Goal: Task Accomplishment & Management: Use online tool/utility

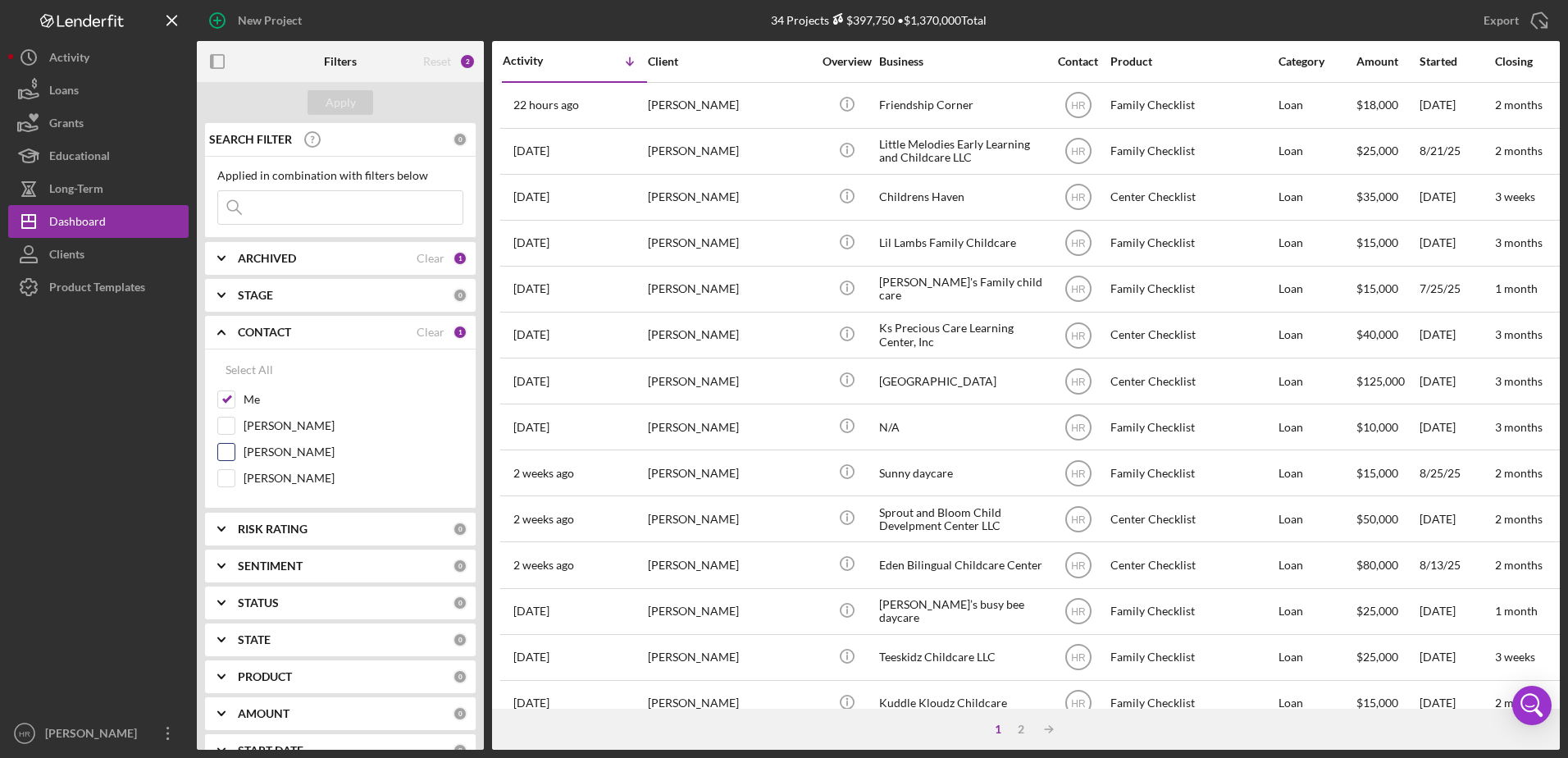
click at [333, 450] on label "[PERSON_NAME]" at bounding box center [352, 452] width 219 height 17
click at [234, 450] on input "[PERSON_NAME]" at bounding box center [226, 452] width 17 height 17
checkbox input "true"
drag, startPoint x: 261, startPoint y: 391, endPoint x: 288, endPoint y: 246, distance: 147.5
click at [260, 392] on label "Me" at bounding box center [352, 399] width 219 height 17
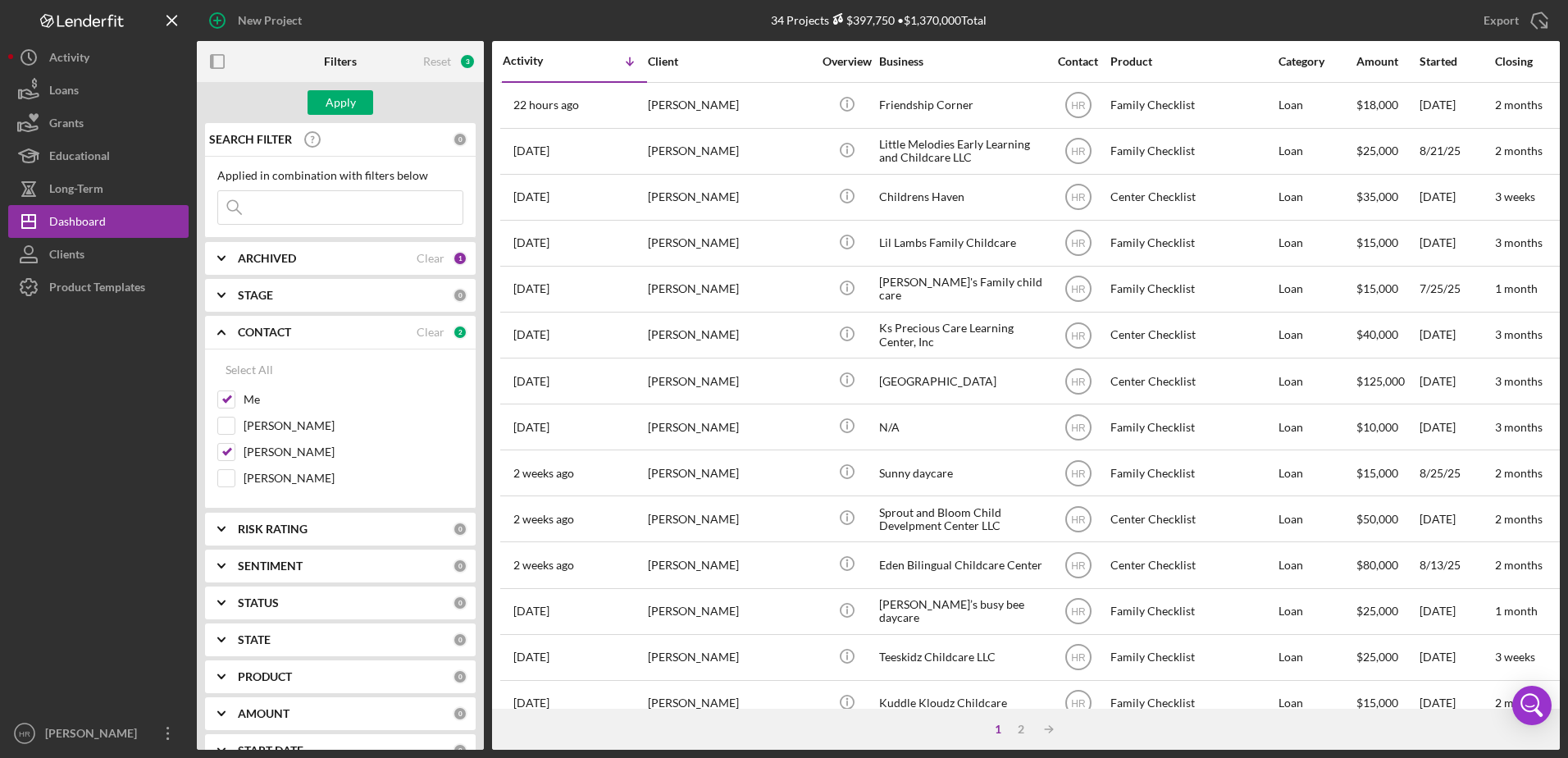
click at [234, 392] on input "Me" at bounding box center [226, 399] width 17 height 17
checkbox input "false"
click at [328, 105] on div "Apply" at bounding box center [341, 102] width 30 height 25
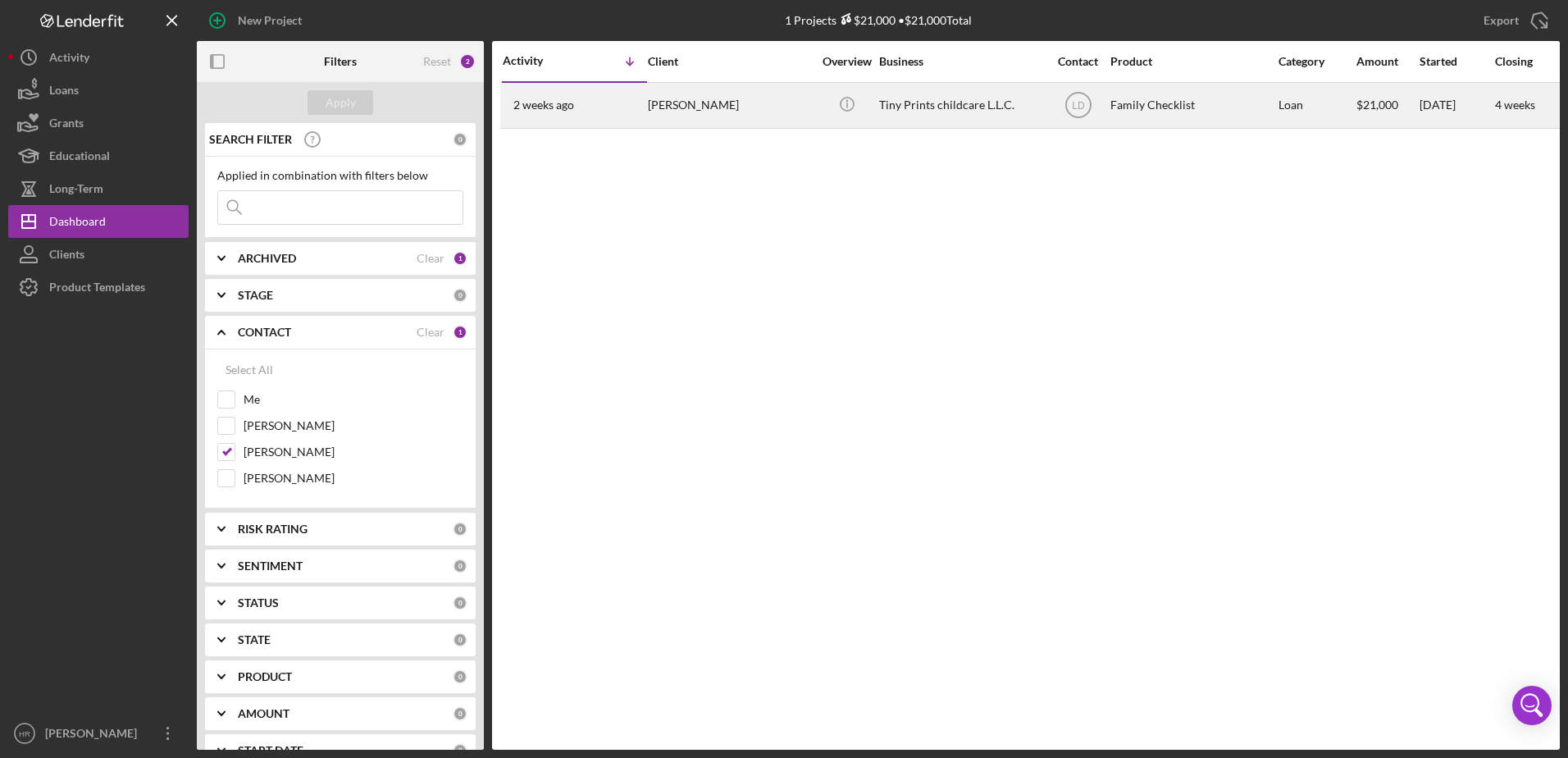
click at [1027, 101] on div "Tiny Prints childcare L.L.C." at bounding box center [961, 105] width 164 height 43
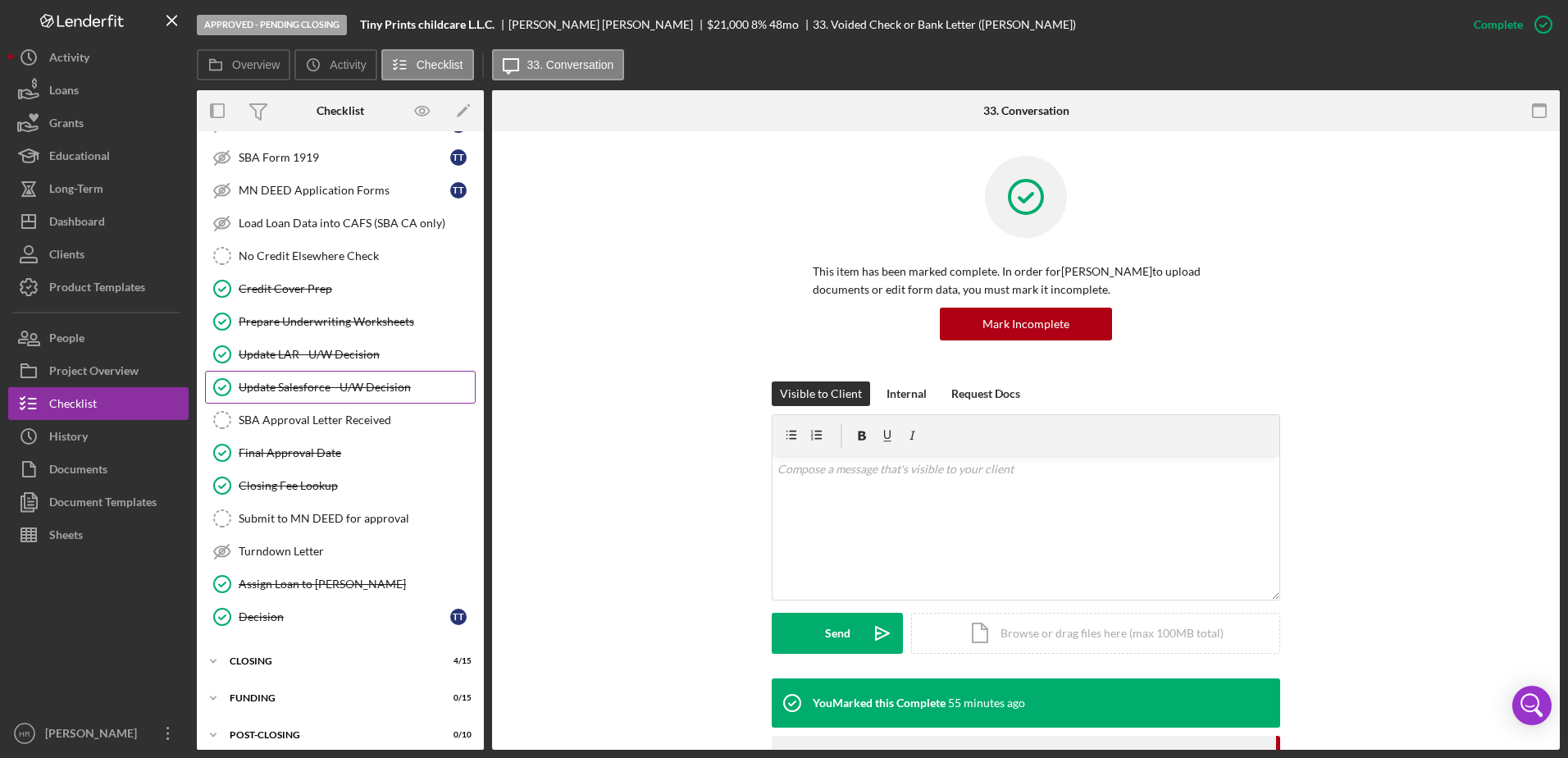
scroll to position [280, 0]
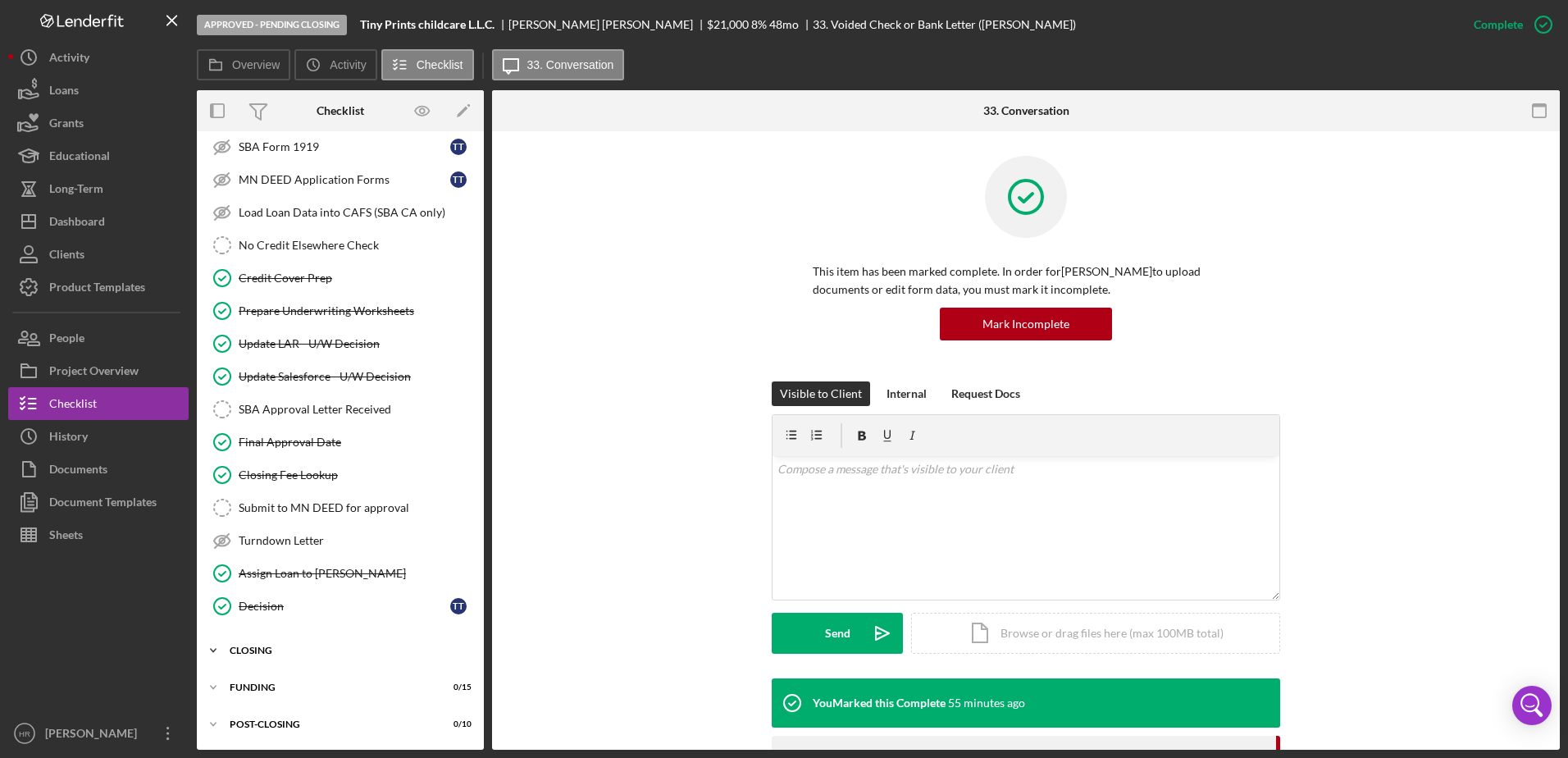
click at [266, 647] on div "CLOSING" at bounding box center [346, 650] width 233 height 10
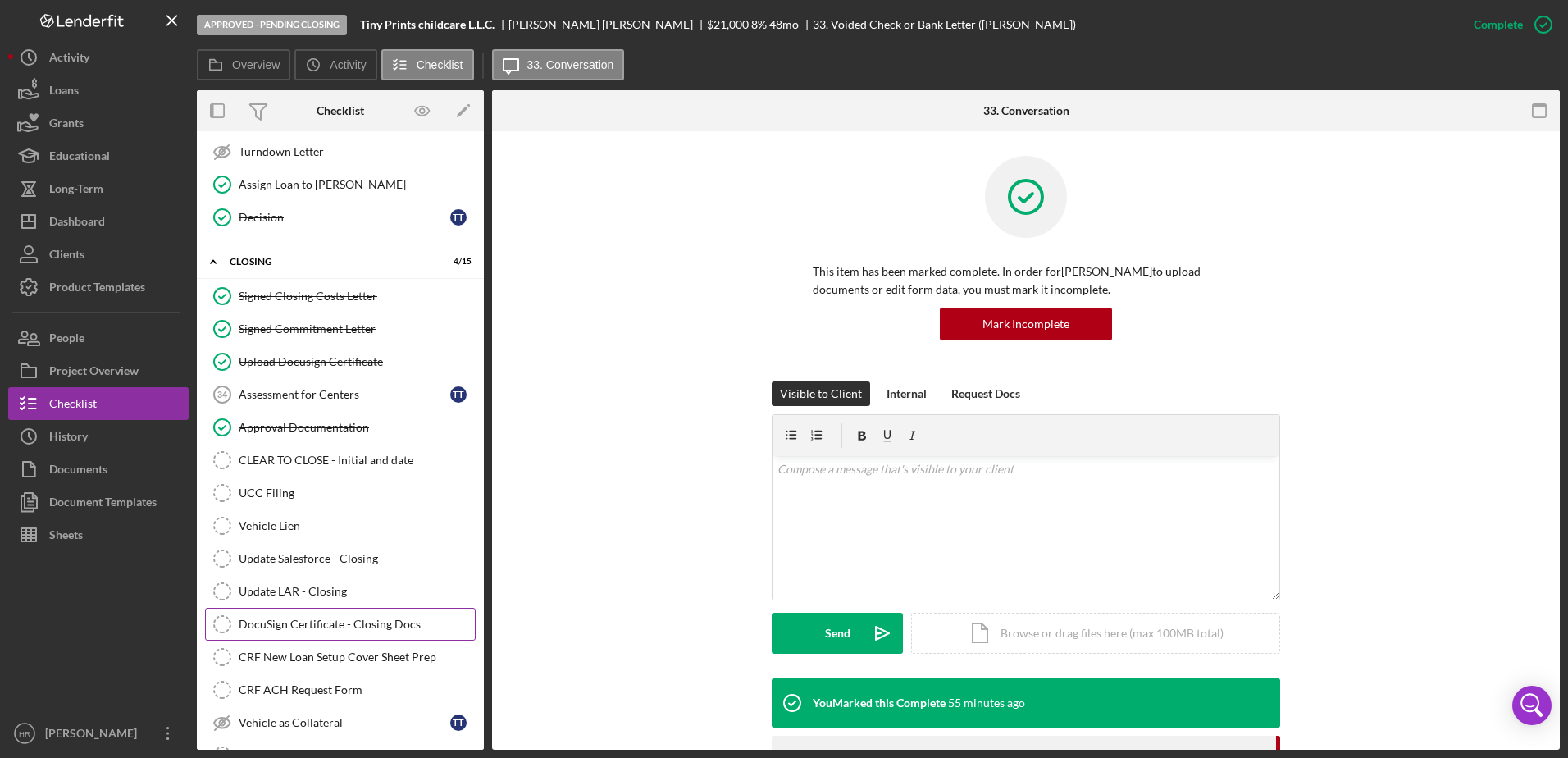
scroll to position [782, 0]
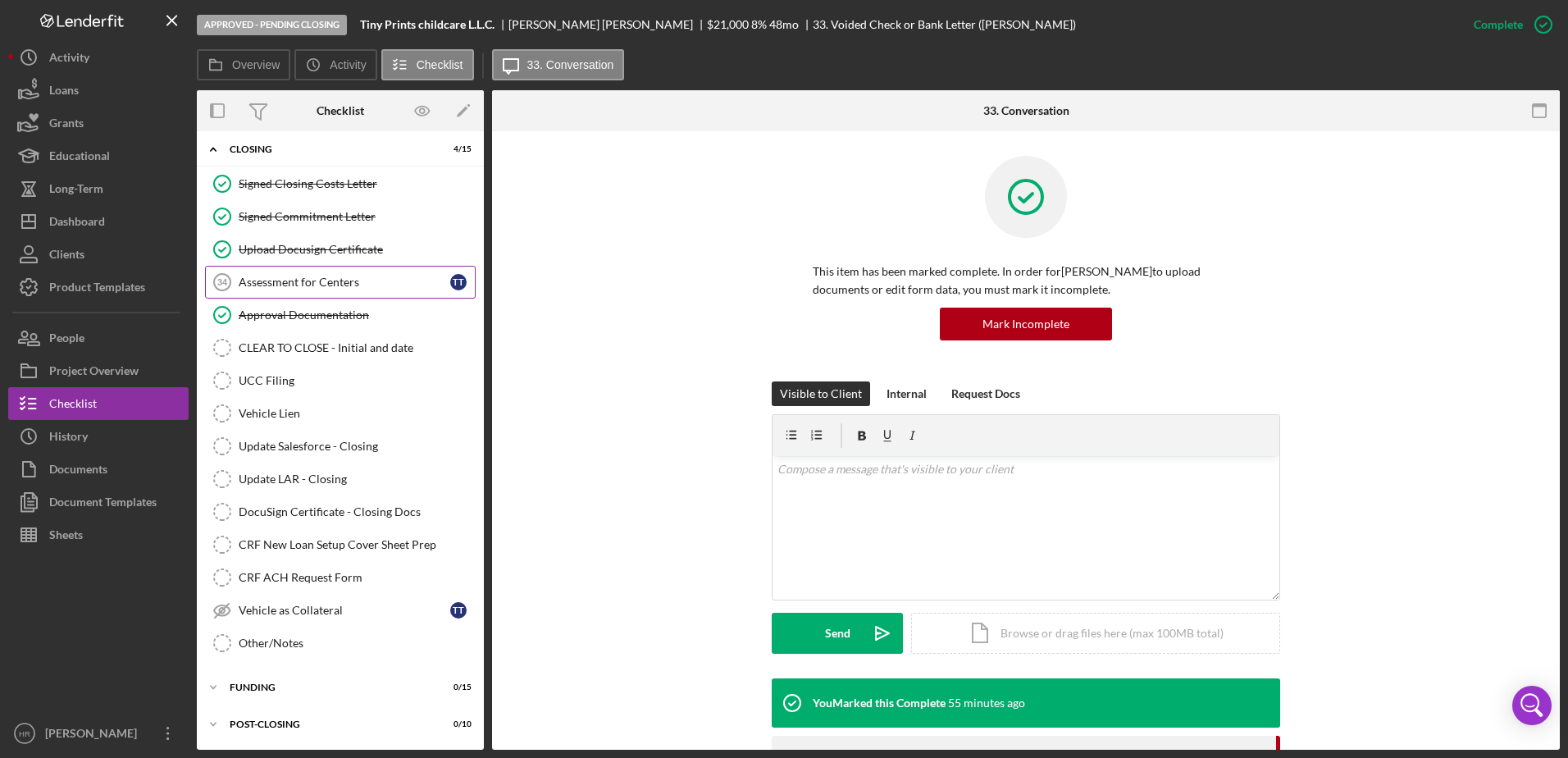
click at [290, 281] on div "Assessment for Centers" at bounding box center [344, 282] width 211 height 13
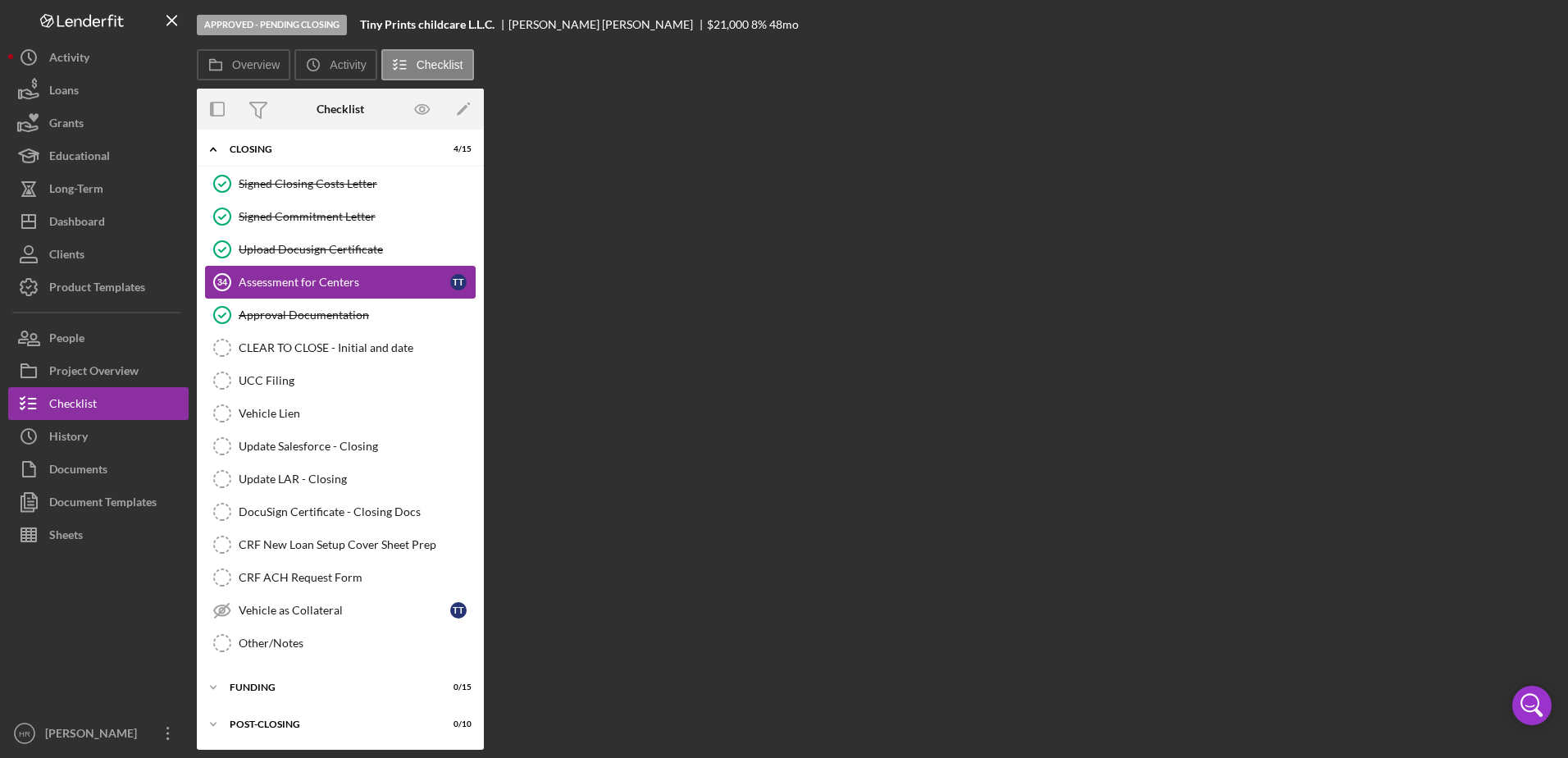
scroll to position [782, 0]
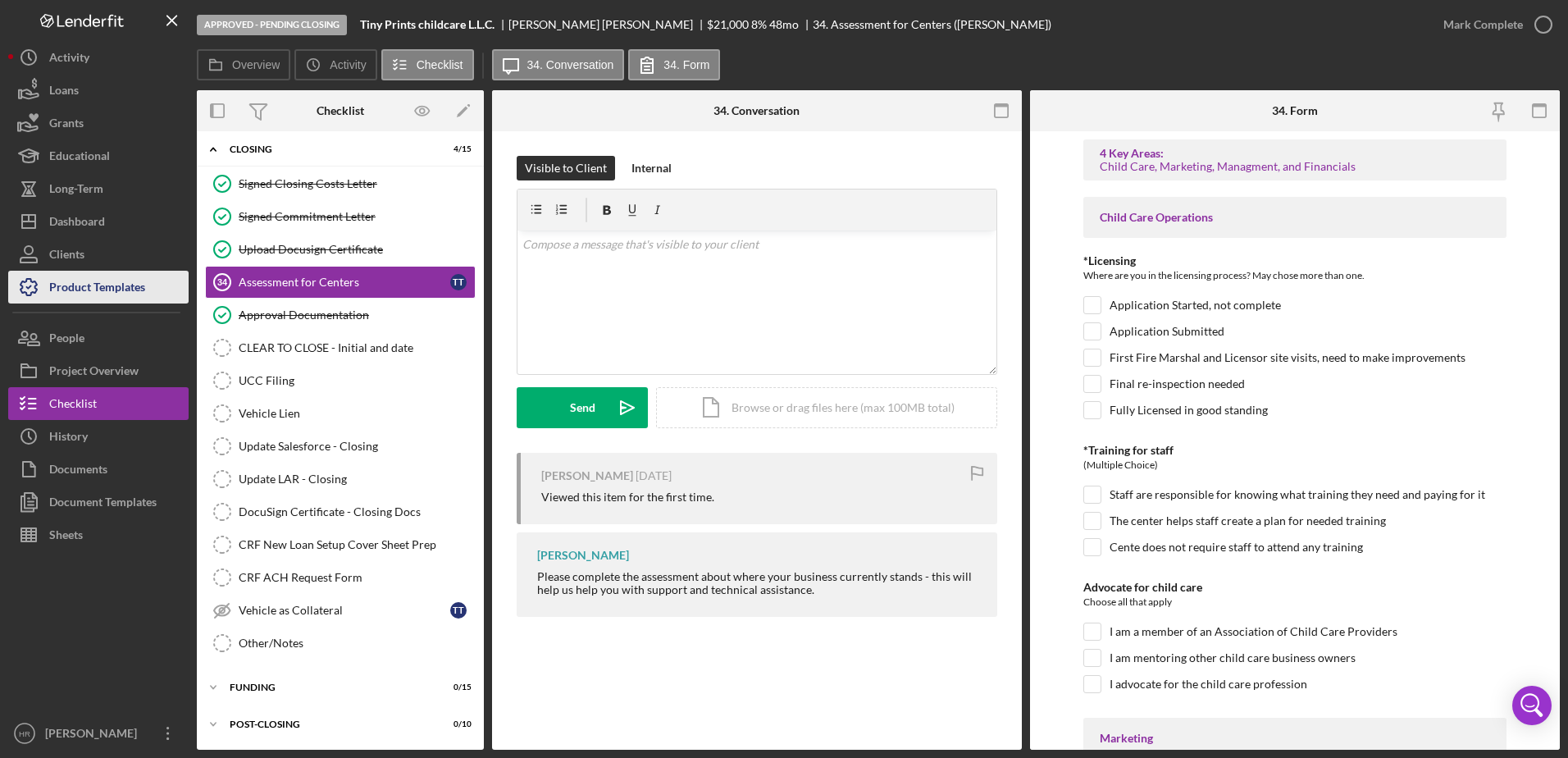
click at [78, 283] on div "Product Templates" at bounding box center [97, 289] width 96 height 37
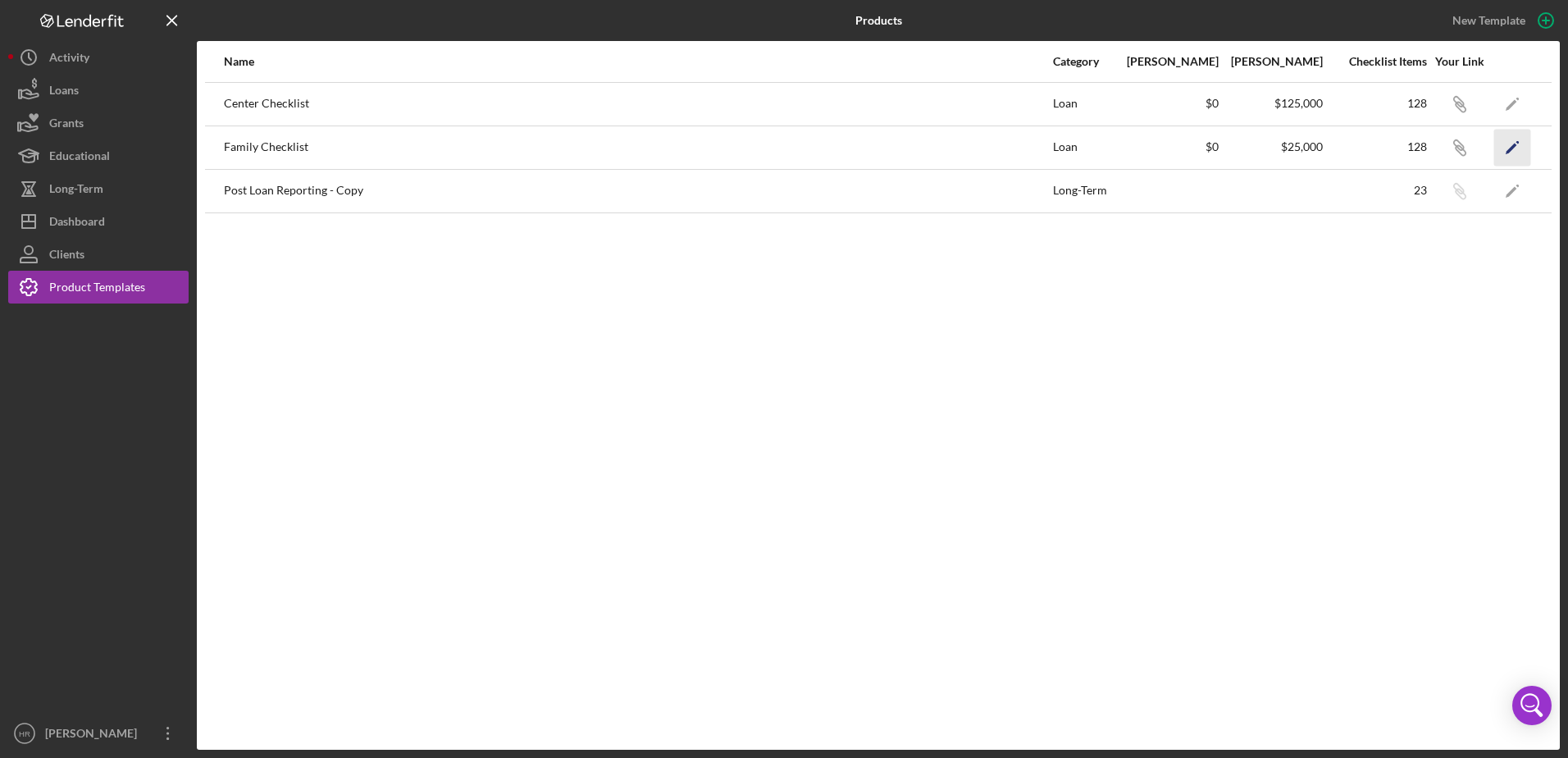
click at [1505, 146] on icon "Icon/Edit" at bounding box center [1513, 147] width 37 height 37
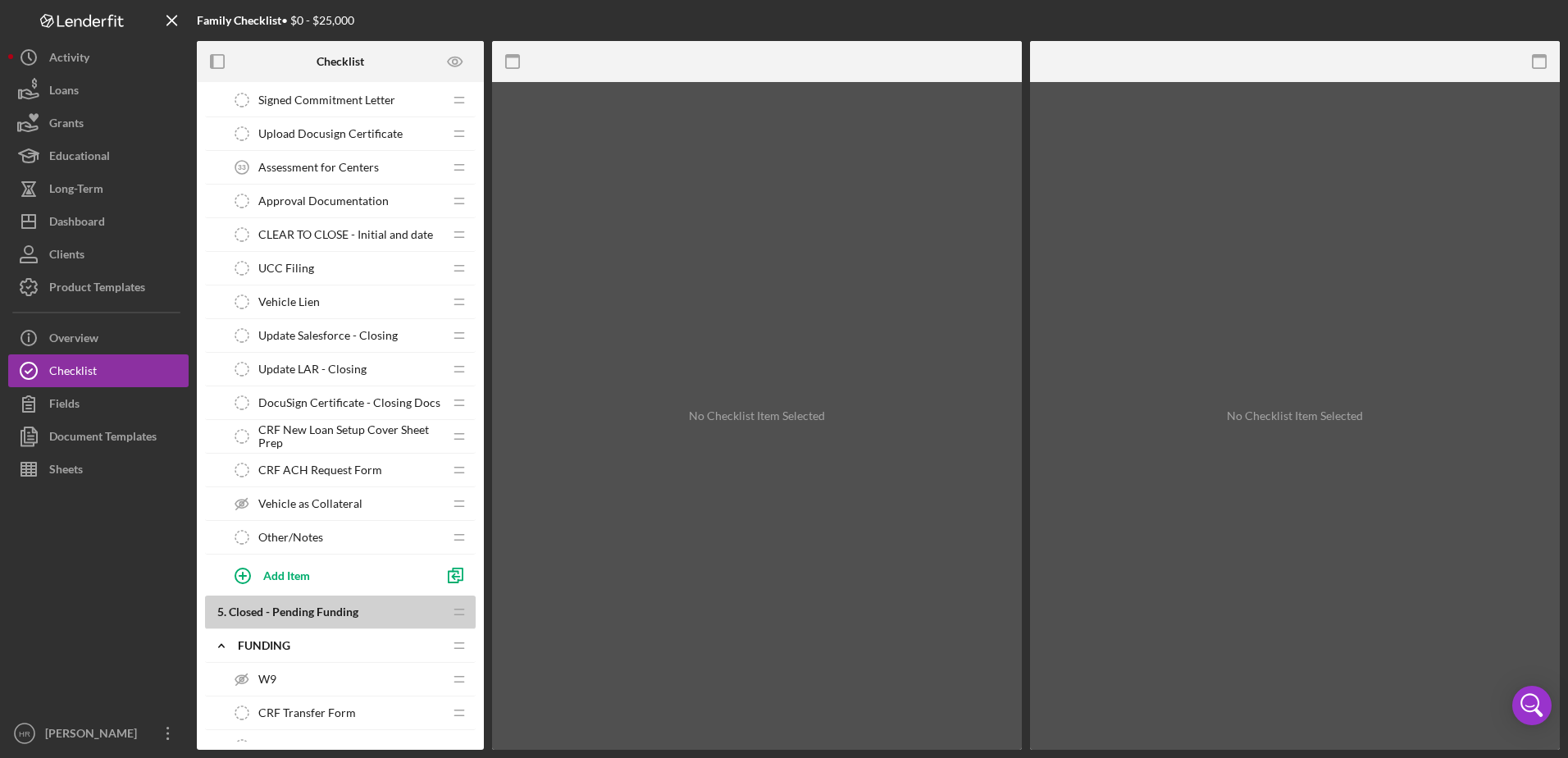
scroll to position [3363, 0]
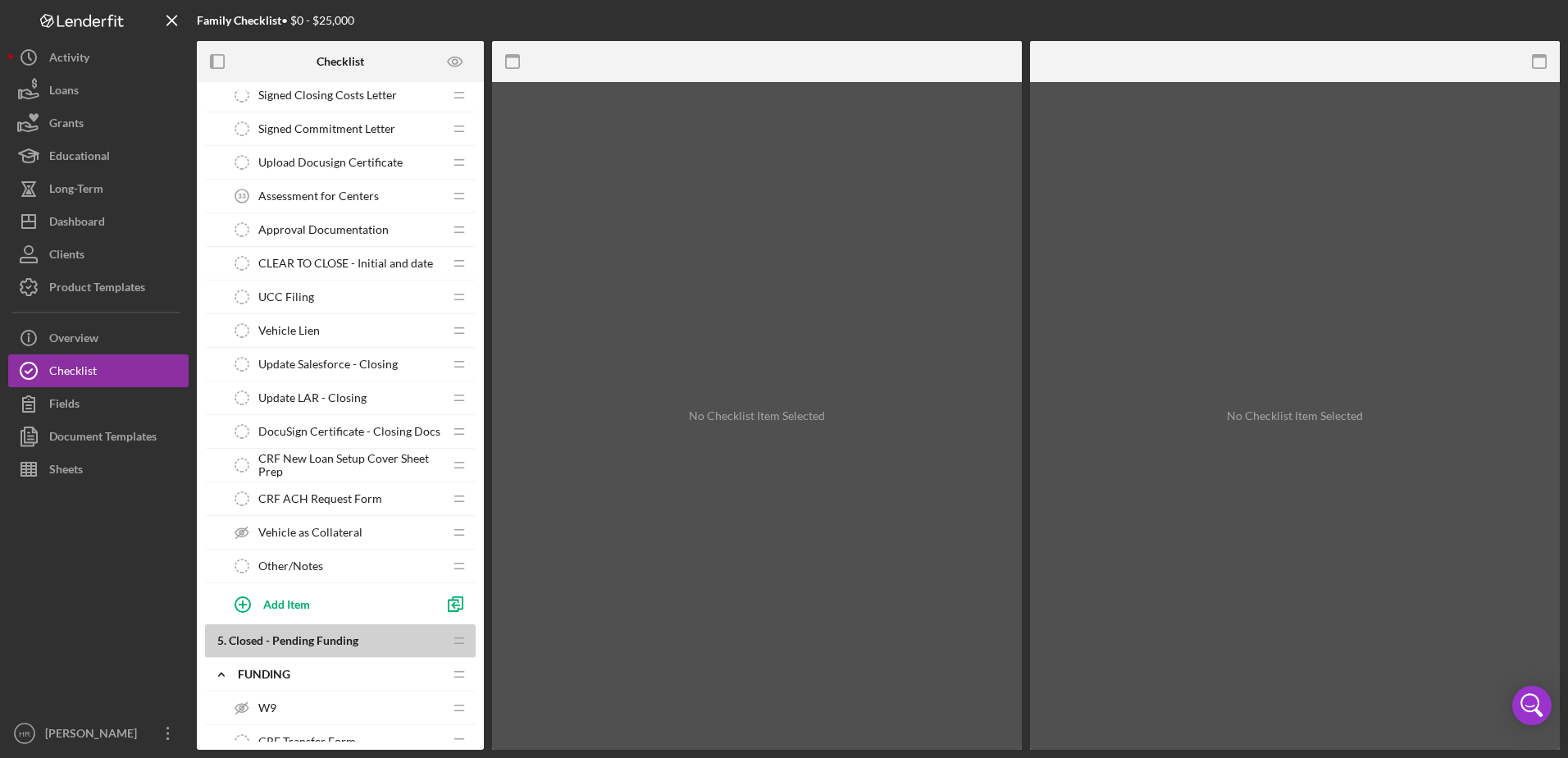
click at [310, 201] on span "Assessment for Centers" at bounding box center [318, 196] width 121 height 13
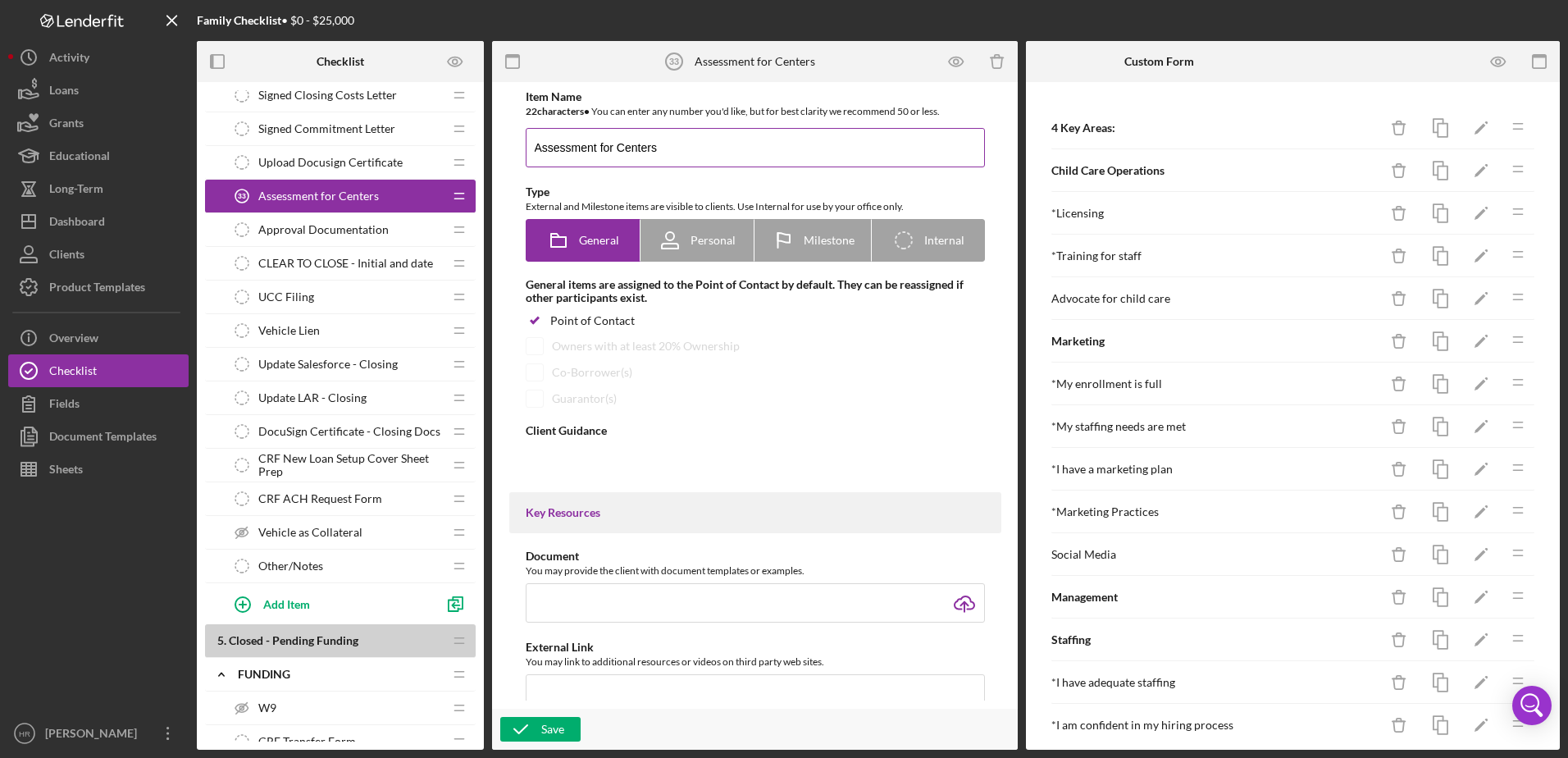
type textarea "<div>Please complete the assessment about where your business currently stands …"
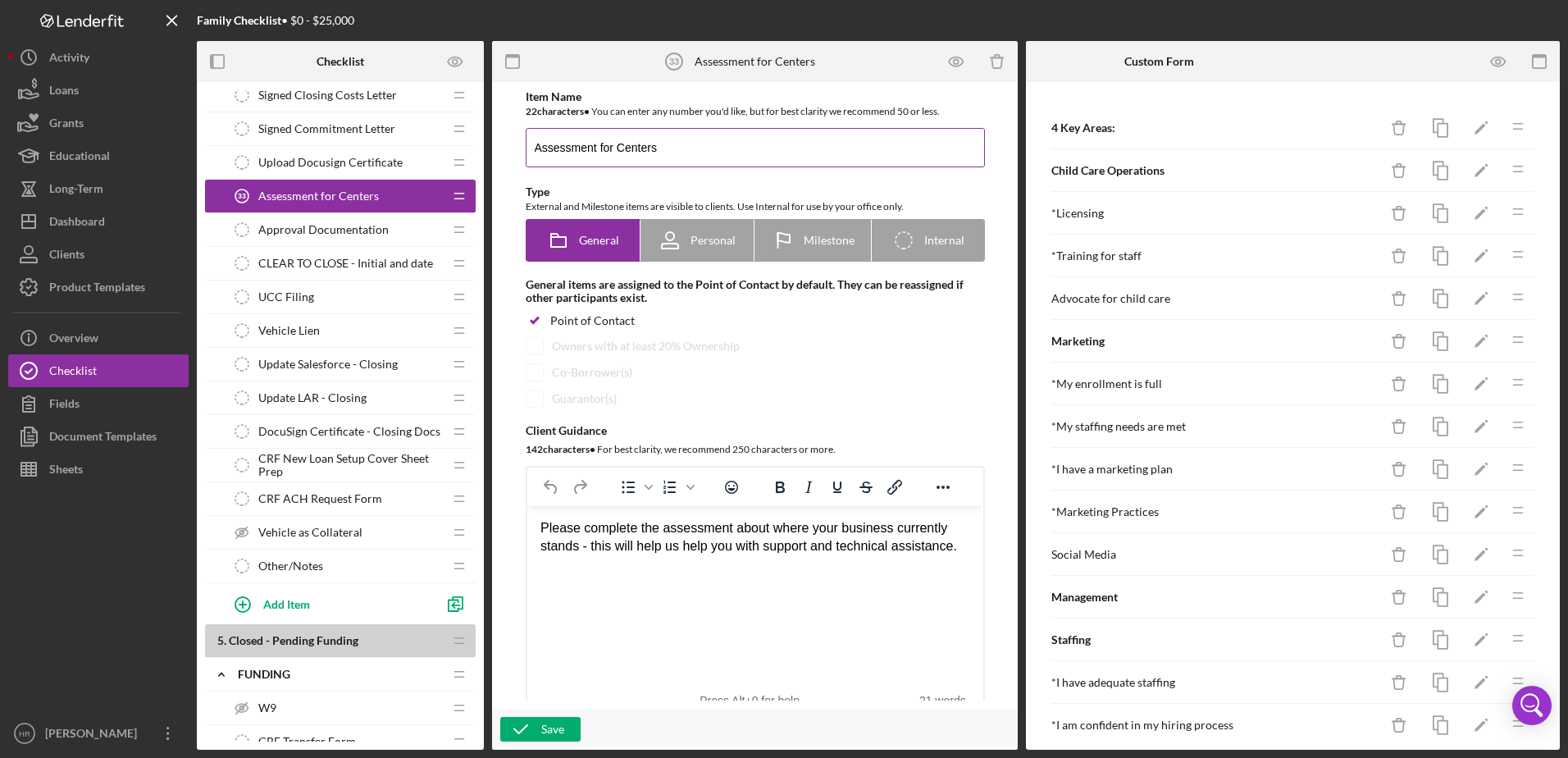
click at [662, 142] on input "Assessment for Centers" at bounding box center [755, 147] width 459 height 40
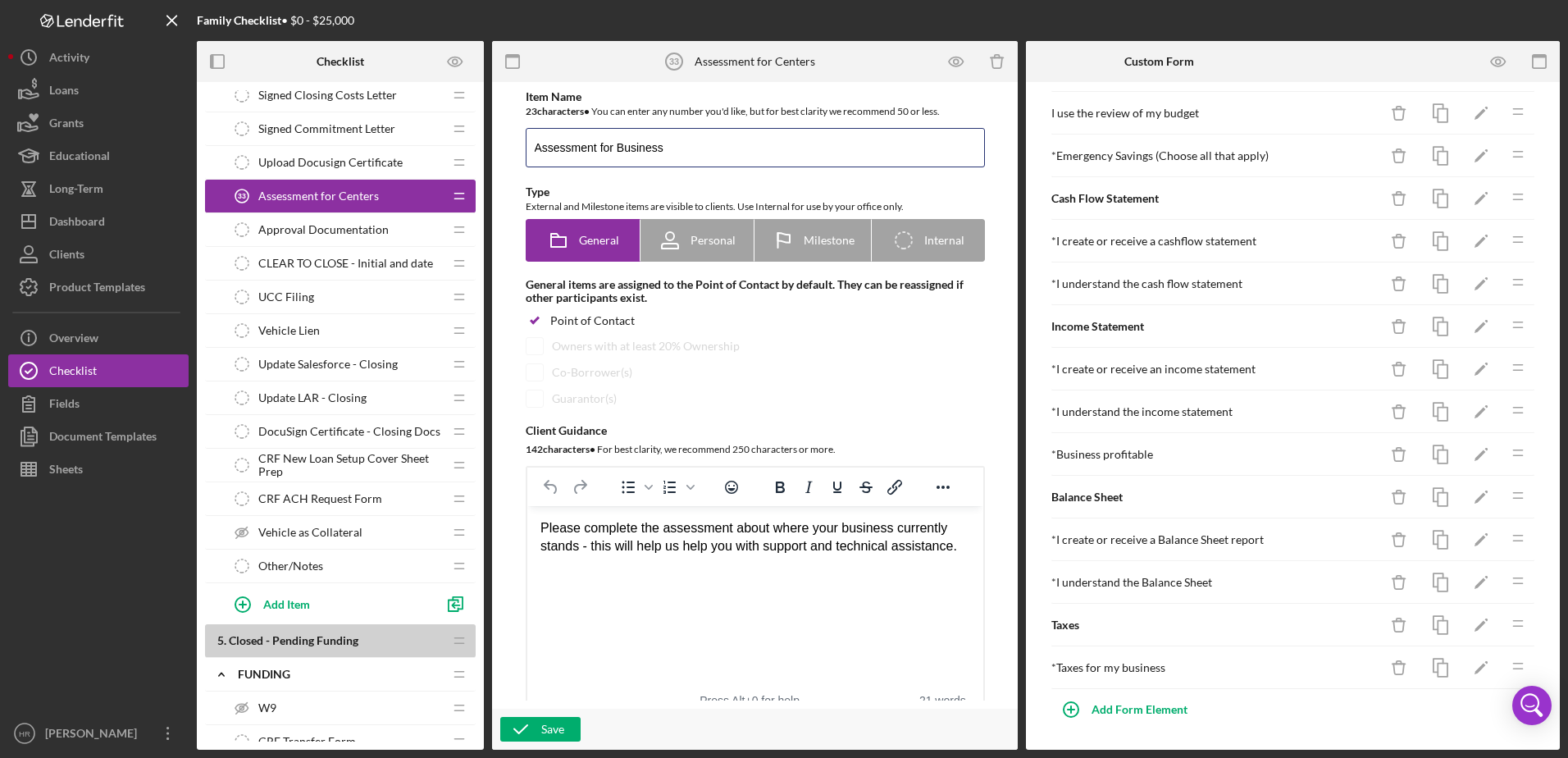
scroll to position [1466, 0]
type input "Assessment for Business"
click at [556, 728] on div "Save" at bounding box center [552, 729] width 23 height 25
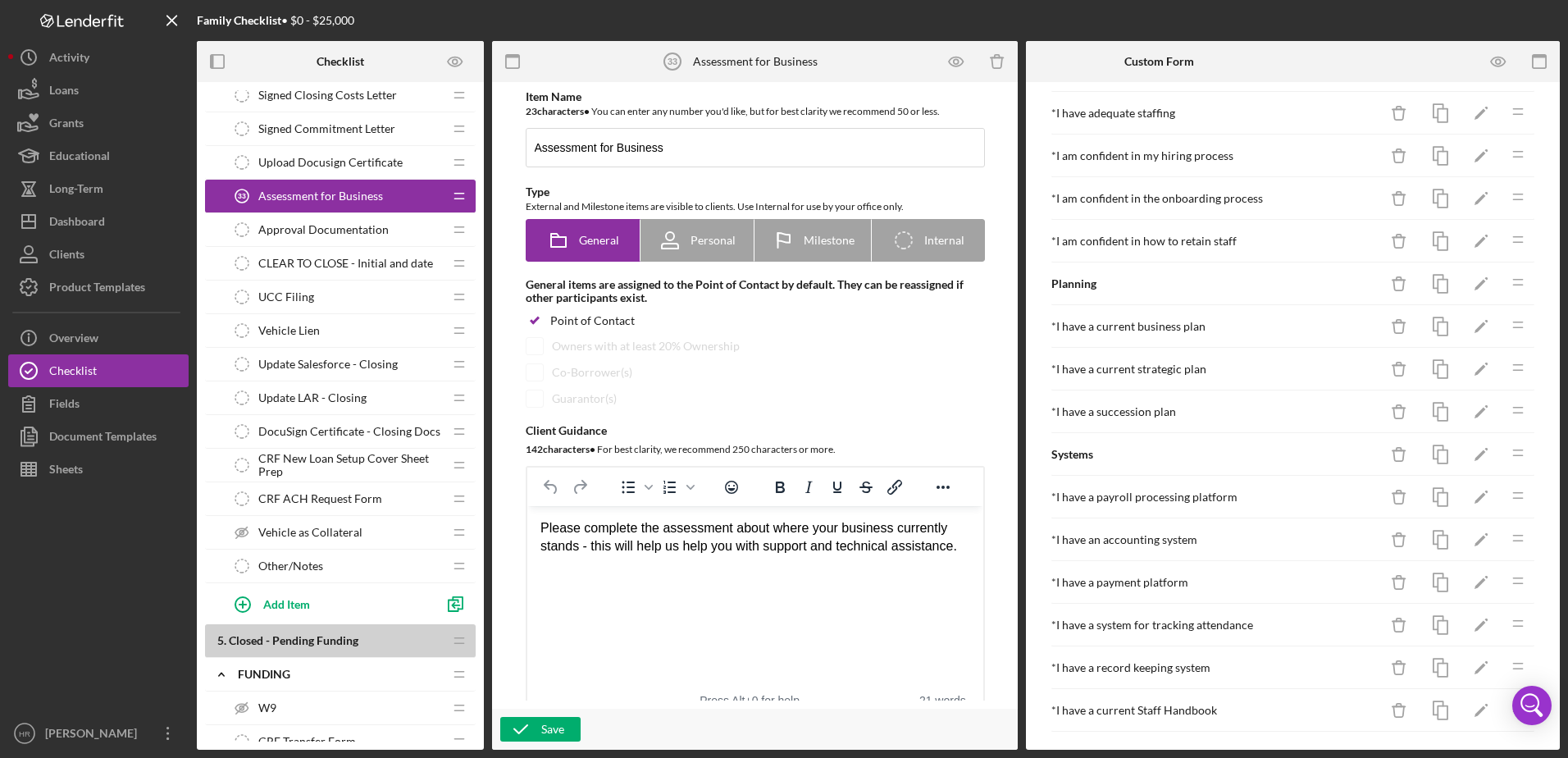
scroll to position [575, 0]
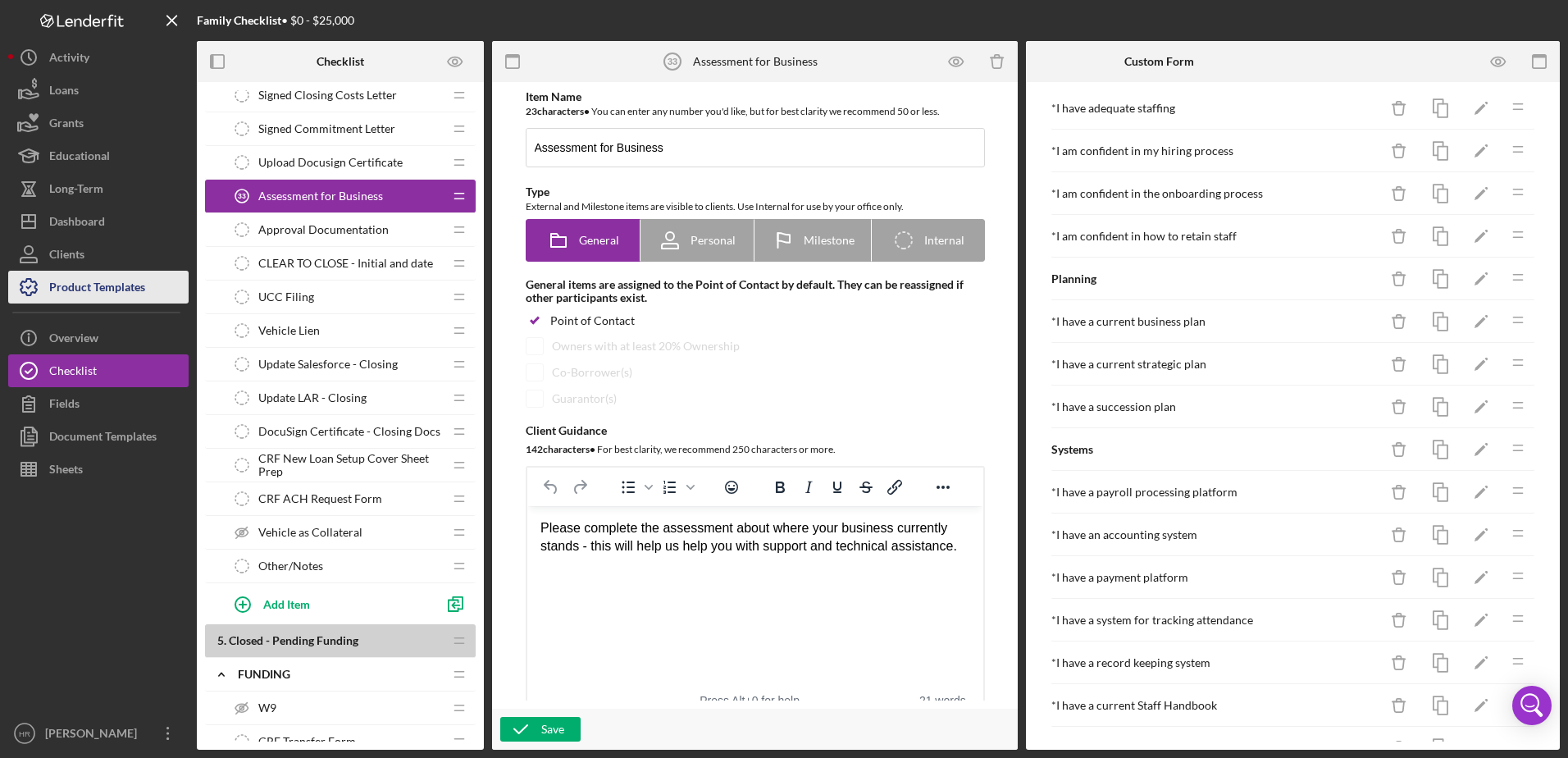
click at [124, 284] on div "Product Templates" at bounding box center [97, 289] width 96 height 37
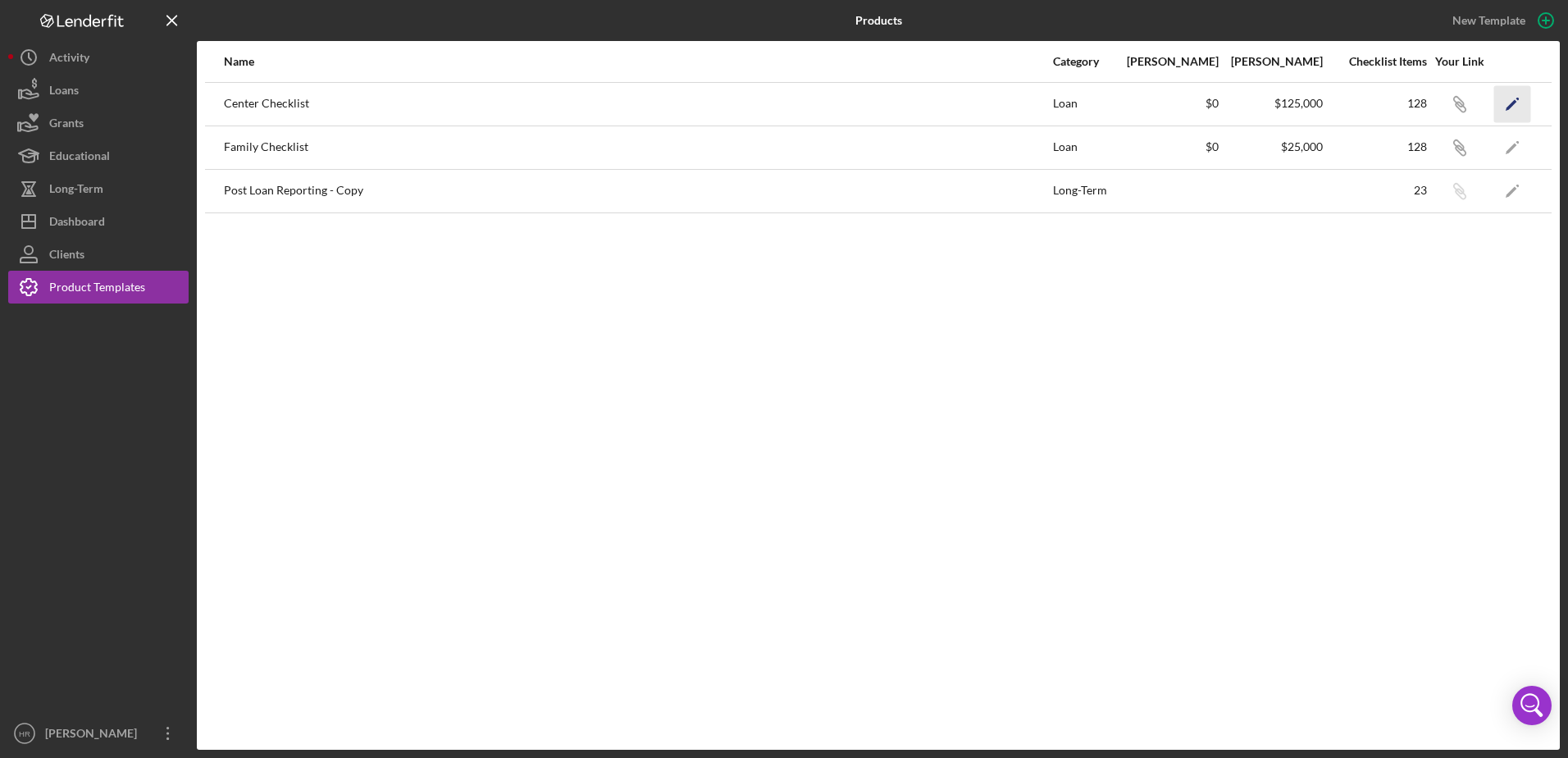
click at [1506, 102] on icon "Icon/Edit" at bounding box center [1513, 104] width 37 height 37
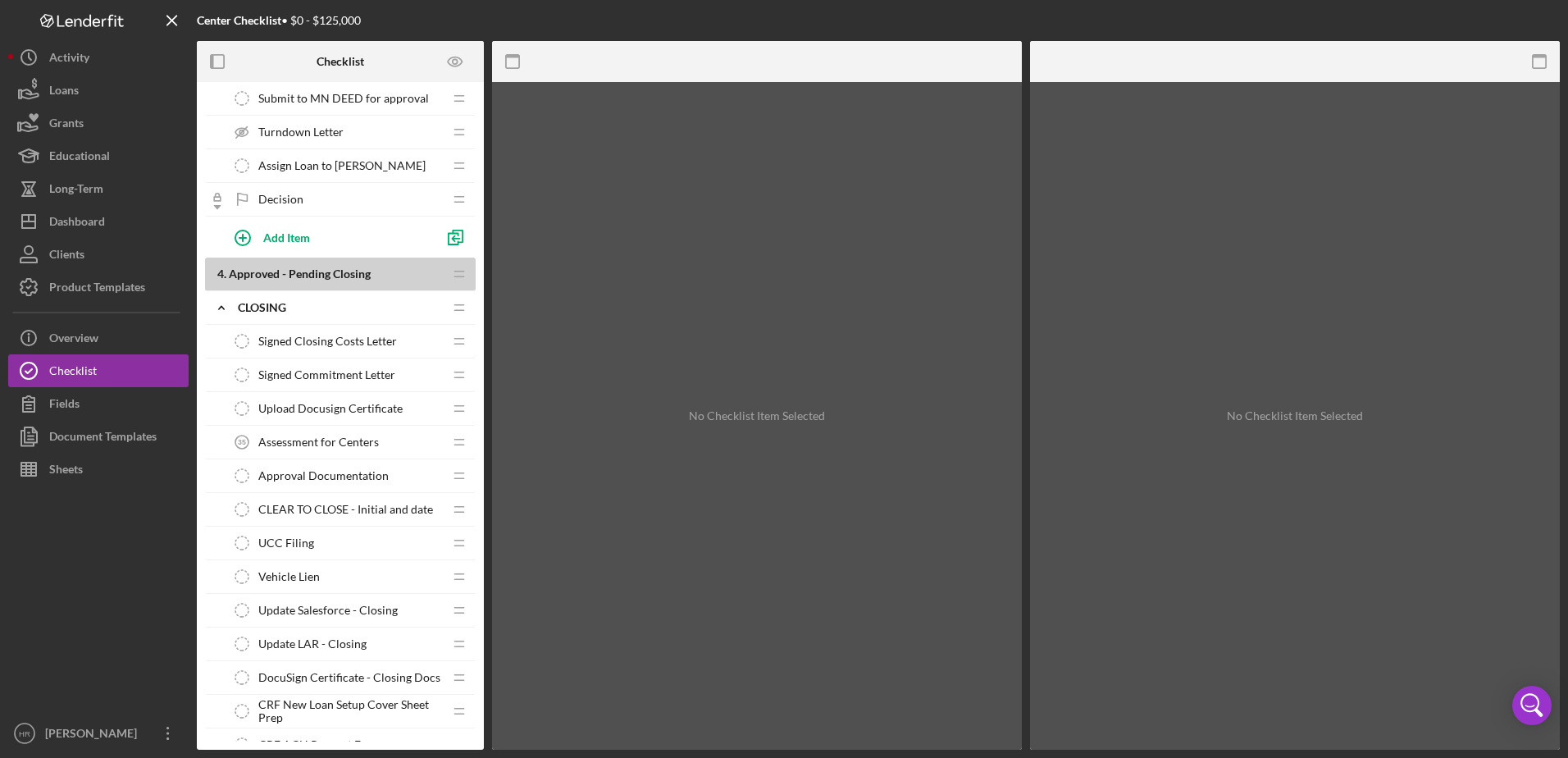
scroll to position [3281, 0]
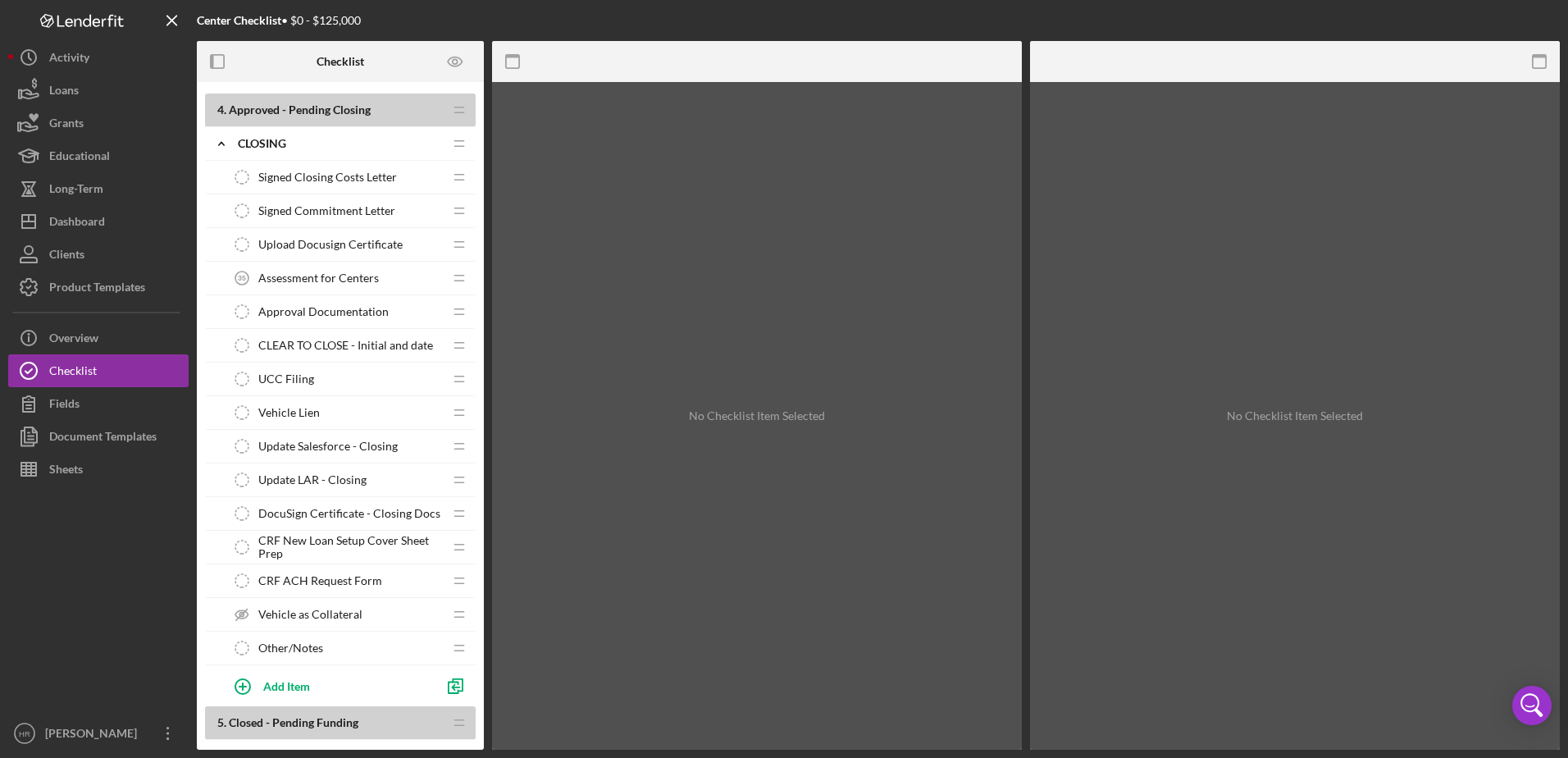
click at [318, 275] on span "Assessment for Centers" at bounding box center [318, 278] width 121 height 13
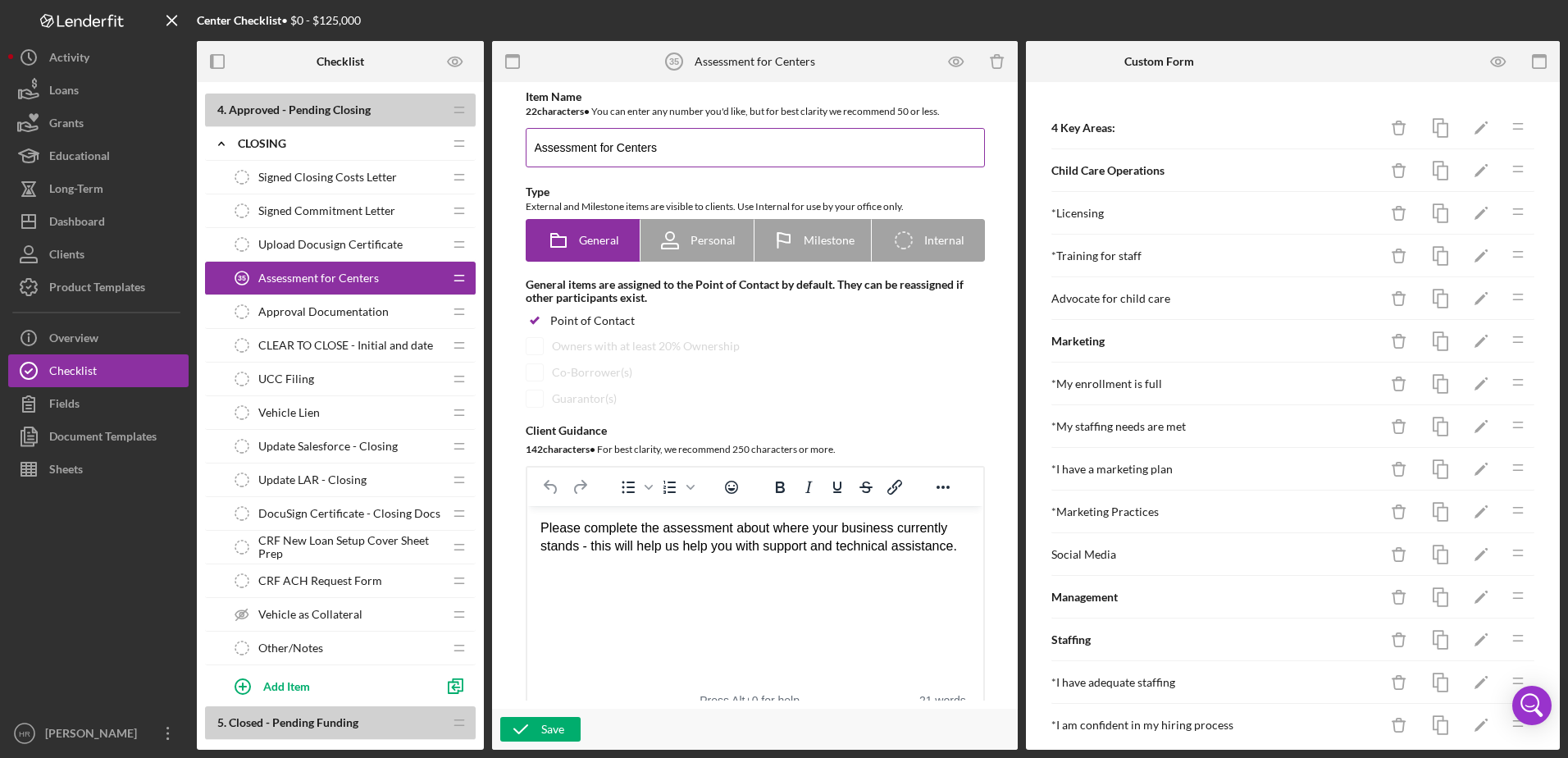
click at [726, 137] on input "Assessment for Centers" at bounding box center [755, 147] width 459 height 40
type input "Assessment for Business"
click at [544, 721] on div "Save" at bounding box center [552, 729] width 23 height 25
click at [64, 291] on div "Product Templates" at bounding box center [97, 289] width 96 height 37
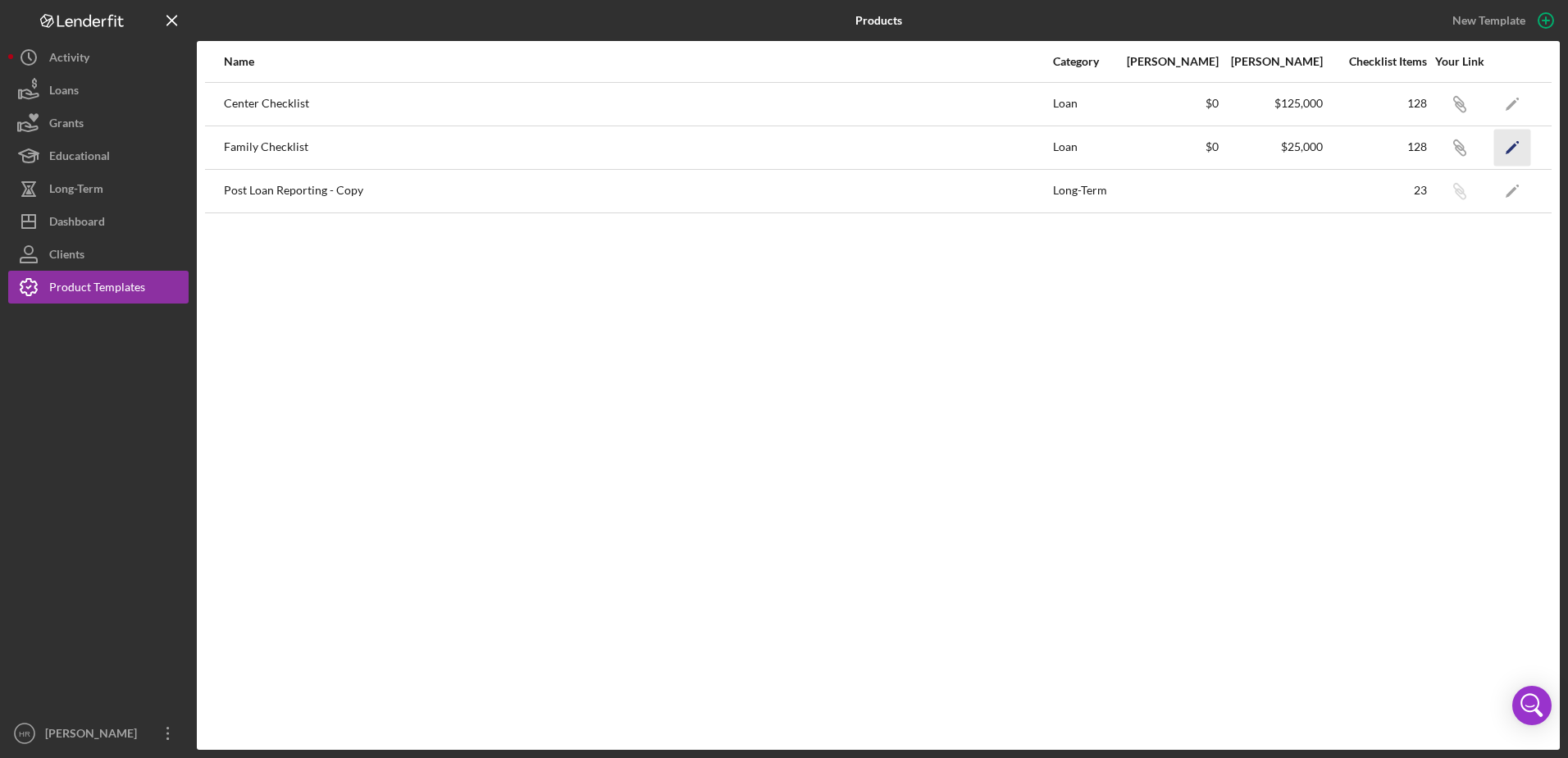
click at [1509, 145] on icon "Icon/Edit" at bounding box center [1513, 147] width 37 height 37
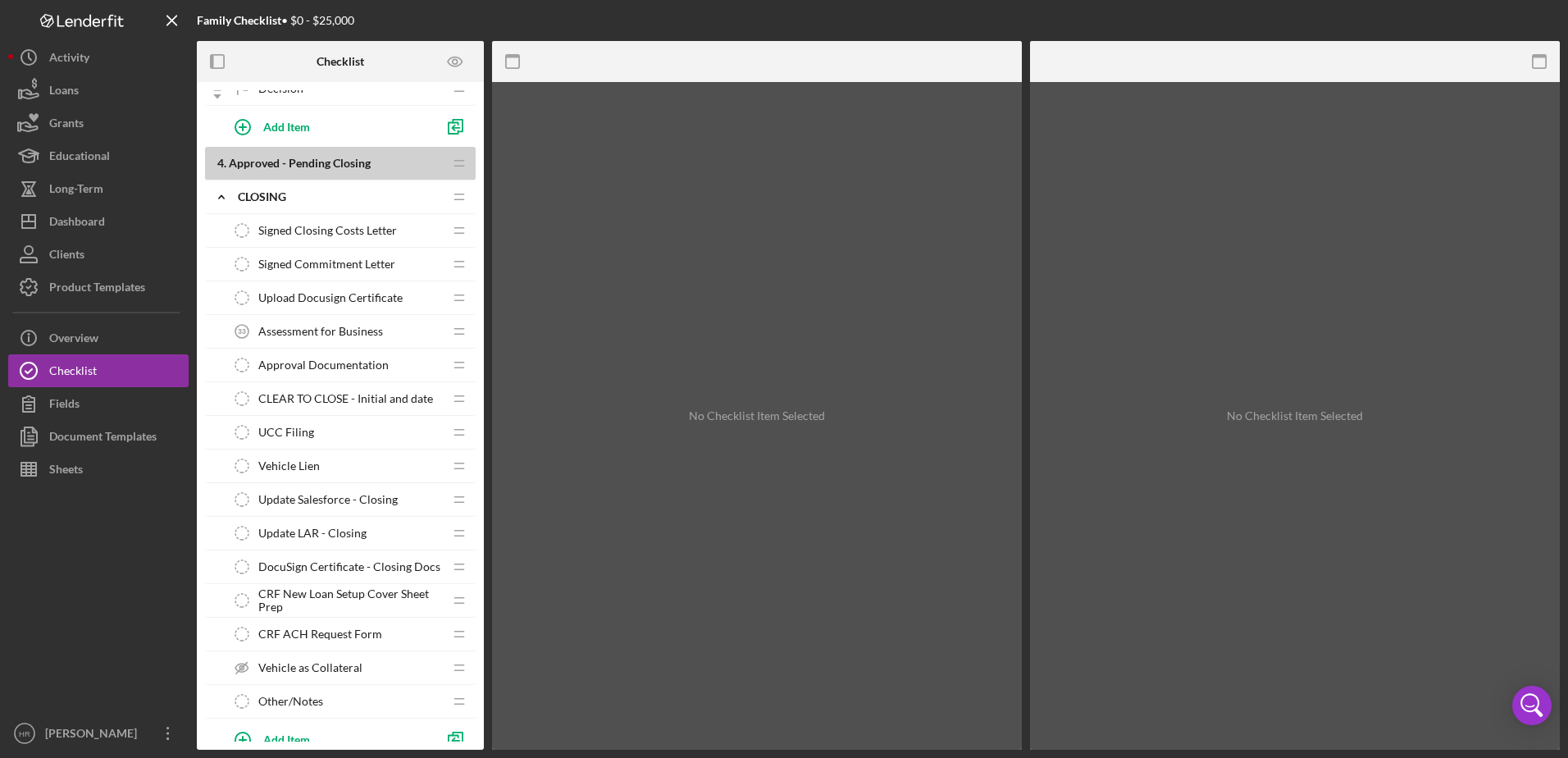
scroll to position [3199, 0]
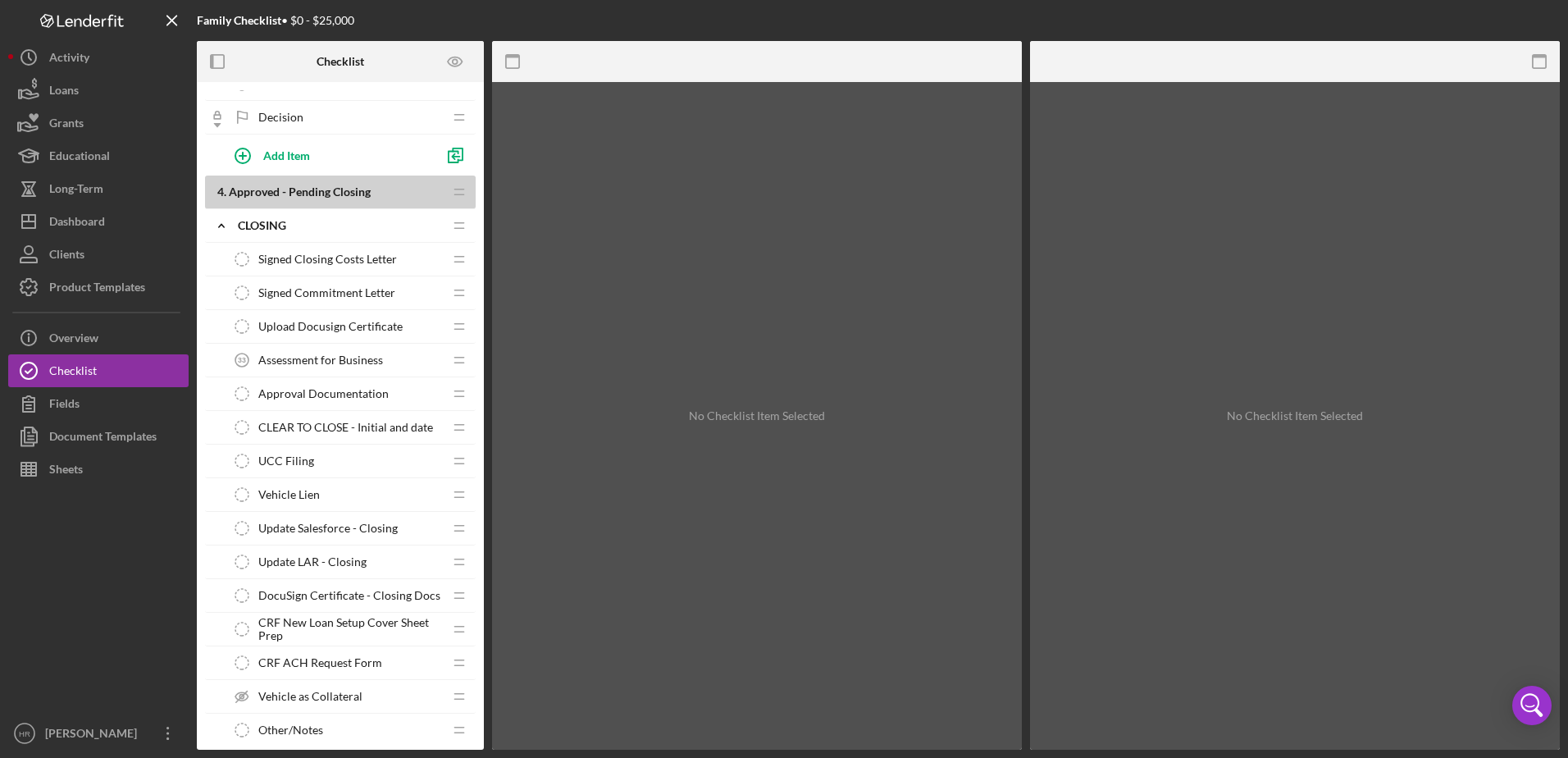
click at [349, 365] on span "Assessment for Business" at bounding box center [320, 360] width 124 height 13
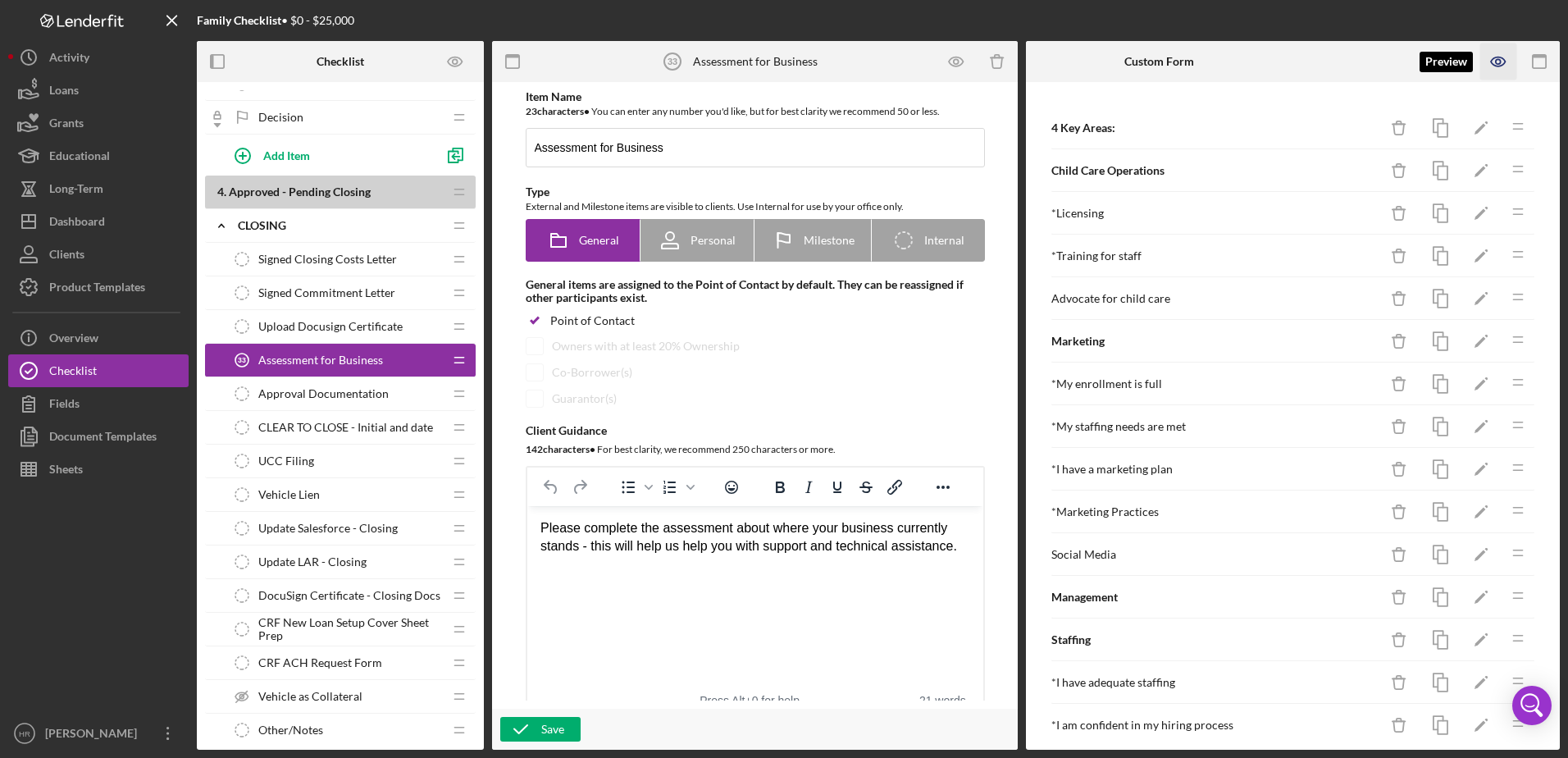
click at [1504, 63] on icon "button" at bounding box center [1498, 62] width 14 height 9
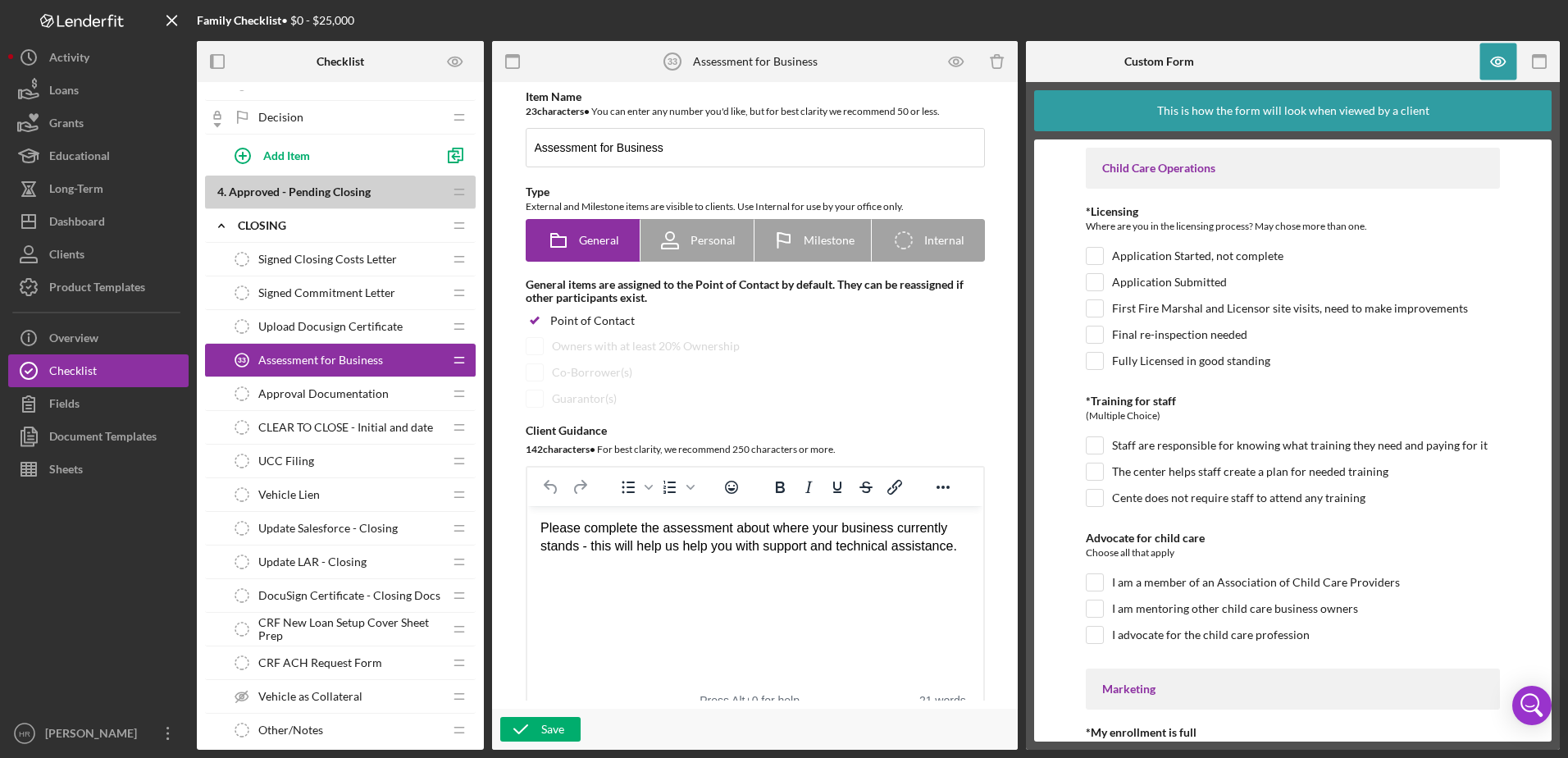
scroll to position [82, 0]
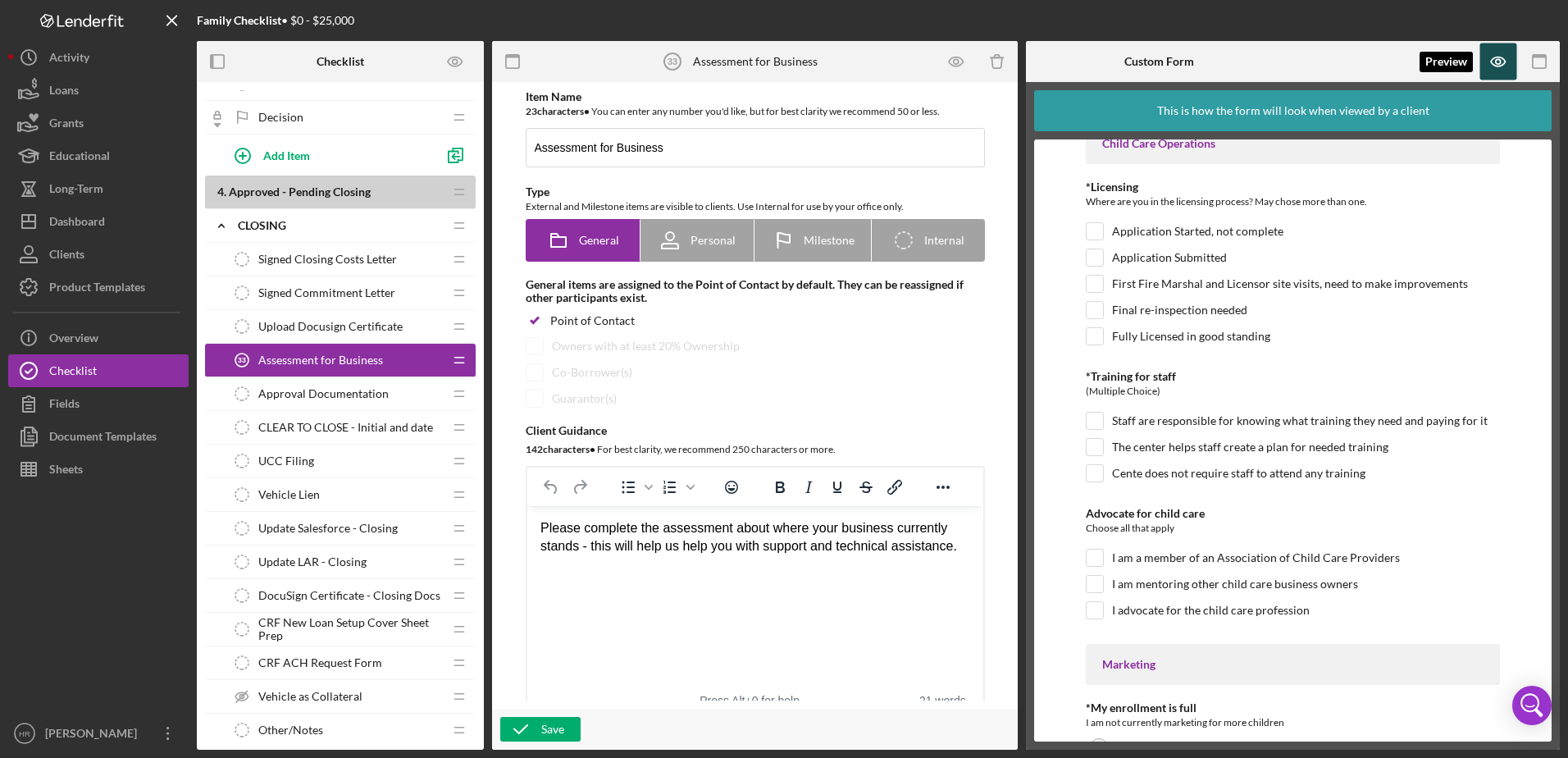
click at [1490, 56] on icon "button" at bounding box center [1498, 62] width 37 height 37
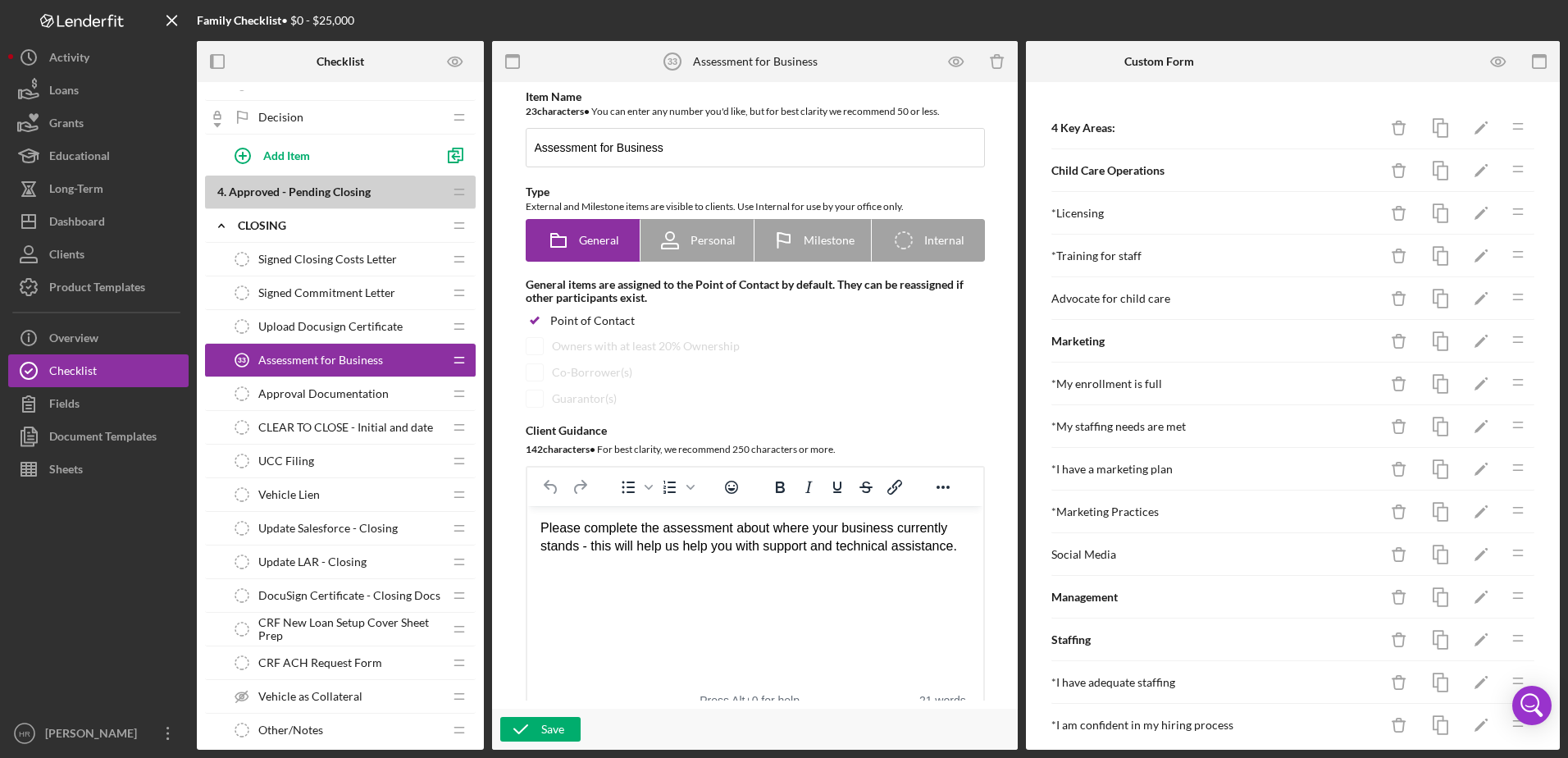
click at [1106, 167] on b "Child Care Operations" at bounding box center [1107, 170] width 113 height 14
click at [1462, 172] on icon "Icon/Edit" at bounding box center [1481, 171] width 37 height 37
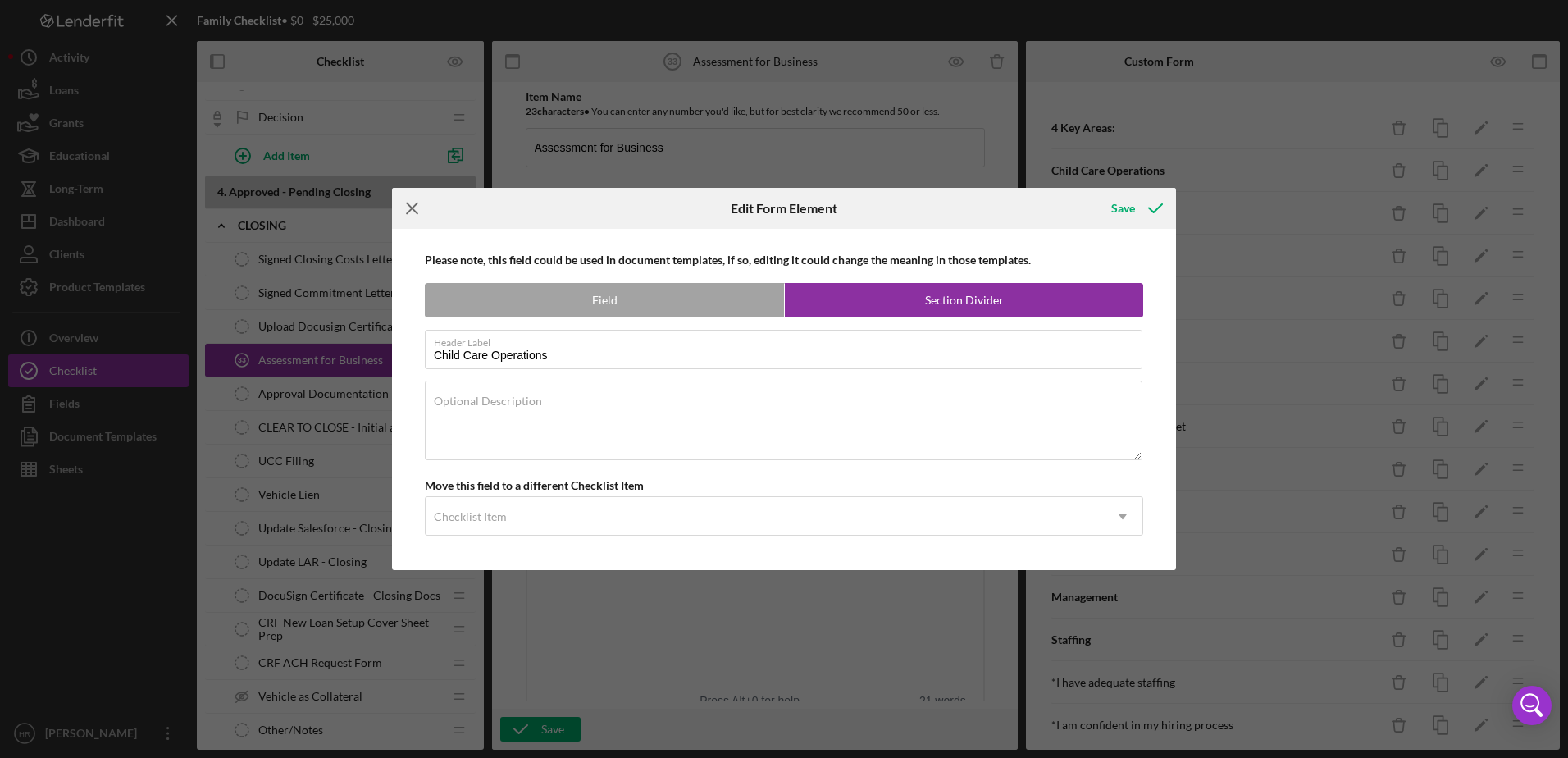
click at [403, 207] on icon "Icon/Menu Close" at bounding box center [412, 208] width 41 height 41
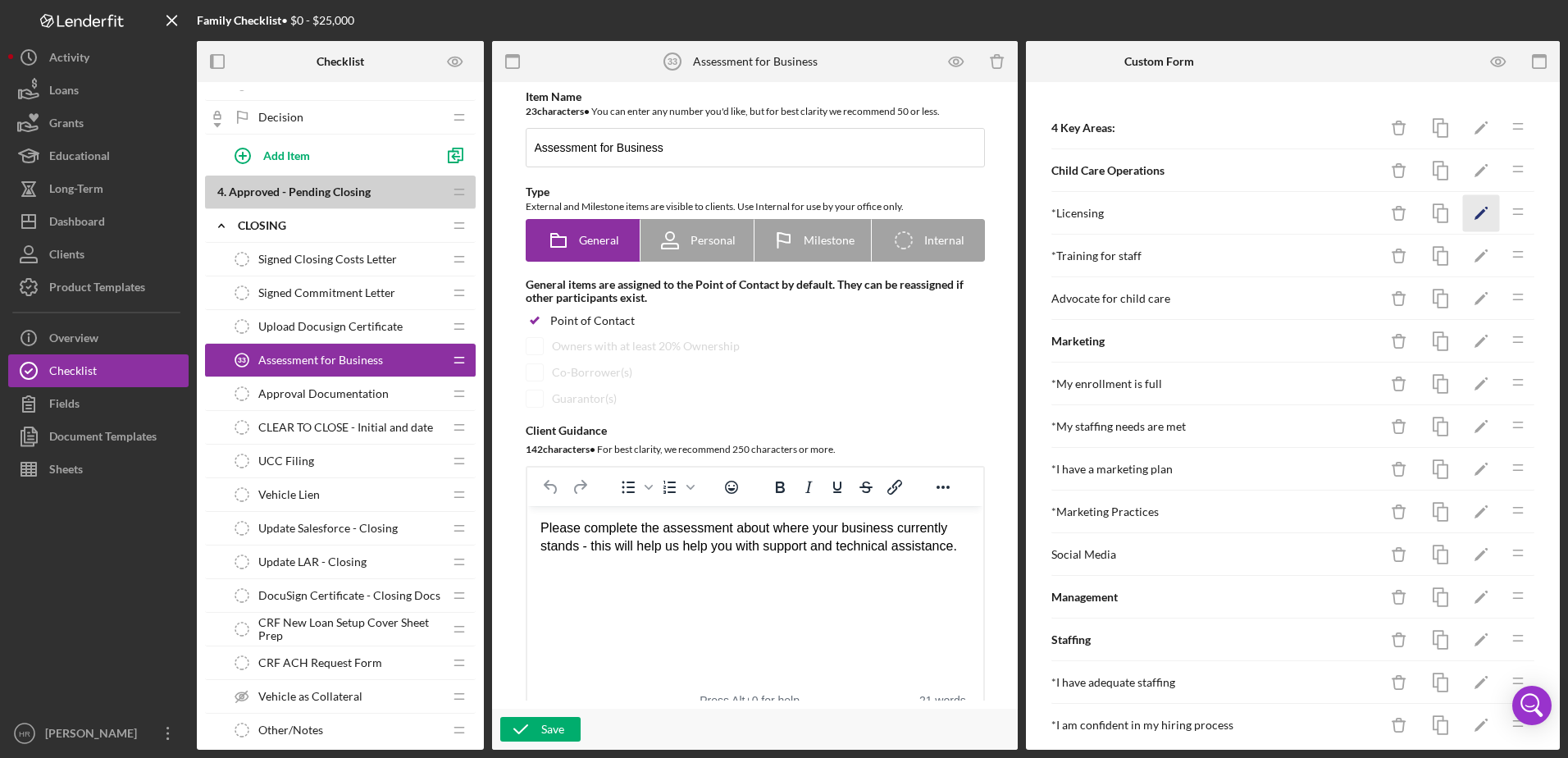
click at [1471, 213] on icon "Icon/Edit" at bounding box center [1481, 214] width 37 height 37
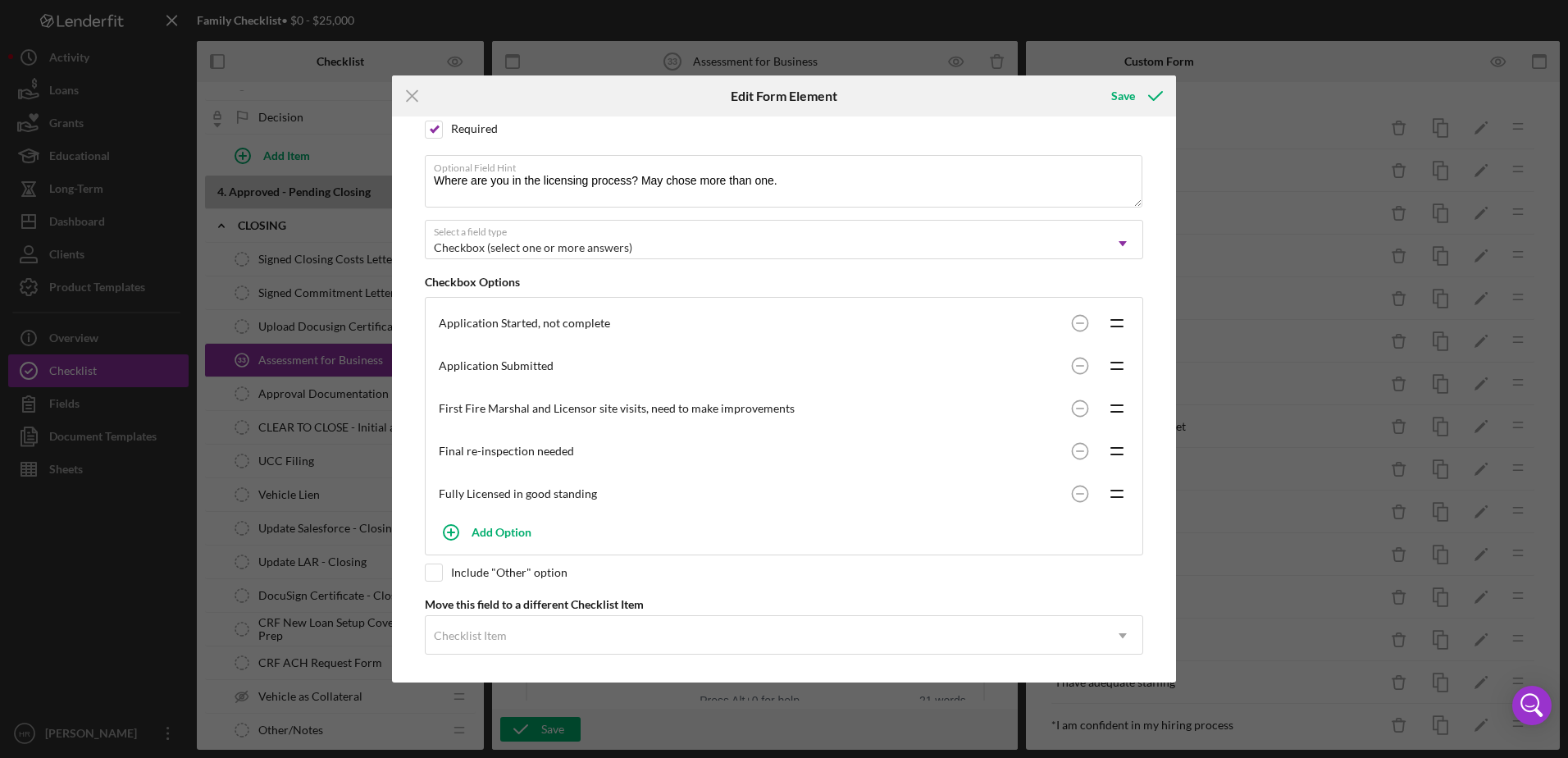
scroll to position [155, 0]
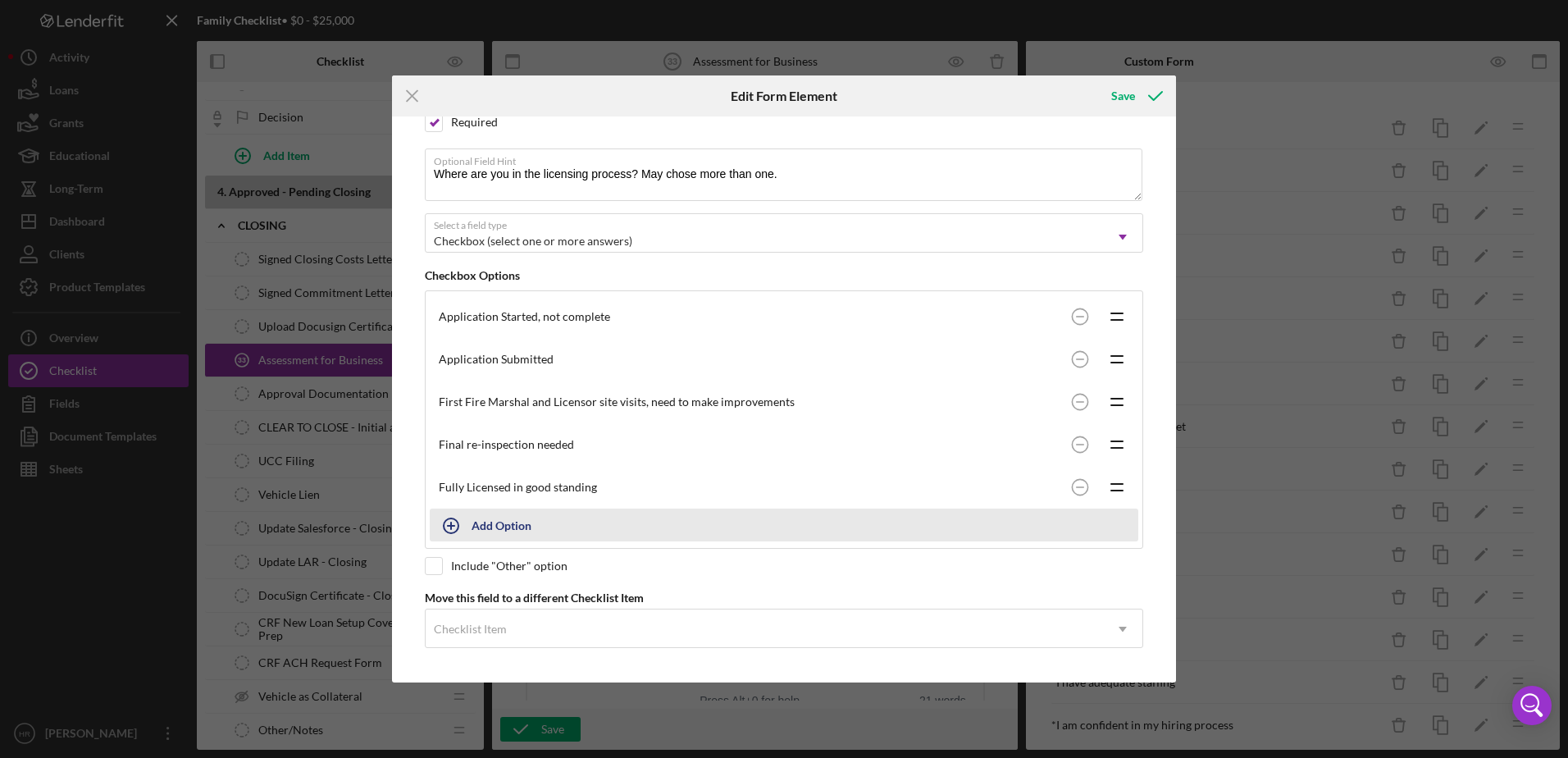
click at [491, 523] on div "Add Option" at bounding box center [501, 524] width 60 height 31
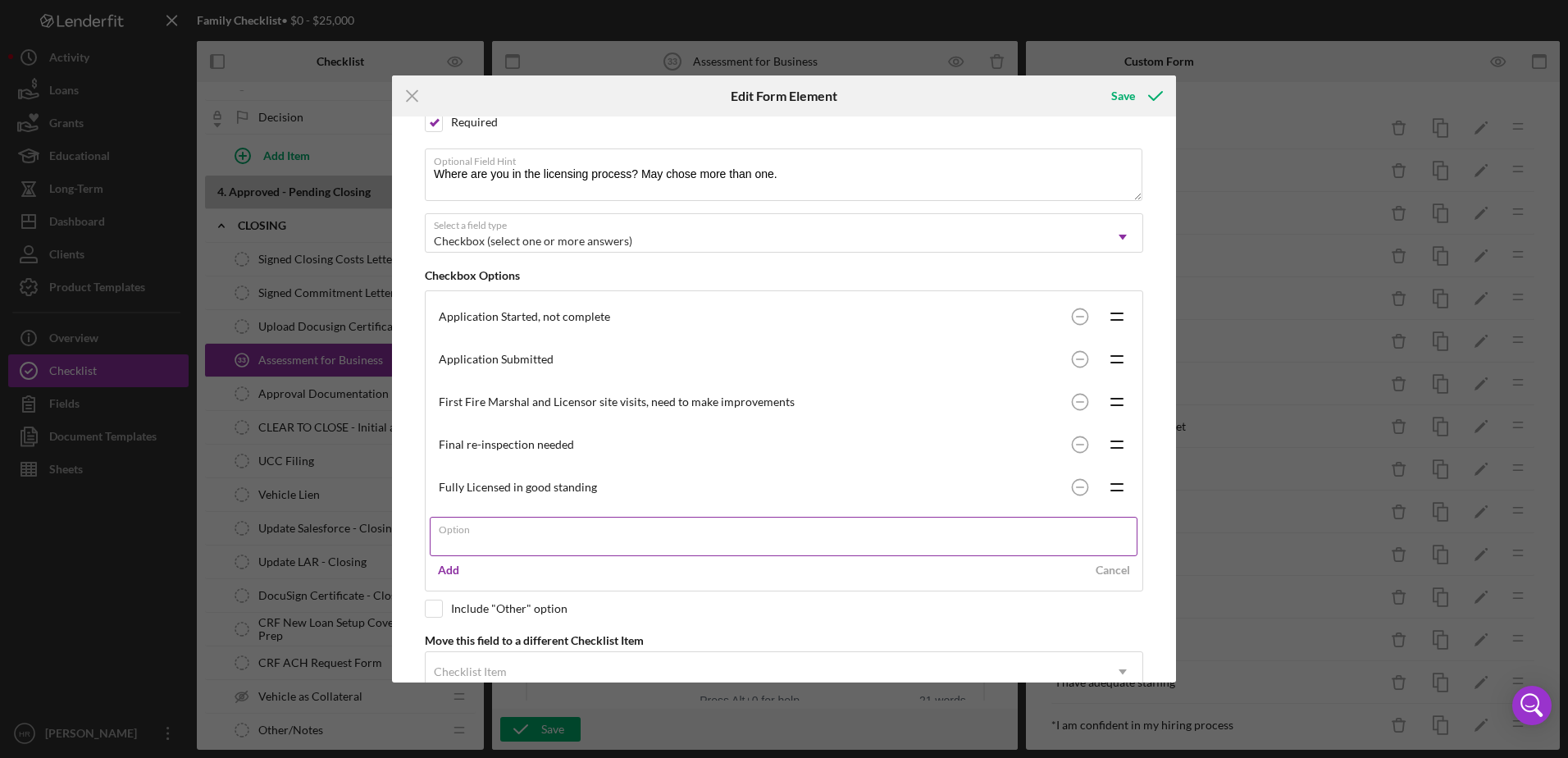
click at [483, 544] on input "Option" at bounding box center [783, 536] width 707 height 40
type input "Conditional License or License violations"
click at [444, 568] on div "Add" at bounding box center [448, 570] width 21 height 25
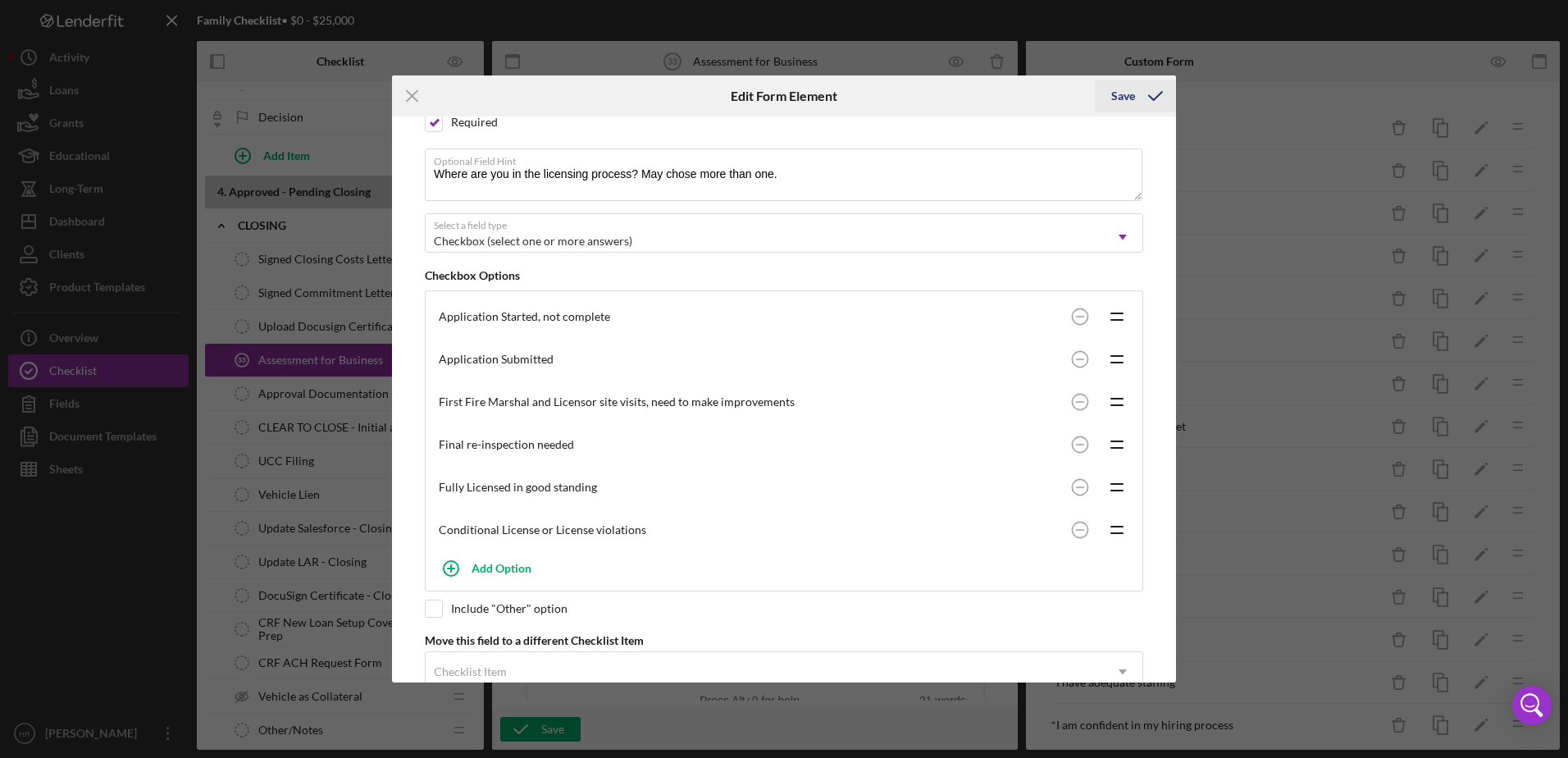
click at [1112, 87] on div "Save" at bounding box center [1122, 95] width 24 height 33
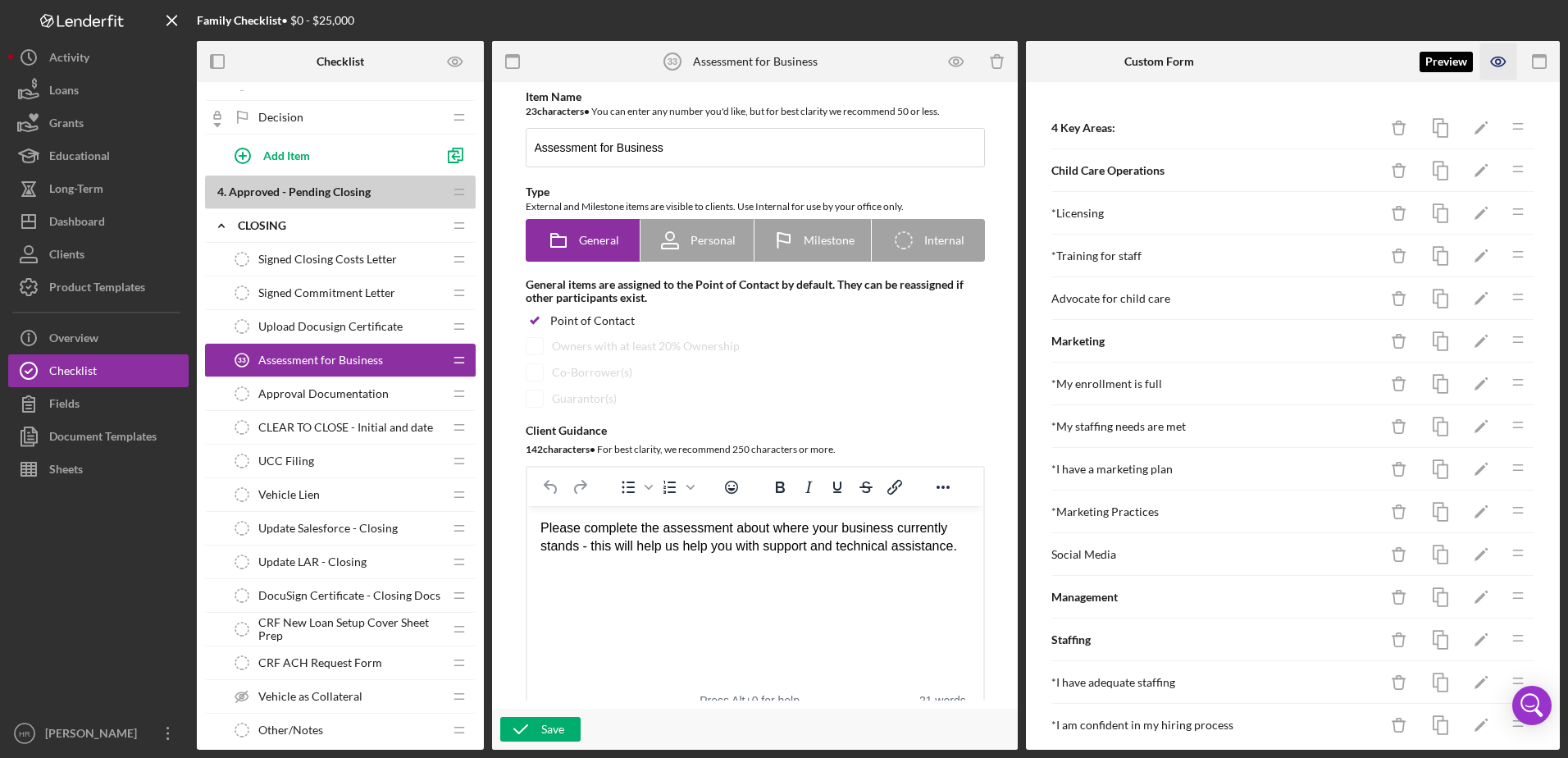
click at [1496, 56] on icon "button" at bounding box center [1498, 62] width 37 height 37
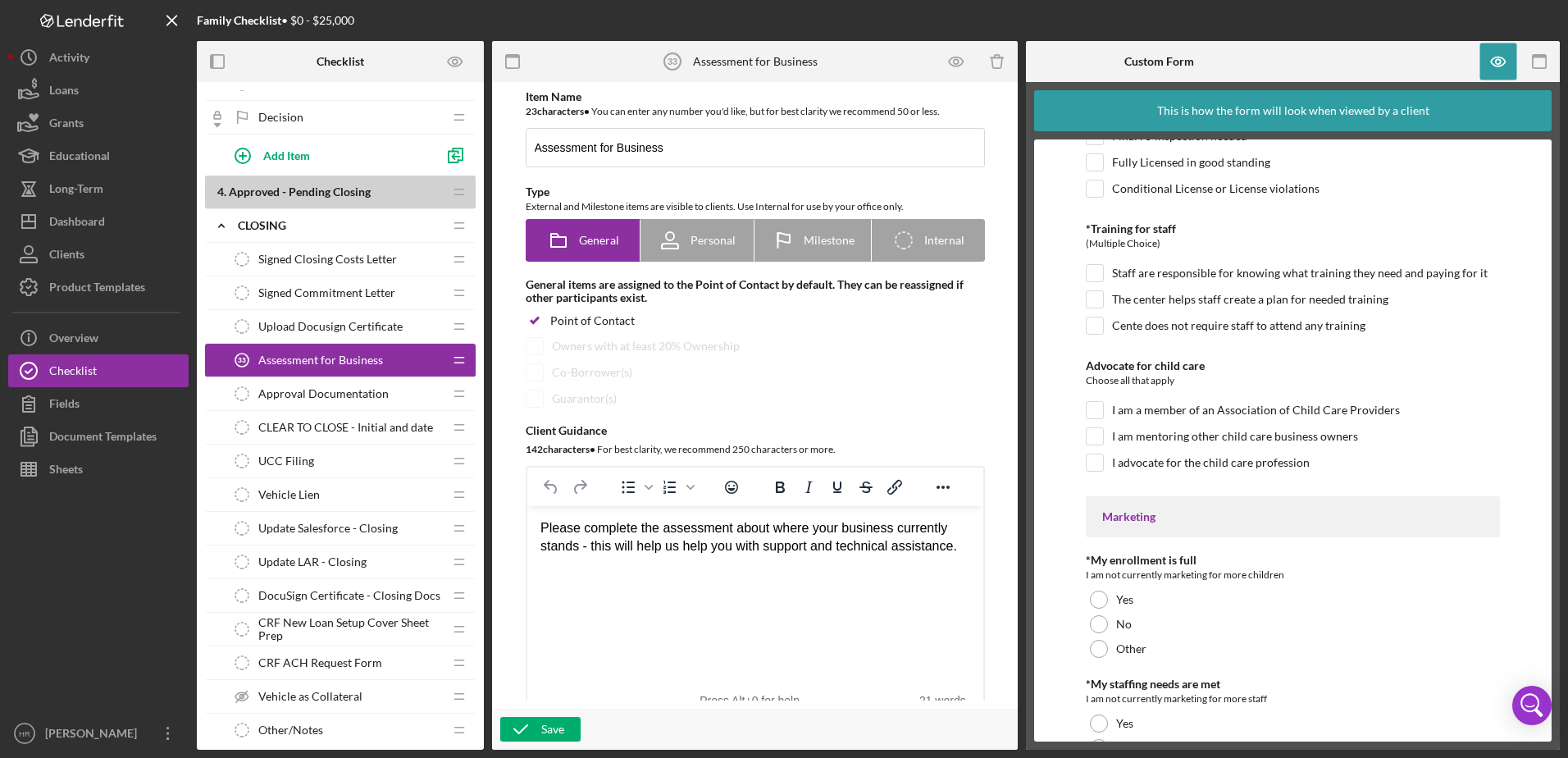
scroll to position [164, 0]
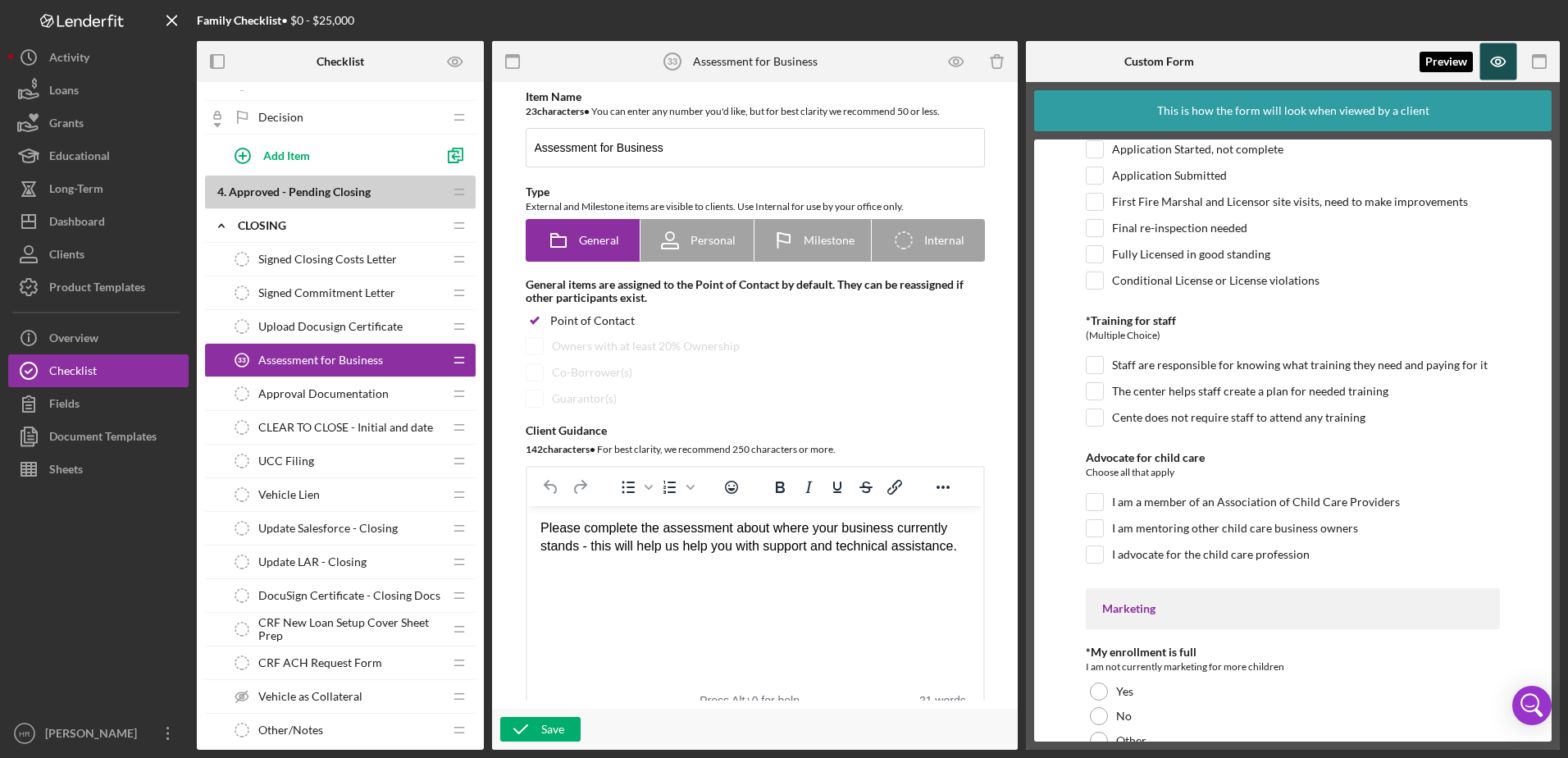
click at [1493, 61] on icon "button" at bounding box center [1498, 62] width 37 height 37
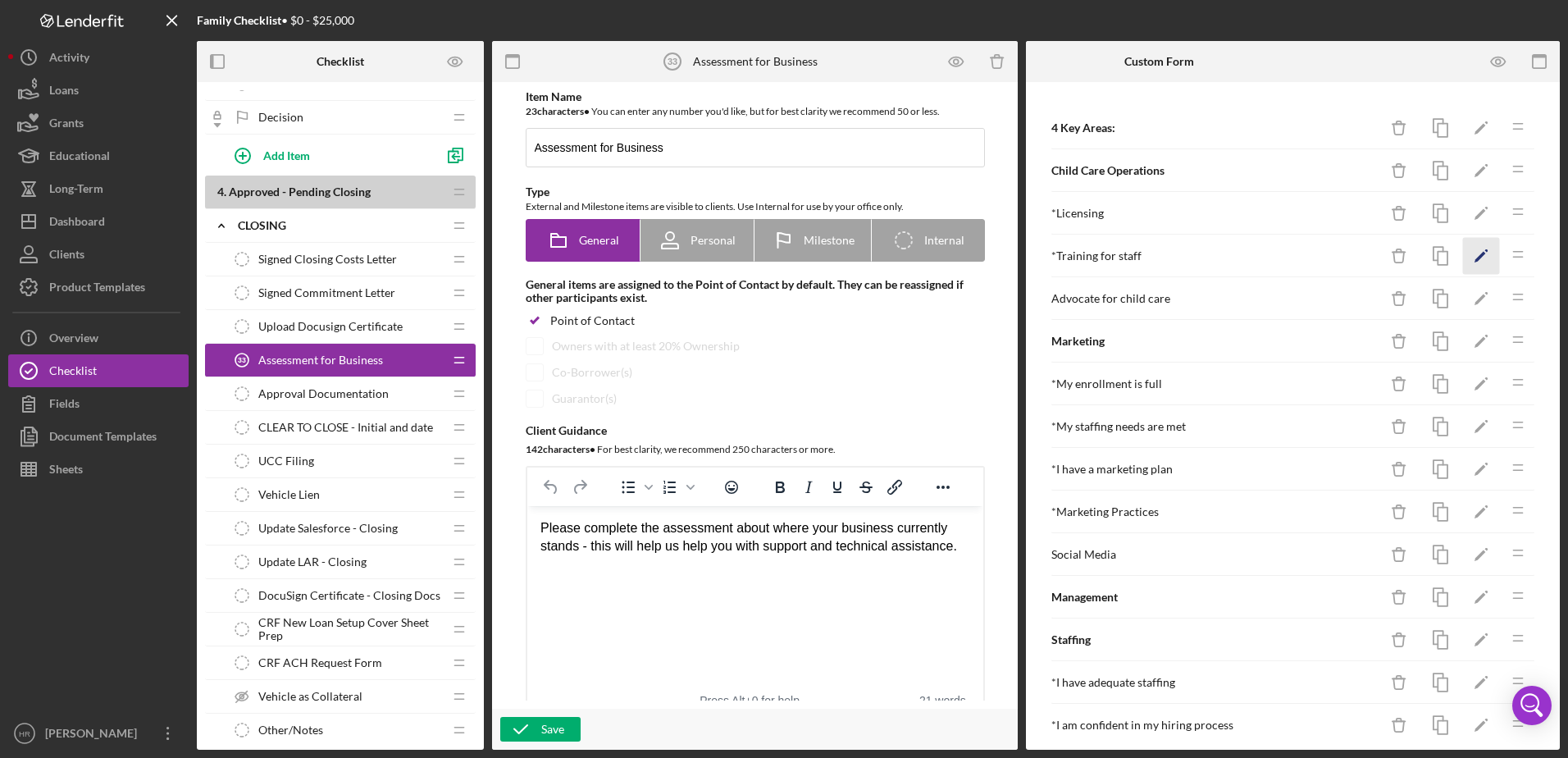
click at [1464, 251] on icon "Icon/Edit" at bounding box center [1481, 256] width 37 height 37
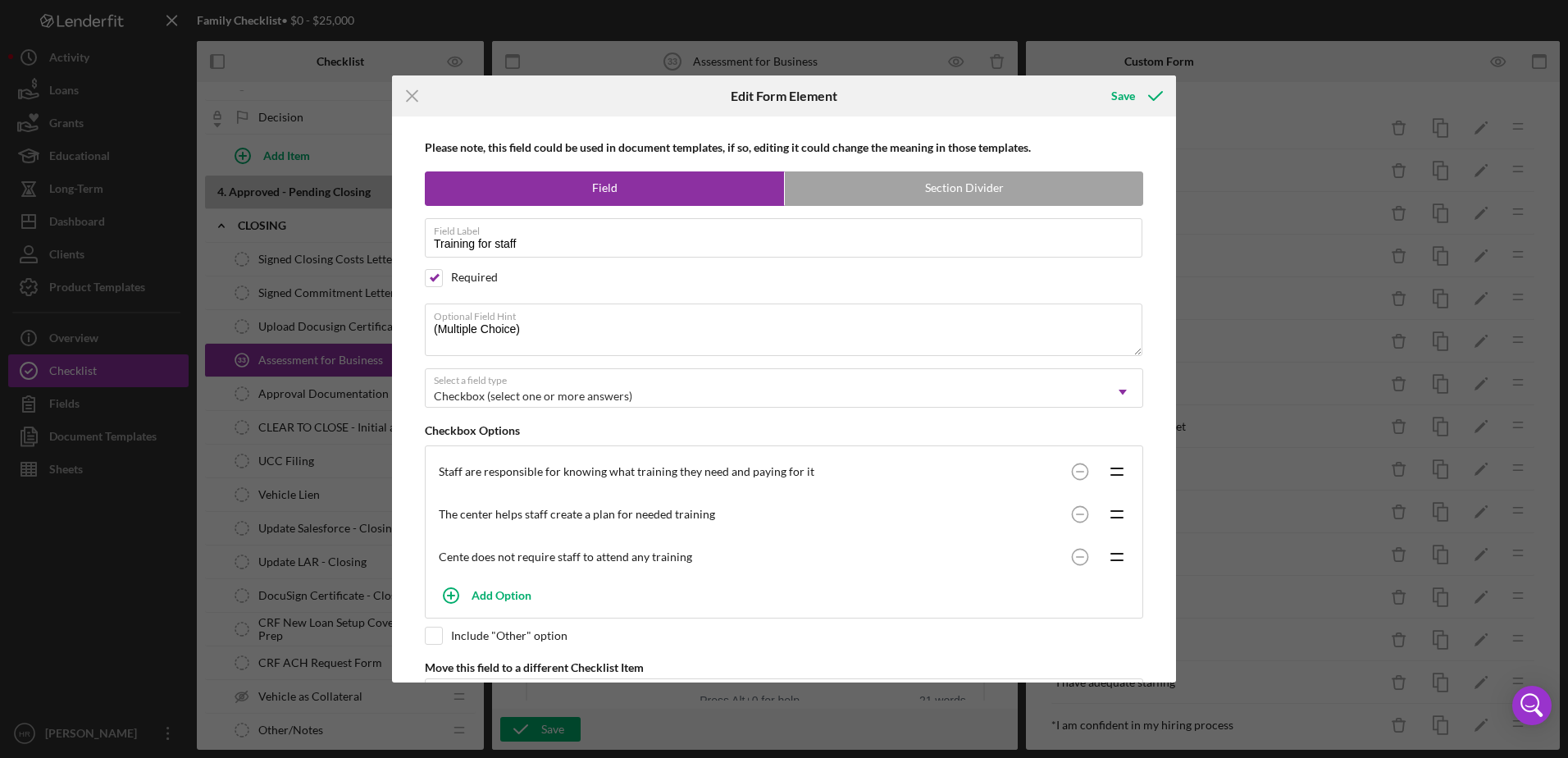
click at [615, 563] on div "Cente does not require staff to attend any training Icon/Drag" at bounding box center [784, 557] width 708 height 42
click at [583, 551] on div "Cente does not require staff to attend any training" at bounding box center [751, 557] width 625 height 13
drag, startPoint x: 569, startPoint y: 553, endPoint x: 943, endPoint y: 531, distance: 374.6
click at [569, 554] on div "Cente does not require staff to attend any training" at bounding box center [751, 557] width 625 height 13
click at [1109, 554] on icon "Icon/Drag" at bounding box center [1116, 557] width 41 height 41
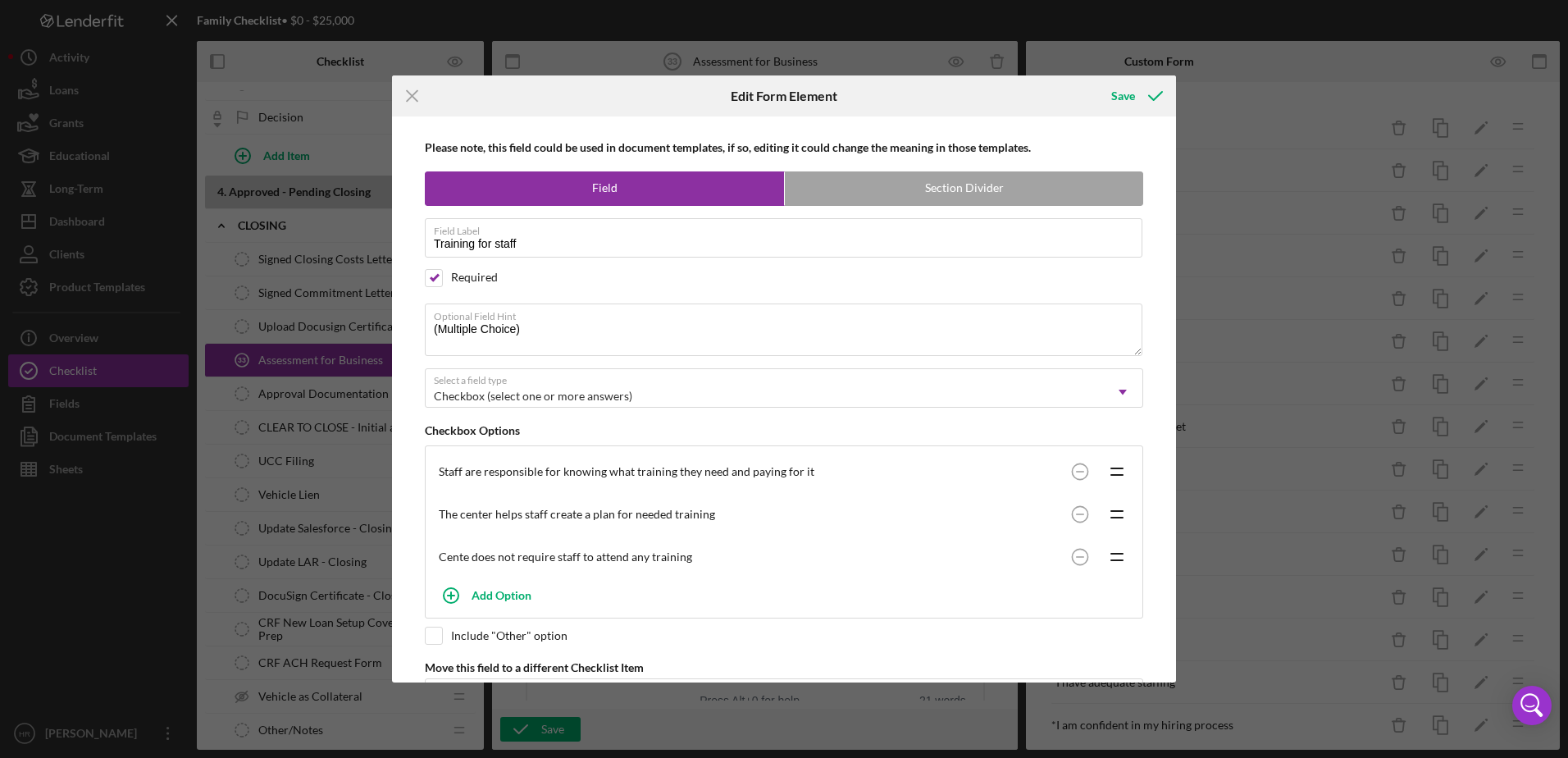
click at [492, 558] on div "Cente does not require staff to attend any training" at bounding box center [751, 557] width 625 height 13
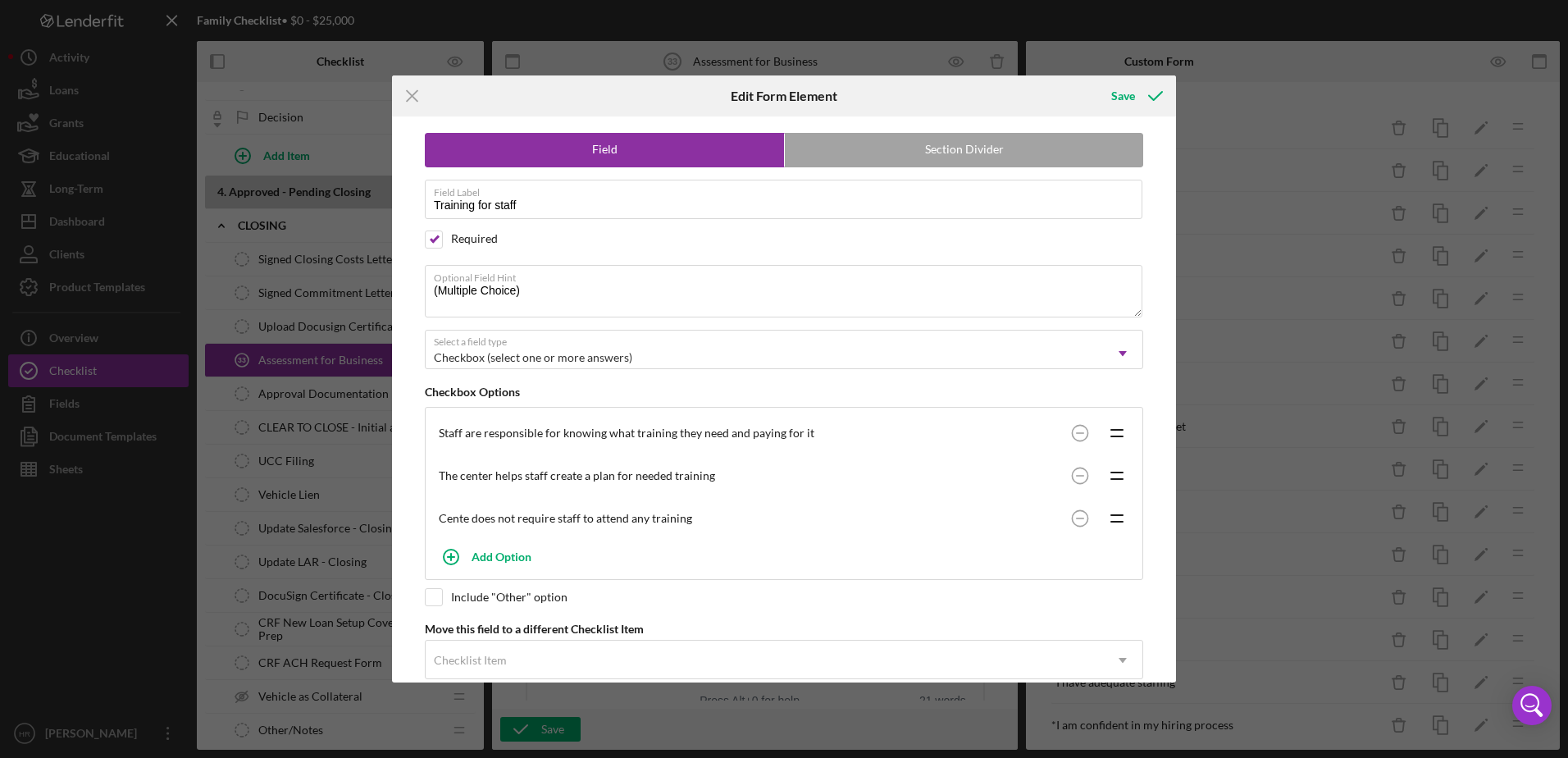
scroll to position [70, 0]
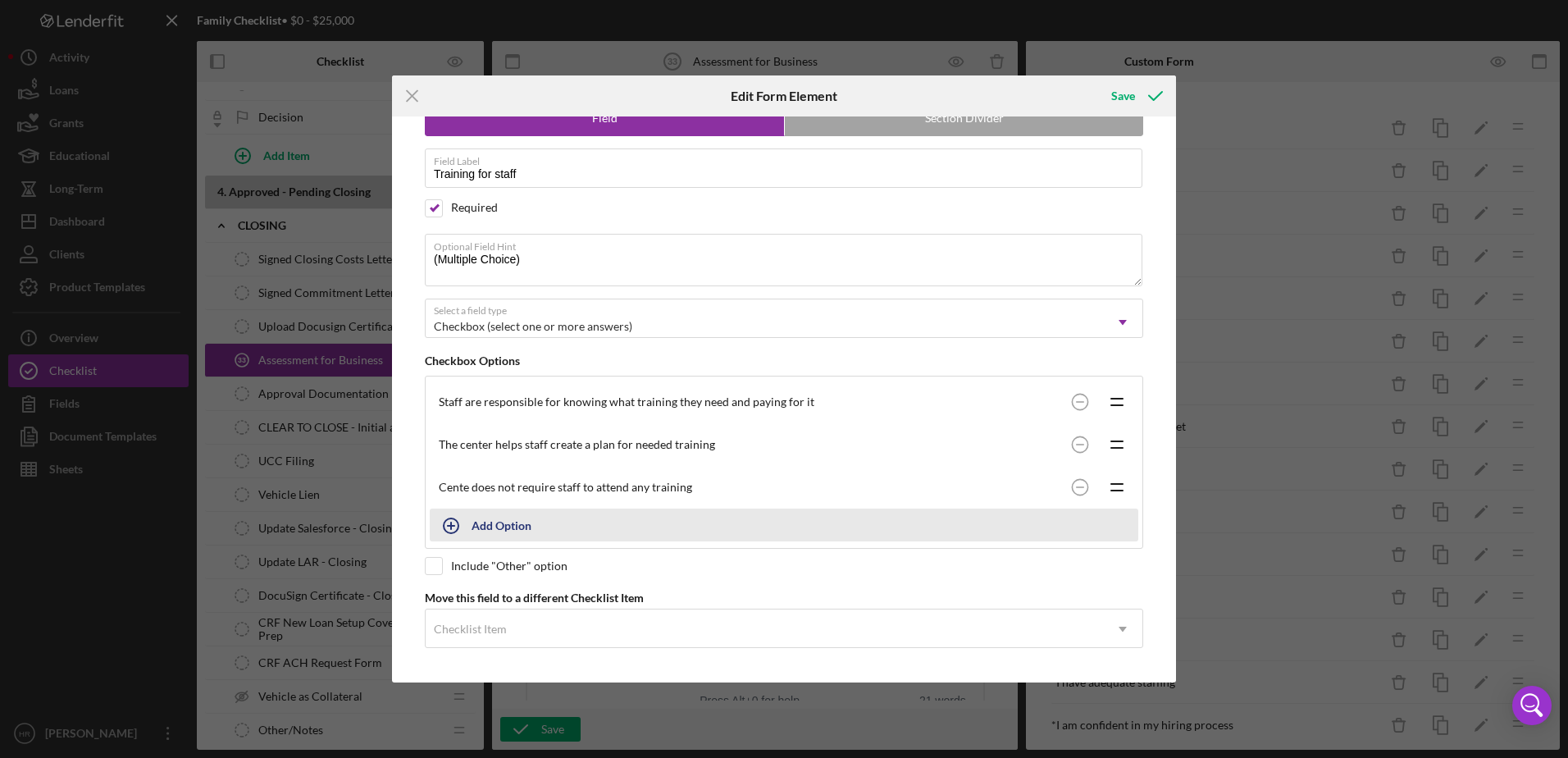
click at [488, 532] on div "Add Option" at bounding box center [501, 524] width 60 height 31
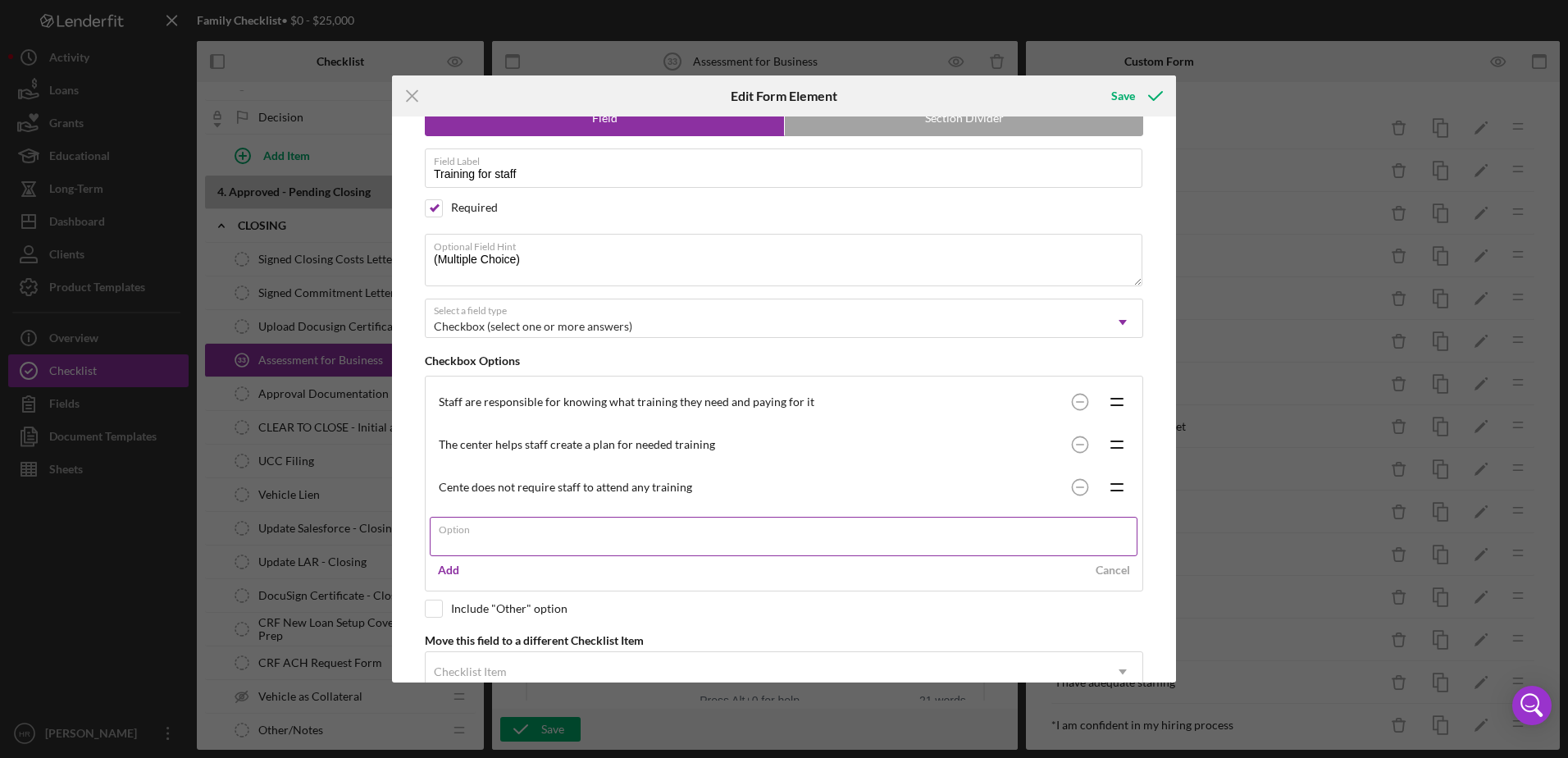
click at [497, 538] on input "Option" at bounding box center [783, 536] width 707 height 40
type input "Center does not require staff to attend any training"
click at [454, 562] on div "Add" at bounding box center [448, 570] width 21 height 25
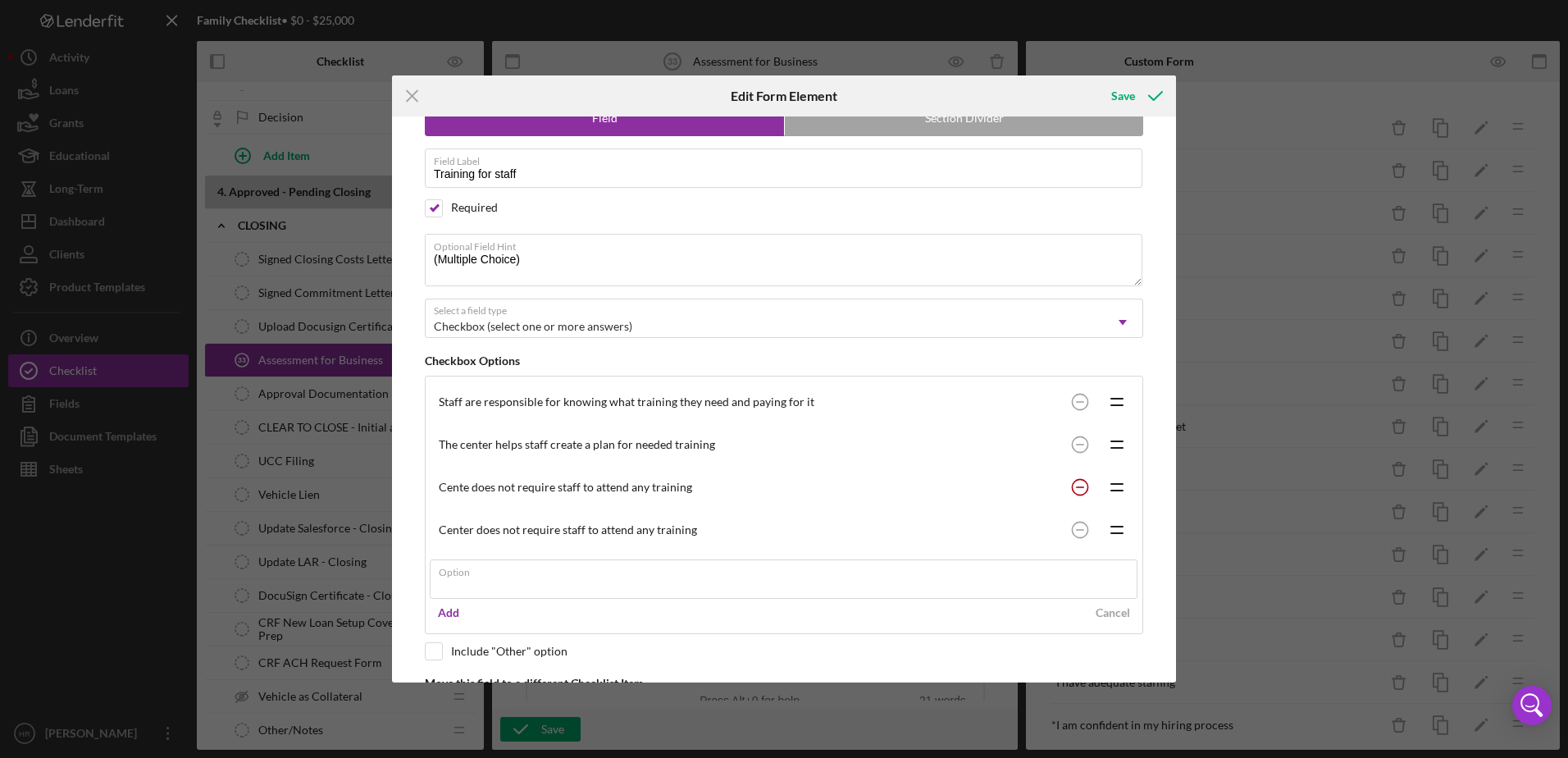
click at [1071, 483] on circle at bounding box center [1079, 487] width 16 height 16
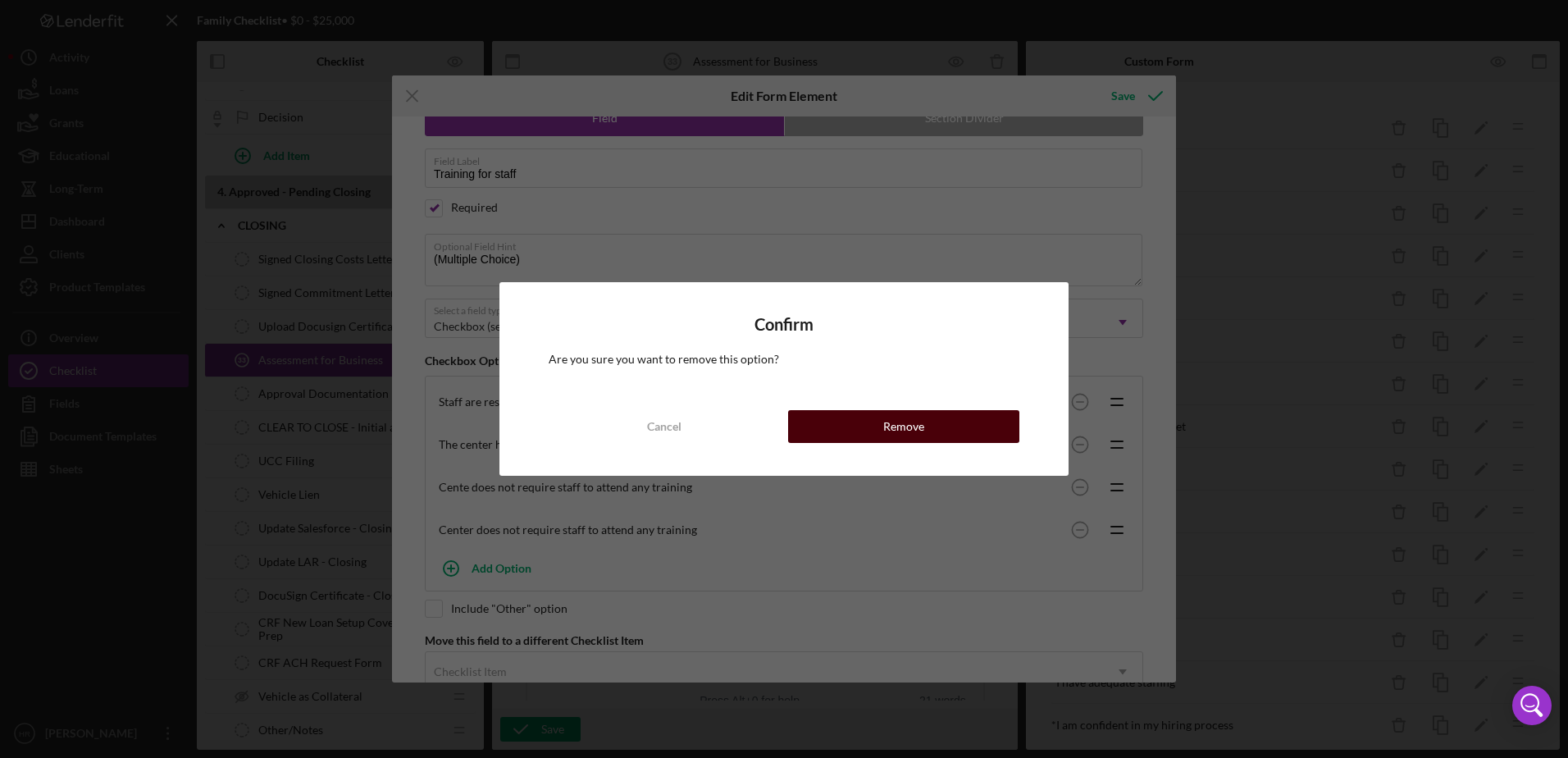
click at [916, 434] on div "Remove" at bounding box center [903, 426] width 41 height 33
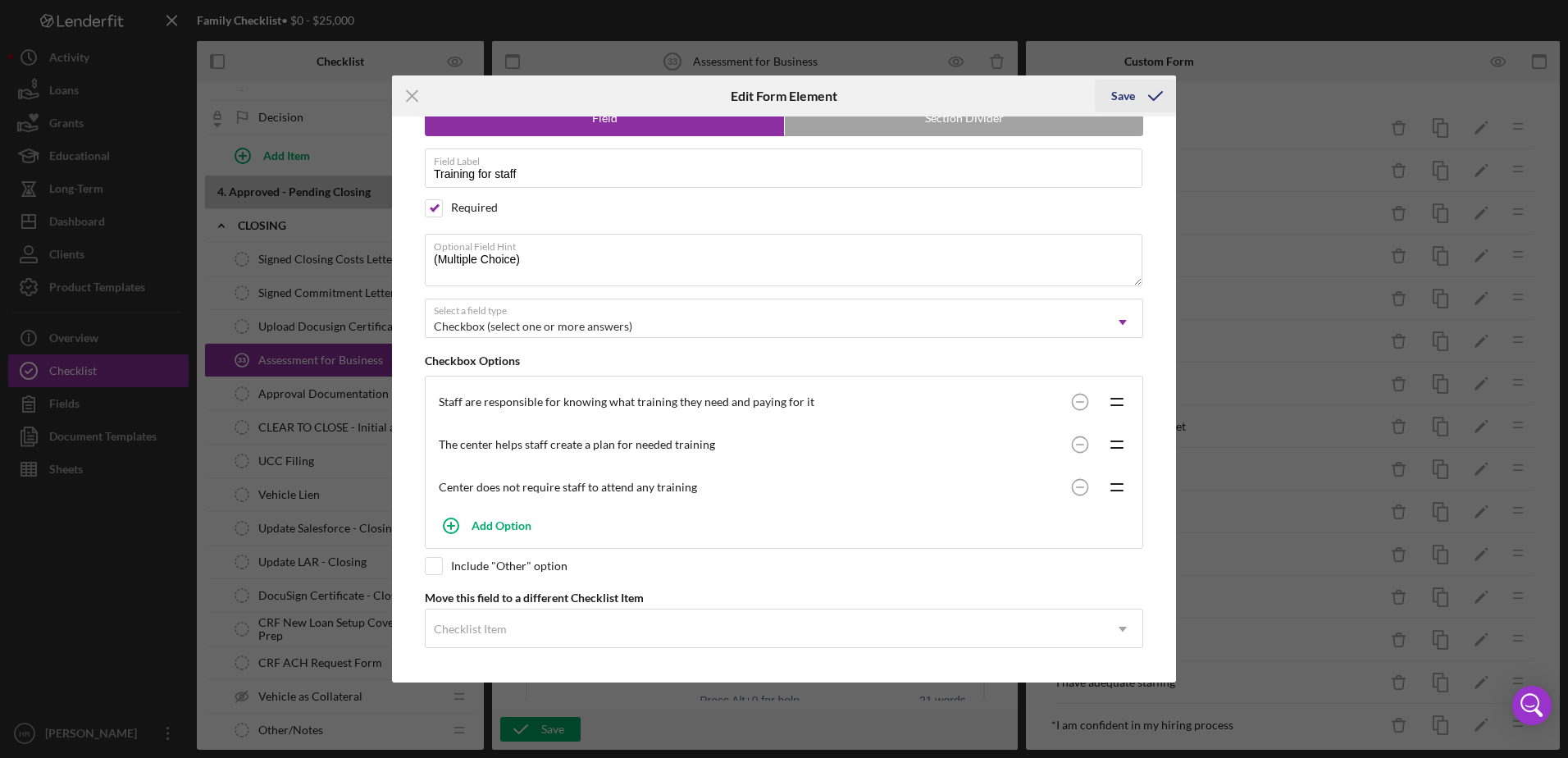
click at [1119, 94] on div "Save" at bounding box center [1122, 95] width 24 height 33
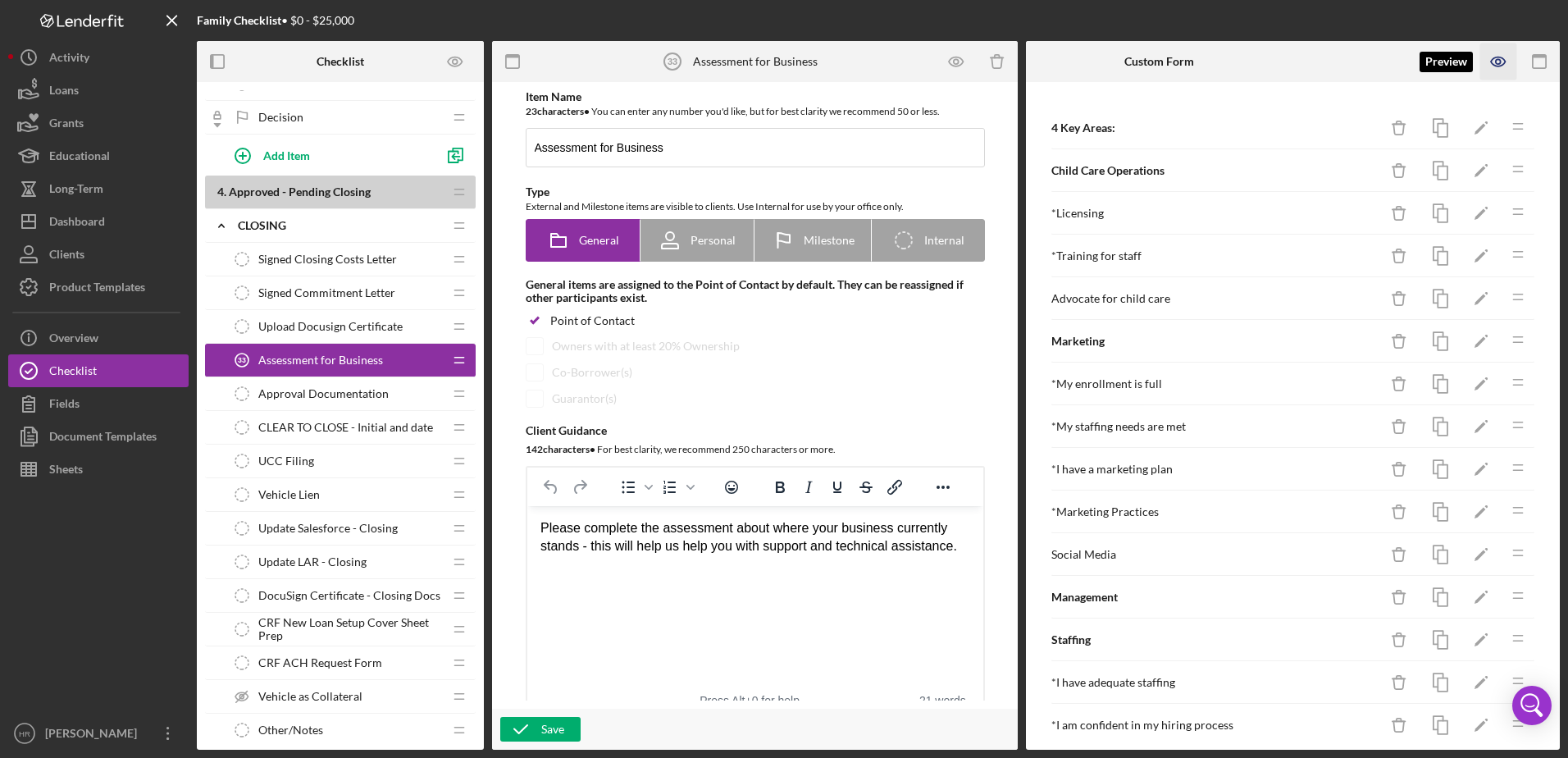
click at [1502, 62] on icon "button" at bounding box center [1498, 62] width 37 height 37
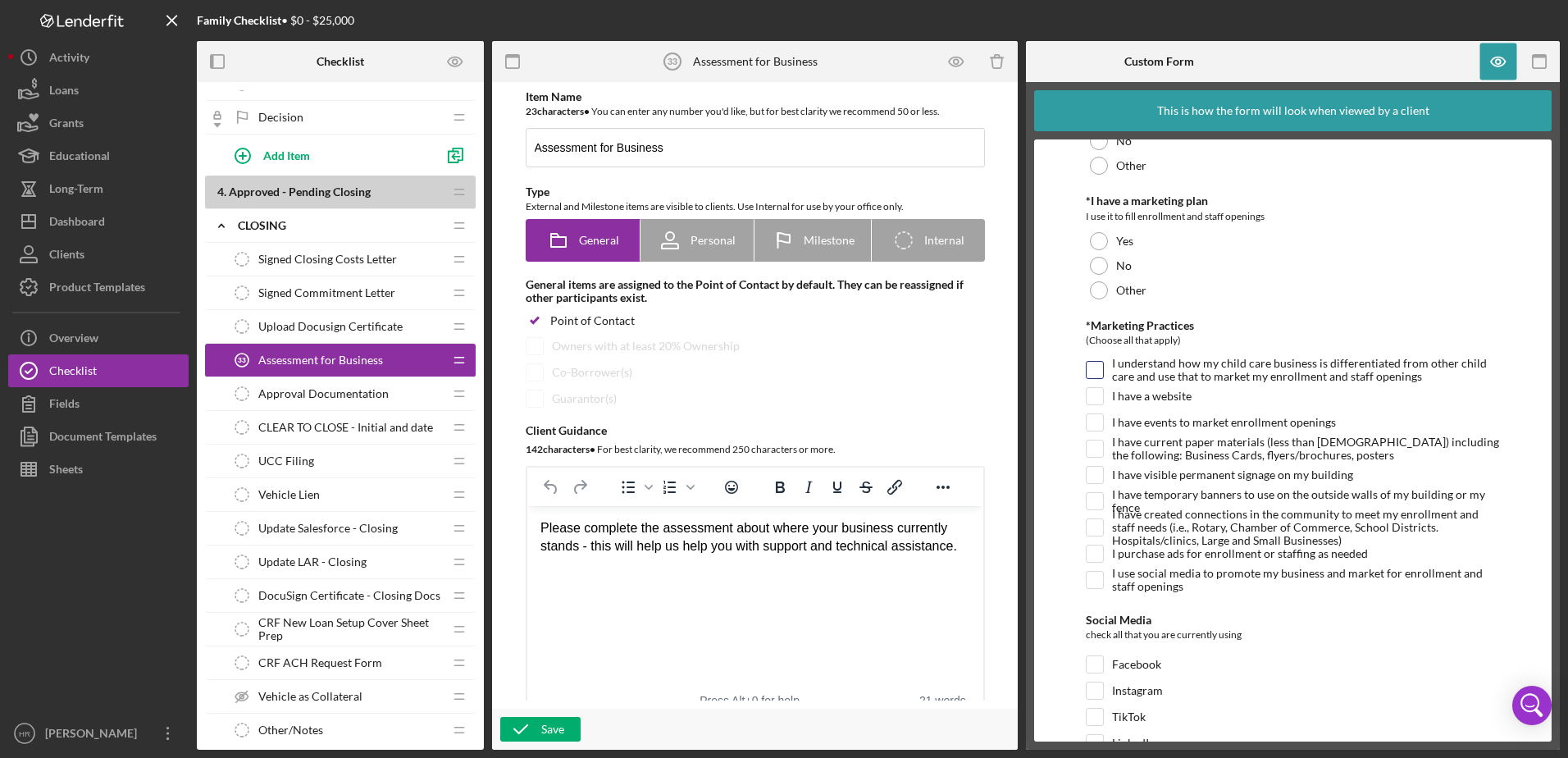
scroll to position [903, 0]
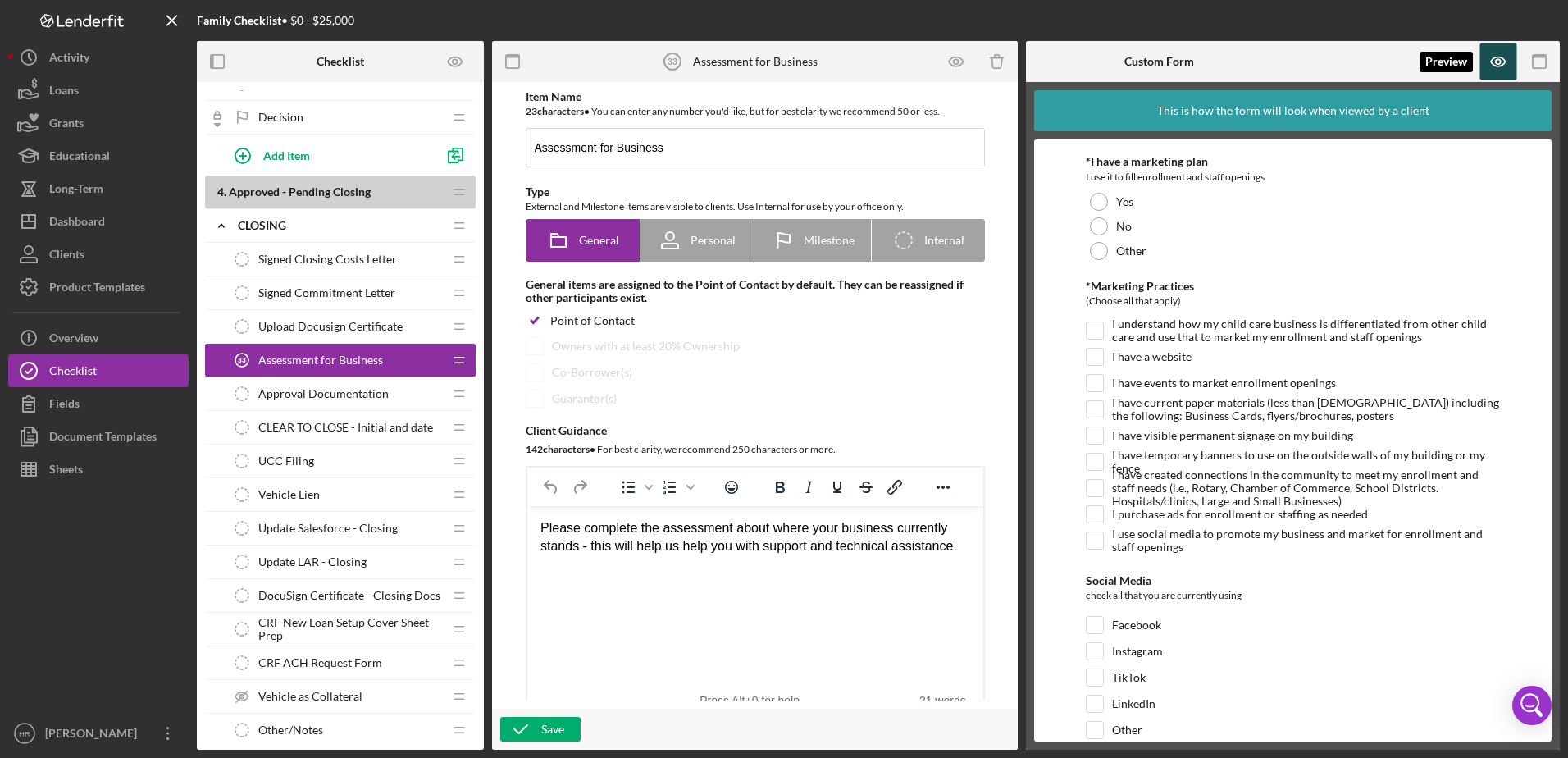
click at [1500, 63] on icon "button" at bounding box center [1498, 62] width 5 height 5
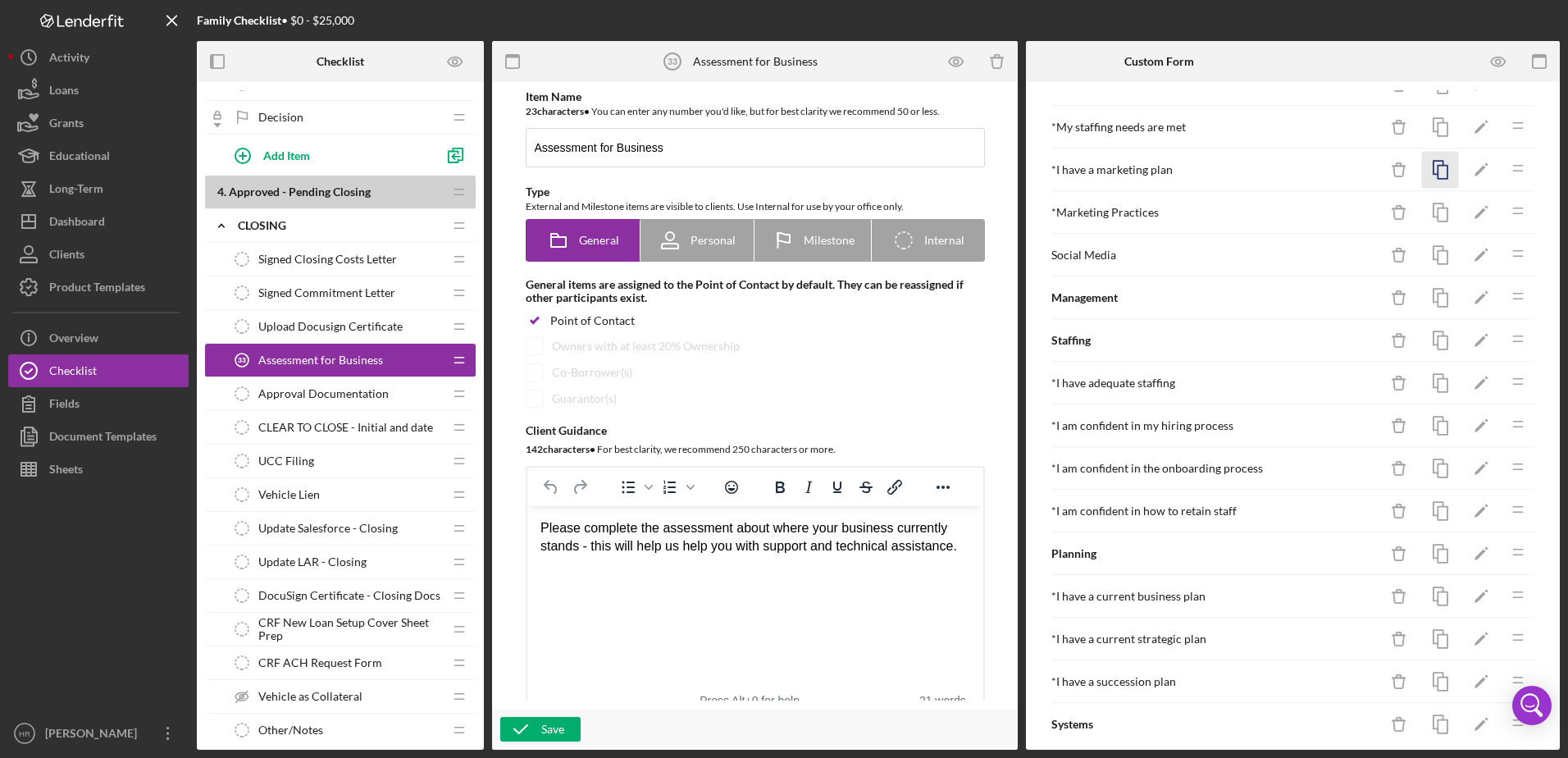
scroll to position [328, 0]
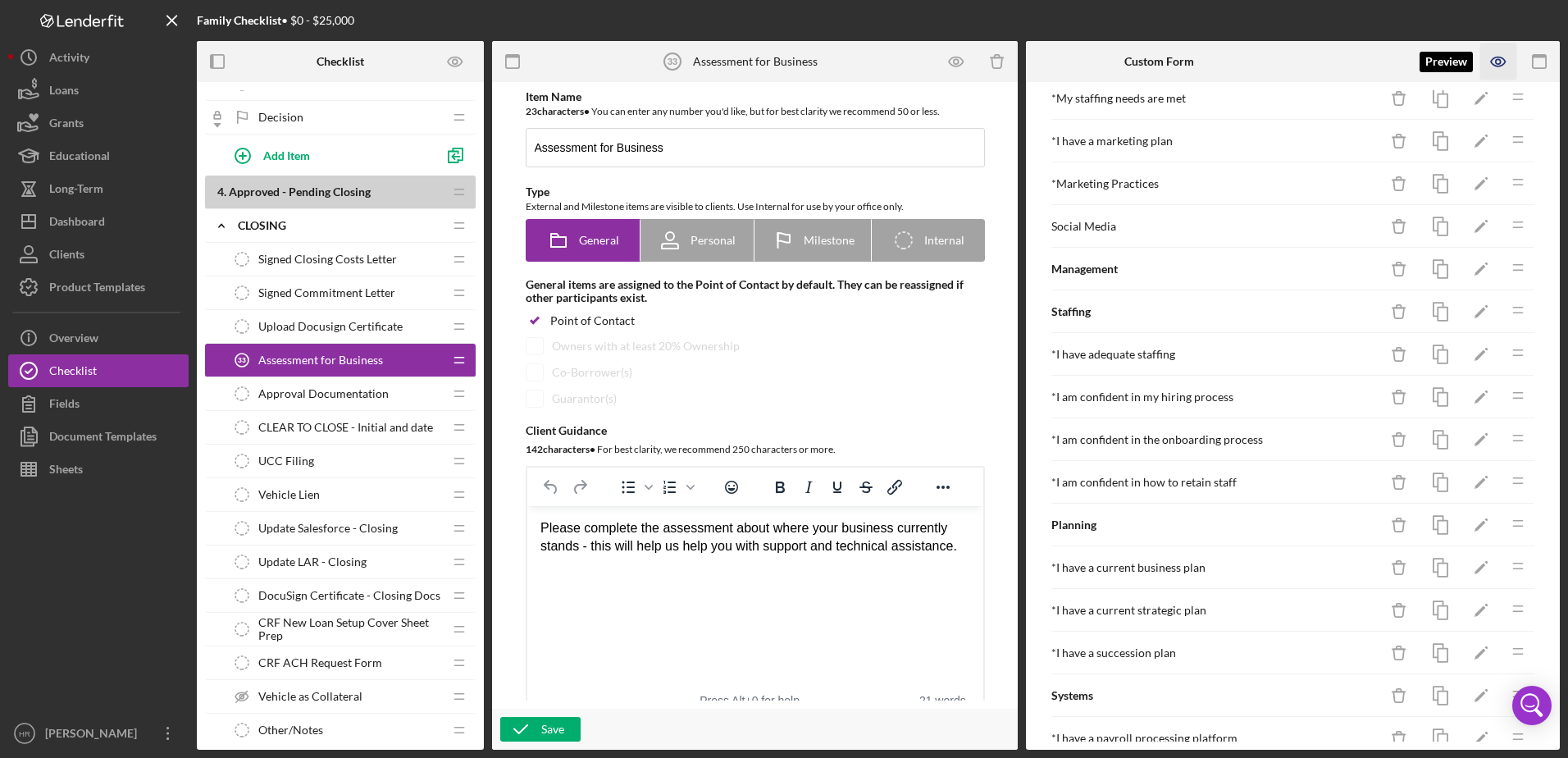
click at [1504, 56] on icon "button" at bounding box center [1498, 62] width 37 height 37
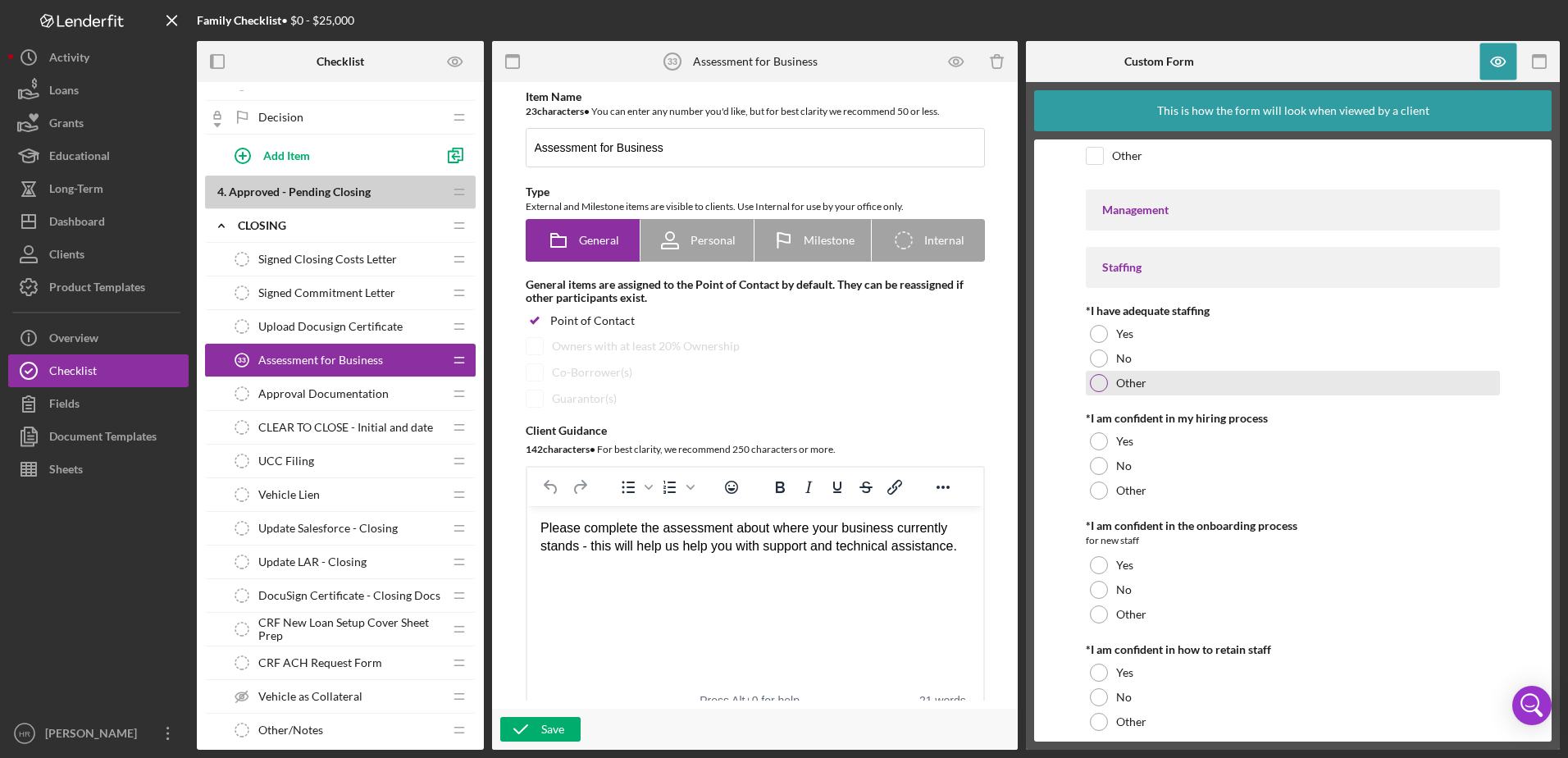
scroll to position [1558, 0]
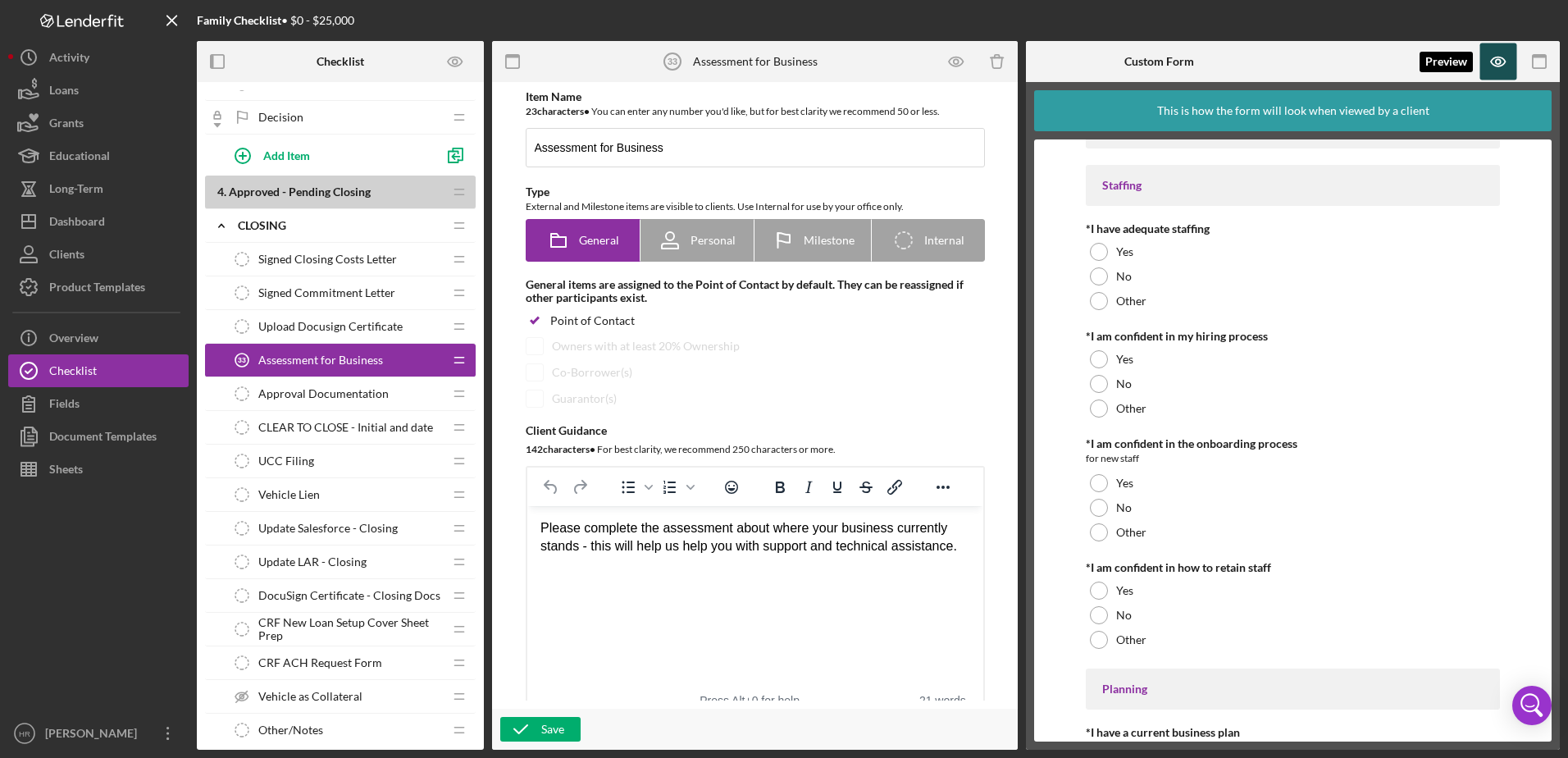
click at [1490, 76] on icon "button" at bounding box center [1498, 62] width 37 height 37
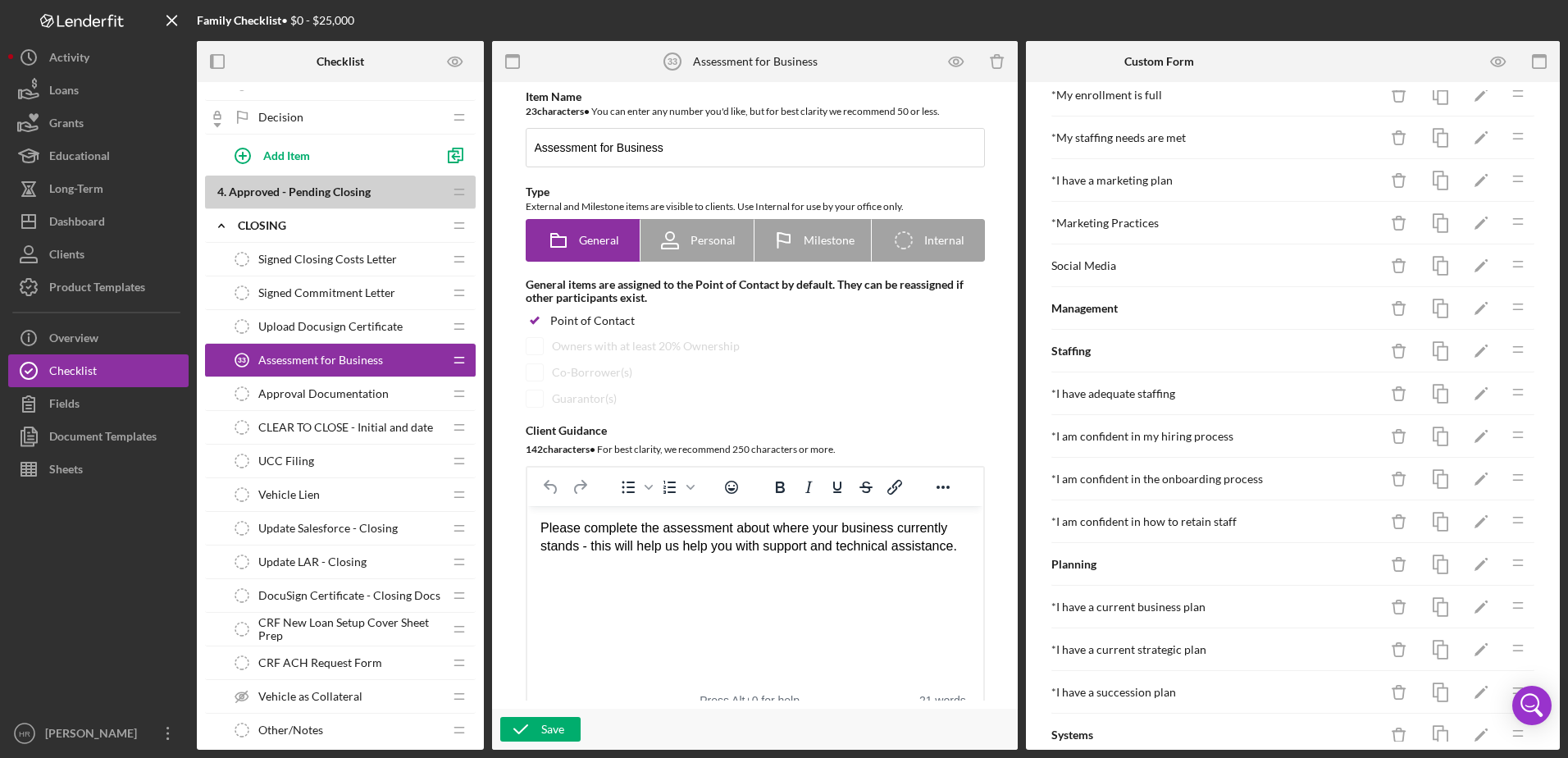
scroll to position [328, 0]
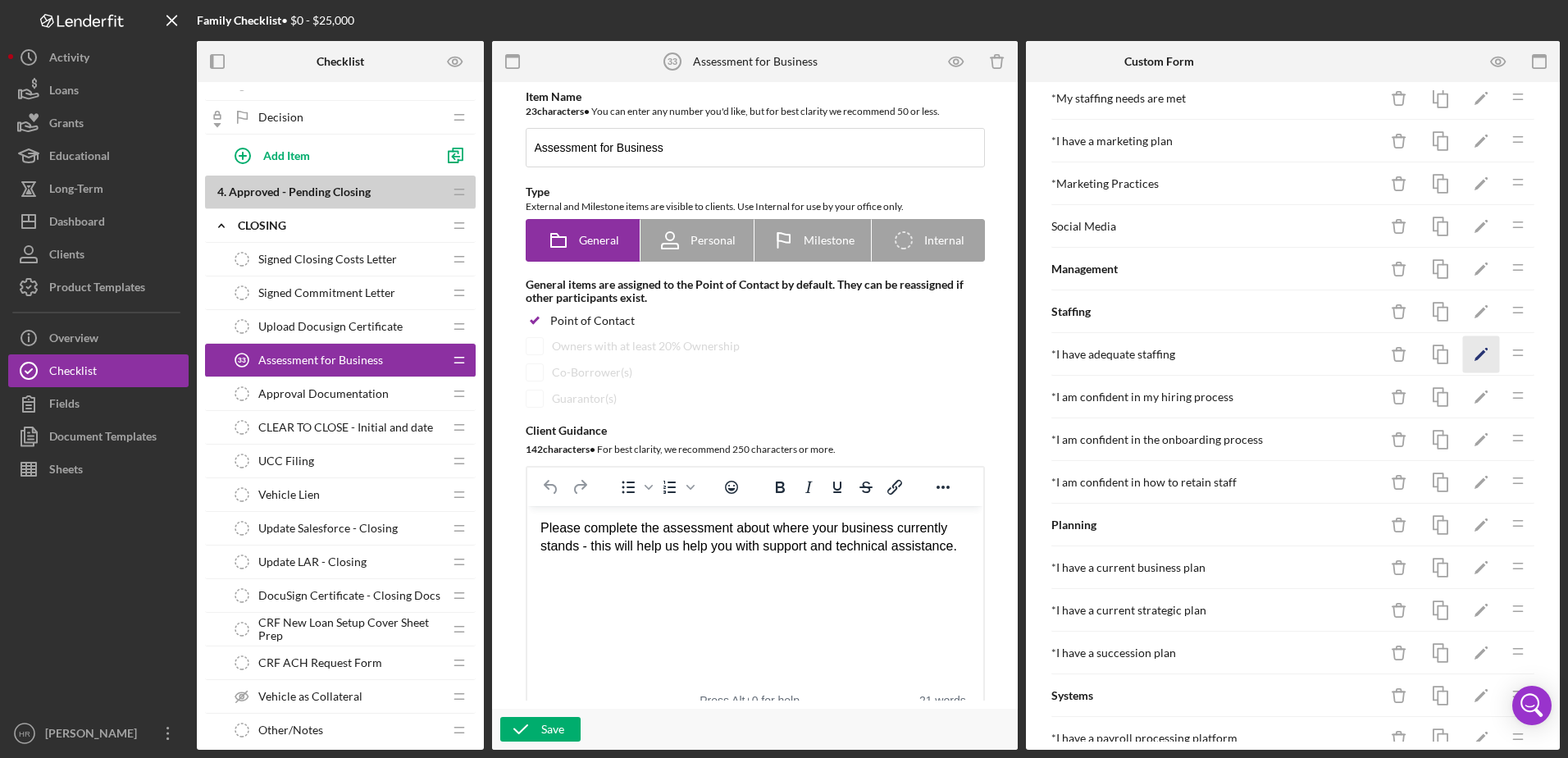
click at [1474, 362] on icon "Icon/Edit" at bounding box center [1481, 355] width 37 height 37
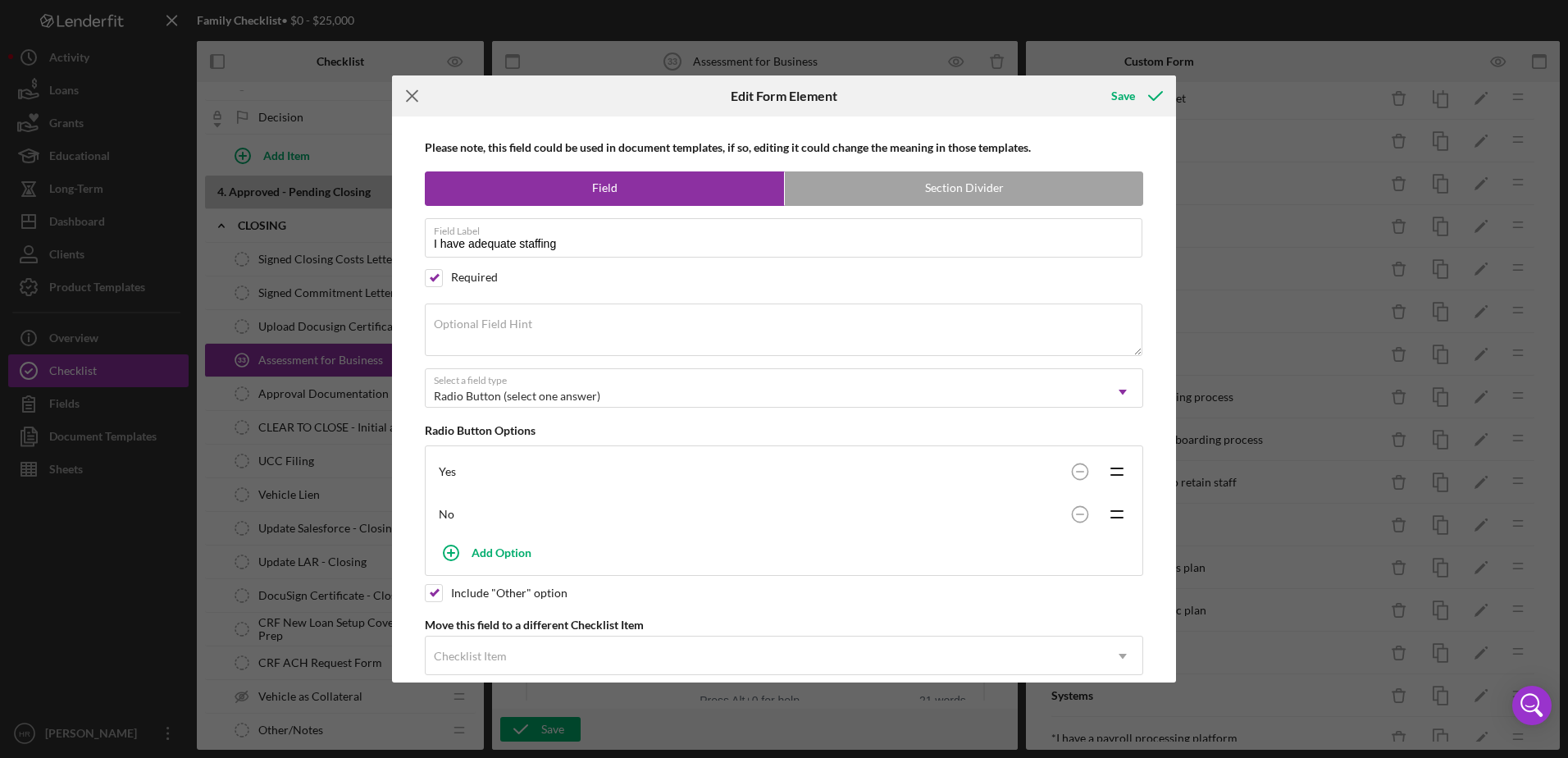
click at [414, 95] on line at bounding box center [412, 96] width 11 height 11
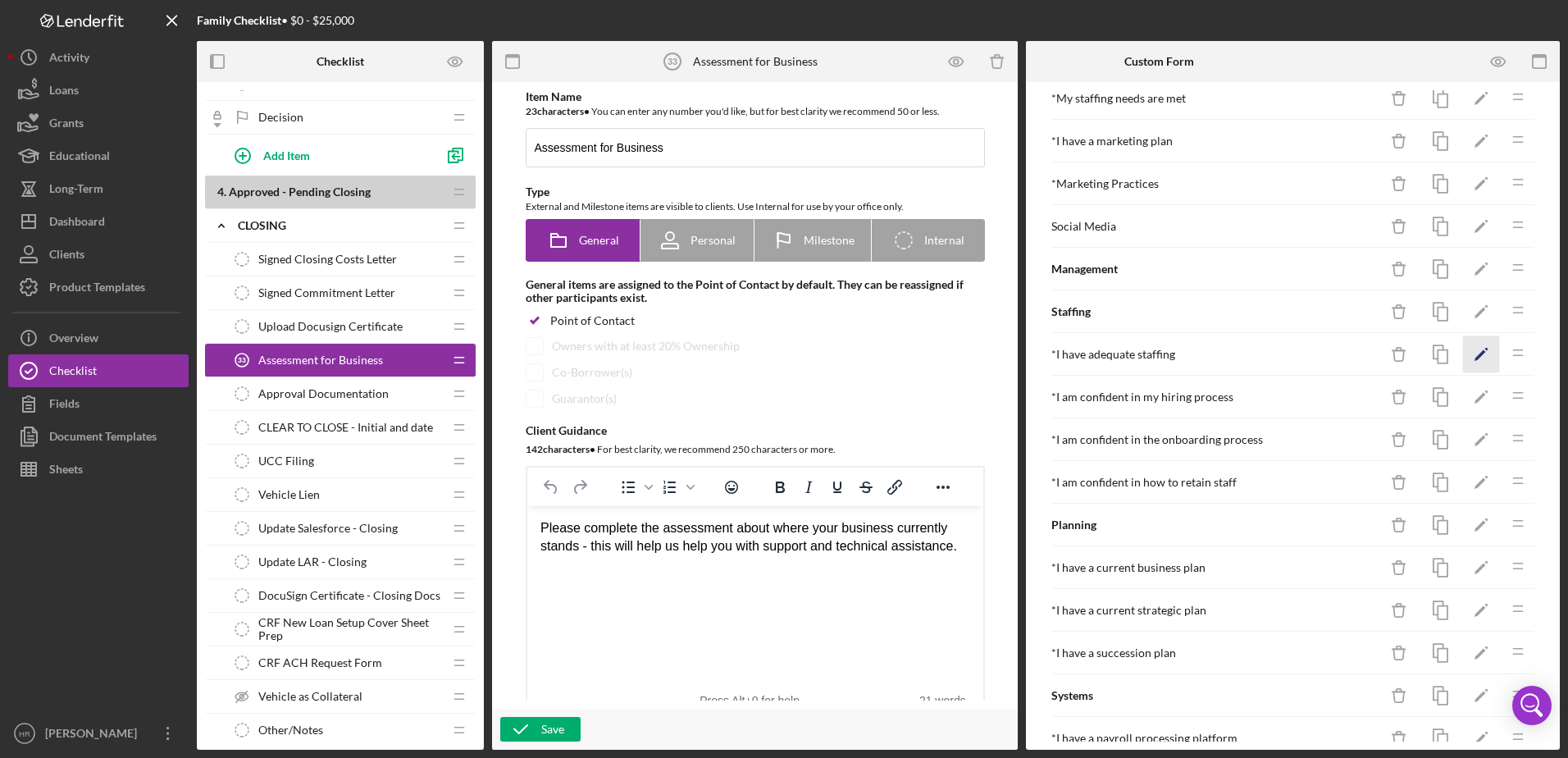
click at [1462, 353] on icon "Icon/Edit" at bounding box center [1481, 355] width 37 height 37
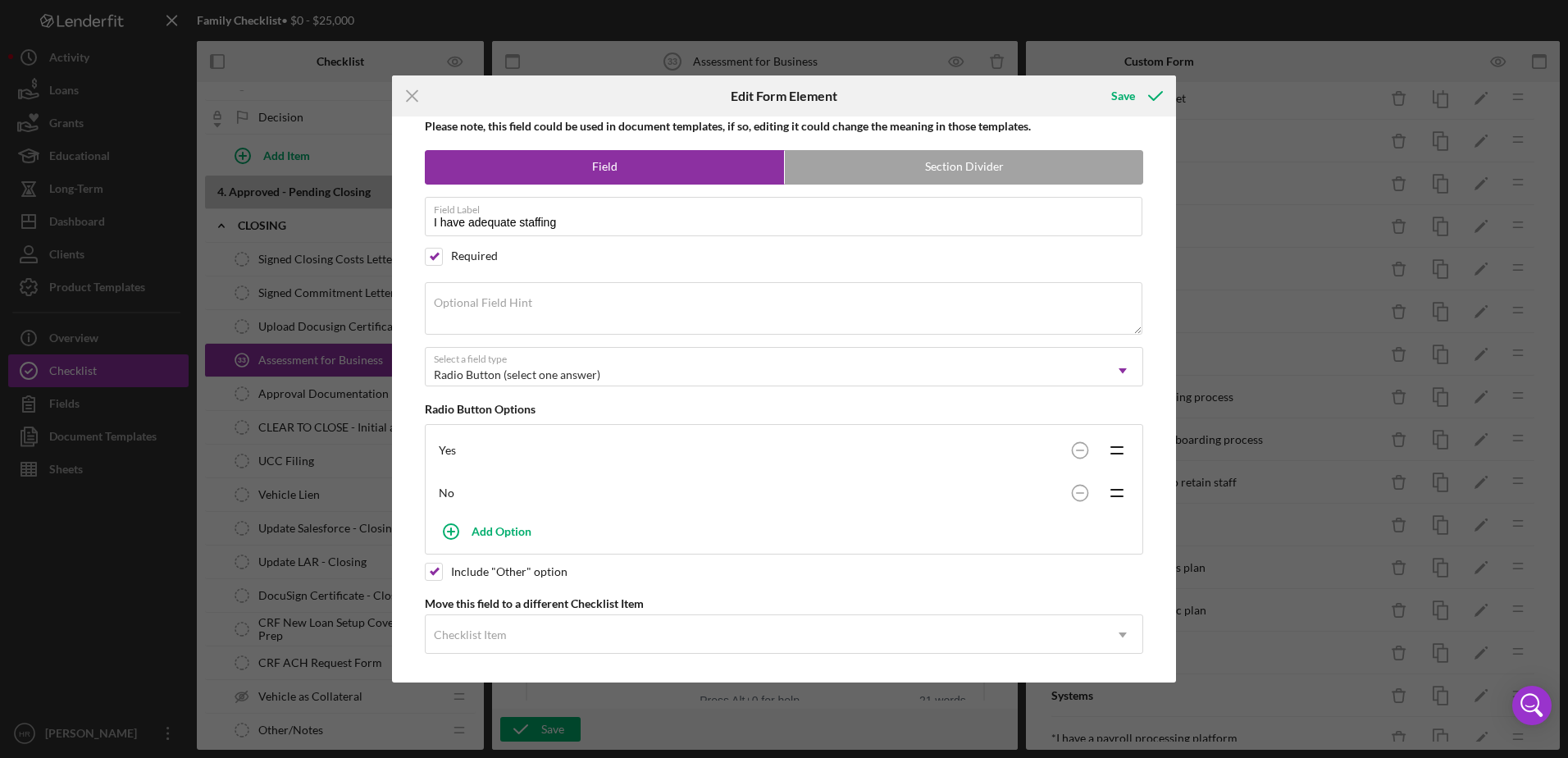
scroll to position [27, 0]
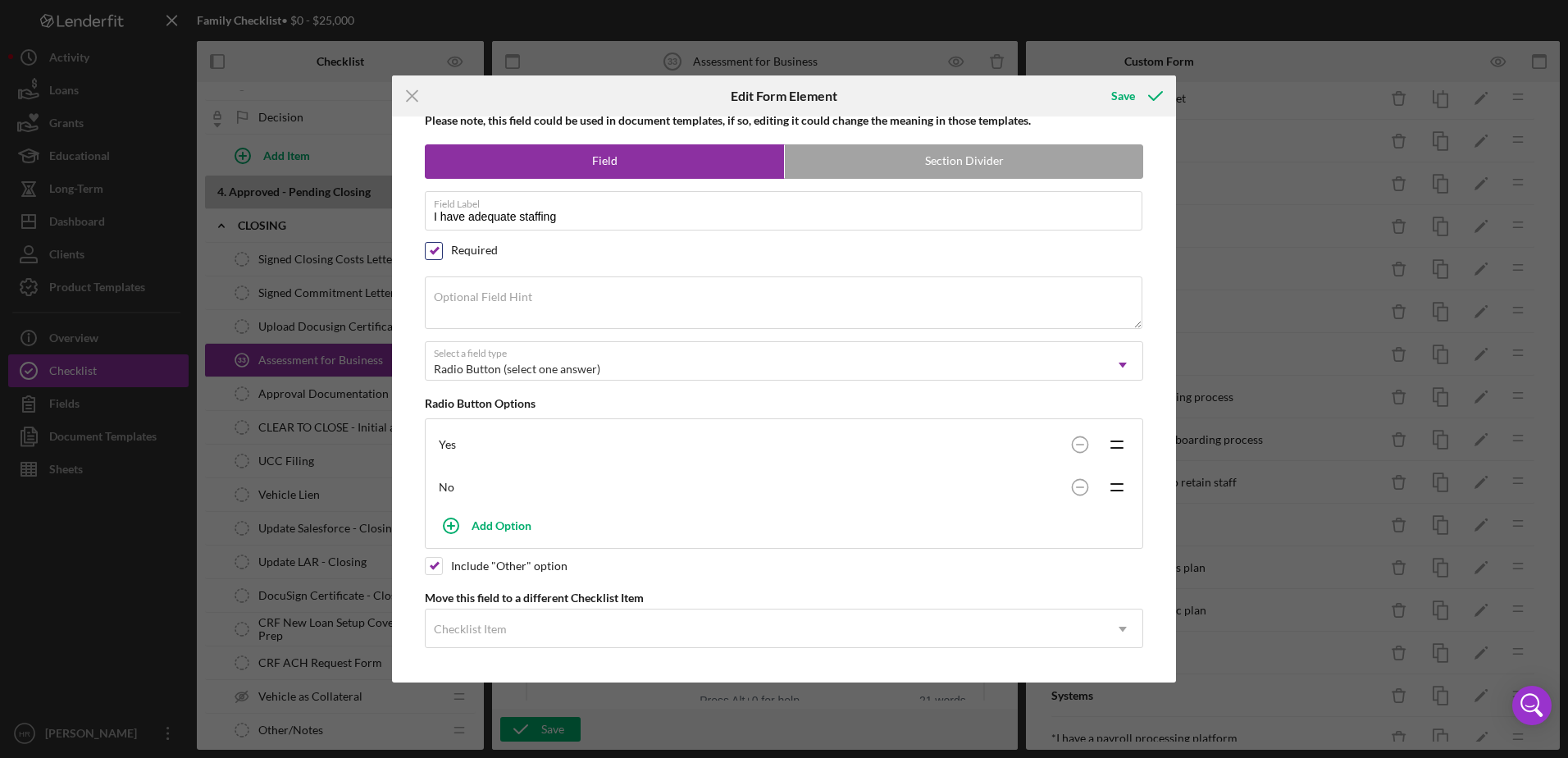
click at [437, 251] on input "checkbox" at bounding box center [433, 250] width 17 height 17
checkbox input "false"
click at [1110, 94] on button "Save" at bounding box center [1135, 95] width 81 height 33
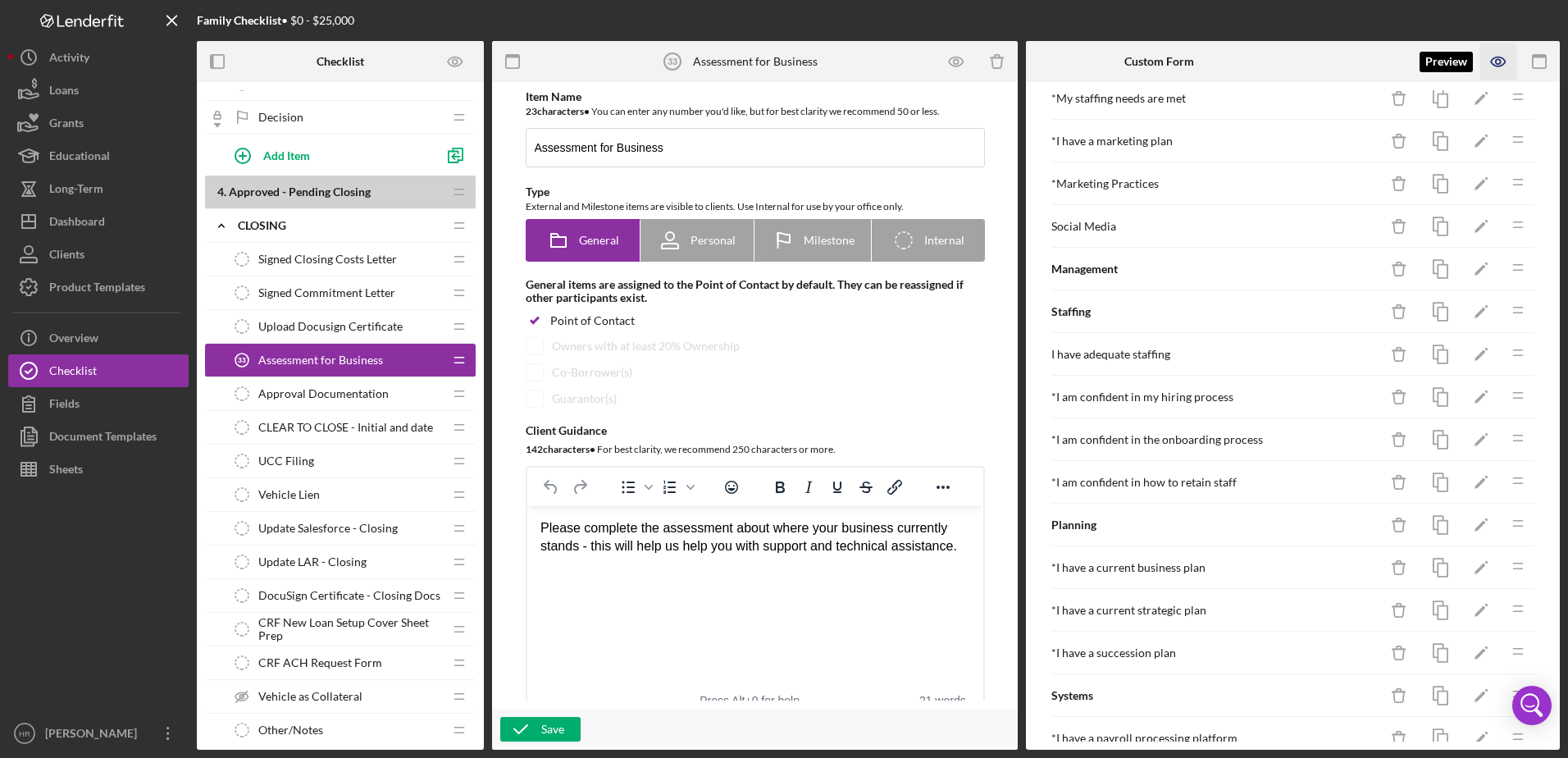
click at [1488, 57] on icon "button" at bounding box center [1498, 62] width 37 height 37
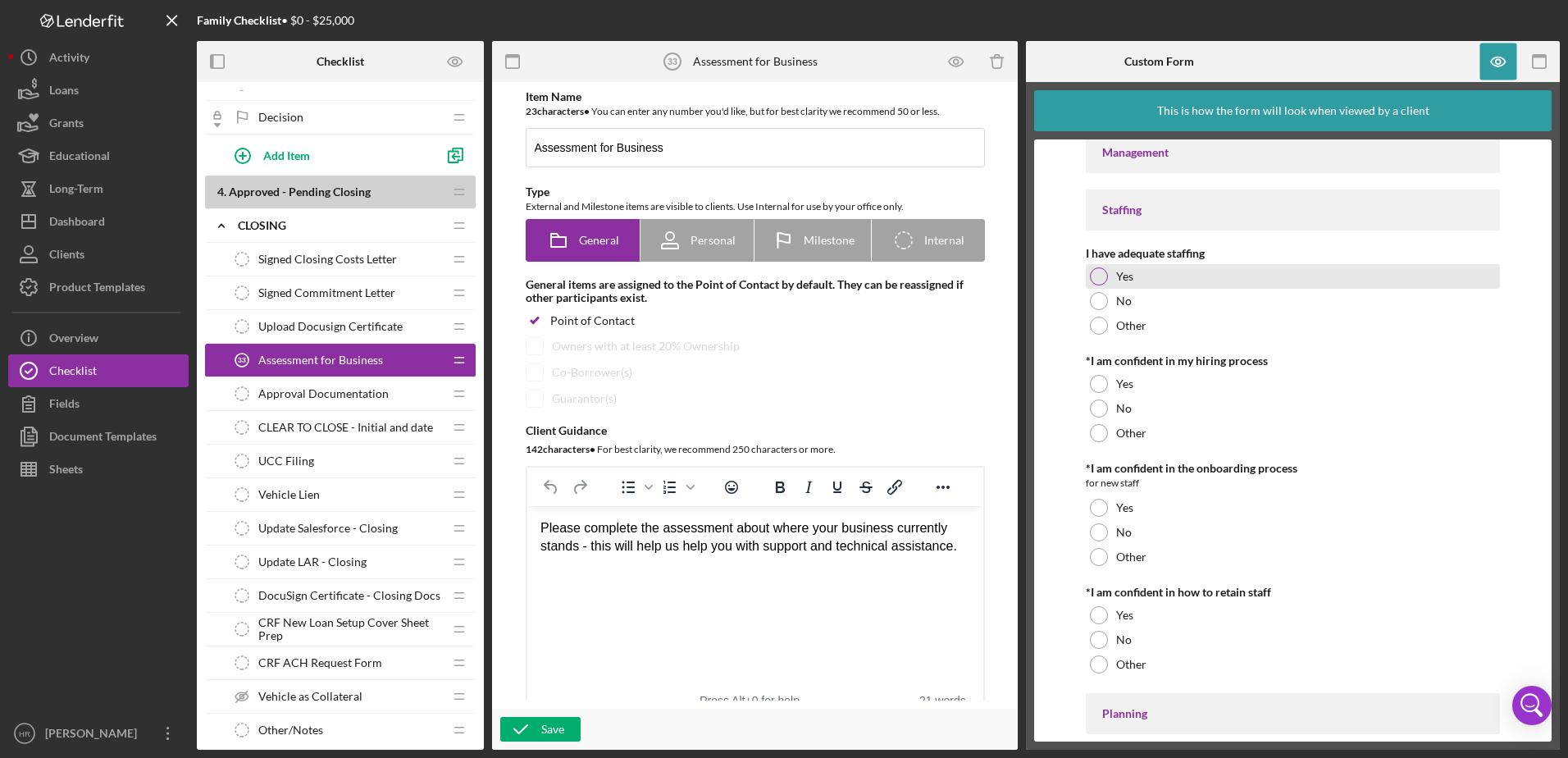
scroll to position [1558, 0]
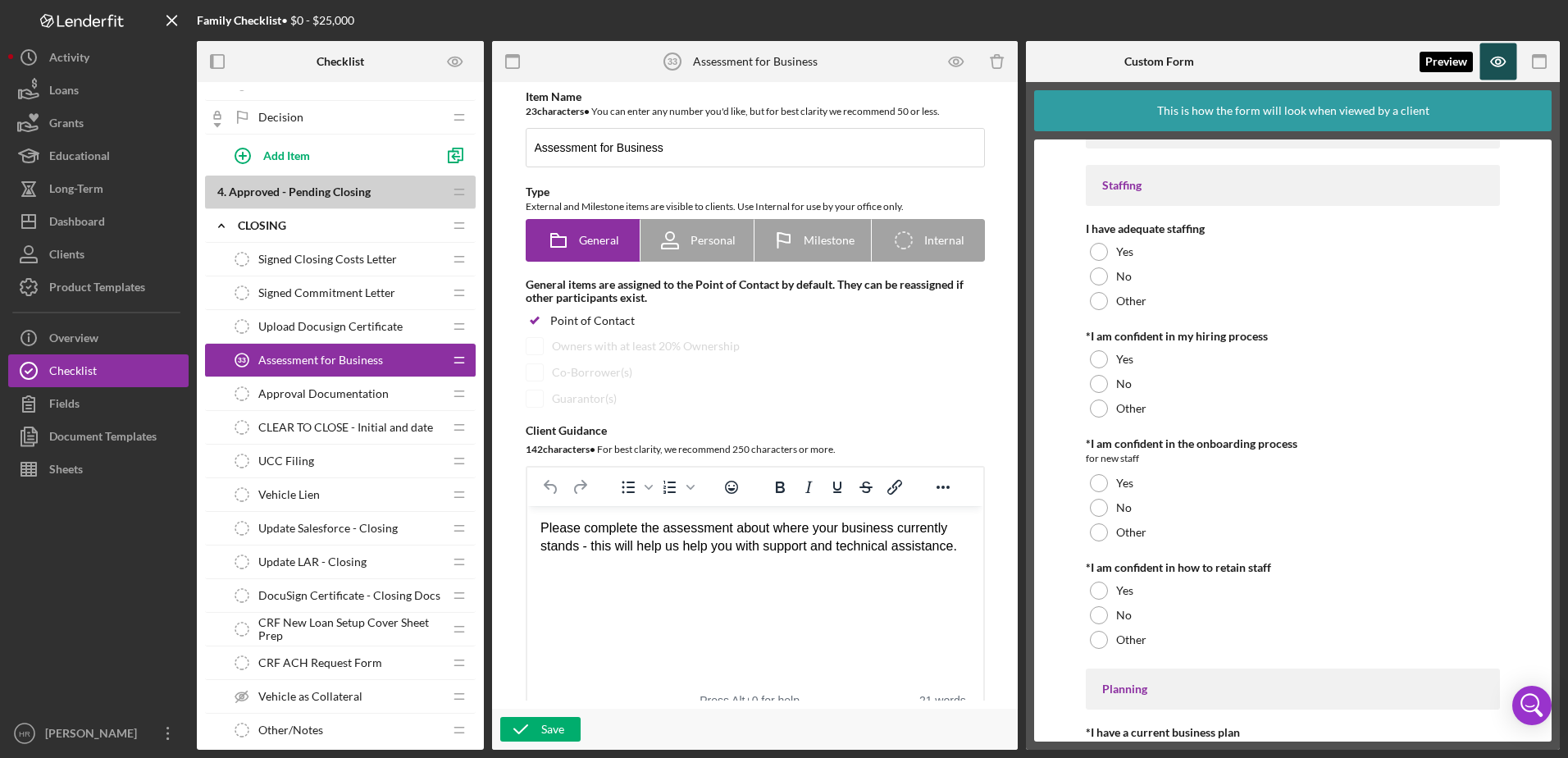
click at [1493, 63] on icon "button" at bounding box center [1498, 62] width 37 height 37
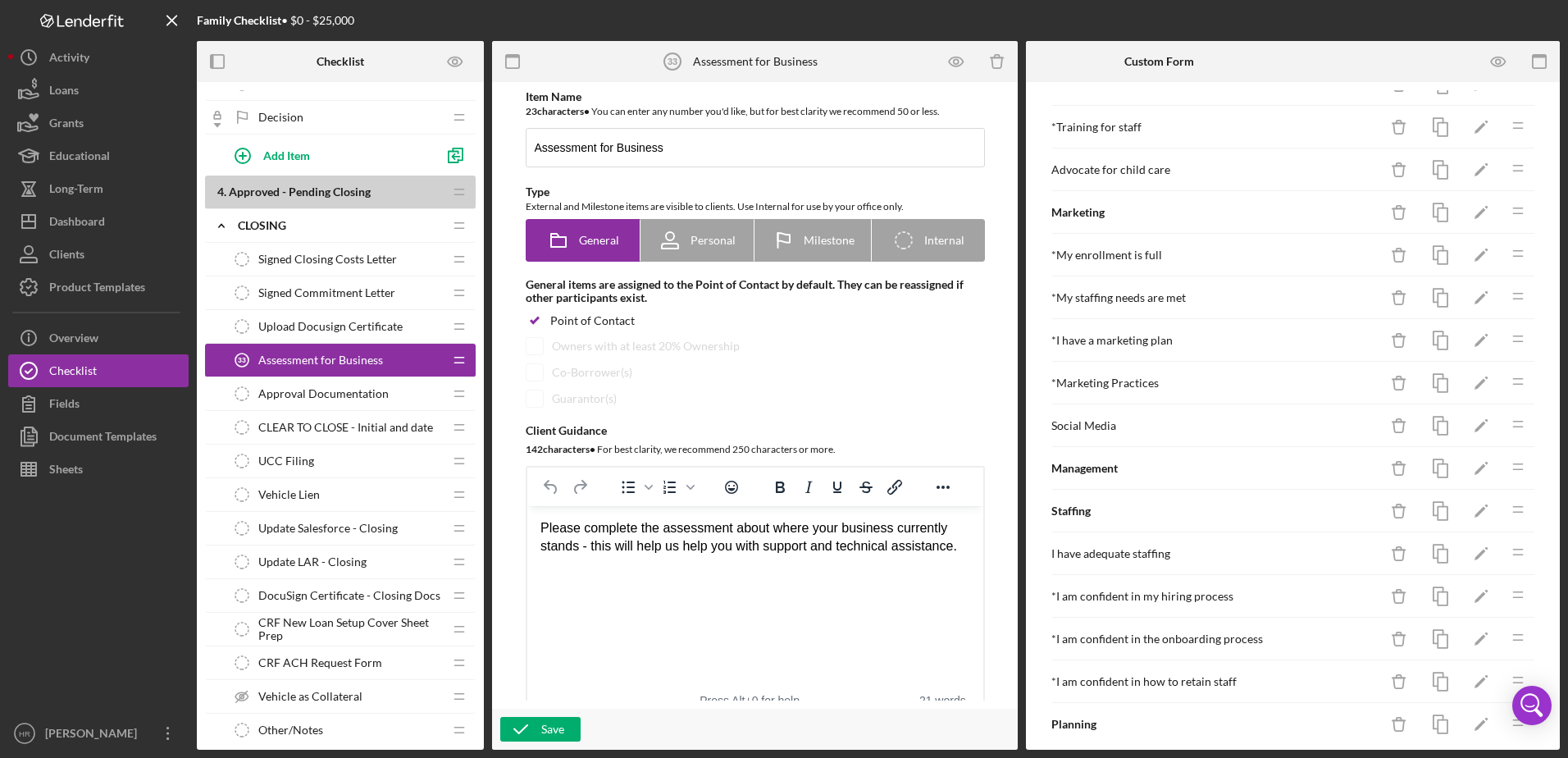
scroll to position [328, 0]
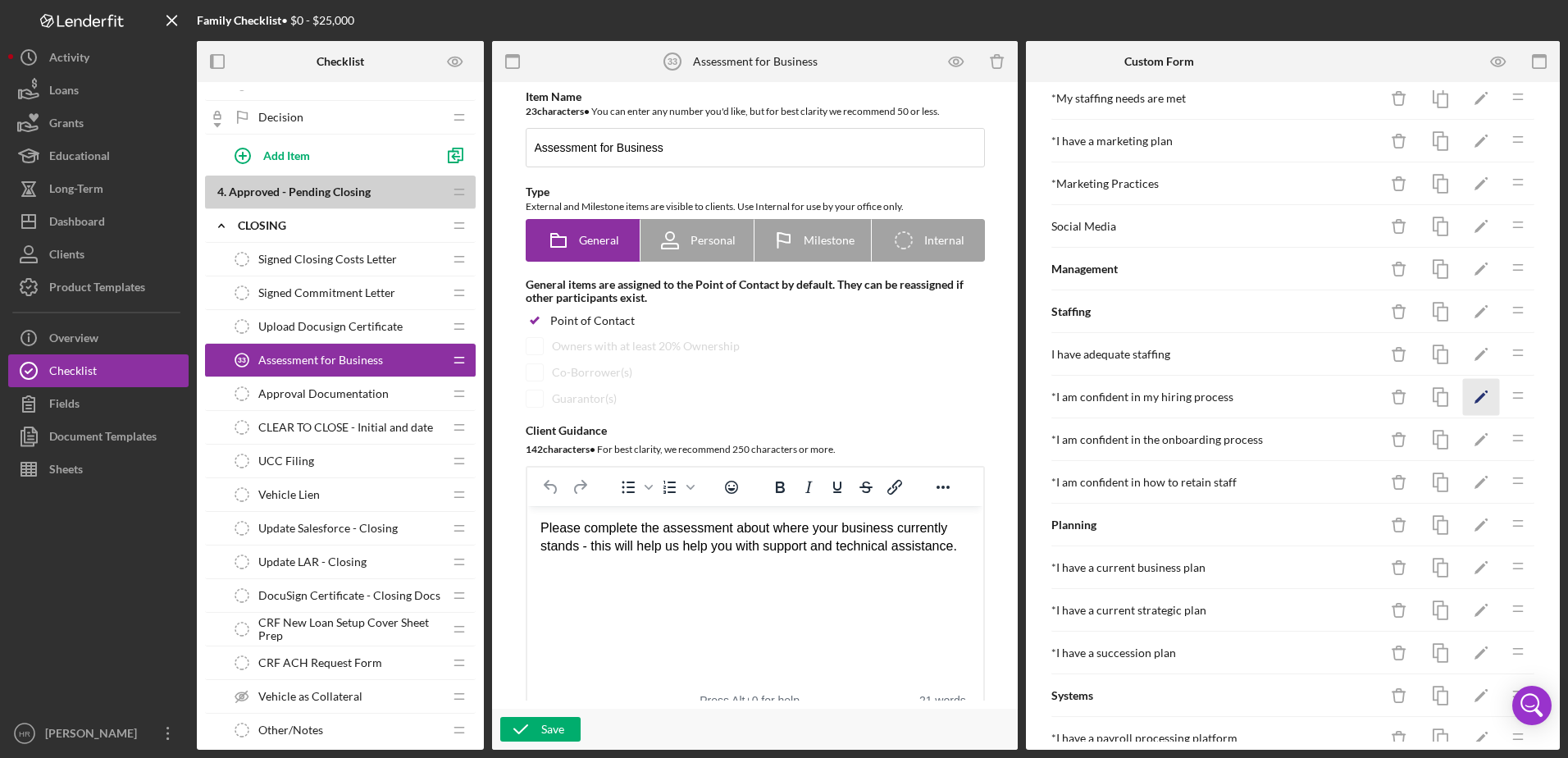
click at [1469, 392] on icon "Icon/Edit" at bounding box center [1481, 398] width 37 height 37
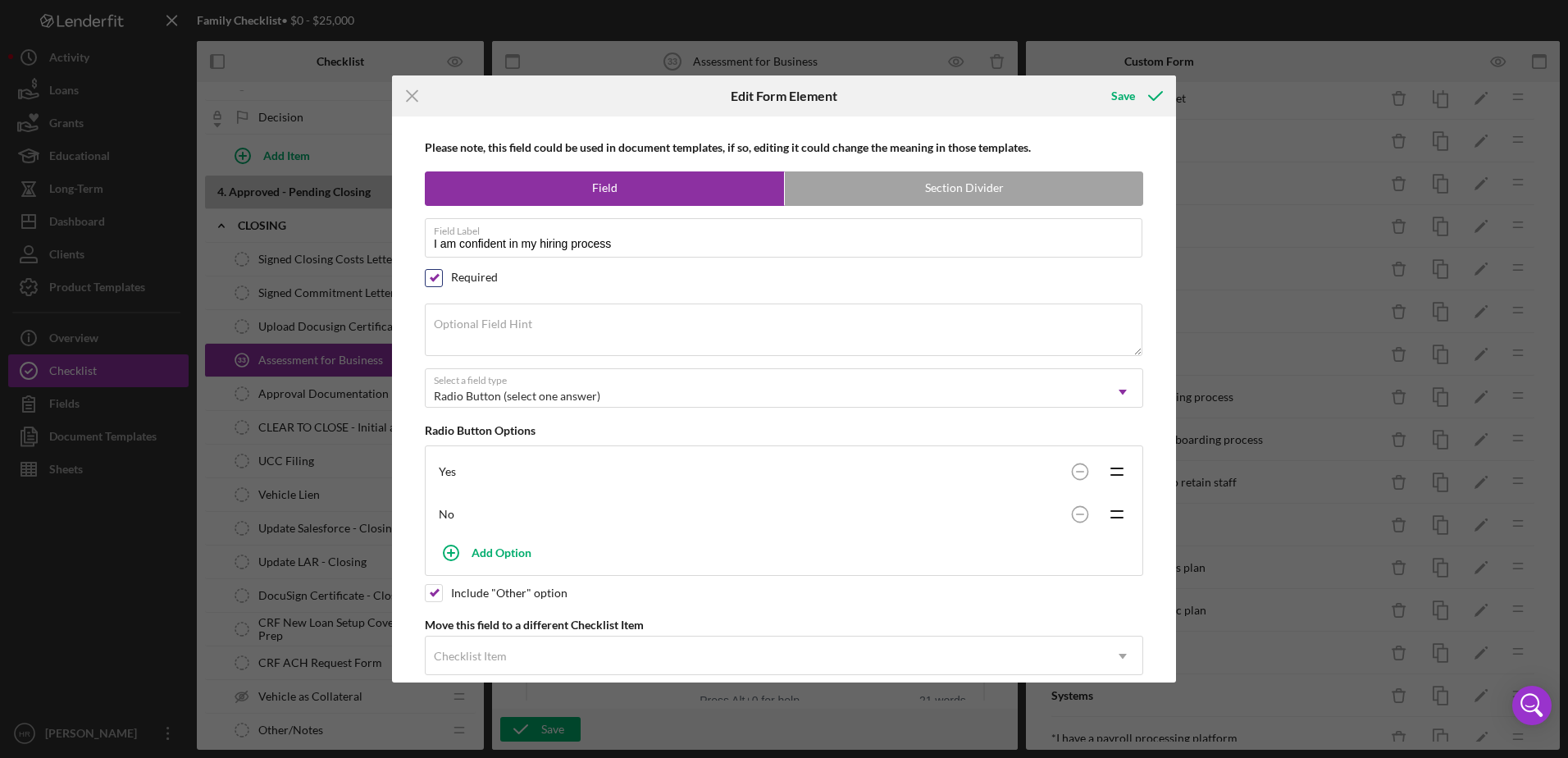
click at [432, 274] on input "checkbox" at bounding box center [433, 278] width 17 height 17
checkbox input "false"
click at [1127, 100] on div "Save" at bounding box center [1122, 95] width 24 height 33
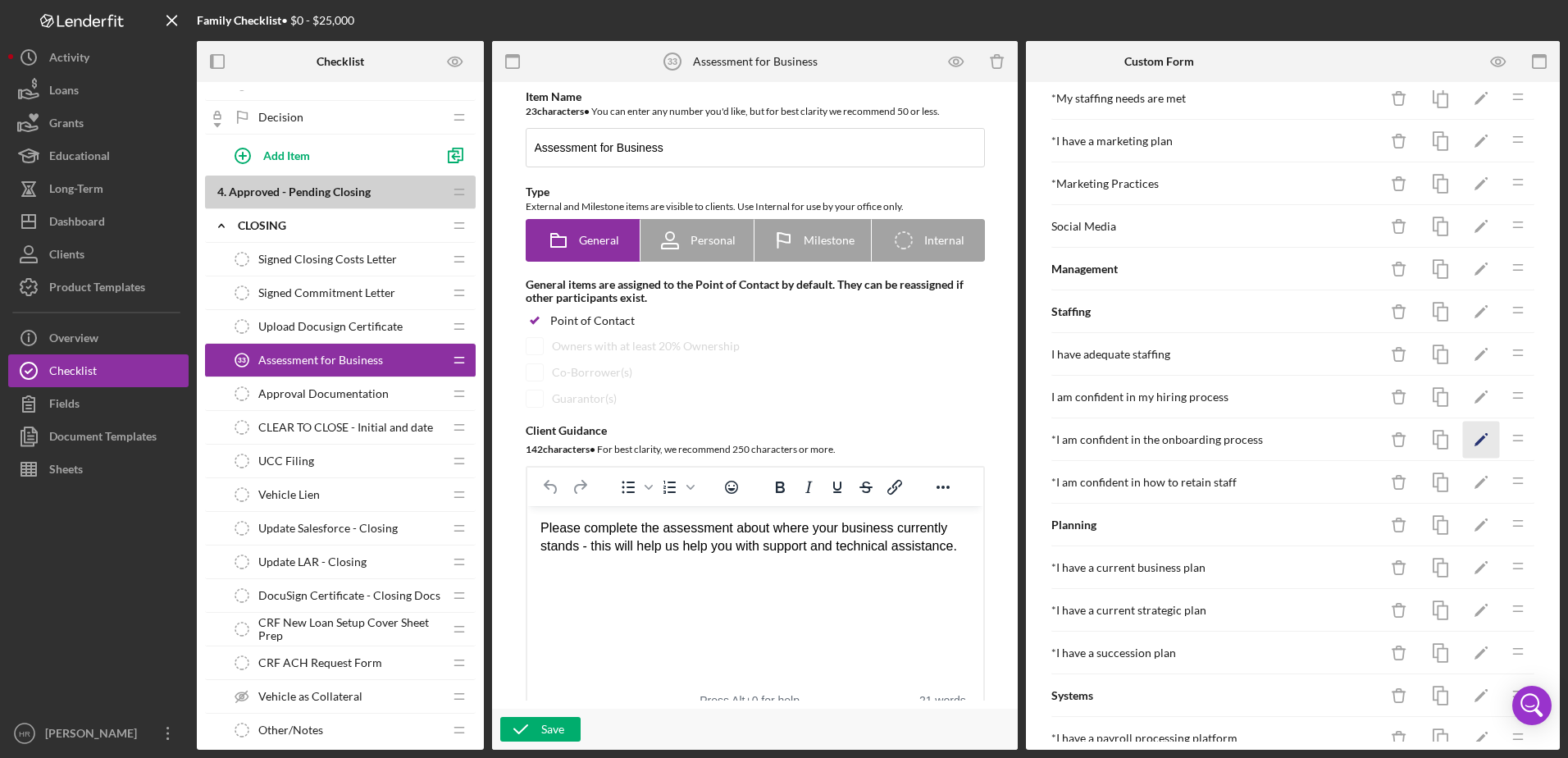
click at [1474, 445] on polygon "button" at bounding box center [1479, 441] width 11 height 11
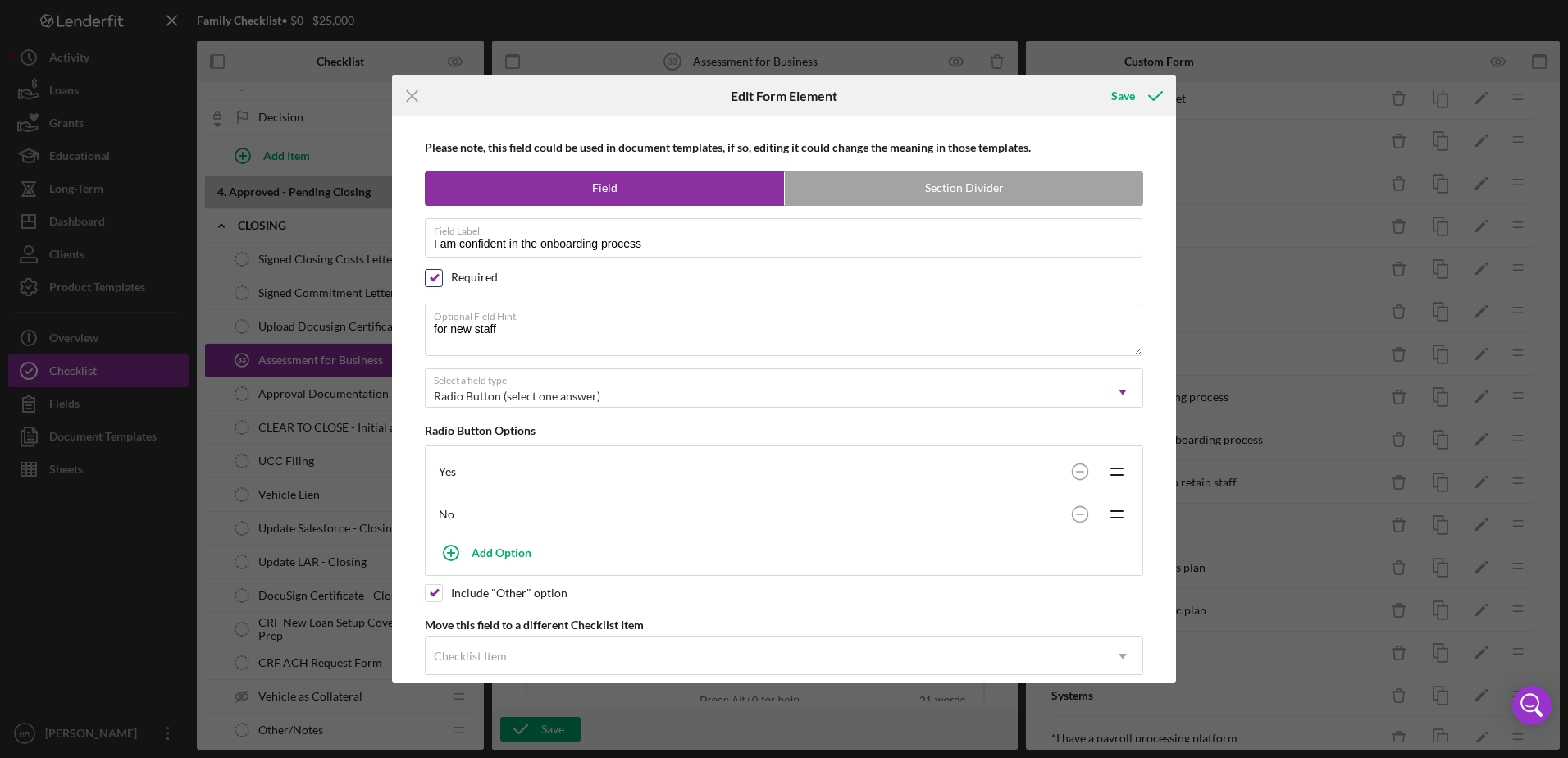
click at [436, 277] on input "checkbox" at bounding box center [433, 278] width 17 height 17
checkbox input "false"
click at [1129, 97] on div "Save" at bounding box center [1122, 95] width 24 height 33
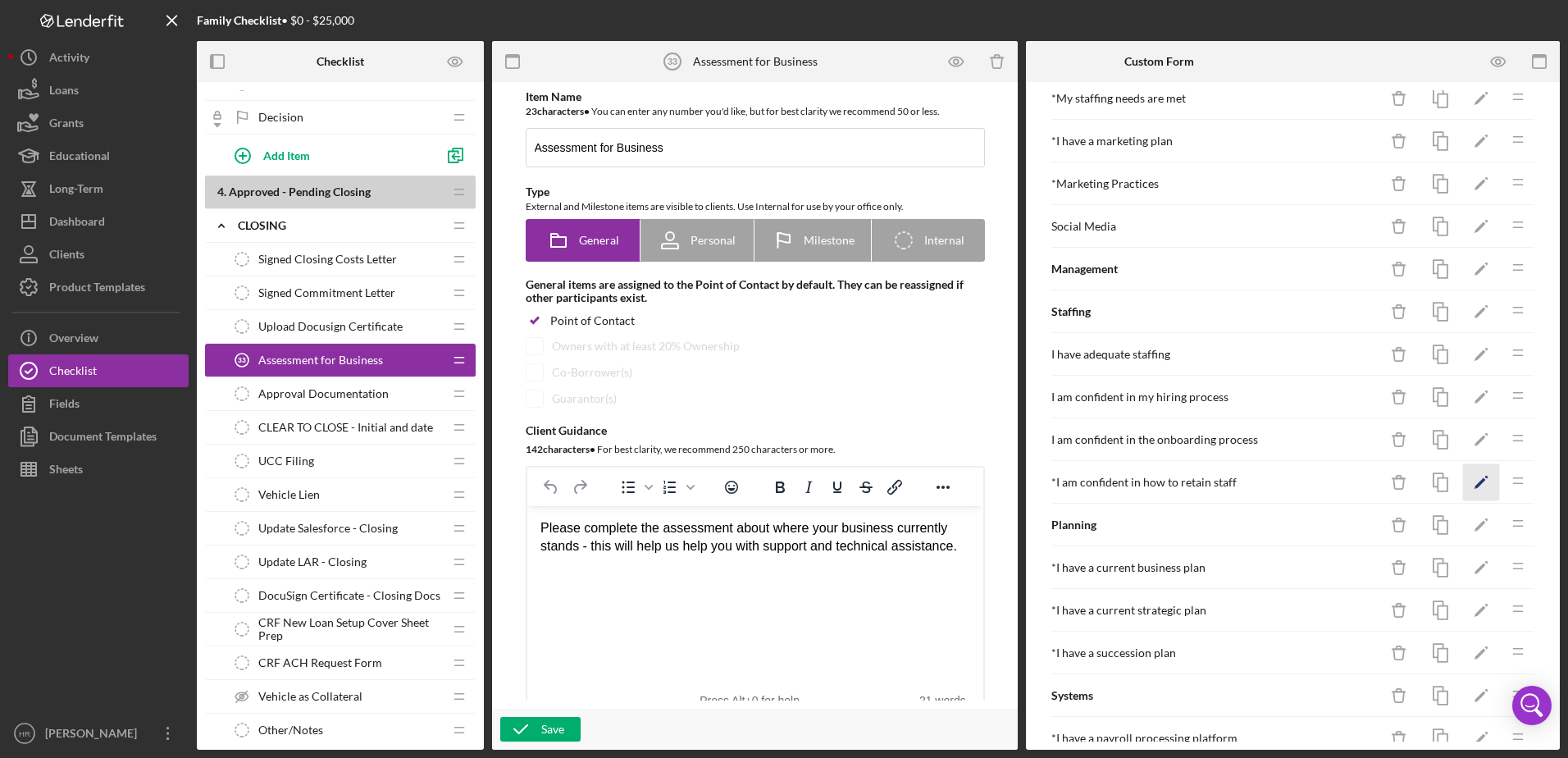
click at [1462, 483] on icon "Icon/Edit" at bounding box center [1481, 483] width 37 height 37
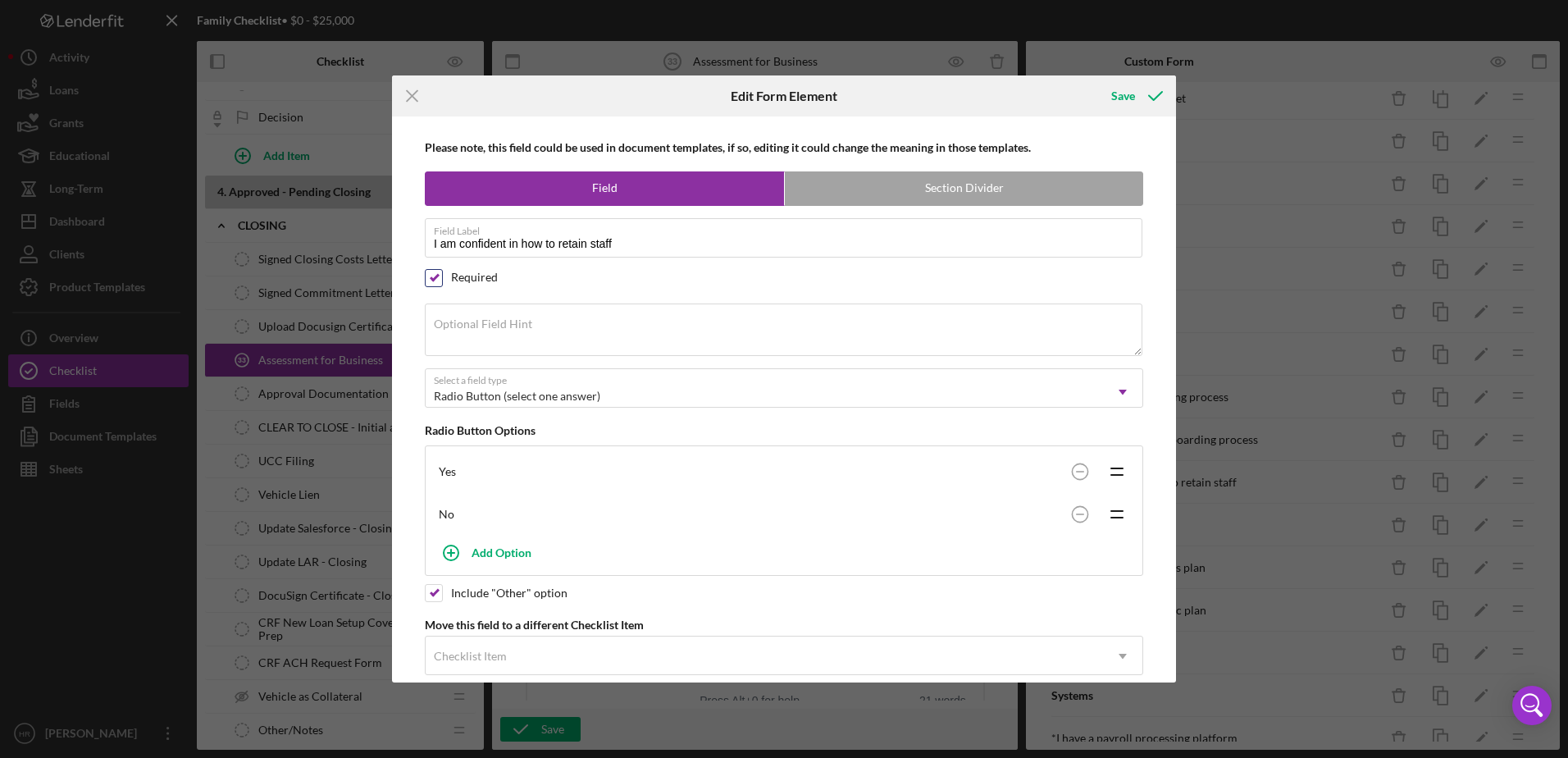
click at [433, 275] on input "checkbox" at bounding box center [433, 278] width 17 height 17
checkbox input "false"
click at [1127, 100] on div "Save" at bounding box center [1122, 95] width 24 height 33
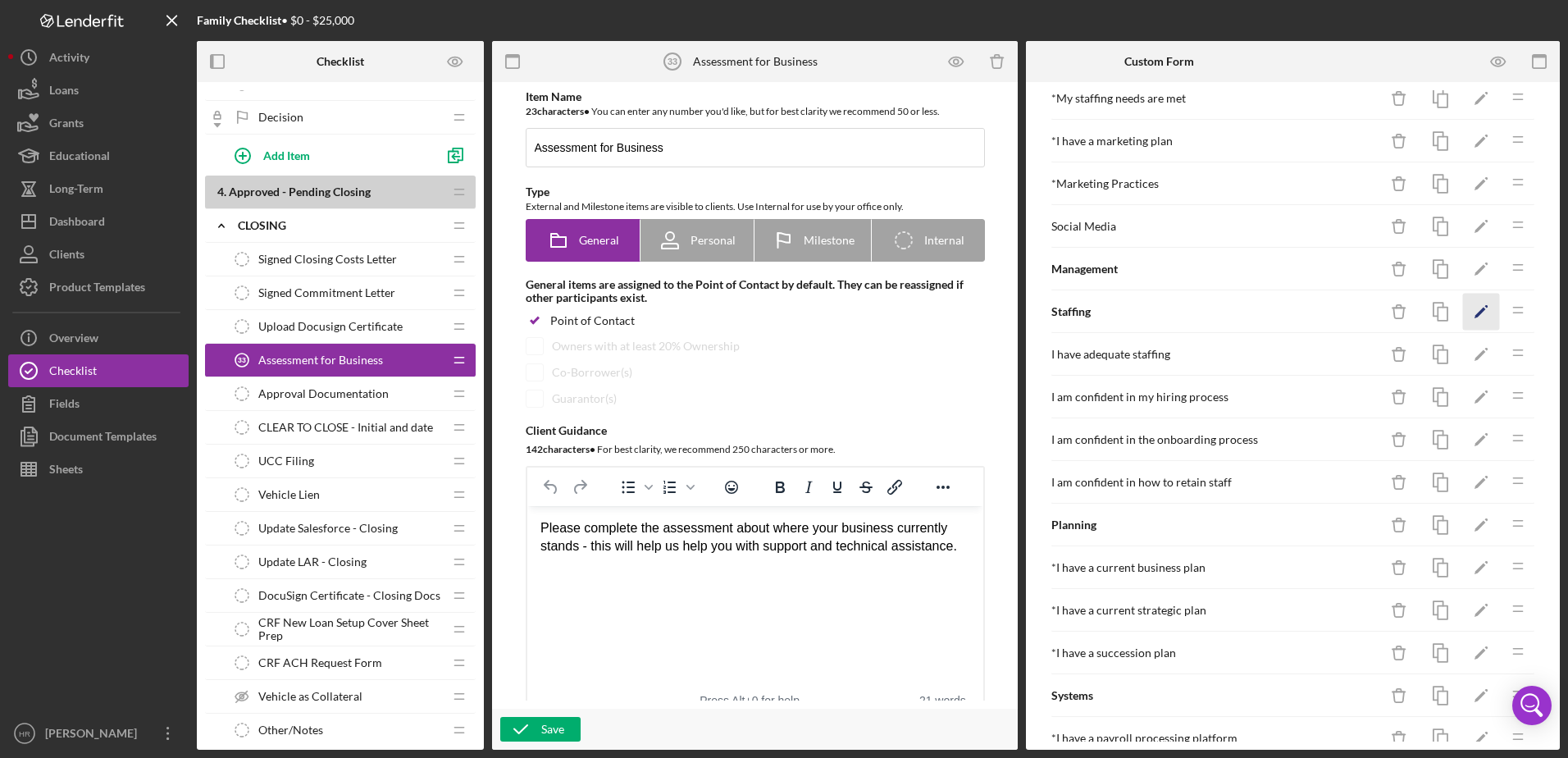
click at [1462, 303] on icon "Icon/Edit" at bounding box center [1481, 312] width 37 height 37
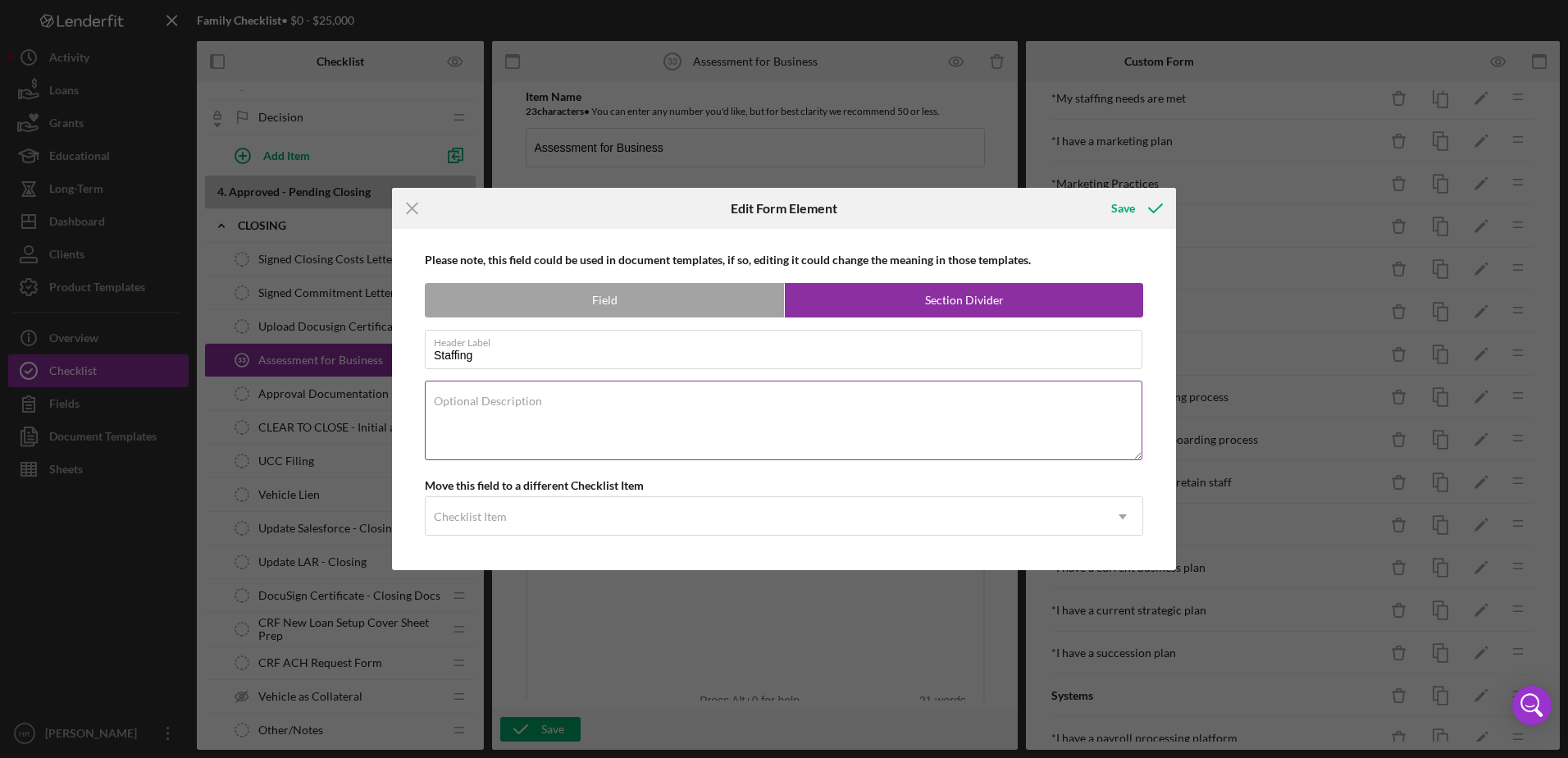
click at [455, 405] on label "Optional Description" at bounding box center [487, 401] width 108 height 13
click at [455, 405] on textarea "Optional Description" at bounding box center [783, 420] width 717 height 78
click at [410, 209] on line at bounding box center [412, 209] width 11 height 11
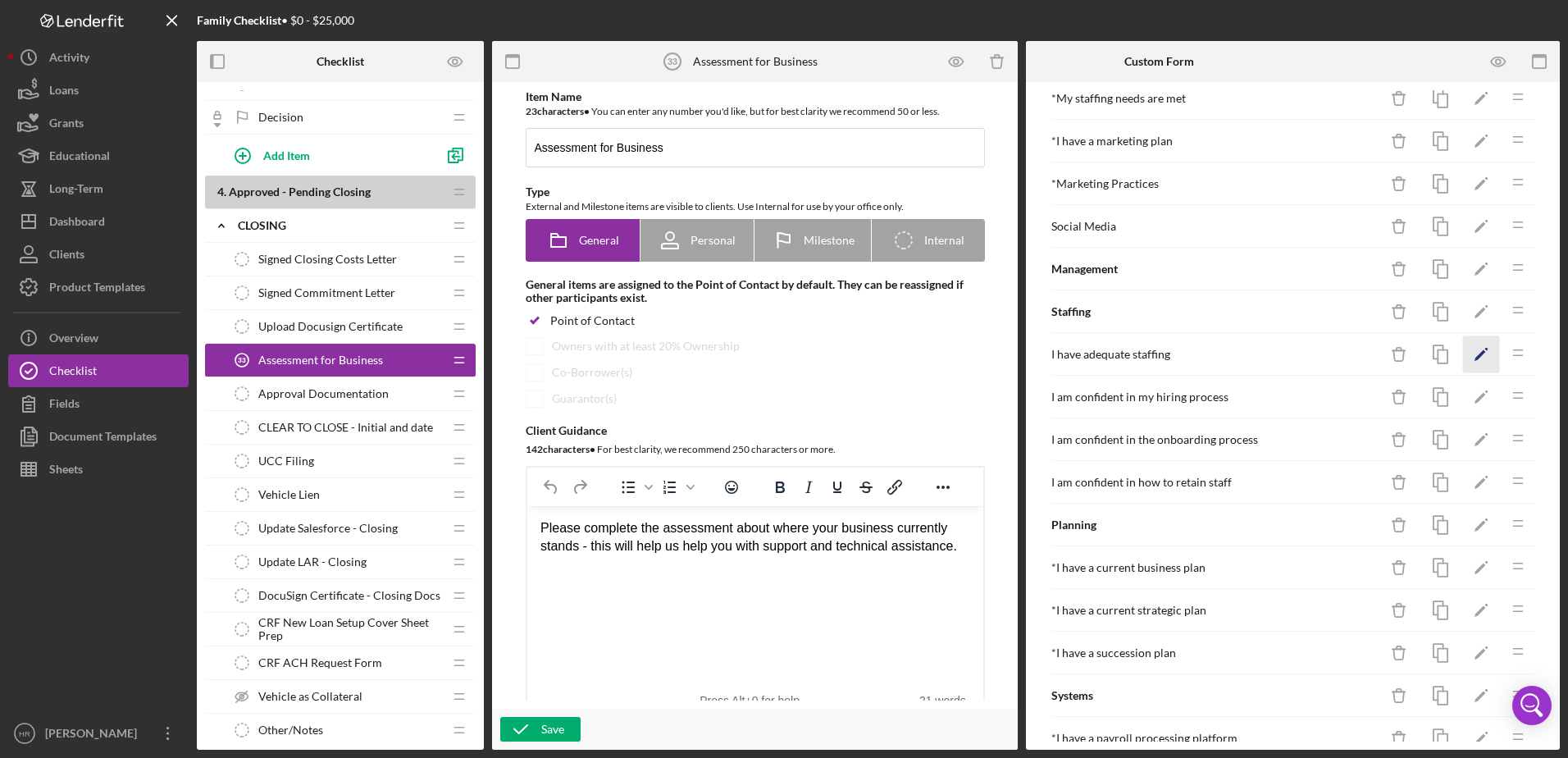
click at [1462, 351] on icon "Icon/Edit" at bounding box center [1481, 355] width 37 height 37
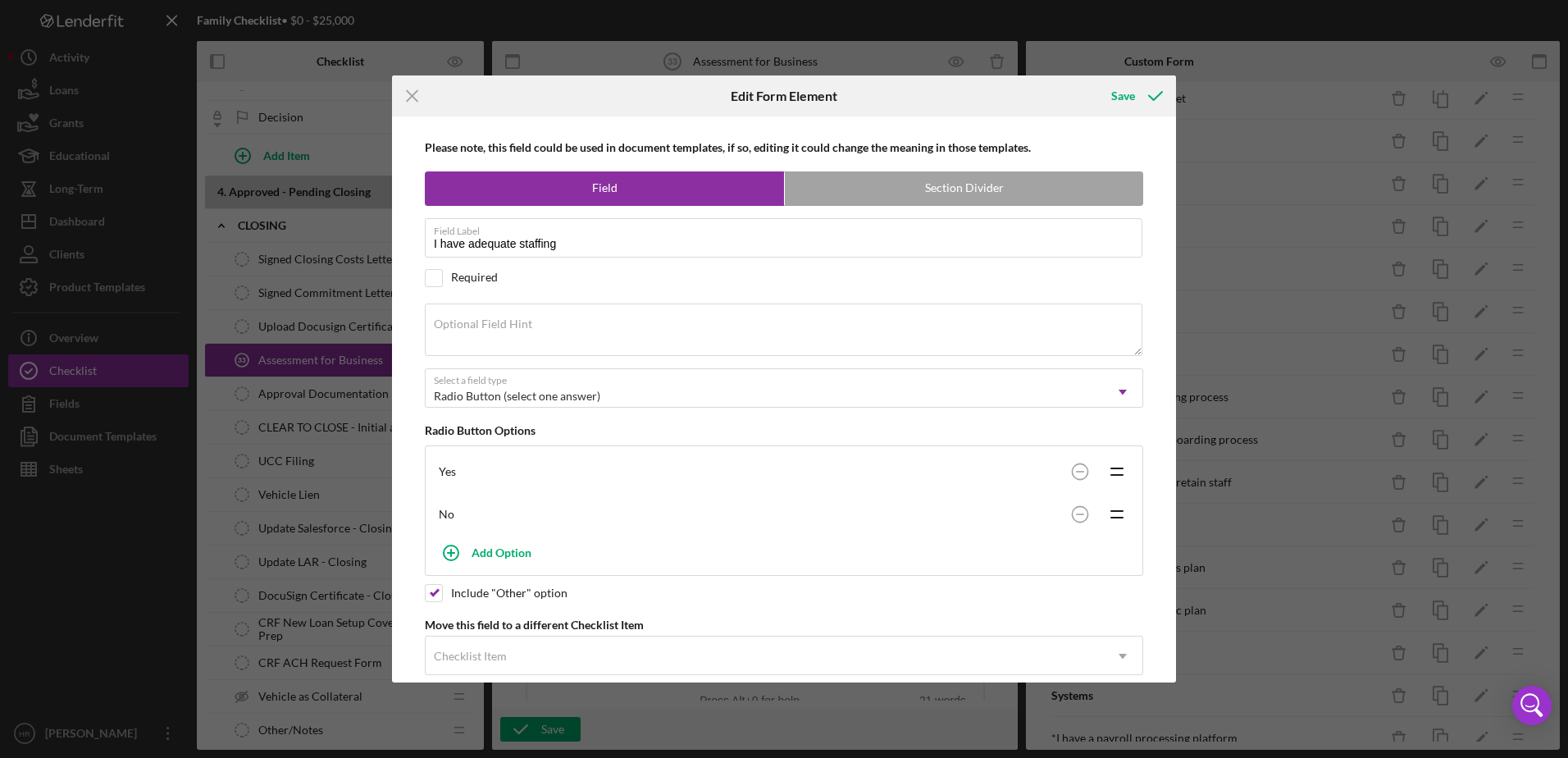
scroll to position [27, 0]
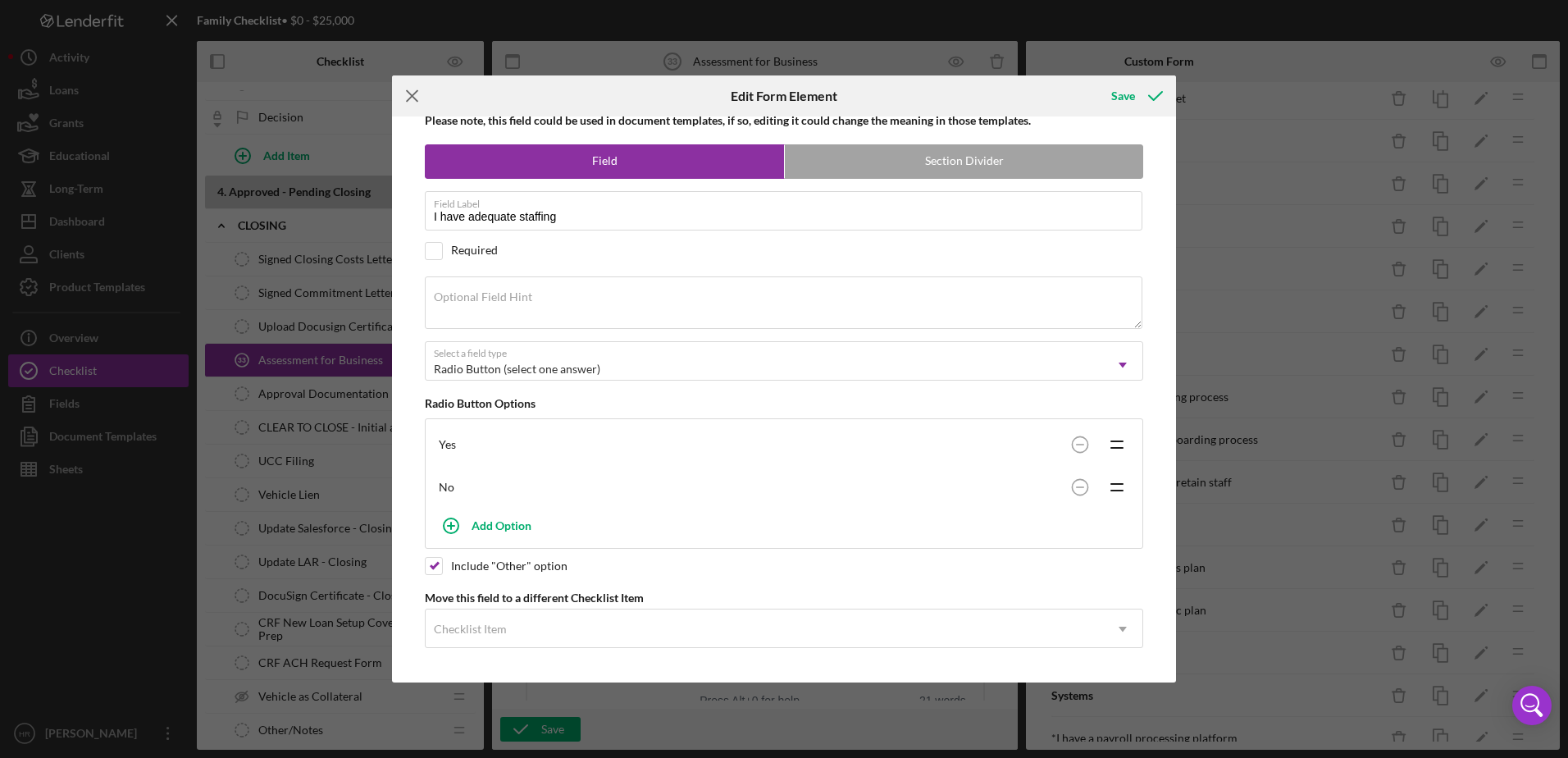
click at [412, 92] on icon "Icon/Menu Close" at bounding box center [412, 96] width 41 height 41
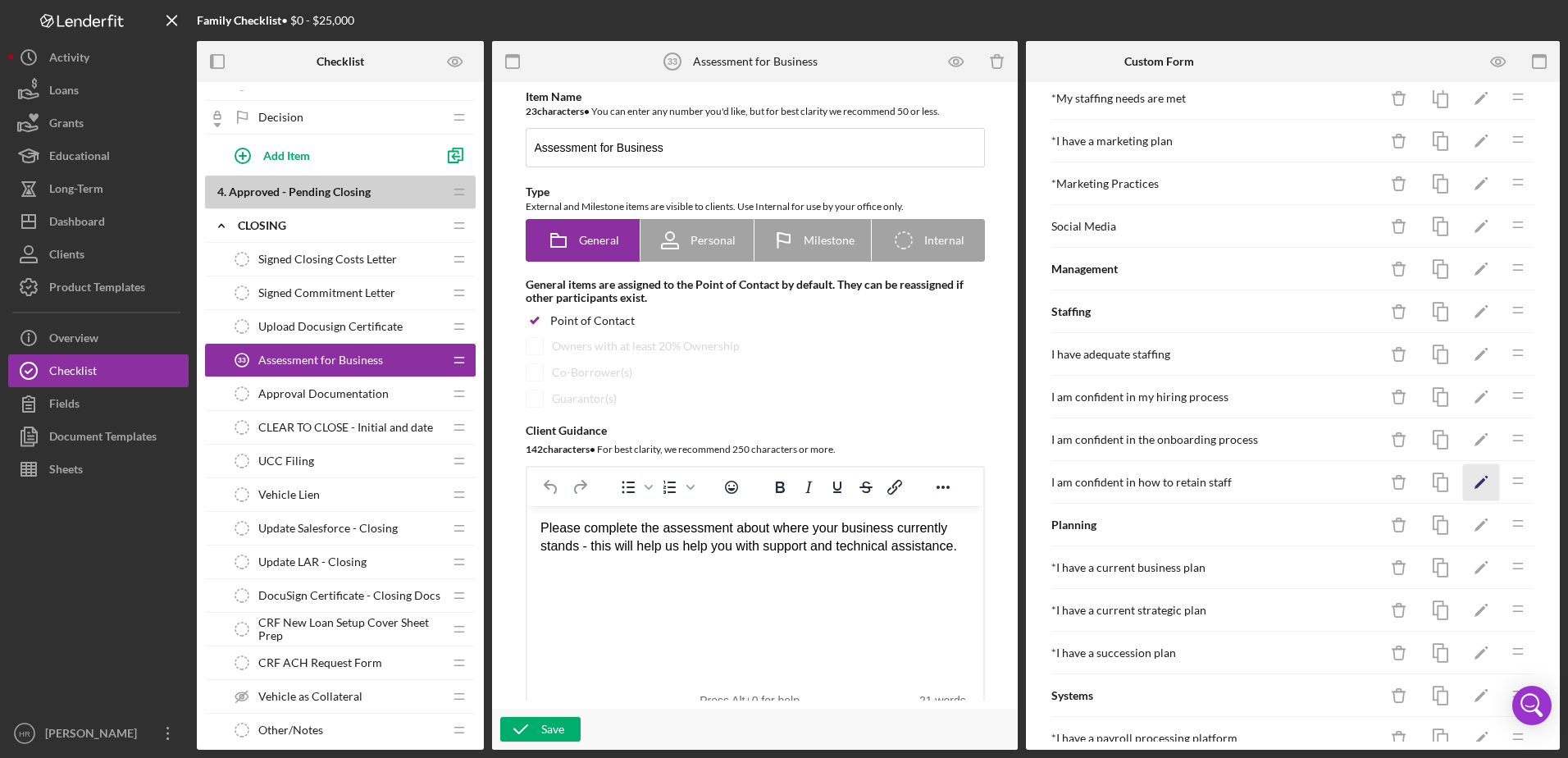
click at [1478, 488] on icon "Icon/Edit" at bounding box center [1481, 483] width 37 height 37
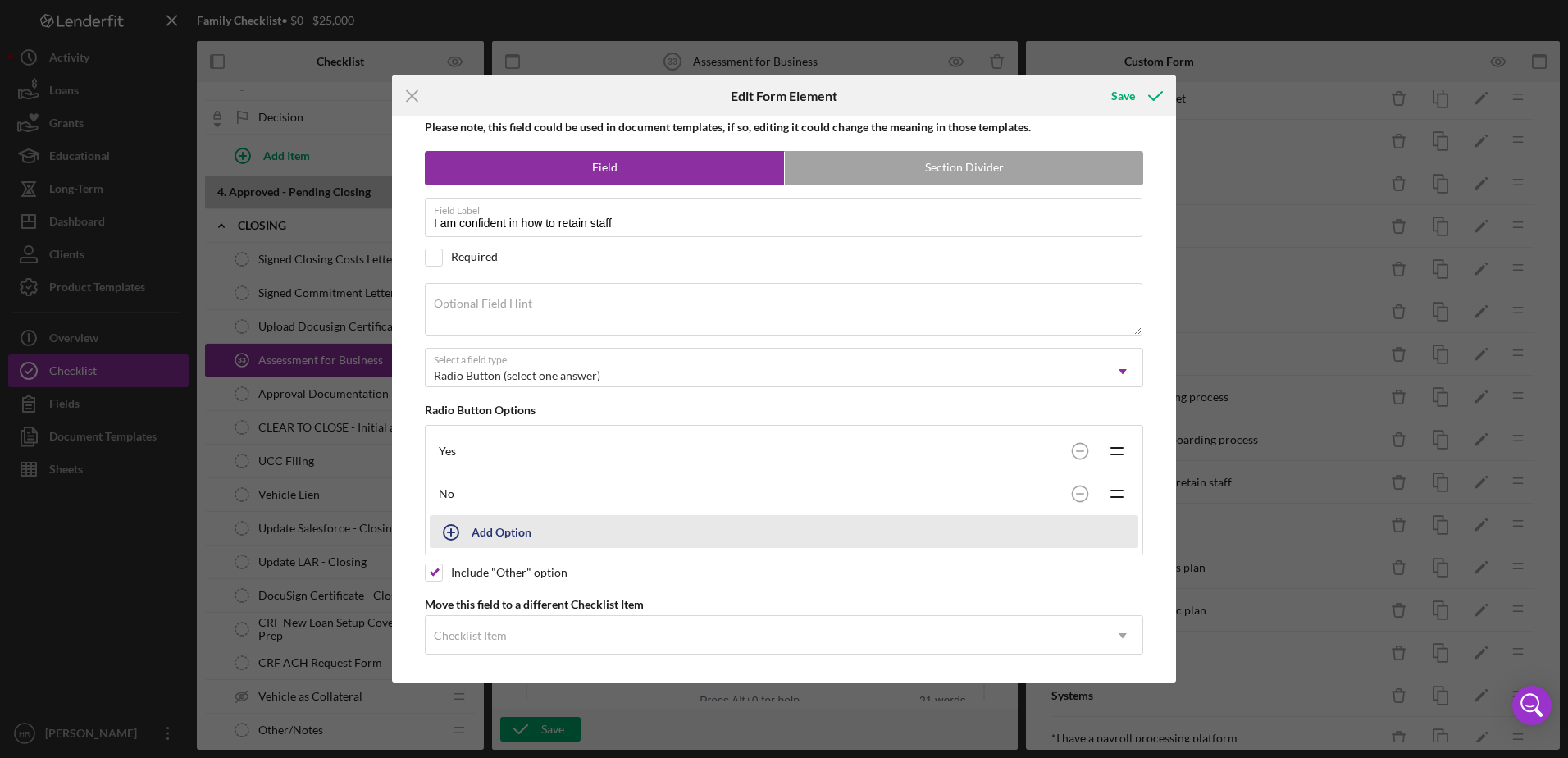
scroll to position [27, 0]
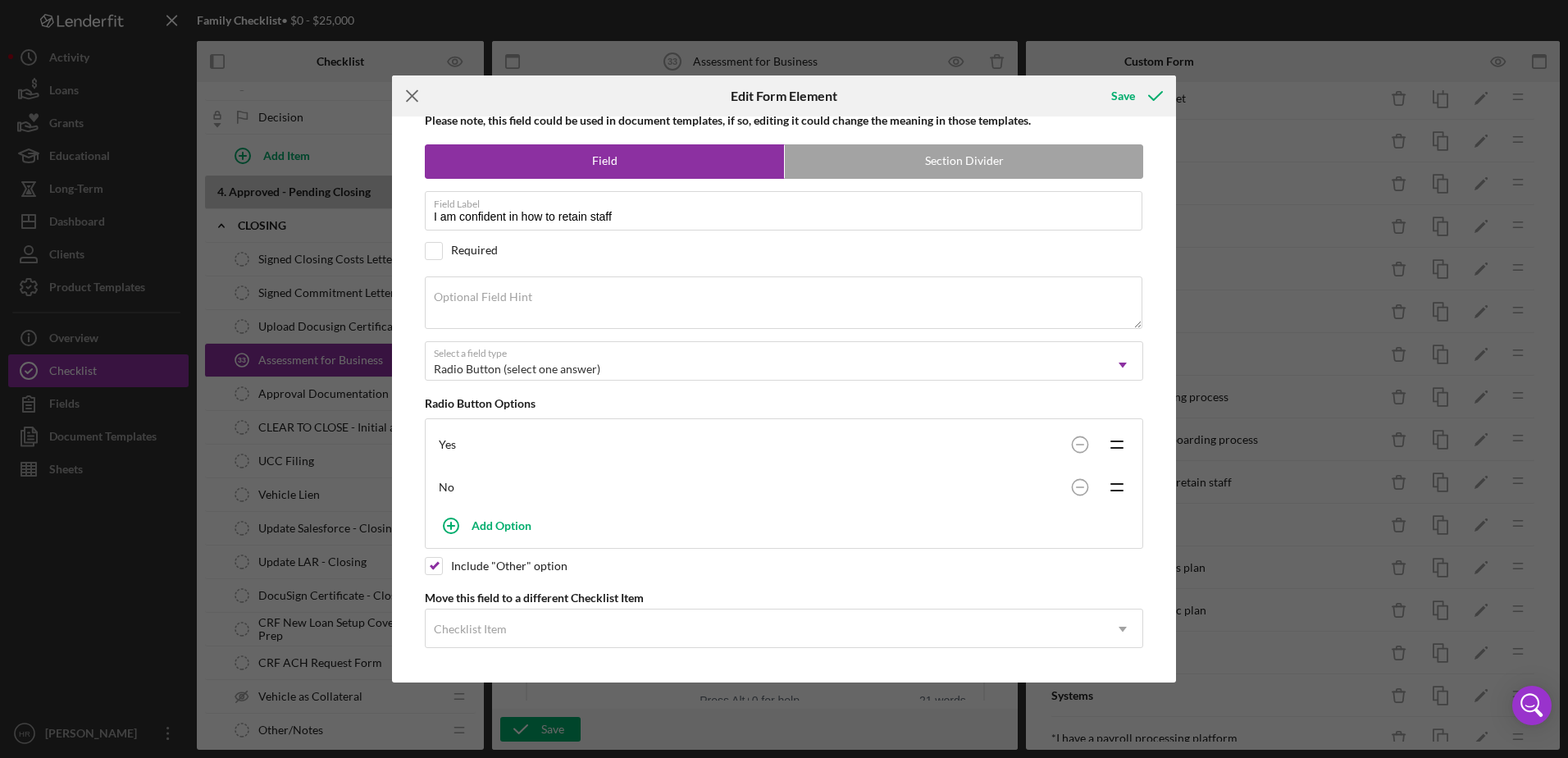
click at [418, 96] on icon "Icon/Menu Close" at bounding box center [412, 96] width 41 height 41
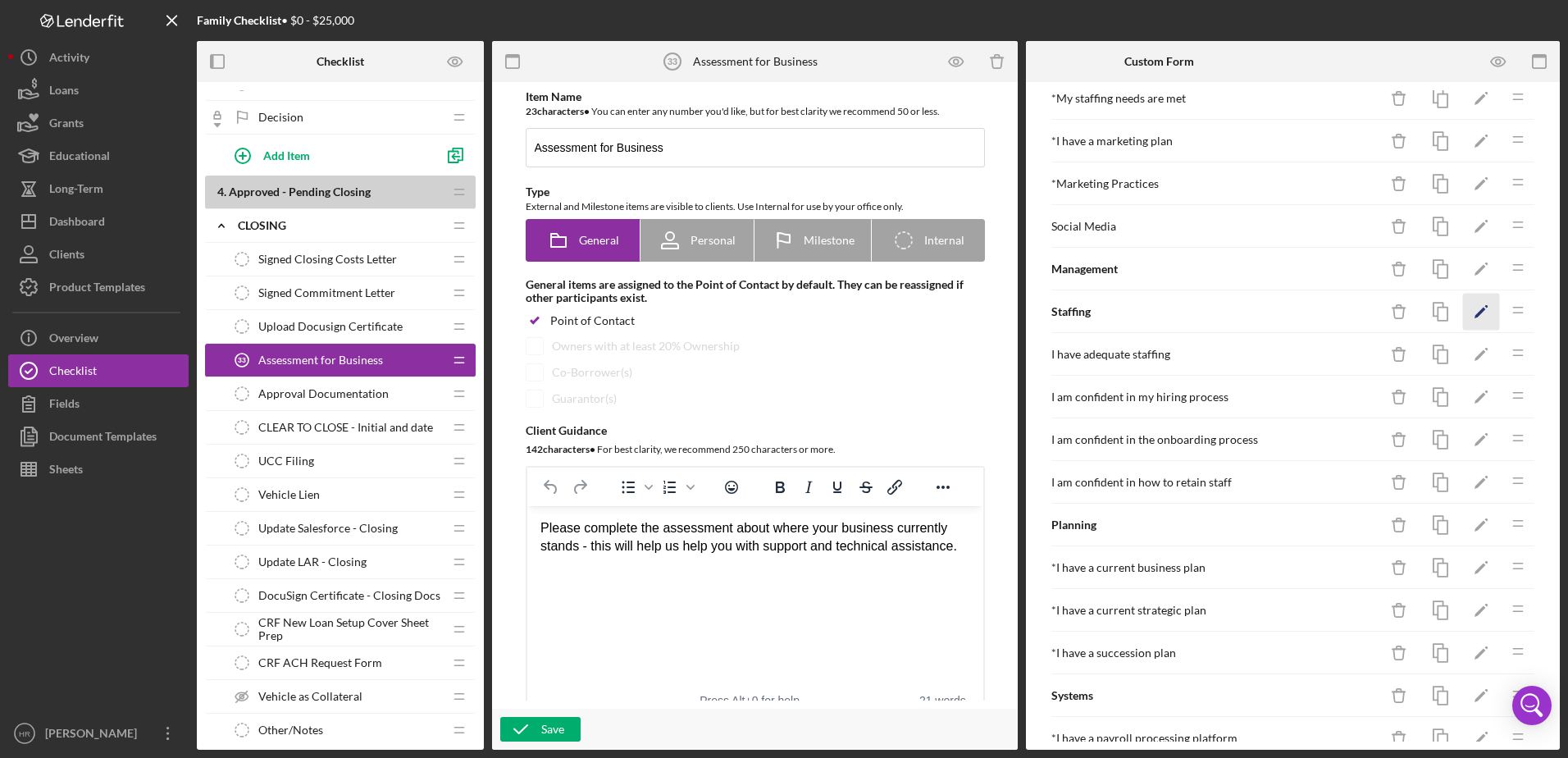
click at [1472, 312] on icon "Icon/Edit" at bounding box center [1481, 312] width 37 height 37
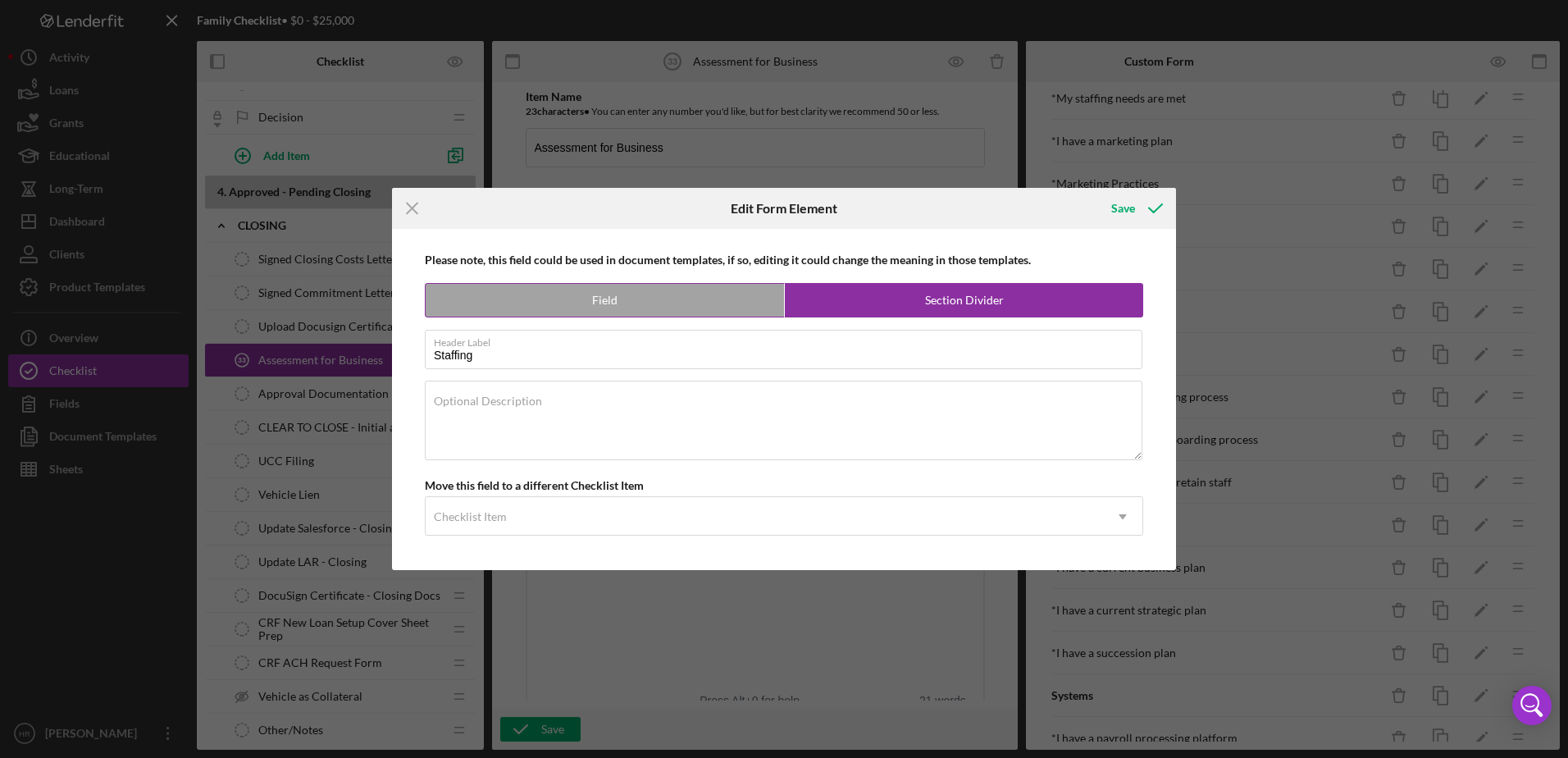
click at [642, 301] on label "Field" at bounding box center [604, 300] width 359 height 33
radio input "true"
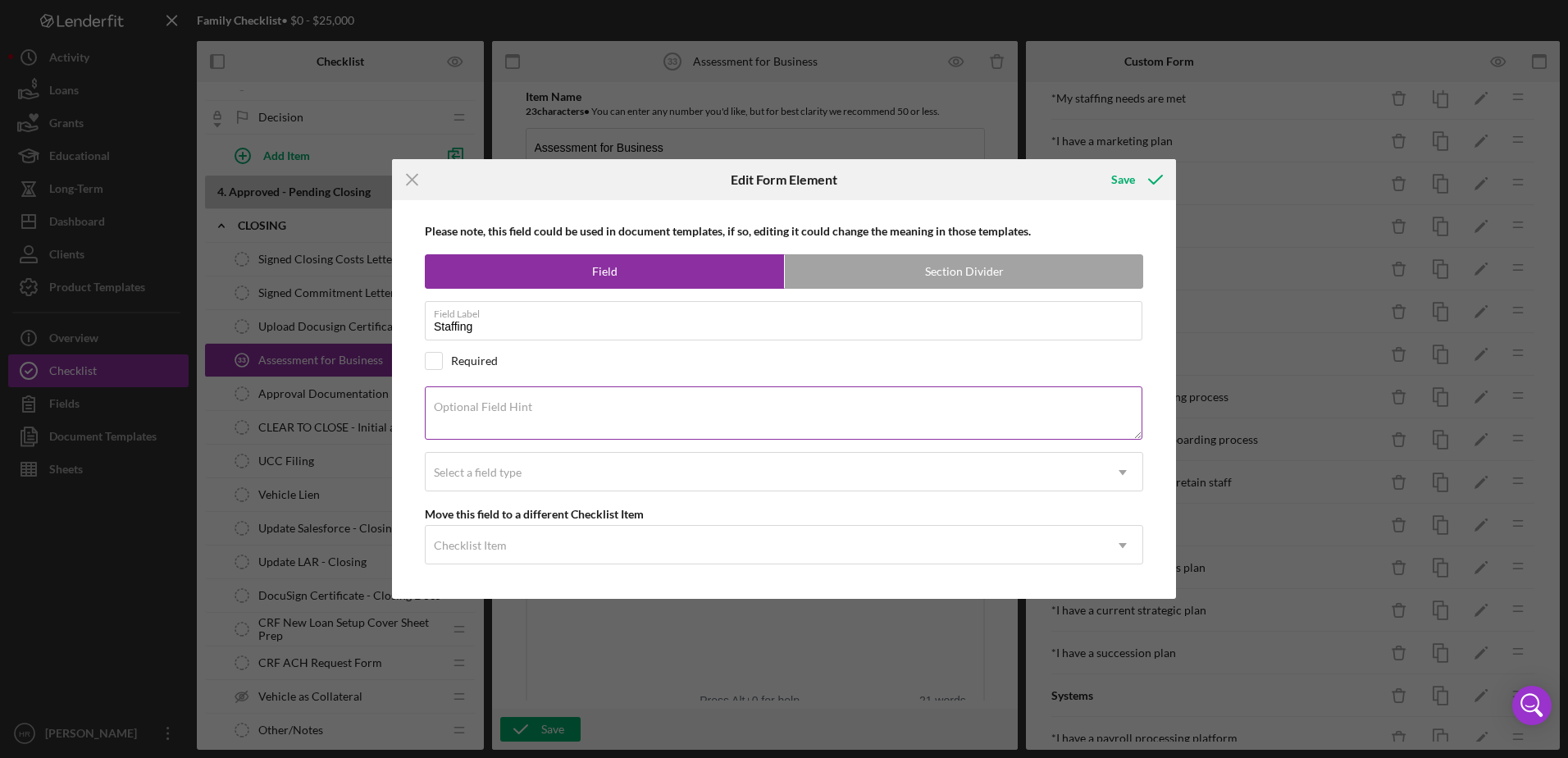
click at [546, 412] on textarea "Optional Field Hint" at bounding box center [783, 412] width 717 height 53
click at [548, 465] on div "Select a field type" at bounding box center [764, 472] width 677 height 38
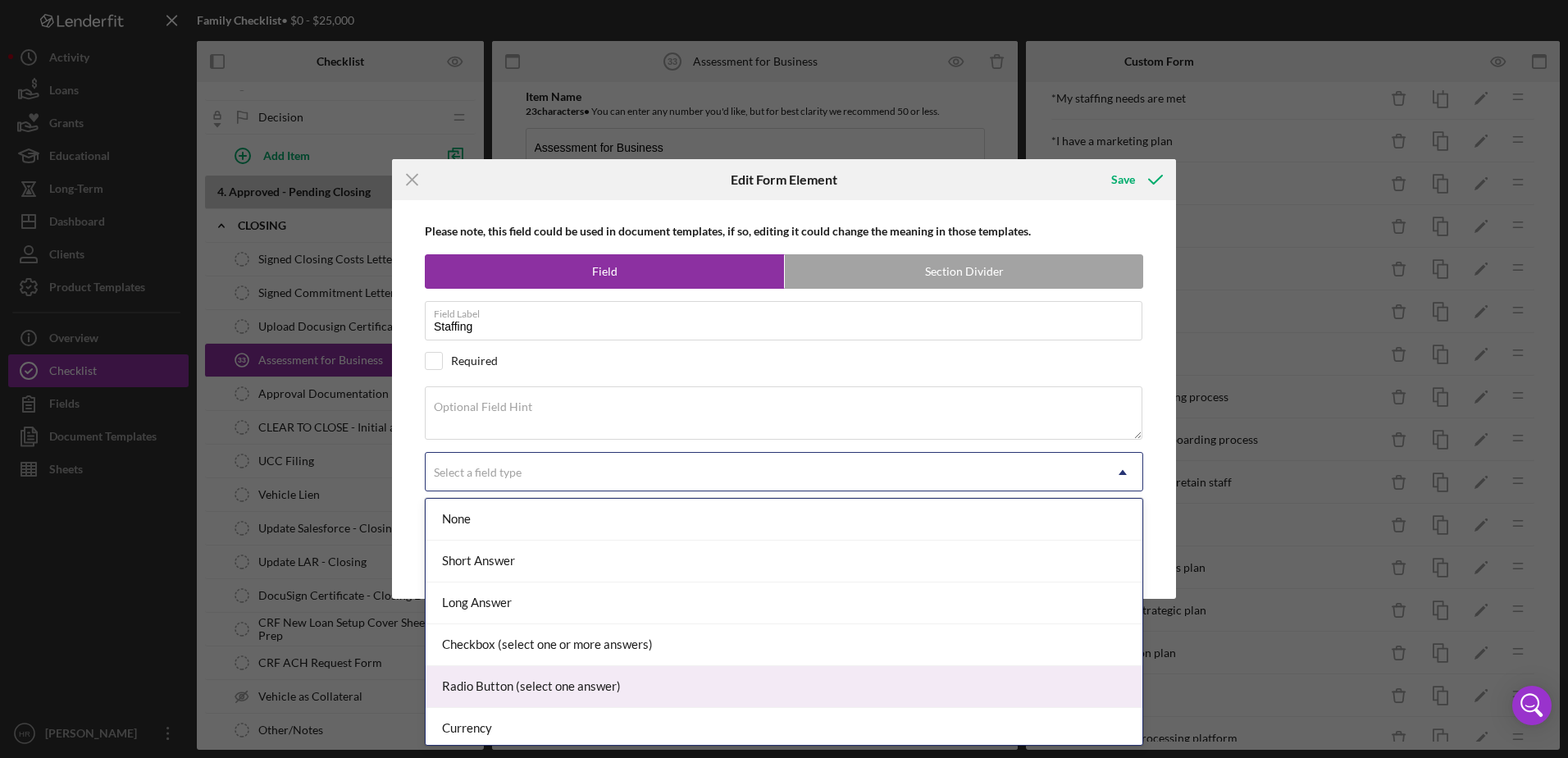
click at [492, 687] on div "Radio Button (select one answer)" at bounding box center [783, 687] width 716 height 41
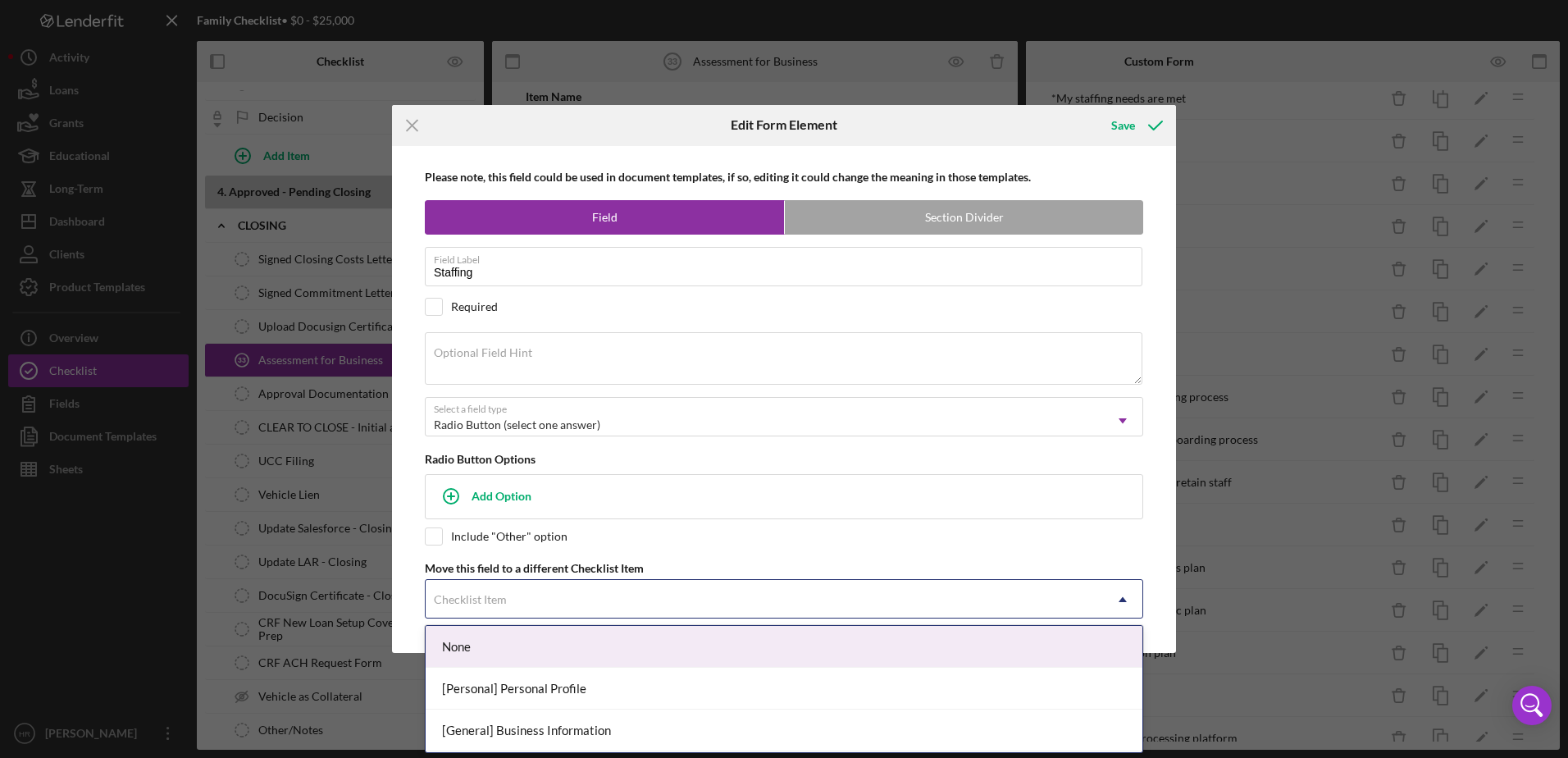
click at [494, 604] on div "Checklist Item" at bounding box center [470, 599] width 73 height 13
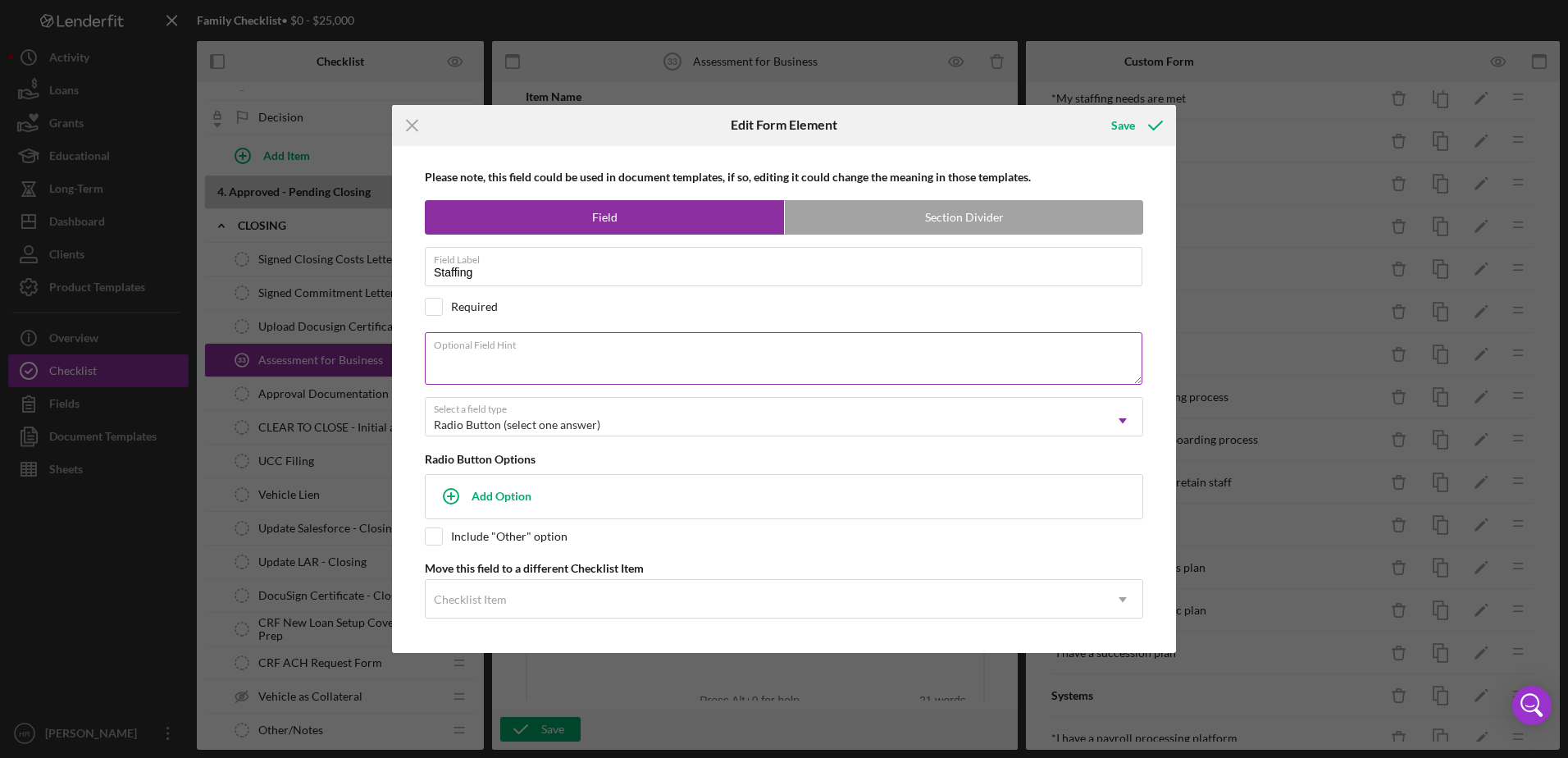
click at [488, 363] on textarea "Optional Field Hint" at bounding box center [783, 359] width 717 height 53
click at [479, 357] on textarea "Optional Field Hint" at bounding box center [783, 359] width 717 height 53
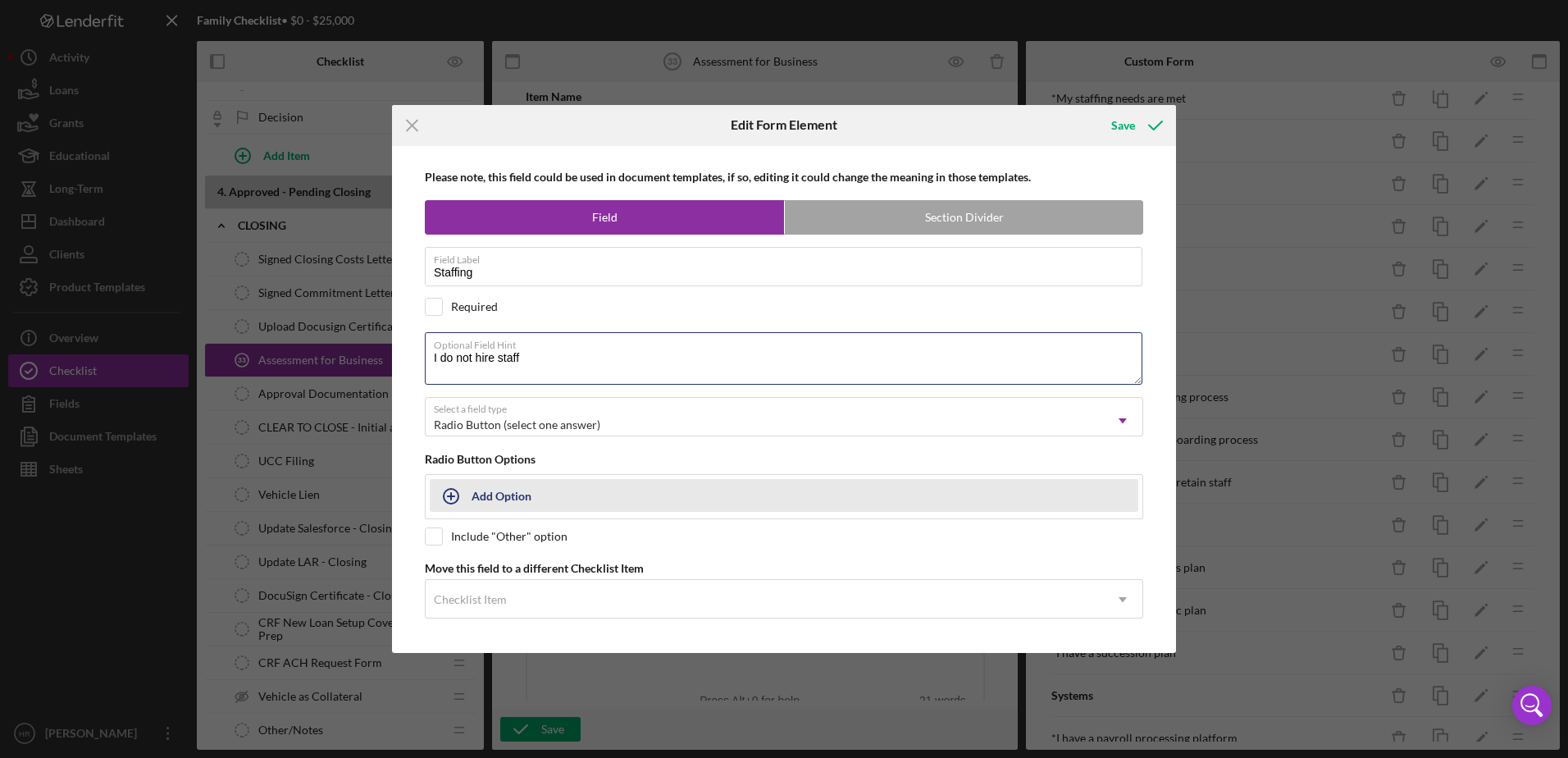
type textarea "I do not hire staff"
click at [487, 498] on div "Add Option" at bounding box center [501, 494] width 60 height 31
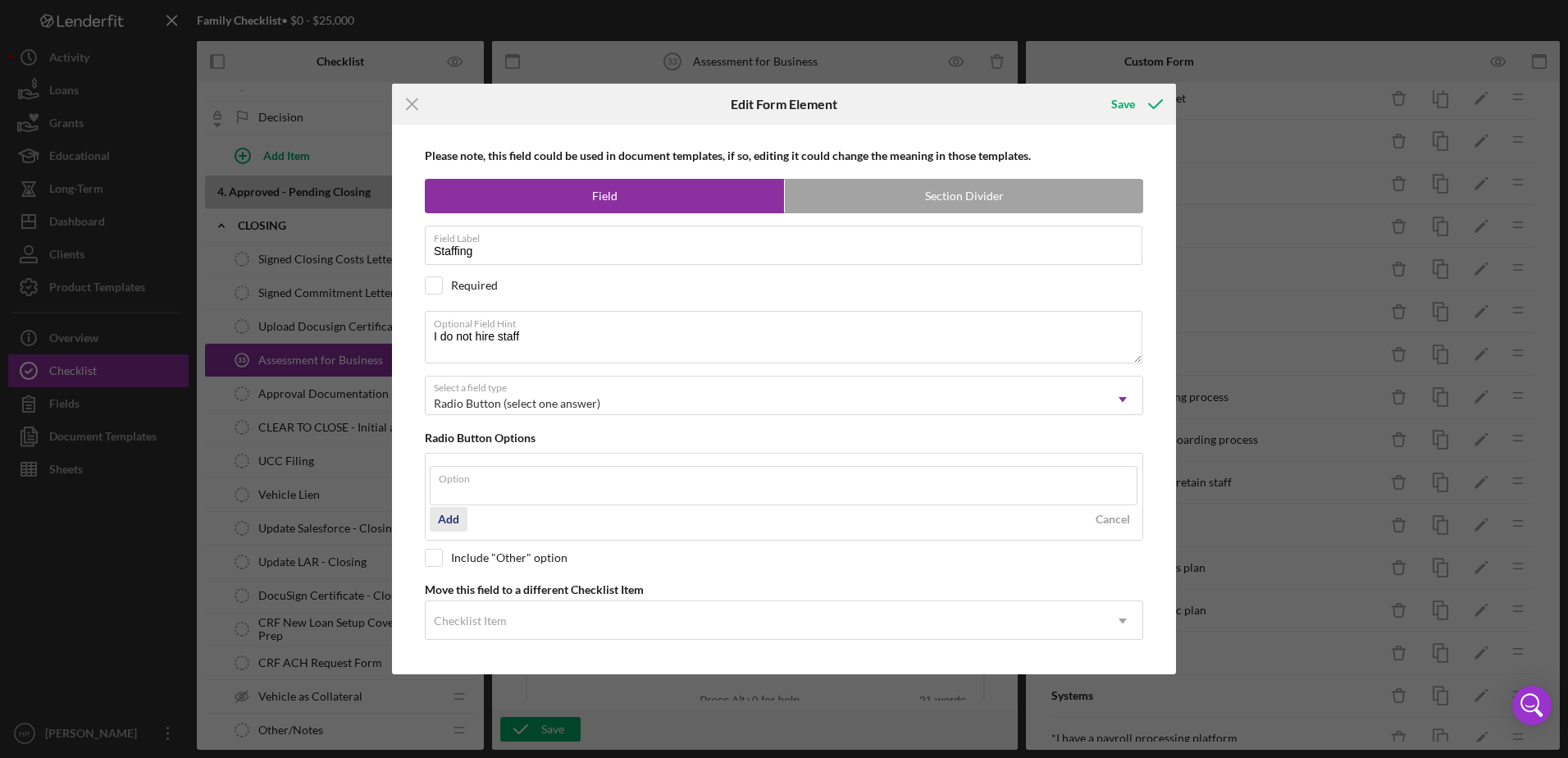
click at [450, 518] on div "Add" at bounding box center [448, 519] width 21 height 25
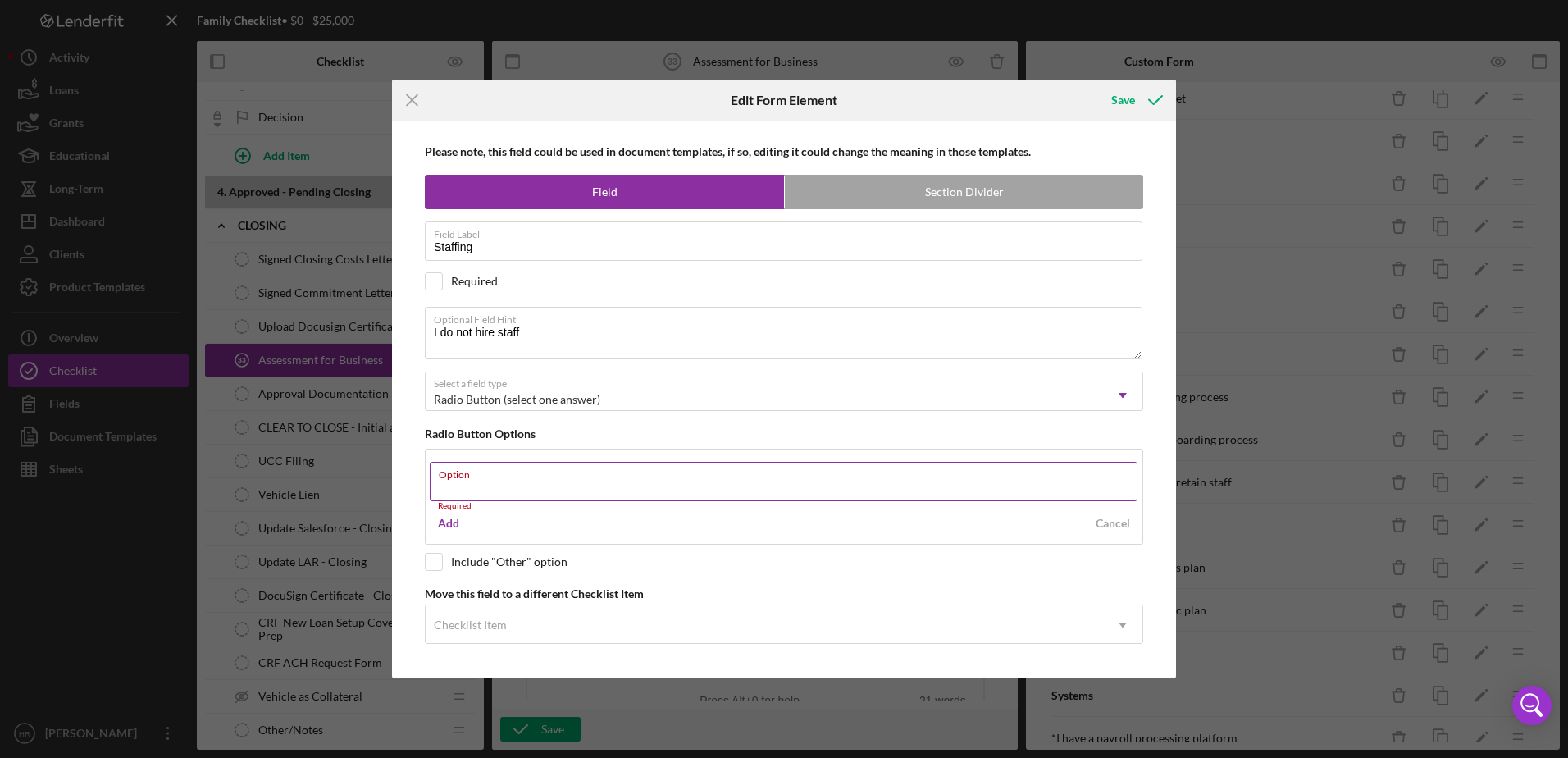
click at [476, 484] on input "Option" at bounding box center [783, 481] width 707 height 40
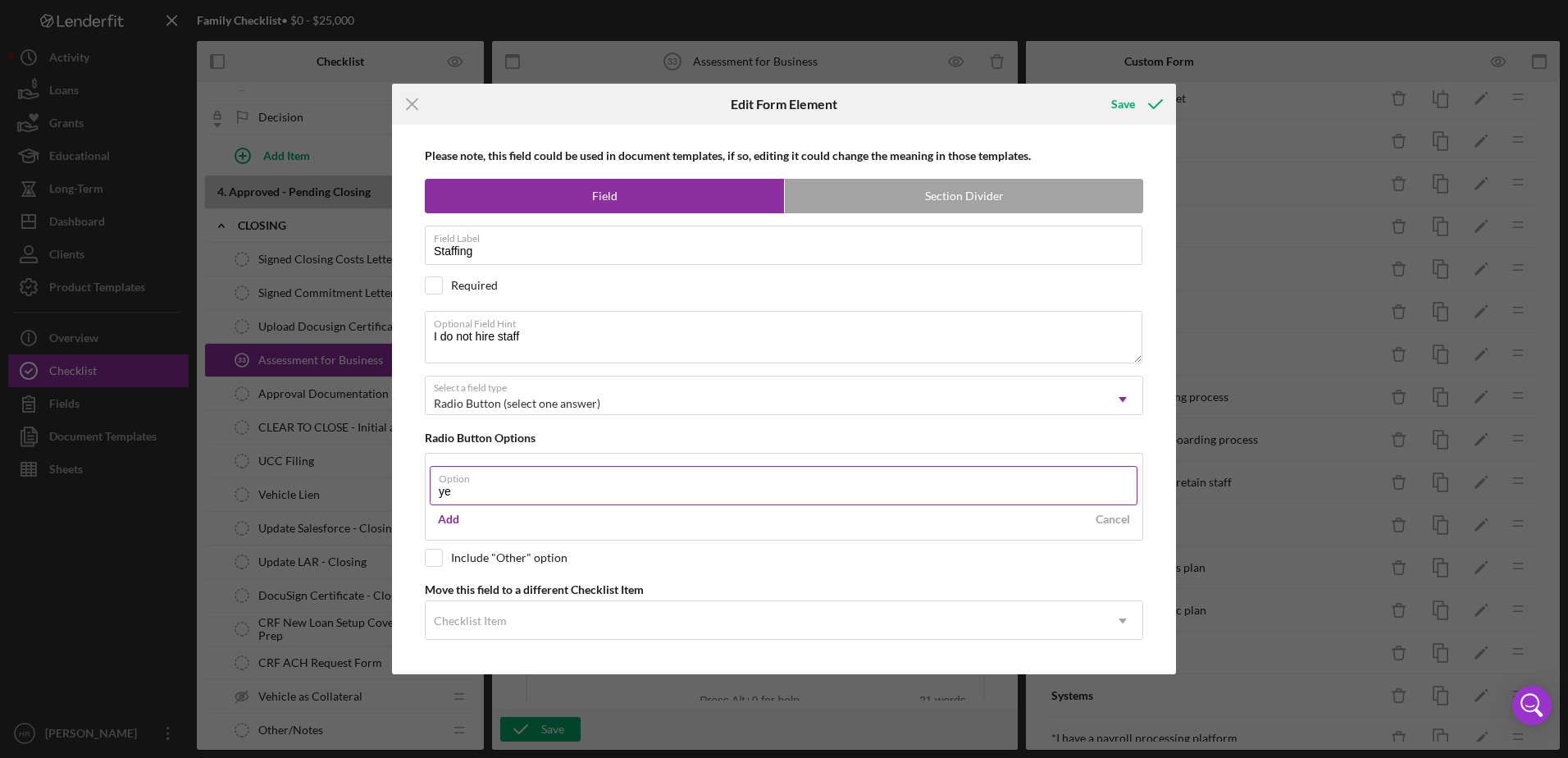
type input "y"
type input "Yes"
click at [454, 524] on div "Add" at bounding box center [448, 519] width 21 height 25
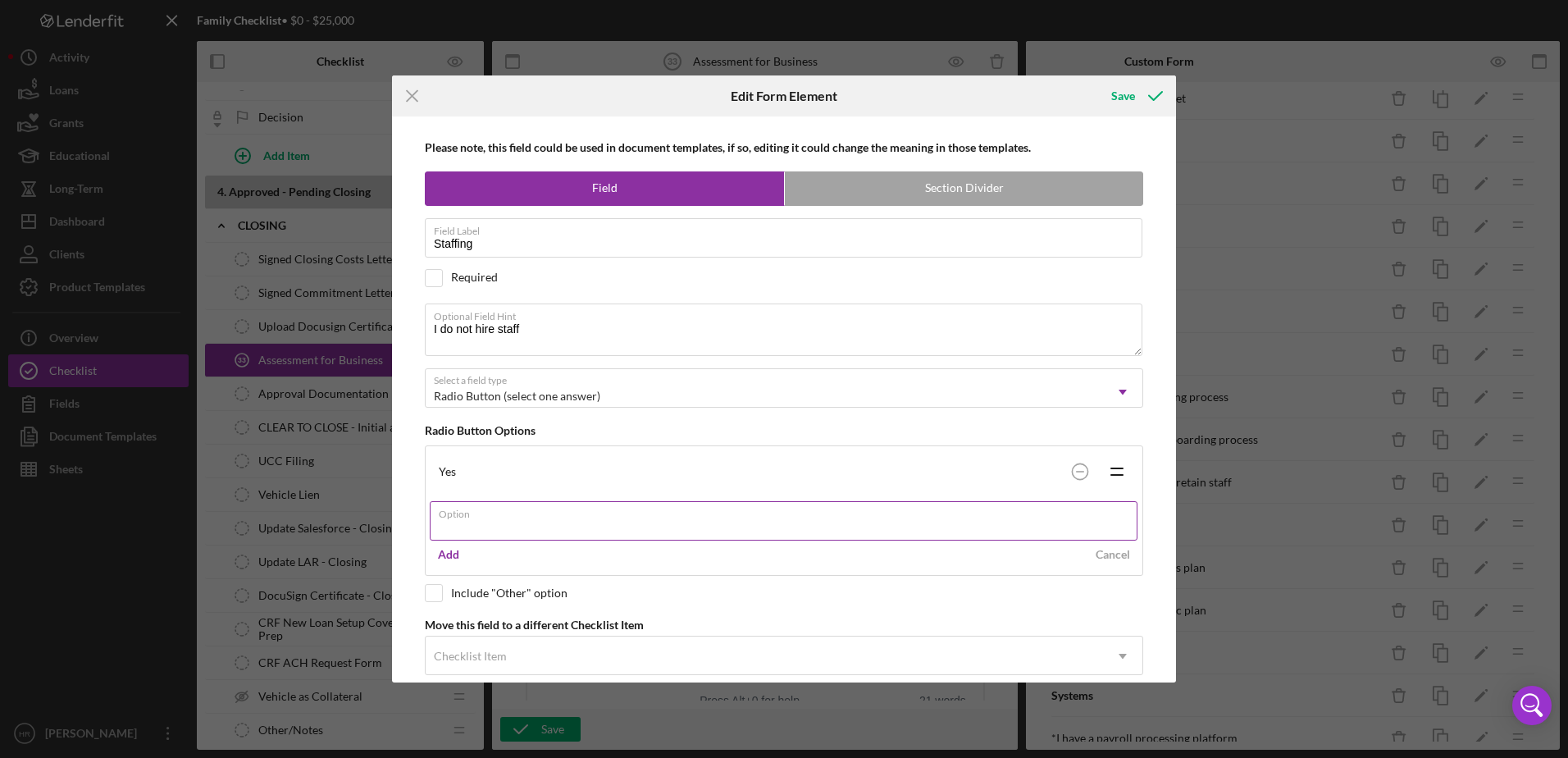
click at [458, 531] on input "Option" at bounding box center [783, 521] width 707 height 40
type input "n"
type input "No"
click at [441, 278] on input "checkbox" at bounding box center [433, 278] width 17 height 17
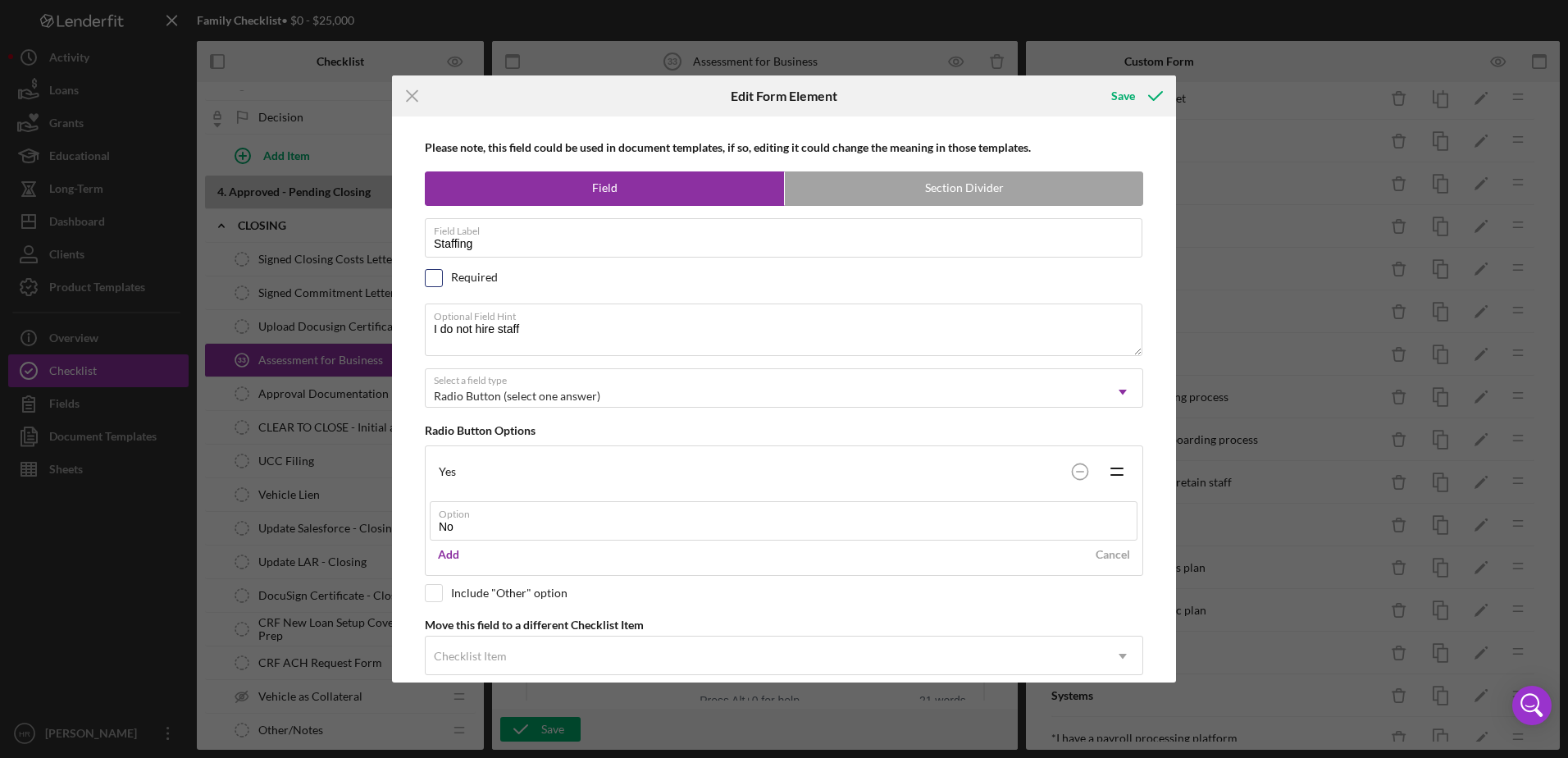
checkbox input "true"
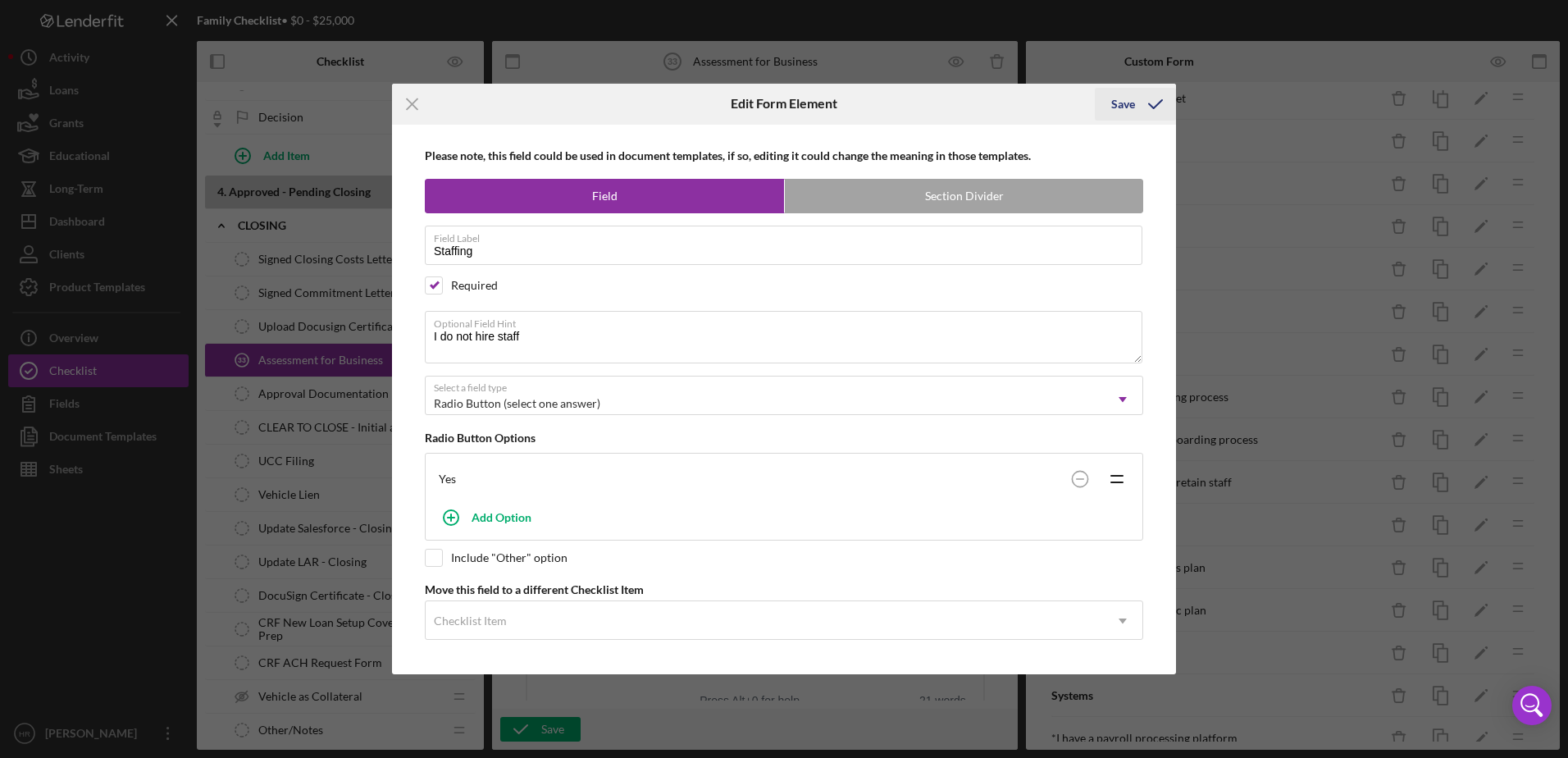
click at [1112, 101] on div "Save" at bounding box center [1122, 104] width 24 height 33
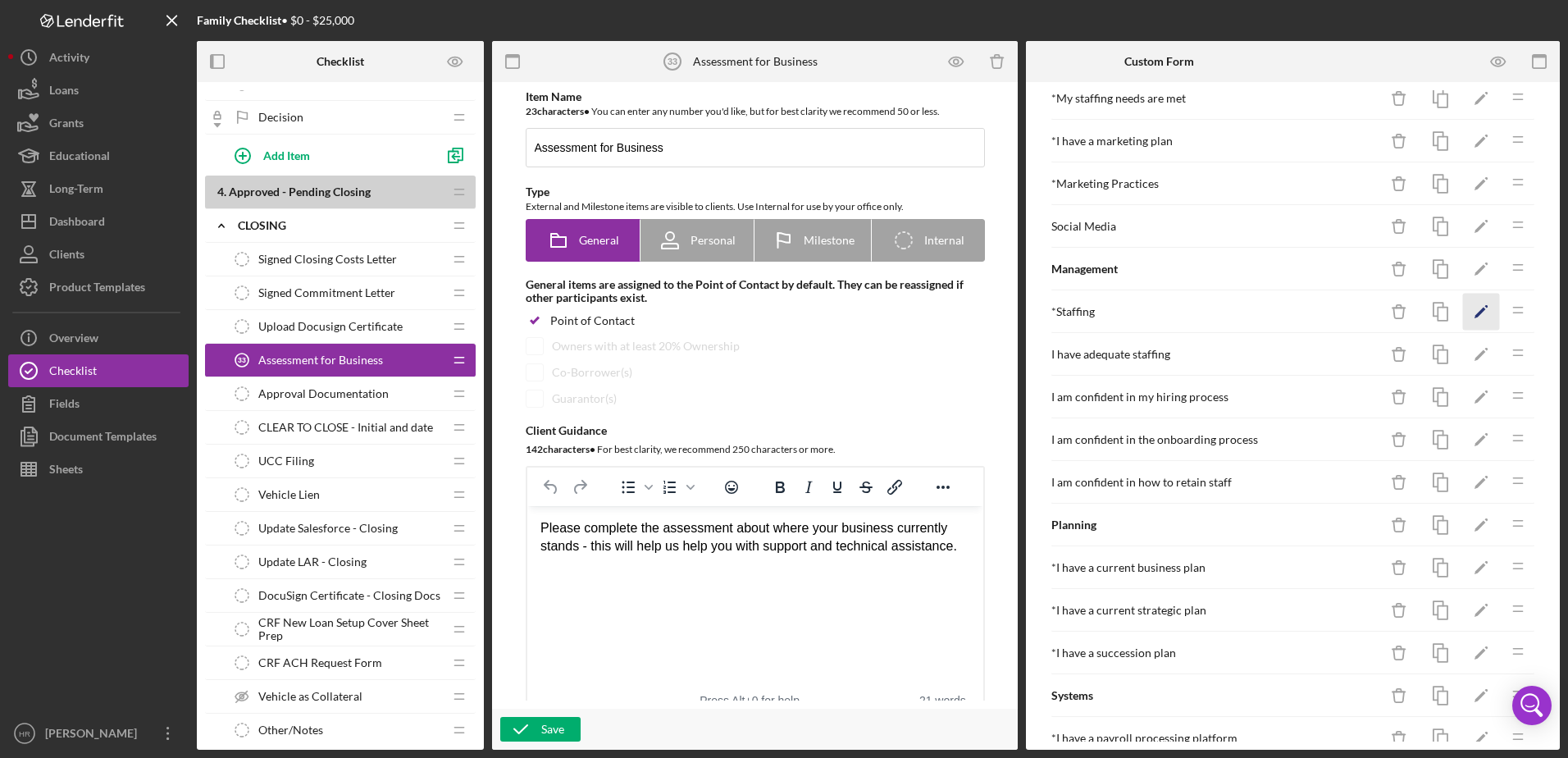
click at [1472, 300] on icon "Icon/Edit" at bounding box center [1481, 312] width 37 height 37
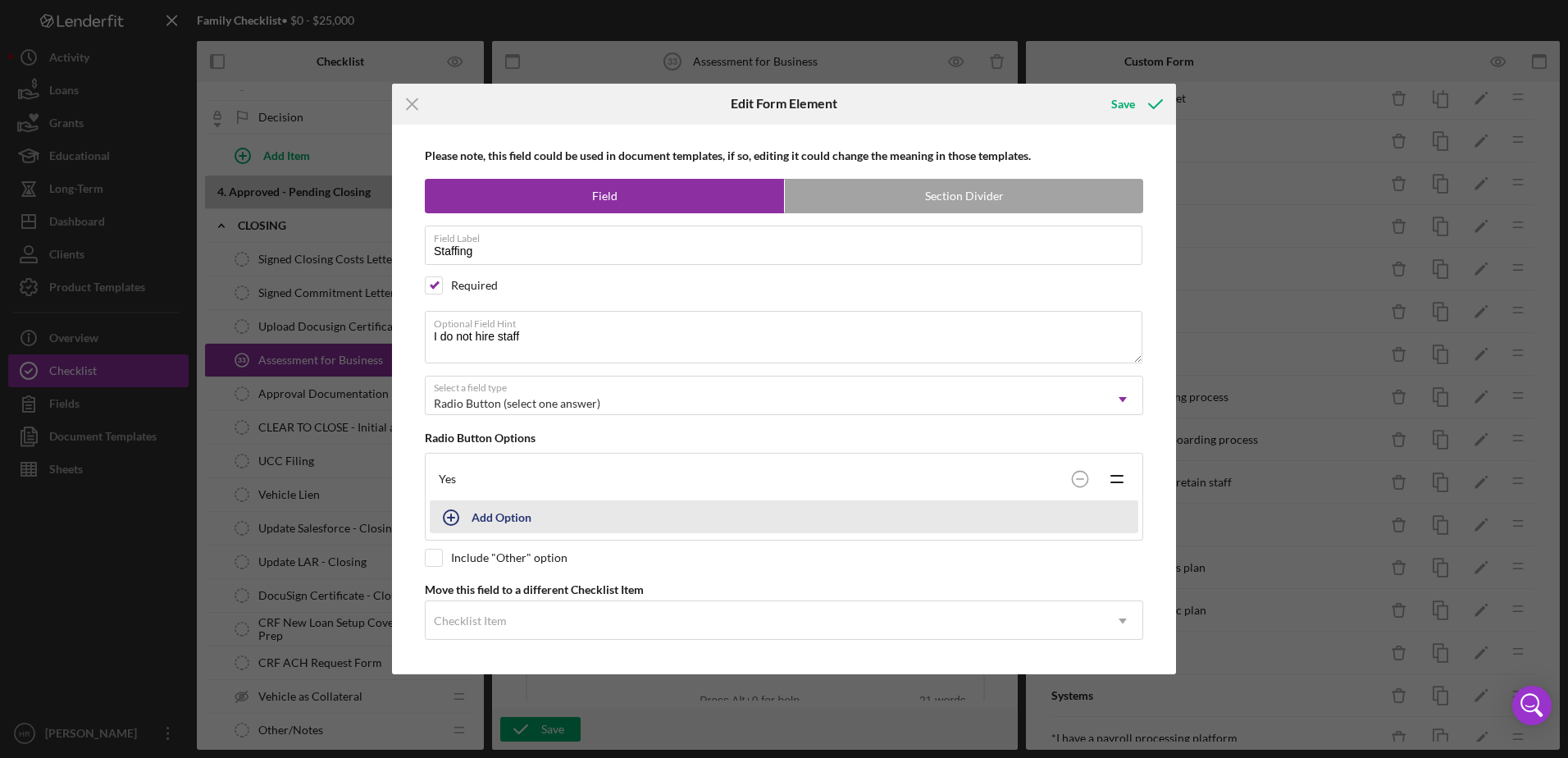
click at [499, 521] on div "Add Option" at bounding box center [501, 516] width 60 height 31
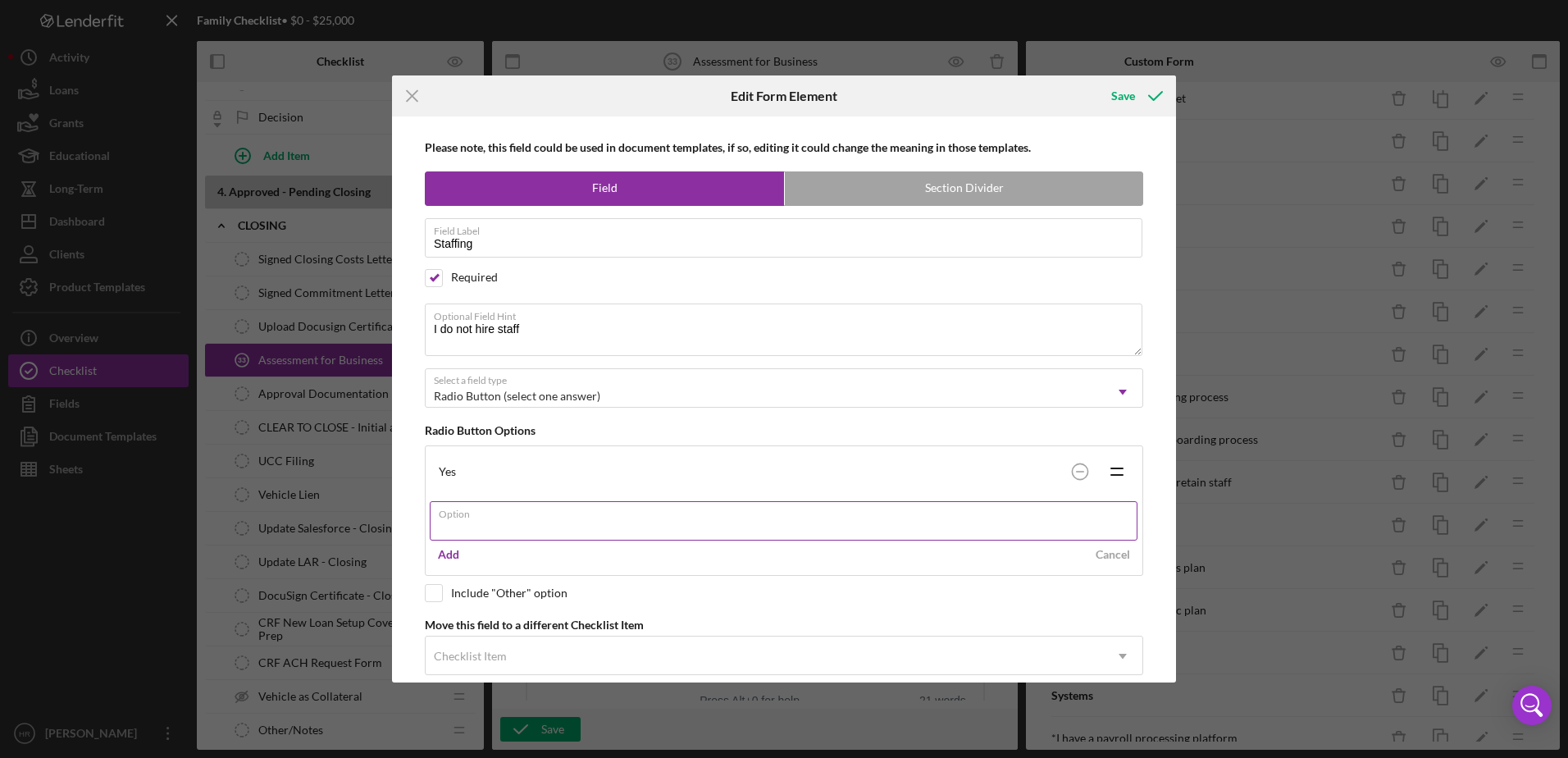
click at [491, 527] on input "Option" at bounding box center [783, 521] width 707 height 40
type input "No"
click at [452, 547] on div "Add" at bounding box center [448, 554] width 21 height 25
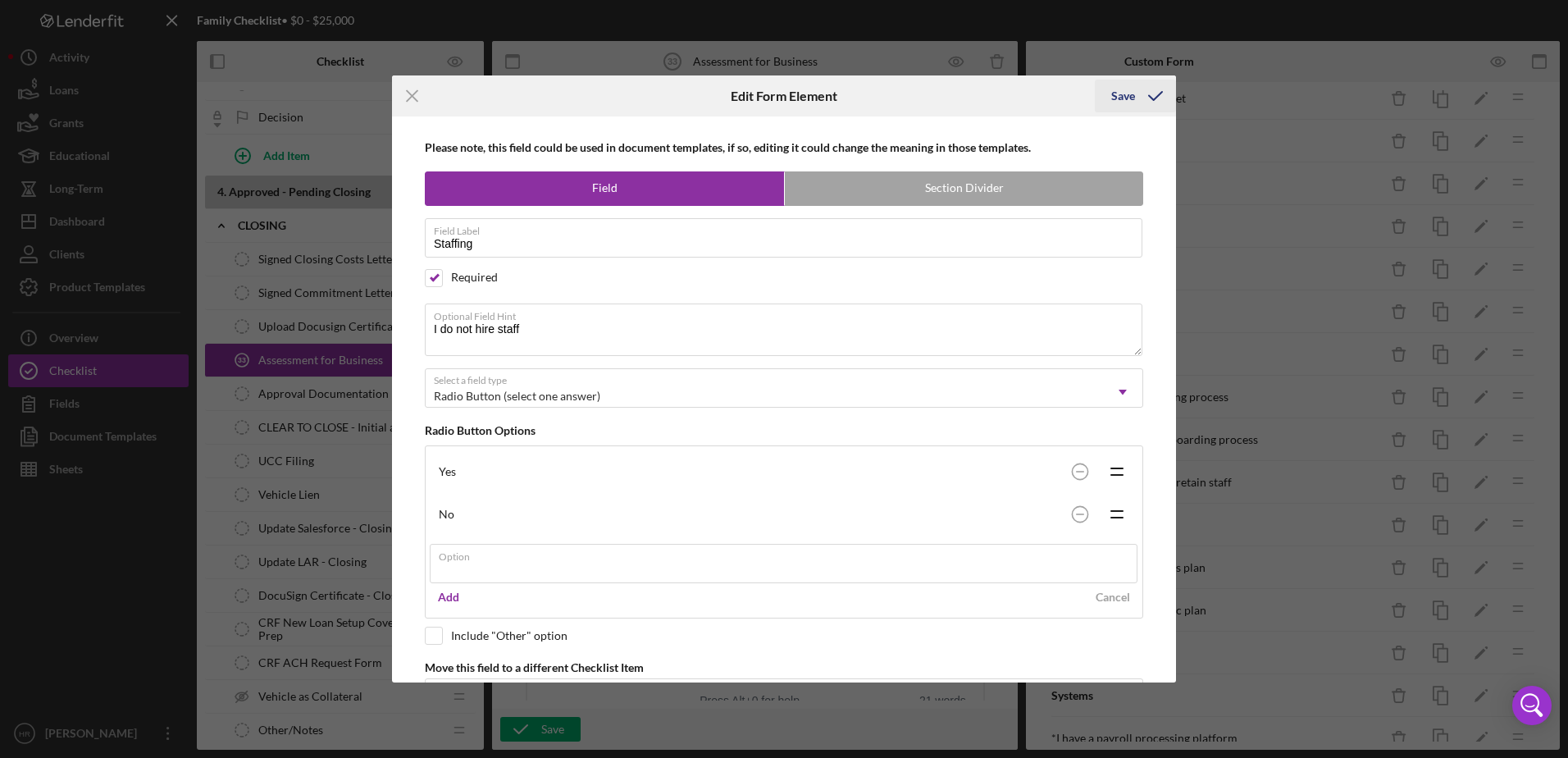
click at [1123, 93] on div "Save" at bounding box center [1122, 95] width 24 height 33
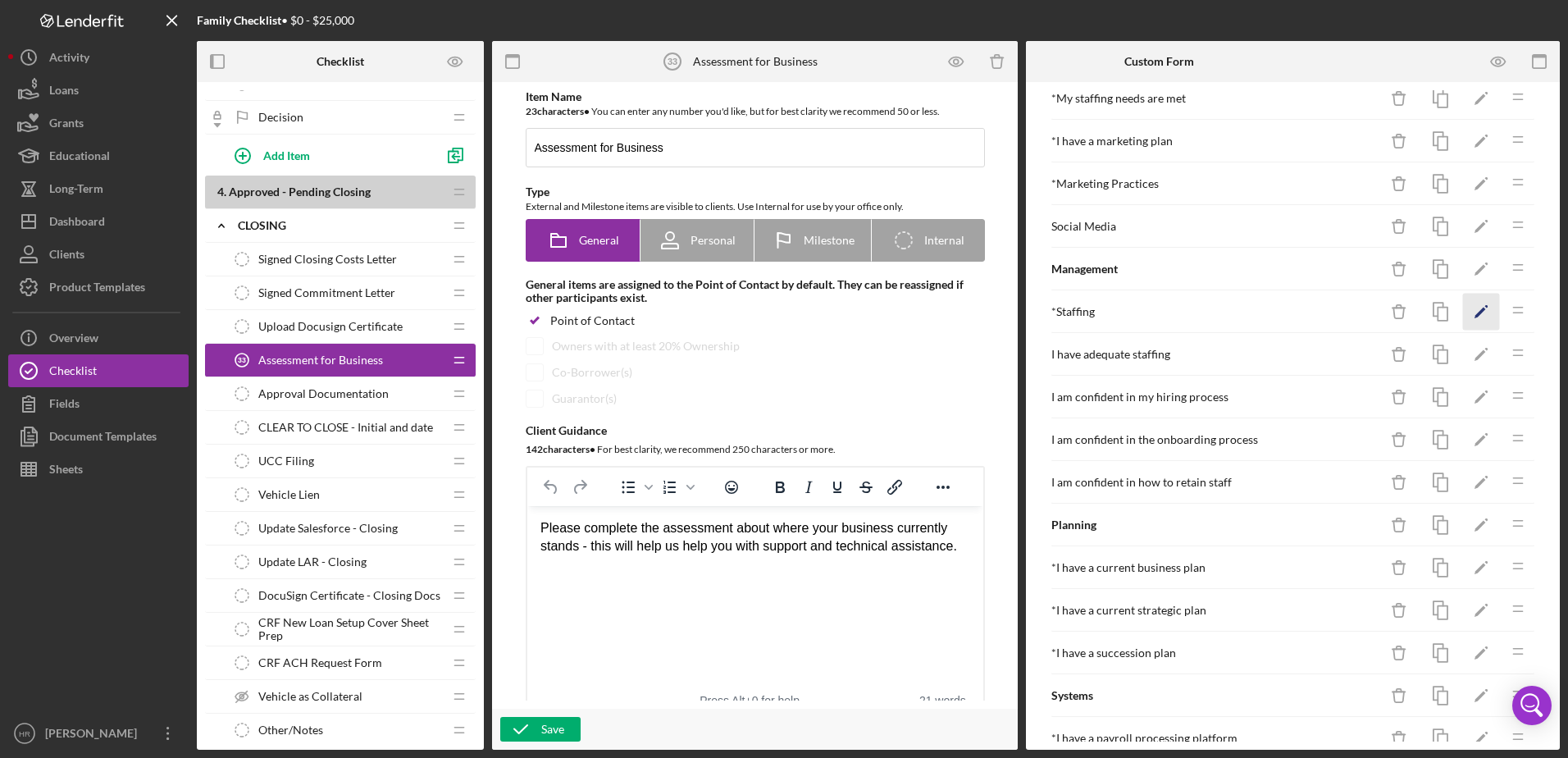
click at [1467, 309] on icon "Icon/Edit" at bounding box center [1481, 312] width 37 height 37
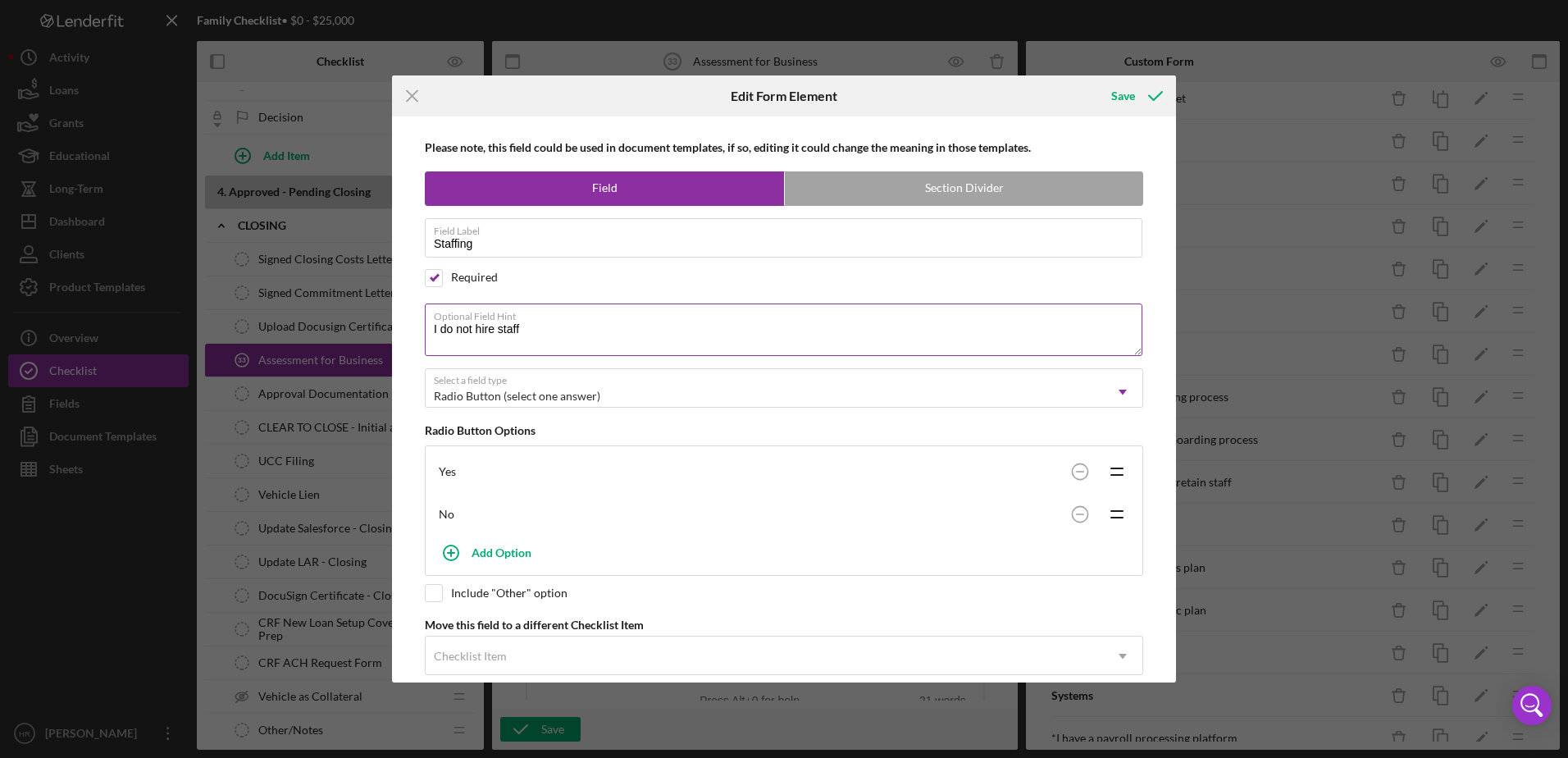
click at [550, 326] on textarea "I do not hire staff" at bounding box center [783, 330] width 717 height 53
type textarea "I do not hire staff (If no skip the staffing section)"
click at [1138, 102] on icon "submit" at bounding box center [1155, 96] width 41 height 41
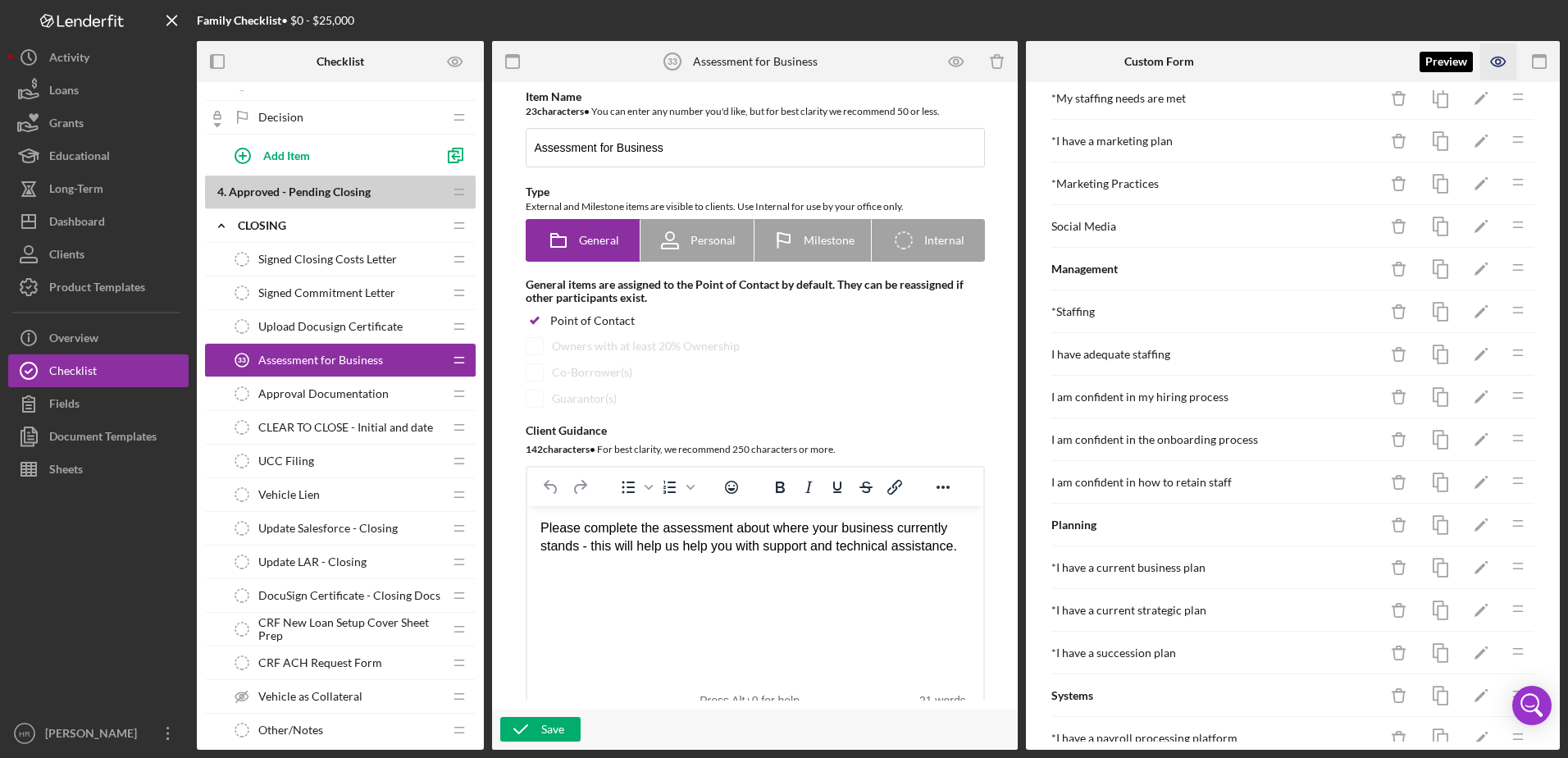
click at [1504, 63] on icon "button" at bounding box center [1498, 62] width 37 height 37
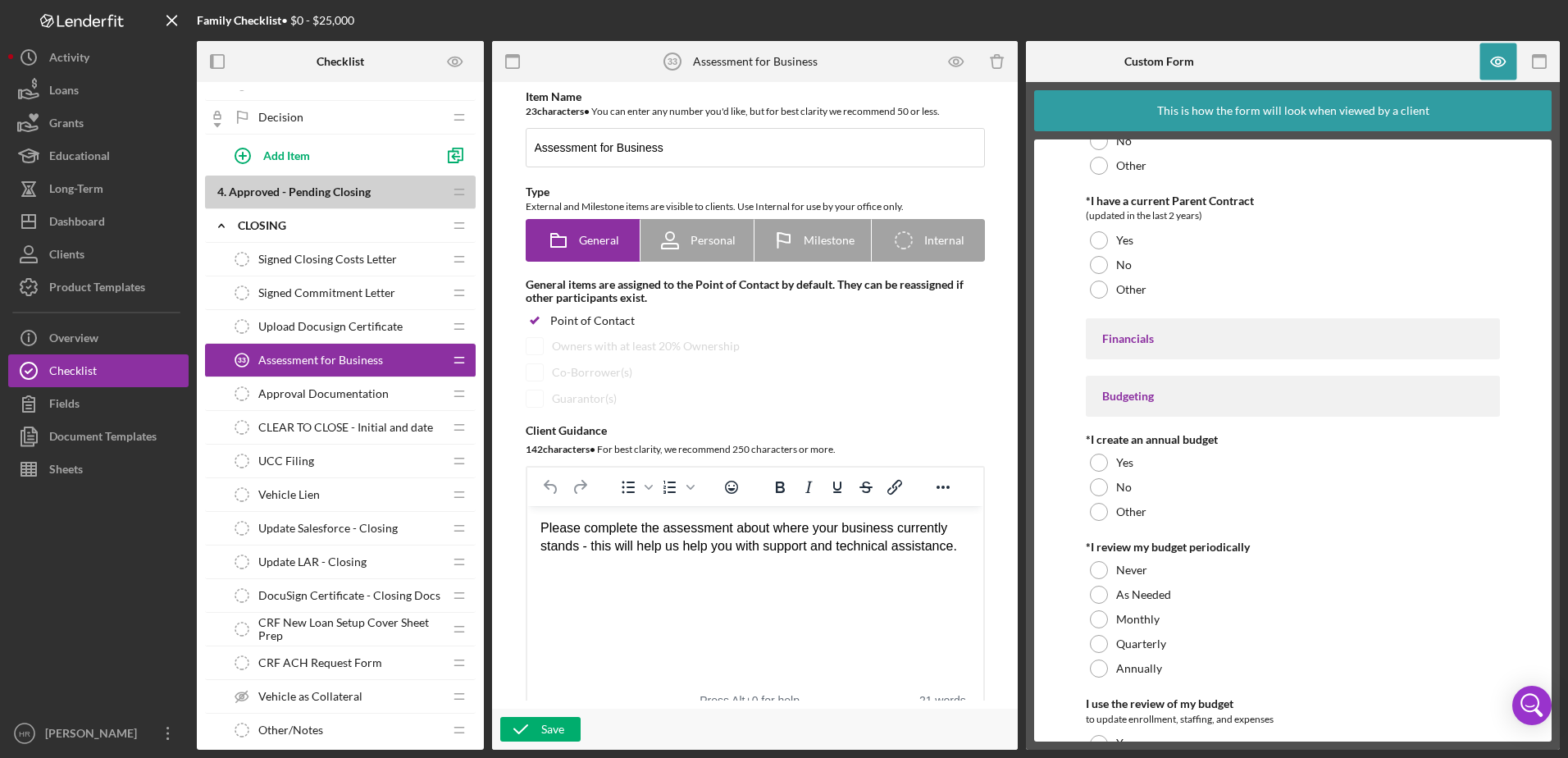
scroll to position [3527, 0]
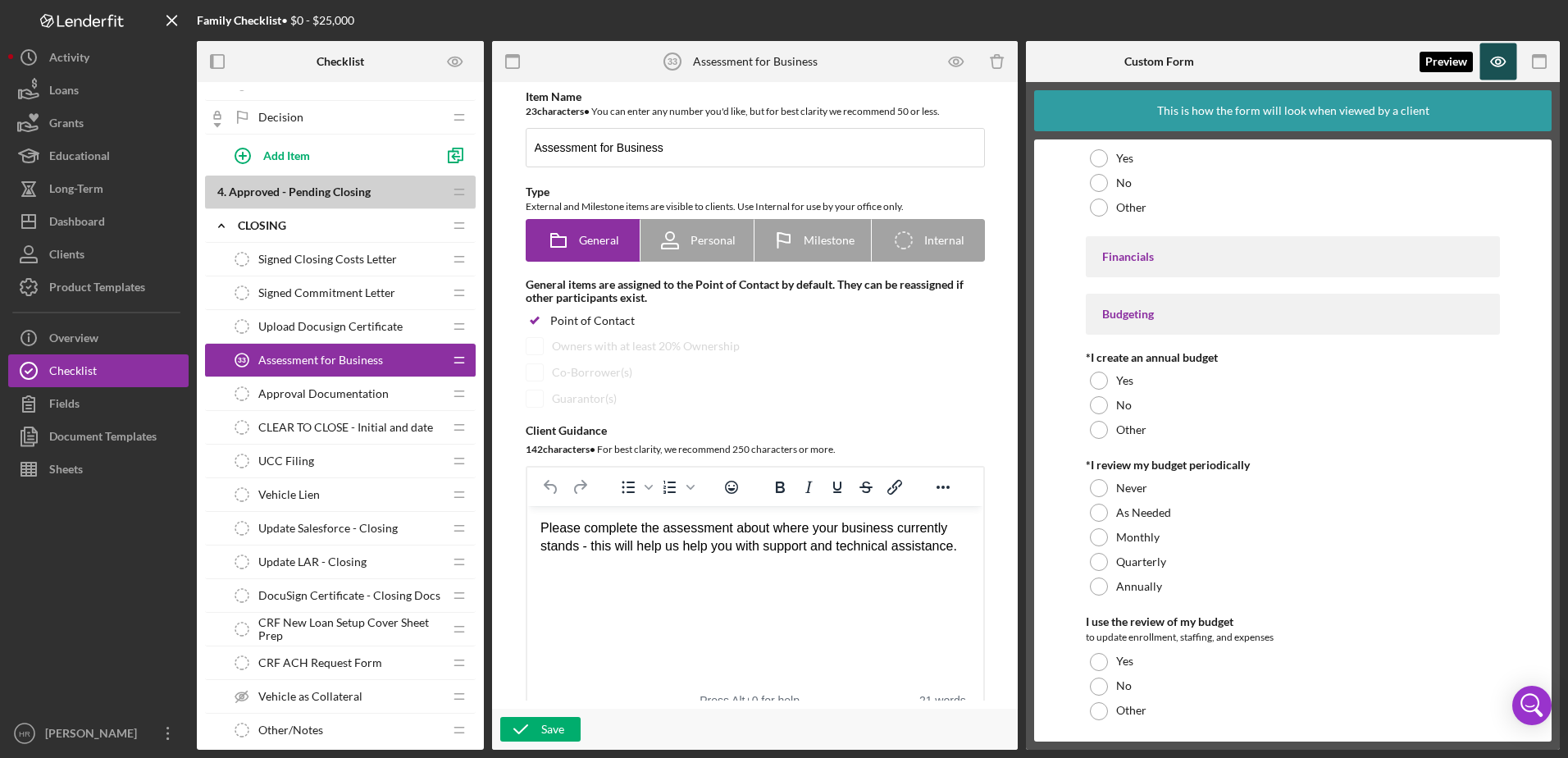
click at [1493, 59] on icon "button" at bounding box center [1498, 62] width 14 height 9
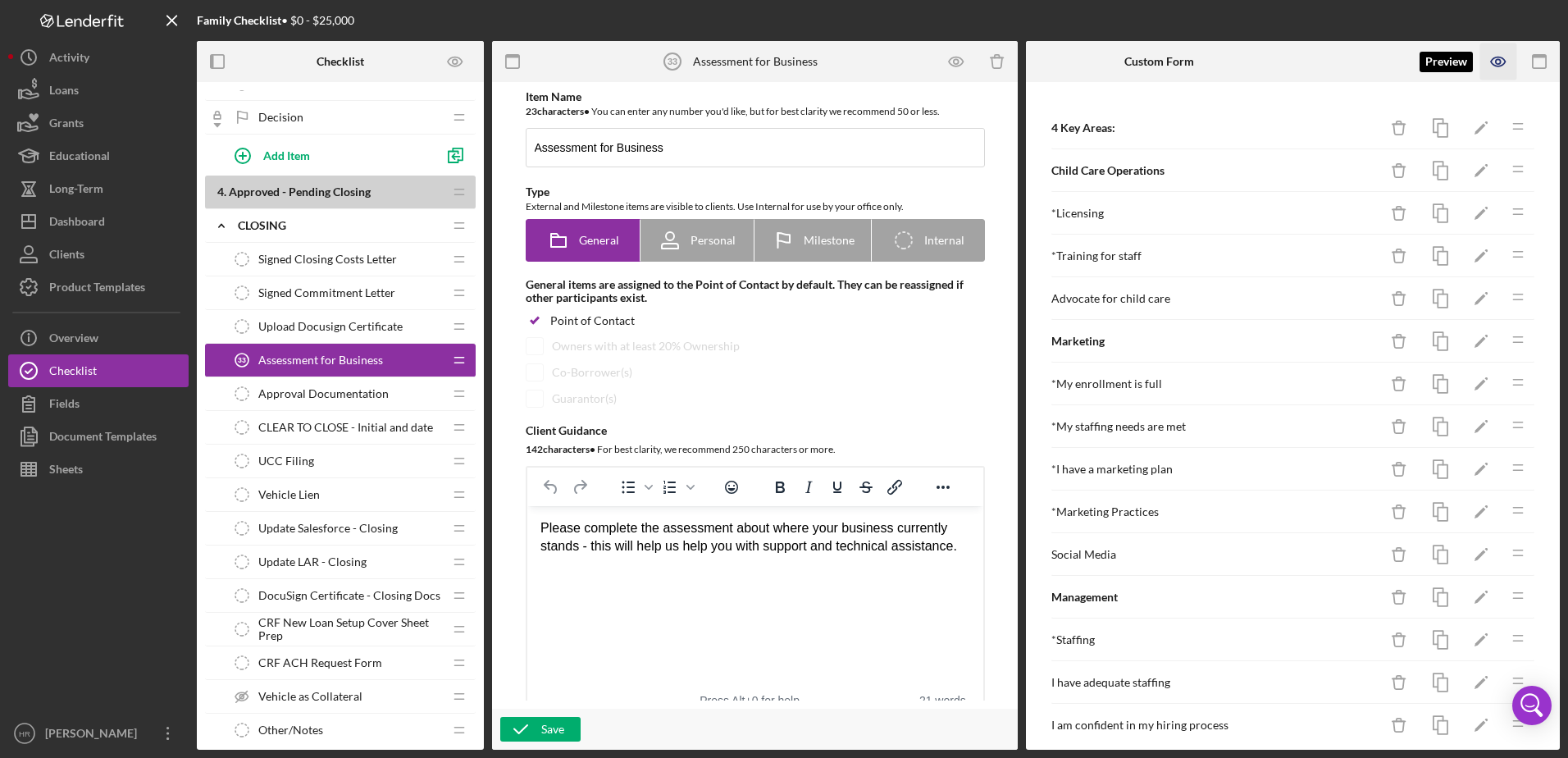
click at [1493, 63] on icon "button" at bounding box center [1498, 62] width 37 height 37
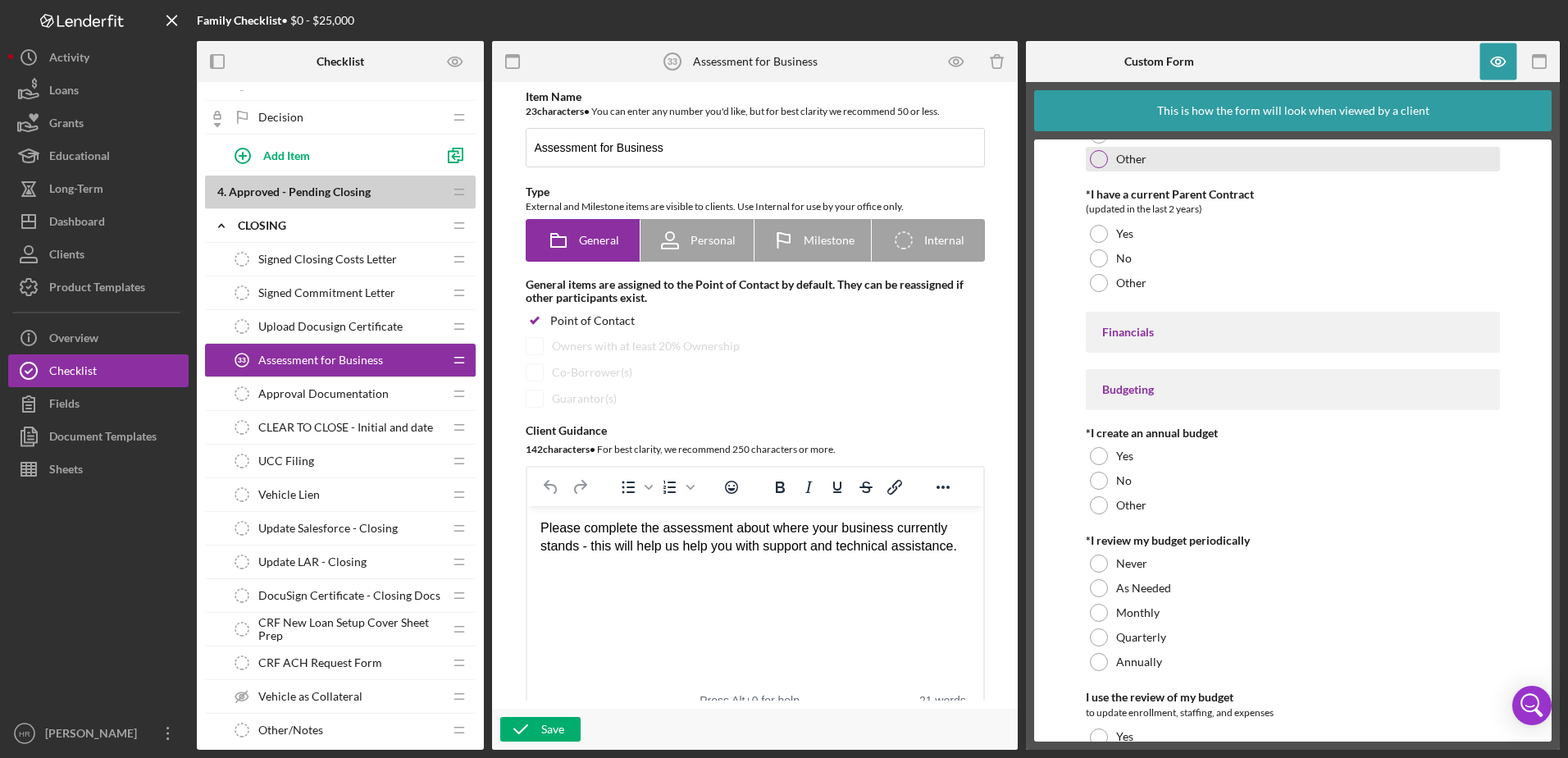
scroll to position [3450, 0]
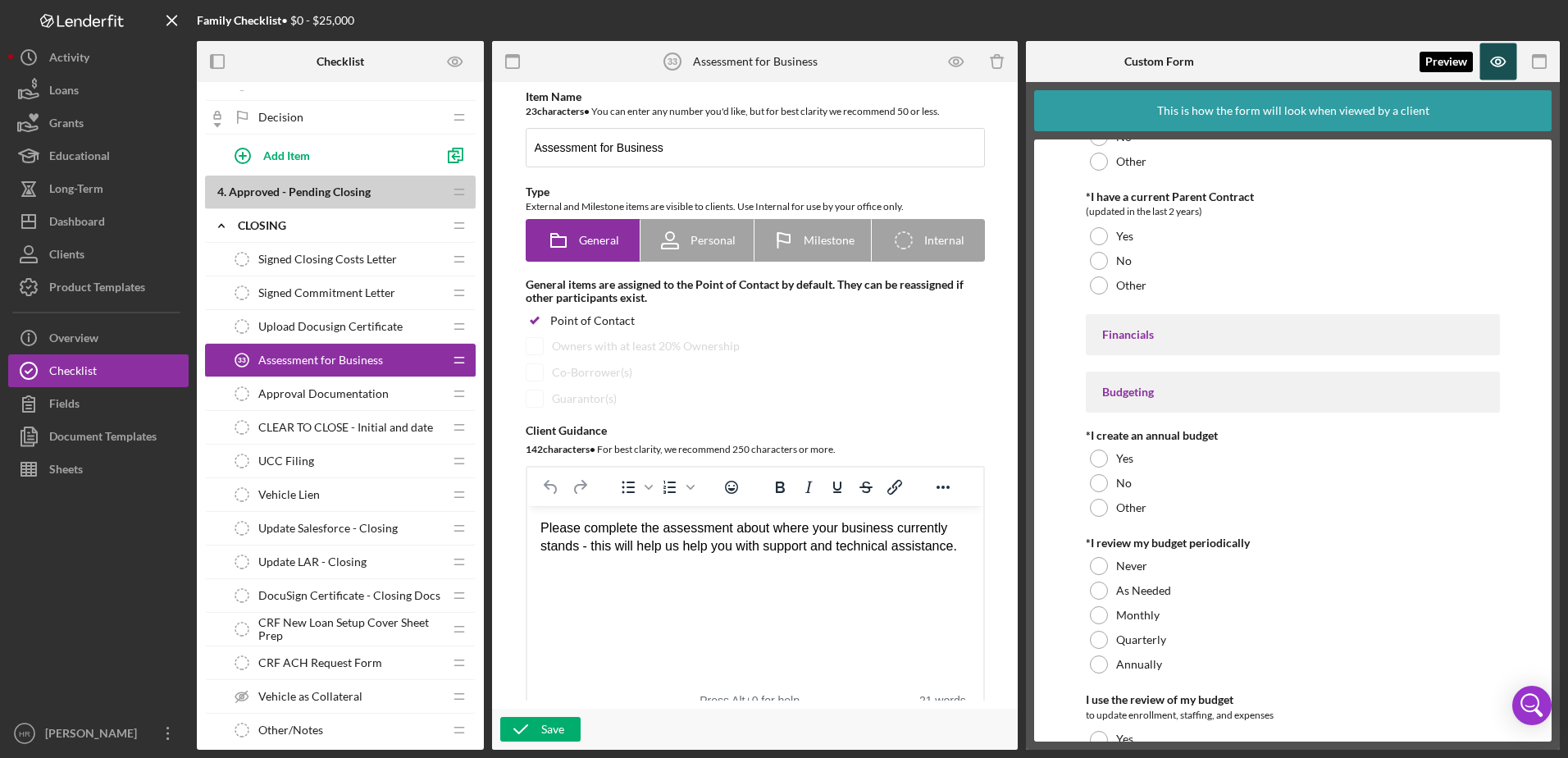
click at [1498, 69] on icon "button" at bounding box center [1498, 62] width 37 height 37
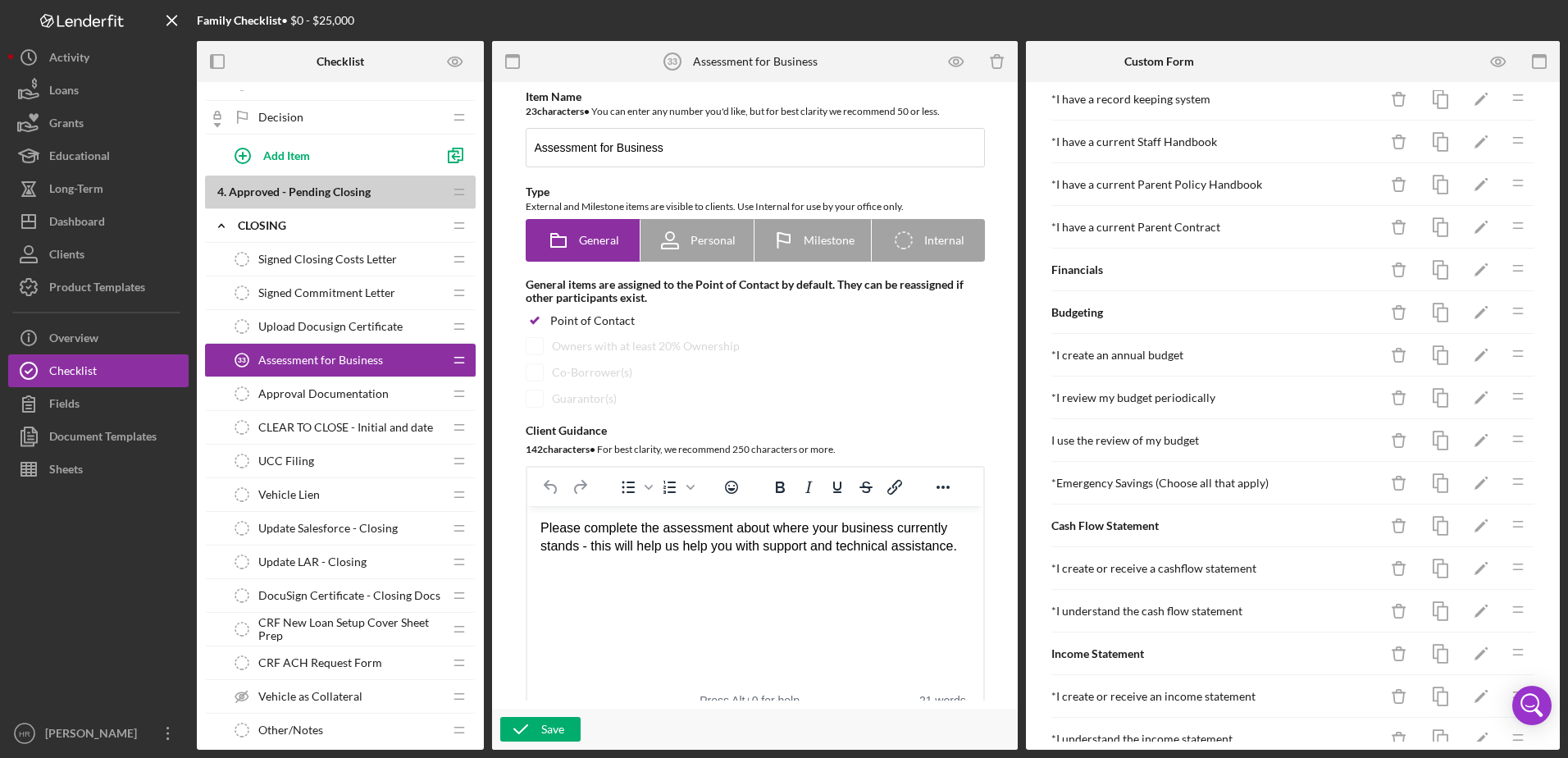
scroll to position [1056, 0]
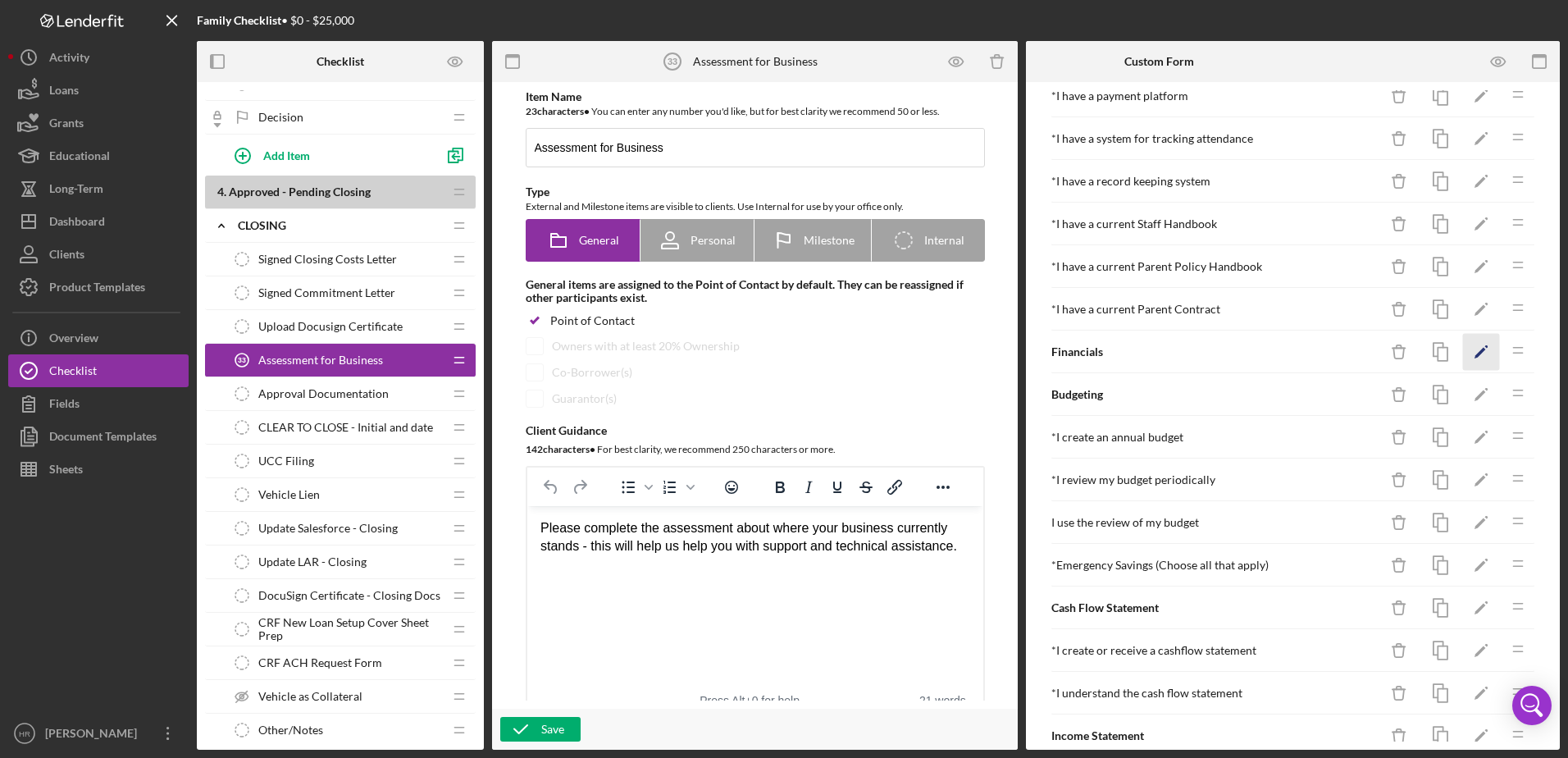
click at [1463, 350] on icon "Icon/Edit" at bounding box center [1481, 353] width 37 height 37
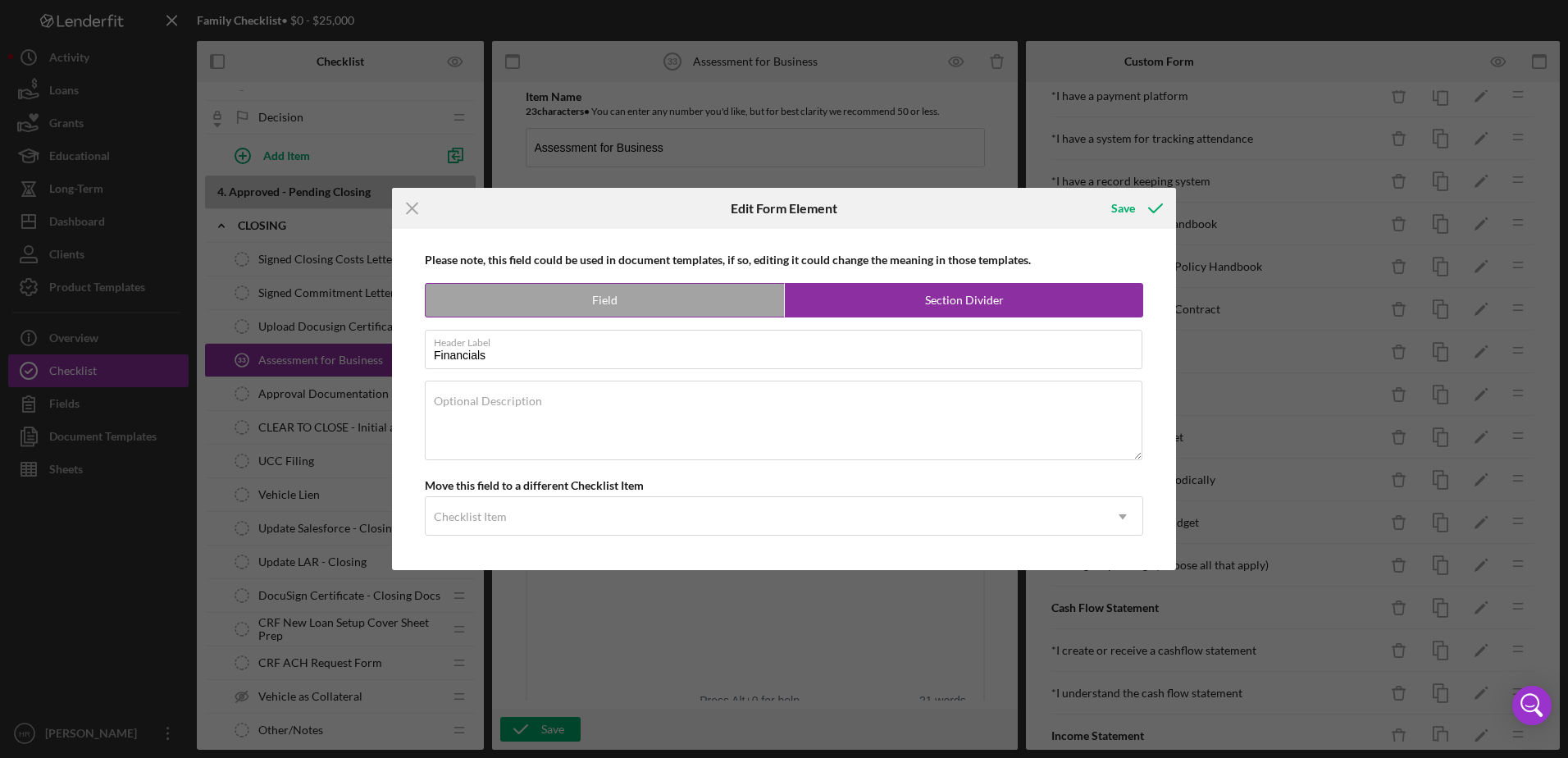
click at [629, 302] on label "Field" at bounding box center [604, 300] width 359 height 33
radio input "true"
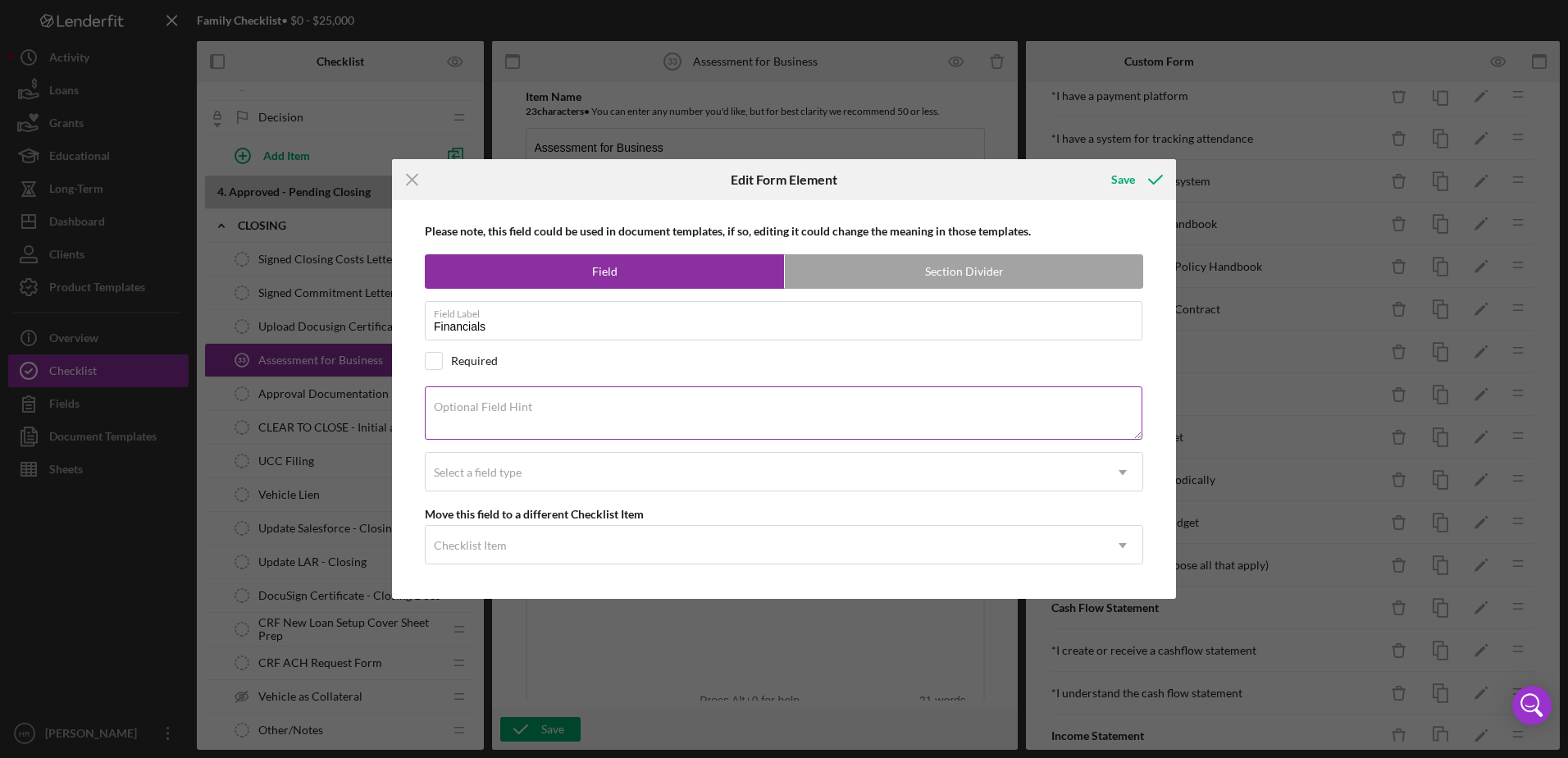
click at [512, 397] on div "Optional Field Hint" at bounding box center [783, 413] width 718 height 55
type textarea "Financial accounts- choose all that apply"
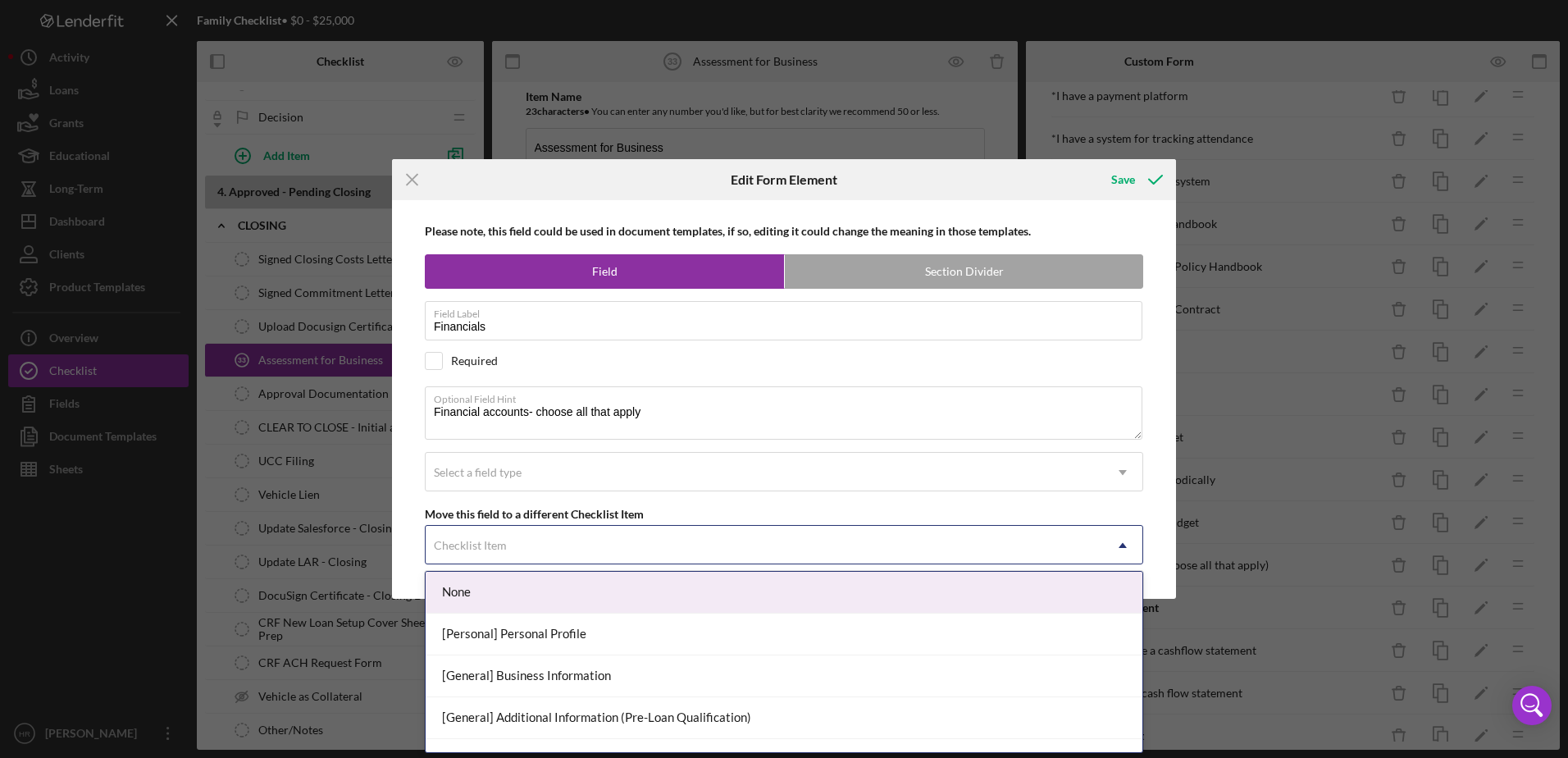
click at [463, 546] on div "Checklist Item" at bounding box center [470, 545] width 73 height 13
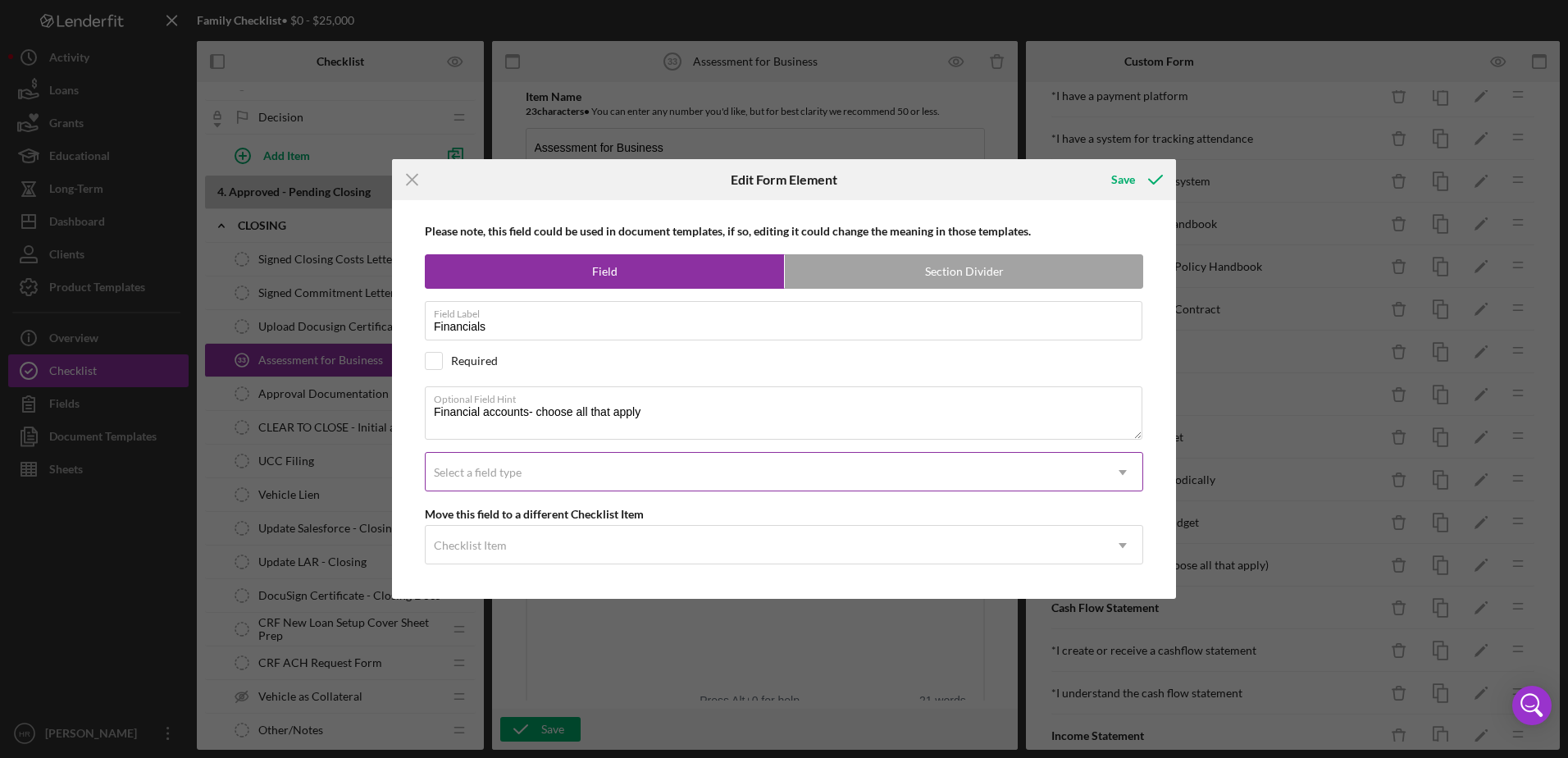
click at [481, 468] on div "Select a field type" at bounding box center [477, 472] width 88 height 13
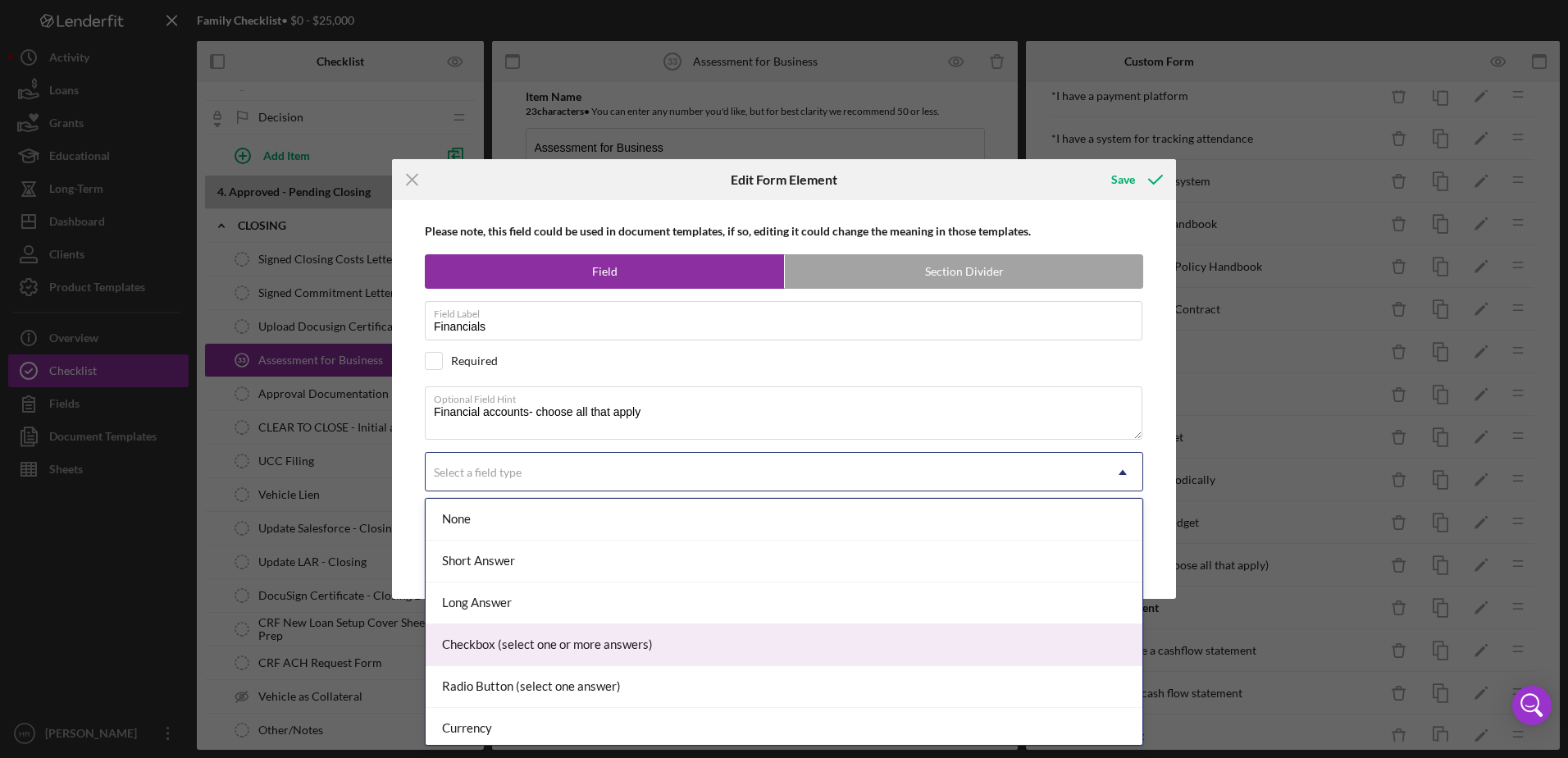
click at [474, 646] on div "Checkbox (select one or more answers)" at bounding box center [783, 644] width 716 height 41
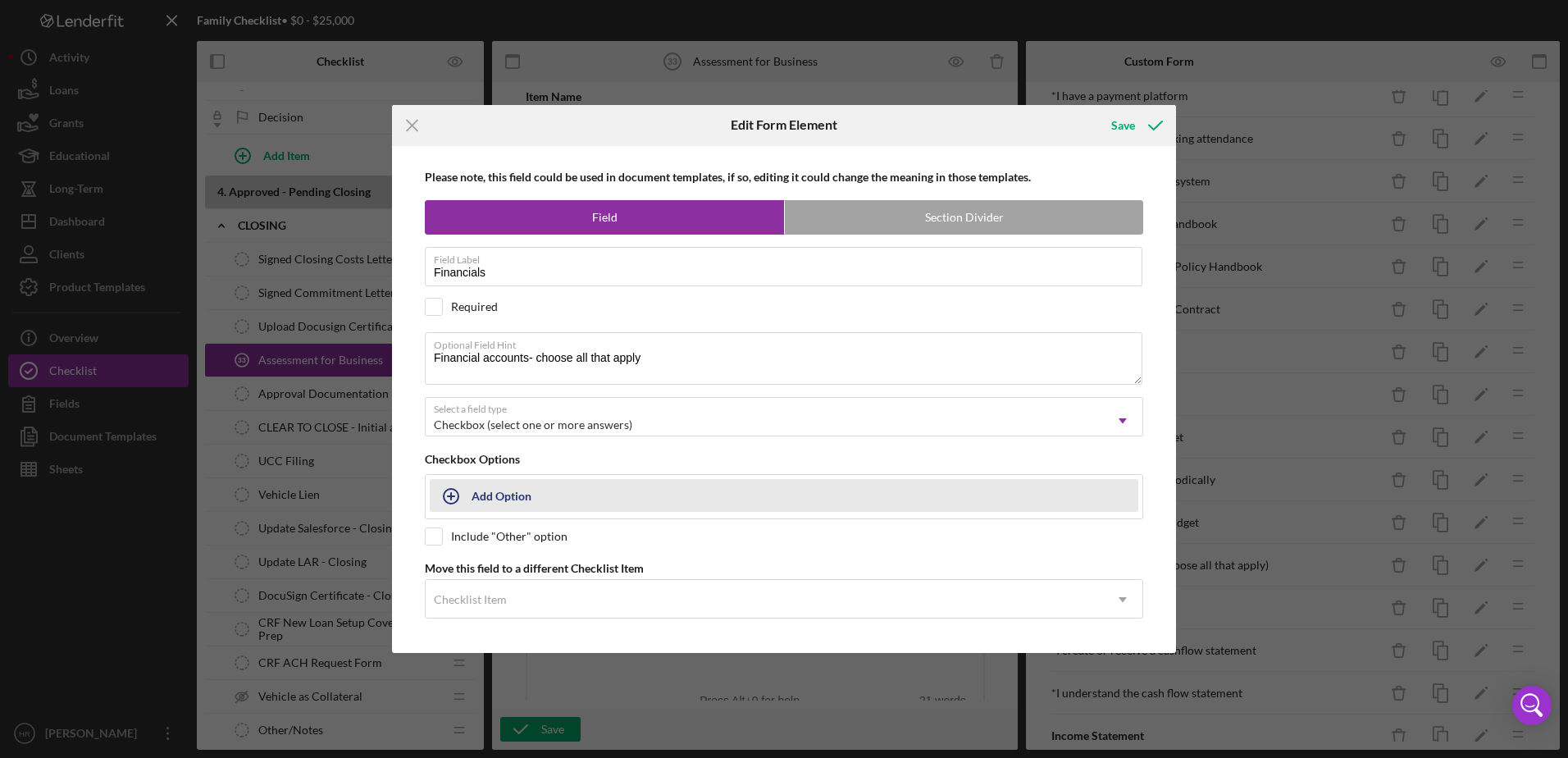
click at [486, 499] on button "Add Option" at bounding box center [784, 495] width 708 height 33
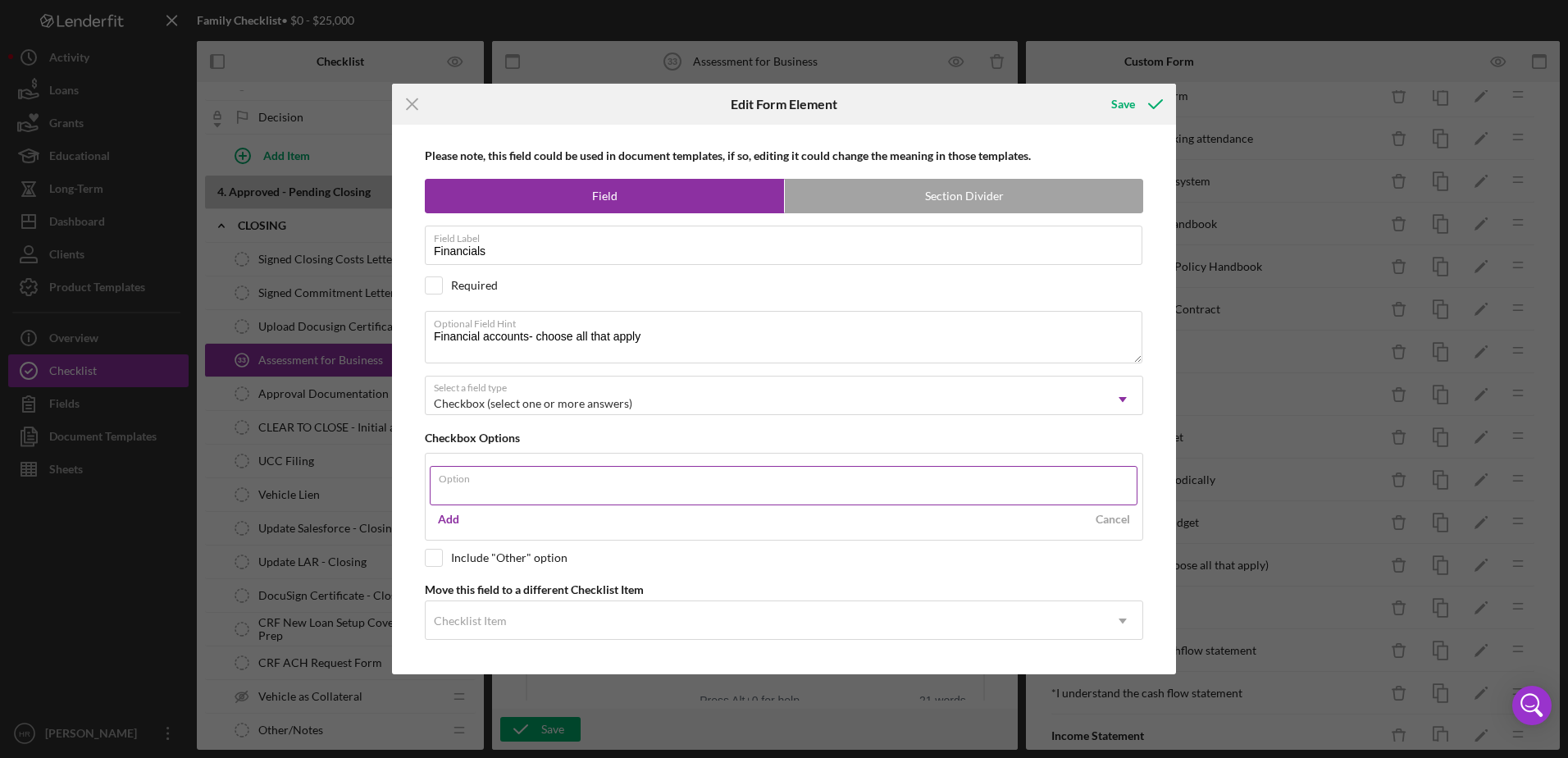
click at [470, 487] on input "Option" at bounding box center [783, 486] width 707 height 40
type input "I have a separate business checking account"
click at [435, 519] on button "Add" at bounding box center [448, 519] width 38 height 25
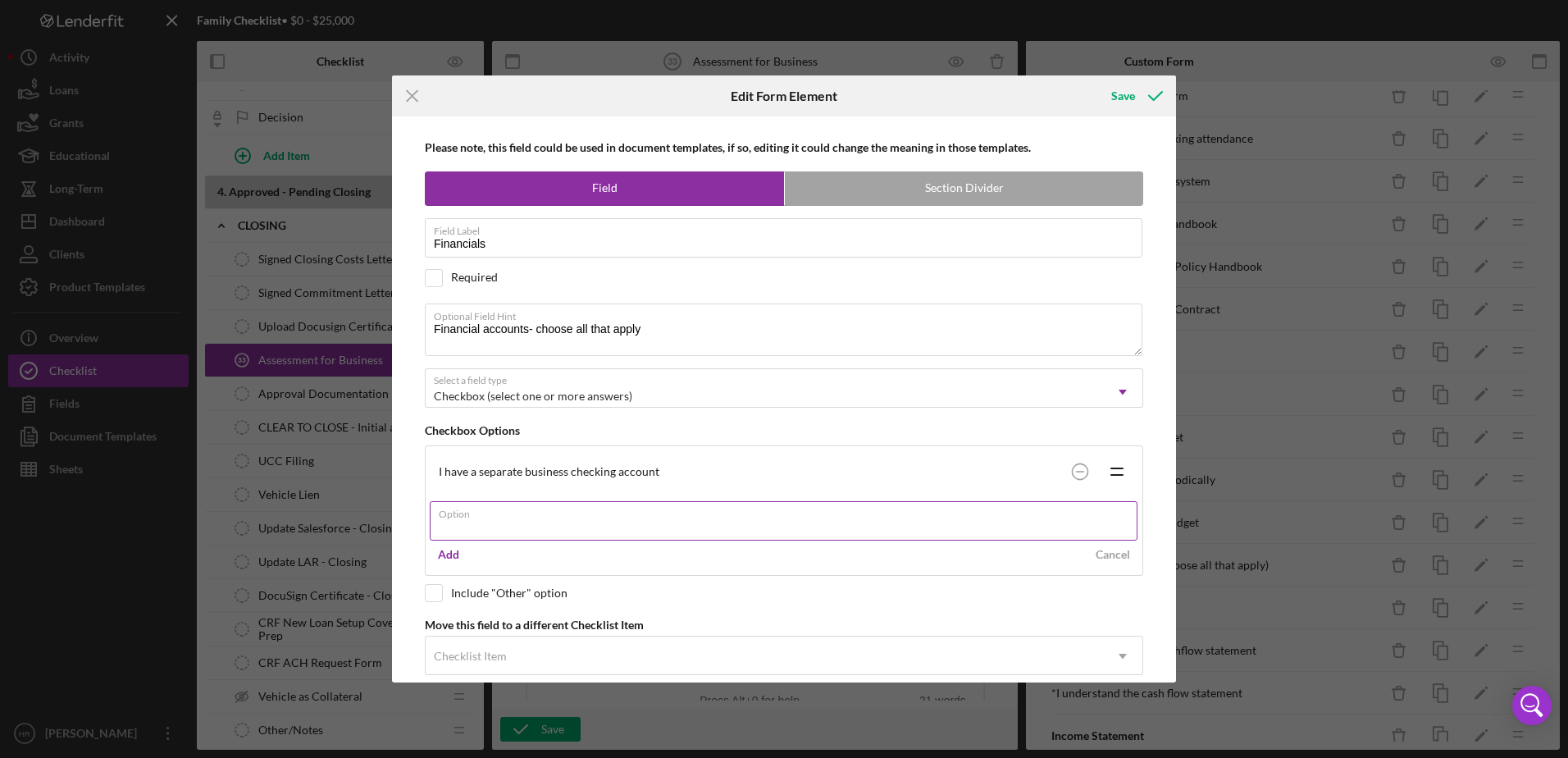
click at [455, 522] on input "Option" at bounding box center [783, 521] width 707 height 40
type input "I have a separate business savings account"
click at [458, 553] on div "Add" at bounding box center [448, 554] width 21 height 25
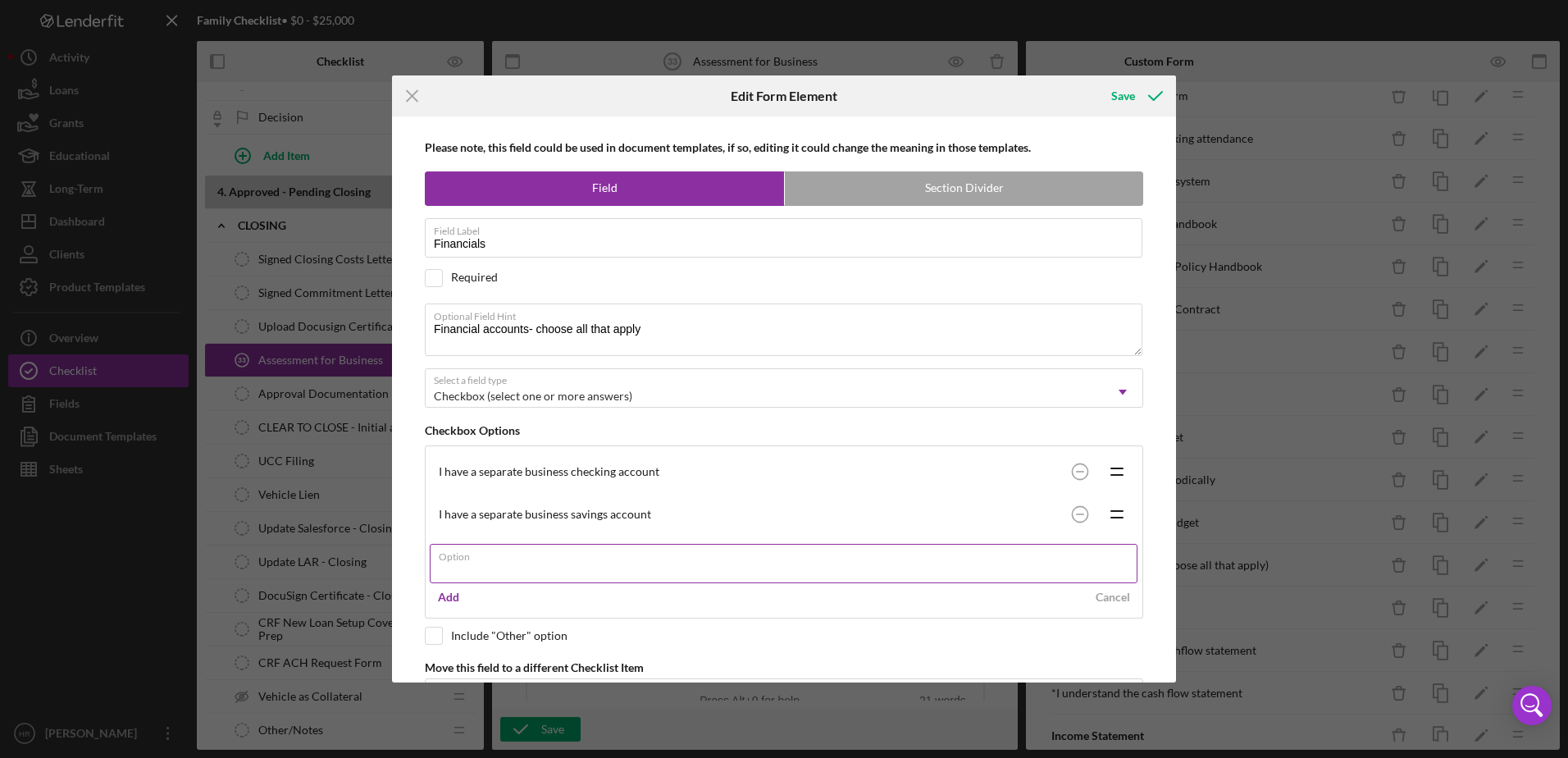
click at [461, 579] on input "Option" at bounding box center [783, 563] width 707 height 40
click at [455, 571] on input "Option" at bounding box center [783, 563] width 707 height 40
click at [543, 564] on input "I have a separate" at bounding box center [783, 563] width 707 height 40
type input "I have a separate credit card for business use"
click at [451, 596] on div "Add" at bounding box center [448, 598] width 21 height 25
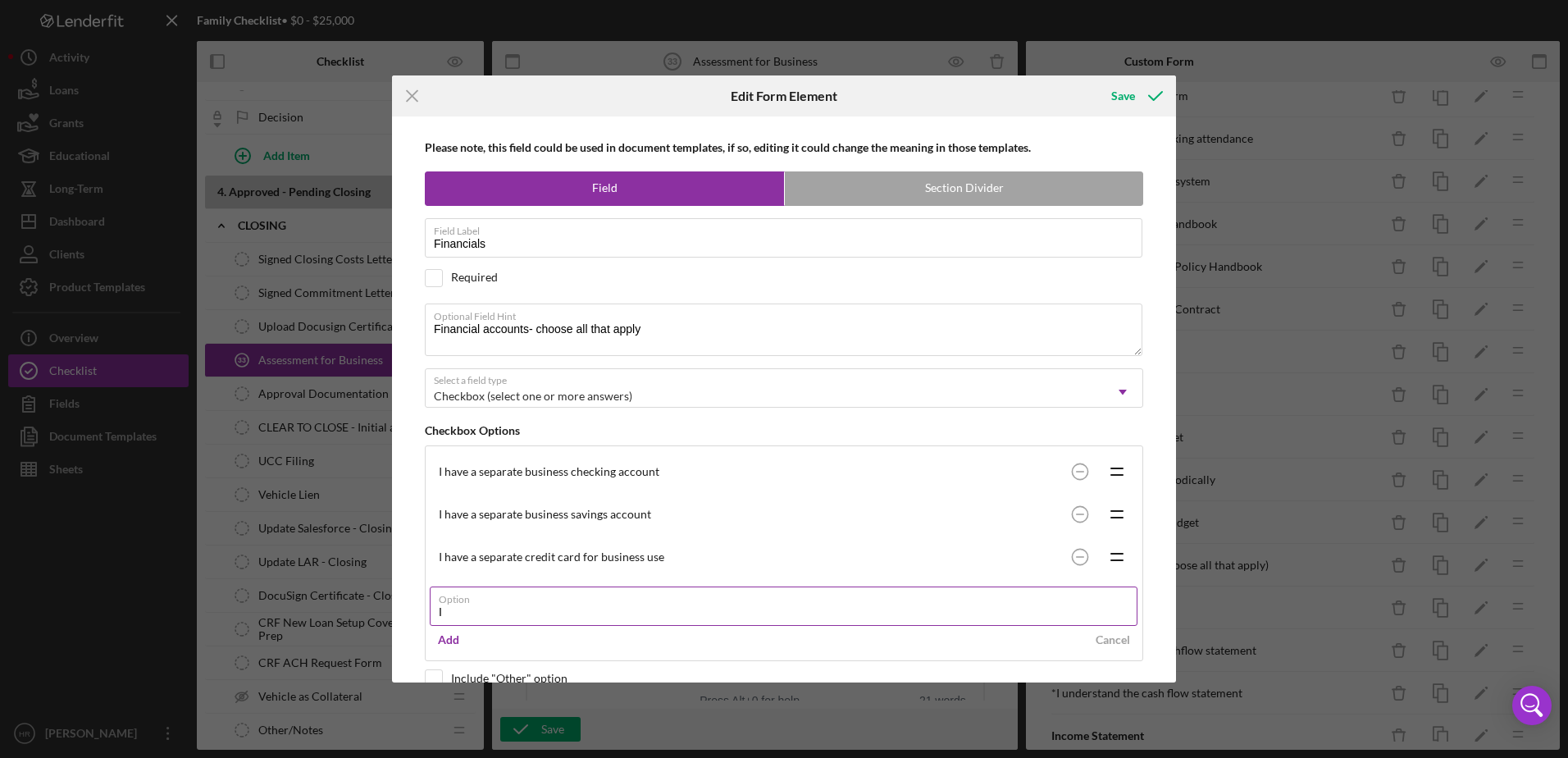
type input "I"
click at [1098, 643] on div "Cancel" at bounding box center [1112, 647] width 34 height 25
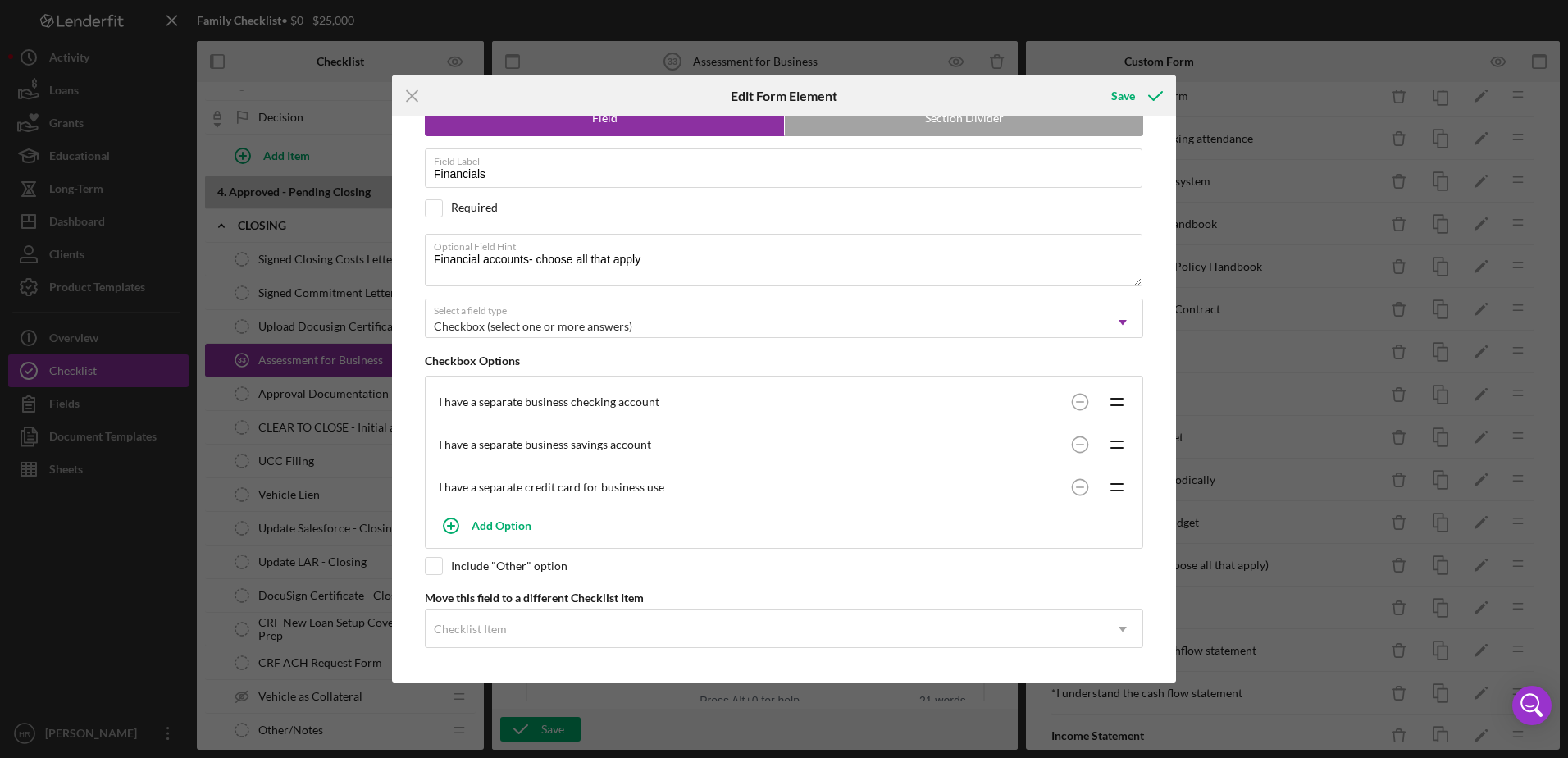
scroll to position [0, 0]
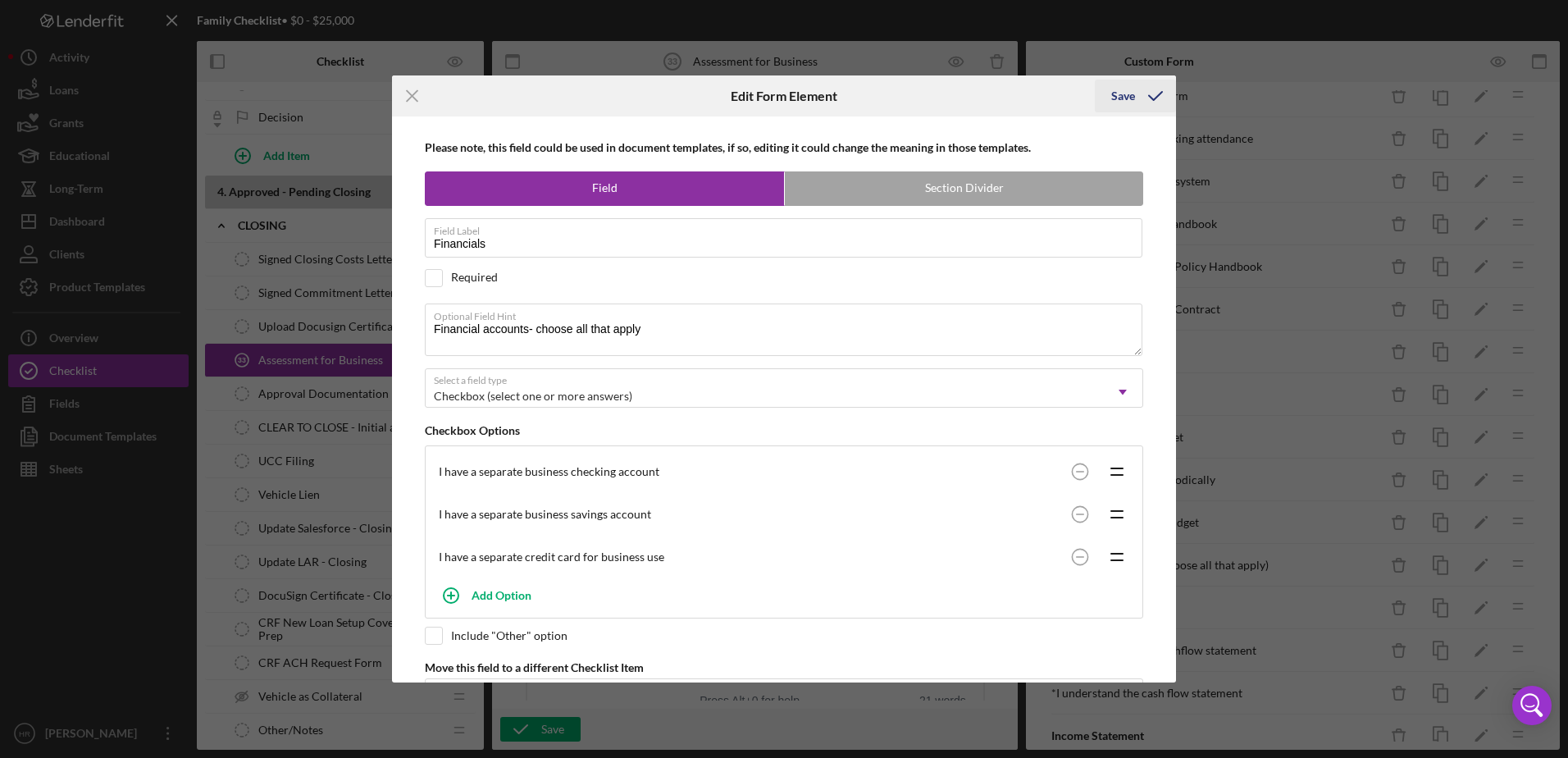
click at [1119, 87] on div "Save" at bounding box center [1122, 95] width 24 height 33
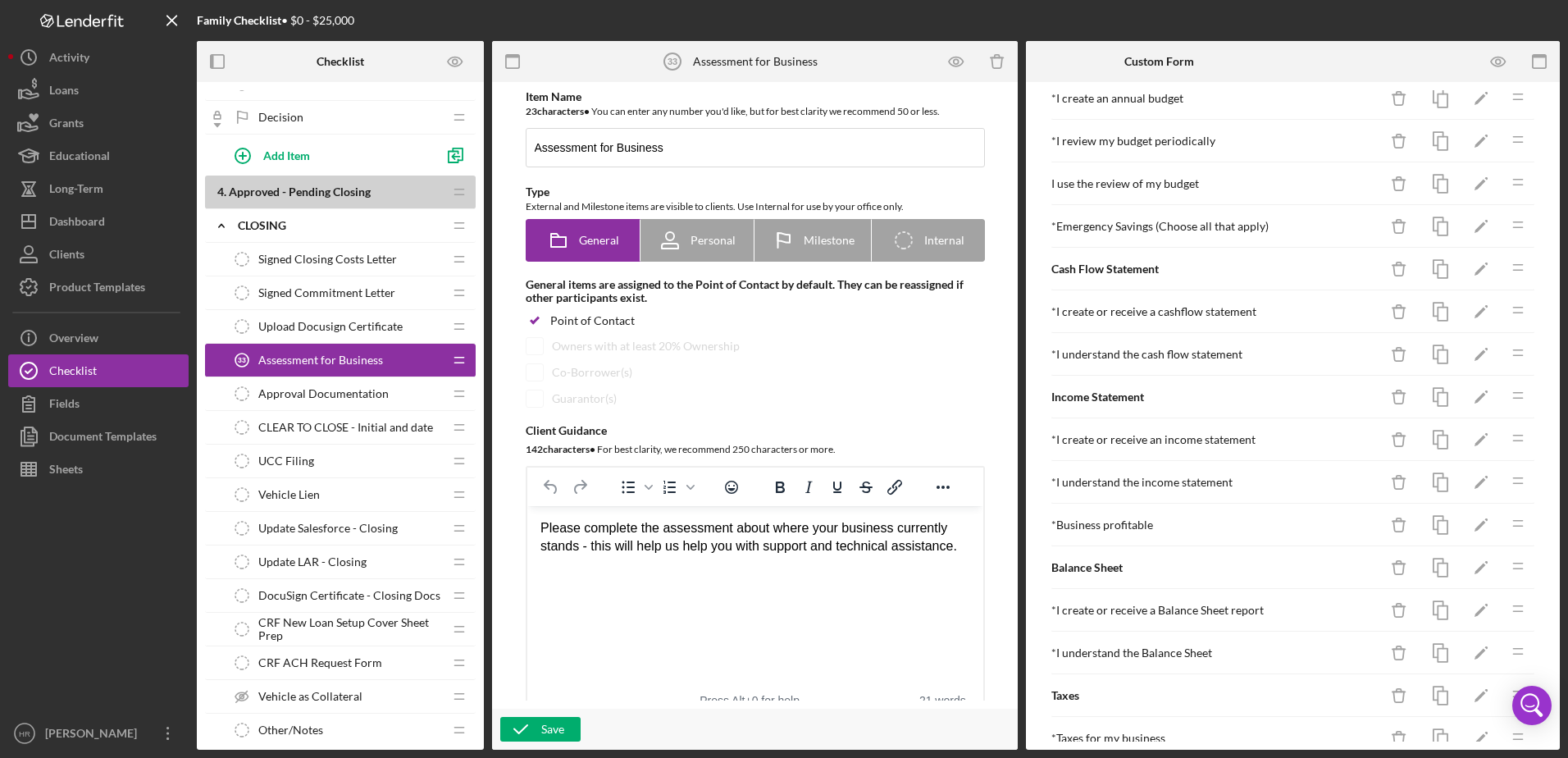
scroll to position [1466, 0]
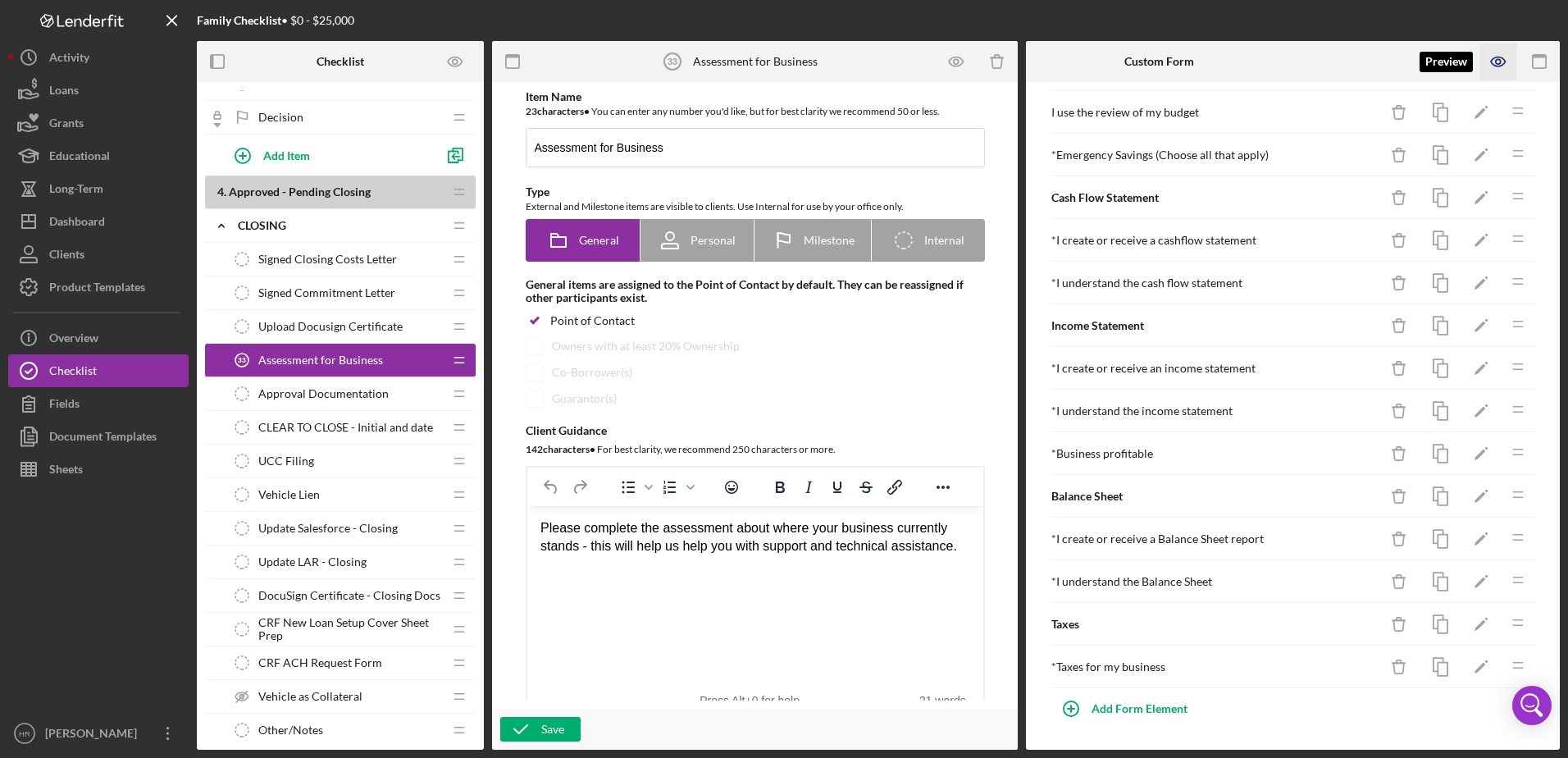
click at [1496, 67] on icon "button" at bounding box center [1498, 62] width 37 height 37
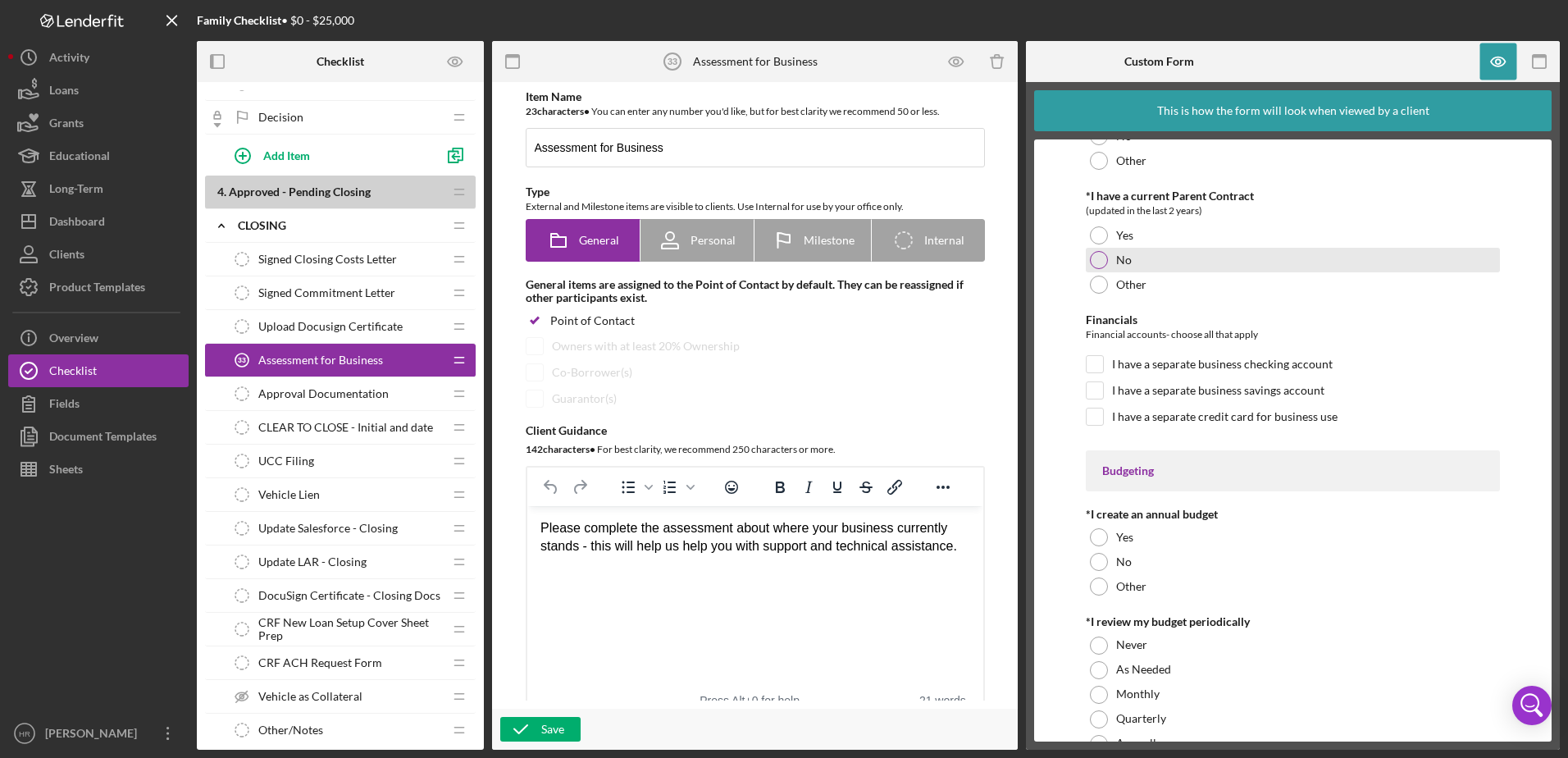
scroll to position [3281, 0]
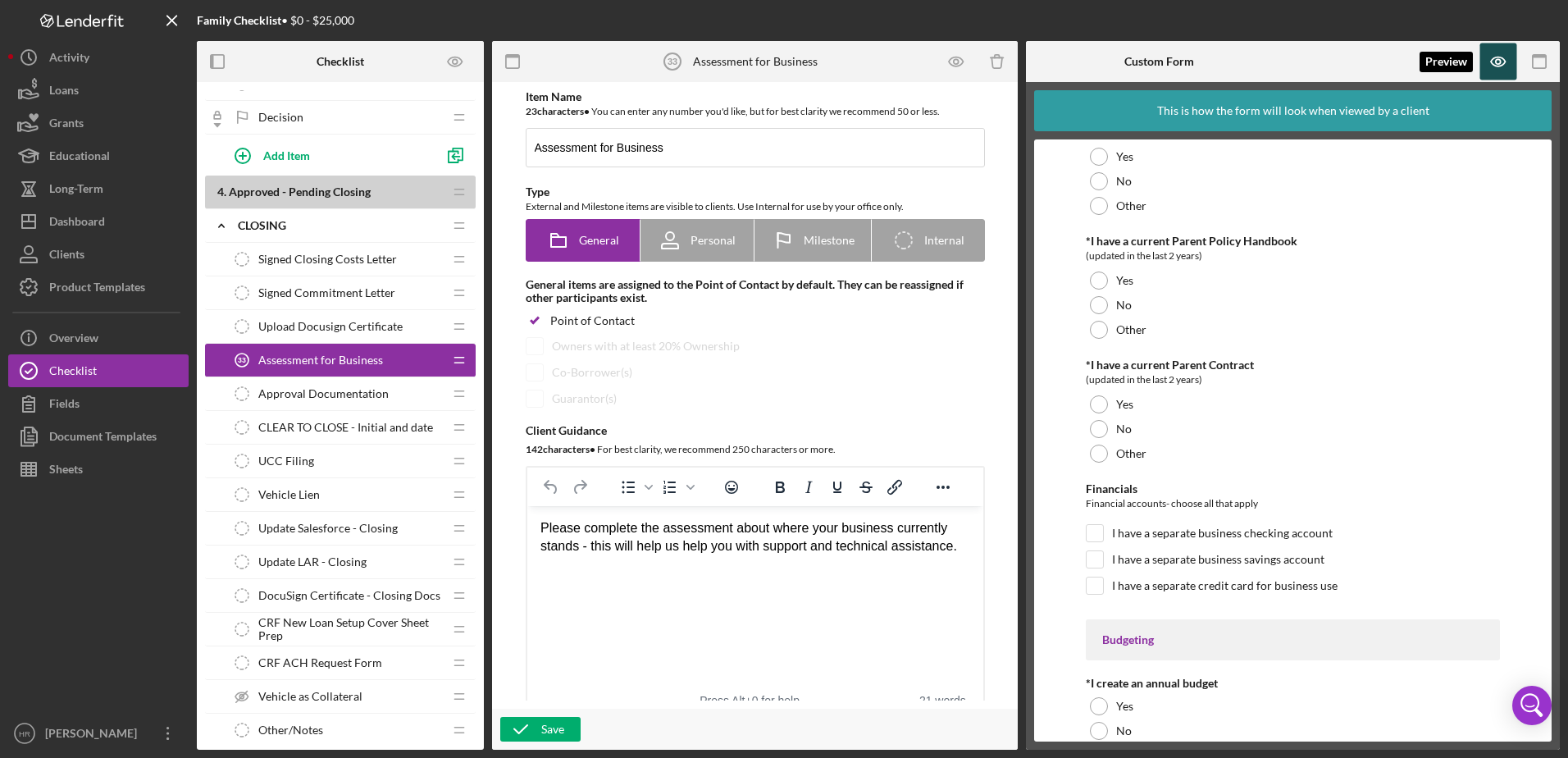
click at [1499, 77] on icon "button" at bounding box center [1498, 62] width 37 height 37
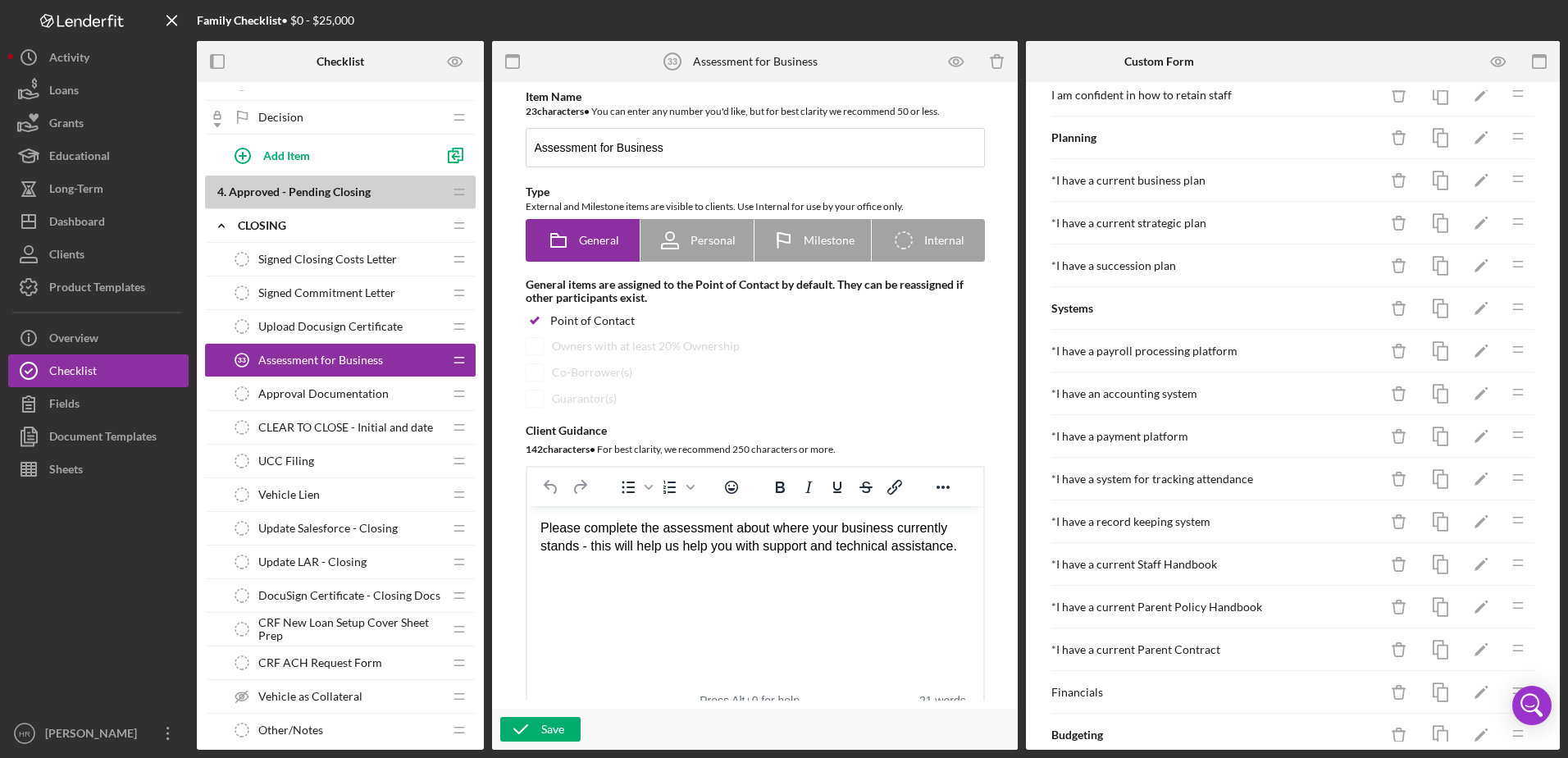
scroll to position [810, 0]
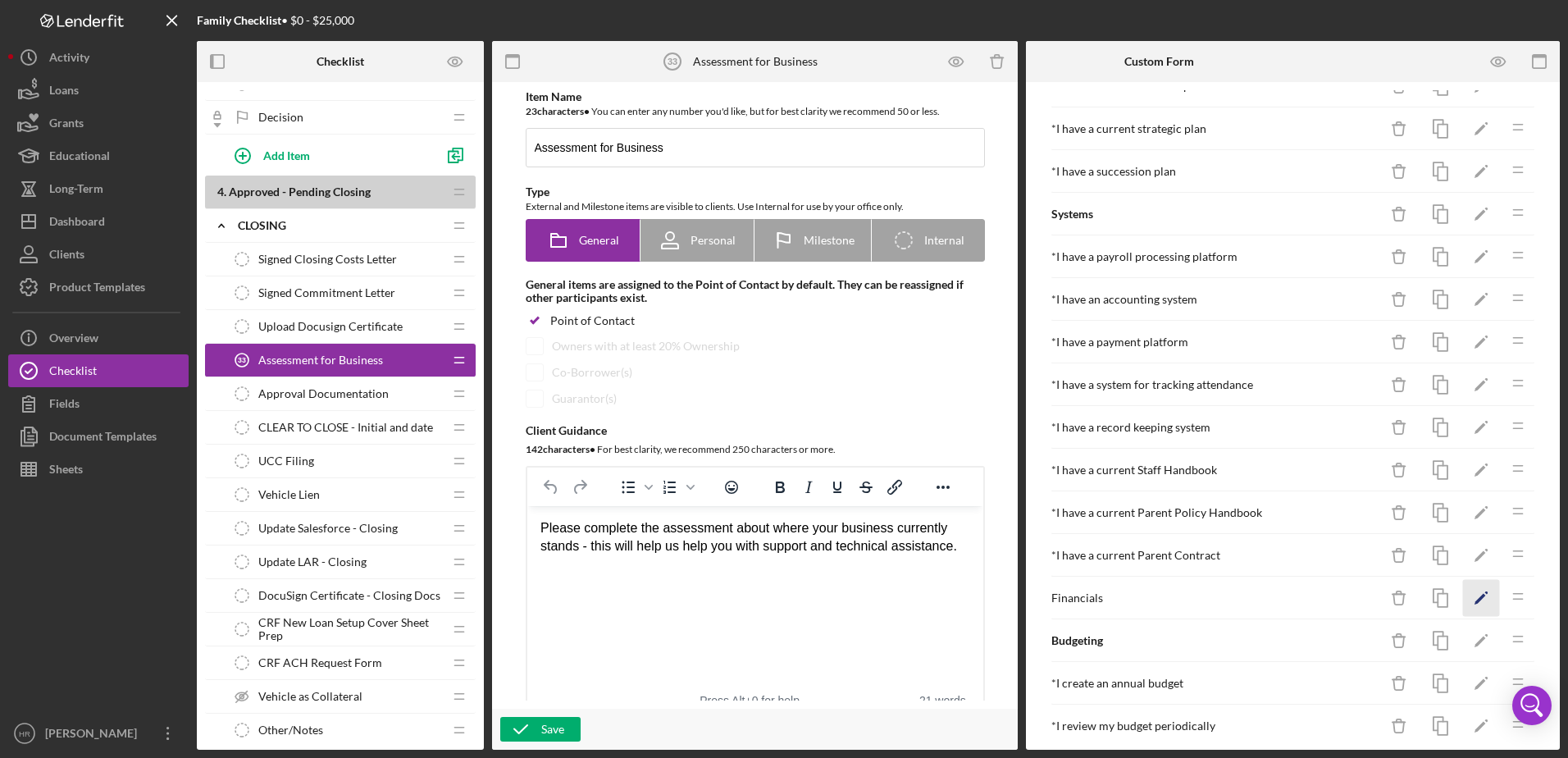
click at [1462, 598] on icon "Icon/Edit" at bounding box center [1481, 598] width 37 height 37
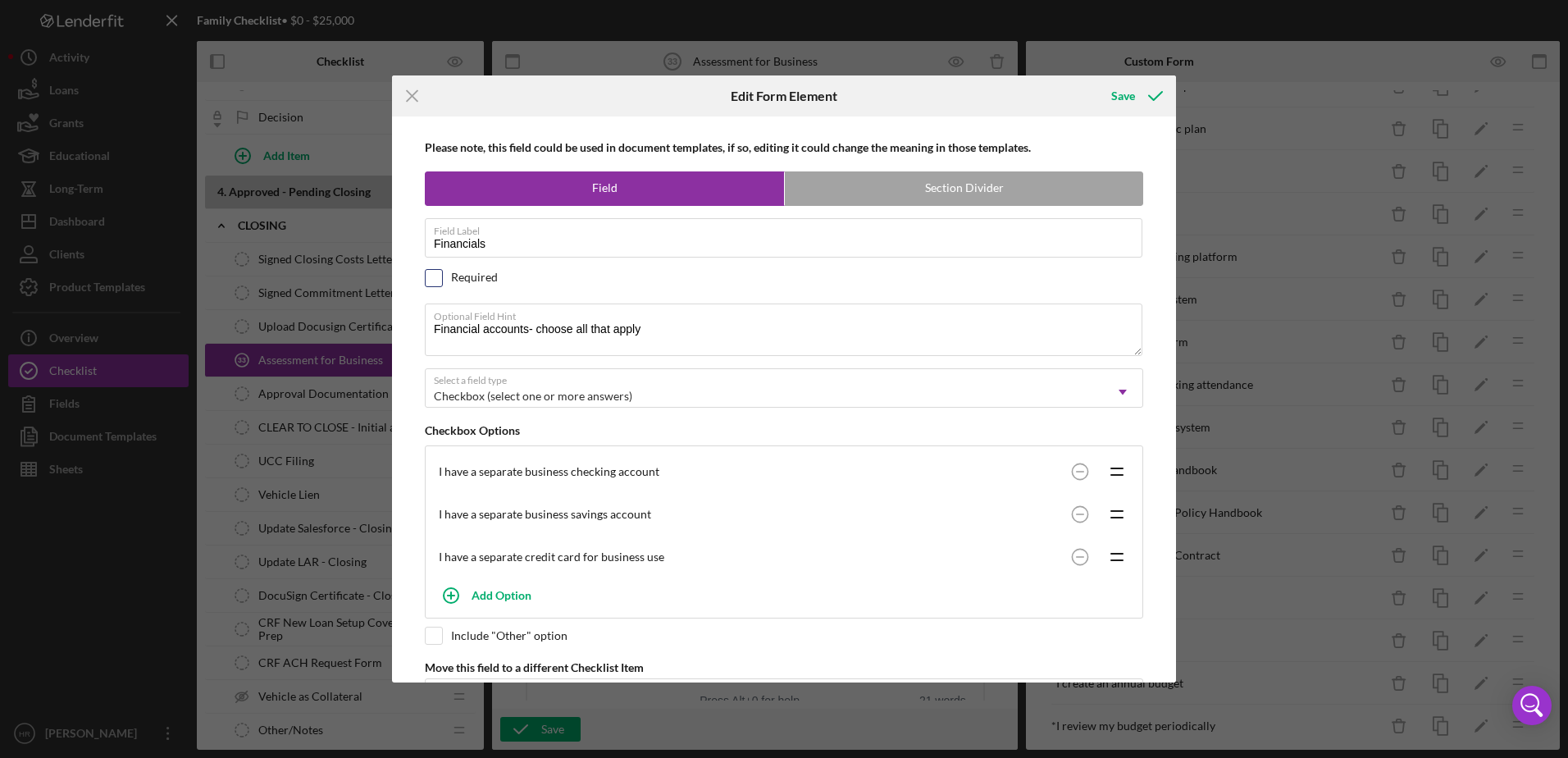
click at [432, 274] on input "checkbox" at bounding box center [433, 278] width 17 height 17
checkbox input "true"
drag, startPoint x: 540, startPoint y: 245, endPoint x: 370, endPoint y: 247, distance: 170.0
click at [370, 247] on div "Icon/Menu Close Edit Form Element Save Please note, this field could be used in…" at bounding box center [784, 379] width 1568 height 758
click at [540, 238] on input "Financials" at bounding box center [783, 238] width 717 height 40
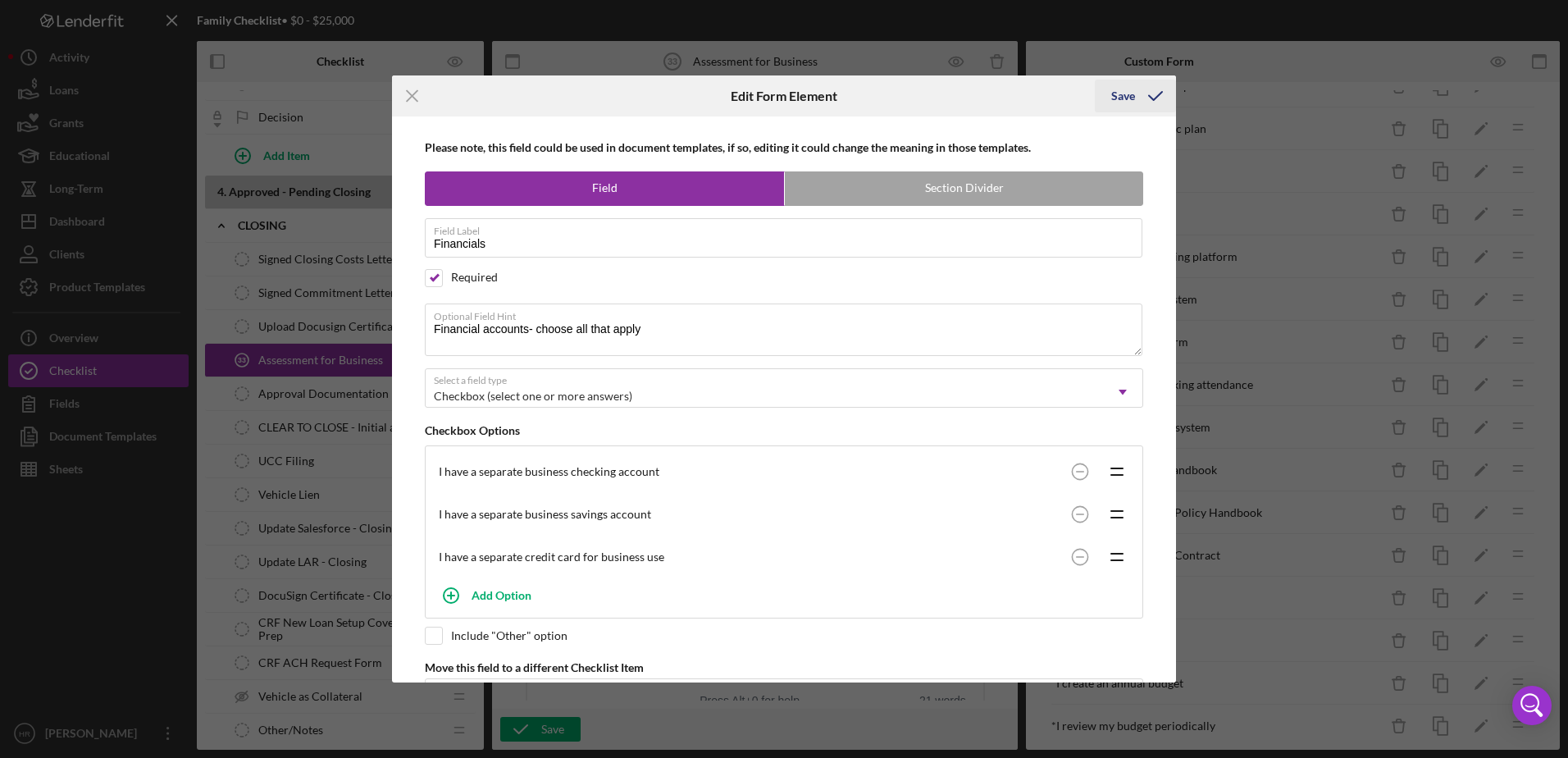
click at [1118, 96] on div "Save" at bounding box center [1122, 95] width 24 height 33
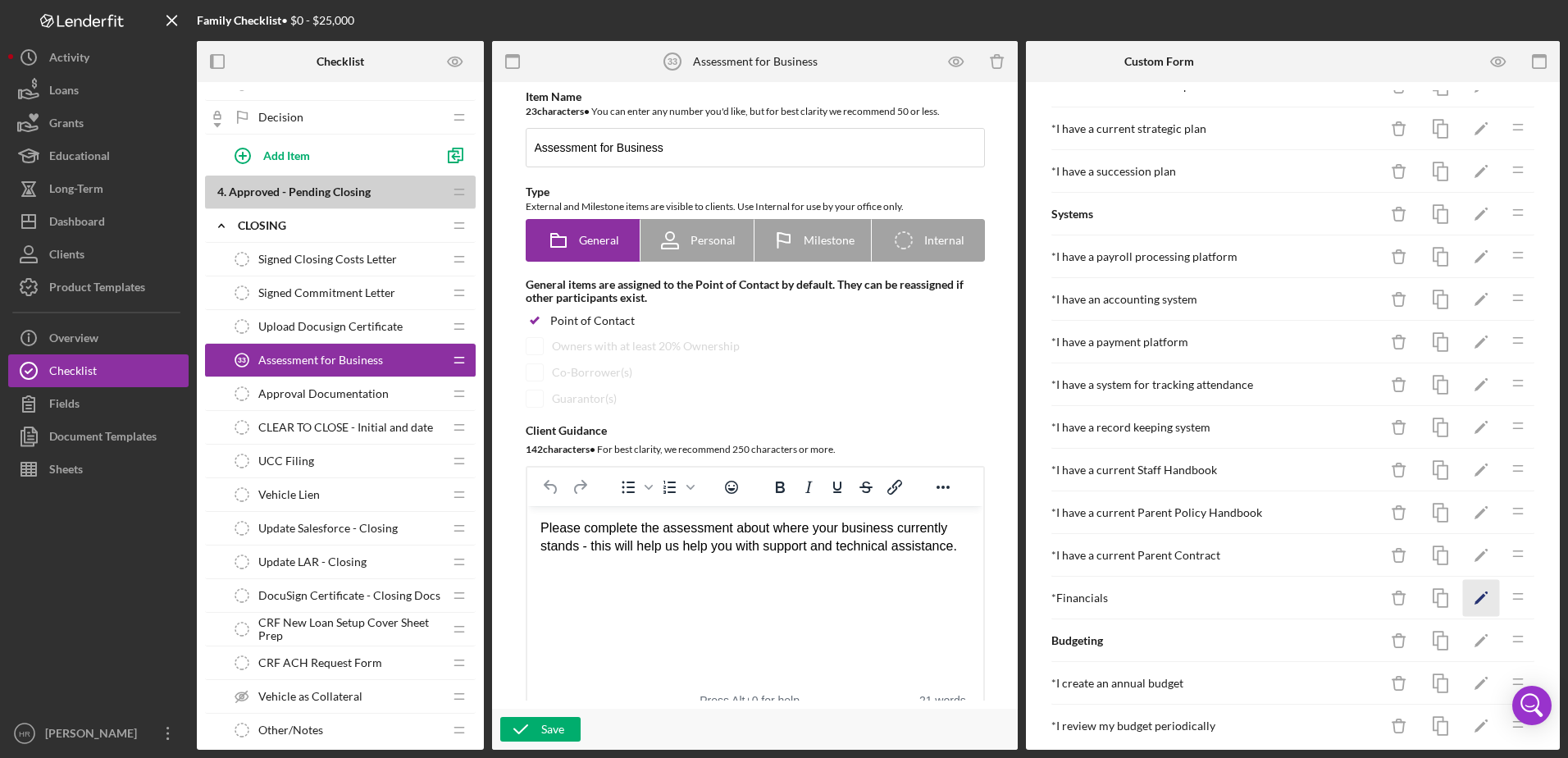
click at [1472, 598] on icon "Icon/Edit" at bounding box center [1481, 598] width 37 height 37
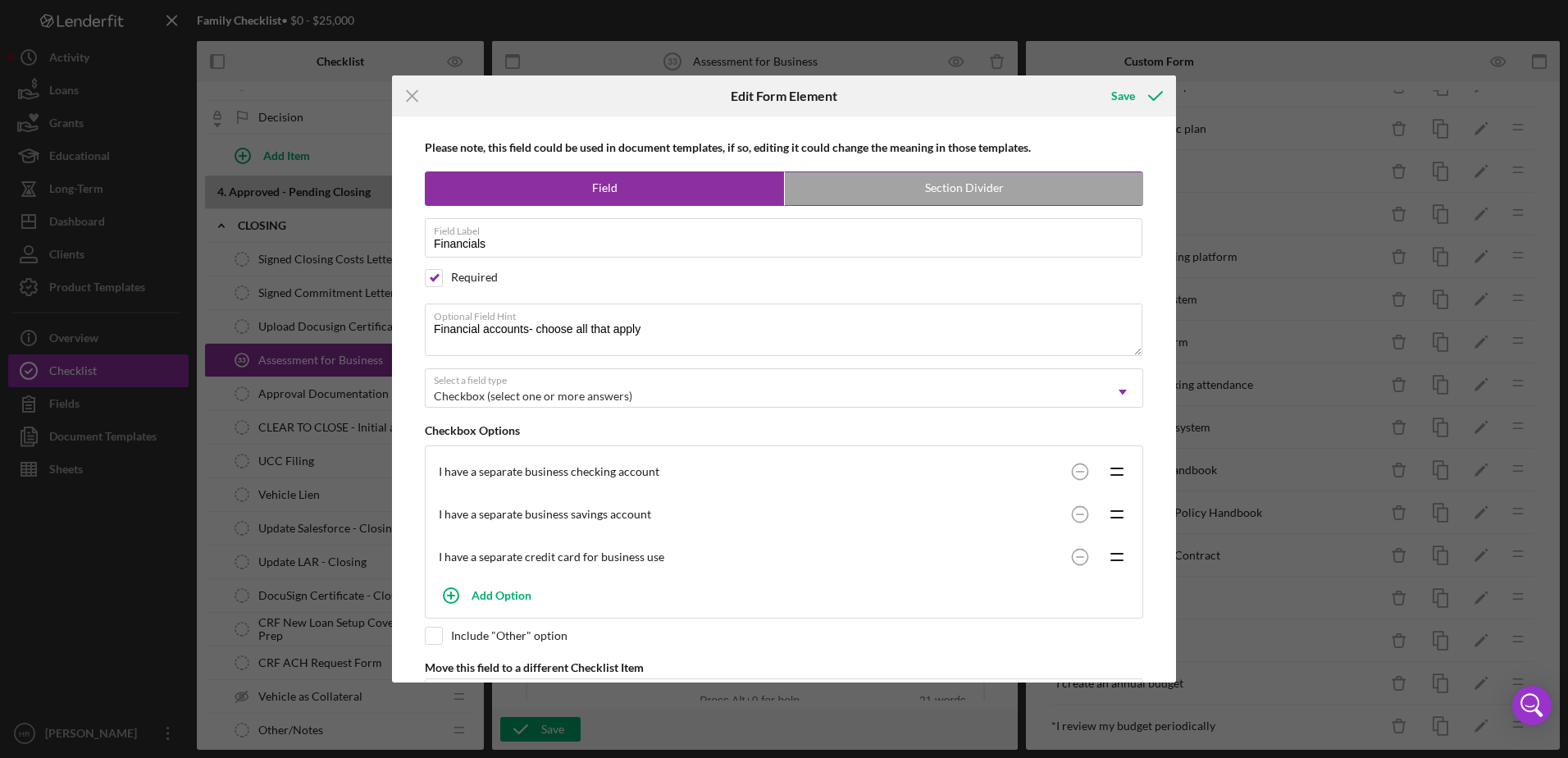
click at [958, 196] on label "Section Divider" at bounding box center [964, 188] width 359 height 33
radio input "false"
radio input "true"
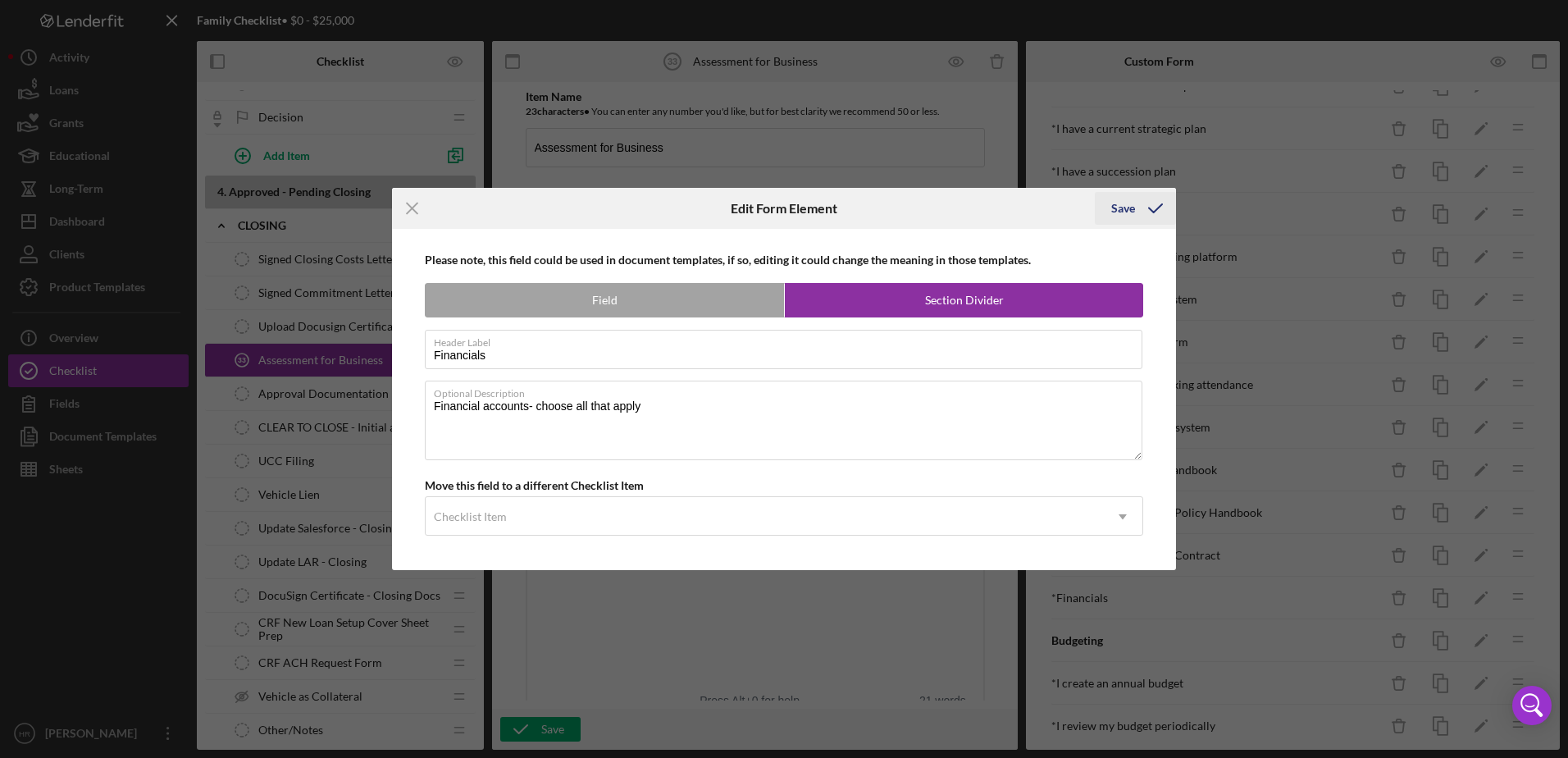
click at [1107, 212] on button "Save" at bounding box center [1135, 208] width 81 height 33
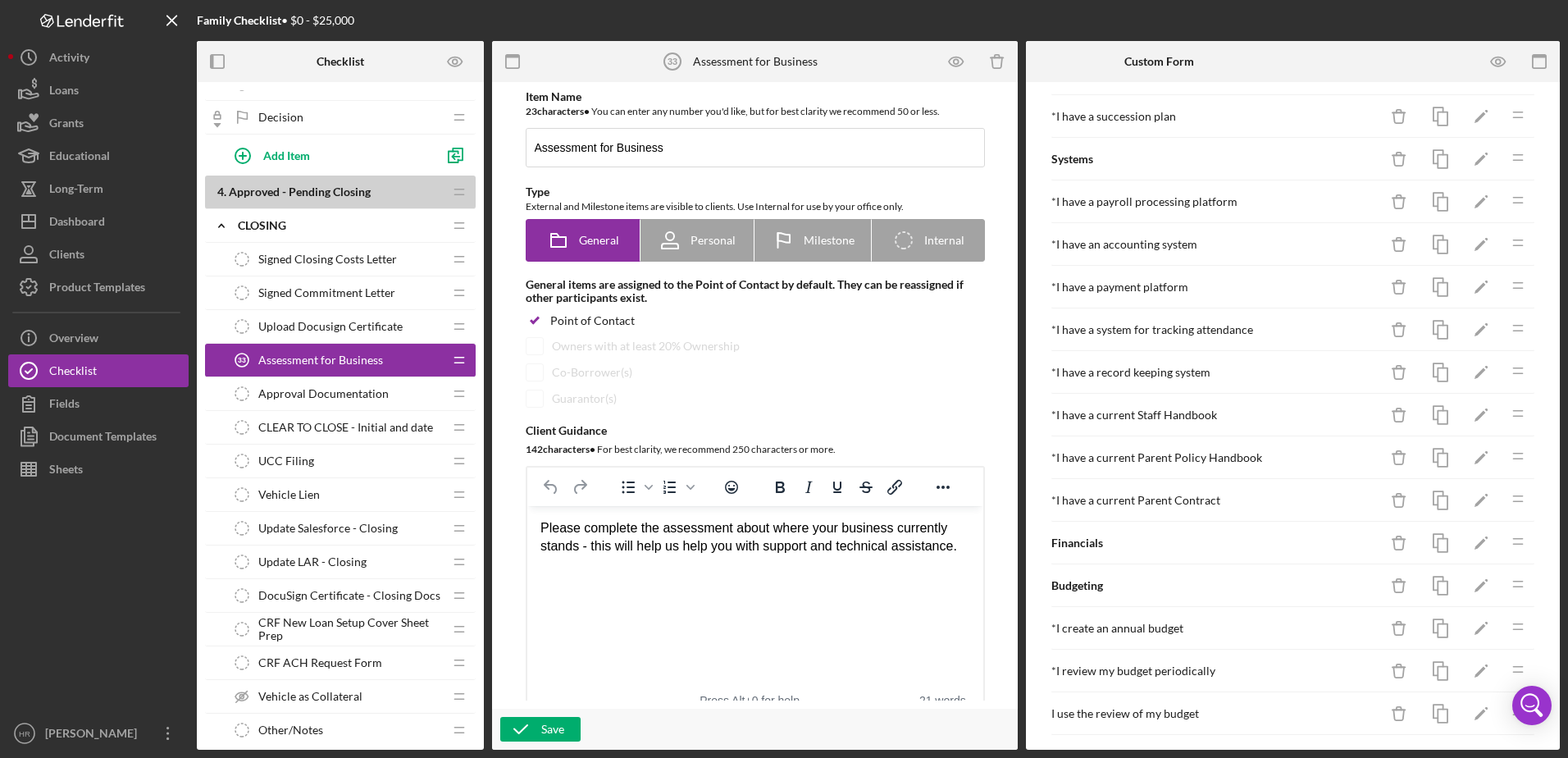
scroll to position [892, 0]
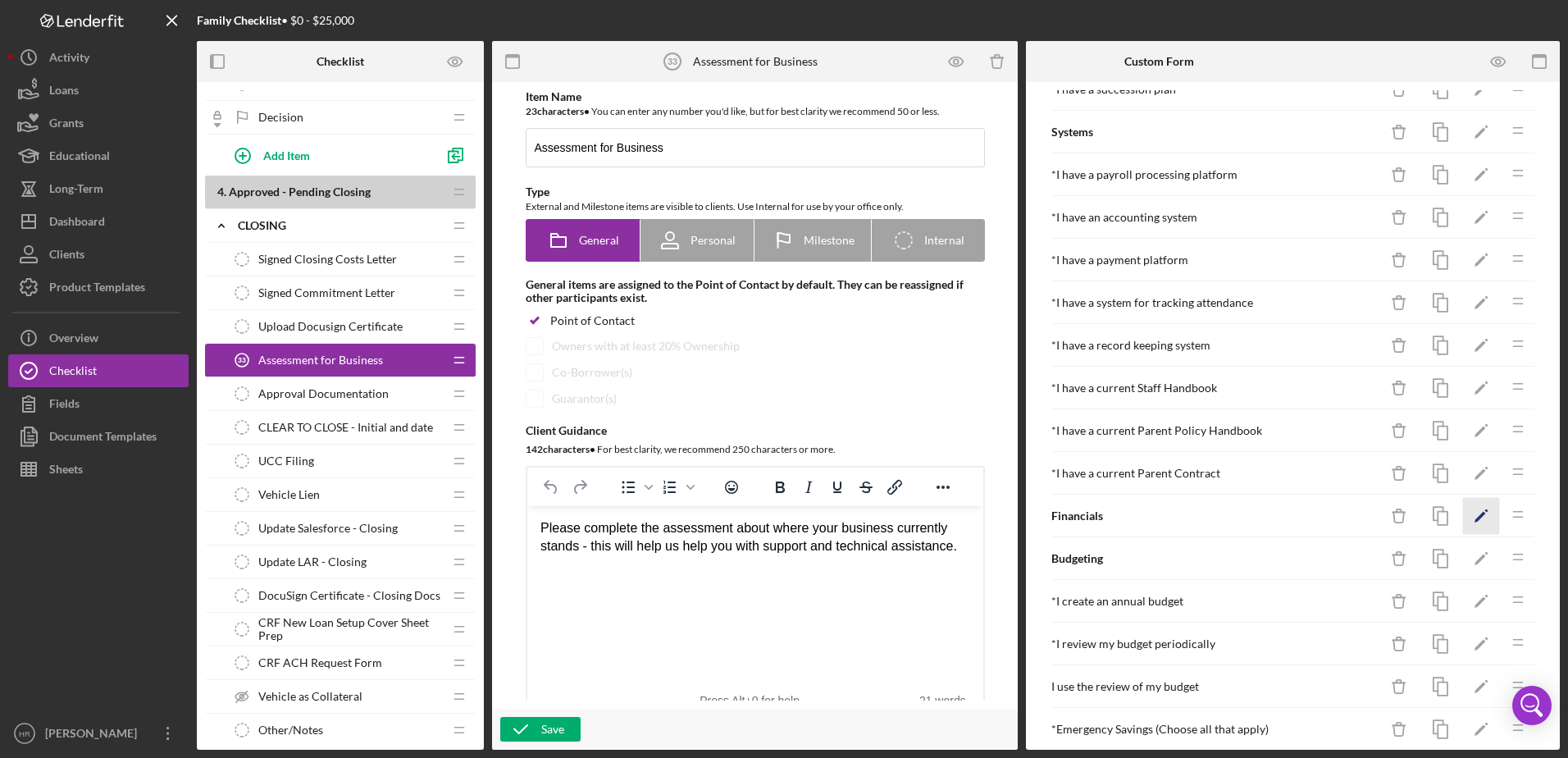
click at [1468, 511] on icon "Icon/Edit" at bounding box center [1481, 516] width 37 height 37
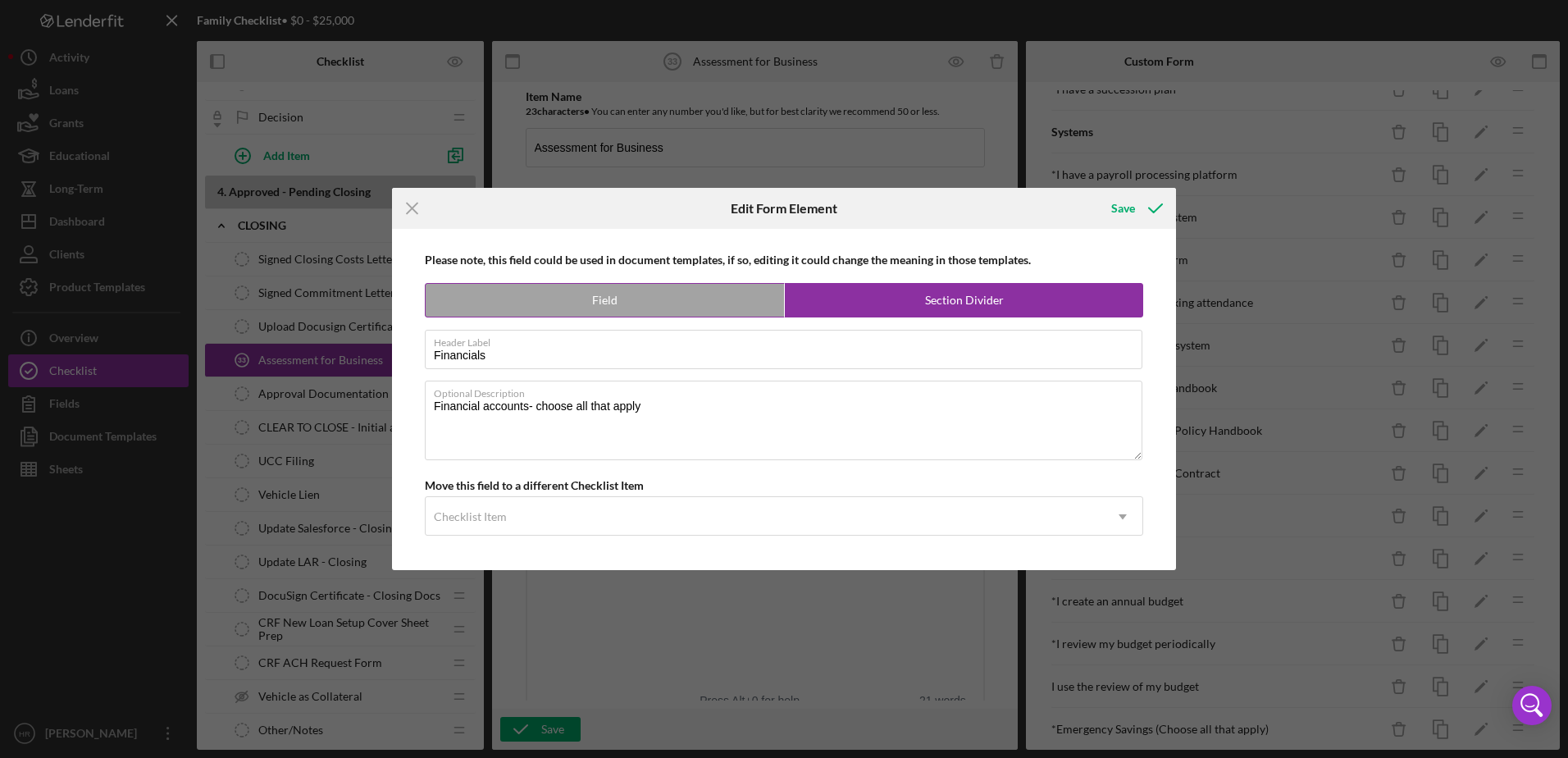
click at [620, 295] on label "Field" at bounding box center [604, 300] width 359 height 33
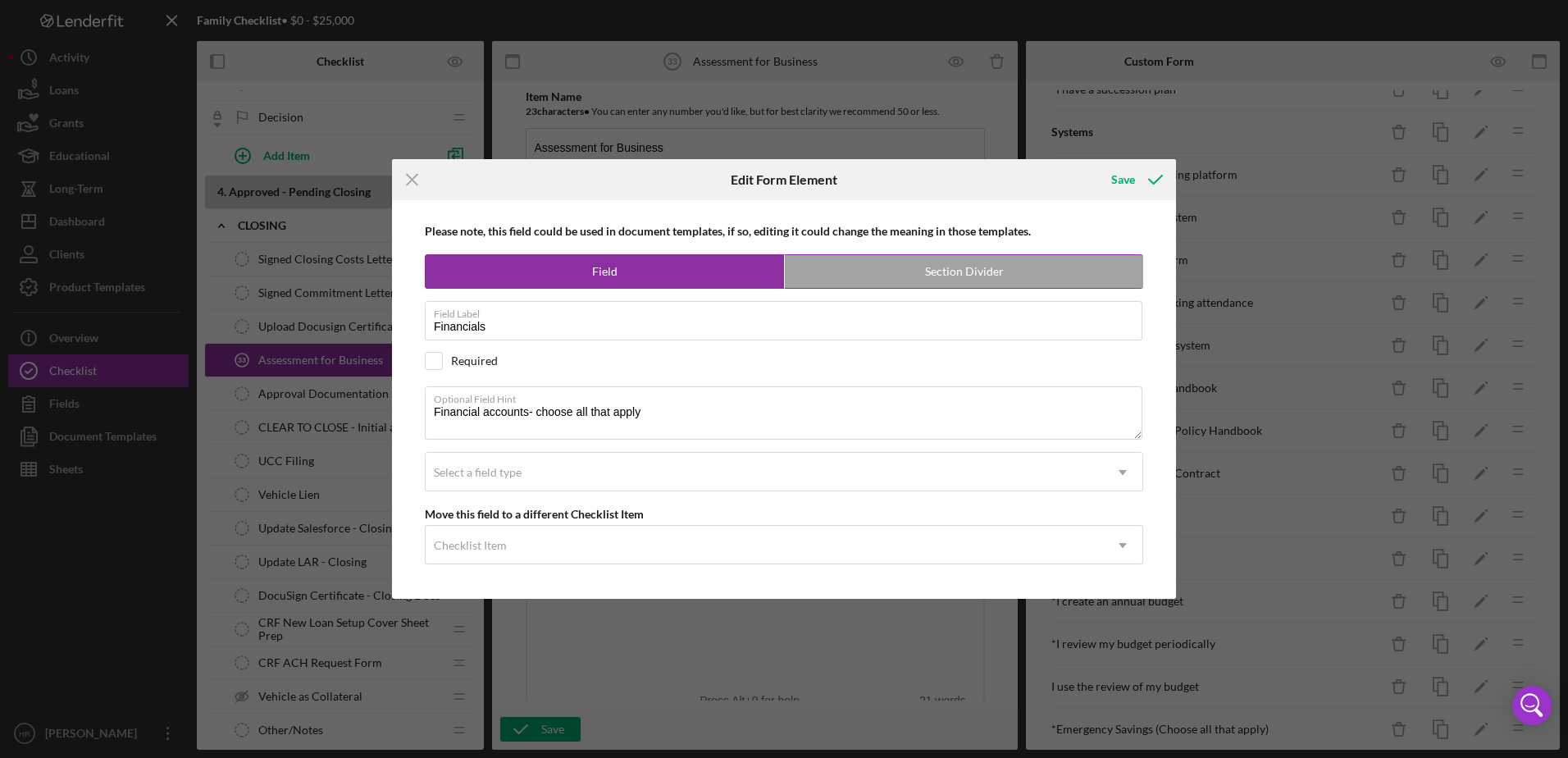
click at [956, 259] on label "Section Divider" at bounding box center [964, 271] width 359 height 33
radio input "false"
radio input "true"
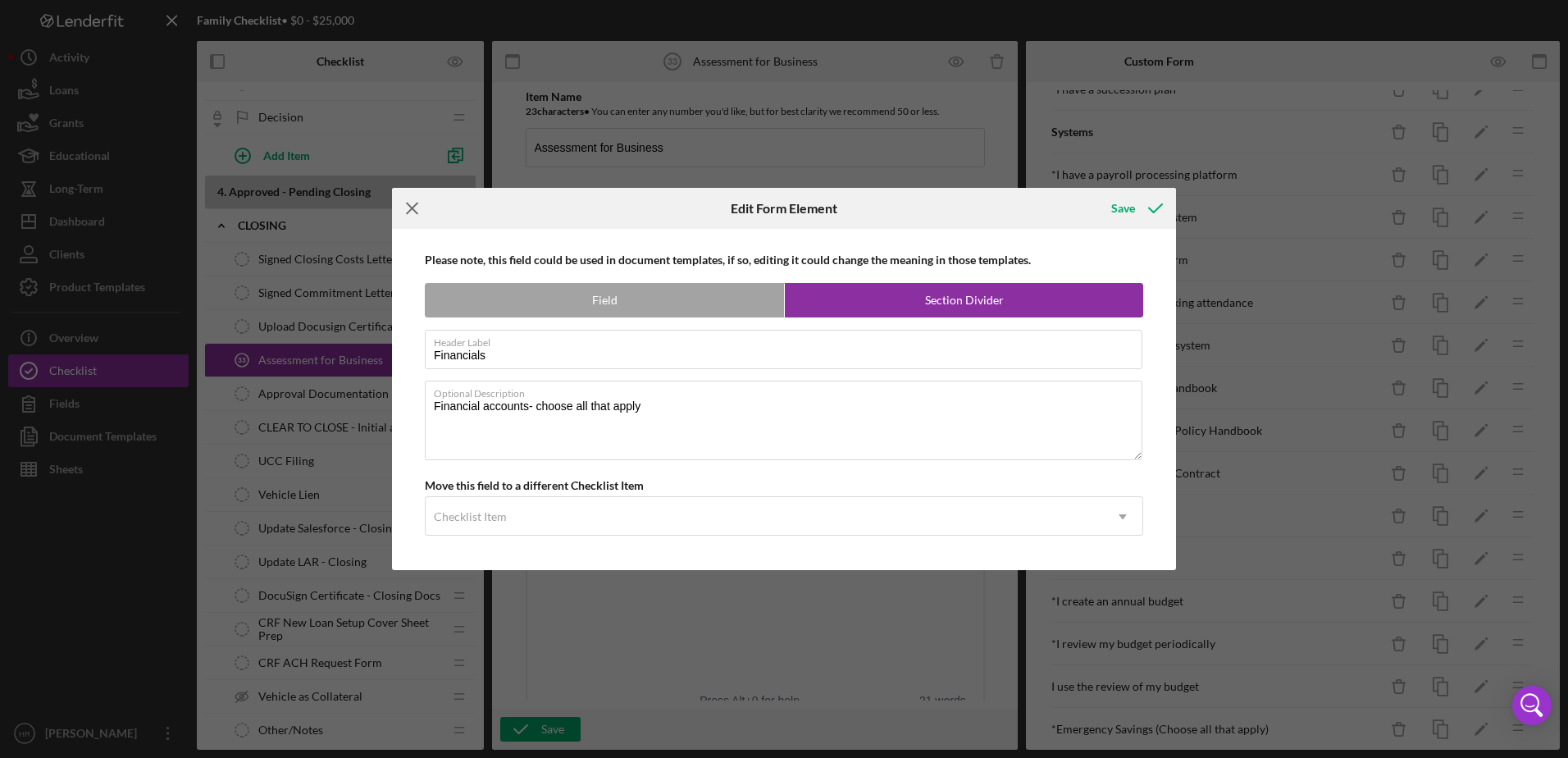
click at [400, 211] on icon "Icon/Menu Close" at bounding box center [412, 208] width 41 height 41
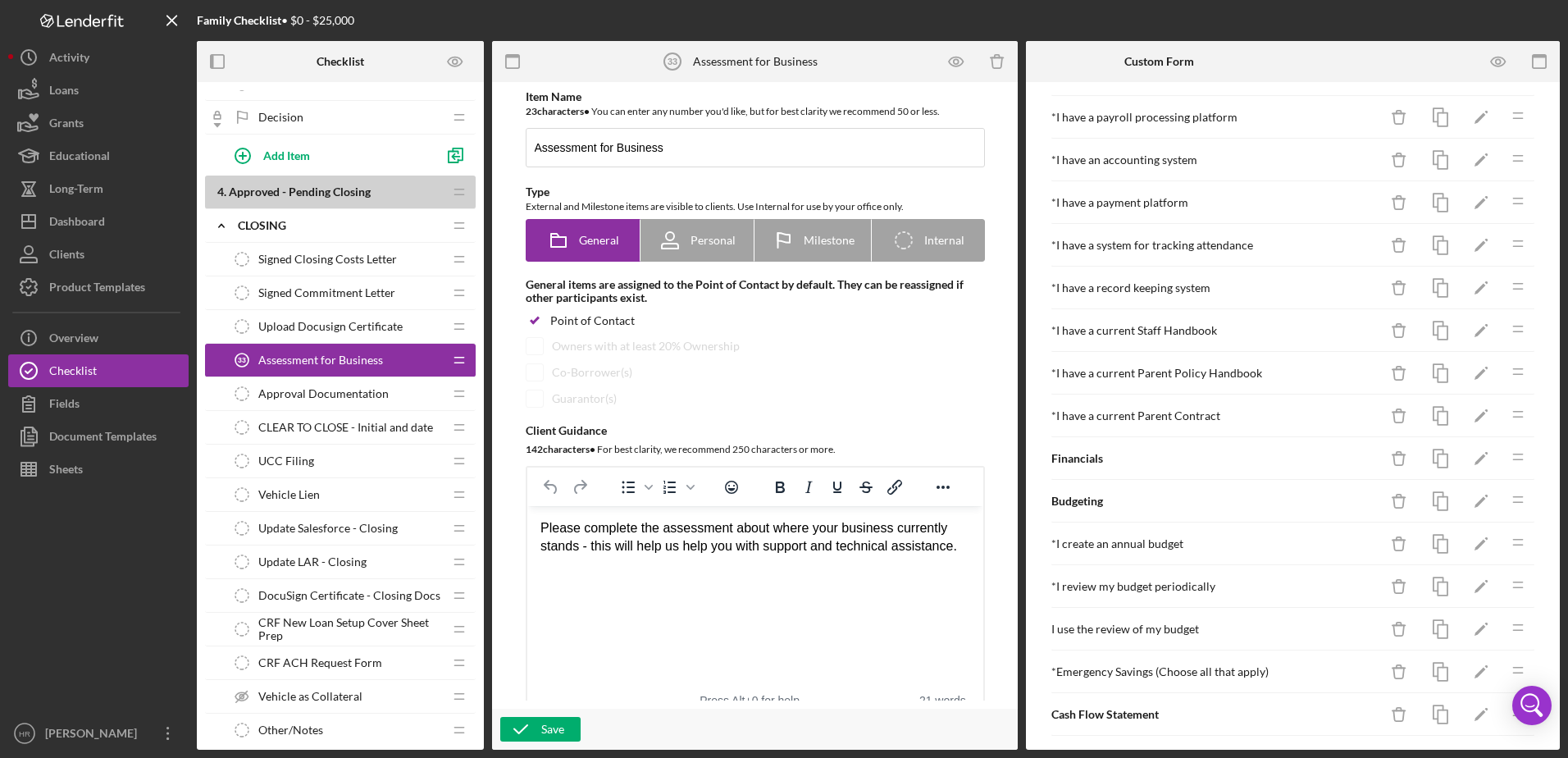
scroll to position [974, 0]
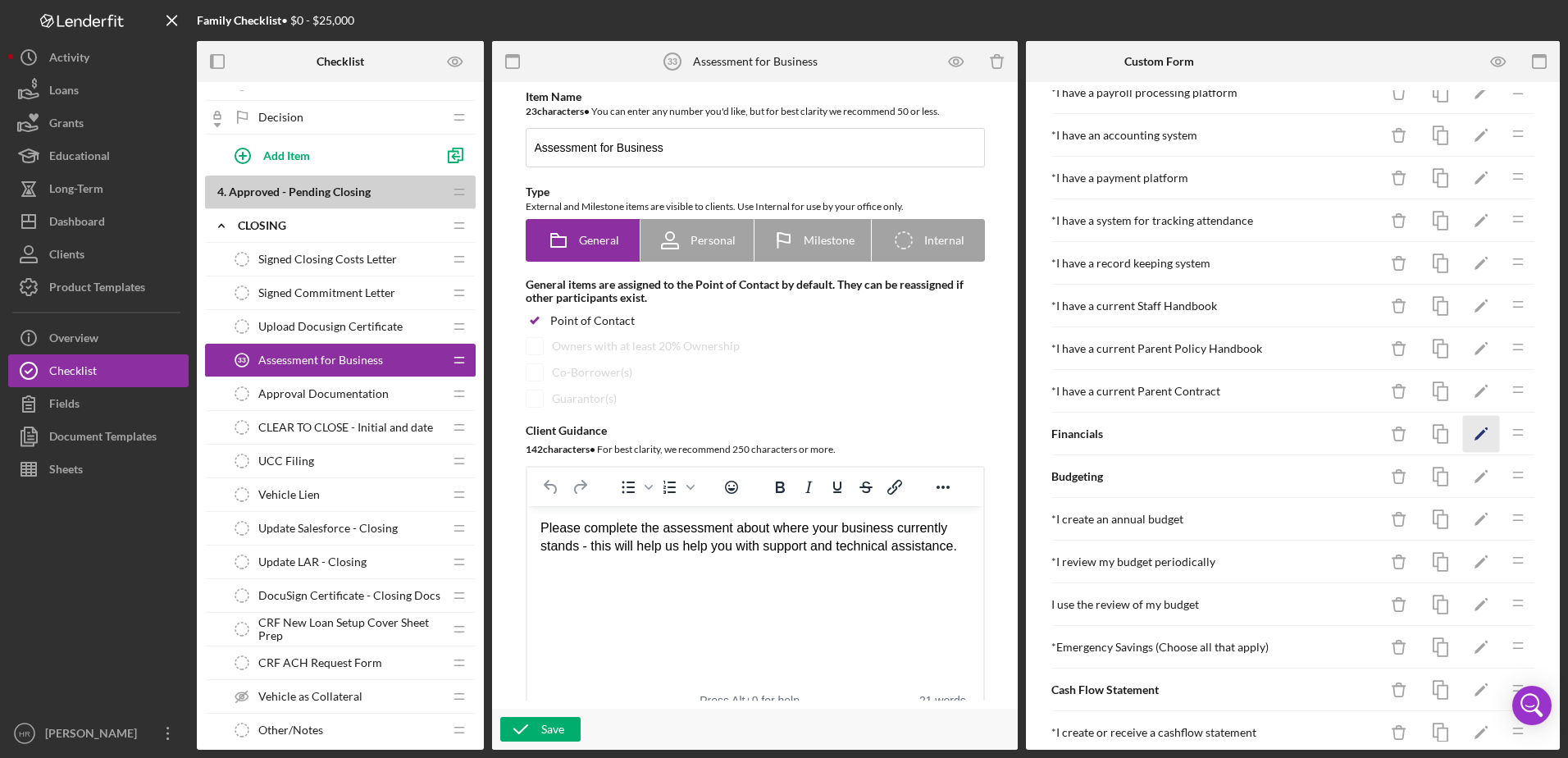
click at [1475, 432] on icon "Icon/Edit" at bounding box center [1481, 435] width 37 height 37
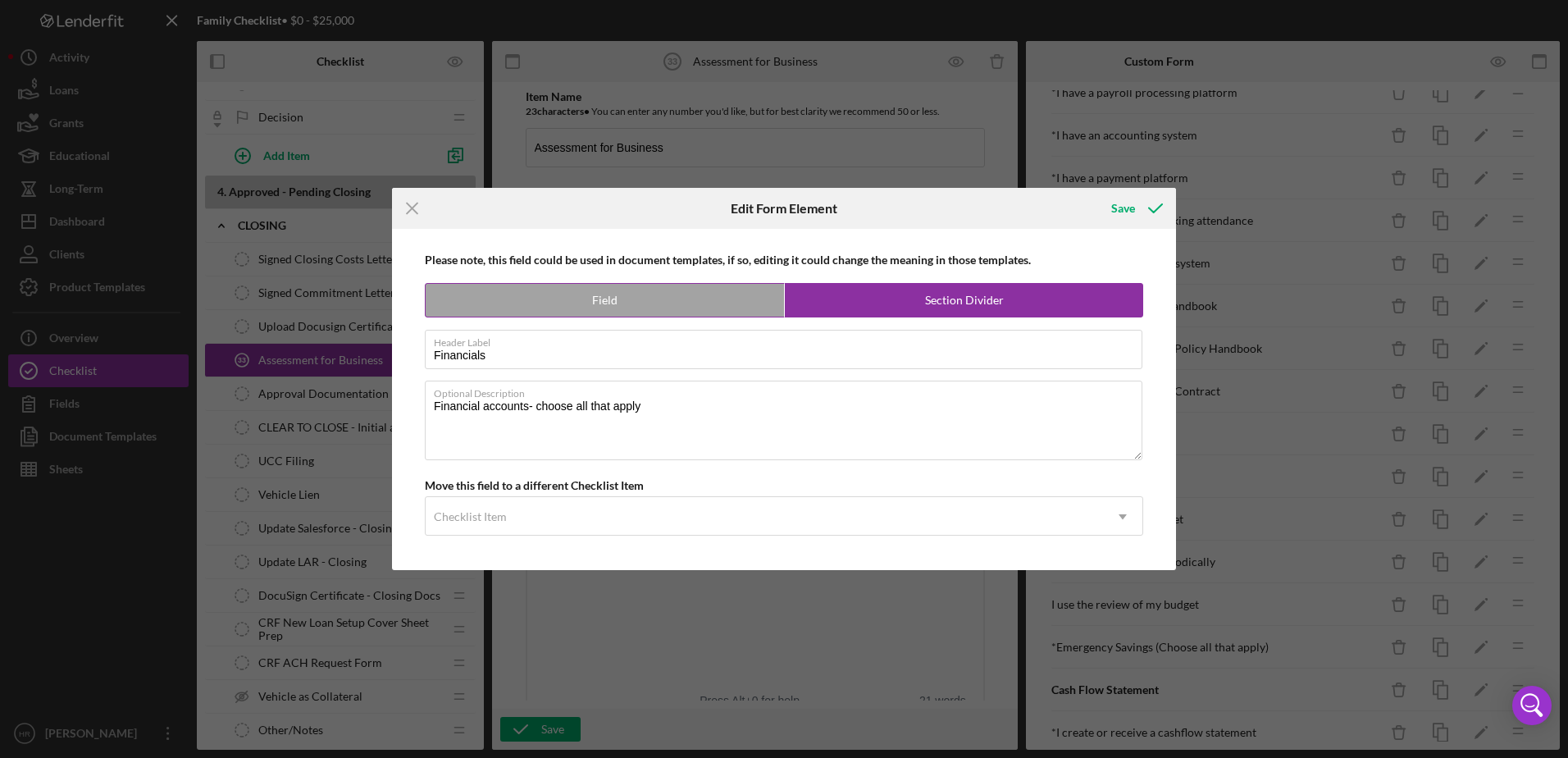
click at [600, 297] on label "Field" at bounding box center [604, 300] width 359 height 33
radio input "true"
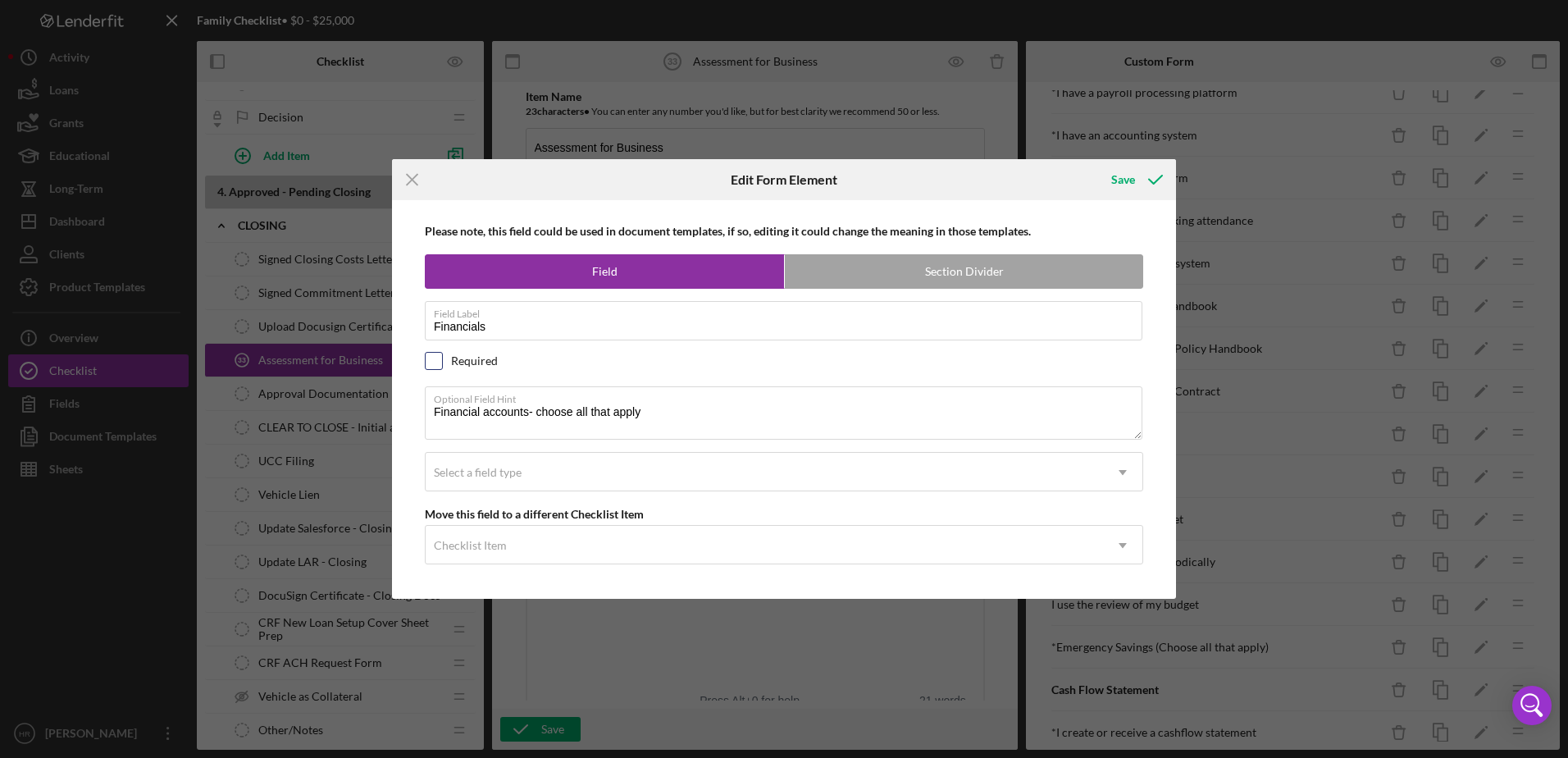
click at [439, 361] on input "checkbox" at bounding box center [433, 360] width 17 height 17
checkbox input "true"
click at [472, 468] on div "Select a field type" at bounding box center [477, 472] width 88 height 13
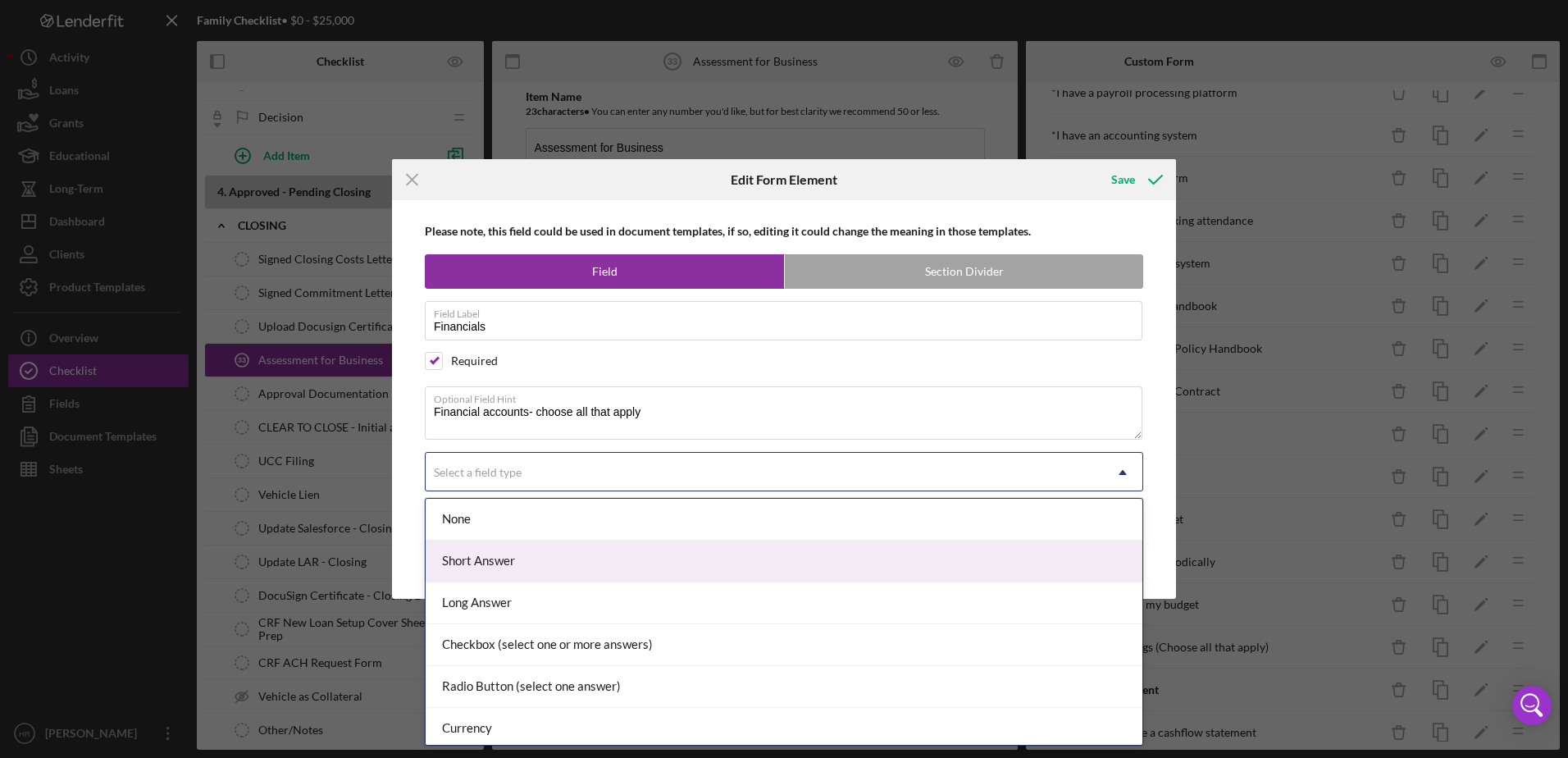
click at [477, 552] on div "Short Answer" at bounding box center [783, 561] width 716 height 41
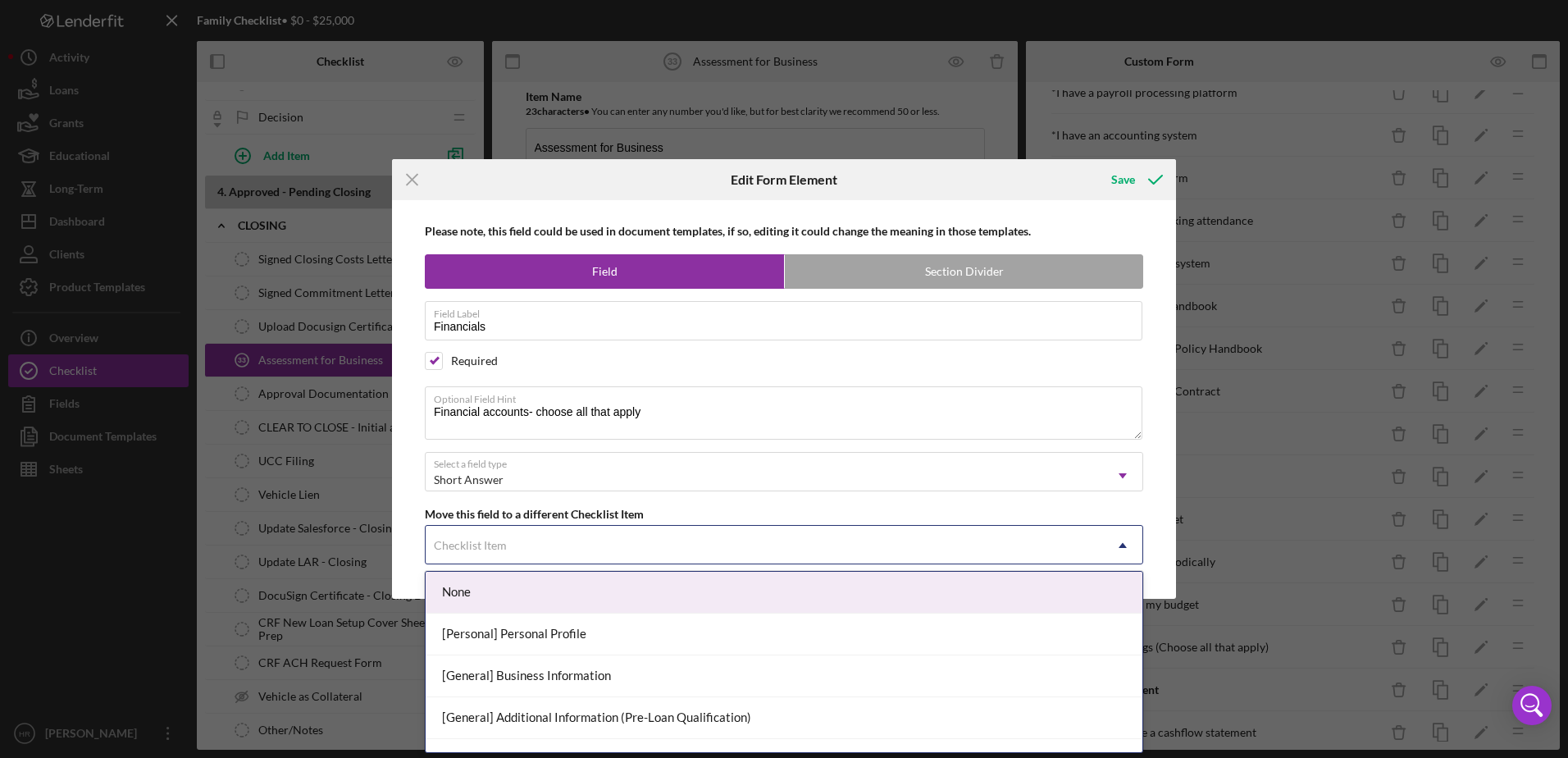
click at [470, 552] on div "Checklist Item" at bounding box center [764, 546] width 677 height 38
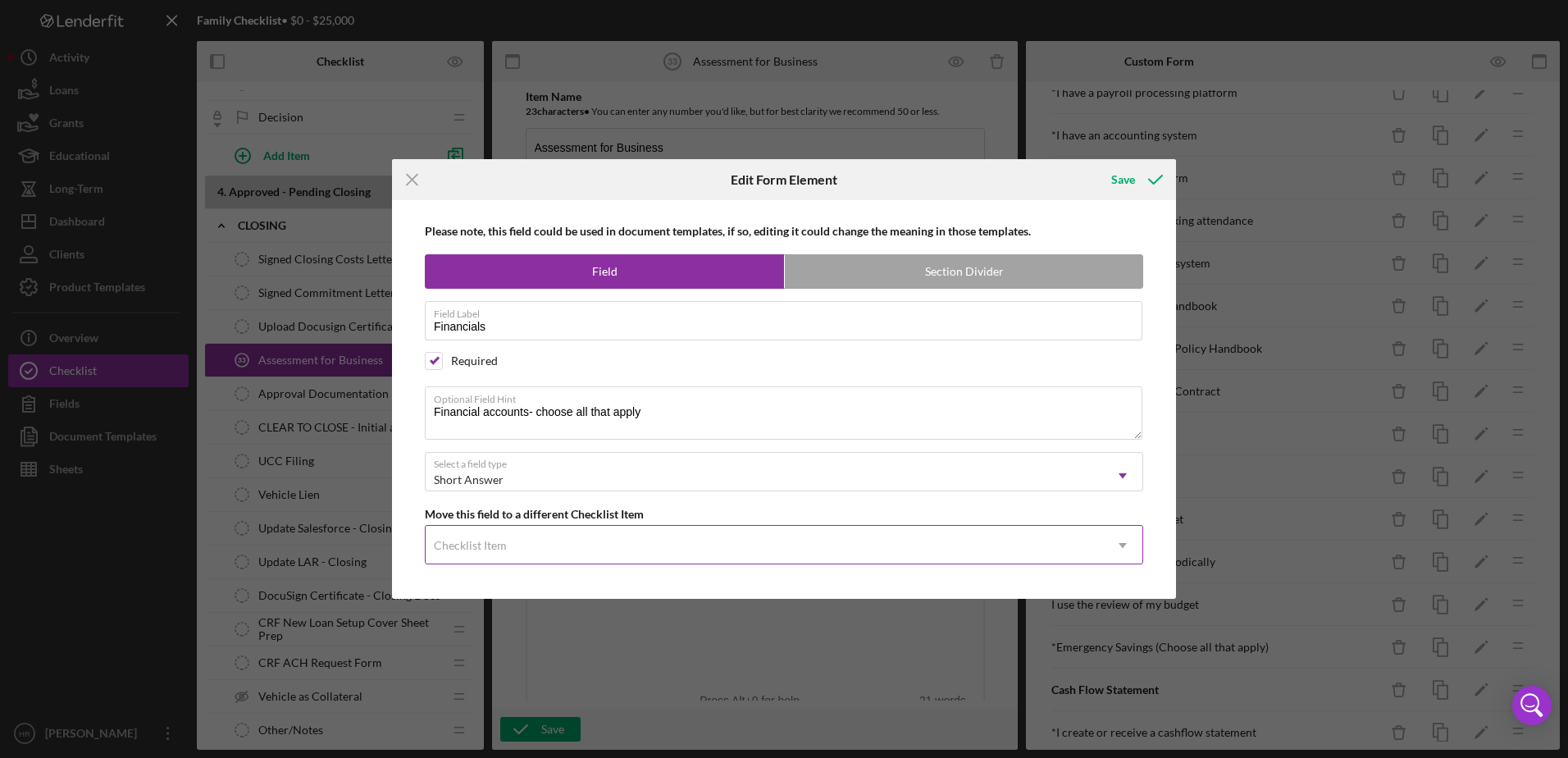
click at [470, 552] on div "Checklist Item" at bounding box center [764, 546] width 677 height 38
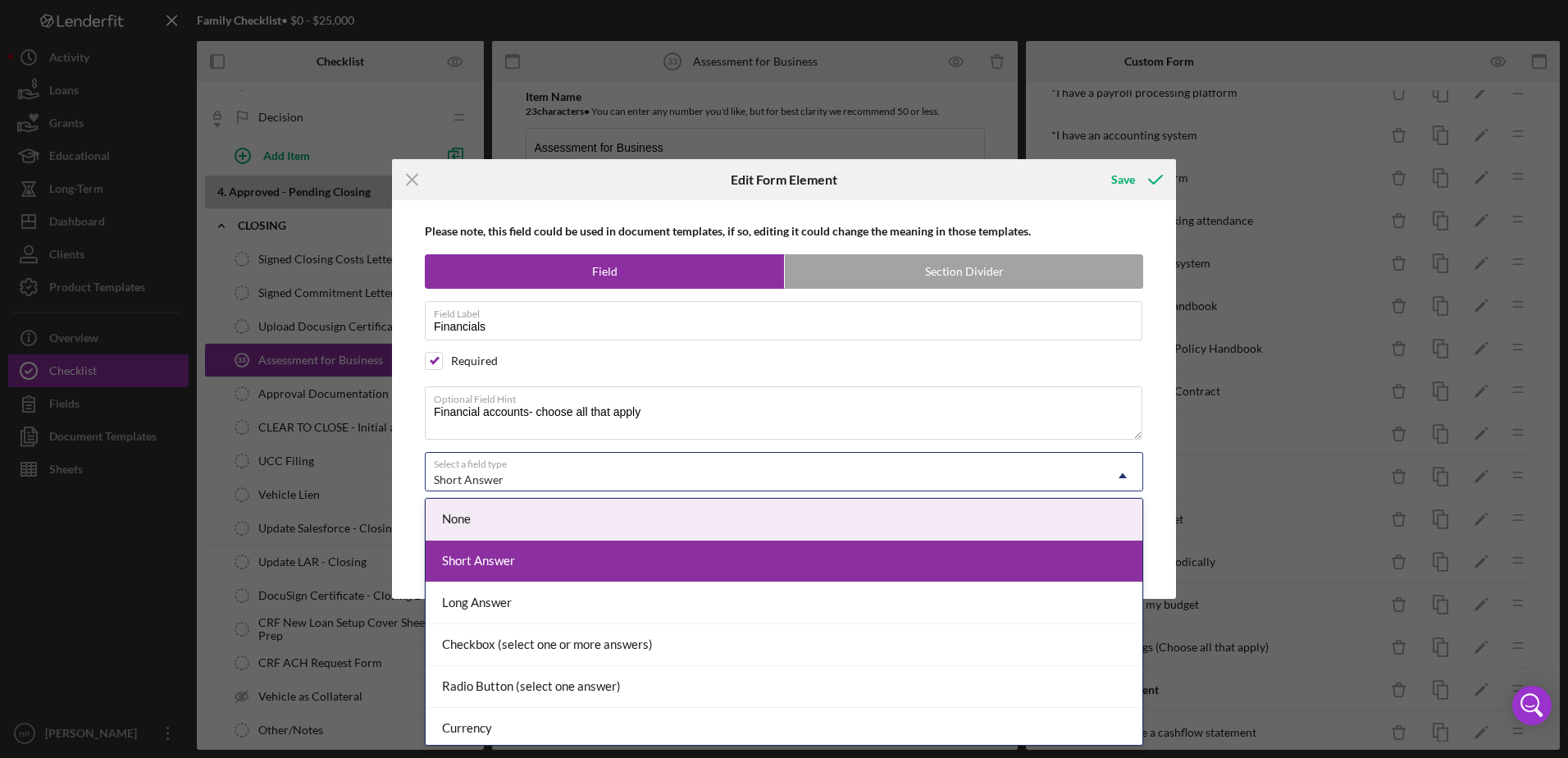
click at [481, 482] on div "Short Answer" at bounding box center [468, 479] width 70 height 13
click at [480, 481] on div "Short Answer" at bounding box center [468, 479] width 70 height 13
click at [488, 472] on div "Short Answer" at bounding box center [764, 479] width 677 height 38
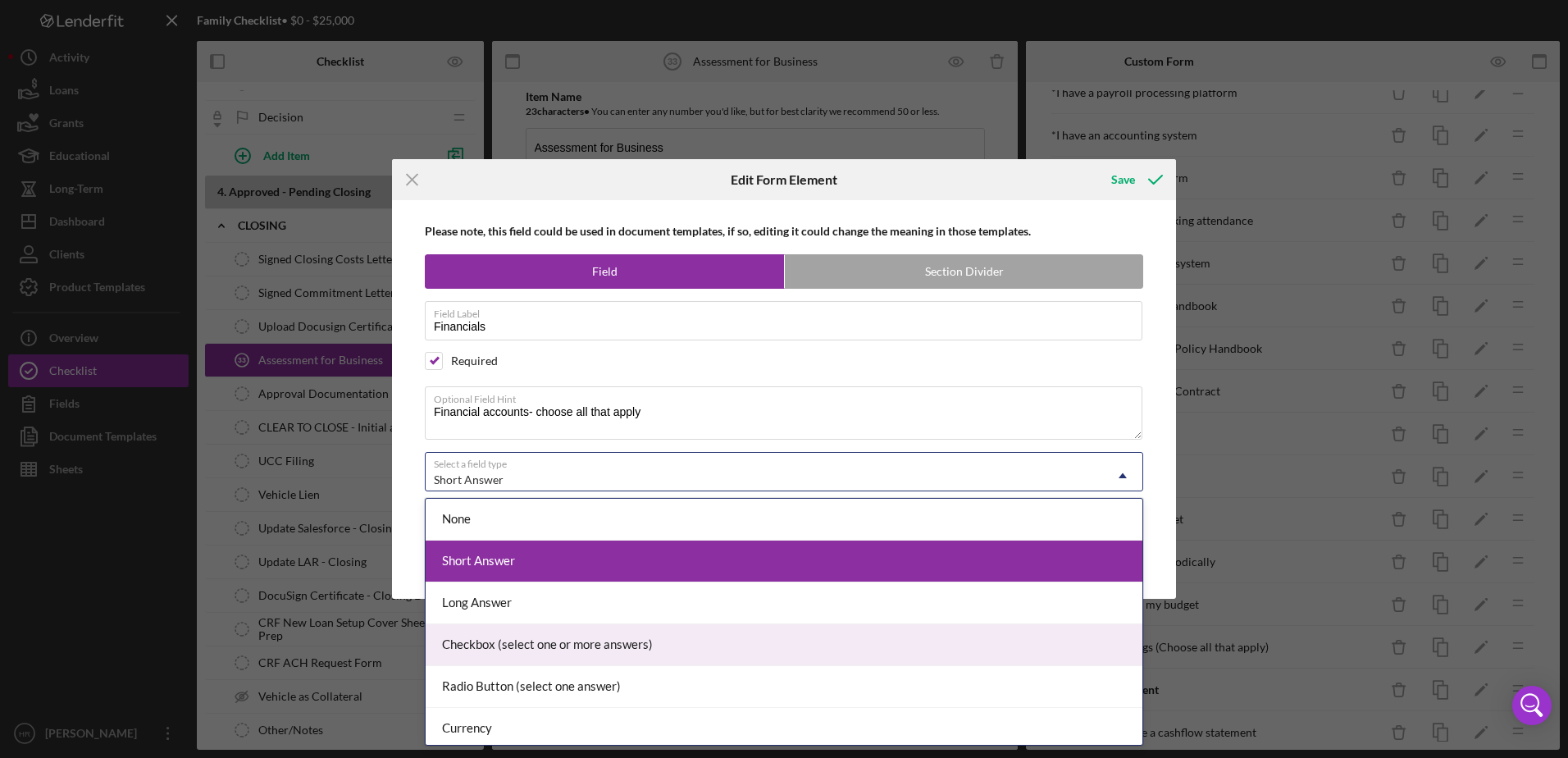
click at [474, 641] on div "Checkbox (select one or more answers)" at bounding box center [783, 644] width 716 height 41
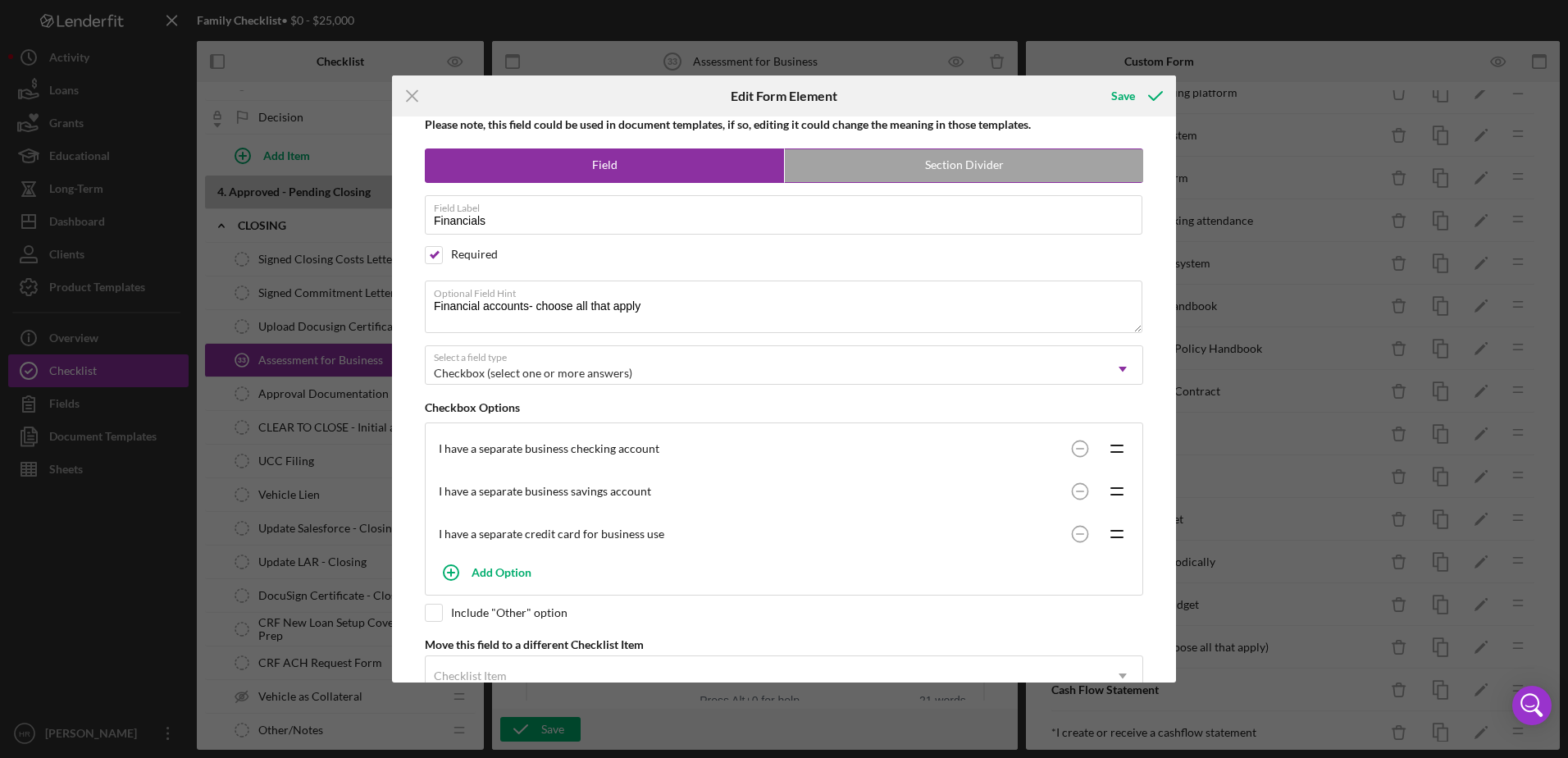
scroll to position [0, 0]
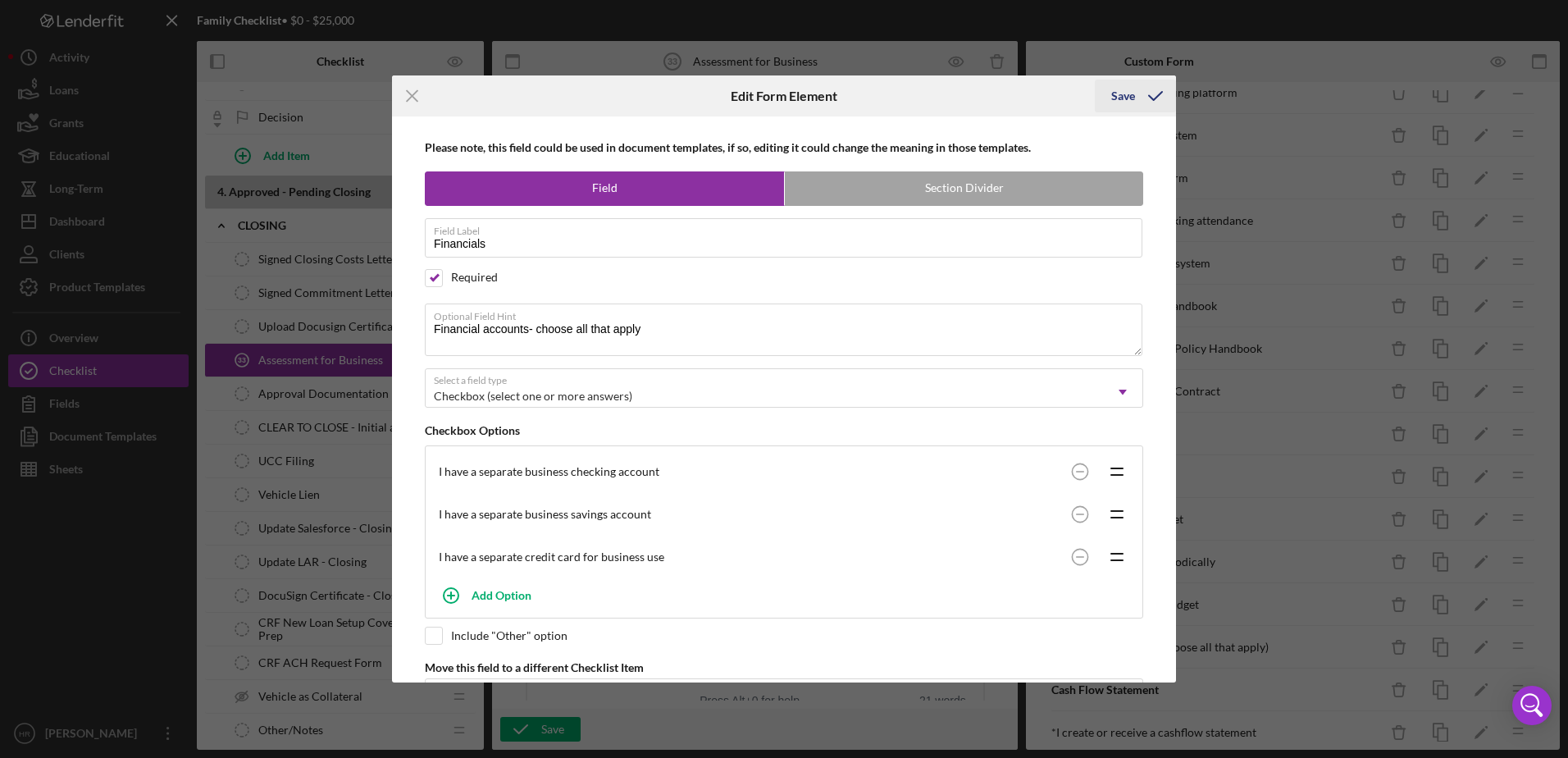
click at [1118, 100] on div "Save" at bounding box center [1122, 95] width 24 height 33
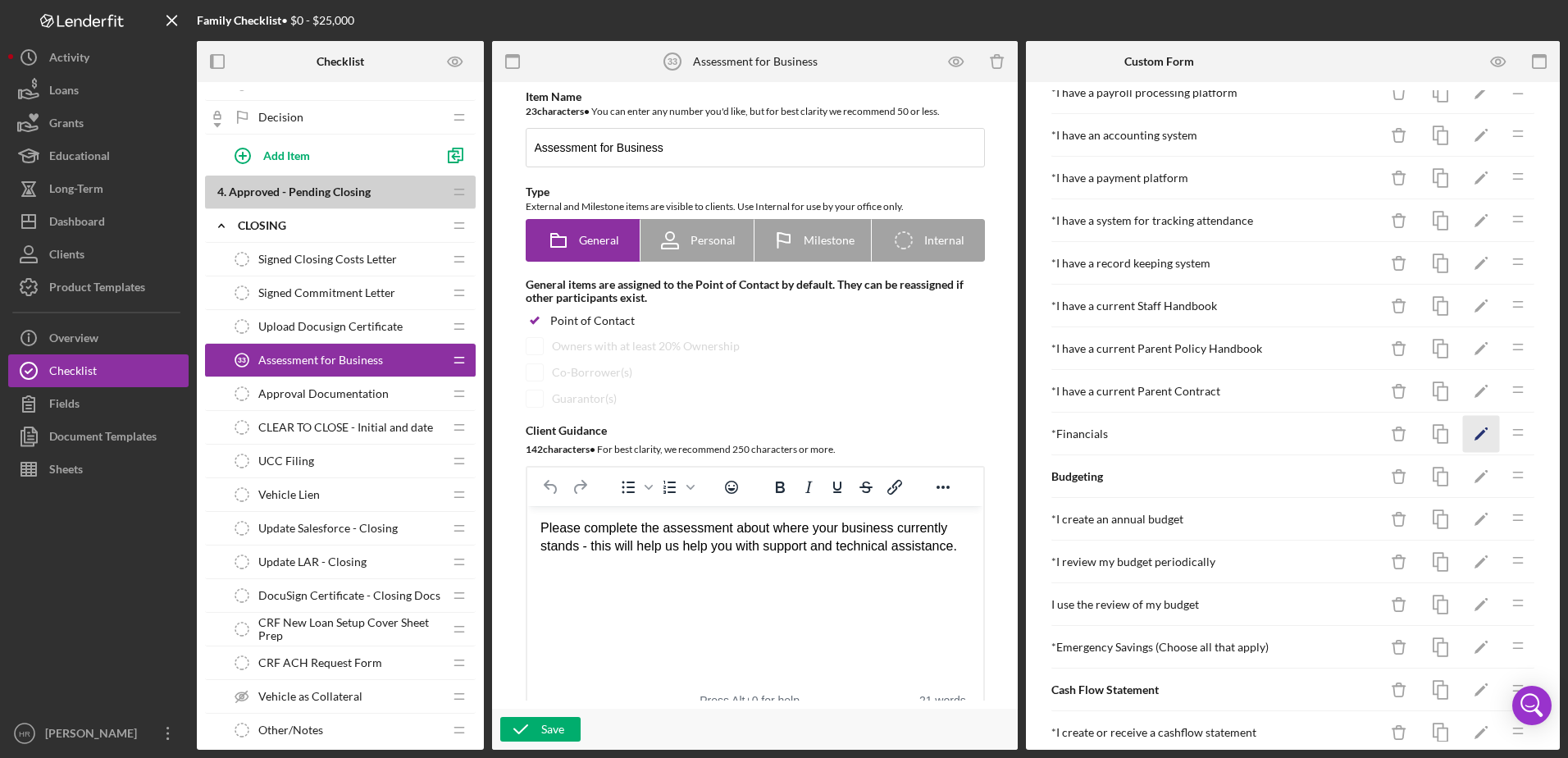
click at [1462, 433] on icon "Icon/Edit" at bounding box center [1481, 435] width 37 height 37
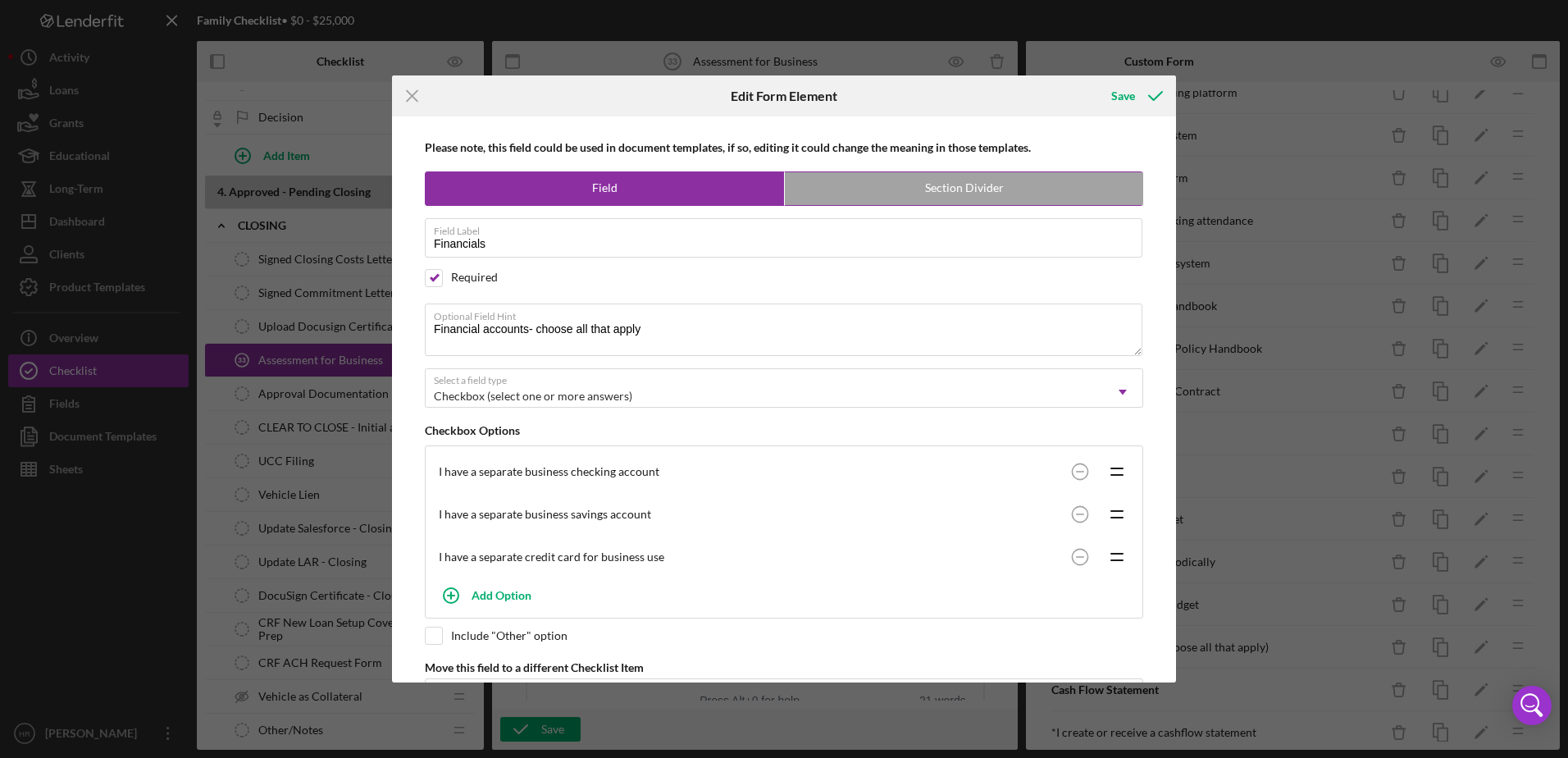
click at [945, 184] on label "Section Divider" at bounding box center [964, 188] width 359 height 33
radio input "false"
radio input "true"
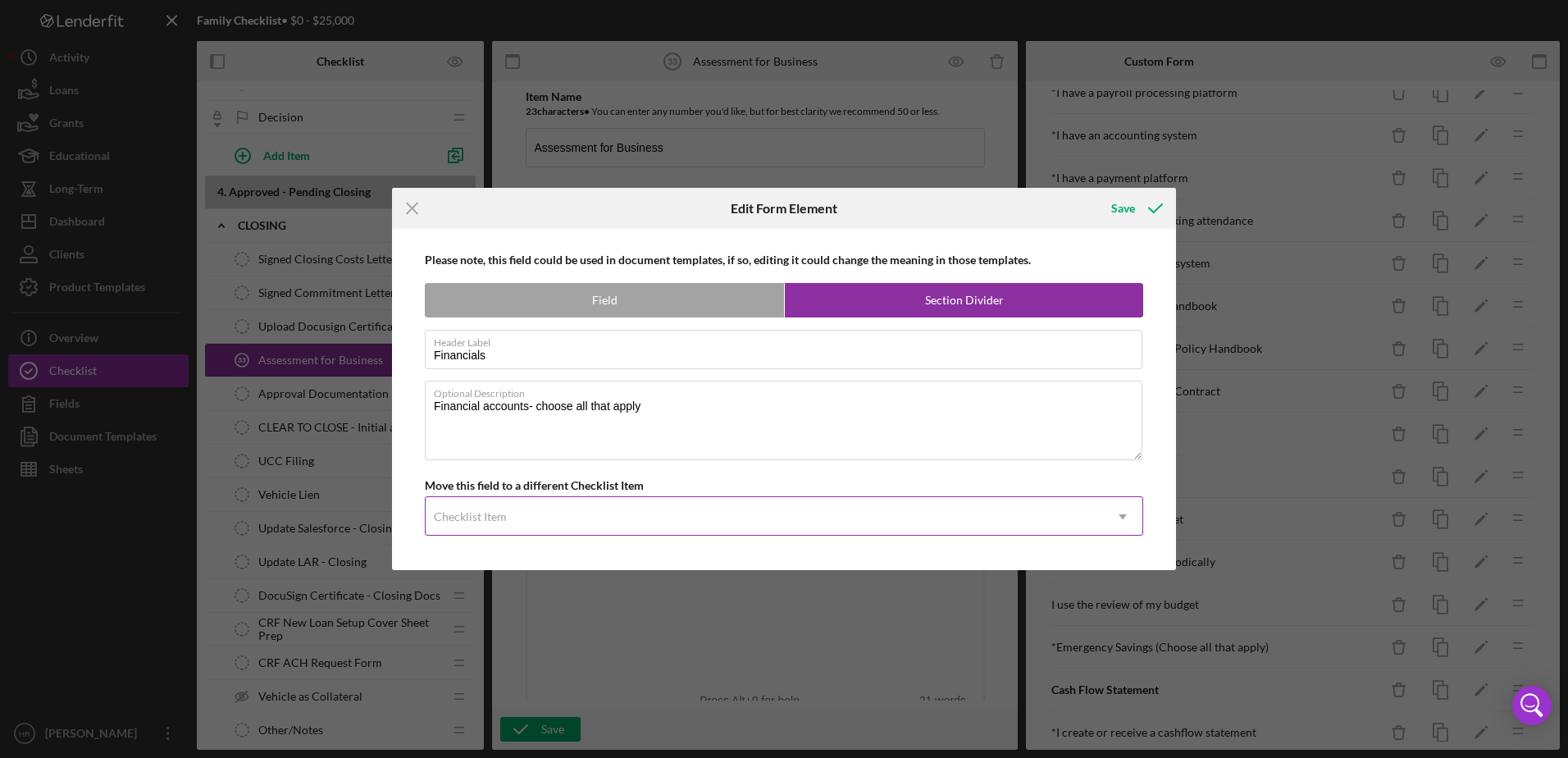
click at [463, 516] on div "Checklist Item" at bounding box center [470, 516] width 73 height 13
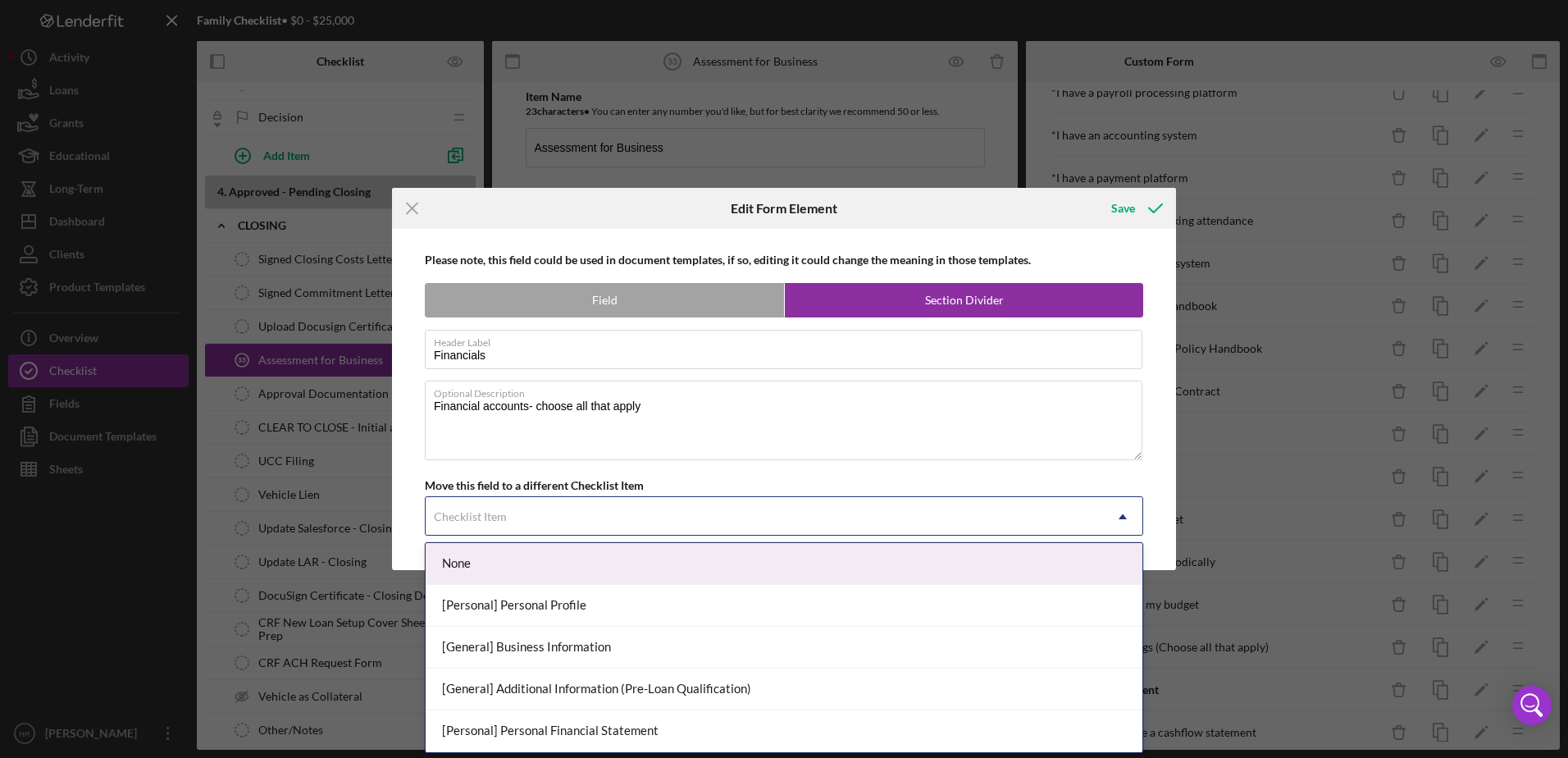
click at [463, 516] on div "Checklist Item" at bounding box center [470, 516] width 73 height 13
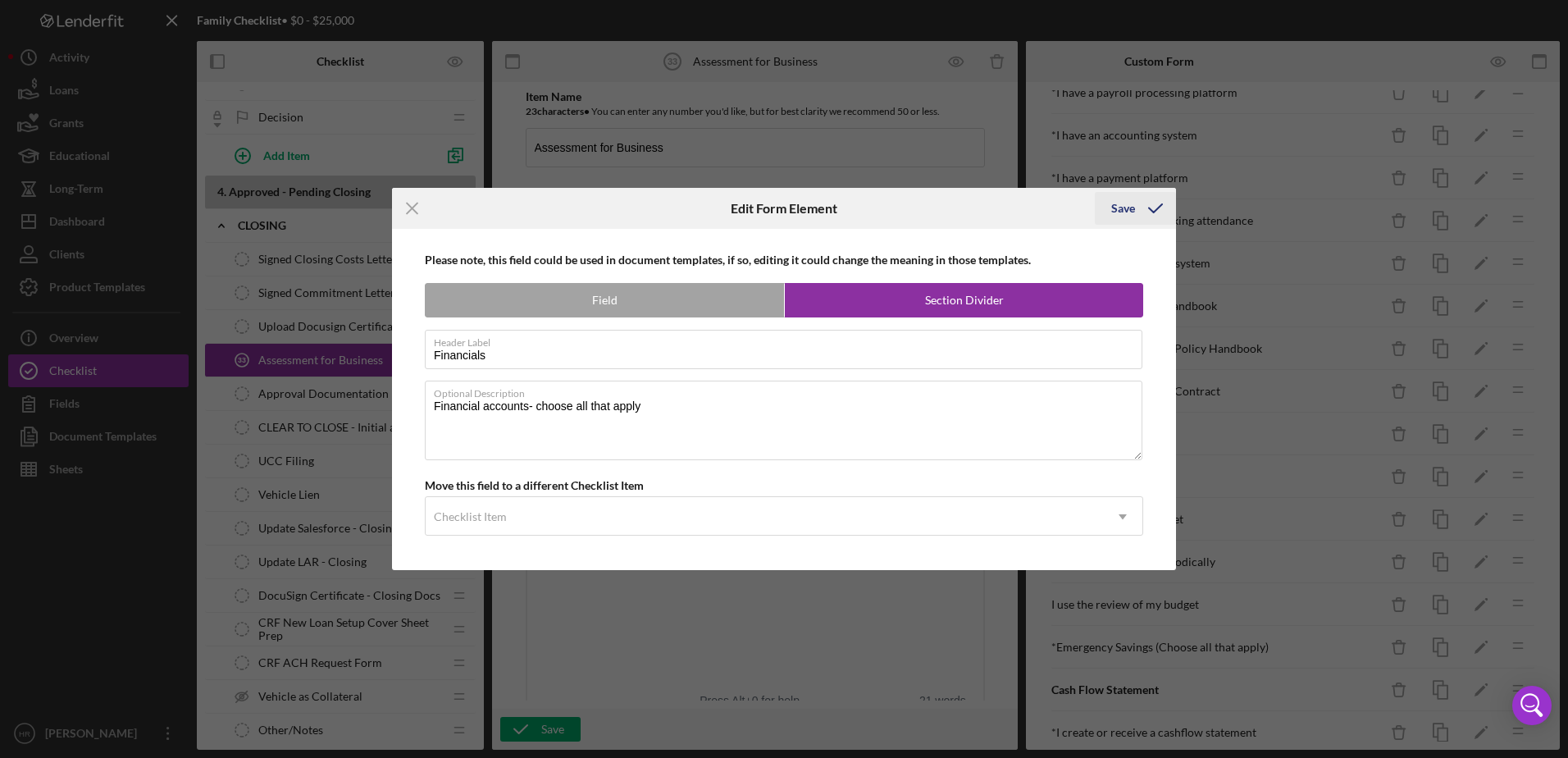
click at [1121, 197] on div "Save" at bounding box center [1122, 208] width 24 height 33
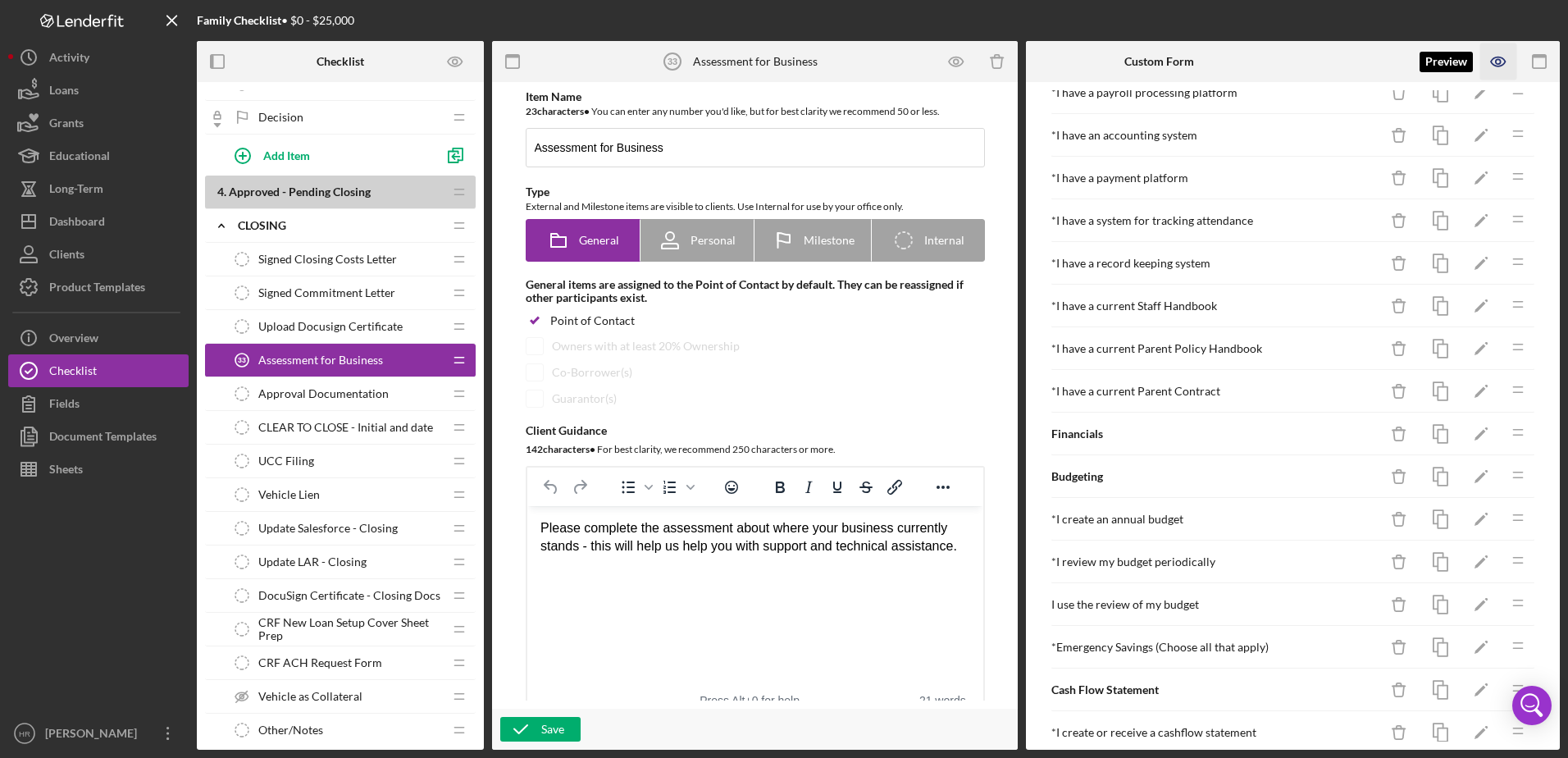
click at [1493, 65] on icon "button" at bounding box center [1498, 62] width 14 height 9
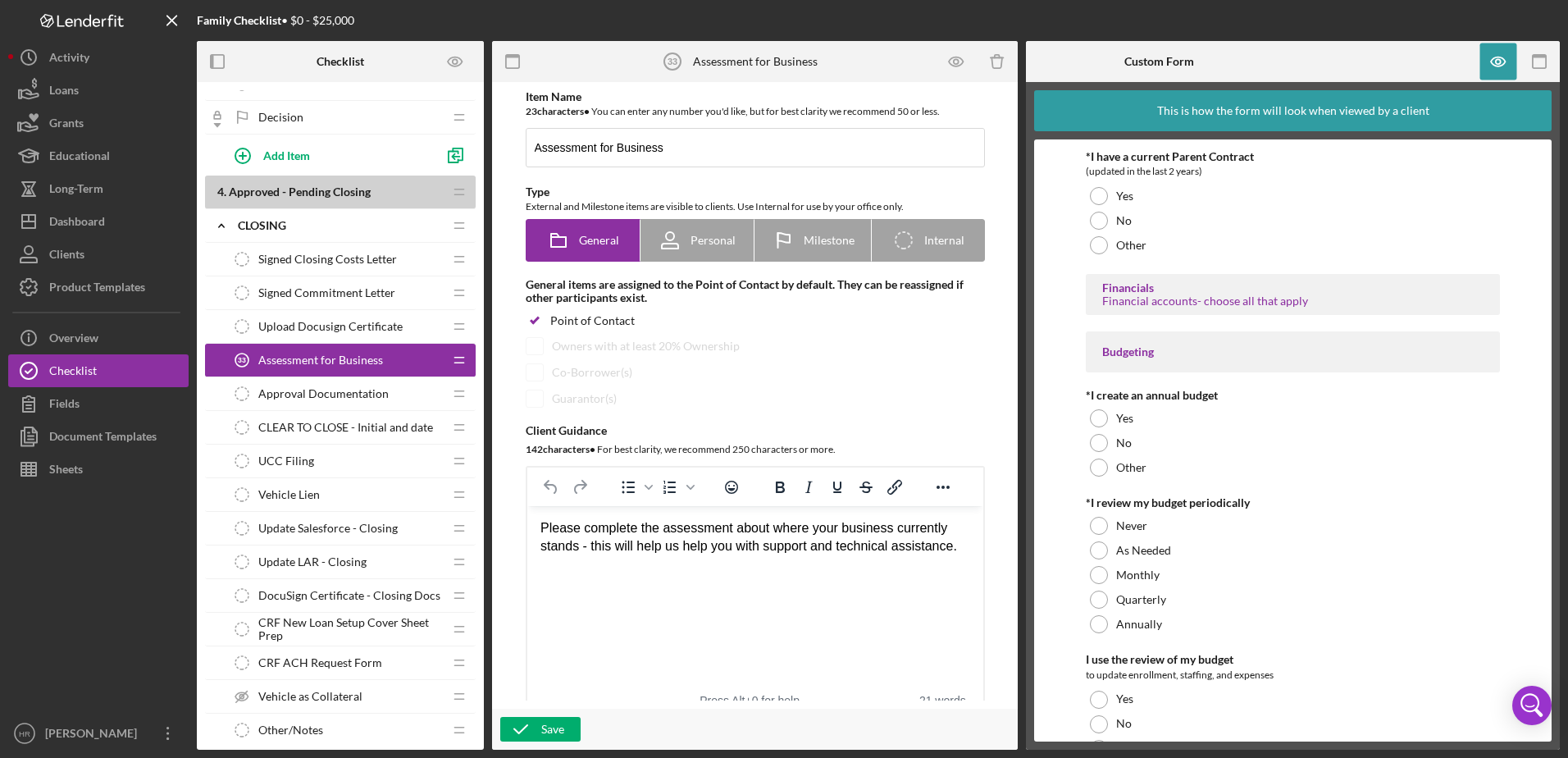
scroll to position [3527, 0]
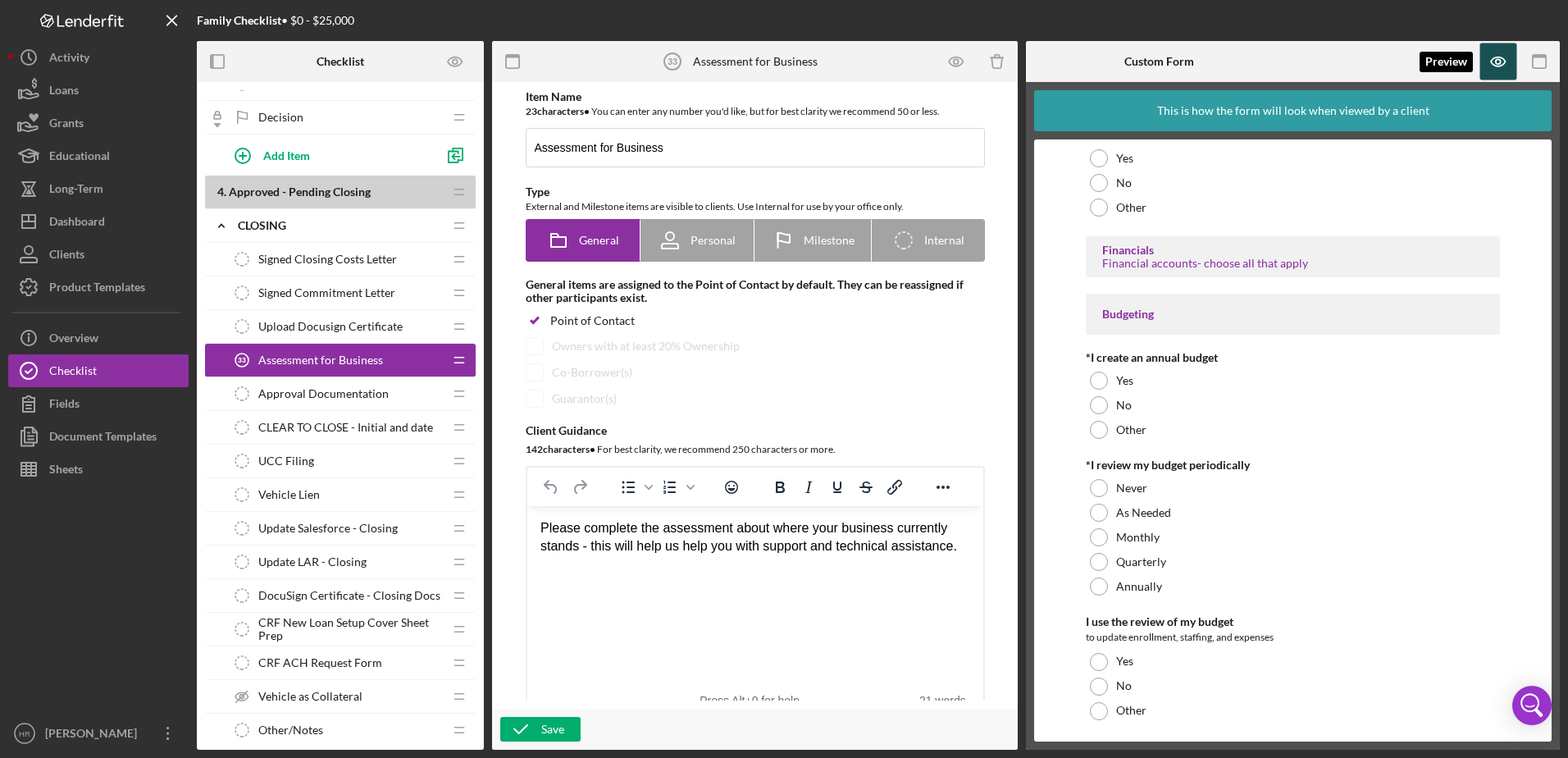
click at [1496, 69] on icon "button" at bounding box center [1498, 62] width 37 height 37
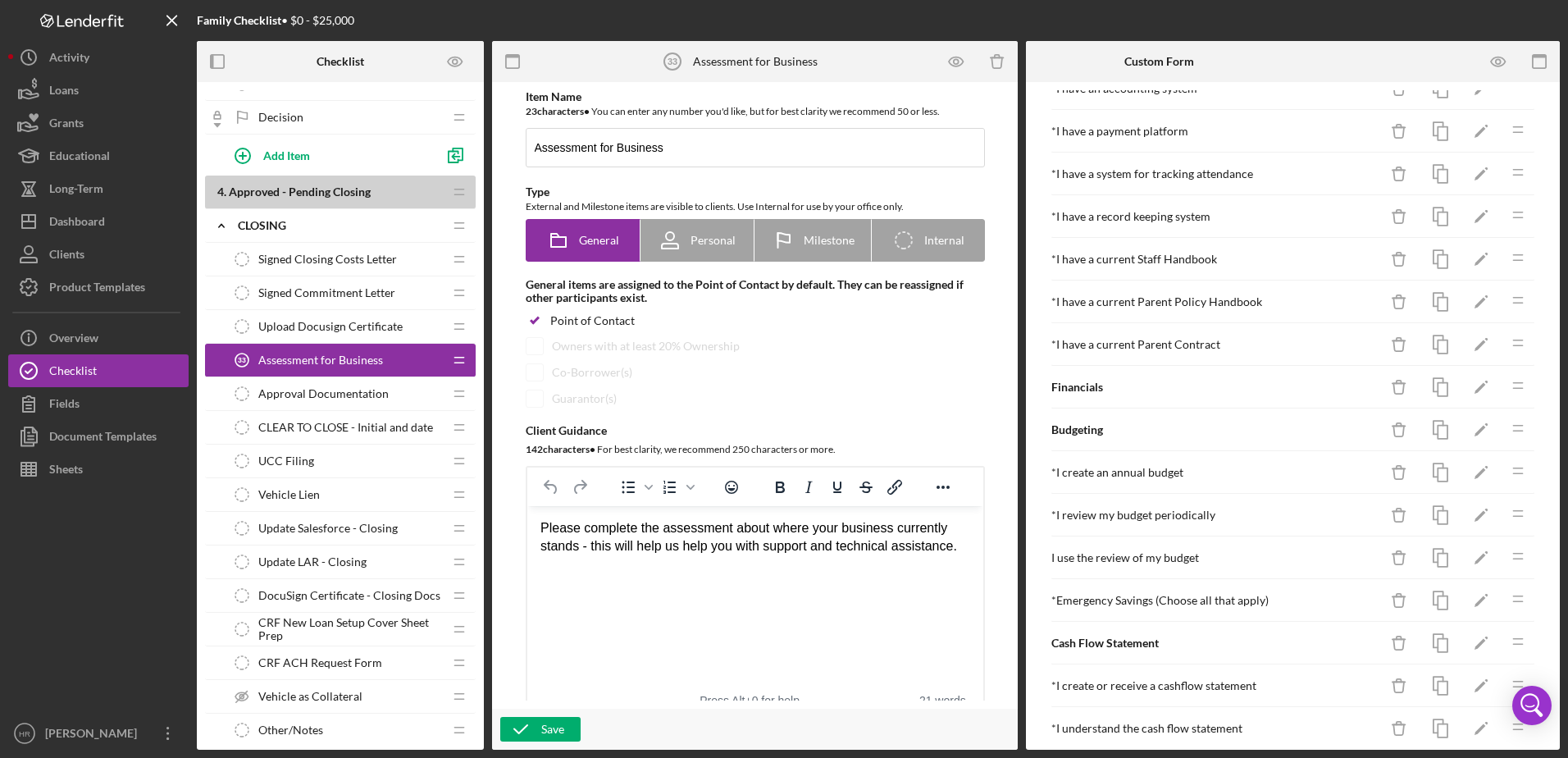
scroll to position [1066, 0]
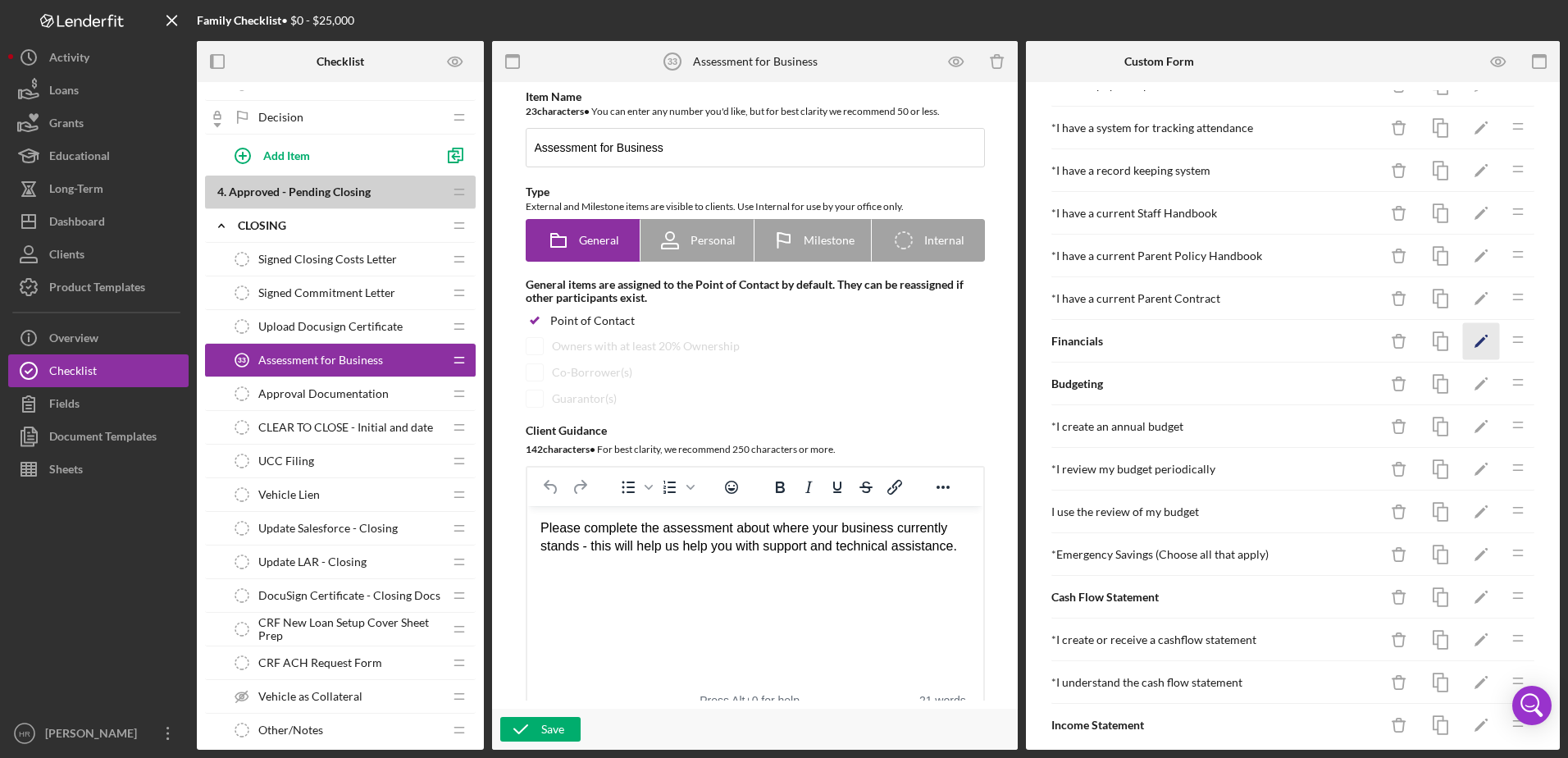
click at [1462, 341] on icon "Icon/Edit" at bounding box center [1481, 342] width 37 height 37
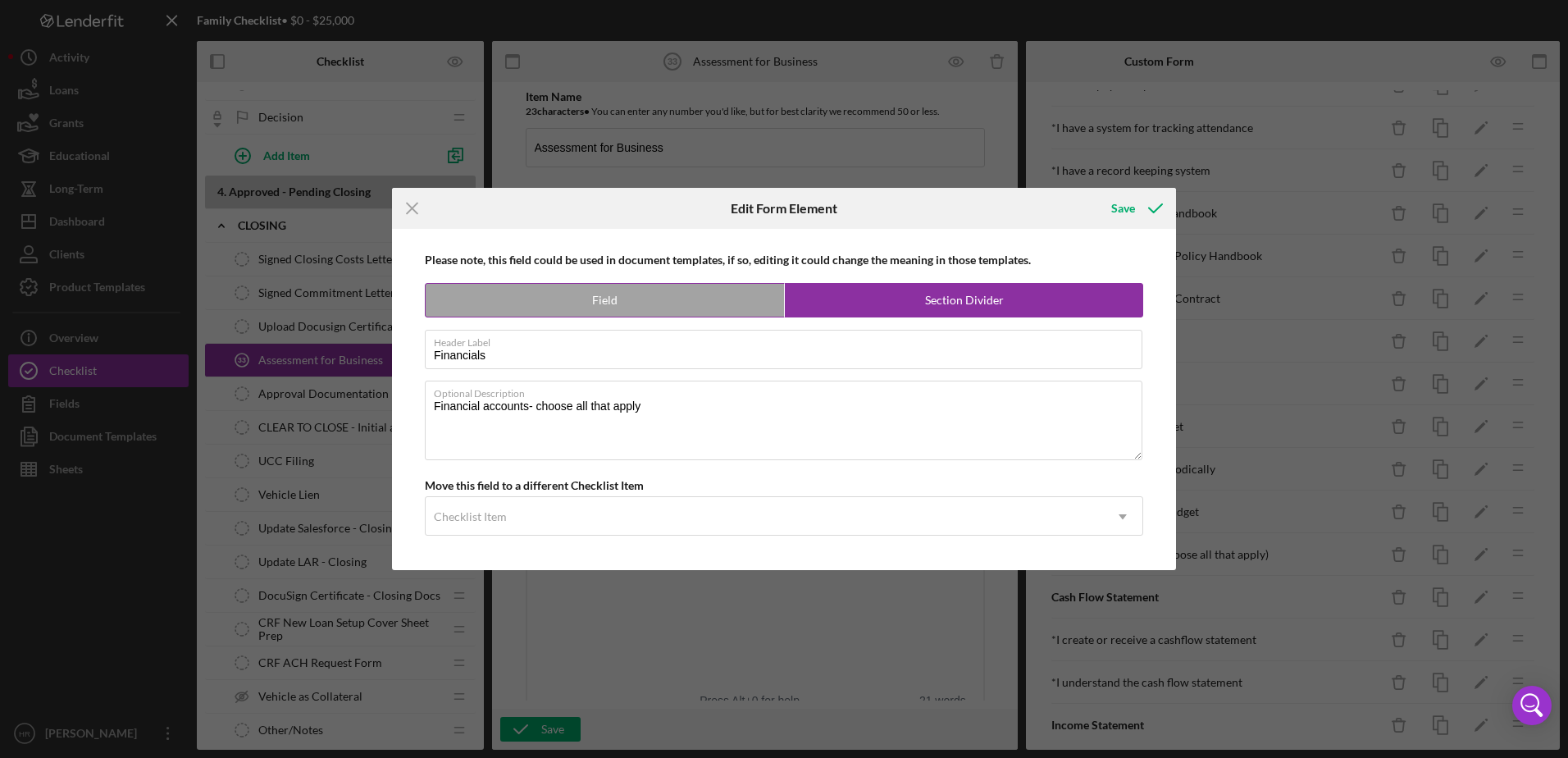
click at [585, 302] on label "Field" at bounding box center [604, 300] width 359 height 33
radio input "true"
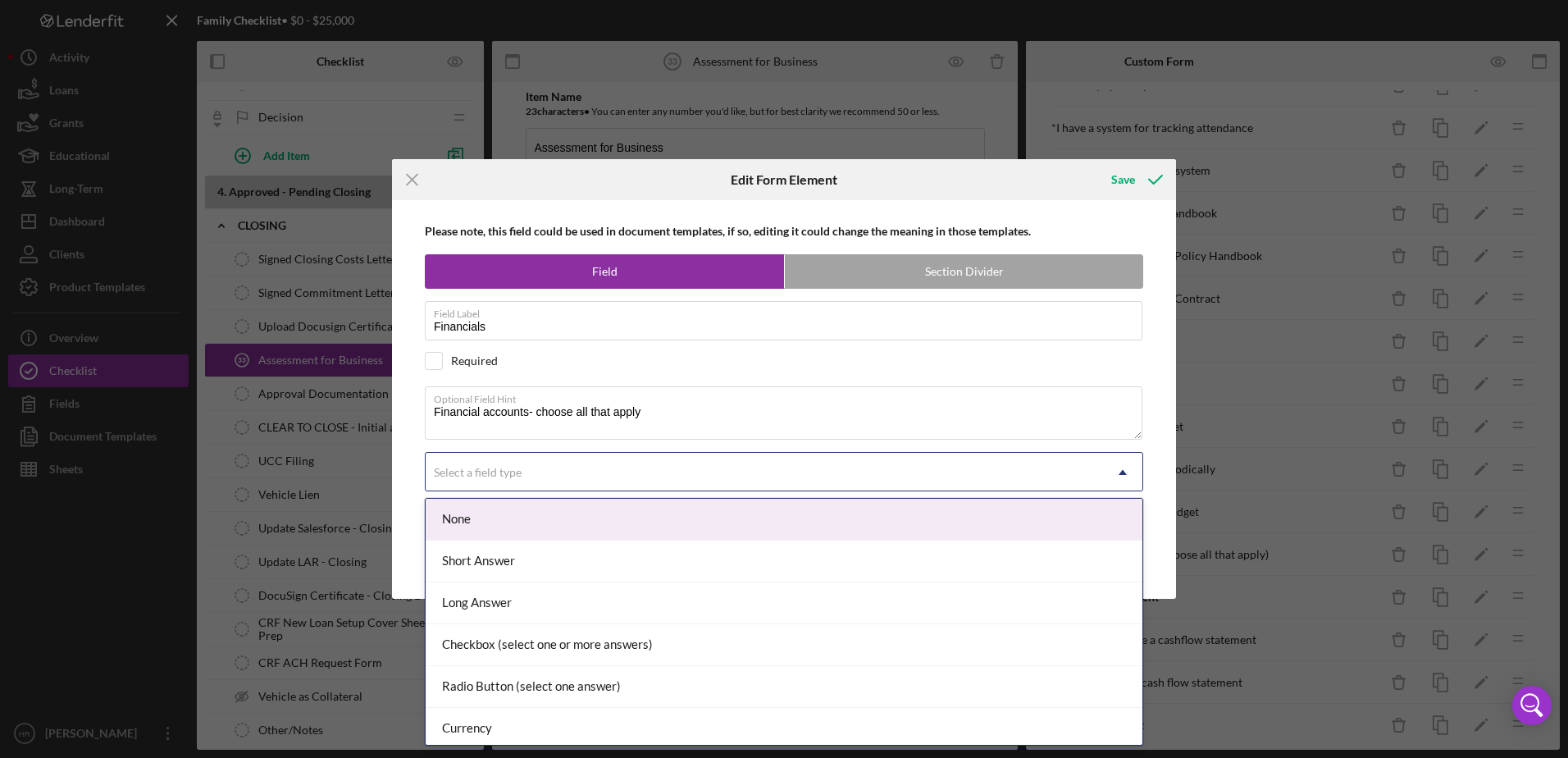
click at [503, 472] on div "Select a field type" at bounding box center [477, 472] width 88 height 13
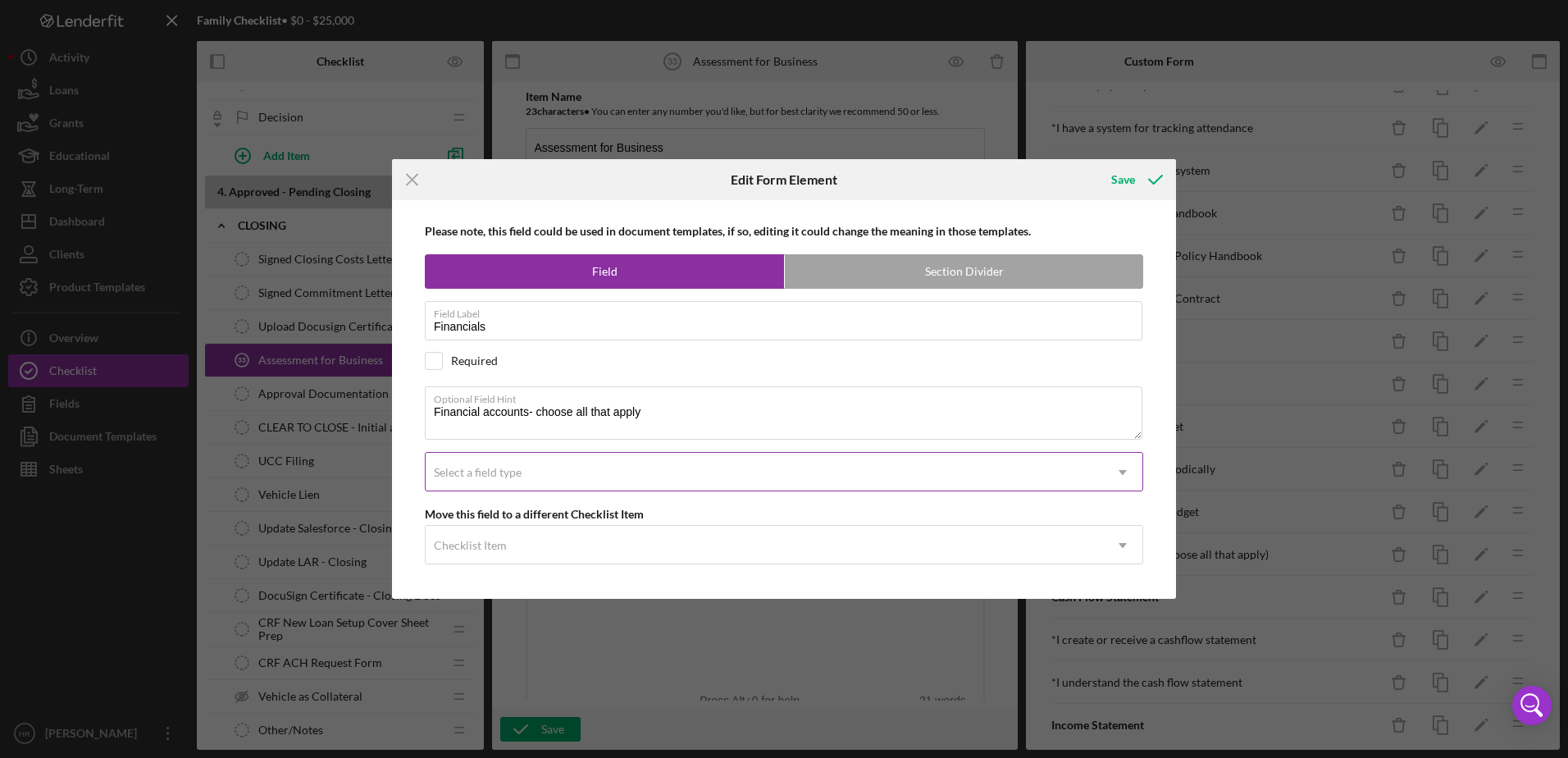
click at [503, 473] on div "Select a field type" at bounding box center [477, 472] width 88 height 13
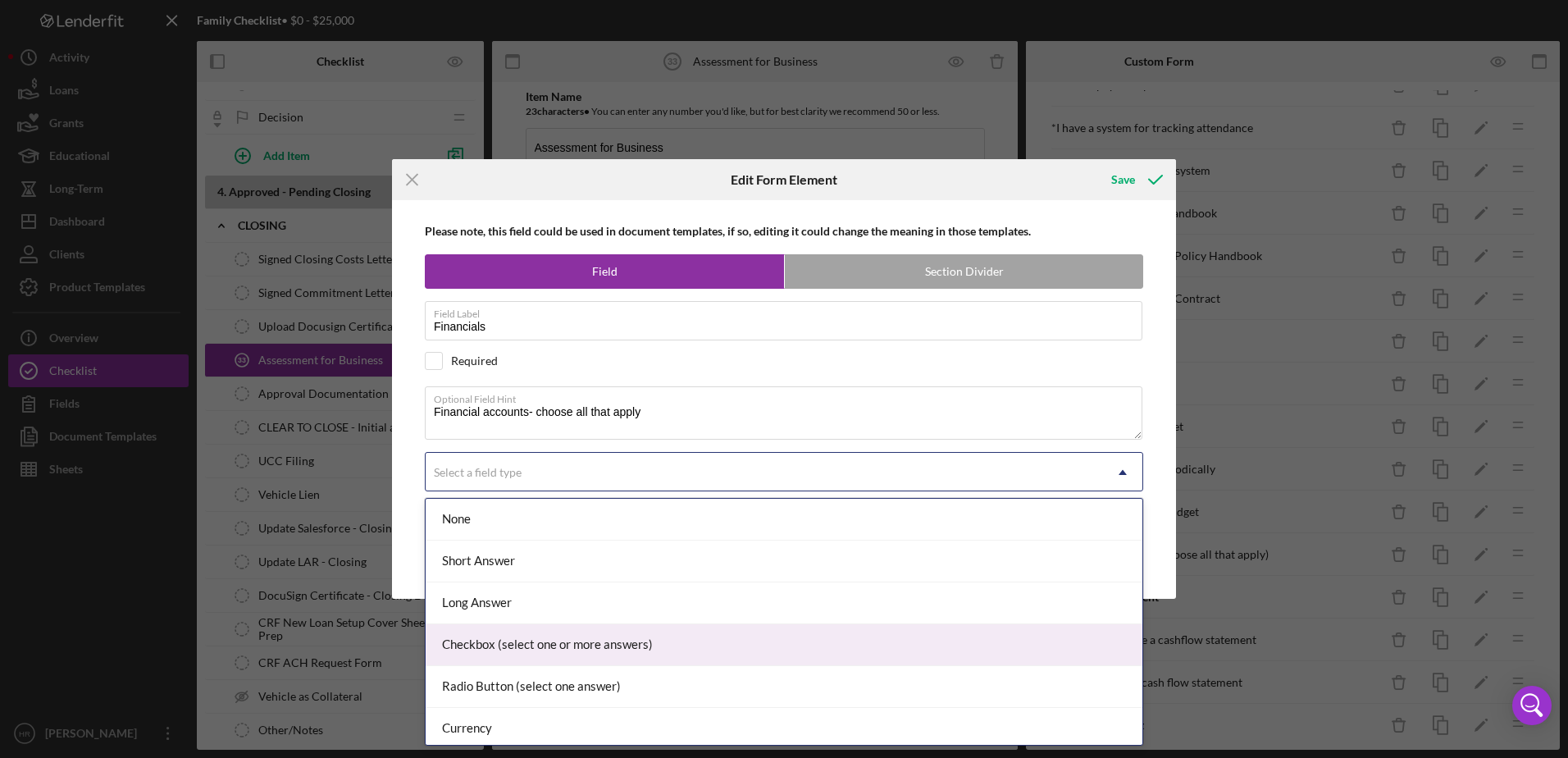
click at [500, 658] on div "Checkbox (select one or more answers)" at bounding box center [783, 644] width 716 height 41
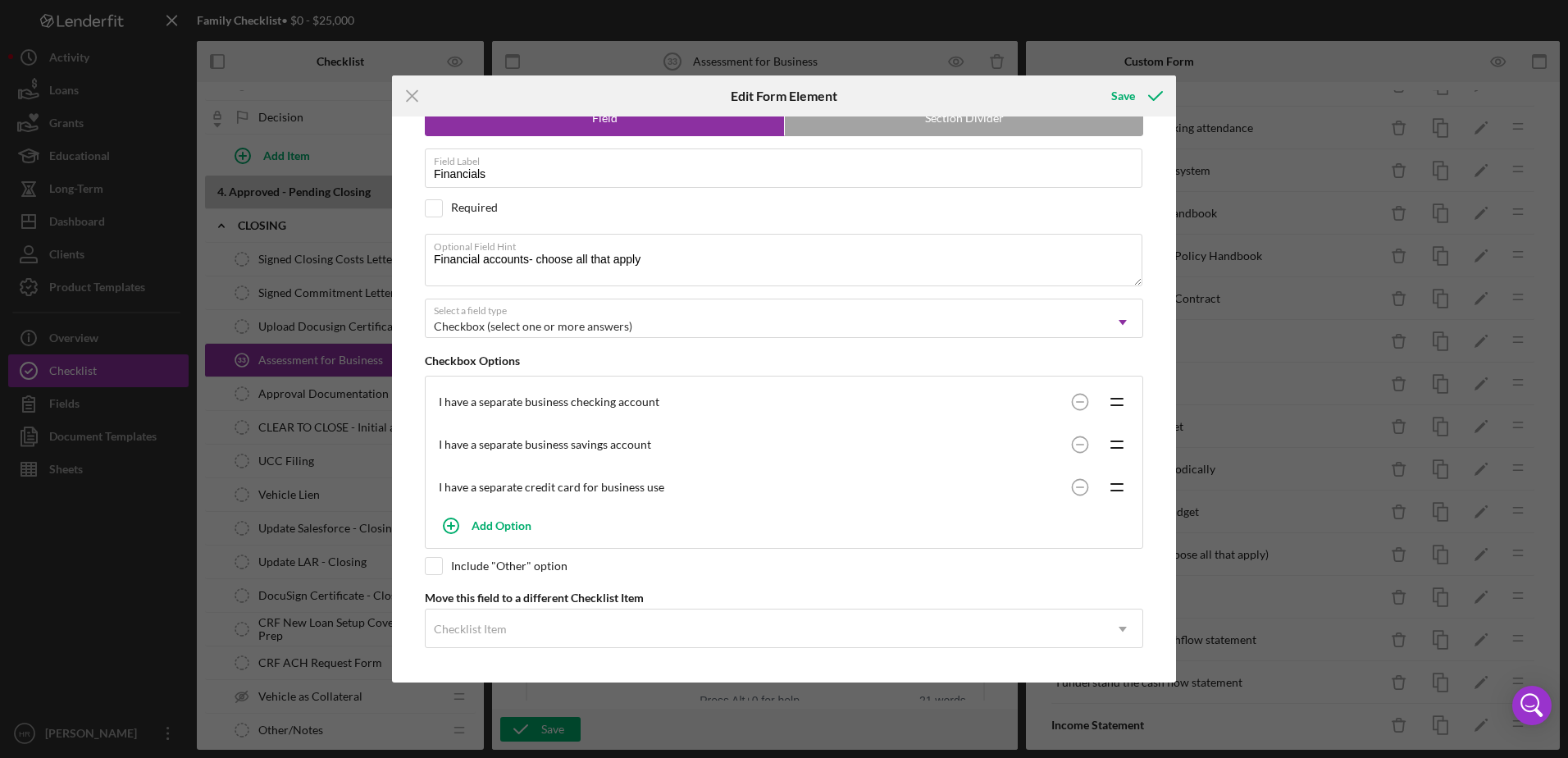
scroll to position [0, 0]
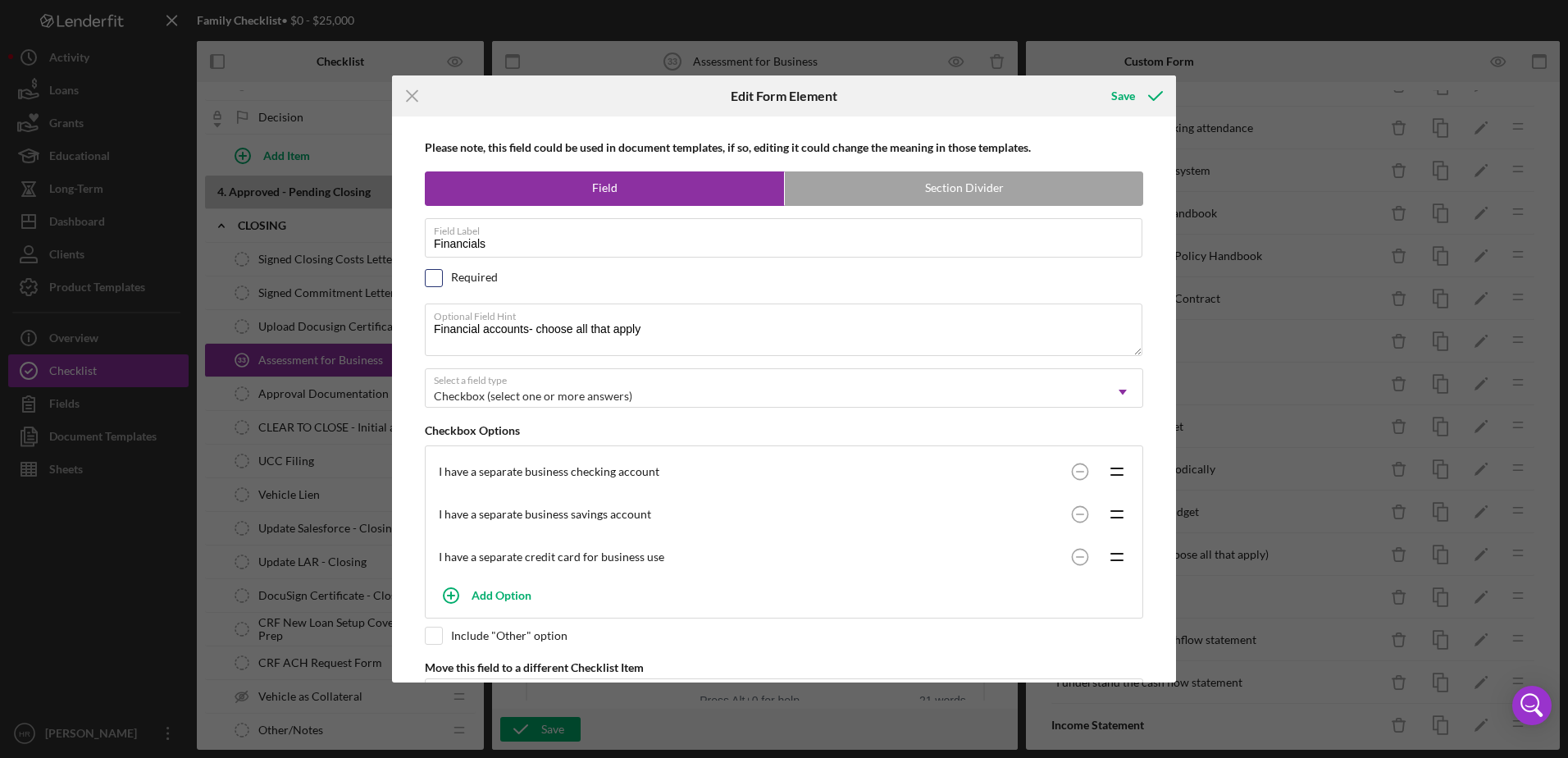
click at [437, 277] on input "checkbox" at bounding box center [433, 278] width 17 height 17
checkbox input "true"
click at [1132, 98] on div "Save" at bounding box center [1122, 95] width 24 height 33
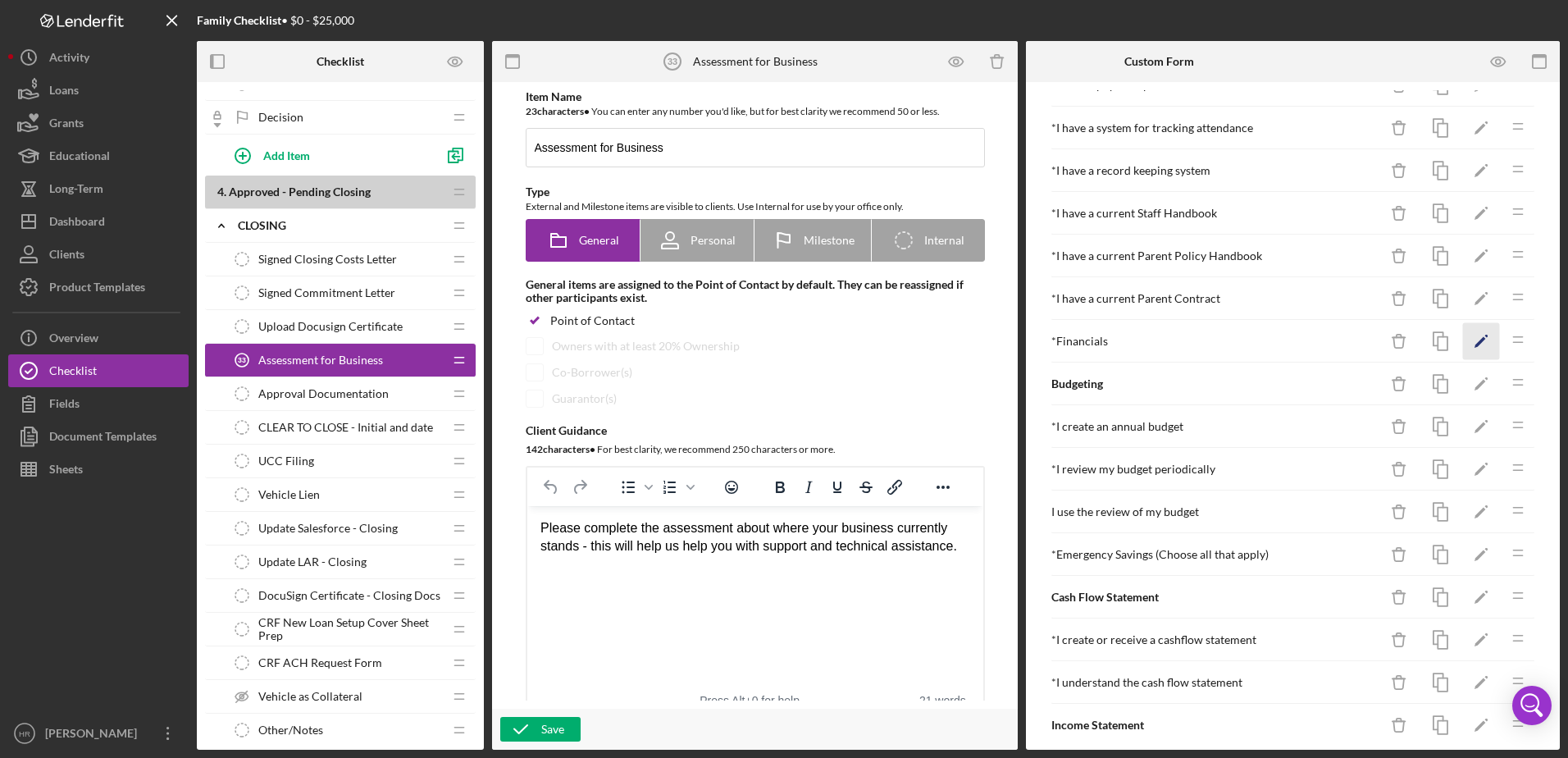
click at [1465, 340] on icon "Icon/Edit" at bounding box center [1481, 342] width 37 height 37
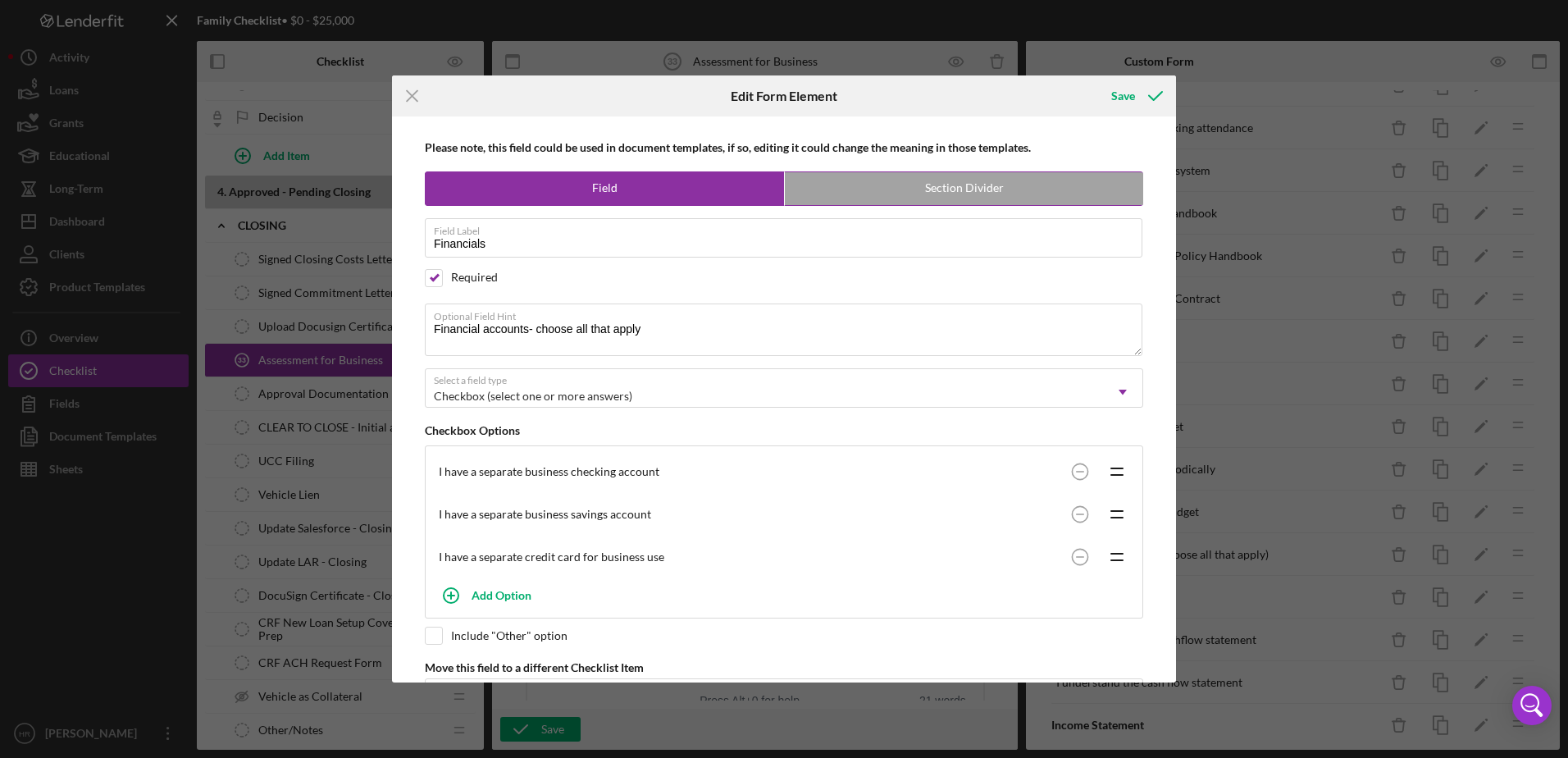
click at [937, 186] on label "Section Divider" at bounding box center [964, 188] width 359 height 33
radio input "false"
radio input "true"
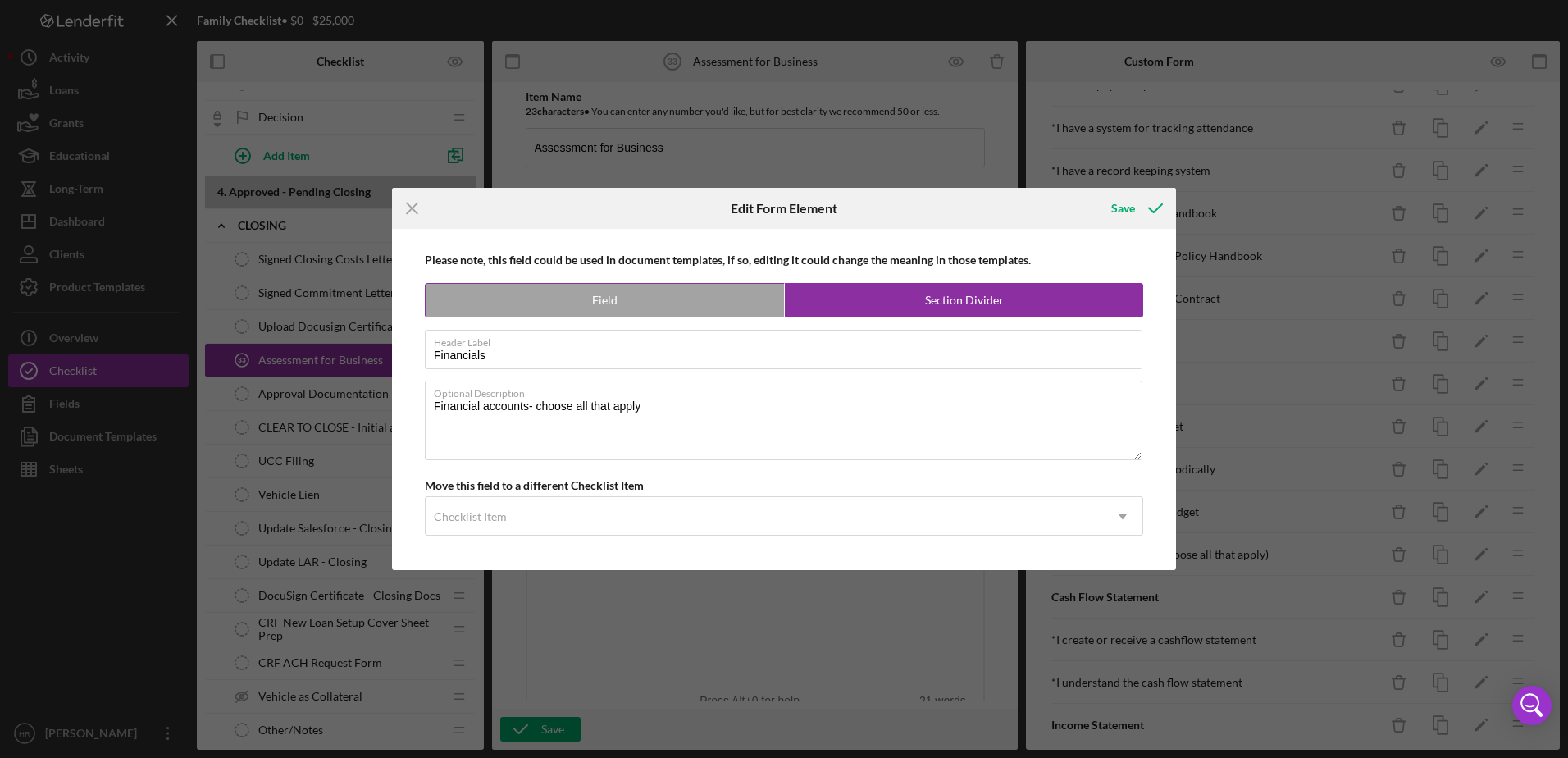
click at [628, 309] on label "Field" at bounding box center [604, 300] width 359 height 33
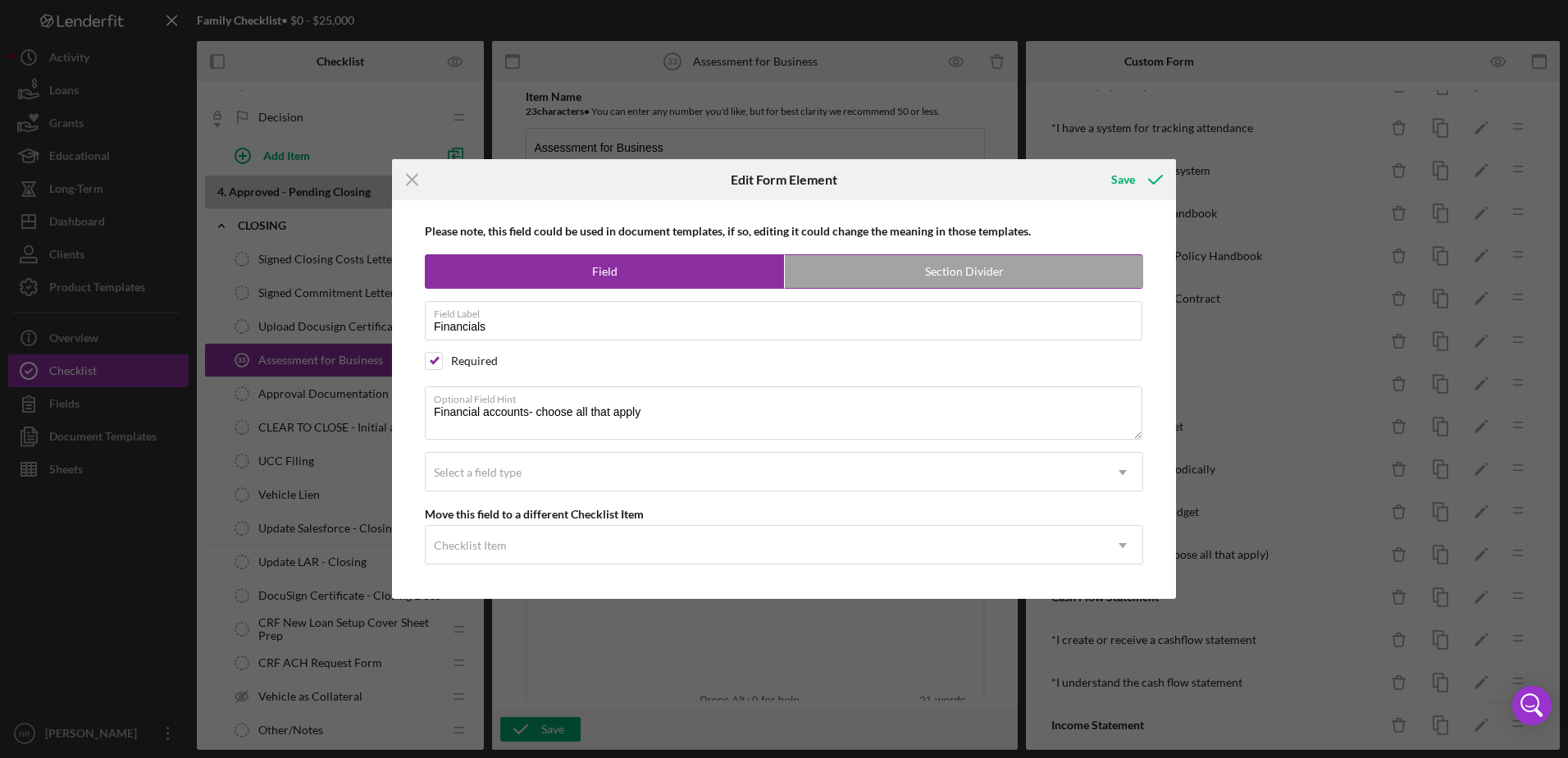
click at [932, 264] on label "Section Divider" at bounding box center [964, 271] width 359 height 33
radio input "false"
radio input "true"
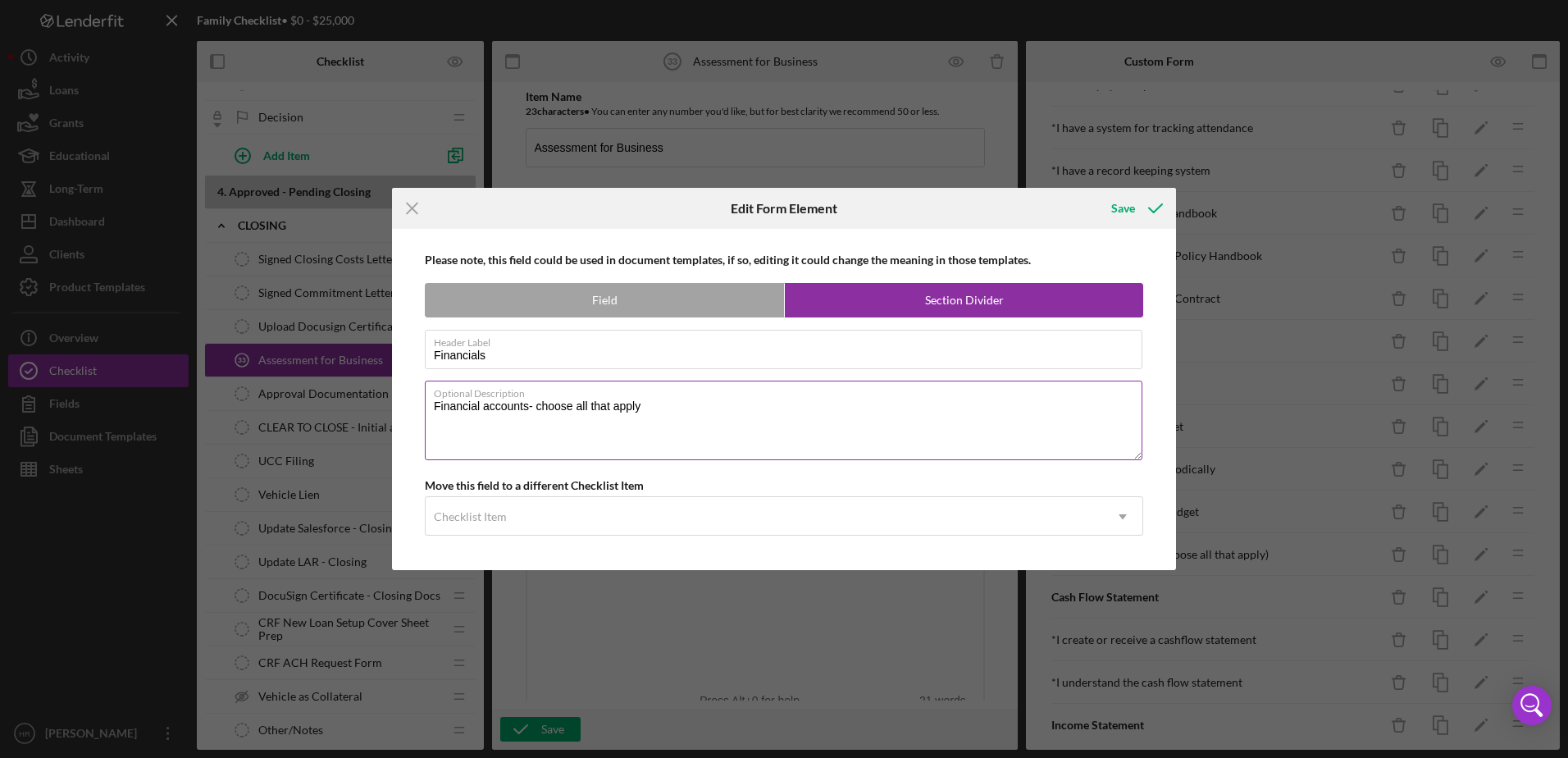
drag, startPoint x: 662, startPoint y: 406, endPoint x: 654, endPoint y: 412, distance: 10.0
click at [654, 412] on textarea "Financial accounts- choose all that apply" at bounding box center [783, 420] width 717 height 78
drag, startPoint x: 536, startPoint y: 360, endPoint x: 400, endPoint y: 361, distance: 136.0
click at [404, 362] on div "Please note, this field could be used in document templates, if so, editing it …" at bounding box center [783, 399] width 767 height 341
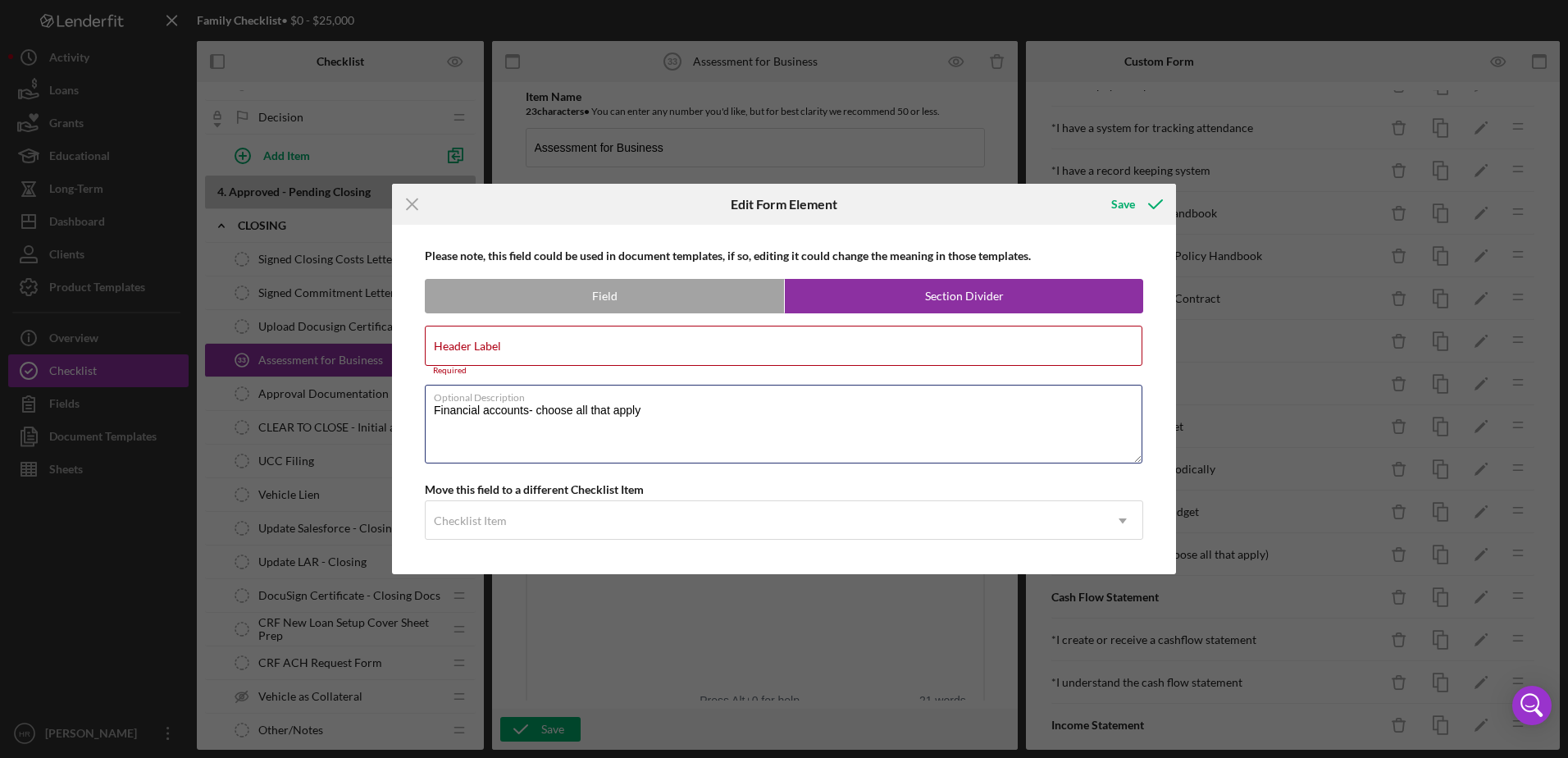
drag, startPoint x: 705, startPoint y: 415, endPoint x: 387, endPoint y: 421, distance: 318.1
click at [394, 422] on div "Please note, this field could be used in document templates, if so, editing it …" at bounding box center [784, 399] width 784 height 349
click at [594, 290] on label "Field" at bounding box center [604, 295] width 359 height 33
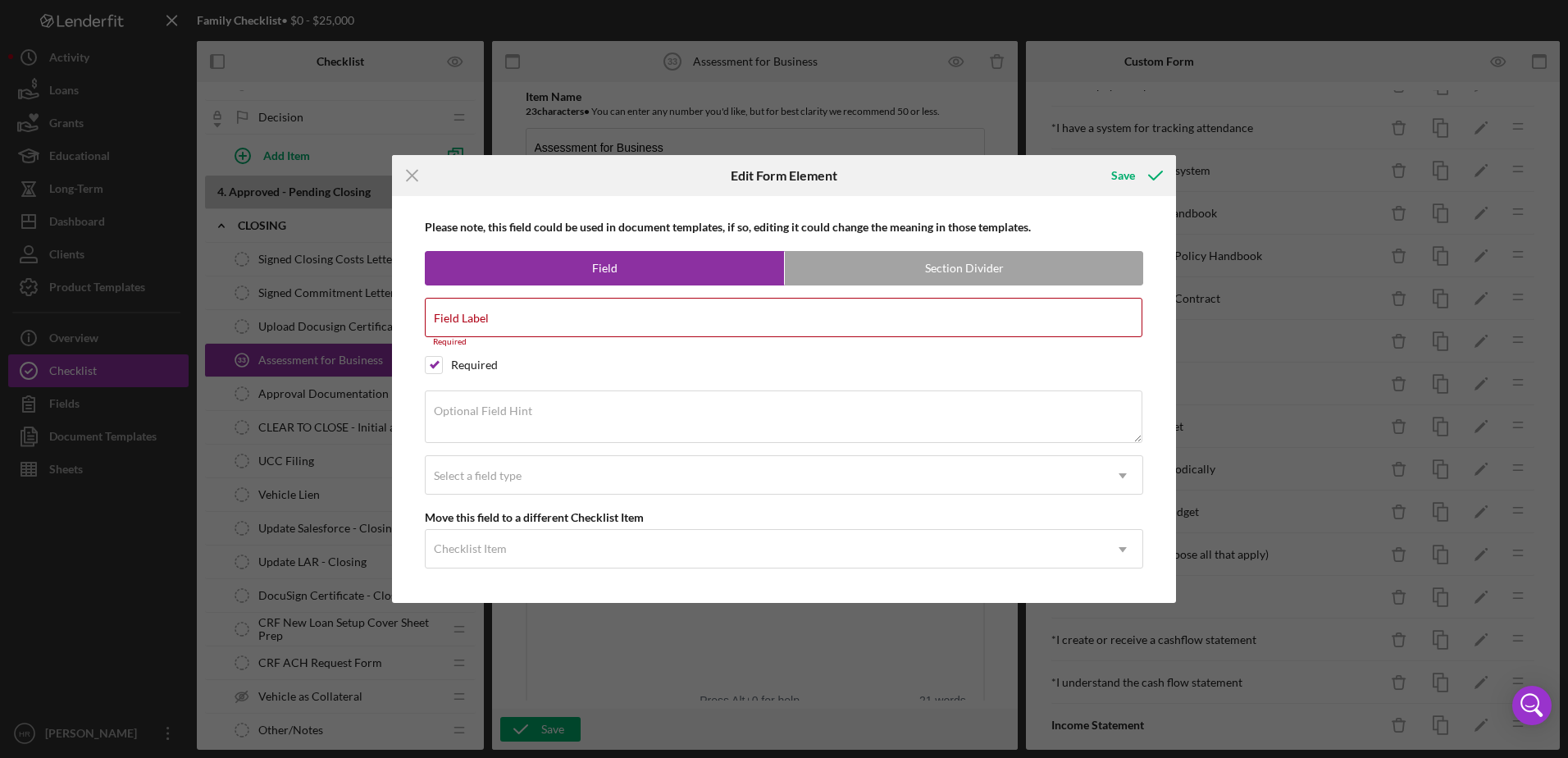
click at [622, 294] on div "Please note, this field could be used in document templates, if so, editing it …" at bounding box center [783, 398] width 767 height 406
click at [666, 257] on label "Field" at bounding box center [604, 268] width 359 height 33
click at [885, 264] on label "Section Divider" at bounding box center [964, 268] width 359 height 33
radio input "false"
radio input "true"
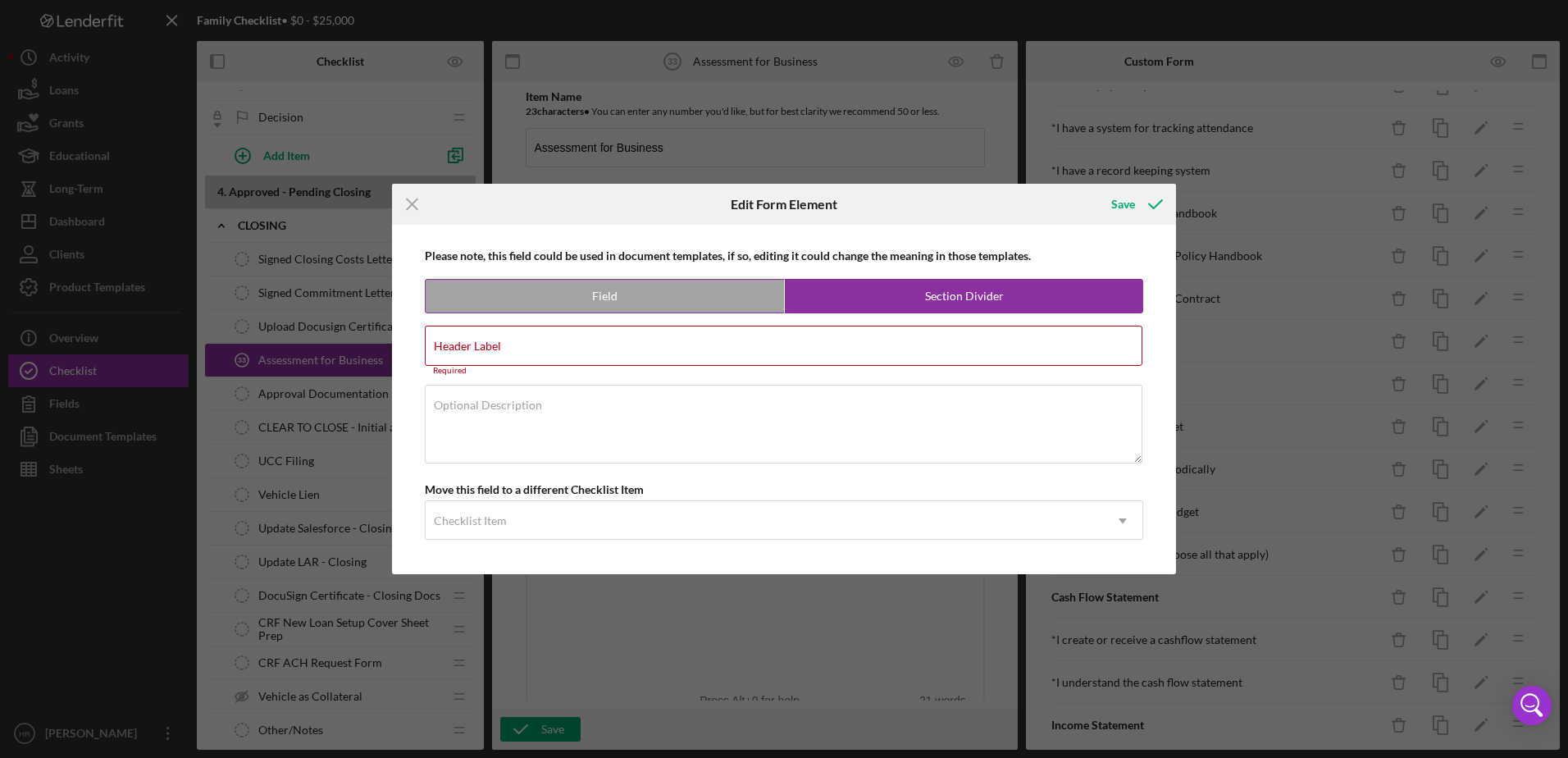
click at [594, 295] on label "Field" at bounding box center [604, 295] width 359 height 33
radio input "true"
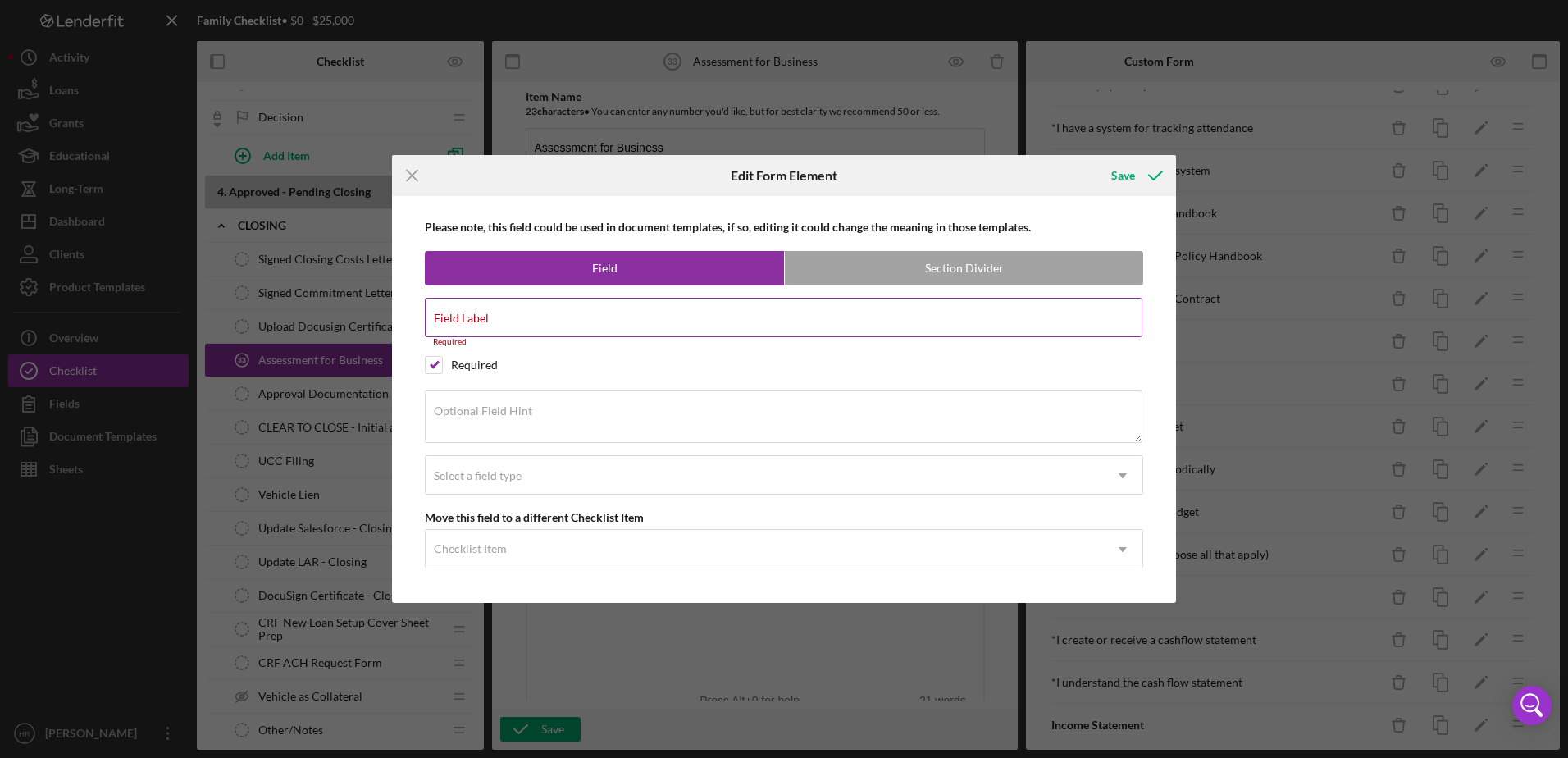
click at [496, 321] on input "Field Label" at bounding box center [783, 317] width 717 height 40
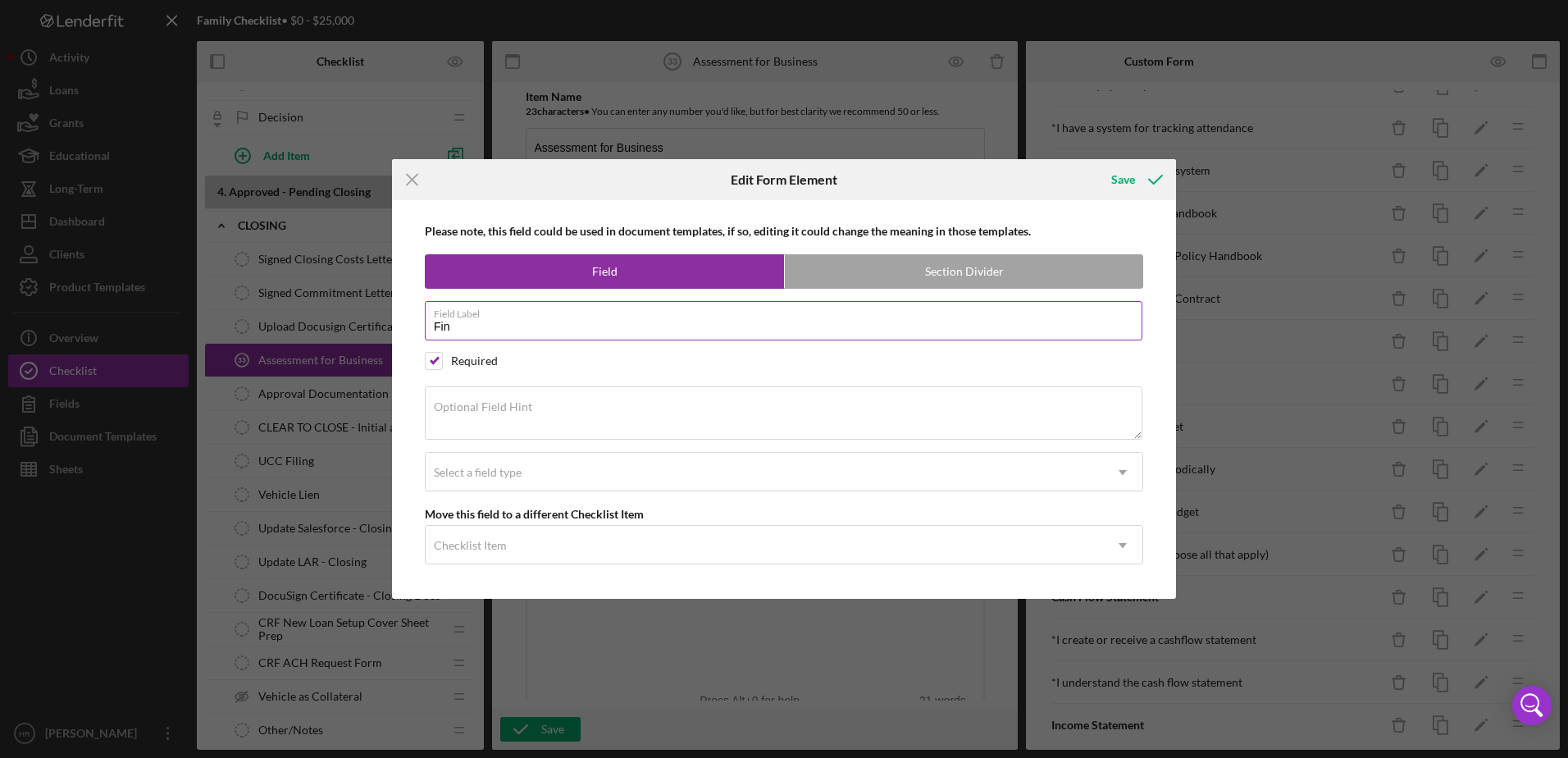
type input "Financials"
click at [498, 412] on label "Optional Field Hint" at bounding box center [483, 406] width 99 height 13
click at [498, 412] on textarea "Optional Field Hint" at bounding box center [783, 412] width 717 height 53
click at [484, 468] on div "Select a field type" at bounding box center [477, 472] width 88 height 13
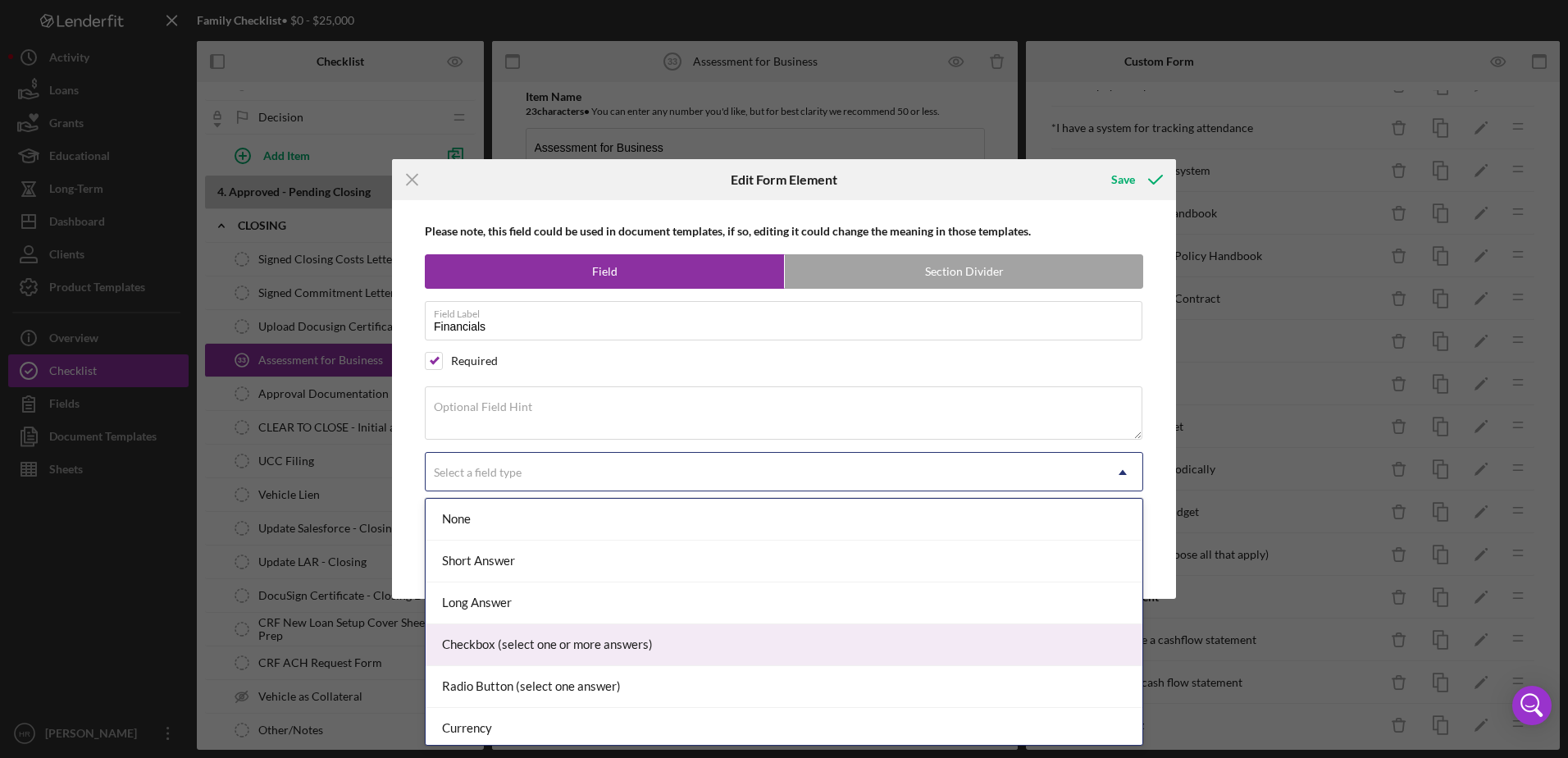
click at [472, 650] on div "Checkbox (select one or more answers)" at bounding box center [783, 644] width 716 height 41
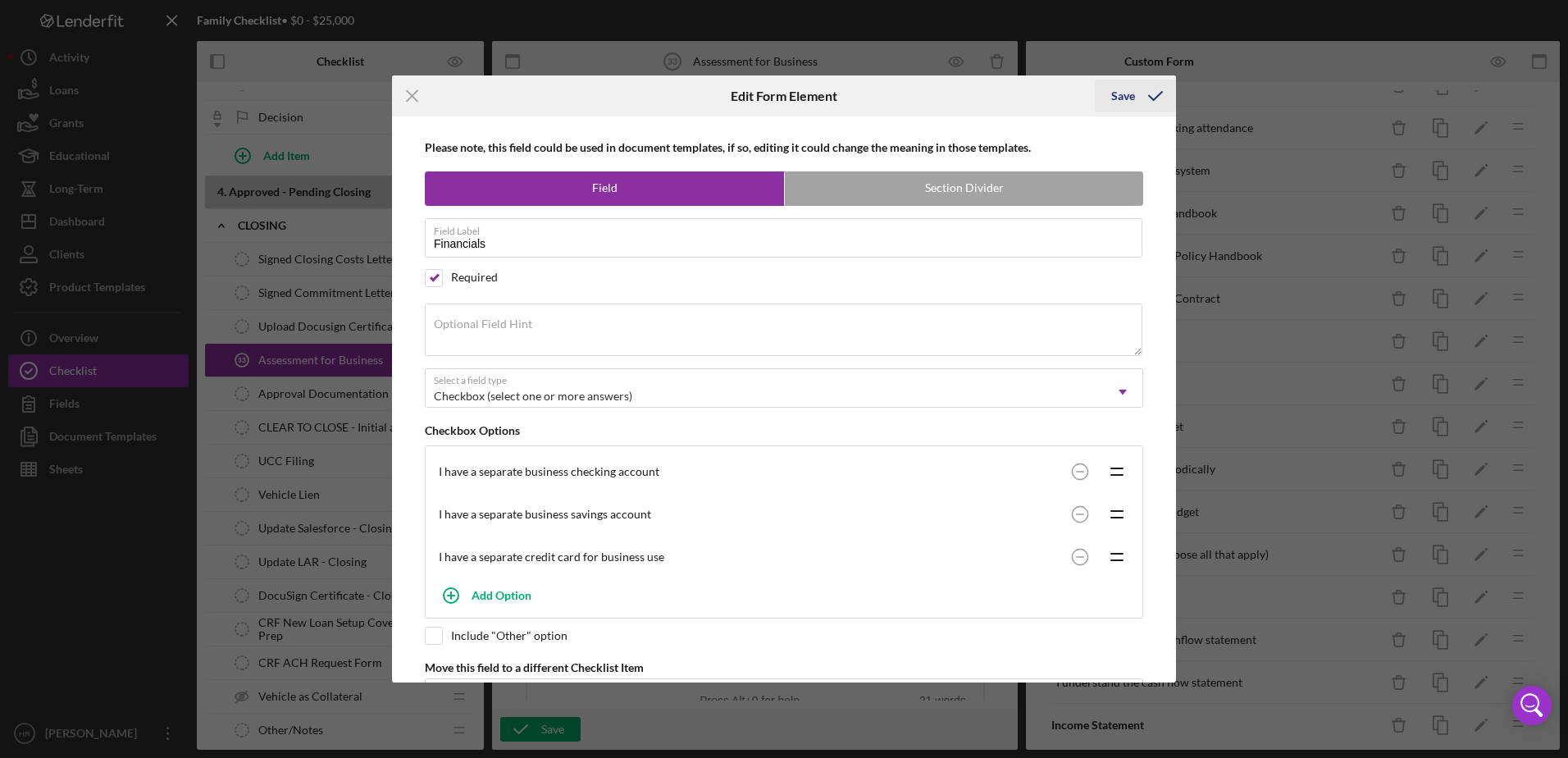
click at [1127, 100] on div "Save" at bounding box center [1122, 95] width 24 height 33
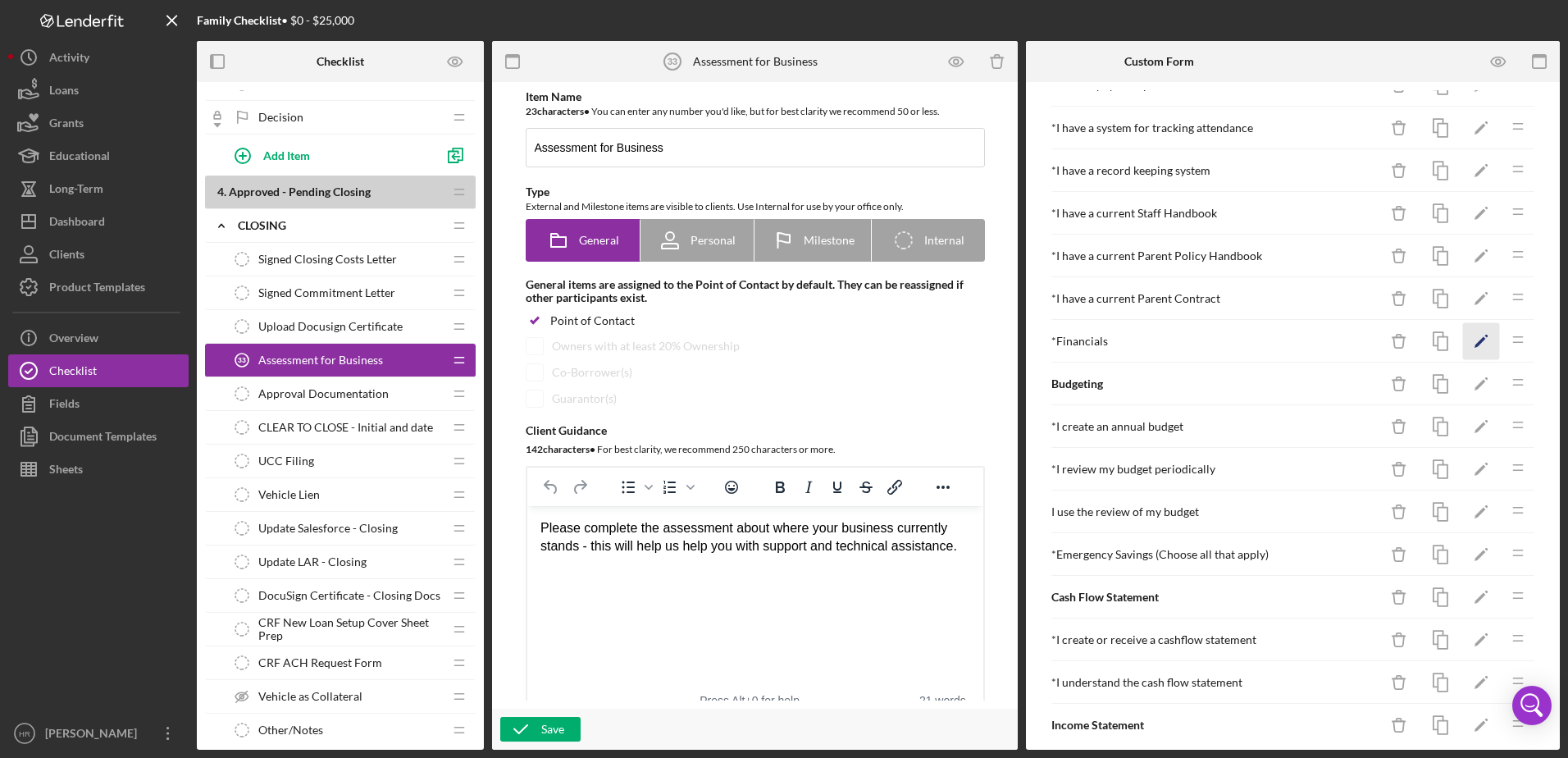
click at [1464, 333] on icon "Icon/Edit" at bounding box center [1481, 342] width 37 height 37
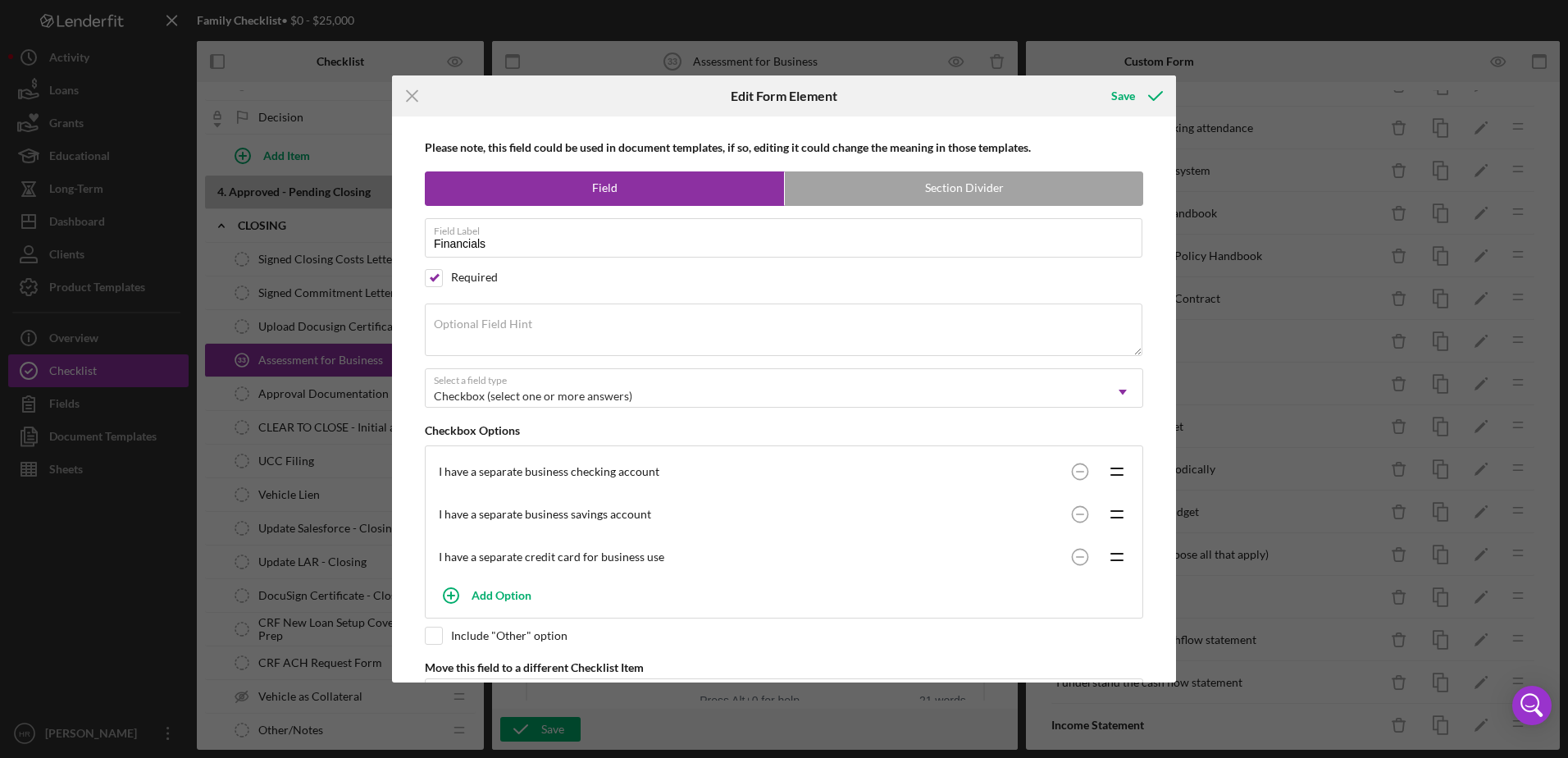
click at [958, 183] on label "Section Divider" at bounding box center [964, 188] width 359 height 33
radio input "false"
radio input "true"
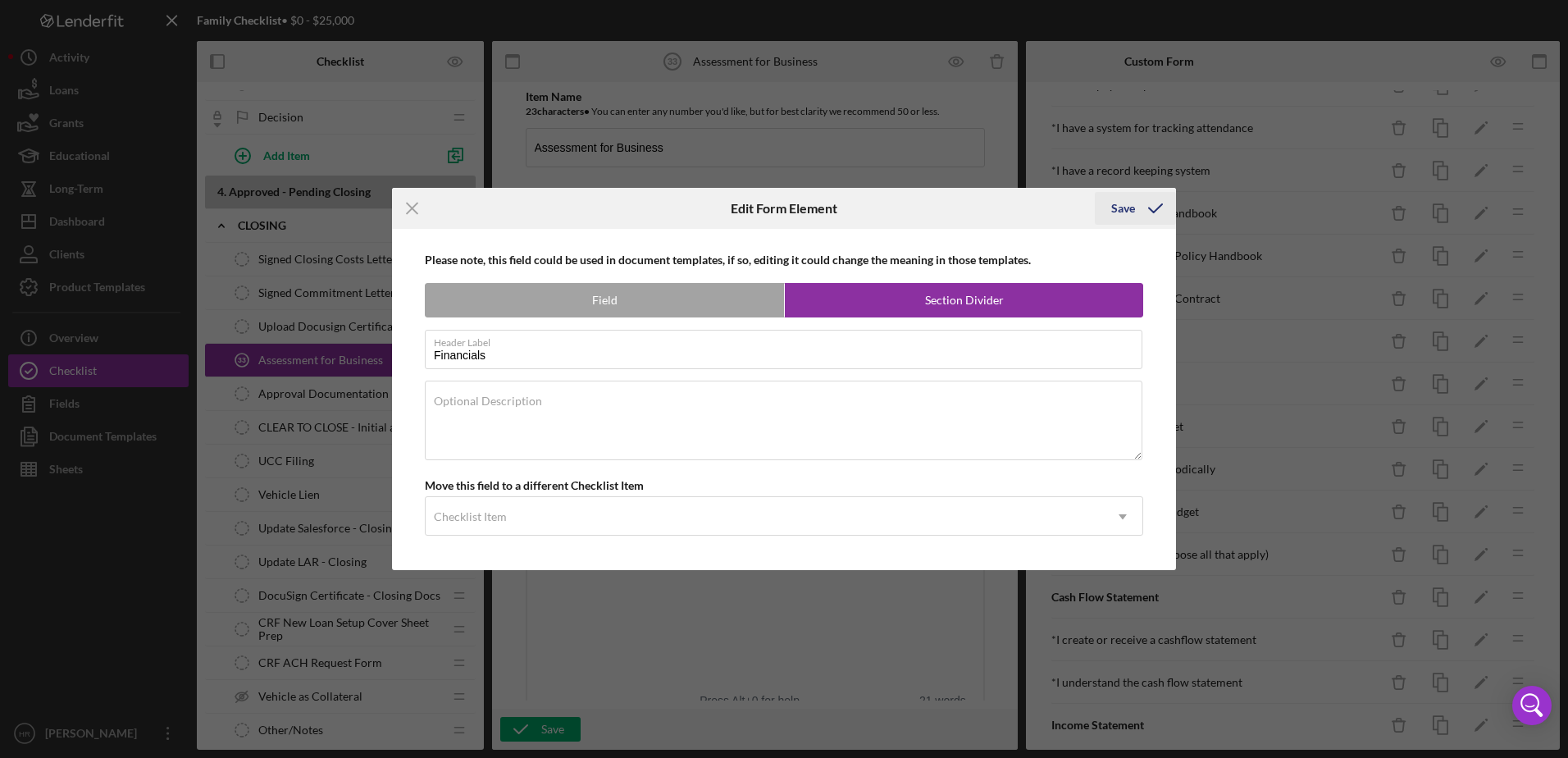
click at [1125, 204] on div "Save" at bounding box center [1122, 208] width 24 height 33
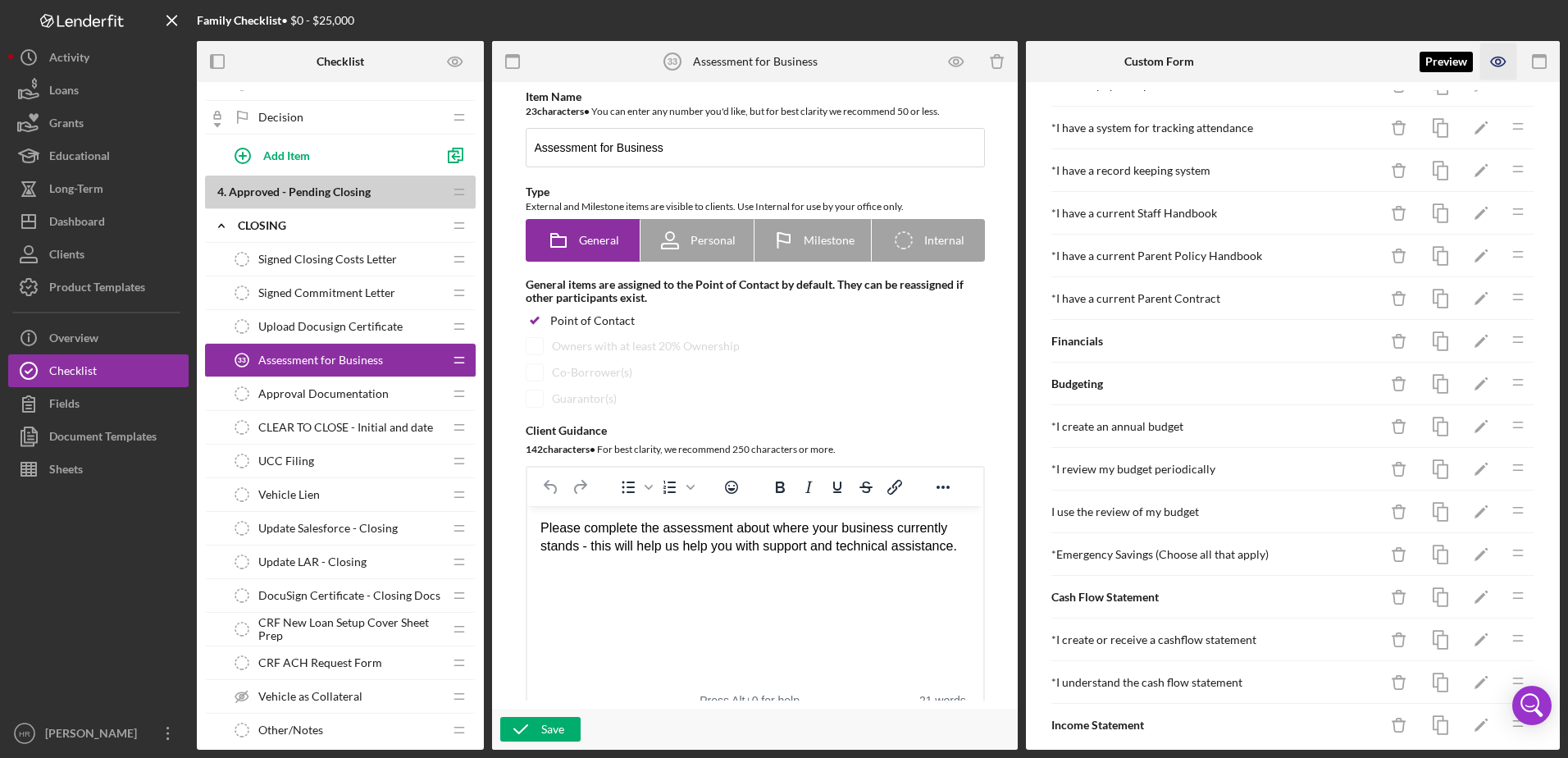
click at [1490, 66] on icon "button" at bounding box center [1498, 62] width 37 height 37
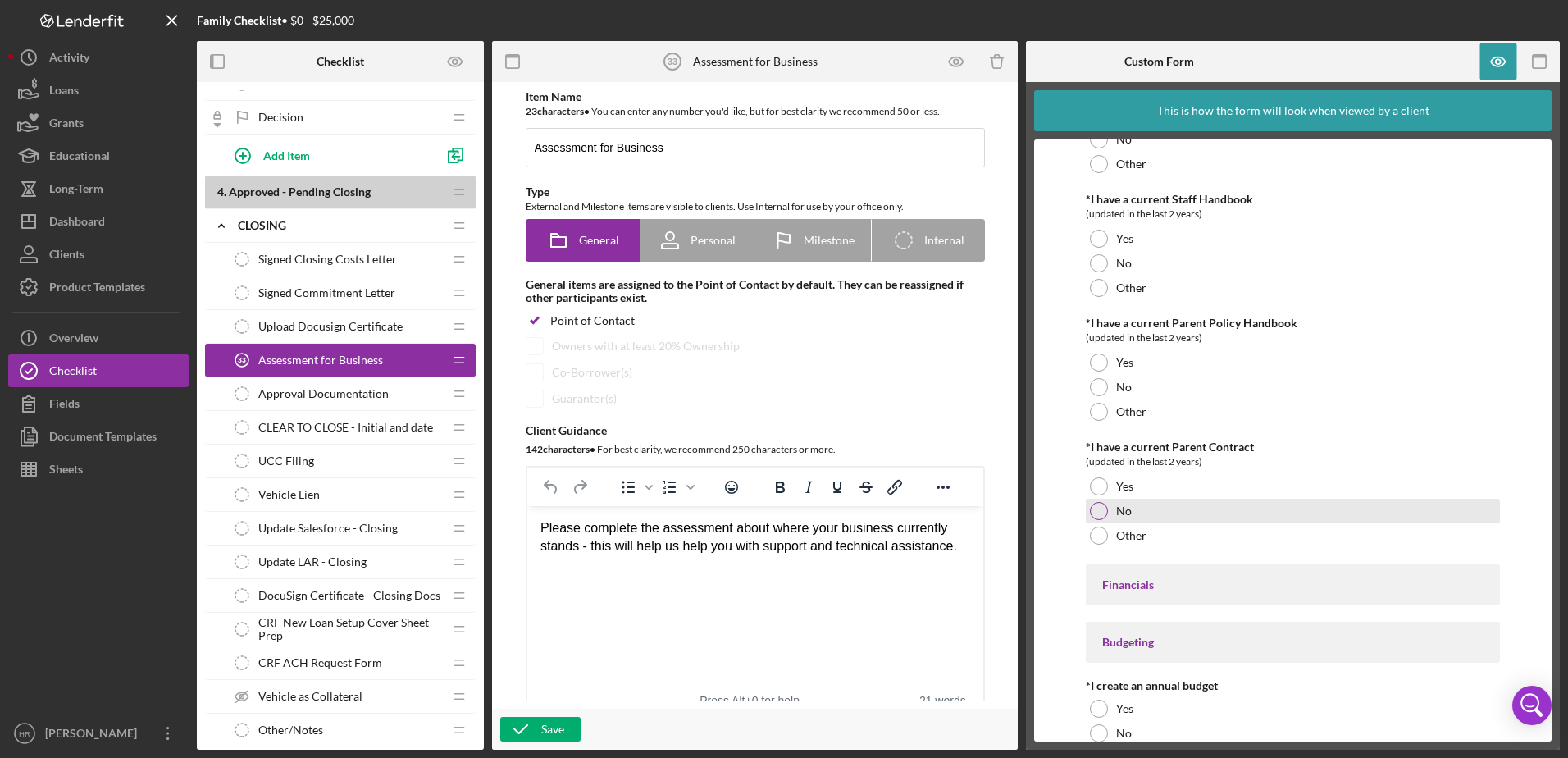
scroll to position [3527, 0]
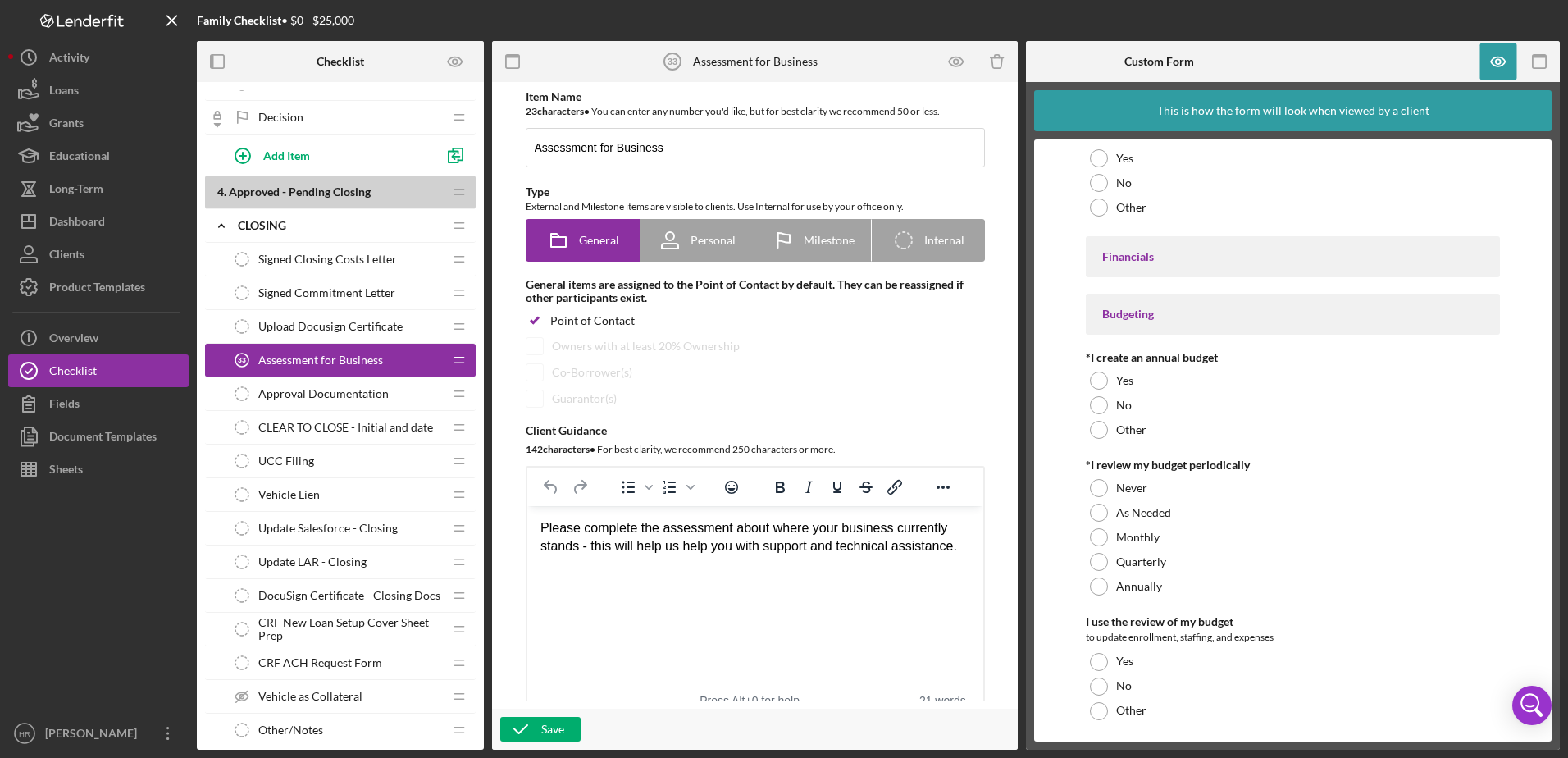
click at [1142, 253] on div "Financials" at bounding box center [1292, 256] width 381 height 13
click at [1140, 253] on div "Financials" at bounding box center [1292, 256] width 381 height 13
drag, startPoint x: 1140, startPoint y: 253, endPoint x: 1180, endPoint y: 262, distance: 41.0
click at [1180, 262] on div "Financials" at bounding box center [1292, 256] width 381 height 13
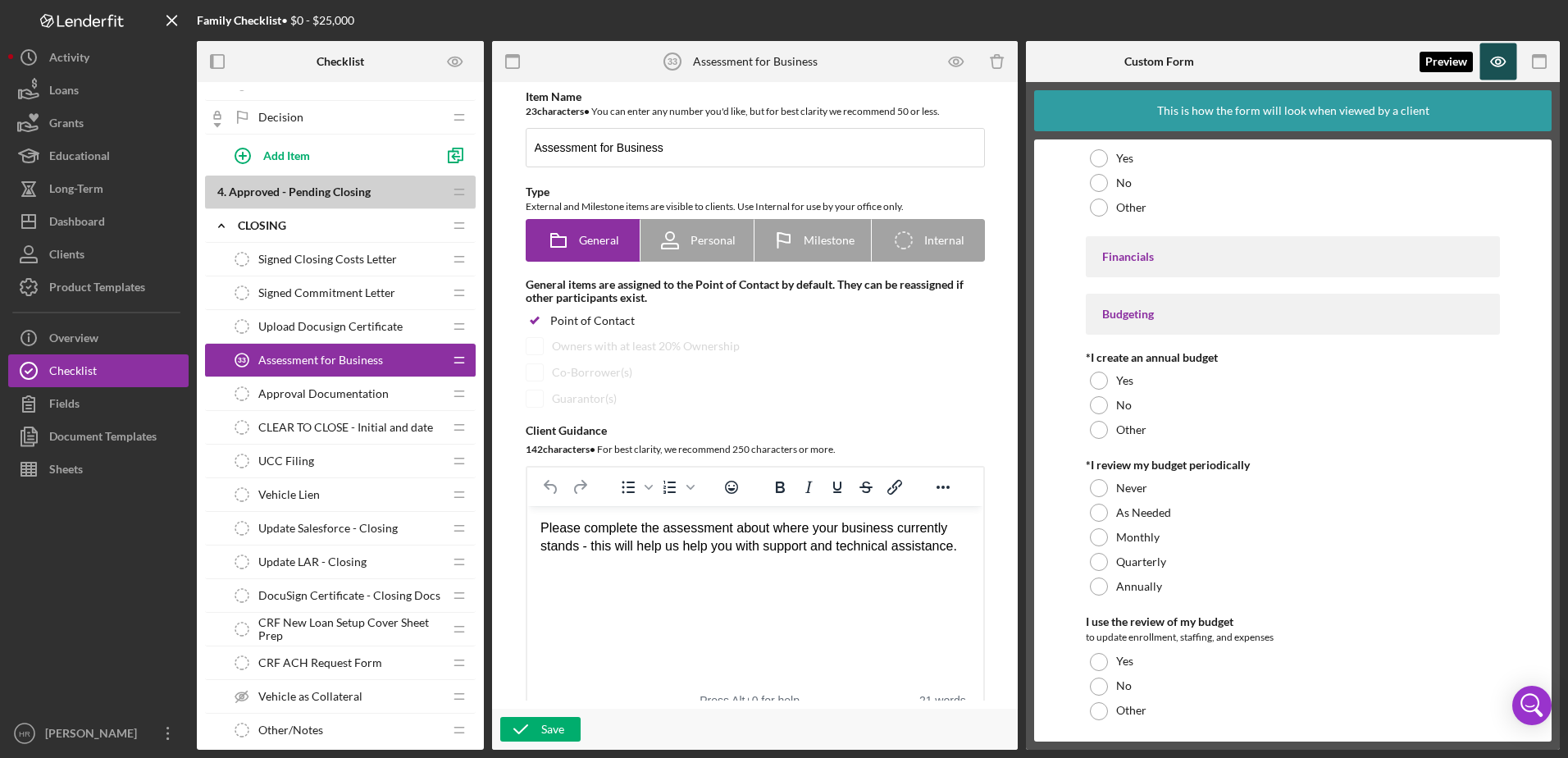
click at [1505, 57] on icon "button" at bounding box center [1498, 62] width 37 height 37
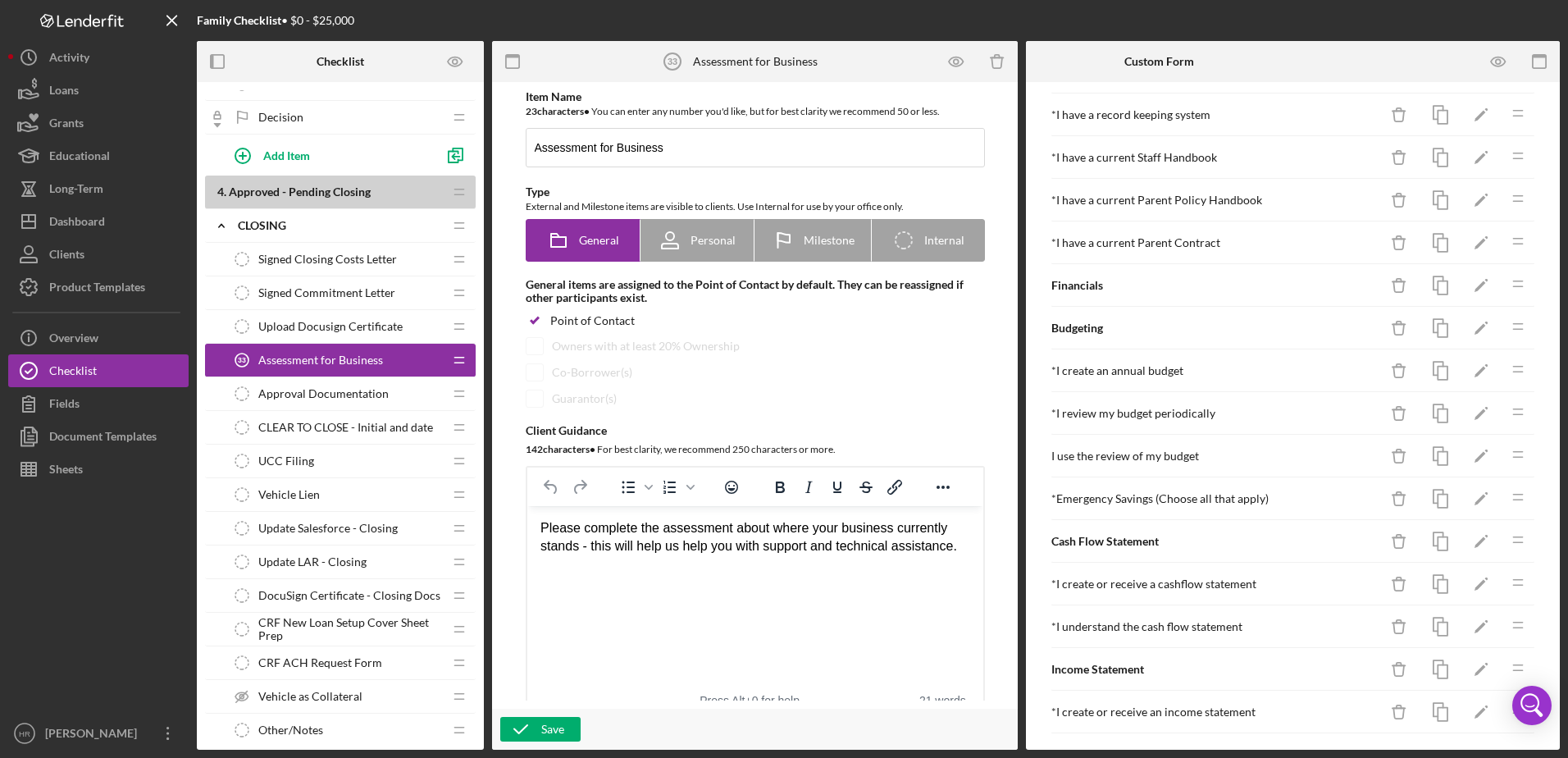
scroll to position [1148, 0]
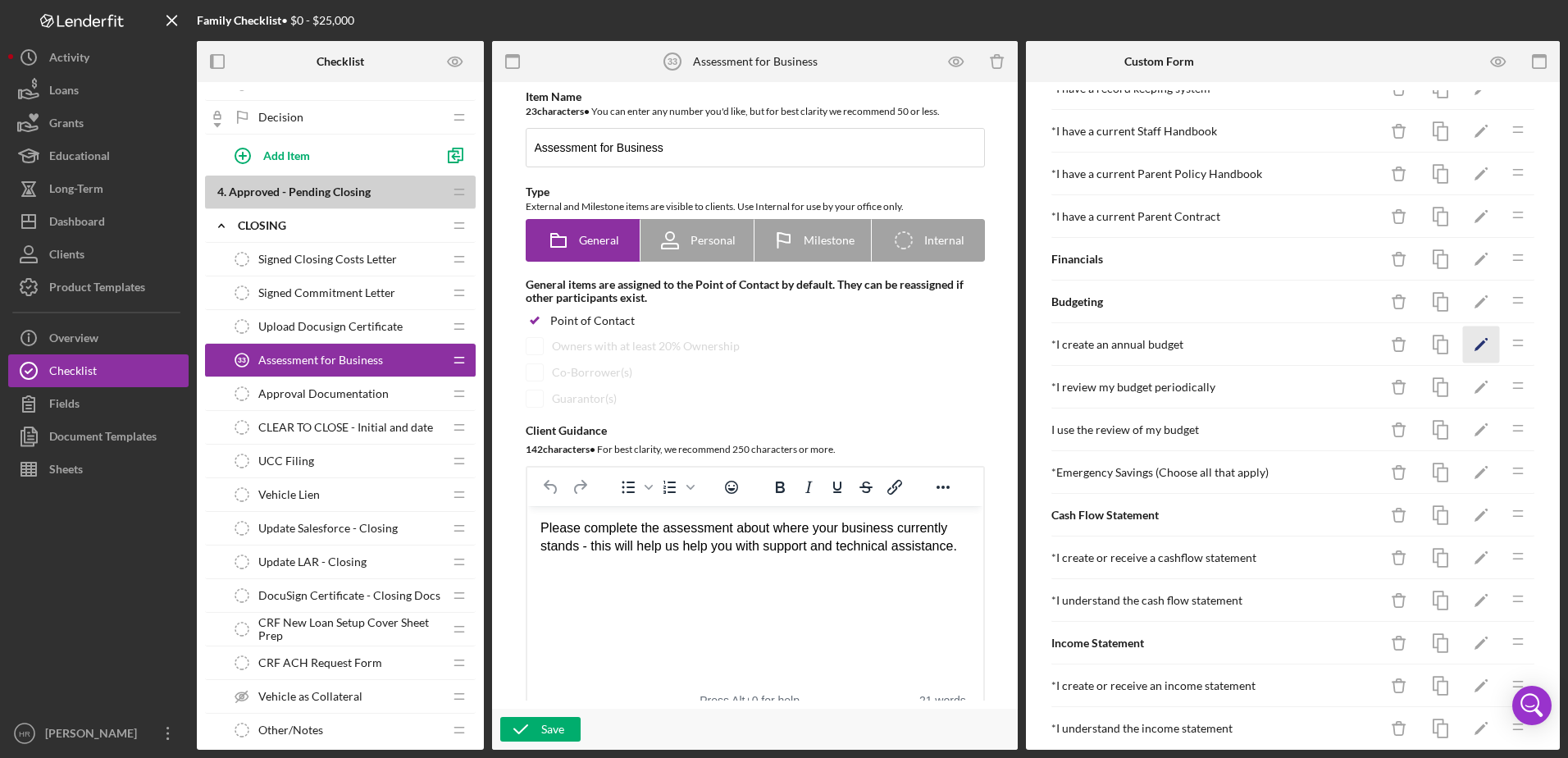
click at [1462, 335] on icon "Icon/Edit" at bounding box center [1481, 345] width 37 height 37
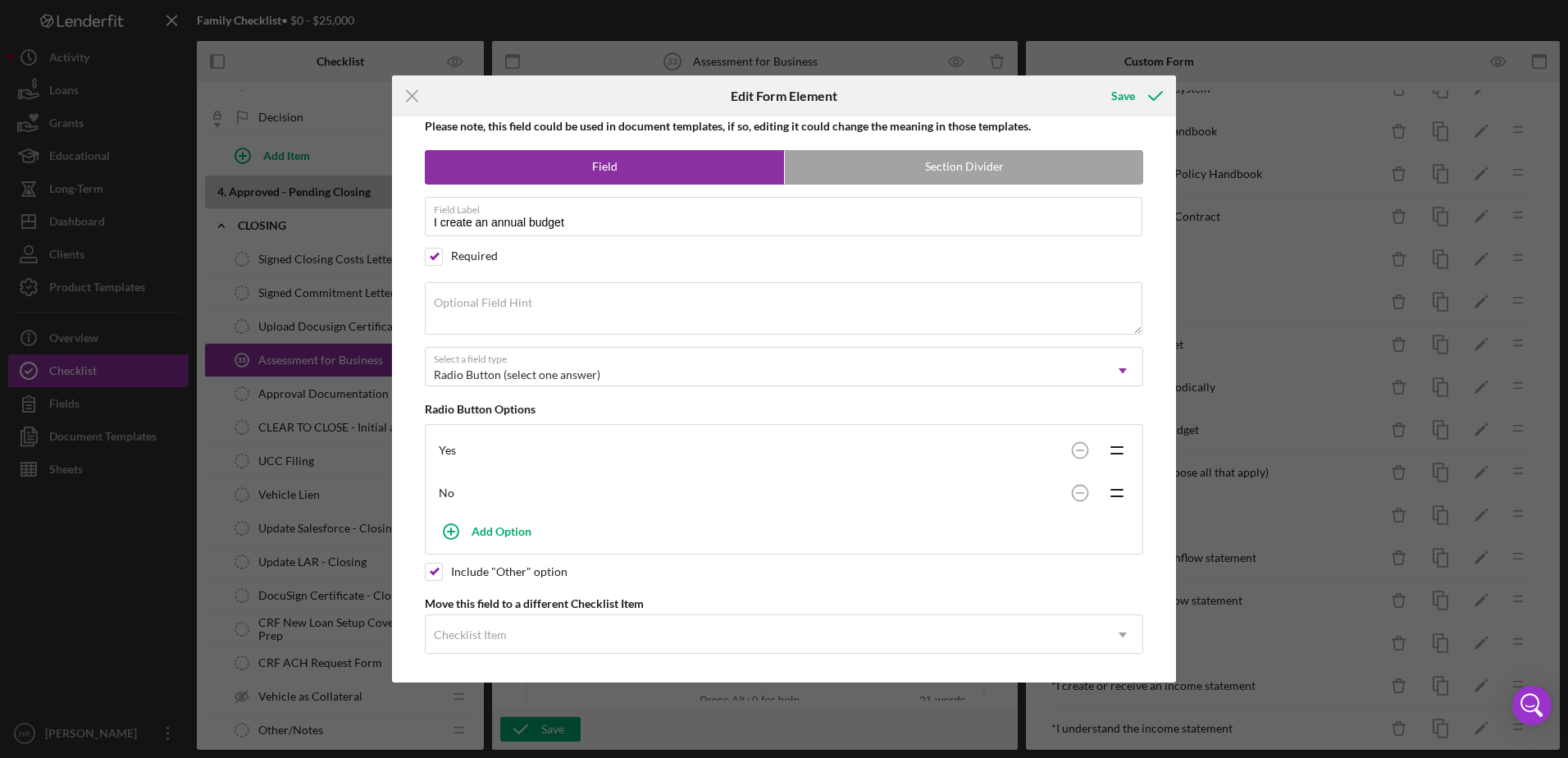
scroll to position [27, 0]
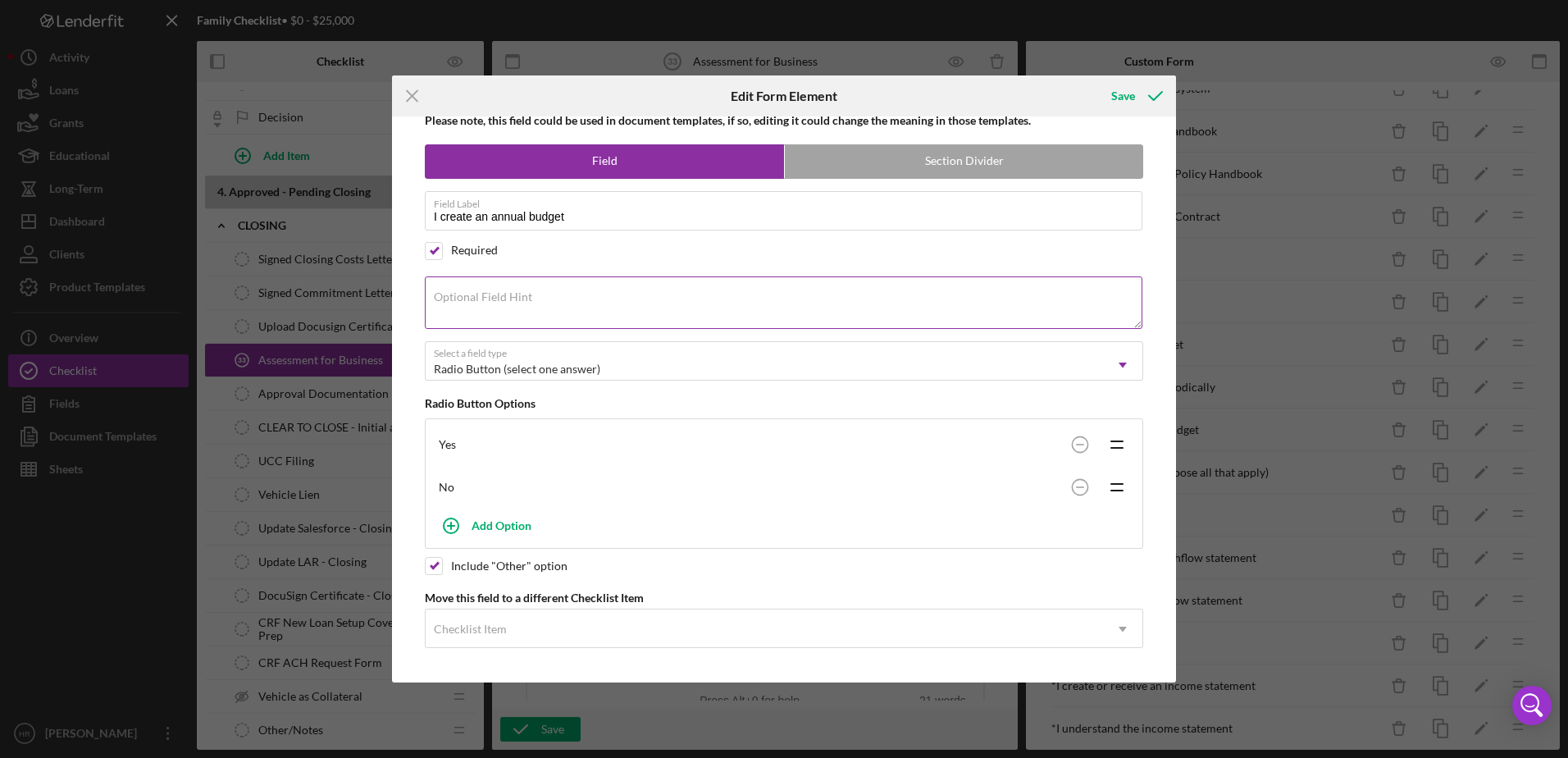
click at [498, 302] on label "Optional Field Hint" at bounding box center [483, 296] width 99 height 13
click at [498, 302] on textarea "Optional Field Hint" at bounding box center [783, 303] width 717 height 53
click at [579, 220] on input "I create an annual budget" at bounding box center [783, 211] width 717 height 40
click at [529, 222] on input "I create an annual budget" at bounding box center [783, 211] width 717 height 40
type input "I create an annual personal budget"
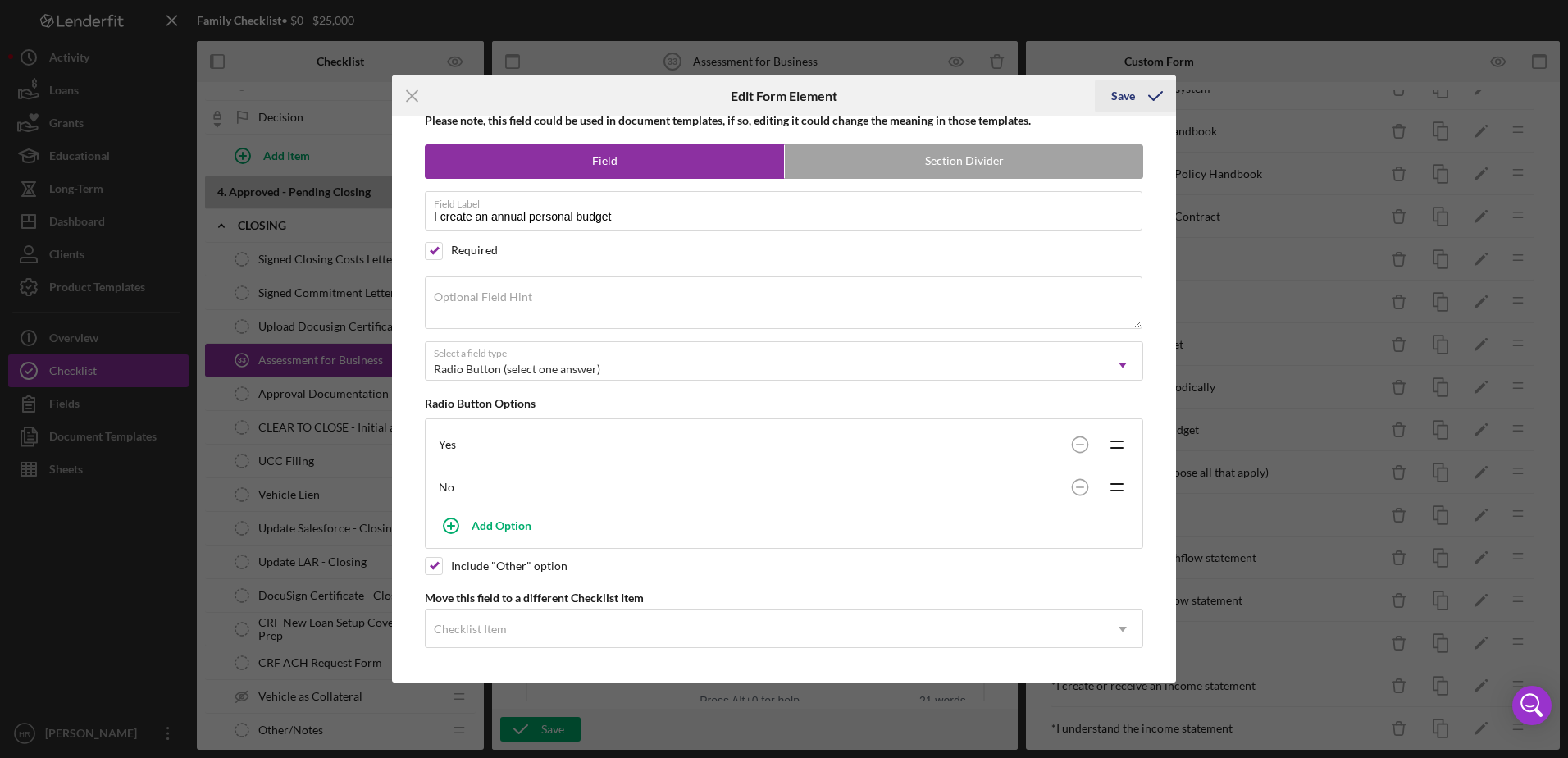
click at [1123, 104] on div "Save" at bounding box center [1122, 95] width 24 height 33
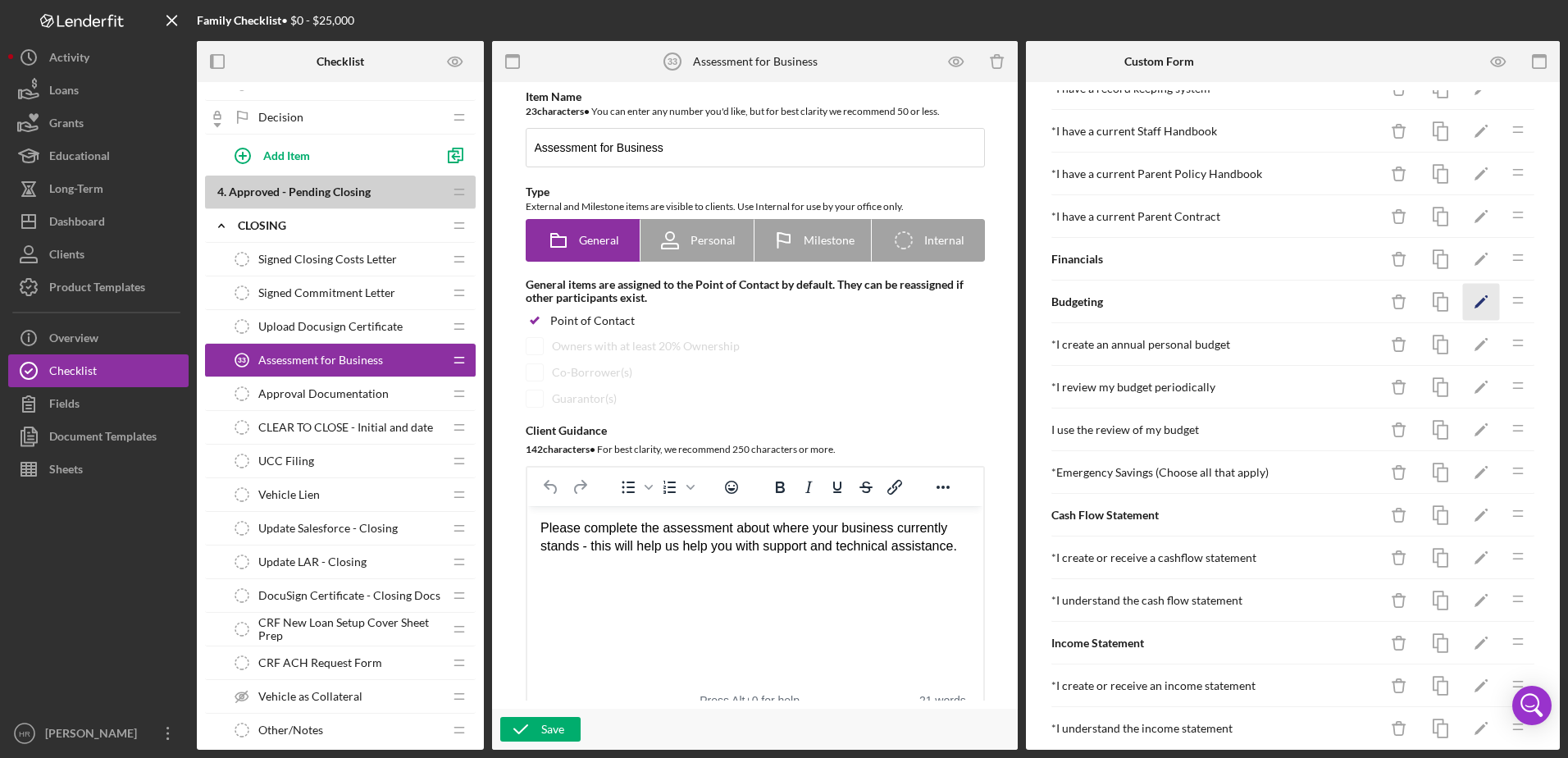
click at [1474, 301] on polygon "button" at bounding box center [1479, 303] width 11 height 11
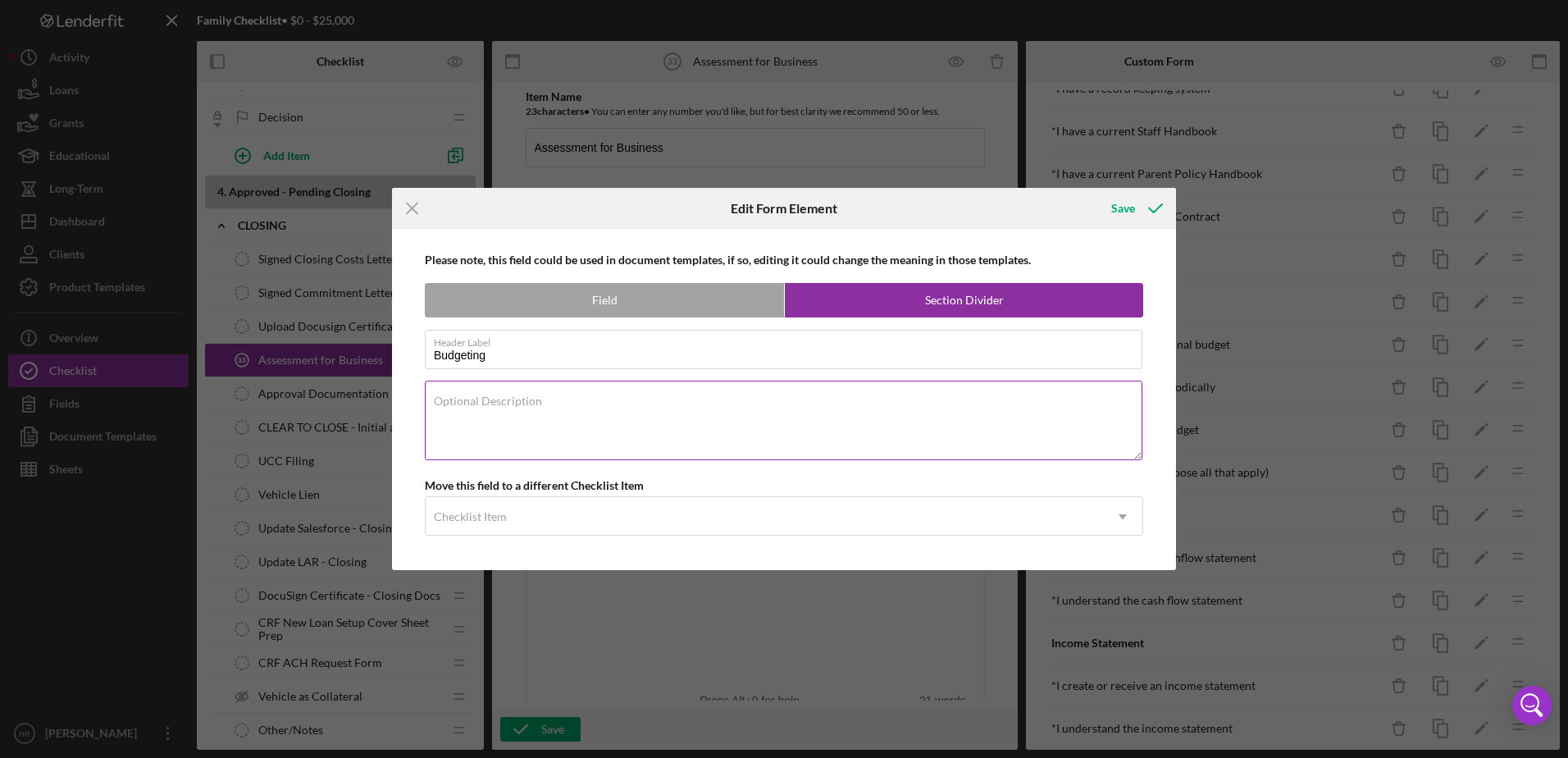
click at [503, 405] on label "Optional Description" at bounding box center [487, 401] width 108 height 13
click at [503, 405] on textarea "Optional Description" at bounding box center [783, 420] width 717 height 78
click at [617, 312] on label "Field" at bounding box center [604, 300] width 359 height 33
radio input "true"
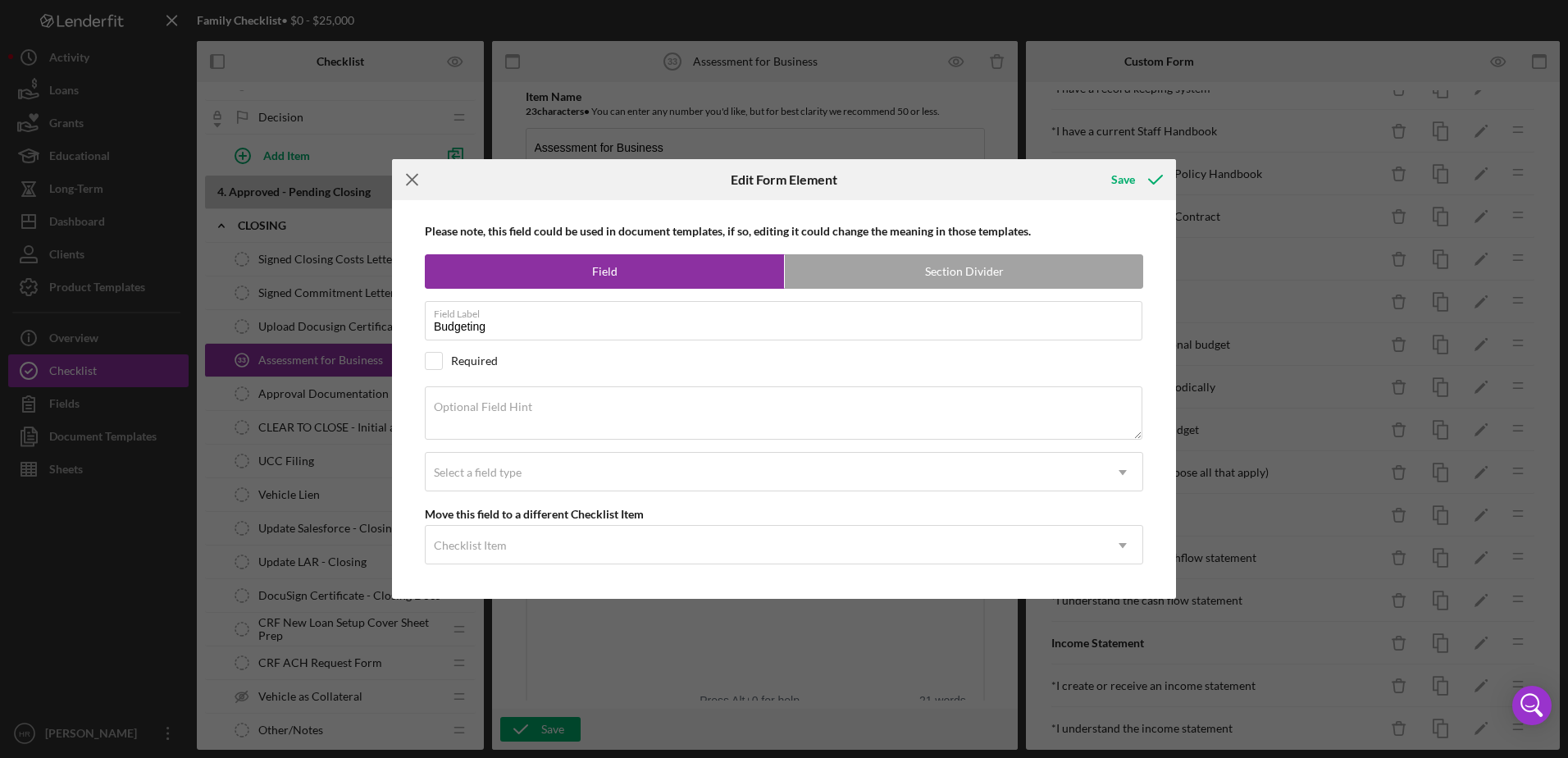
click at [417, 179] on icon "Icon/Menu Close" at bounding box center [412, 180] width 41 height 41
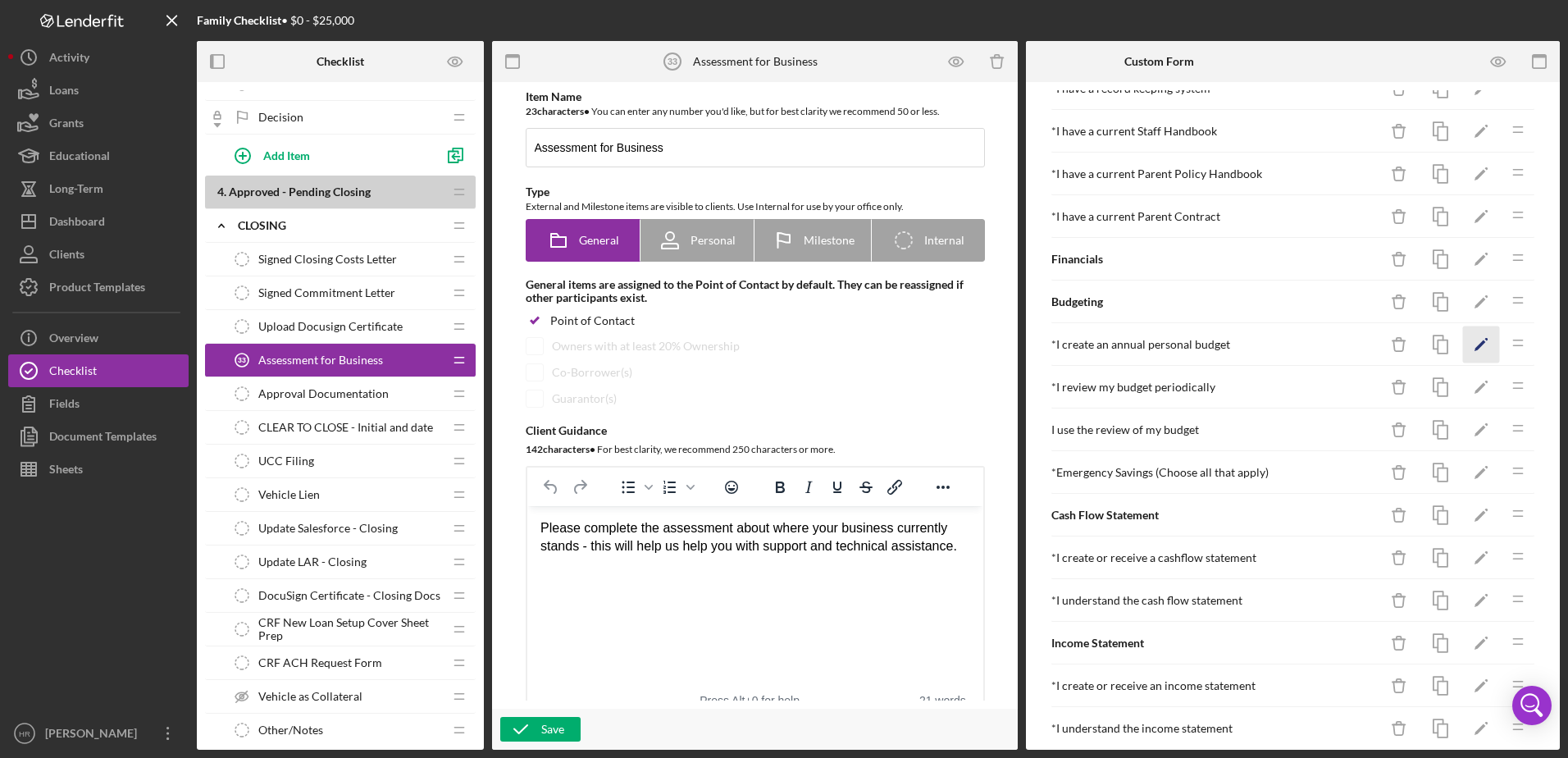
click at [1474, 346] on icon "Icon/Edit" at bounding box center [1481, 345] width 37 height 37
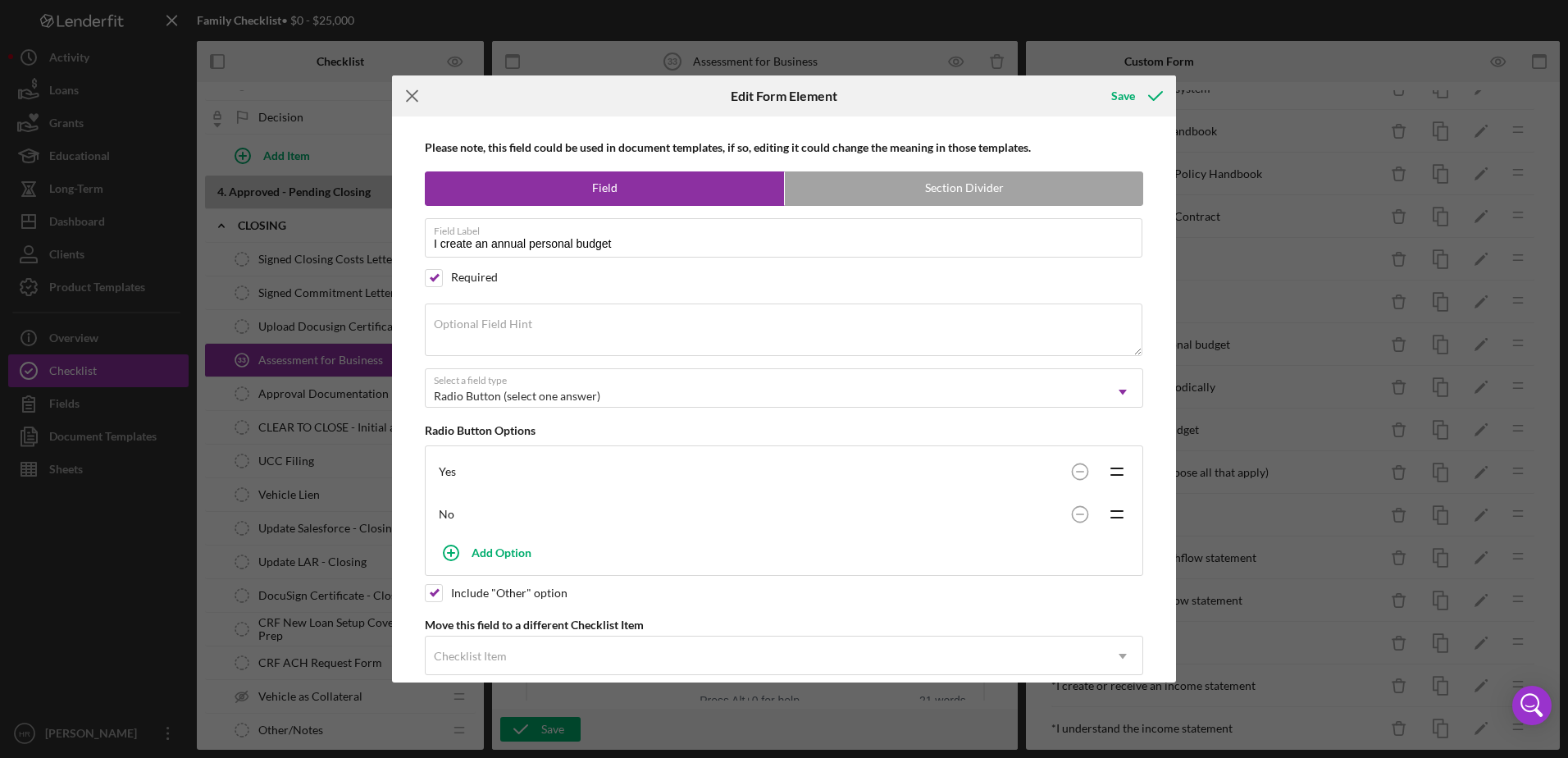
click at [409, 96] on icon "Icon/Menu Close" at bounding box center [412, 96] width 41 height 41
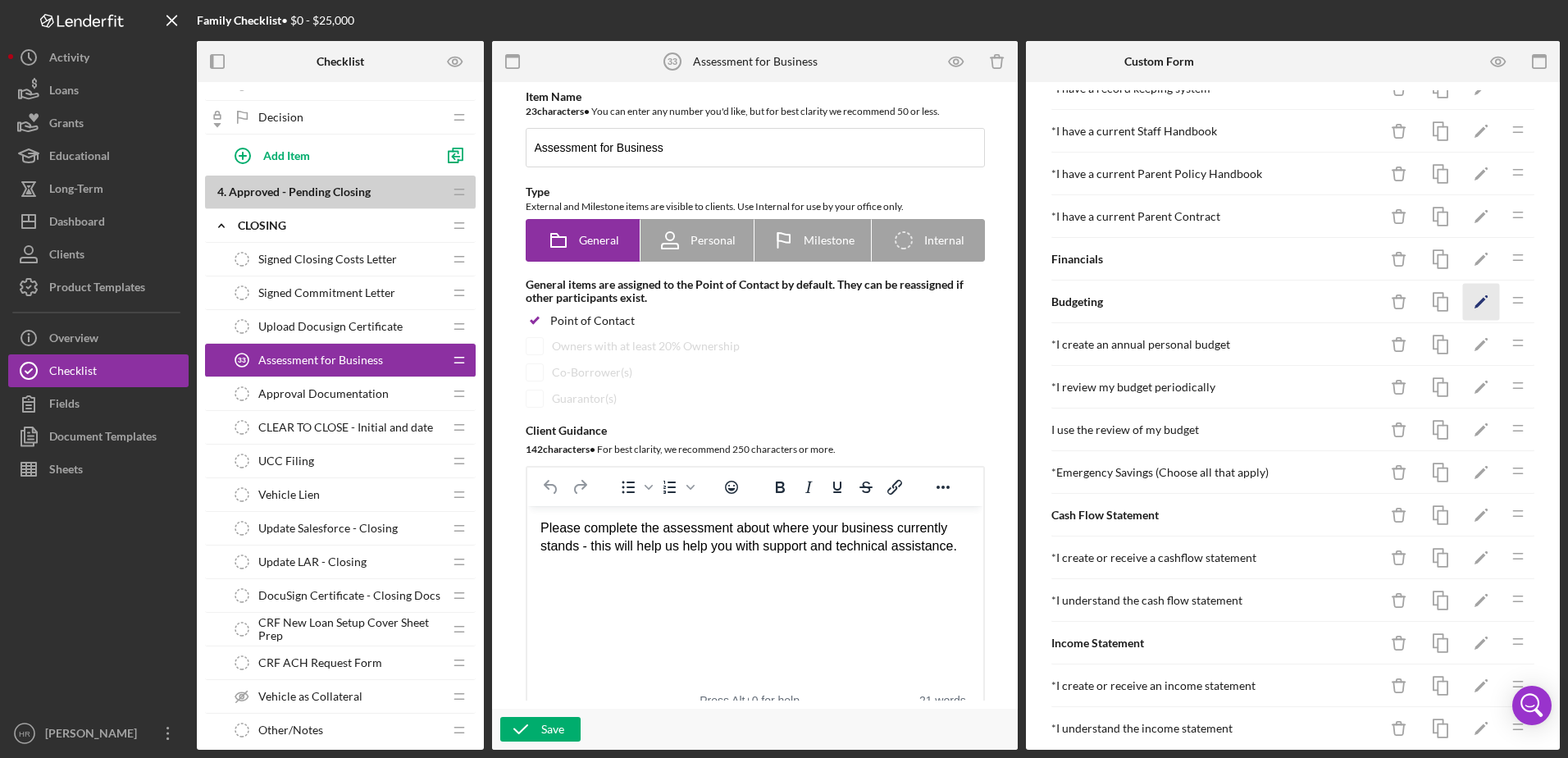
click at [1462, 305] on icon "Icon/Edit" at bounding box center [1481, 302] width 37 height 37
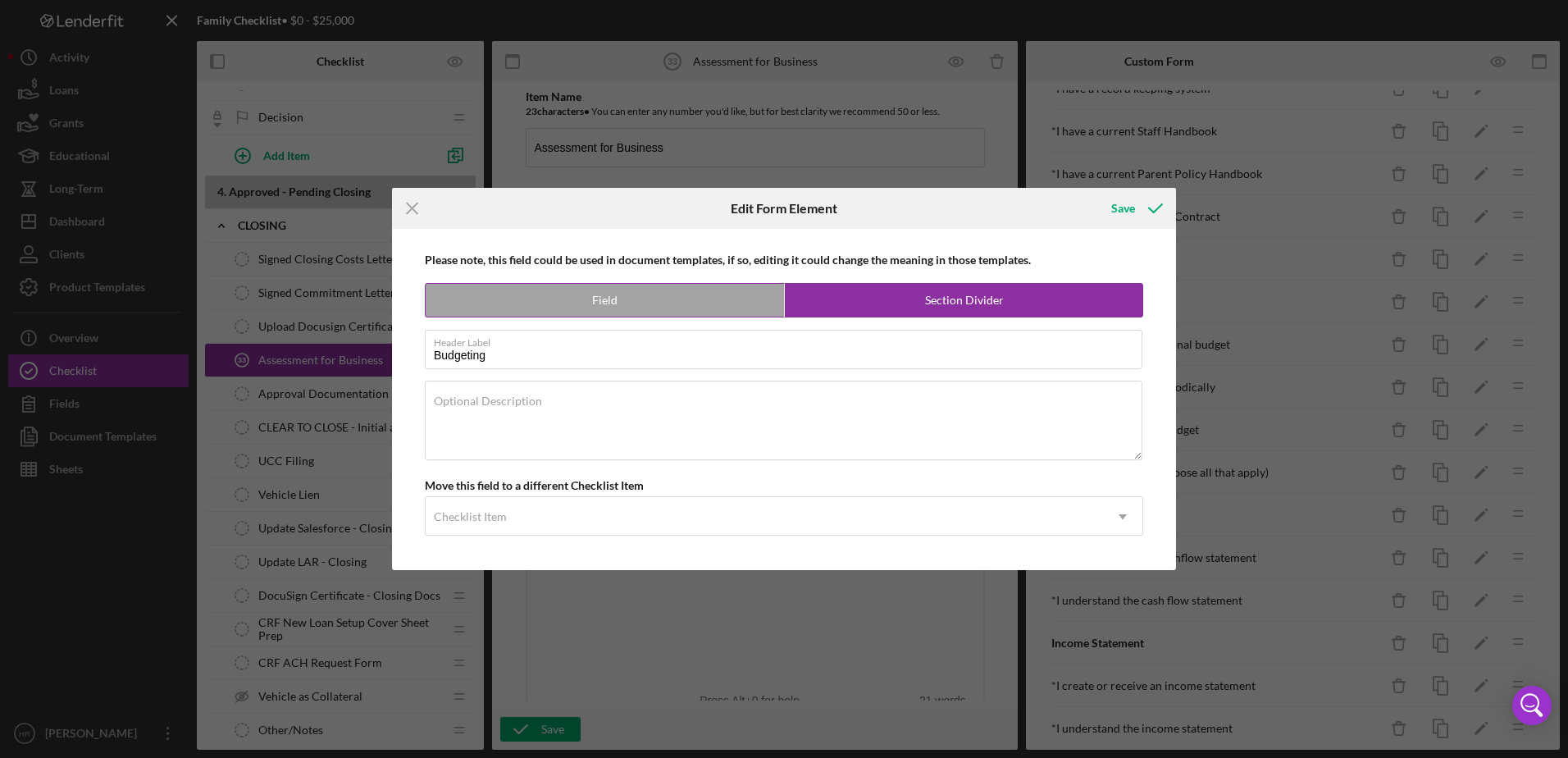
click at [590, 308] on label "Field" at bounding box center [604, 300] width 359 height 33
radio input "true"
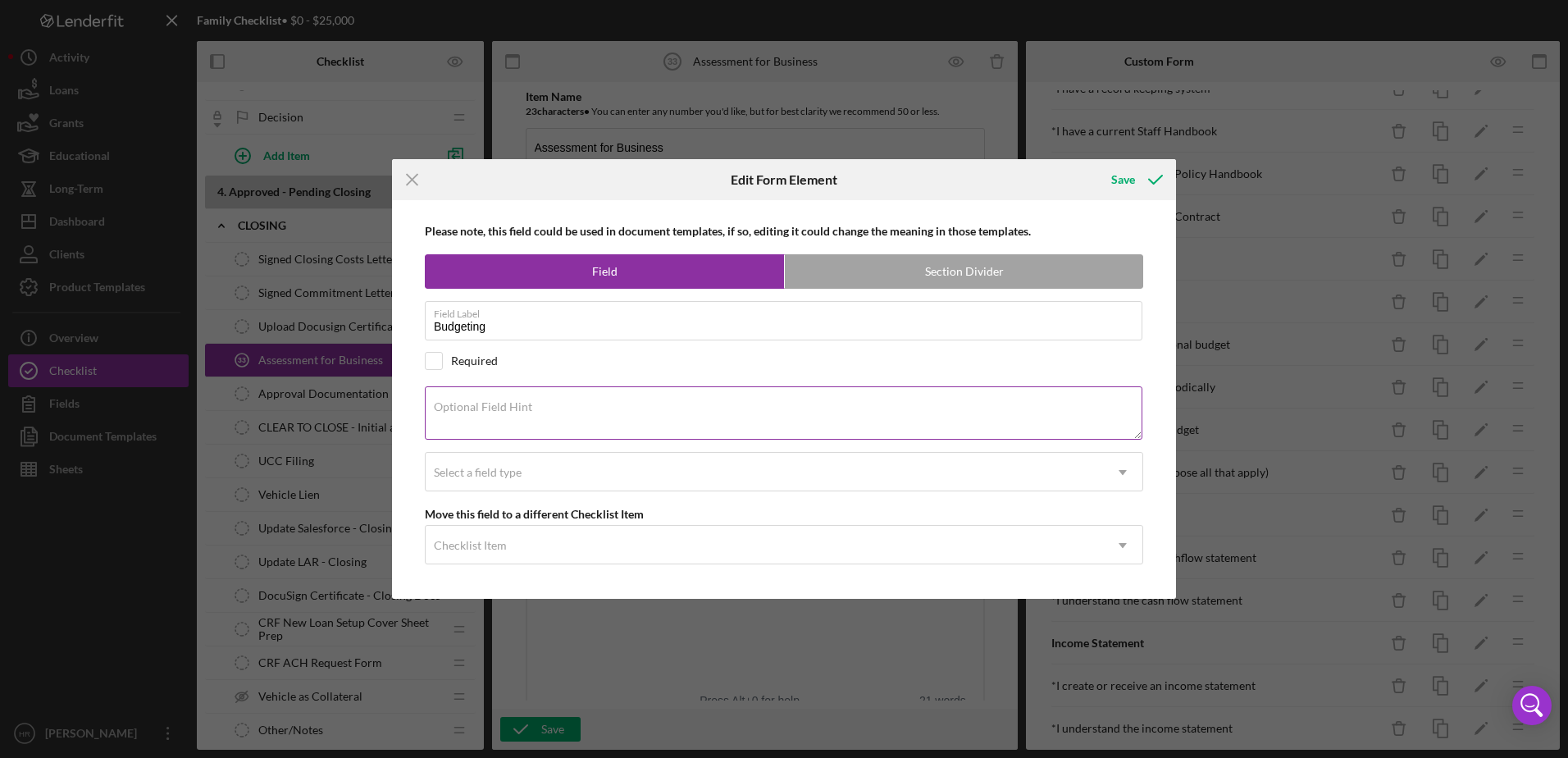
click at [466, 411] on label "Optional Field Hint" at bounding box center [483, 406] width 99 height 13
click at [466, 411] on textarea "Optional Field Hint" at bounding box center [783, 412] width 717 height 53
click at [556, 420] on textarea "I create an annual Business budget" at bounding box center [783, 412] width 717 height 53
click at [536, 410] on textarea "I create an annual Business budget" at bounding box center [783, 412] width 717 height 53
click at [658, 413] on textarea "I create an annual business budget" at bounding box center [783, 412] width 717 height 53
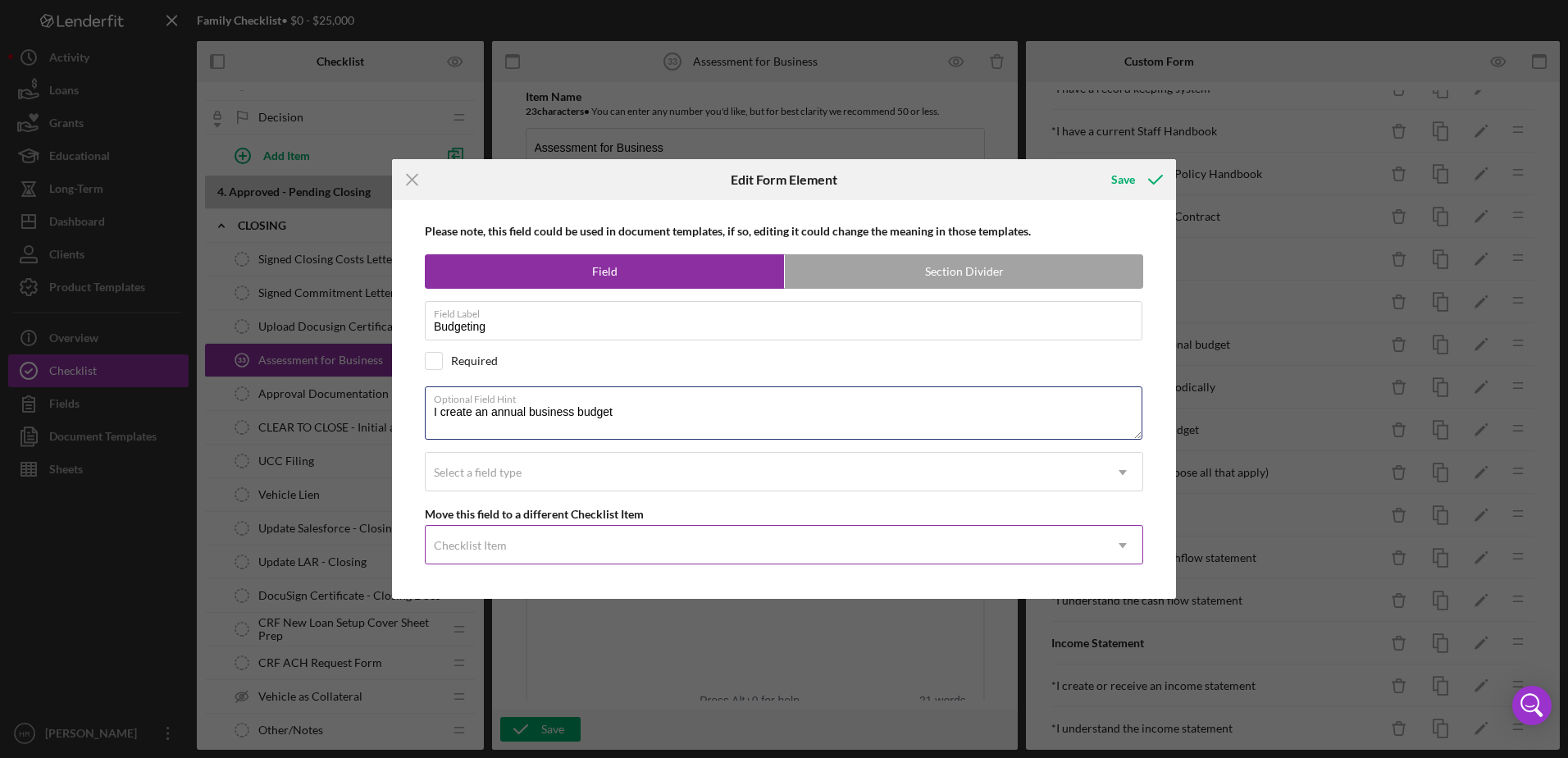
type textarea "I create an annual business budget"
click at [482, 539] on div "Checklist Item" at bounding box center [470, 545] width 73 height 13
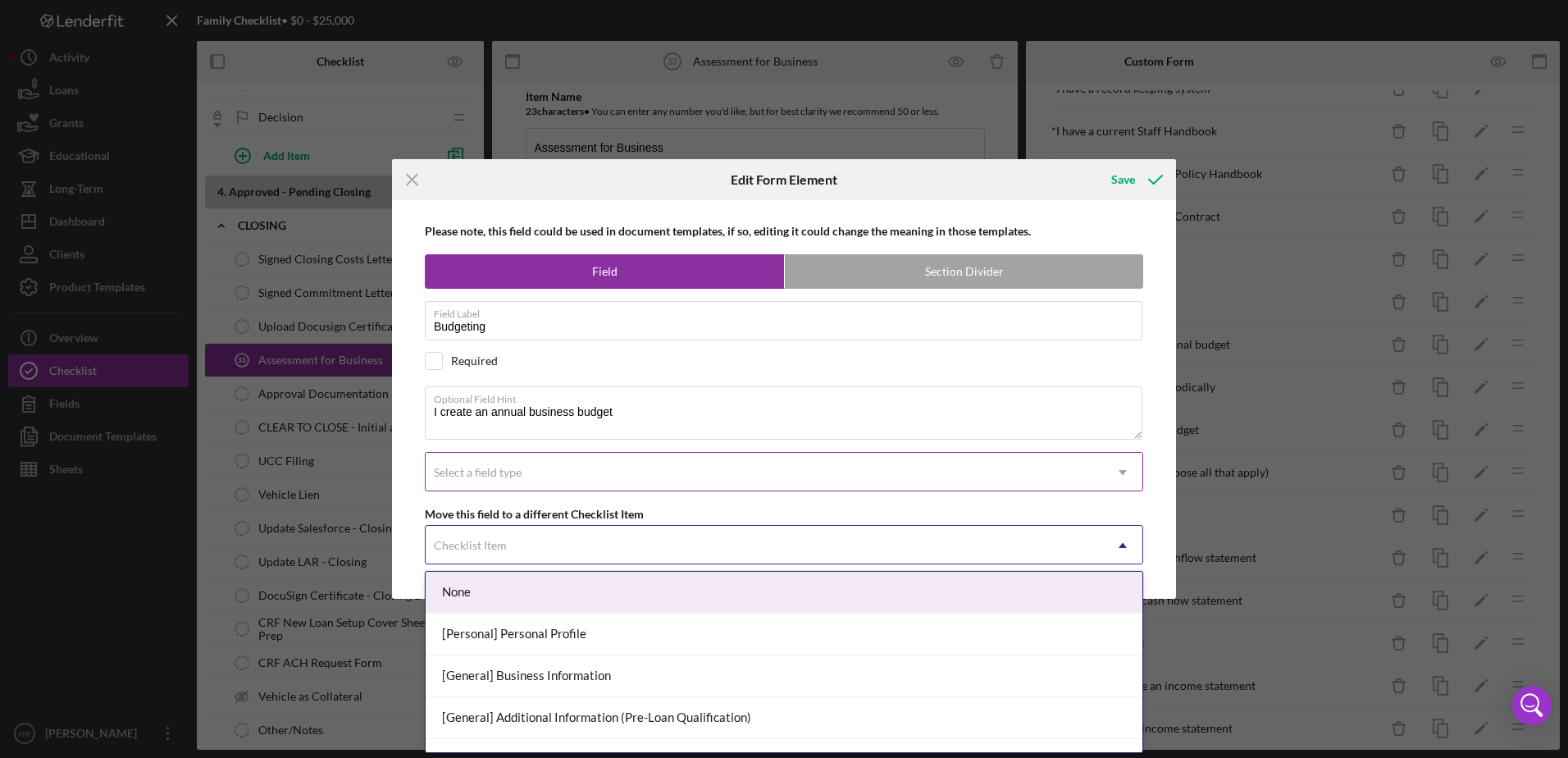
click at [471, 474] on div "Select a field type" at bounding box center [477, 472] width 88 height 13
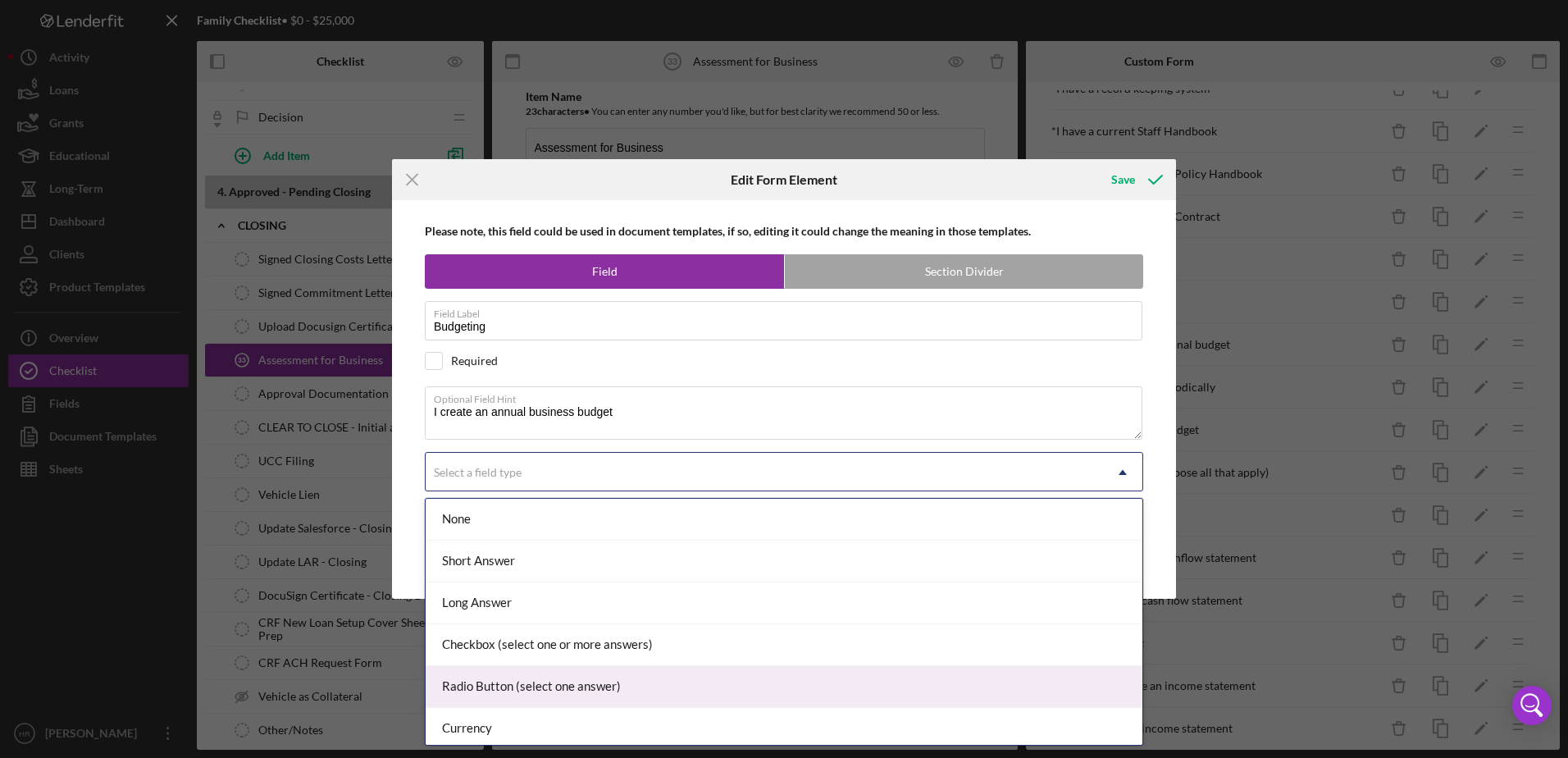
click at [475, 698] on div "Radio Button (select one answer)" at bounding box center [783, 687] width 716 height 41
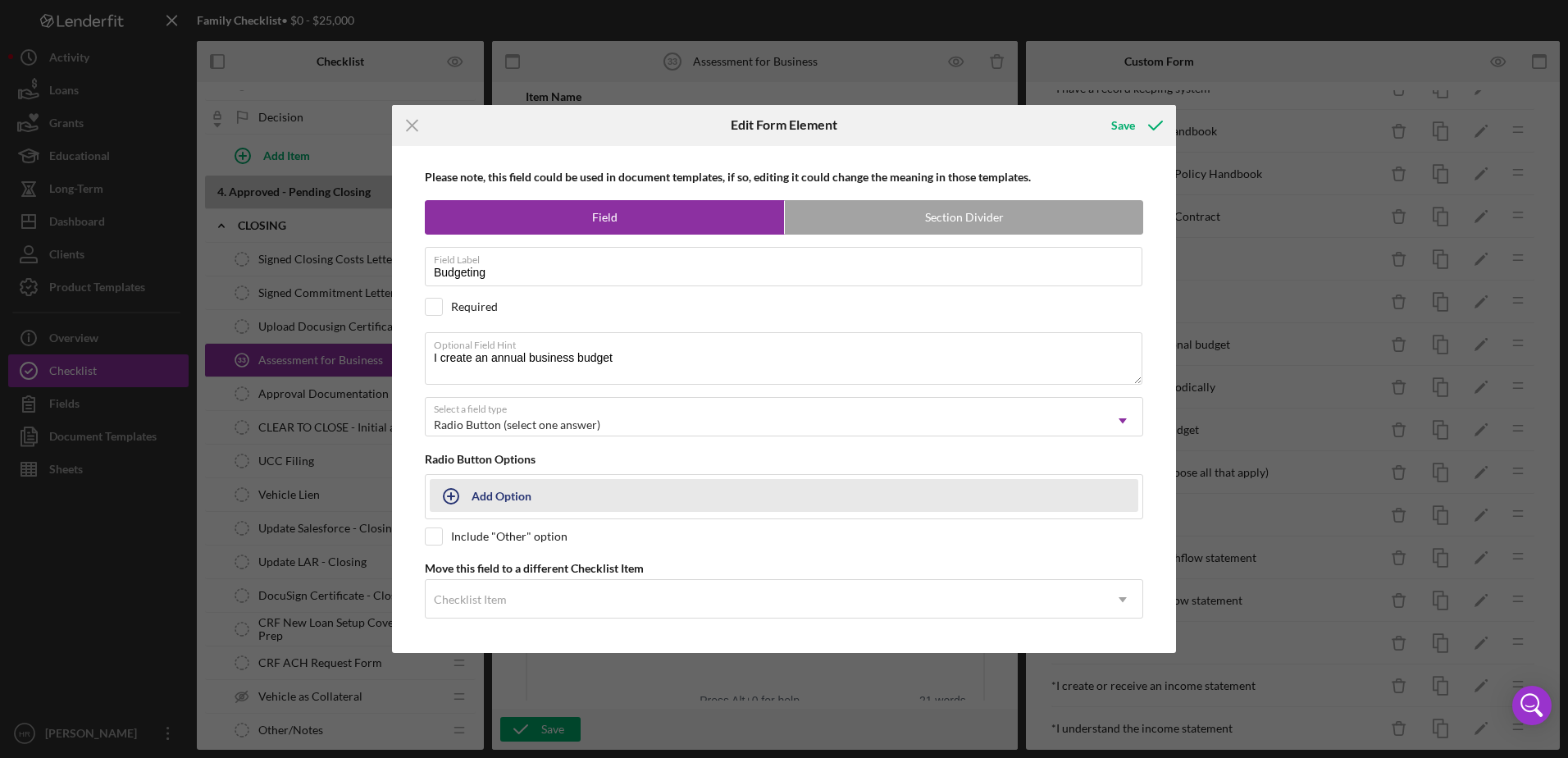
click at [489, 502] on div "Add Option" at bounding box center [501, 494] width 60 height 31
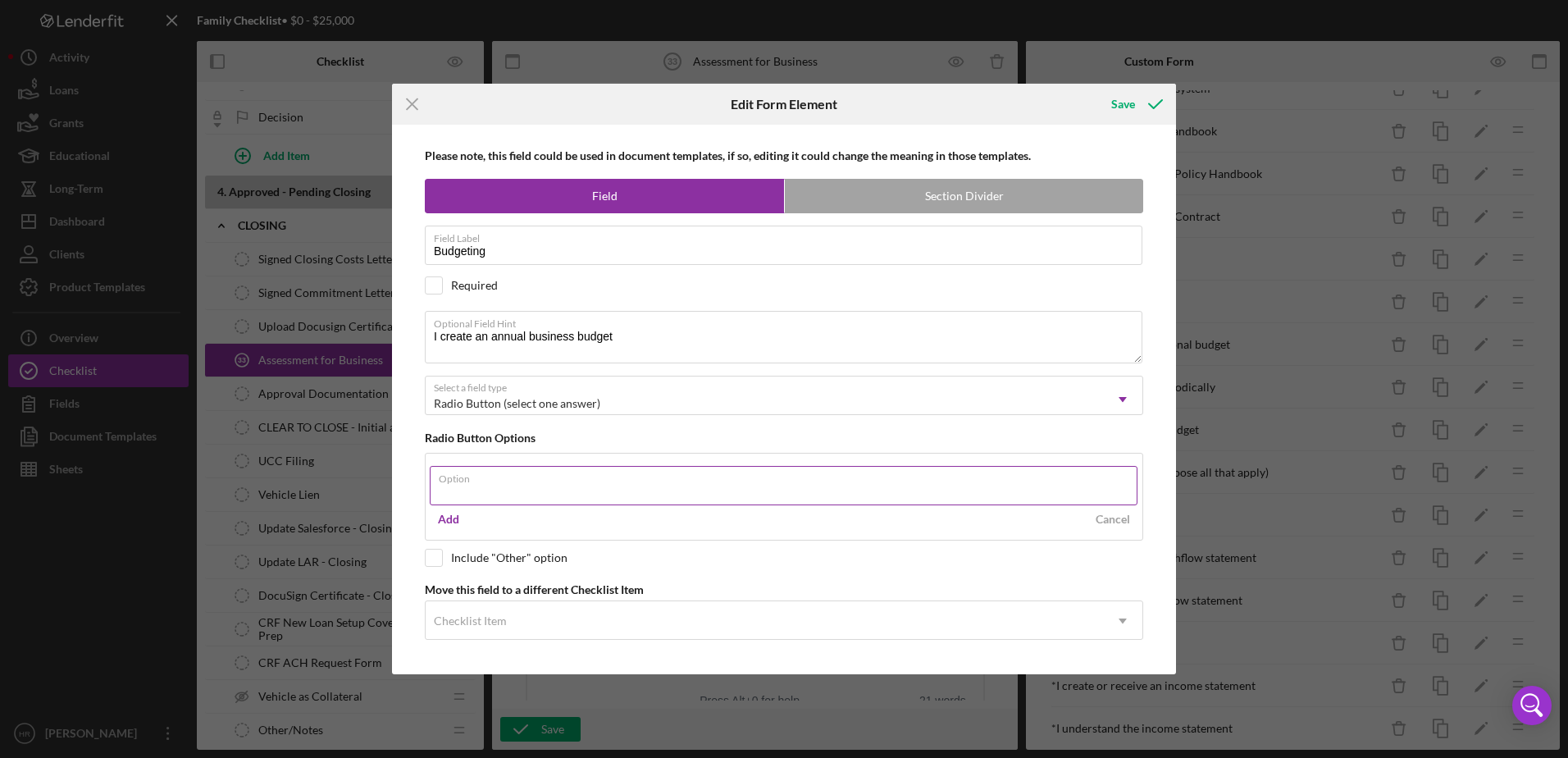
click at [471, 495] on input "Option" at bounding box center [783, 486] width 707 height 40
type input "Yes"
click at [458, 516] on div "Add" at bounding box center [448, 519] width 21 height 25
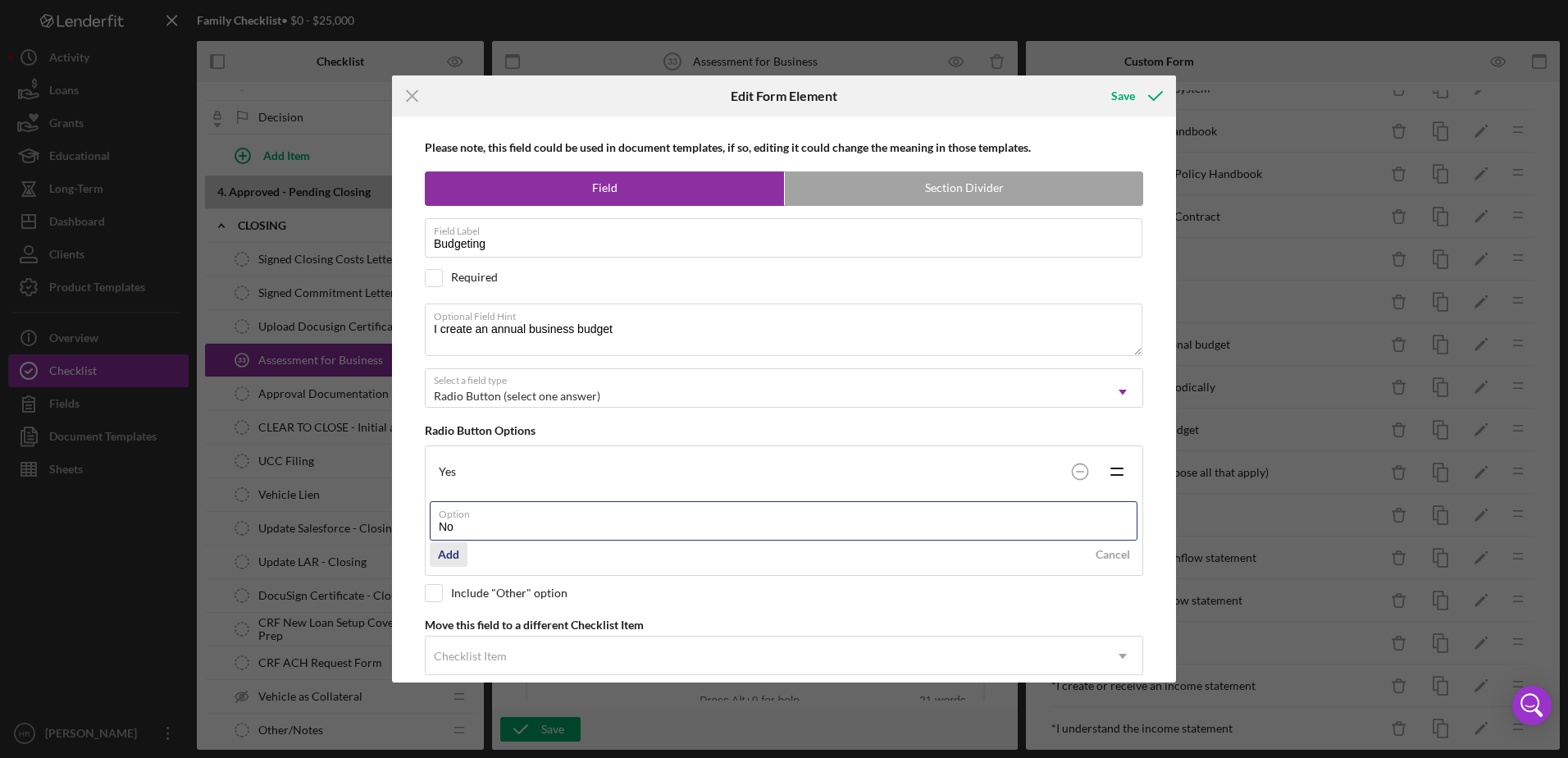
type input "No"
click at [451, 546] on div "Add" at bounding box center [448, 554] width 21 height 25
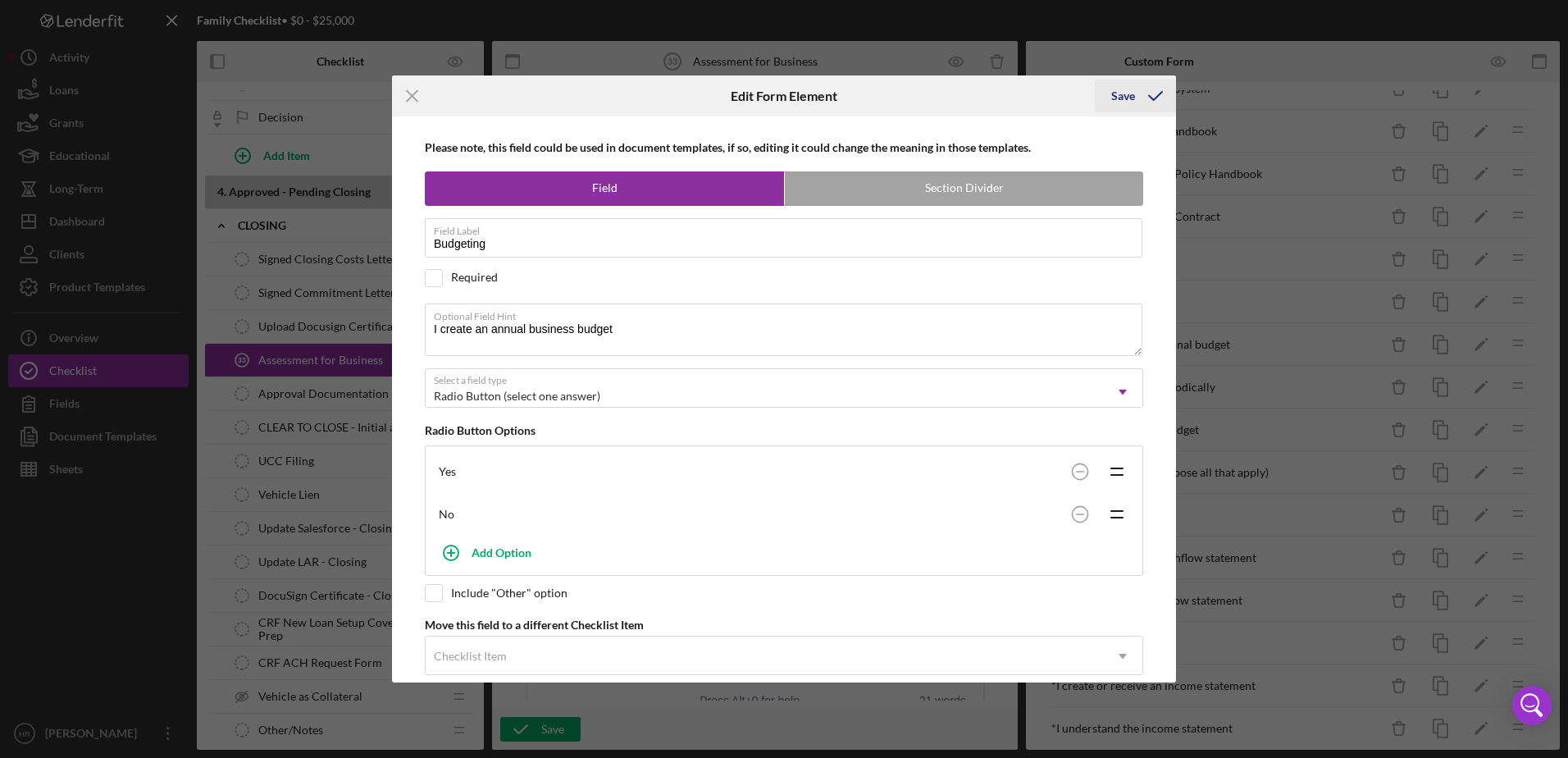
click at [1121, 89] on div "Save" at bounding box center [1122, 95] width 24 height 33
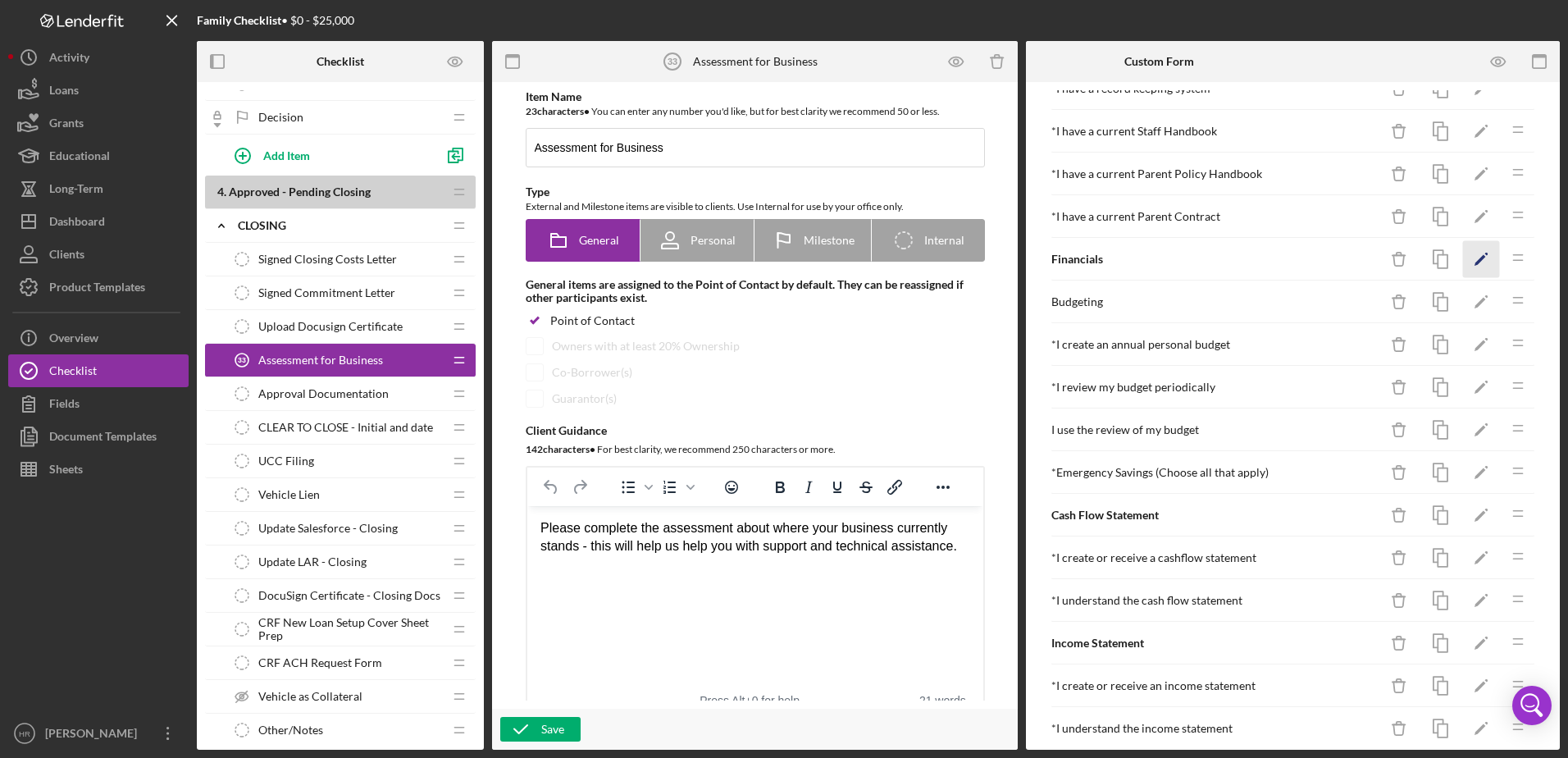
click at [1476, 262] on icon "Icon/Edit" at bounding box center [1481, 260] width 37 height 37
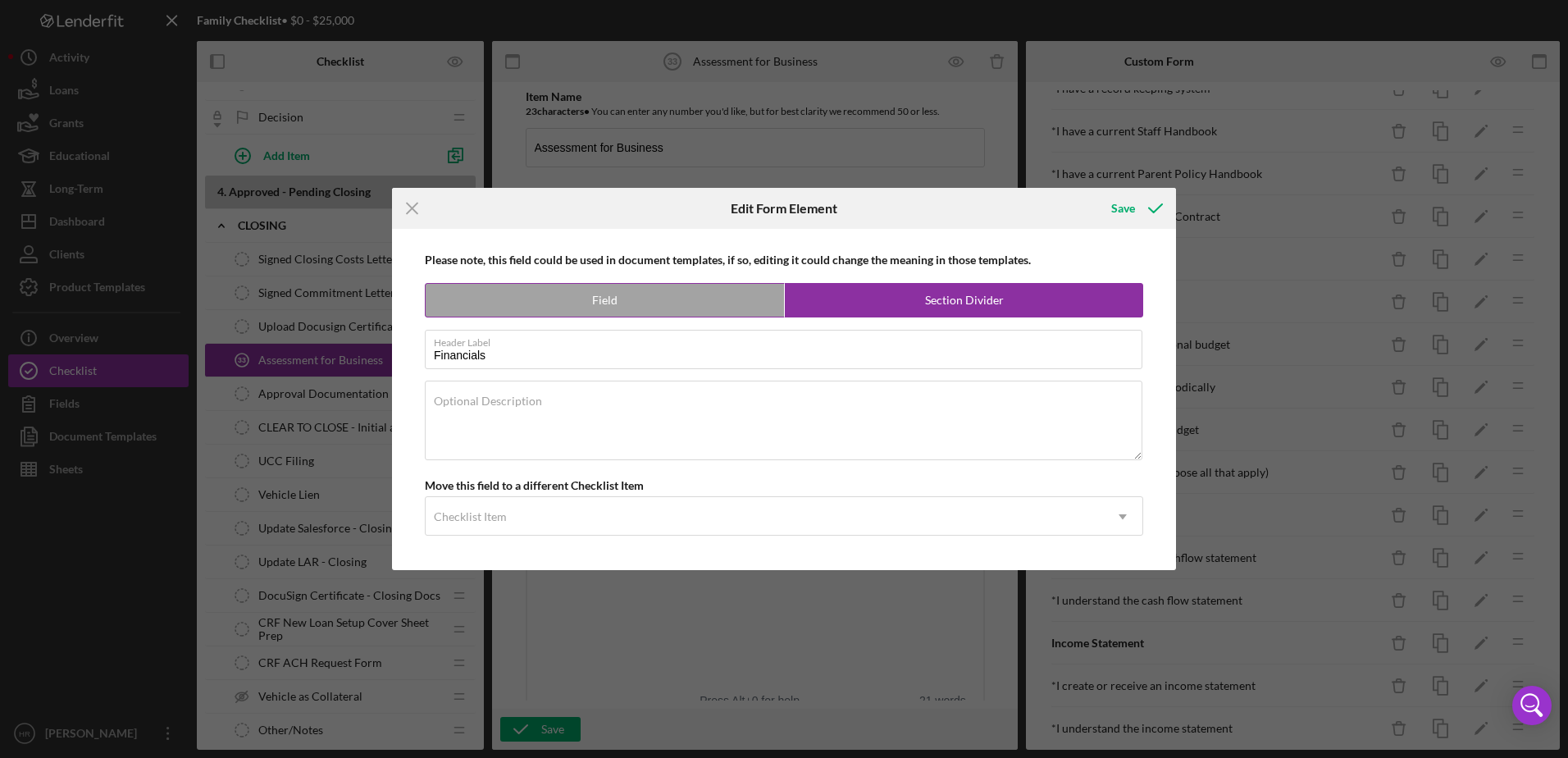
click at [637, 302] on label "Field" at bounding box center [604, 300] width 359 height 33
radio input "true"
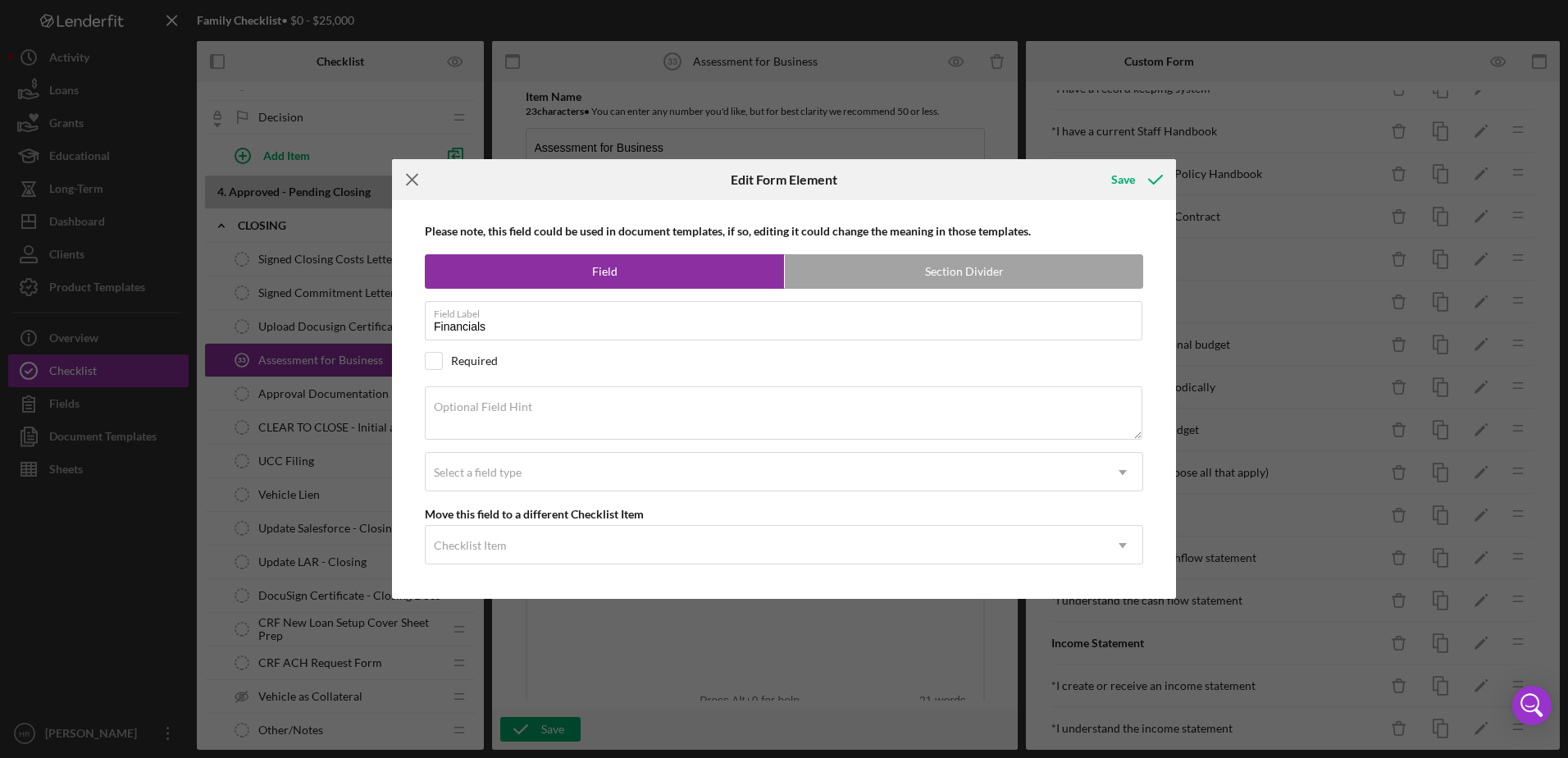
click at [413, 181] on line at bounding box center [412, 180] width 11 height 11
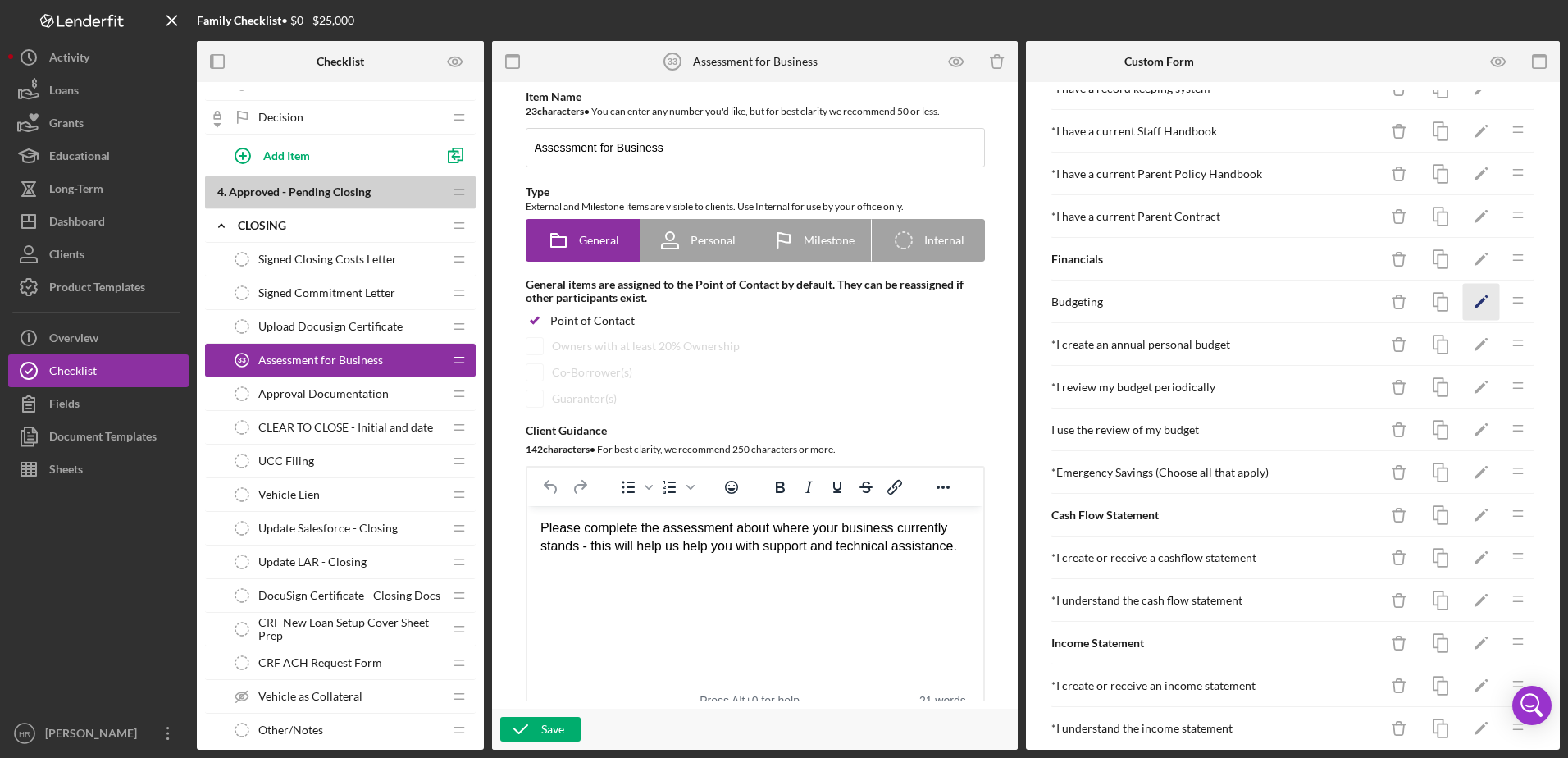
click at [1462, 297] on icon "Icon/Edit" at bounding box center [1481, 302] width 37 height 37
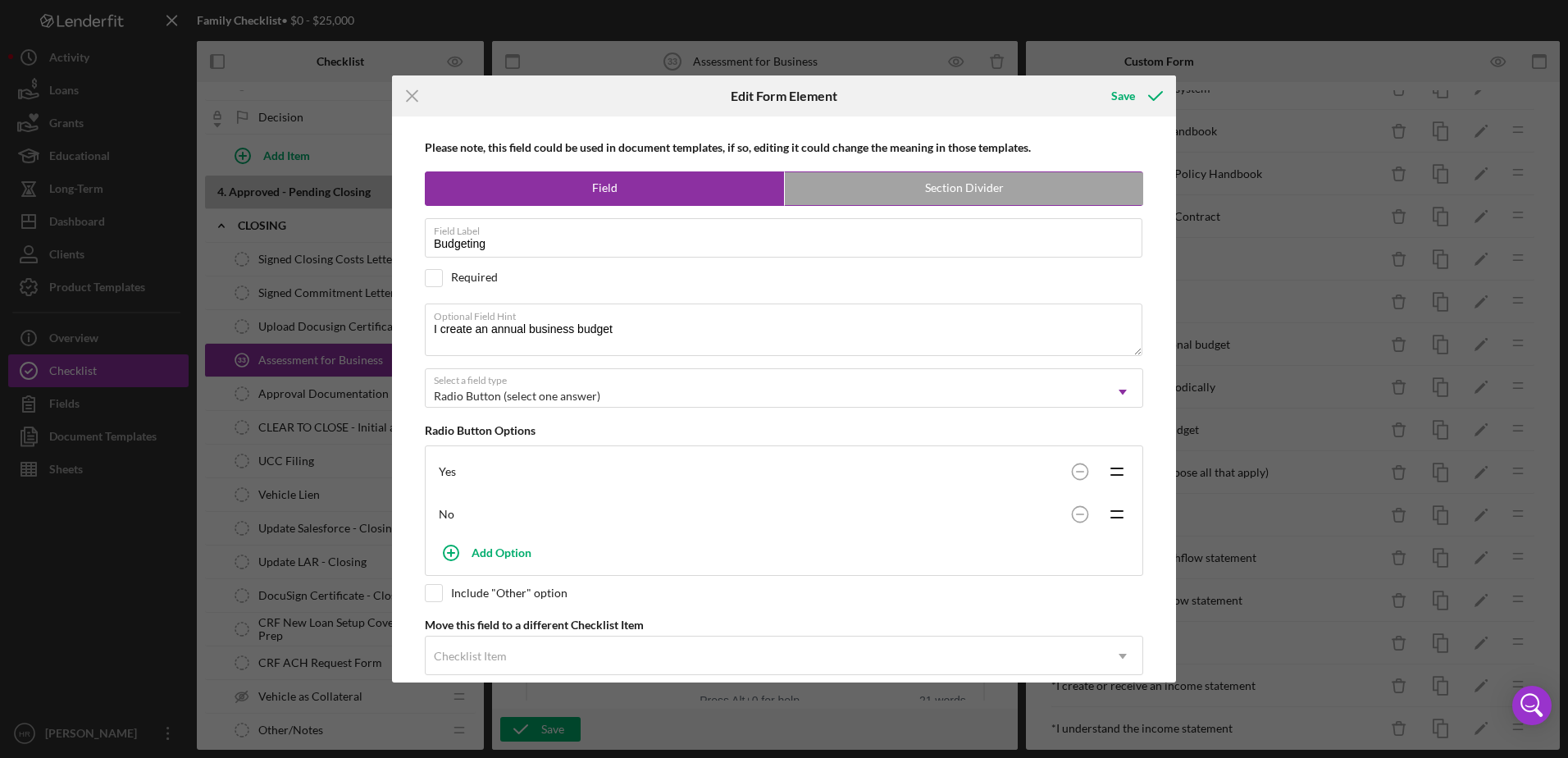
click at [938, 187] on label "Section Divider" at bounding box center [964, 188] width 359 height 33
radio input "false"
radio input "true"
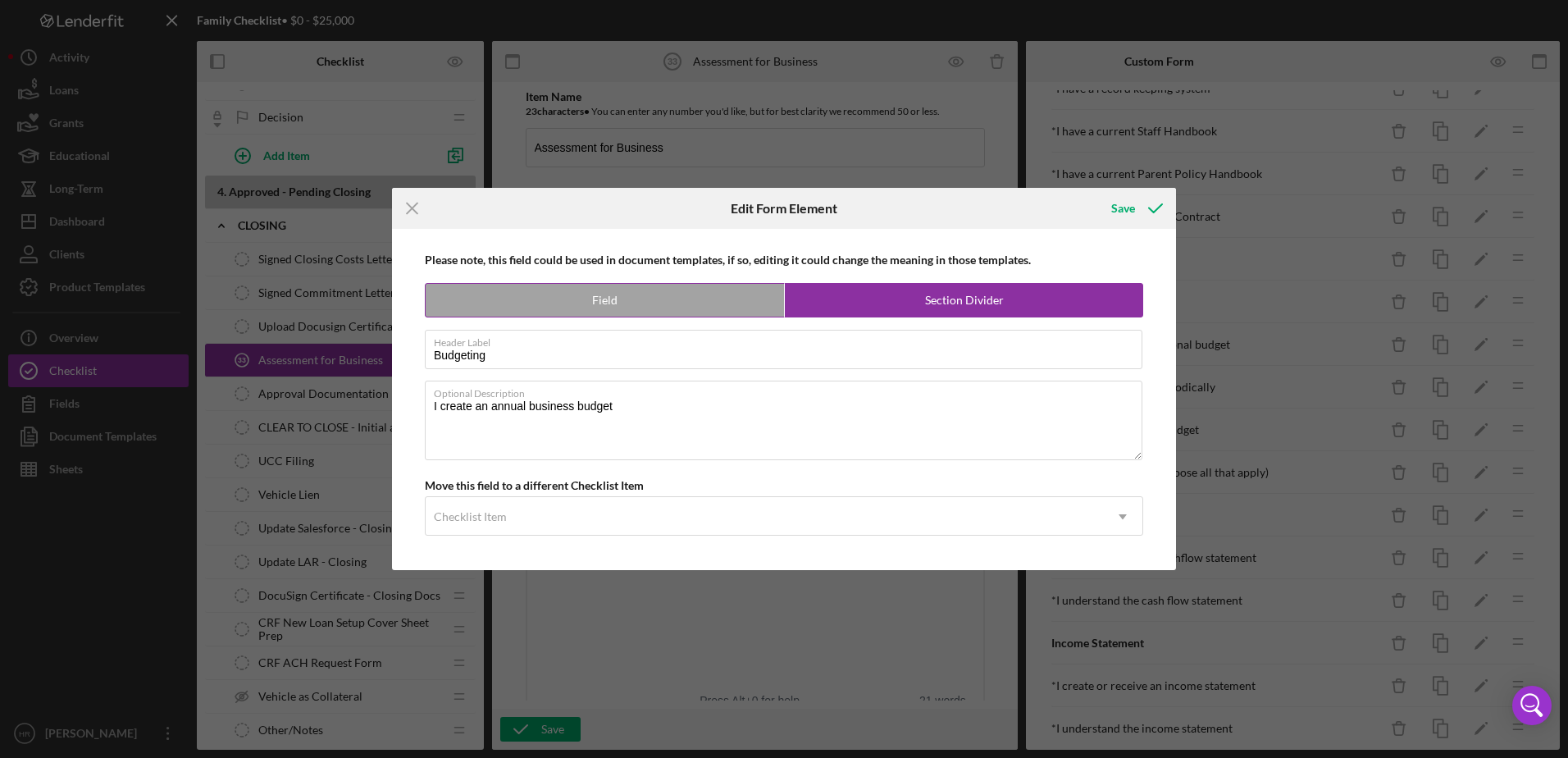
click at [654, 286] on label "Field" at bounding box center [604, 300] width 359 height 33
radio input "true"
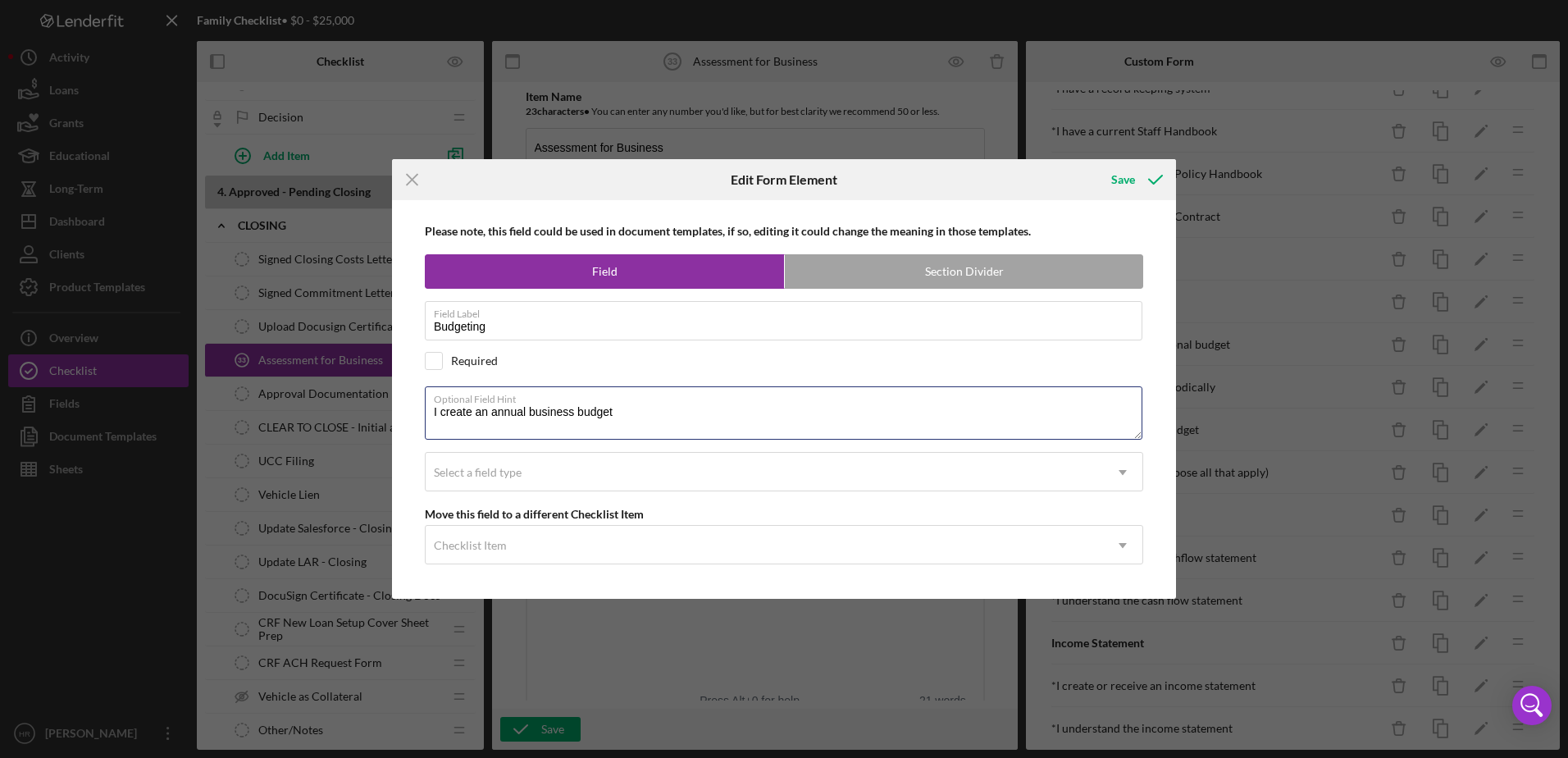
drag, startPoint x: 621, startPoint y: 412, endPoint x: 401, endPoint y: 405, distance: 220.1
click at [402, 411] on div "Please note, this field could be used in document templates, if so, editing it …" at bounding box center [783, 398] width 767 height 398
click at [930, 279] on label "Section Divider" at bounding box center [964, 271] width 359 height 33
radio input "false"
radio input "true"
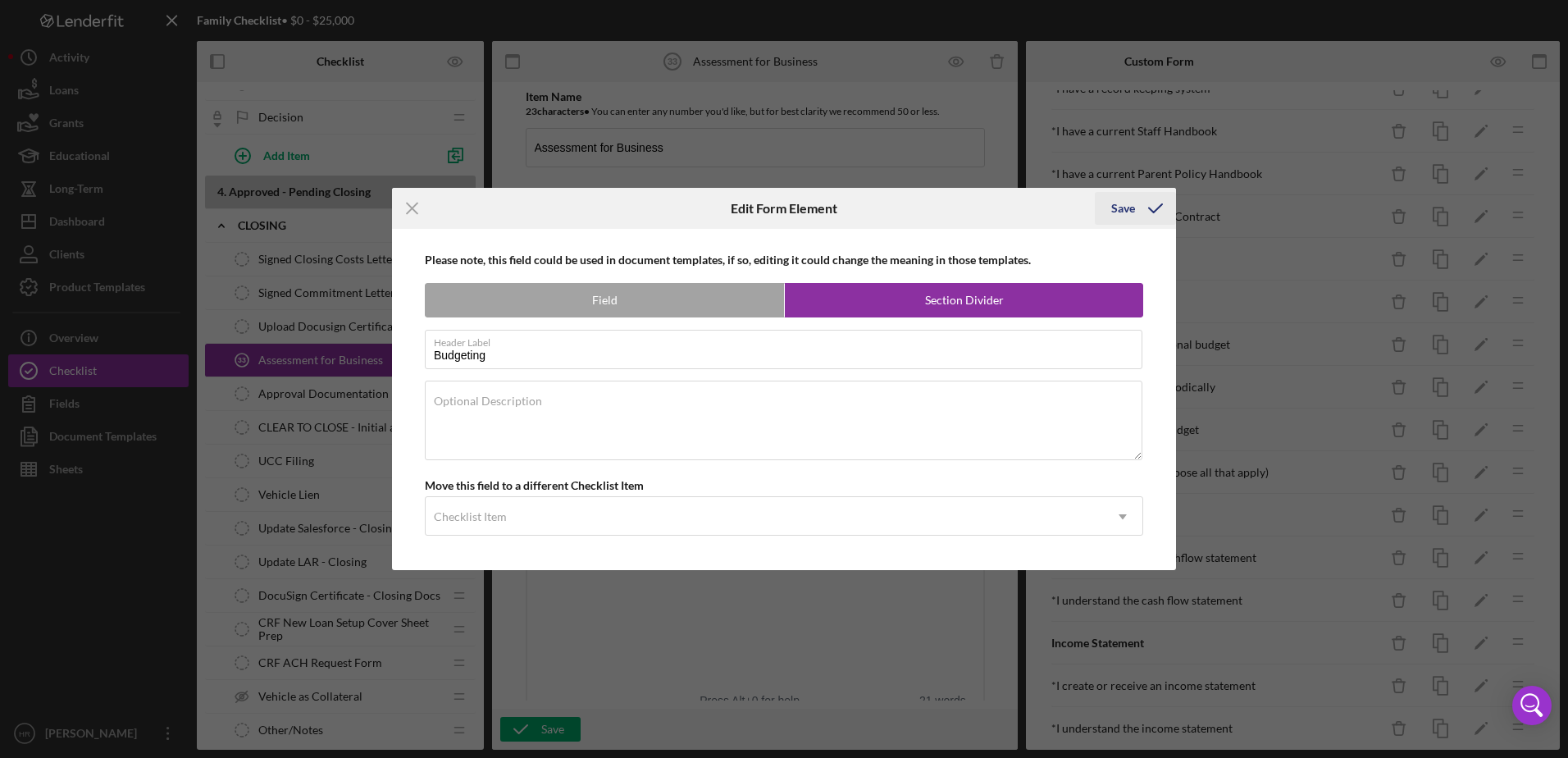
click at [1112, 200] on div "Save" at bounding box center [1122, 208] width 24 height 33
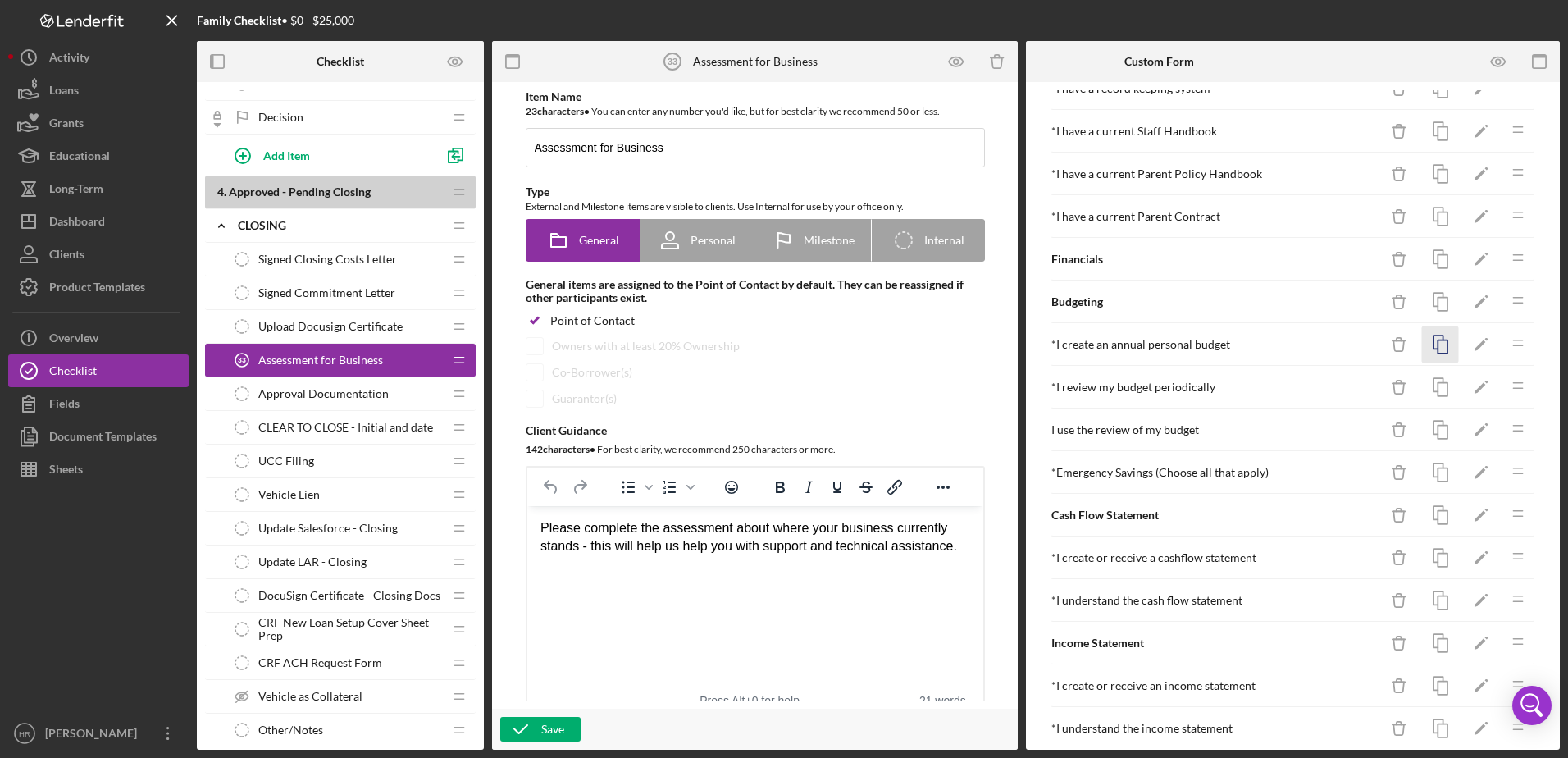
click at [1422, 345] on icon "button" at bounding box center [1440, 345] width 37 height 37
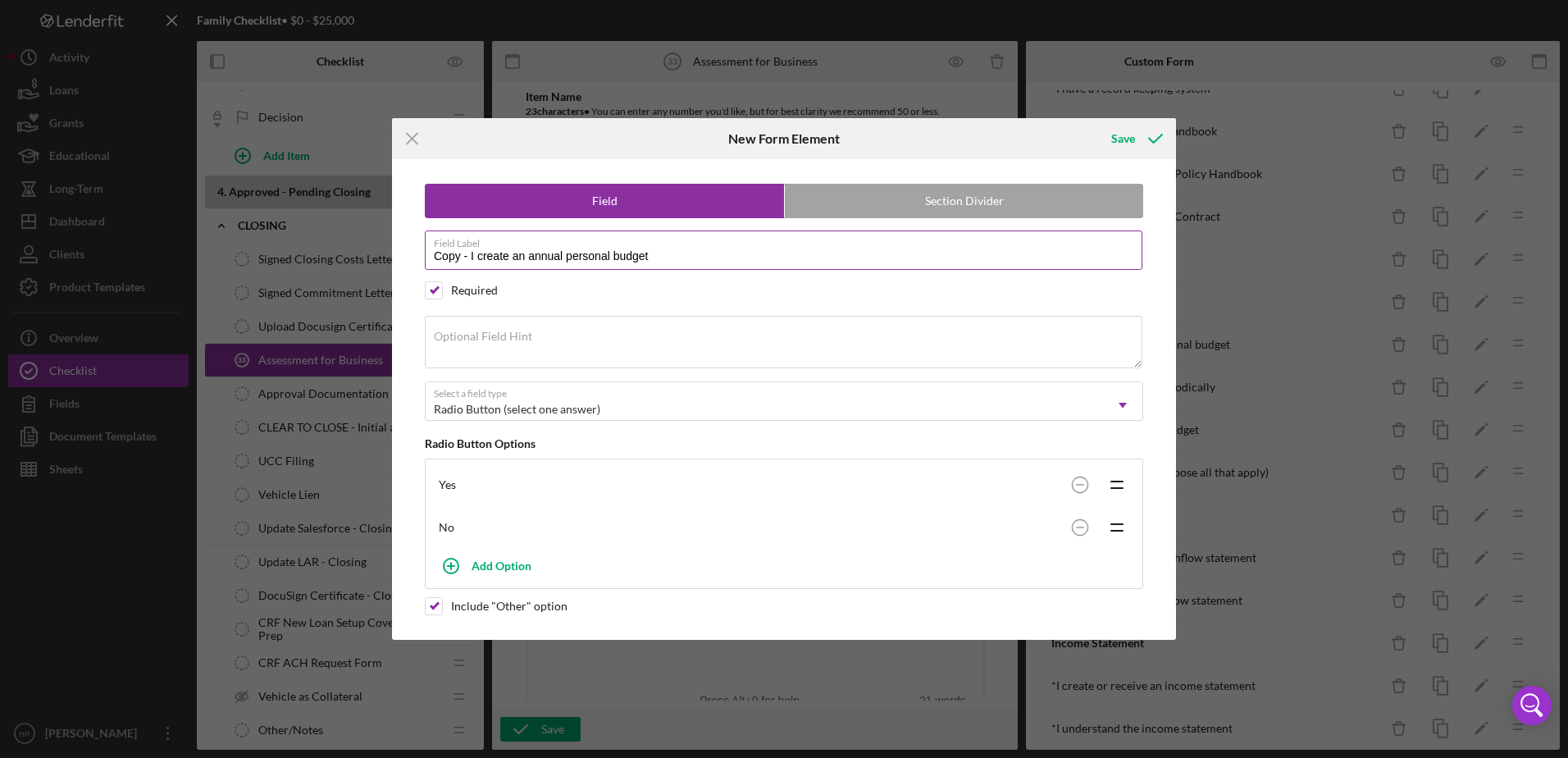
click at [607, 249] on label "Field Label" at bounding box center [788, 240] width 708 height 18
click at [607, 249] on input "Copy - I create an annual personal budget" at bounding box center [783, 250] width 717 height 40
type input "Copy - I create an annual business budget"
click at [1119, 137] on div "Save" at bounding box center [1122, 138] width 24 height 33
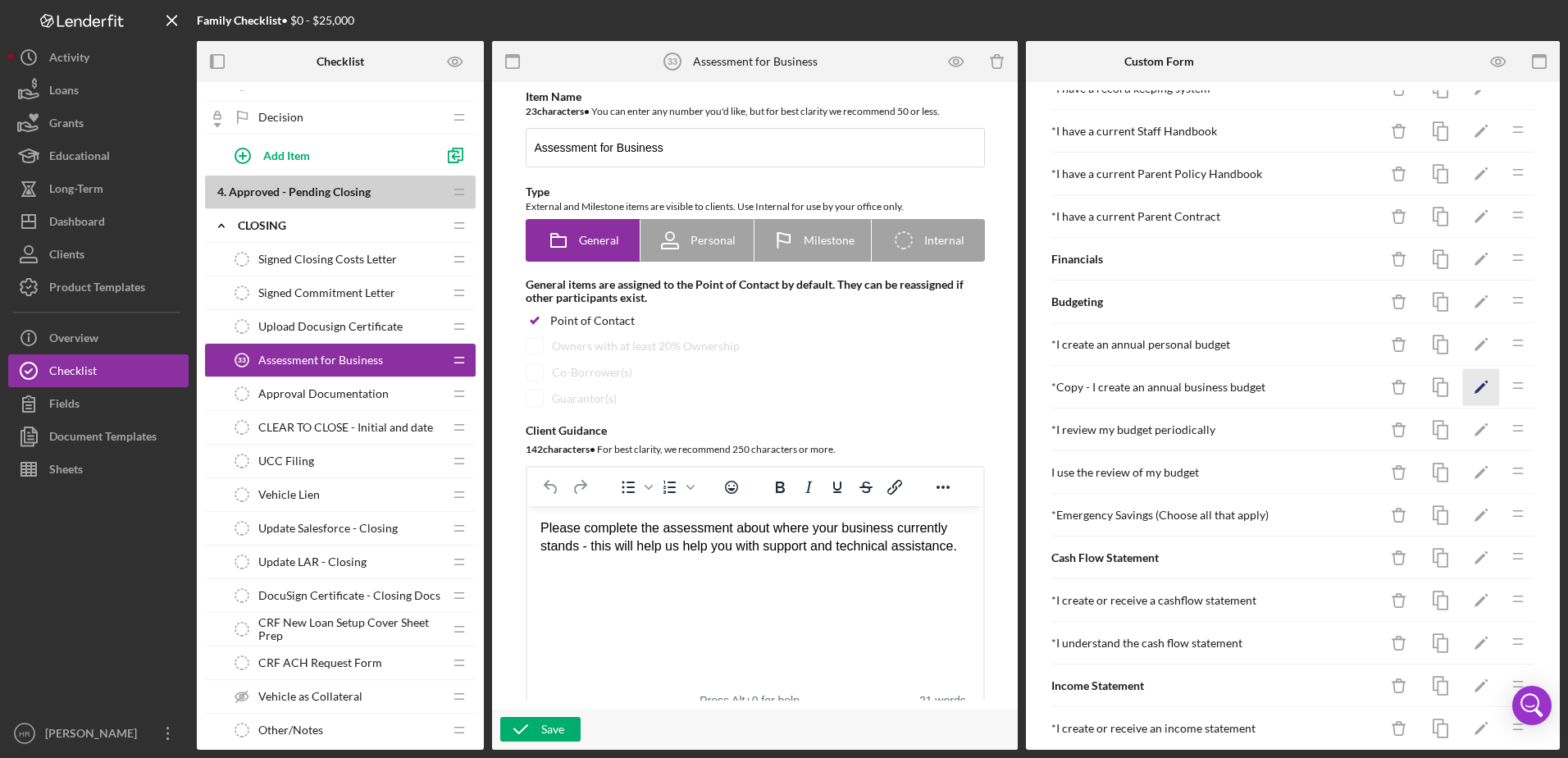
click at [1474, 393] on polygon "button" at bounding box center [1479, 389] width 11 height 11
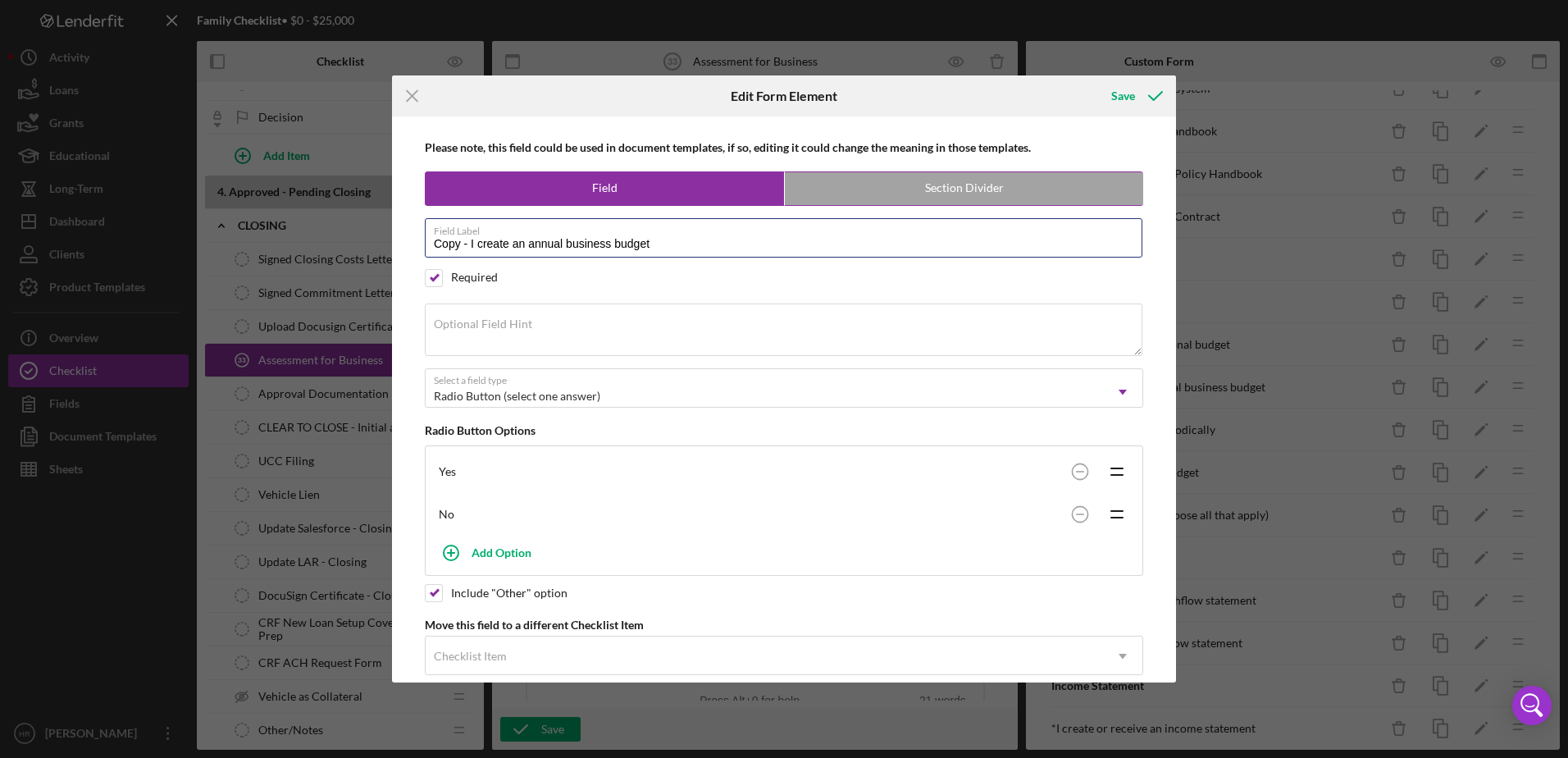
drag, startPoint x: 470, startPoint y: 246, endPoint x: 706, endPoint y: 201, distance: 240.3
click at [475, 246] on input "Copy - I create an annual business budget" at bounding box center [783, 238] width 717 height 40
click at [467, 249] on input "Copy - I create an annual business budget" at bounding box center [783, 238] width 717 height 40
type input "I create an annual business budget"
click at [1124, 101] on div "Save" at bounding box center [1122, 95] width 24 height 33
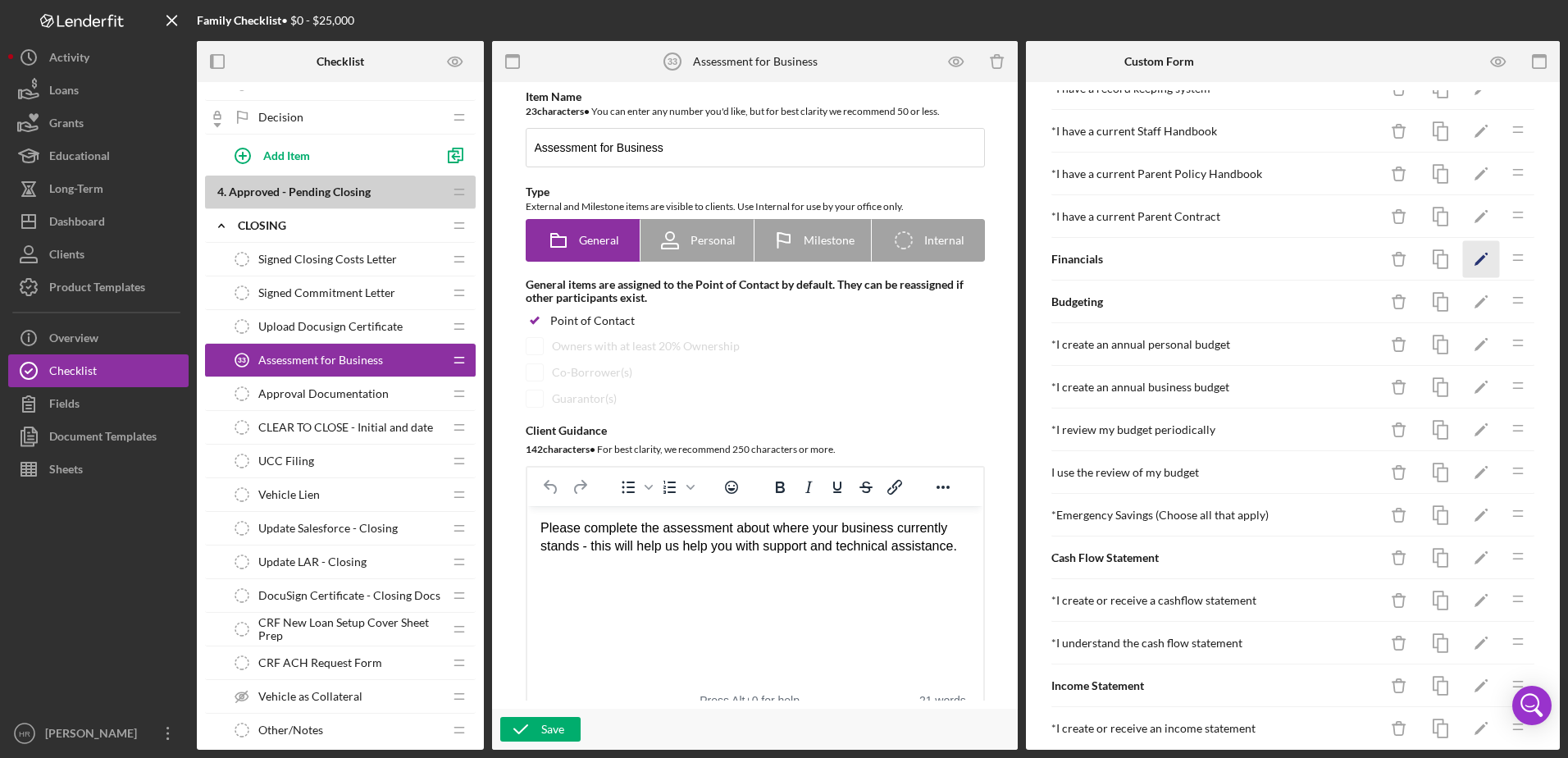
click at [1462, 266] on icon "Icon/Edit" at bounding box center [1481, 260] width 37 height 37
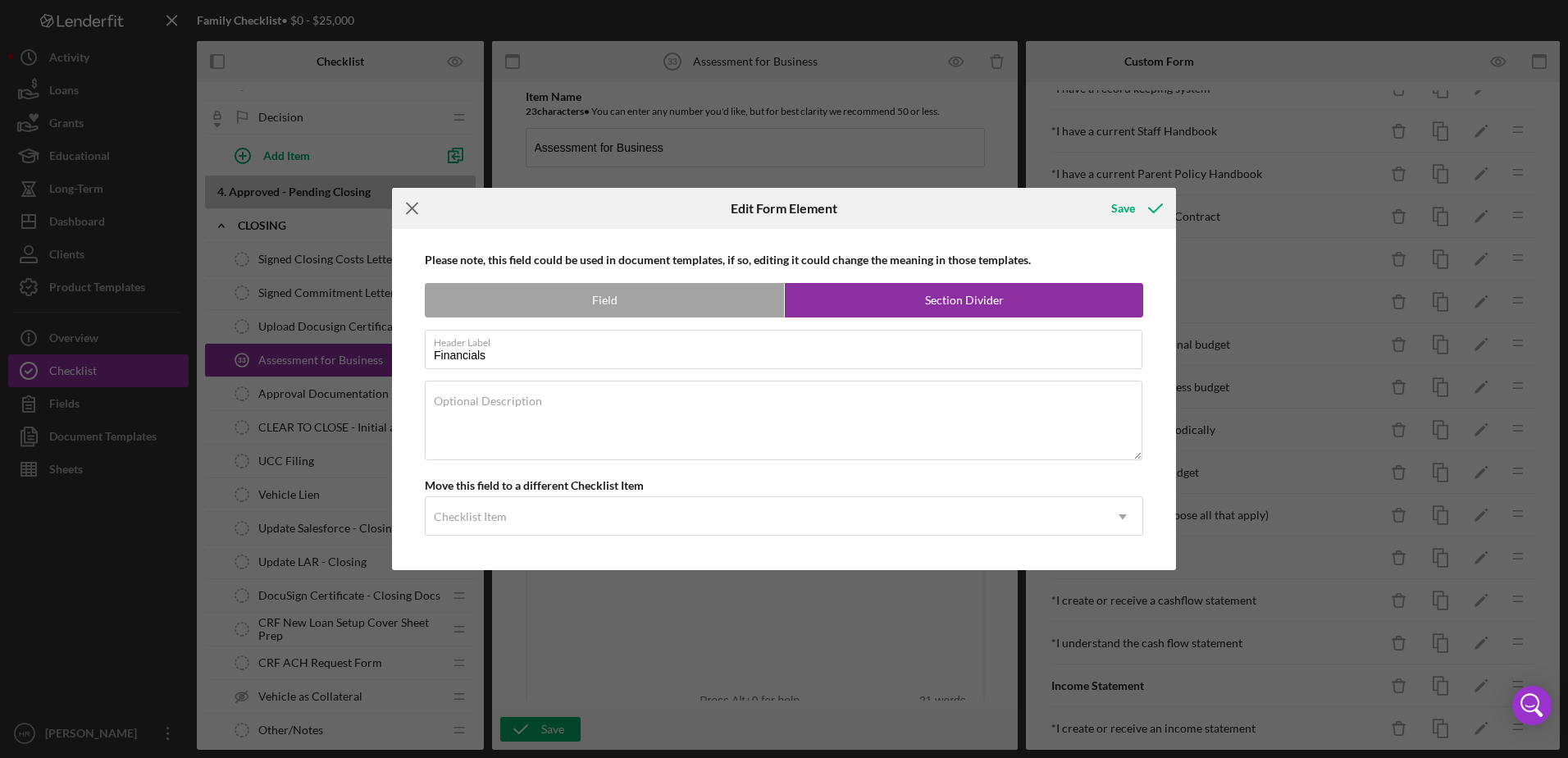
click at [407, 213] on line at bounding box center [412, 209] width 11 height 11
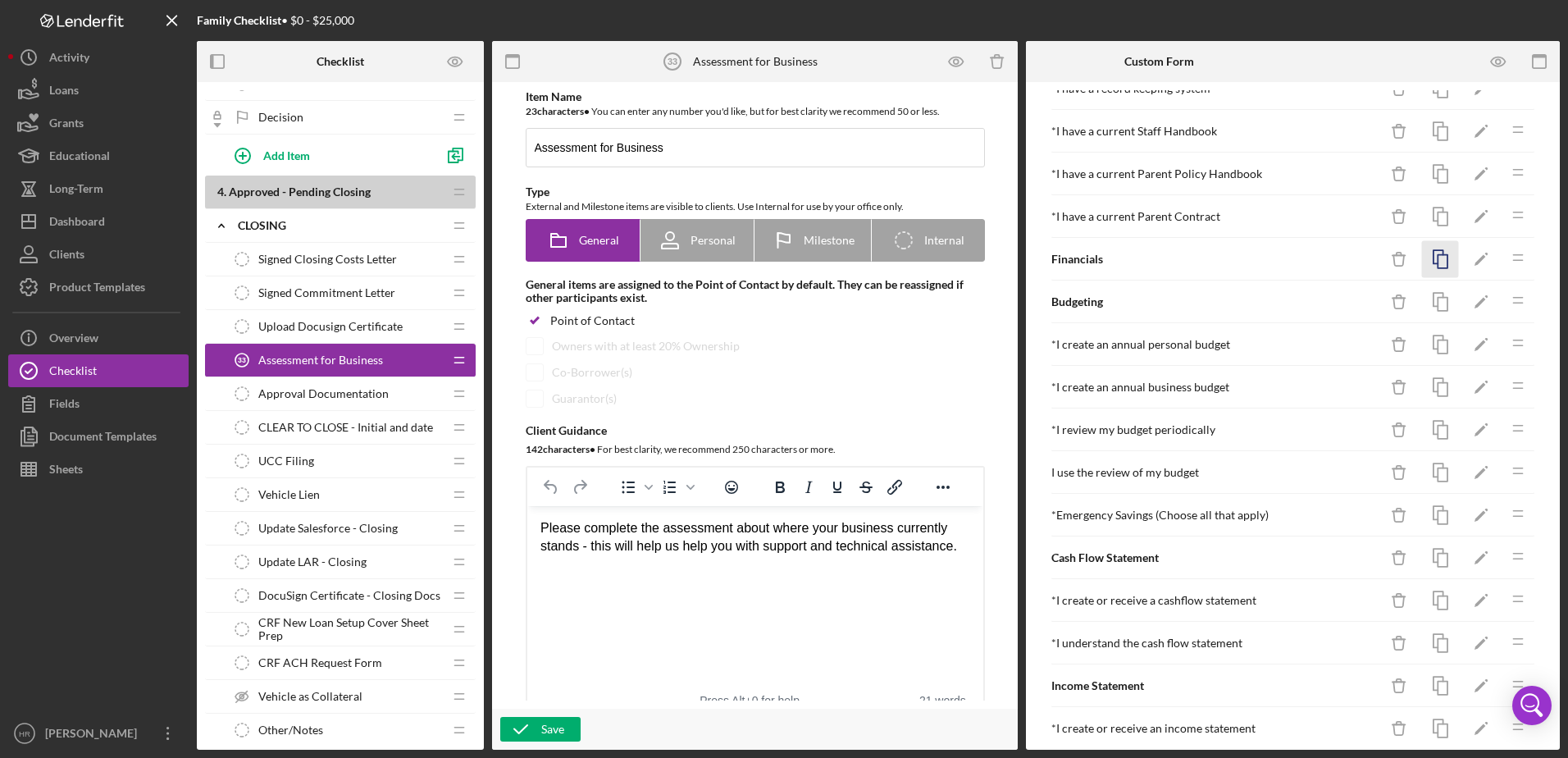
click at [1438, 262] on rect "button" at bounding box center [1442, 261] width 10 height 13
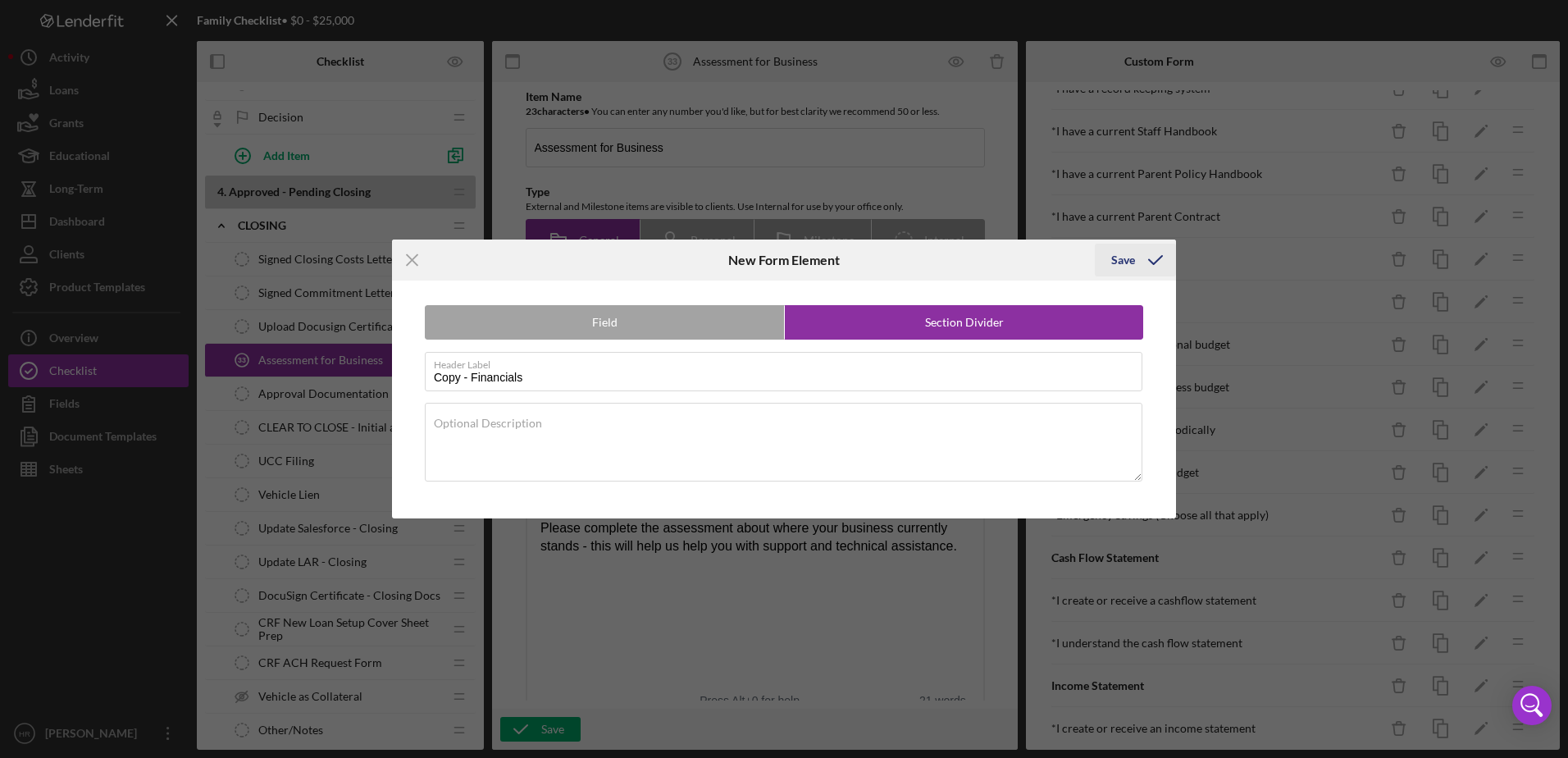
click at [1121, 266] on div "Save" at bounding box center [1122, 259] width 24 height 33
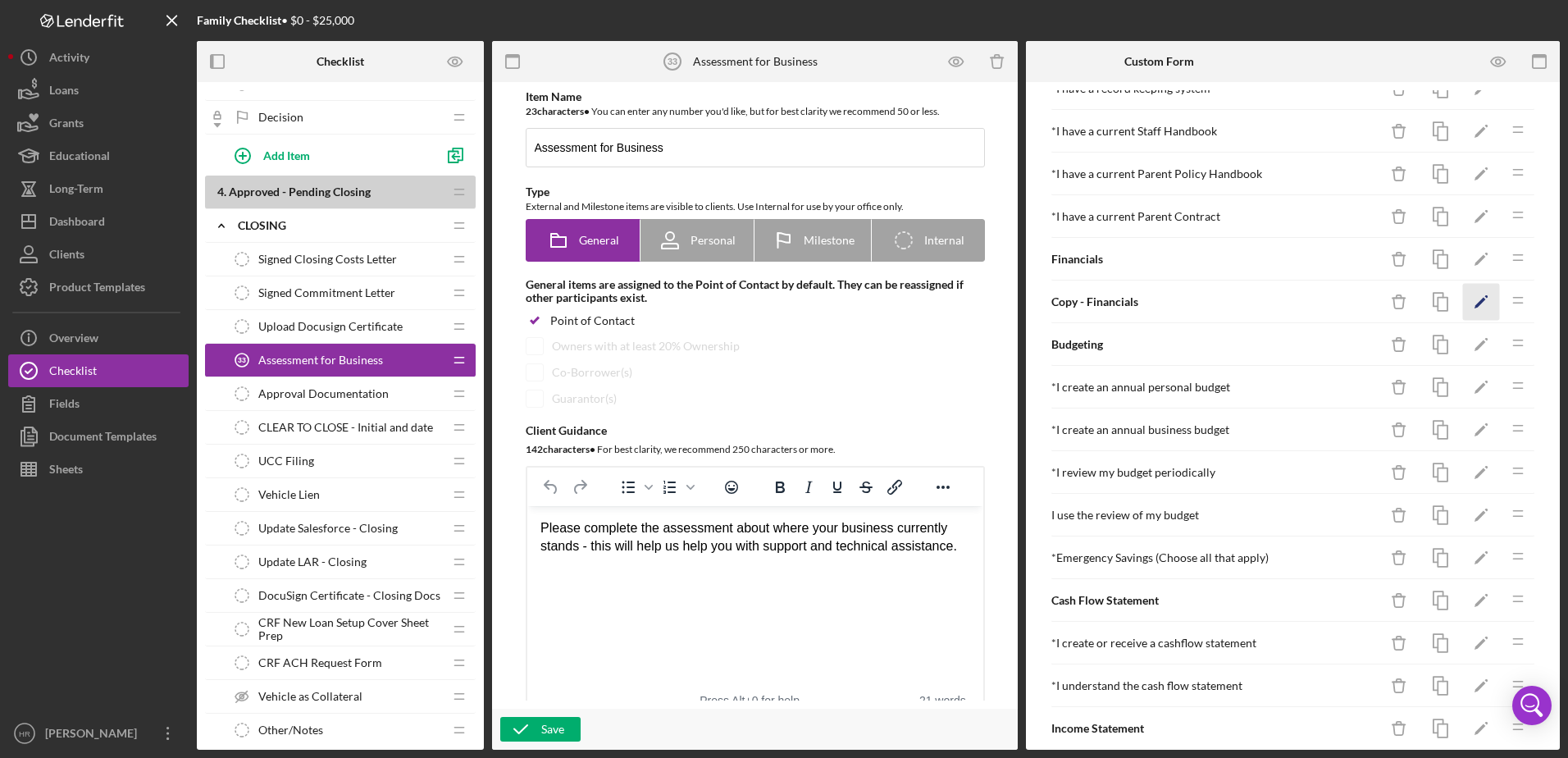
click at [1462, 301] on icon "Icon/Edit" at bounding box center [1481, 302] width 37 height 37
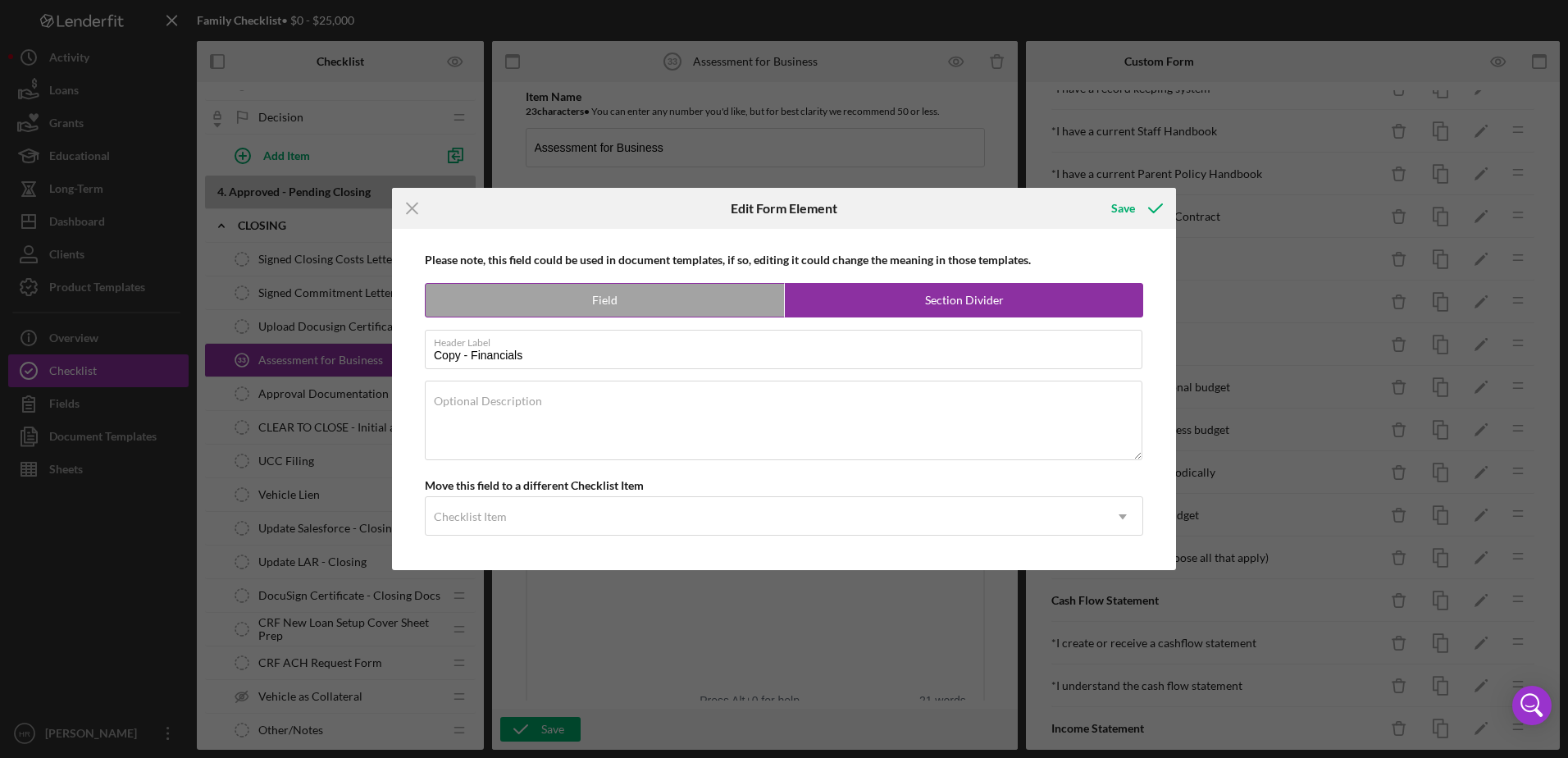
click at [586, 297] on label "Field" at bounding box center [604, 300] width 359 height 33
radio input "true"
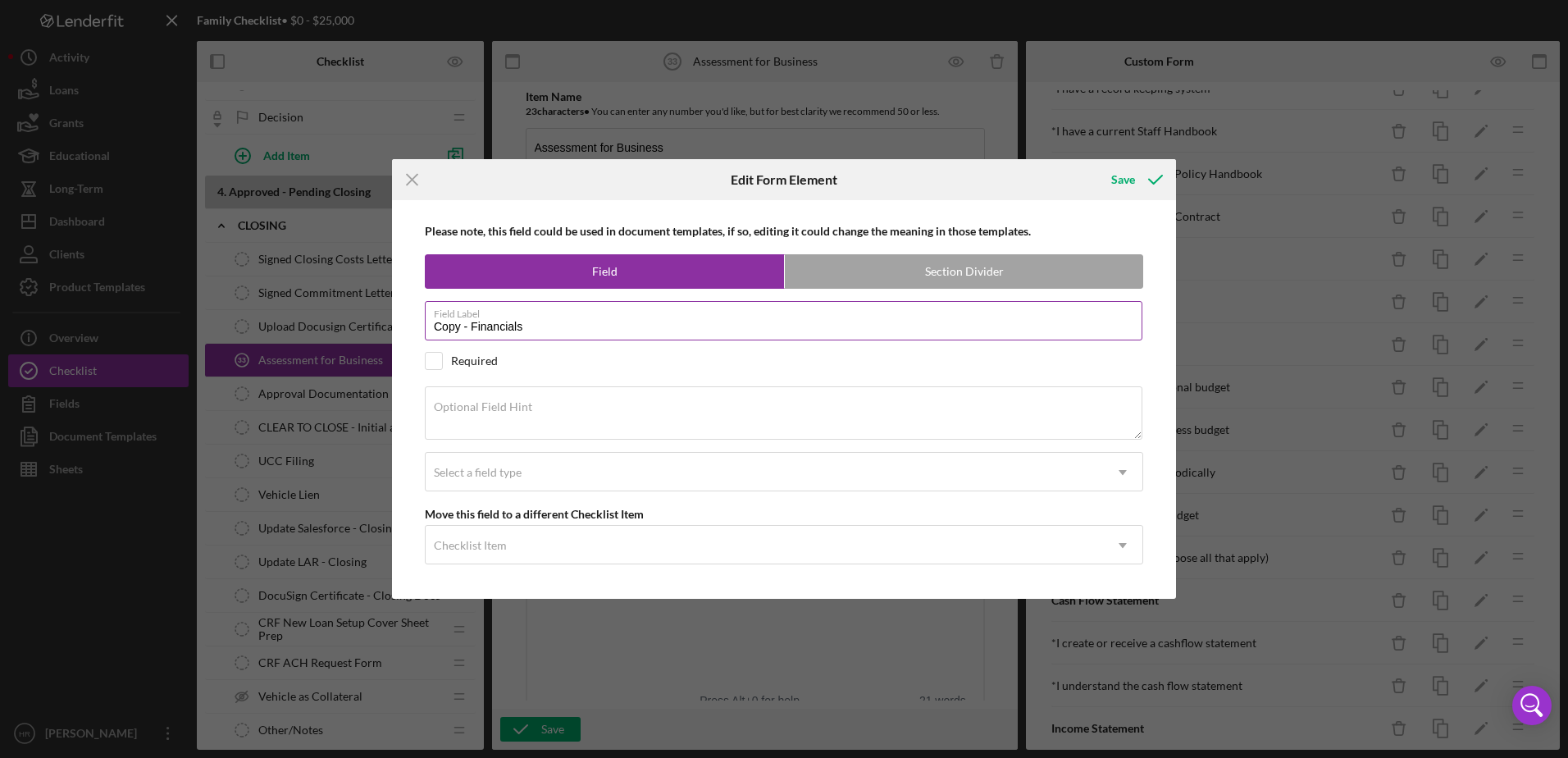
drag, startPoint x: 471, startPoint y: 327, endPoint x: 581, endPoint y: 315, distance: 110.7
click at [477, 327] on input "Copy - Financials" at bounding box center [783, 321] width 717 height 40
click at [574, 329] on input "Copy - Financials" at bounding box center [783, 321] width 717 height 40
click at [472, 321] on input "Copy - Financials" at bounding box center [783, 321] width 717 height 40
type input "Financials"
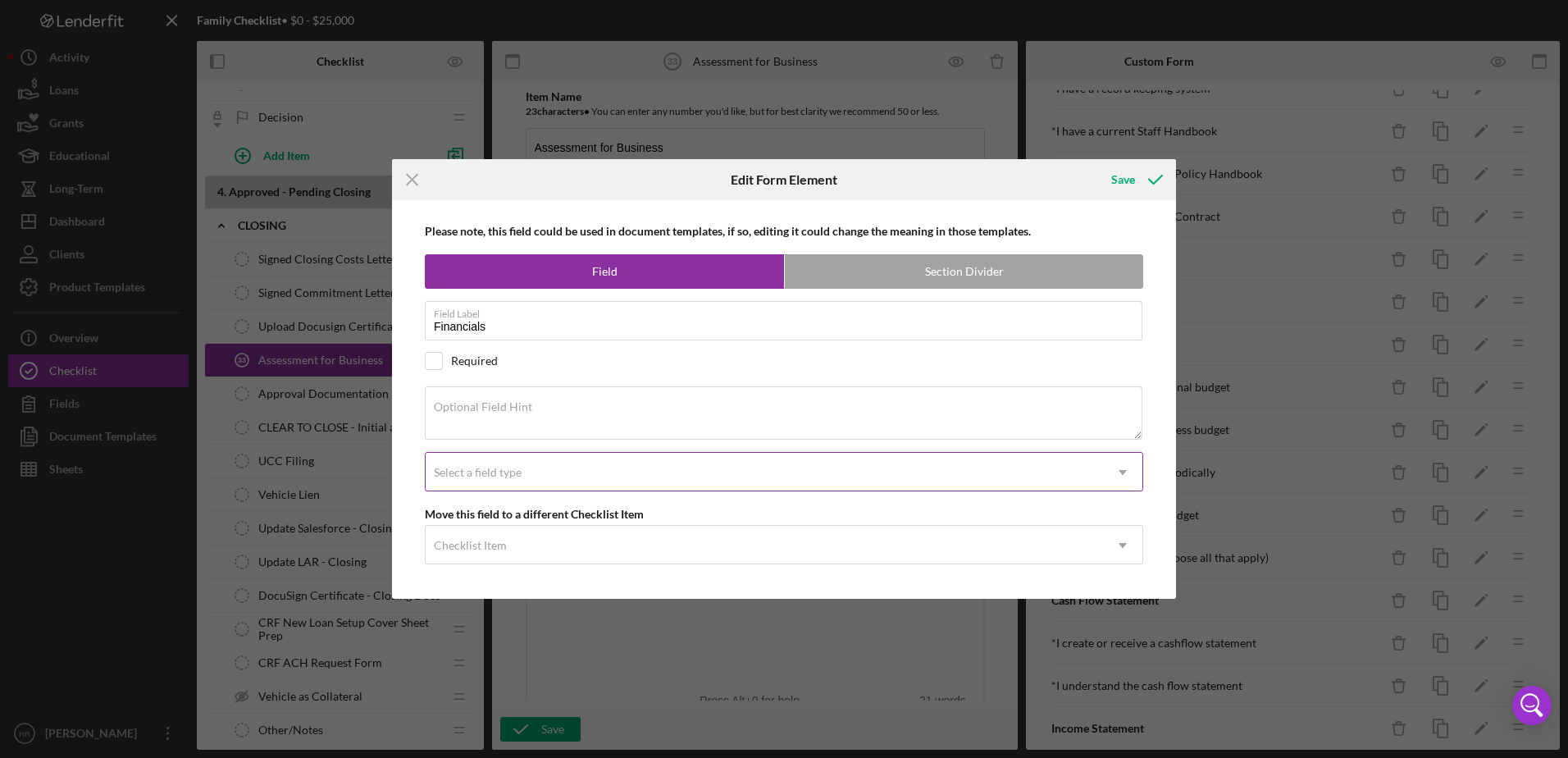
click at [482, 476] on div "Select a field type" at bounding box center [477, 472] width 88 height 13
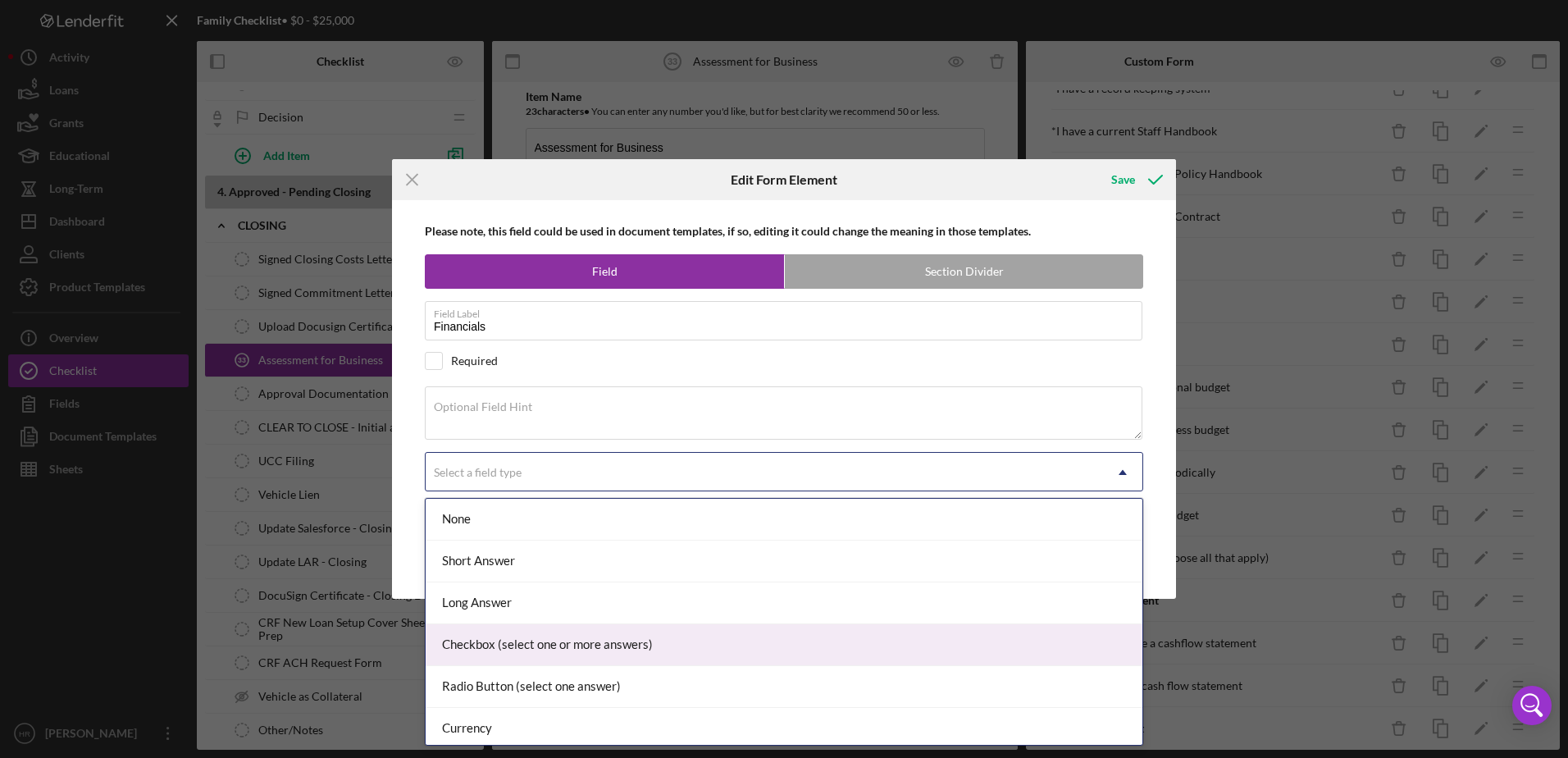
click at [491, 641] on div "Checkbox (select one or more answers)" at bounding box center [783, 644] width 716 height 41
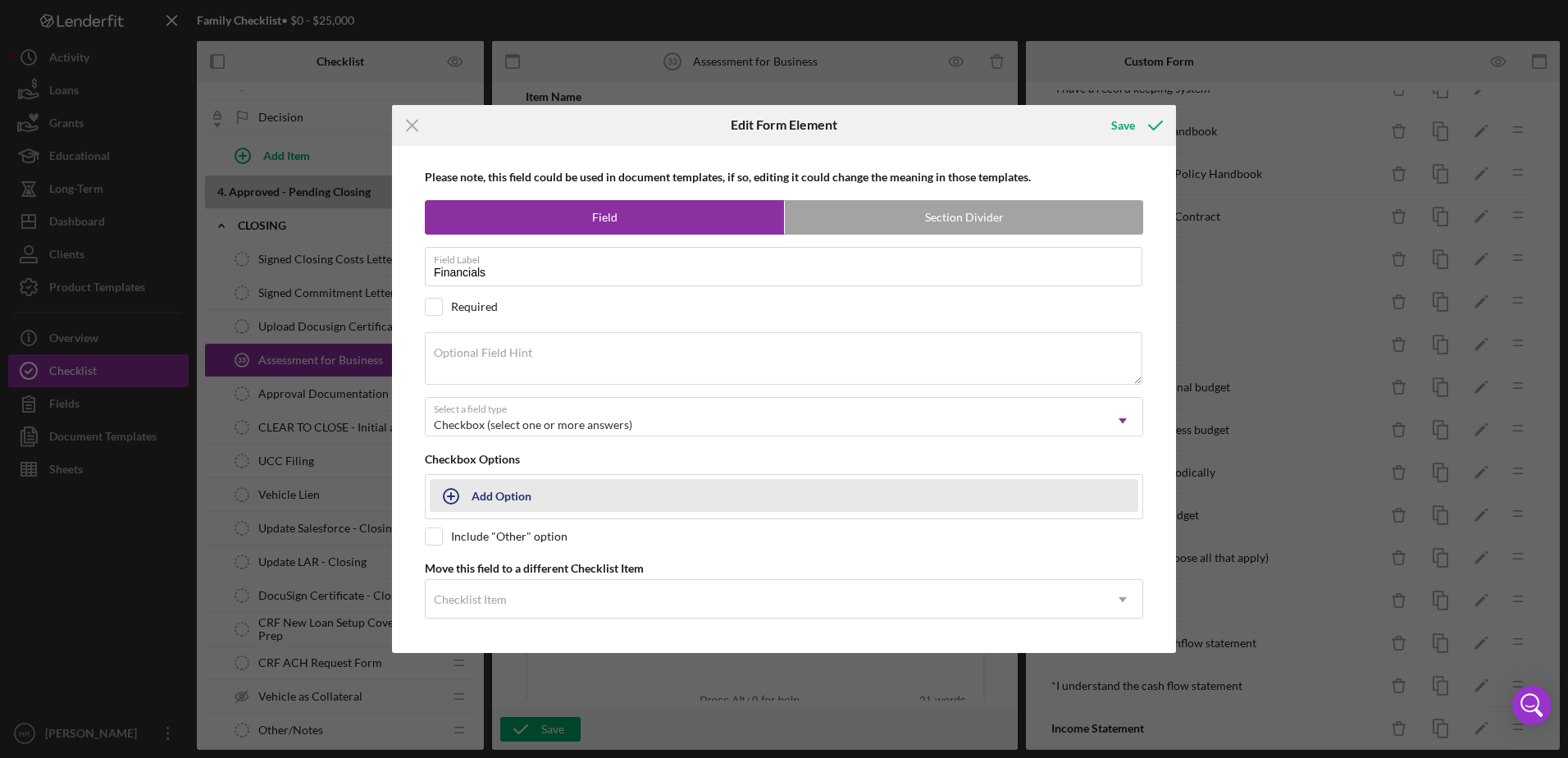
click at [500, 502] on div "Add Option" at bounding box center [501, 494] width 60 height 31
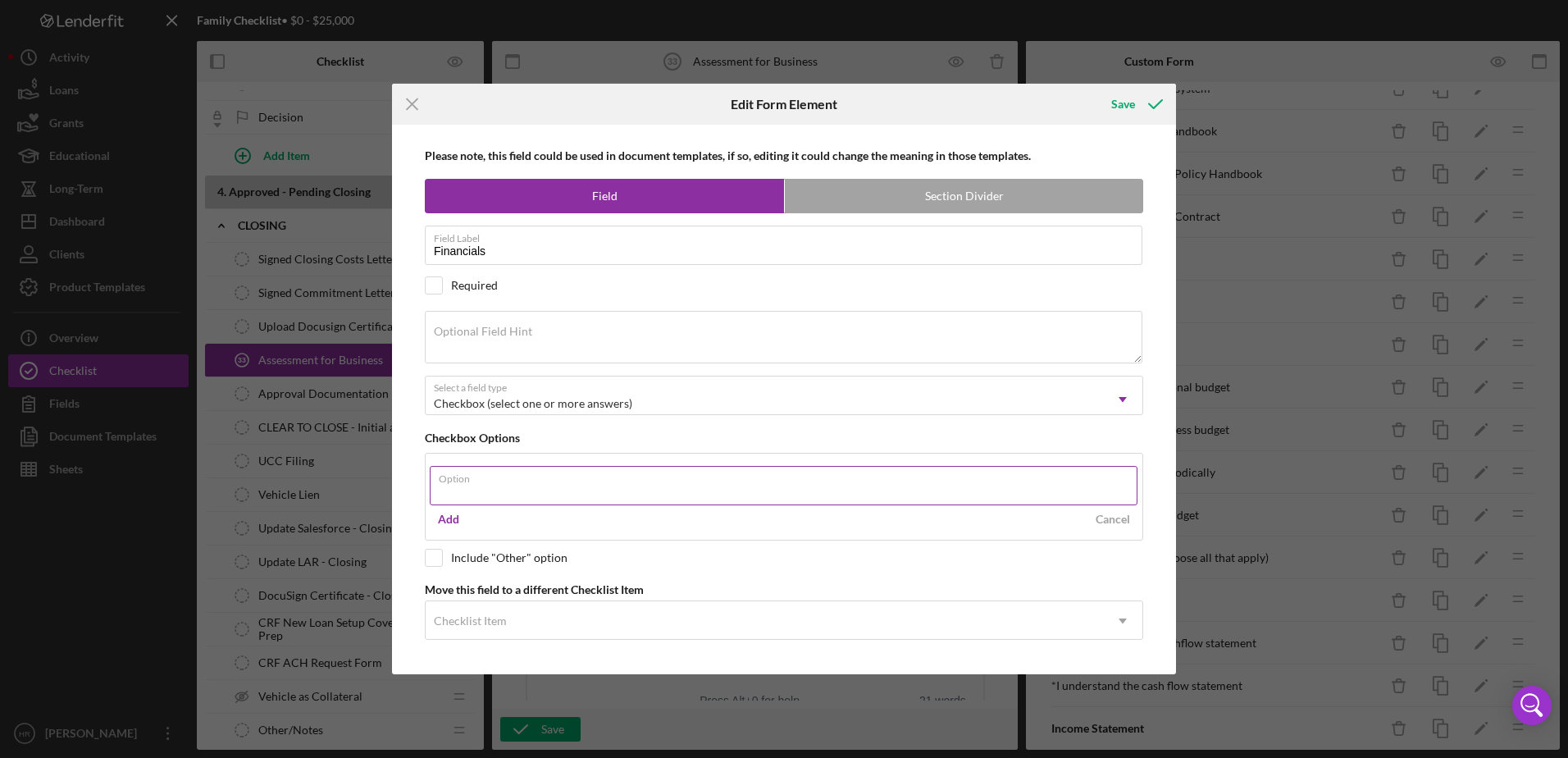
click at [496, 492] on input "Option" at bounding box center [783, 486] width 707 height 40
type input "I have a separate business checking account"
click at [440, 516] on div "Add" at bounding box center [448, 519] width 21 height 25
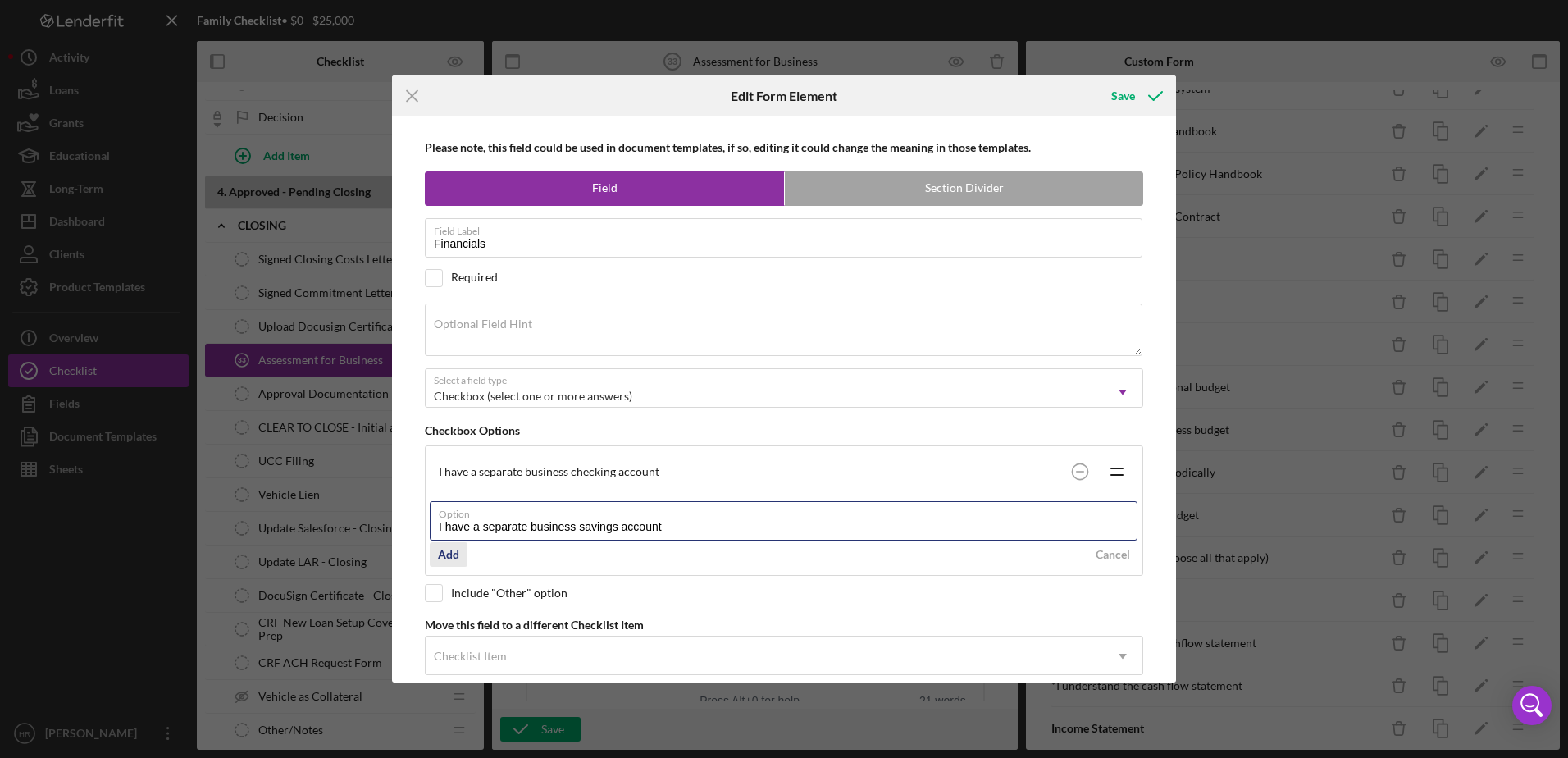
type input "I have a separate business savings account"
click at [455, 554] on div "Add" at bounding box center [448, 554] width 21 height 25
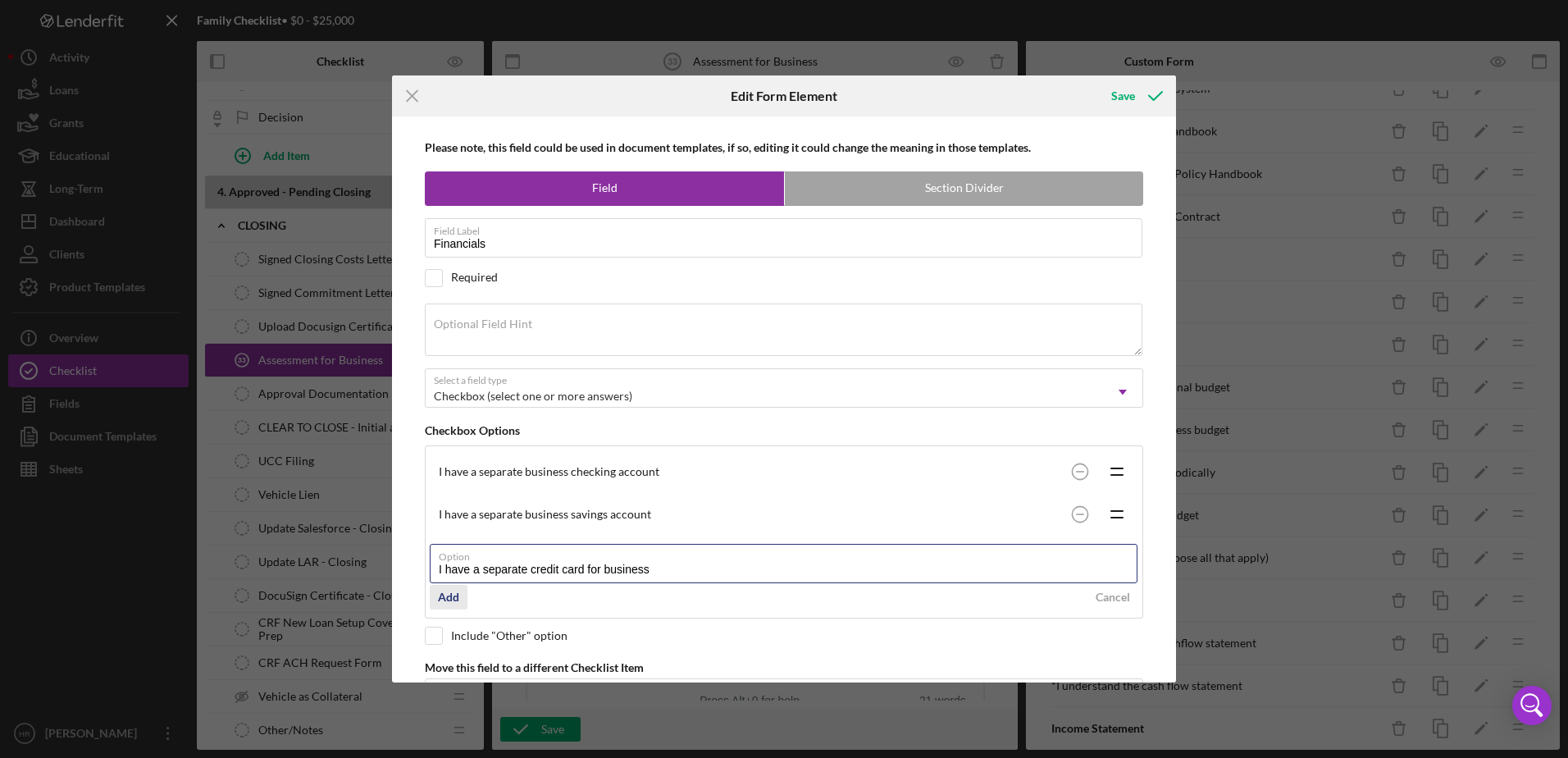
type input "I have a separate credit card for business"
click at [444, 589] on div "Add" at bounding box center [448, 598] width 21 height 25
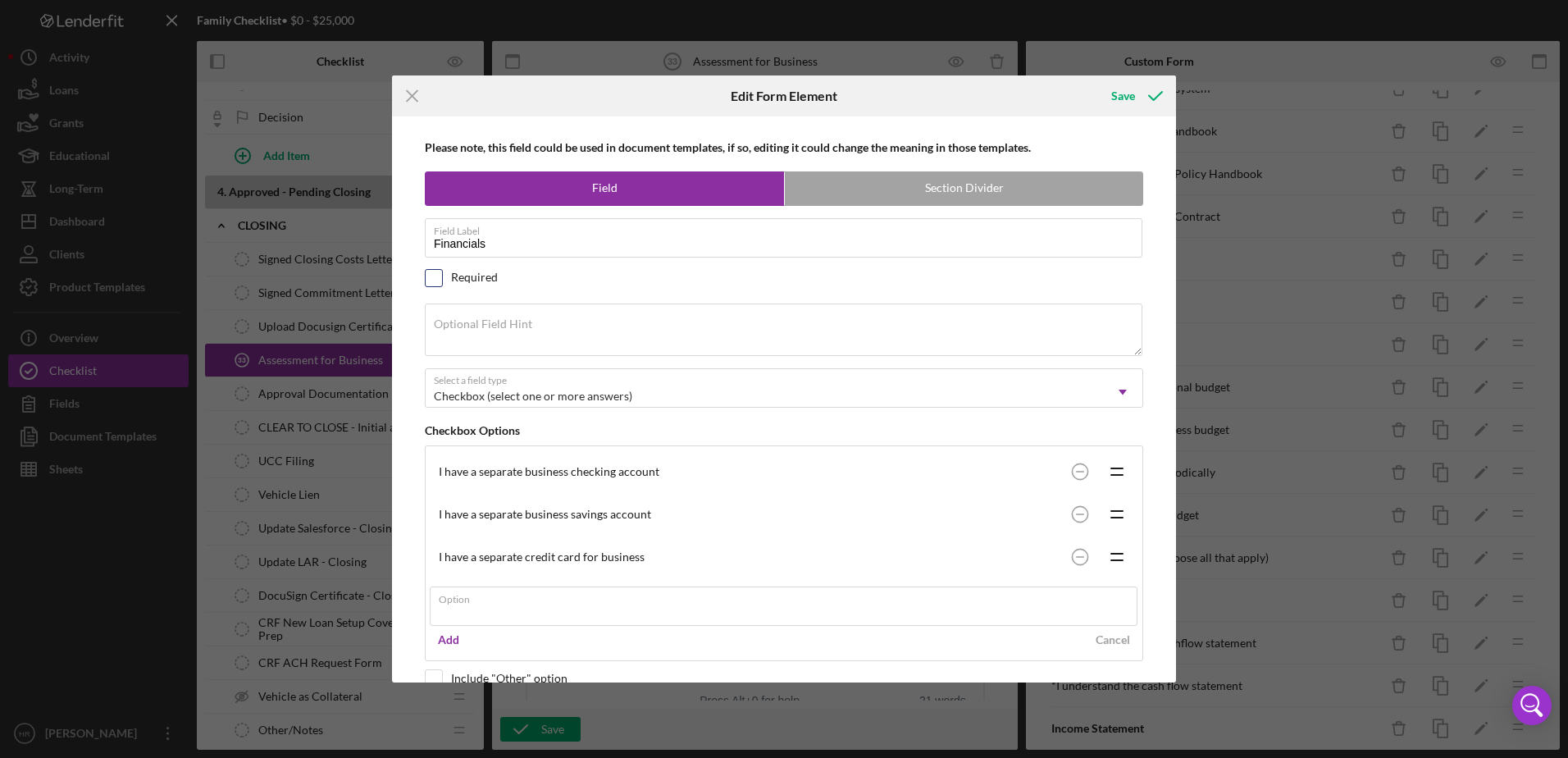
click at [440, 274] on input "checkbox" at bounding box center [433, 278] width 17 height 17
checkbox input "true"
click at [1124, 99] on div "Save" at bounding box center [1122, 95] width 24 height 33
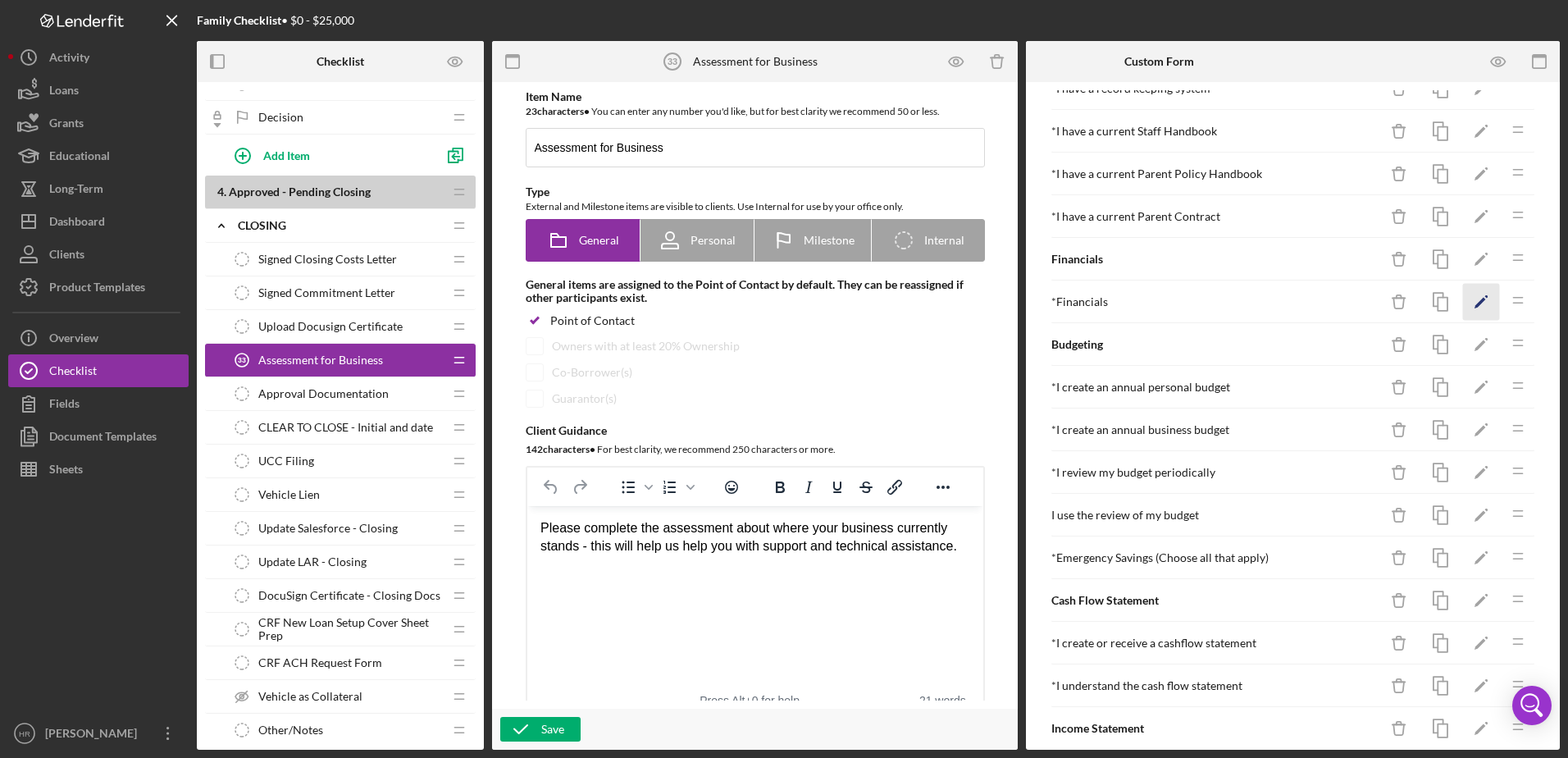
click at [1462, 301] on icon "Icon/Edit" at bounding box center [1481, 302] width 37 height 37
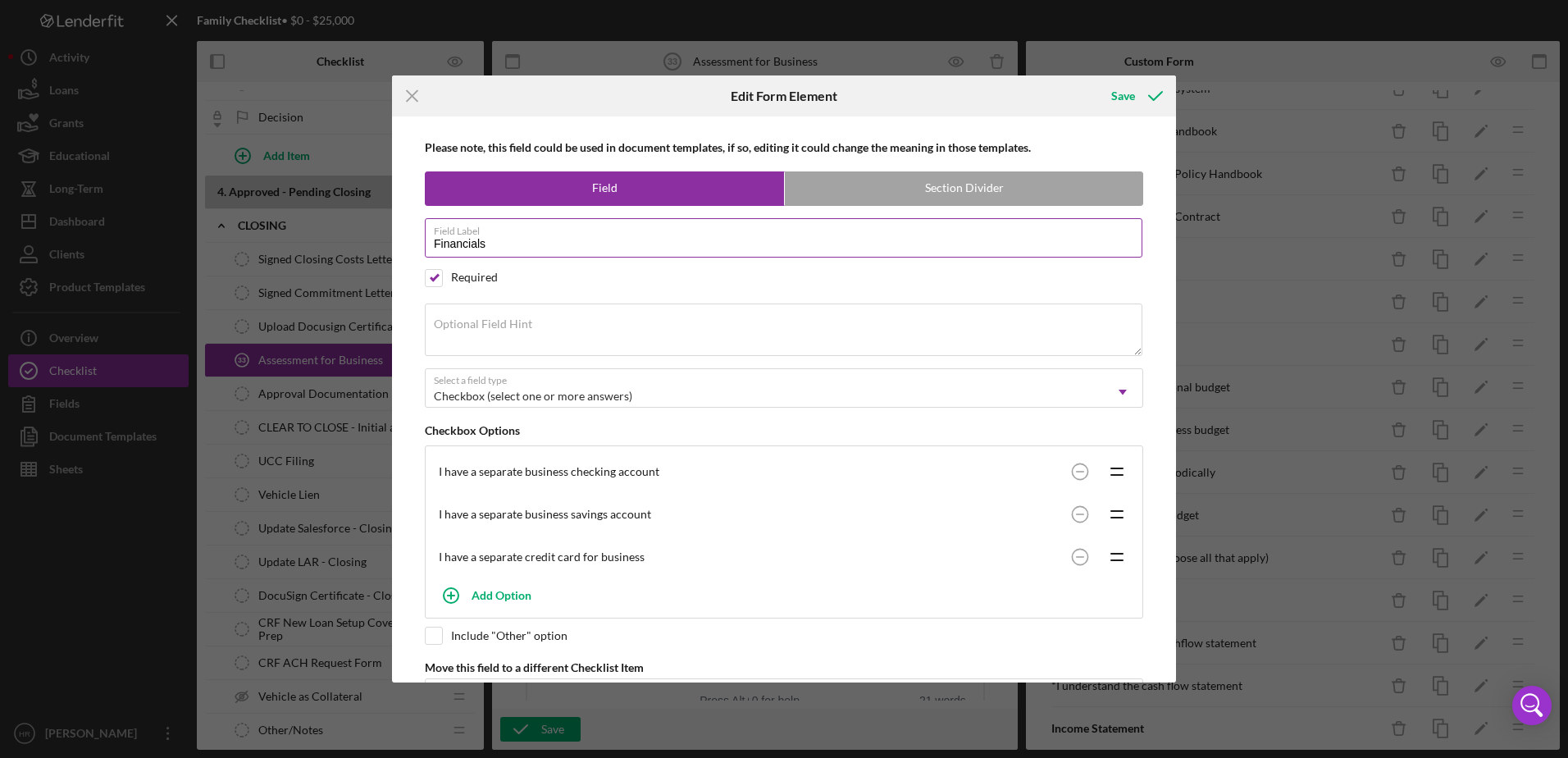
click at [513, 247] on input "Financials" at bounding box center [783, 238] width 717 height 40
type input "Financial accounts"
click at [1118, 94] on div "Save" at bounding box center [1122, 95] width 24 height 33
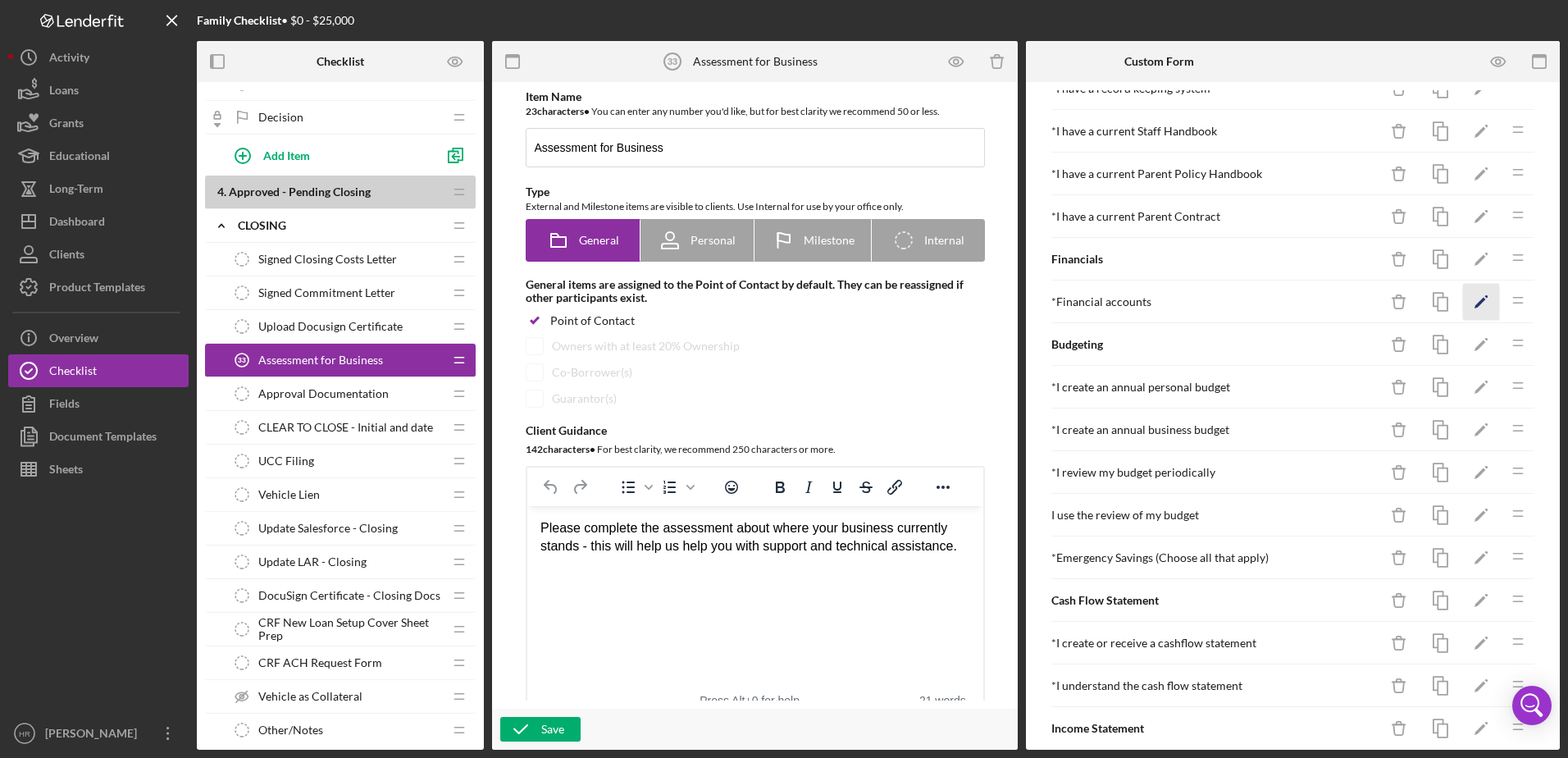
click at [1464, 301] on icon "Icon/Edit" at bounding box center [1481, 302] width 37 height 37
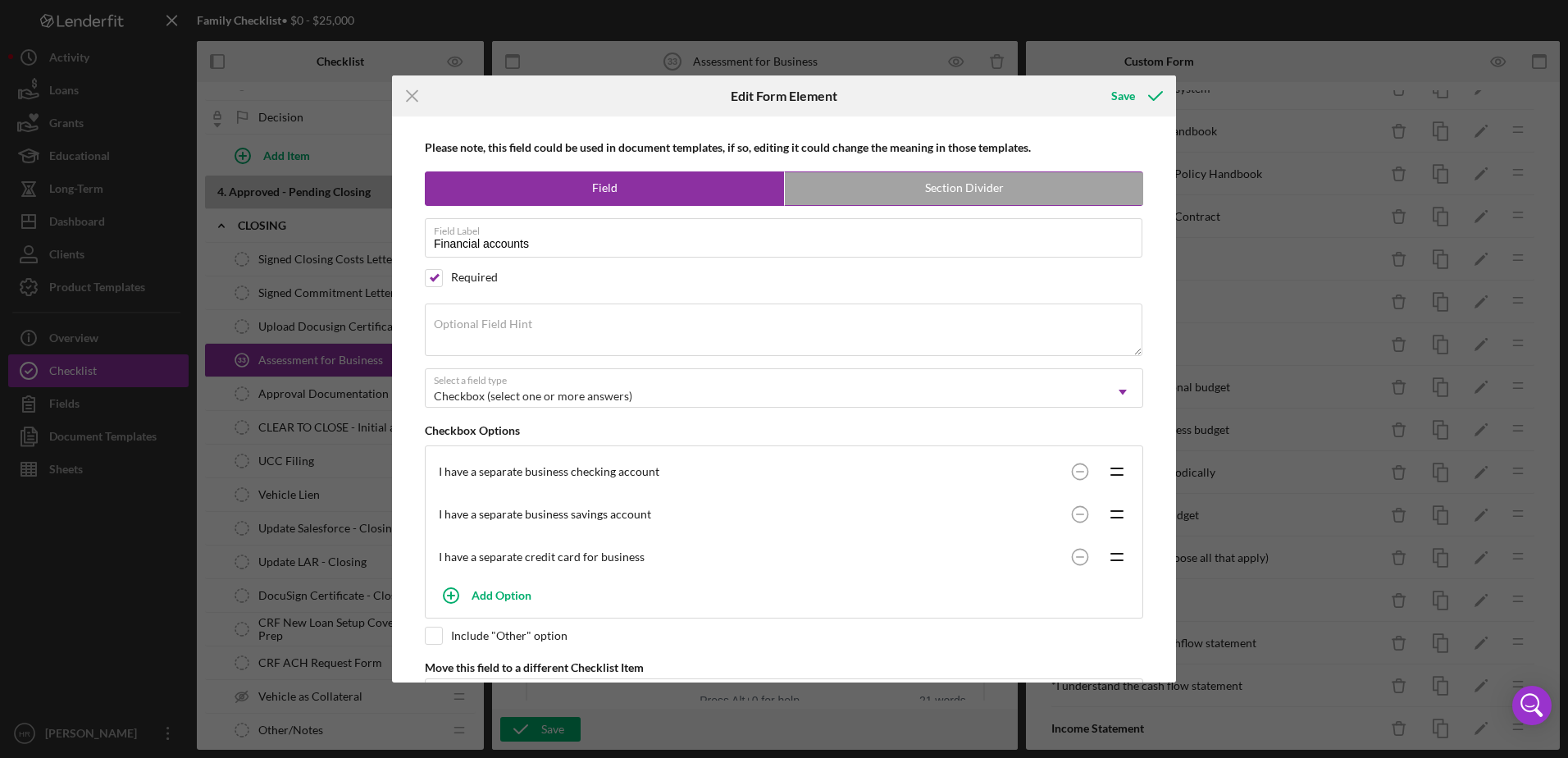
click at [945, 199] on label "Section Divider" at bounding box center [964, 188] width 359 height 33
radio input "false"
radio input "true"
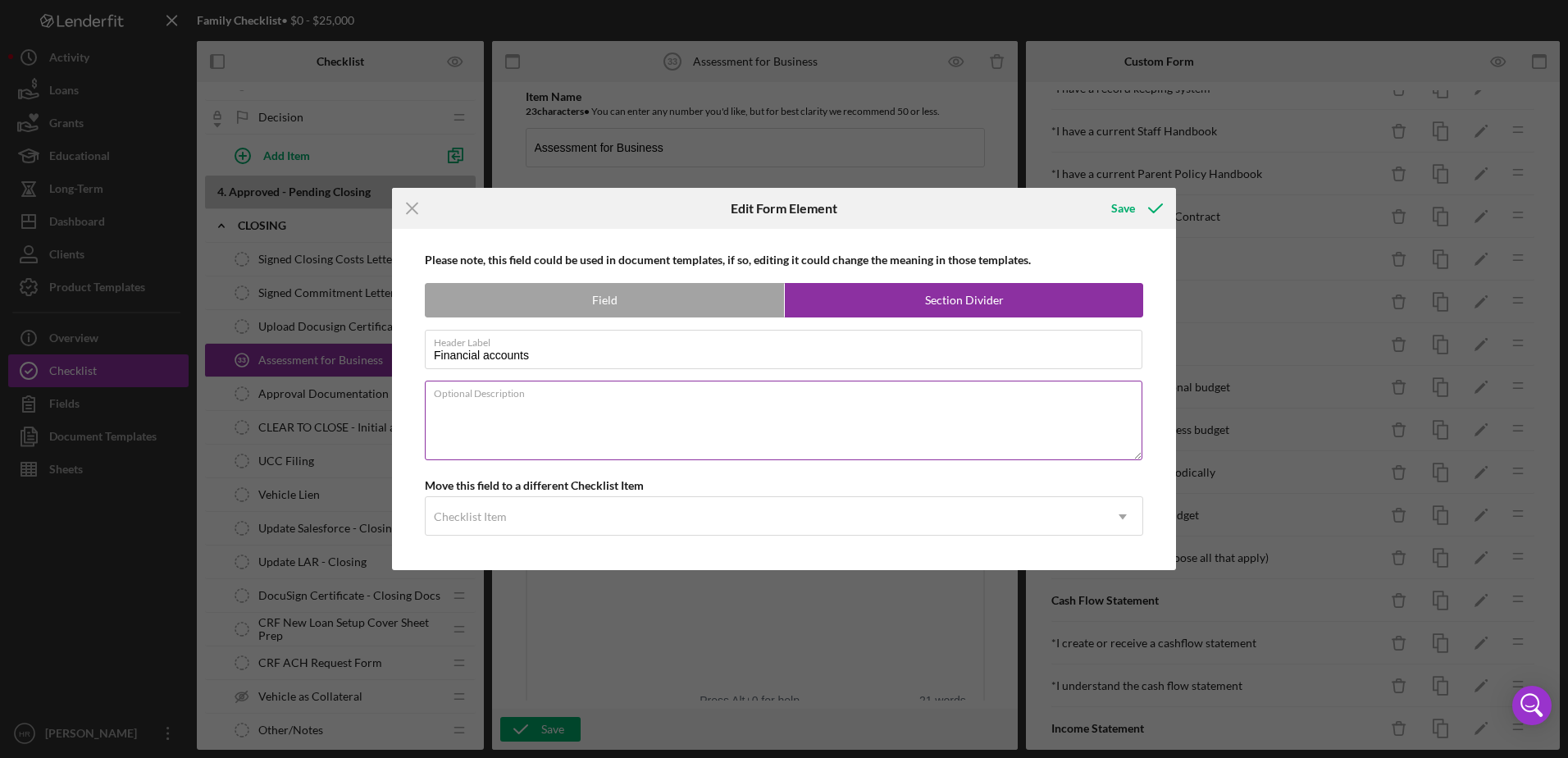
click at [470, 412] on textarea "Optional Description" at bounding box center [783, 420] width 717 height 78
click at [618, 305] on label "Field" at bounding box center [604, 300] width 359 height 33
radio input "true"
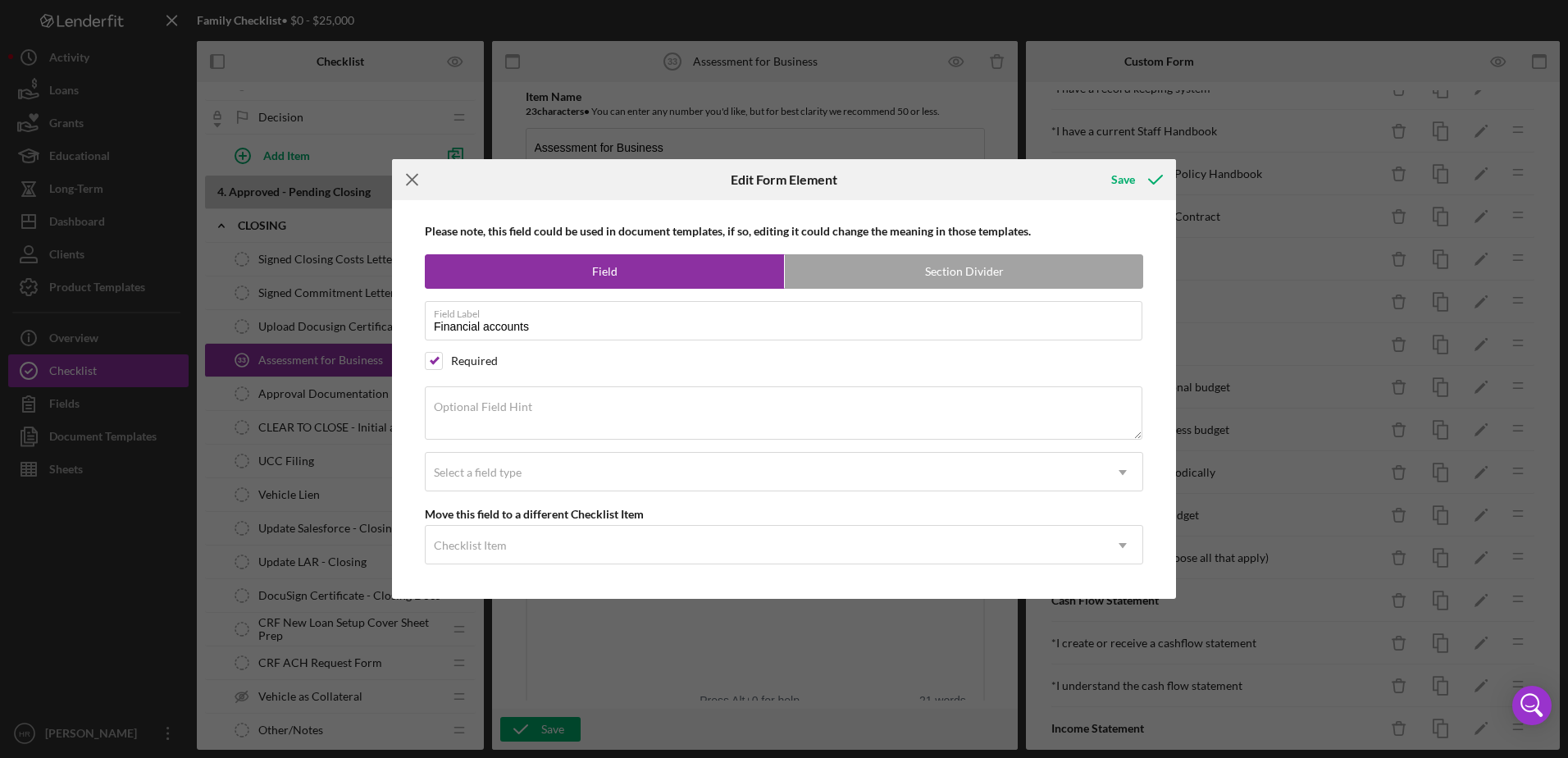
click at [413, 182] on line at bounding box center [412, 180] width 11 height 11
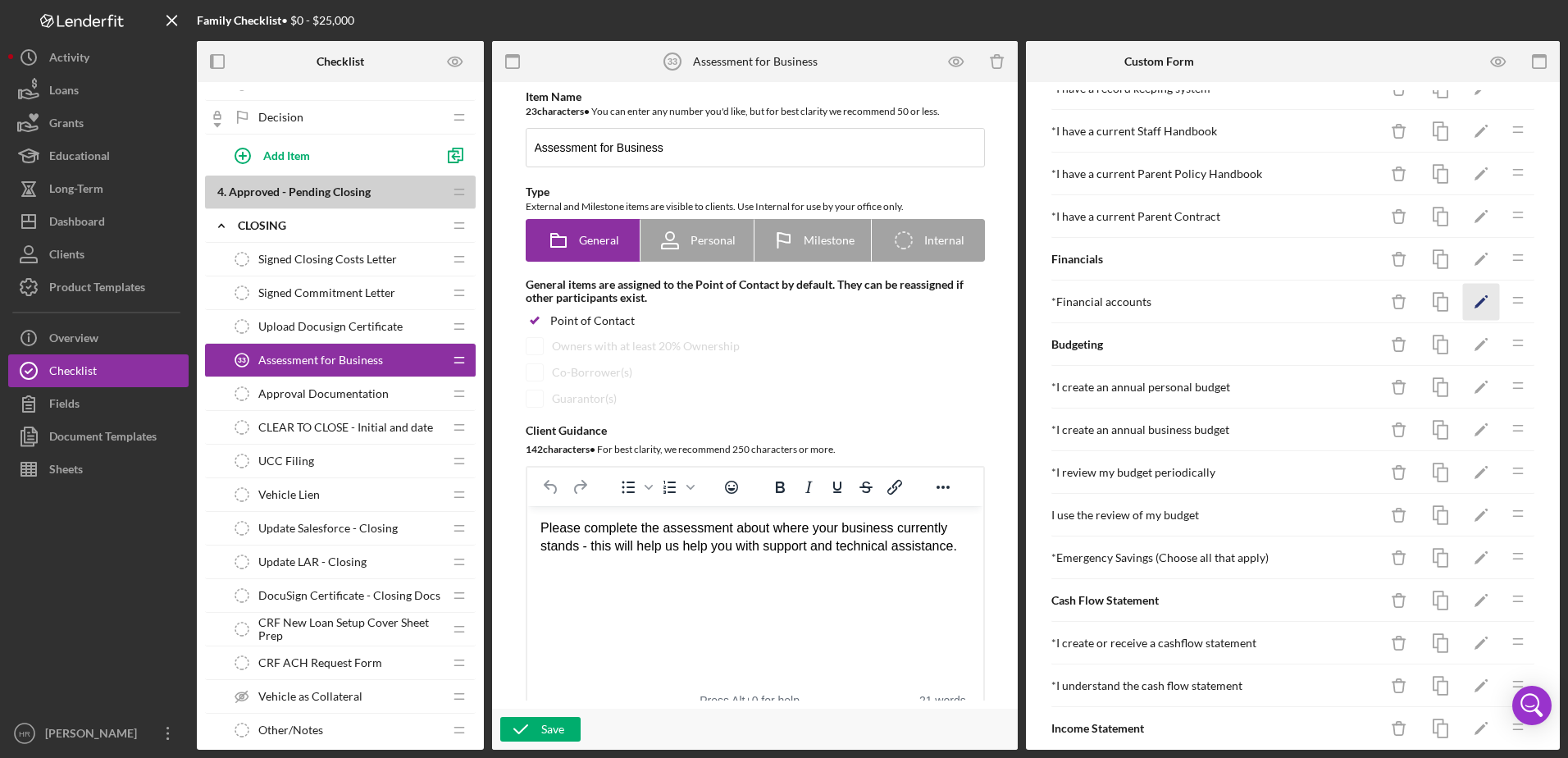
click at [1481, 296] on icon "Icon/Edit" at bounding box center [1481, 302] width 37 height 37
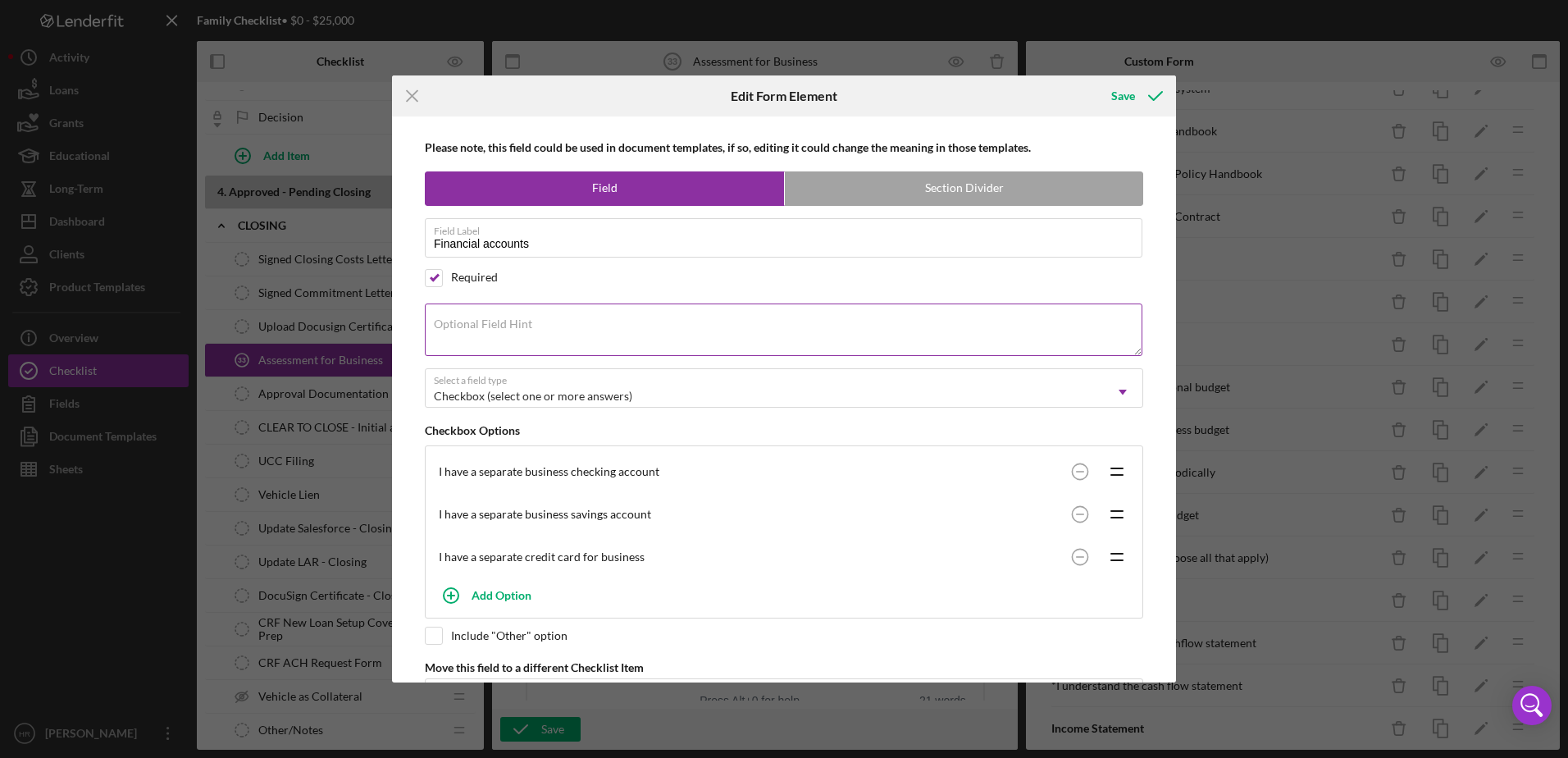
click at [468, 321] on label "Optional Field Hint" at bounding box center [483, 323] width 99 height 13
click at [468, 321] on textarea "Optional Field Hint" at bounding box center [783, 330] width 717 height 53
type textarea "What financial accounts do you have?"
click at [1105, 93] on button "Save" at bounding box center [1135, 95] width 81 height 33
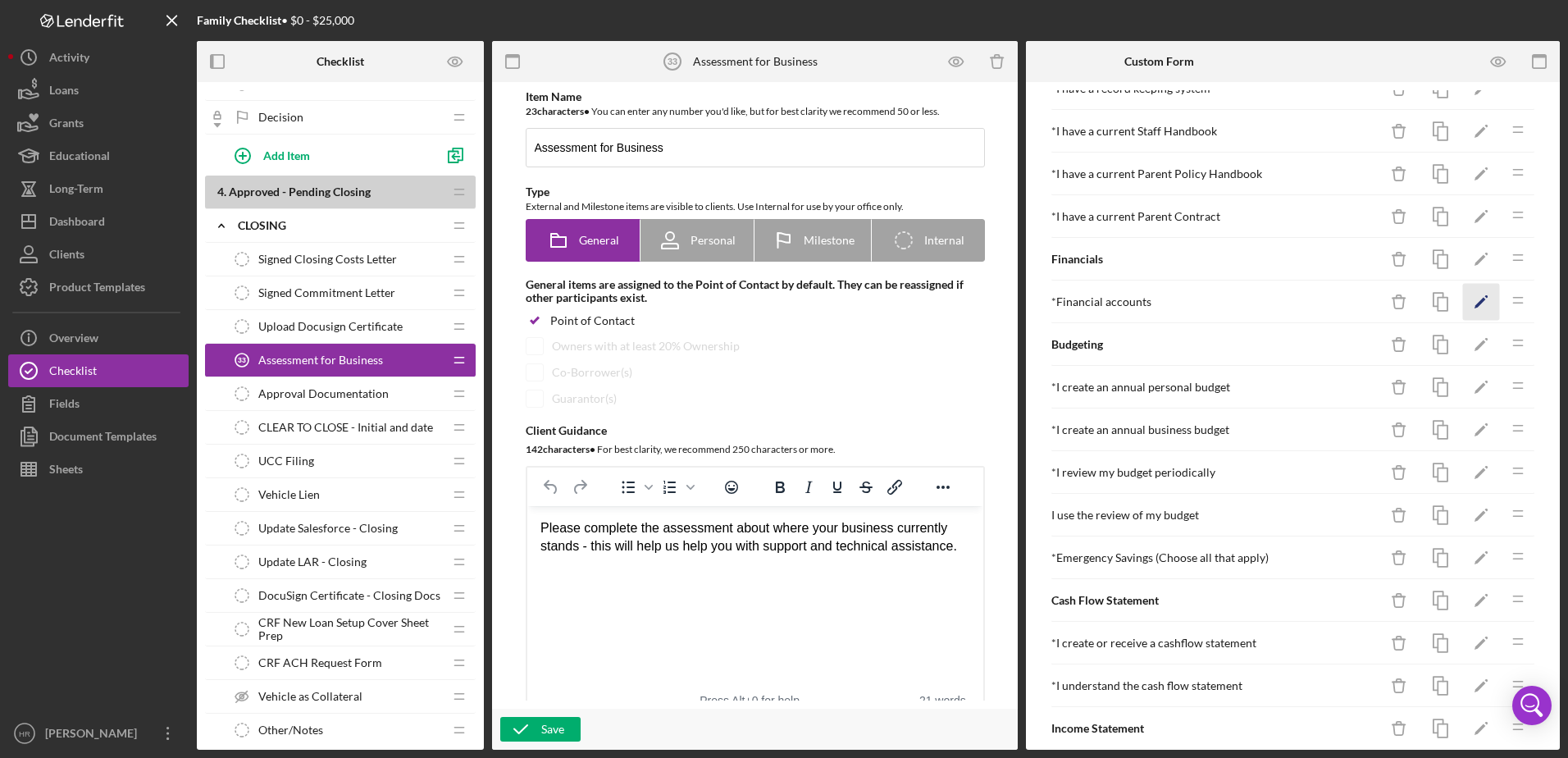
click at [1464, 299] on icon "Icon/Edit" at bounding box center [1481, 302] width 37 height 37
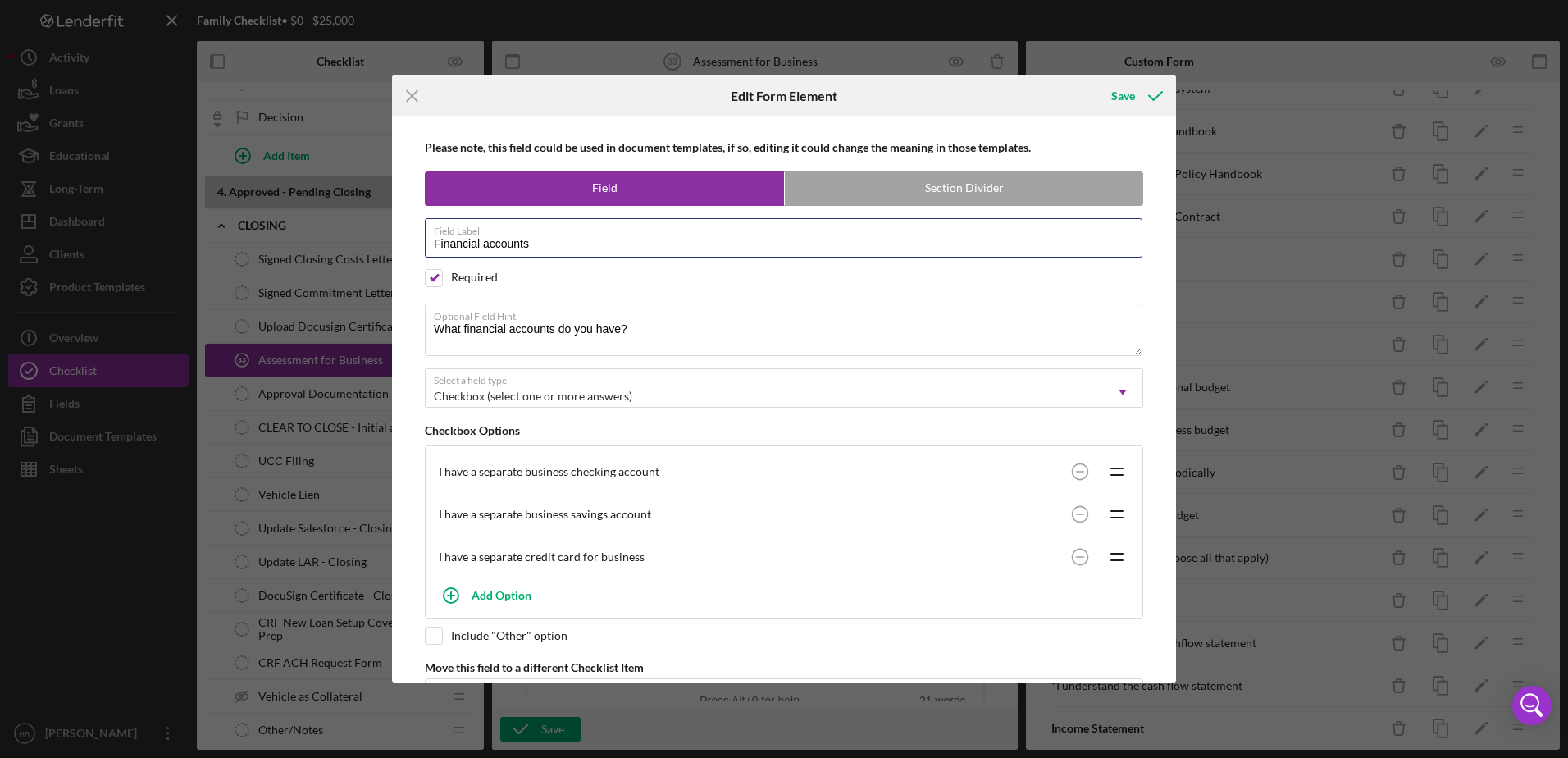
drag, startPoint x: 544, startPoint y: 242, endPoint x: 371, endPoint y: 251, distance: 173.2
click at [371, 251] on div "Icon/Menu Close Edit Form Element Save Please note, this field could be used in…" at bounding box center [784, 379] width 1568 height 758
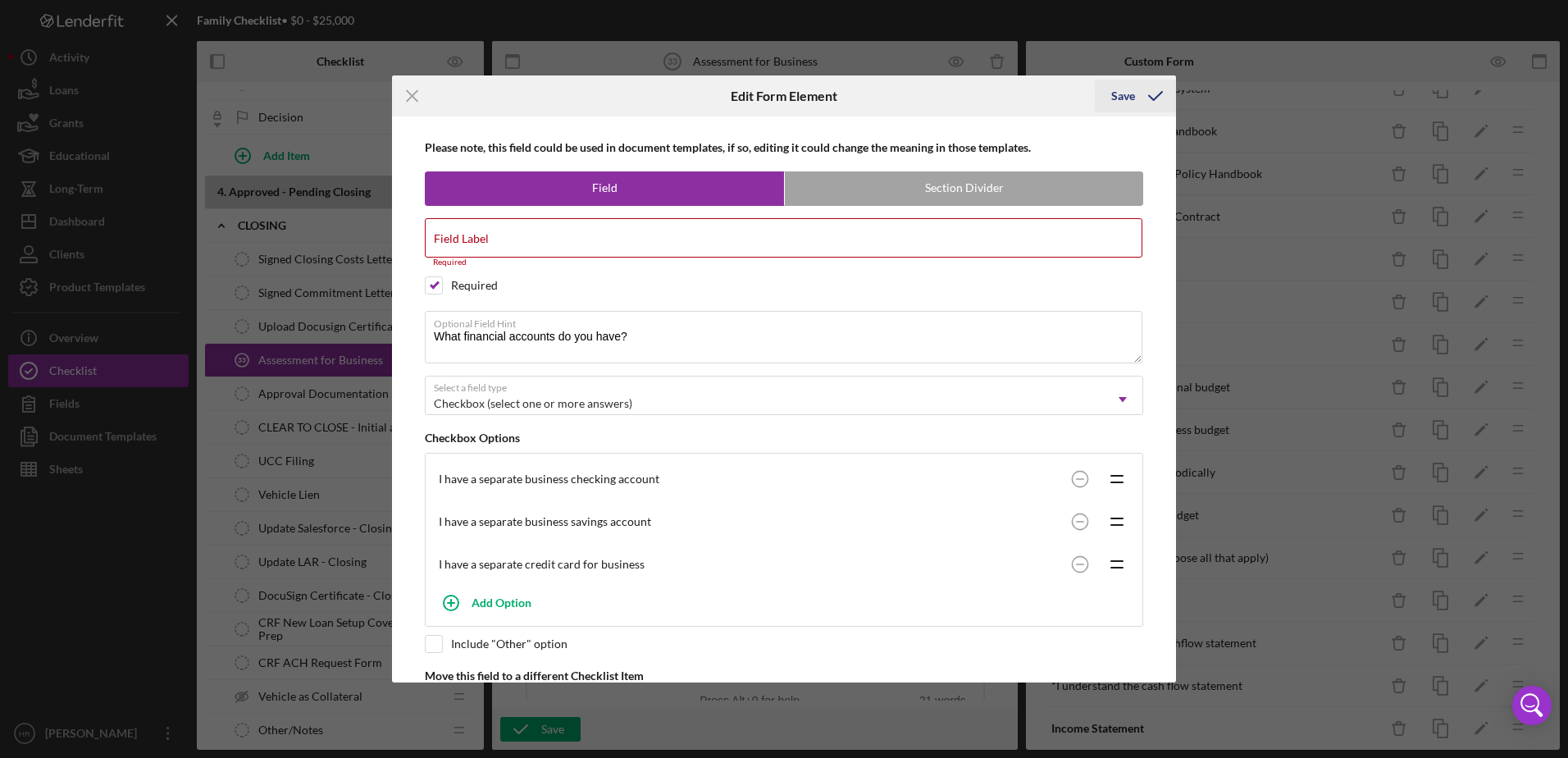
click at [1128, 100] on div "Save" at bounding box center [1122, 95] width 24 height 33
click at [468, 244] on label "Field Label" at bounding box center [461, 238] width 55 height 13
click at [468, 244] on input "Field Label" at bounding box center [783, 238] width 717 height 40
click at [476, 242] on input "Field Label" at bounding box center [783, 238] width 717 height 40
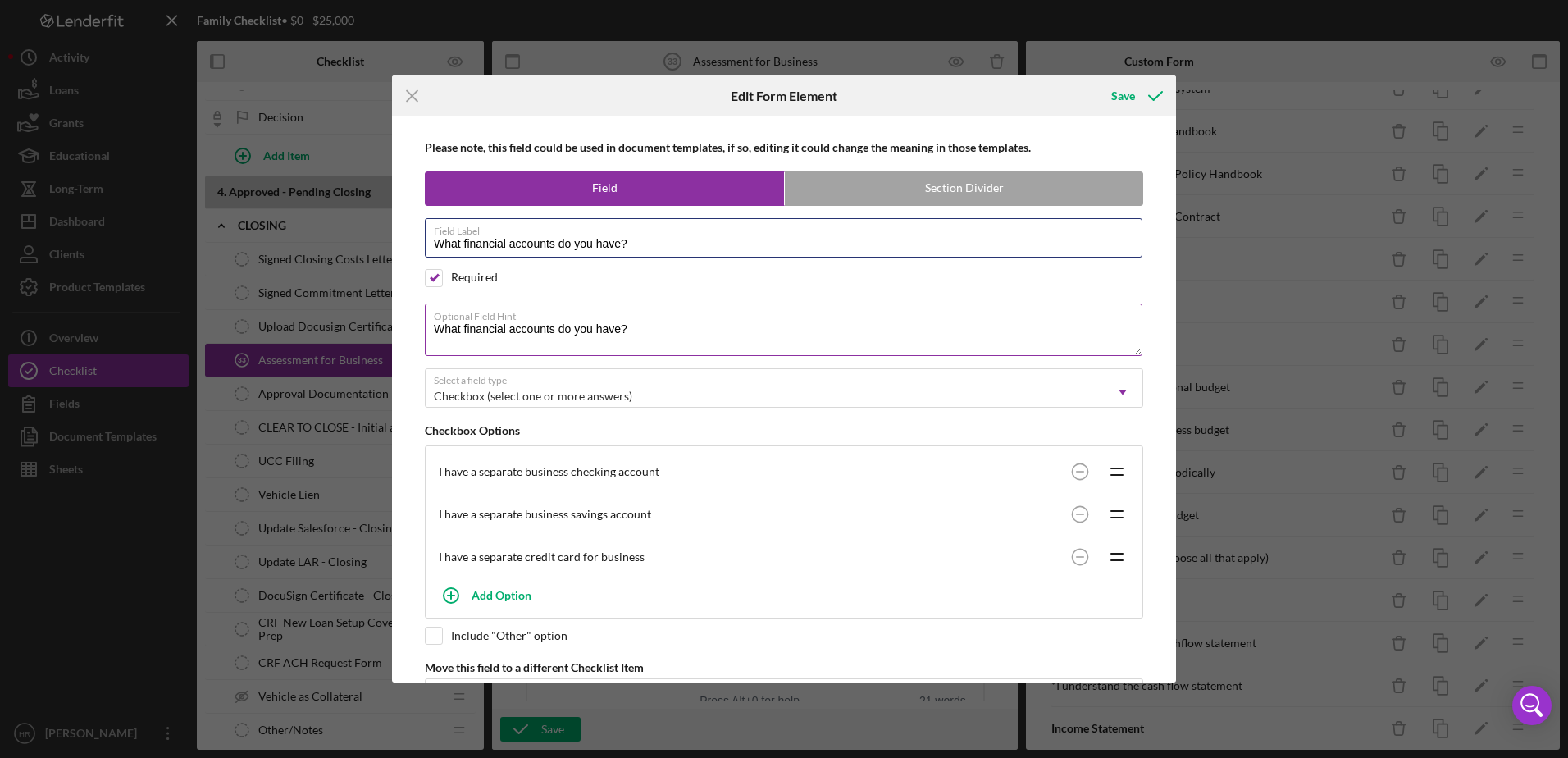
type input "What financial accounts do you have?"
drag, startPoint x: 632, startPoint y: 329, endPoint x: 314, endPoint y: 324, distance: 318.0
click at [315, 327] on div "Icon/Menu Close Edit Form Element Save Please note, this field could be used in…" at bounding box center [784, 379] width 1568 height 758
click at [1119, 91] on div "Save" at bounding box center [1122, 95] width 24 height 33
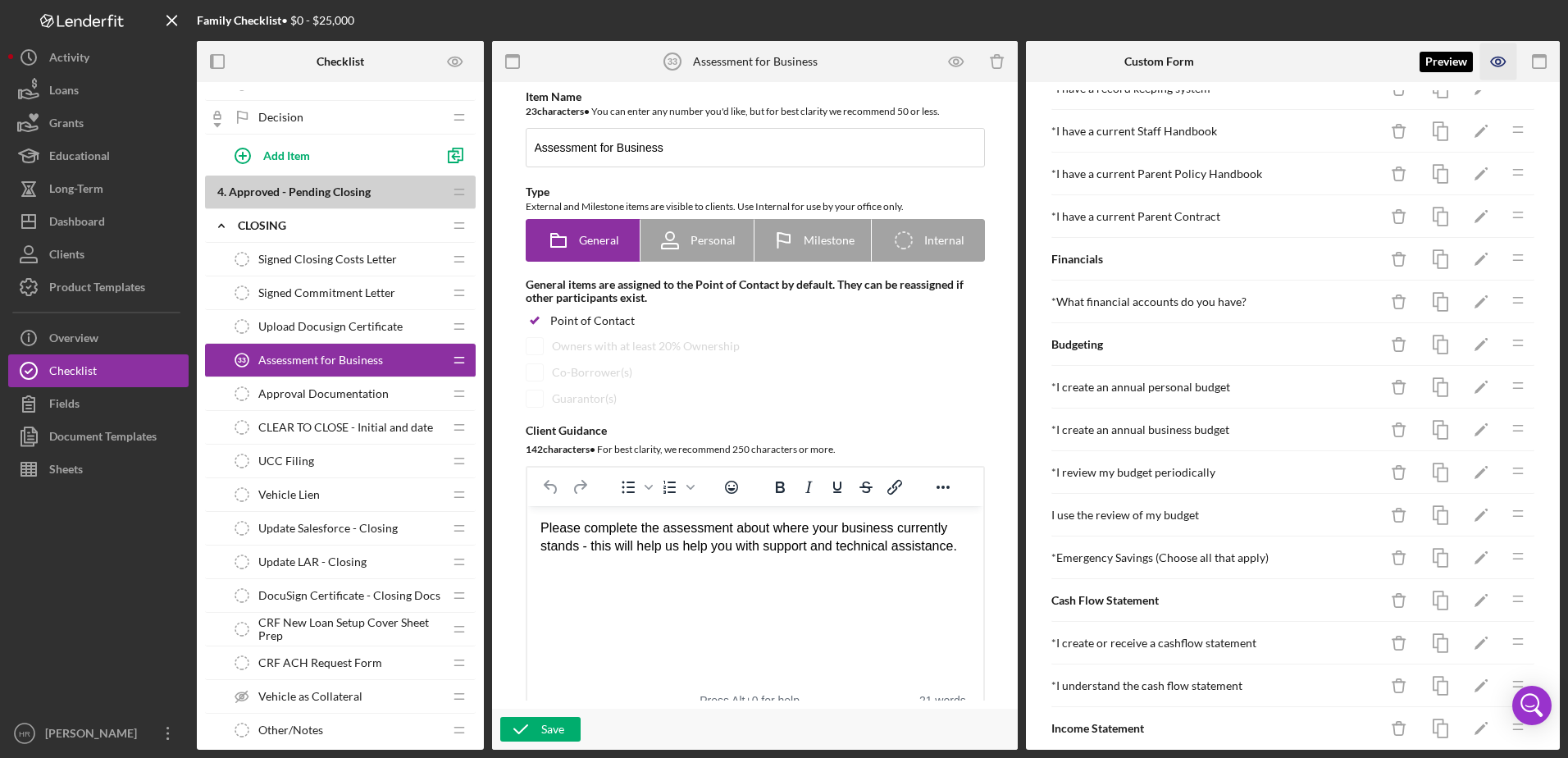
click at [1505, 56] on icon "button" at bounding box center [1498, 62] width 37 height 37
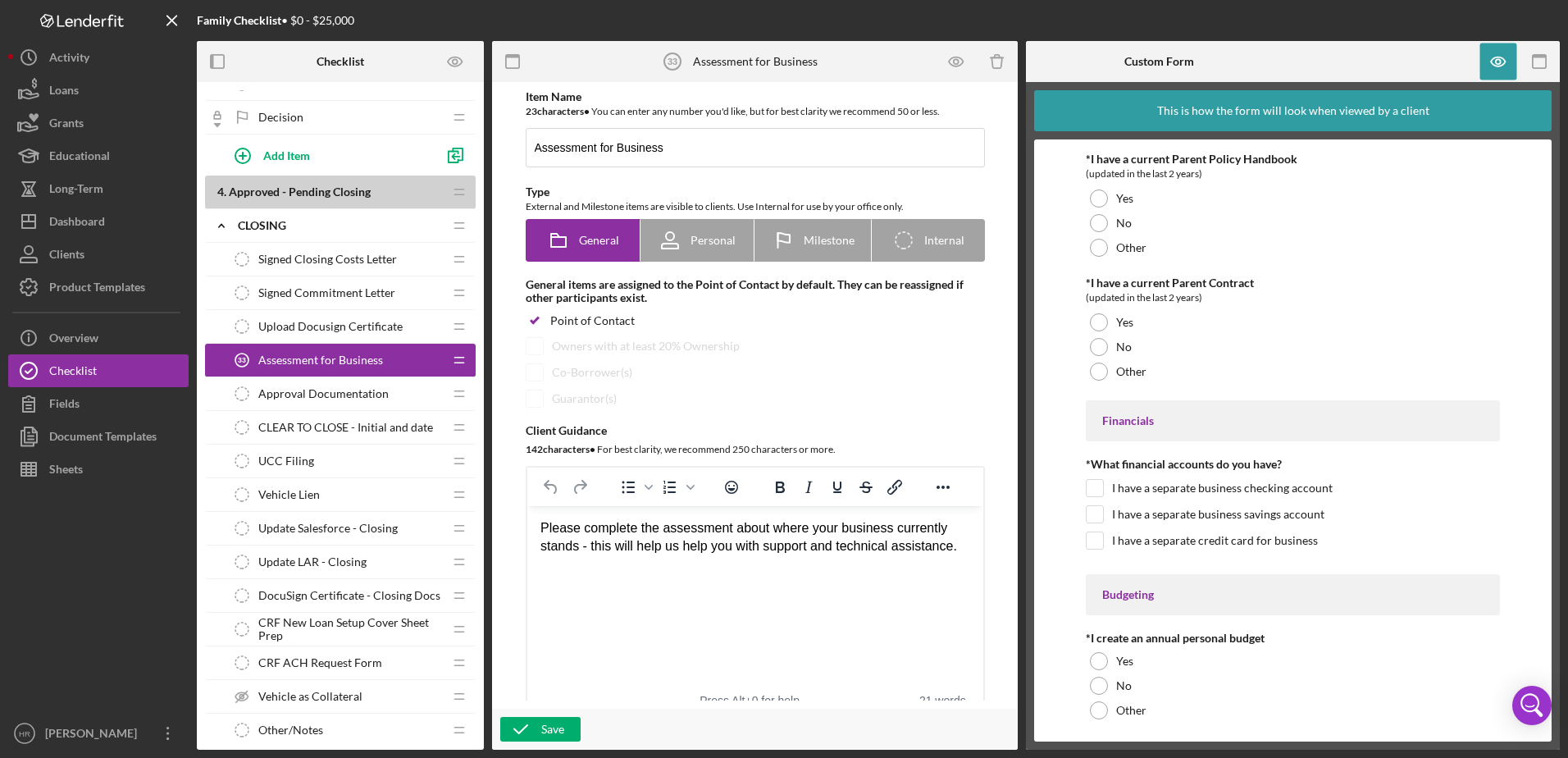
scroll to position [3445, 0]
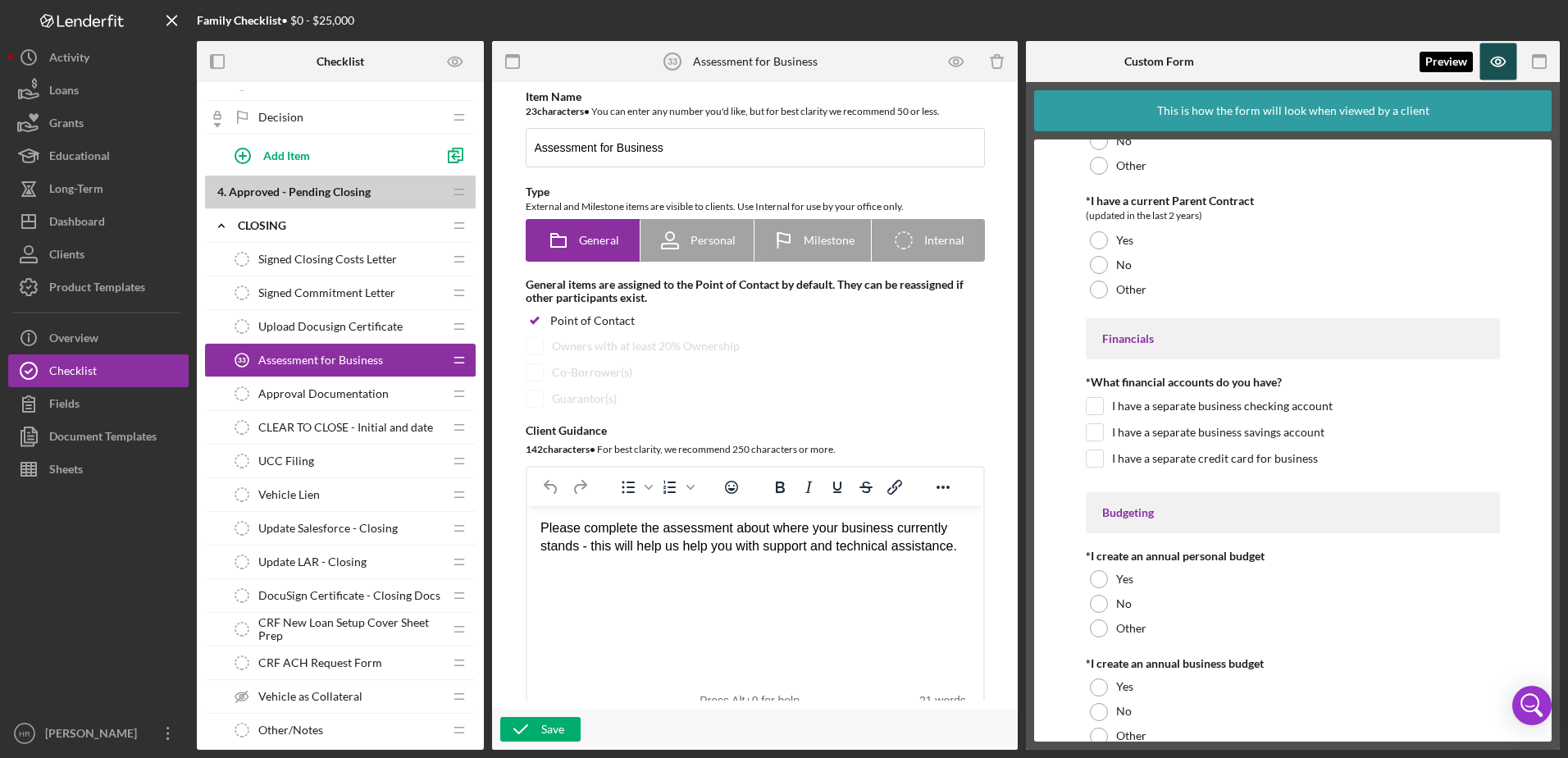
click at [1500, 65] on icon "button" at bounding box center [1498, 62] width 14 height 9
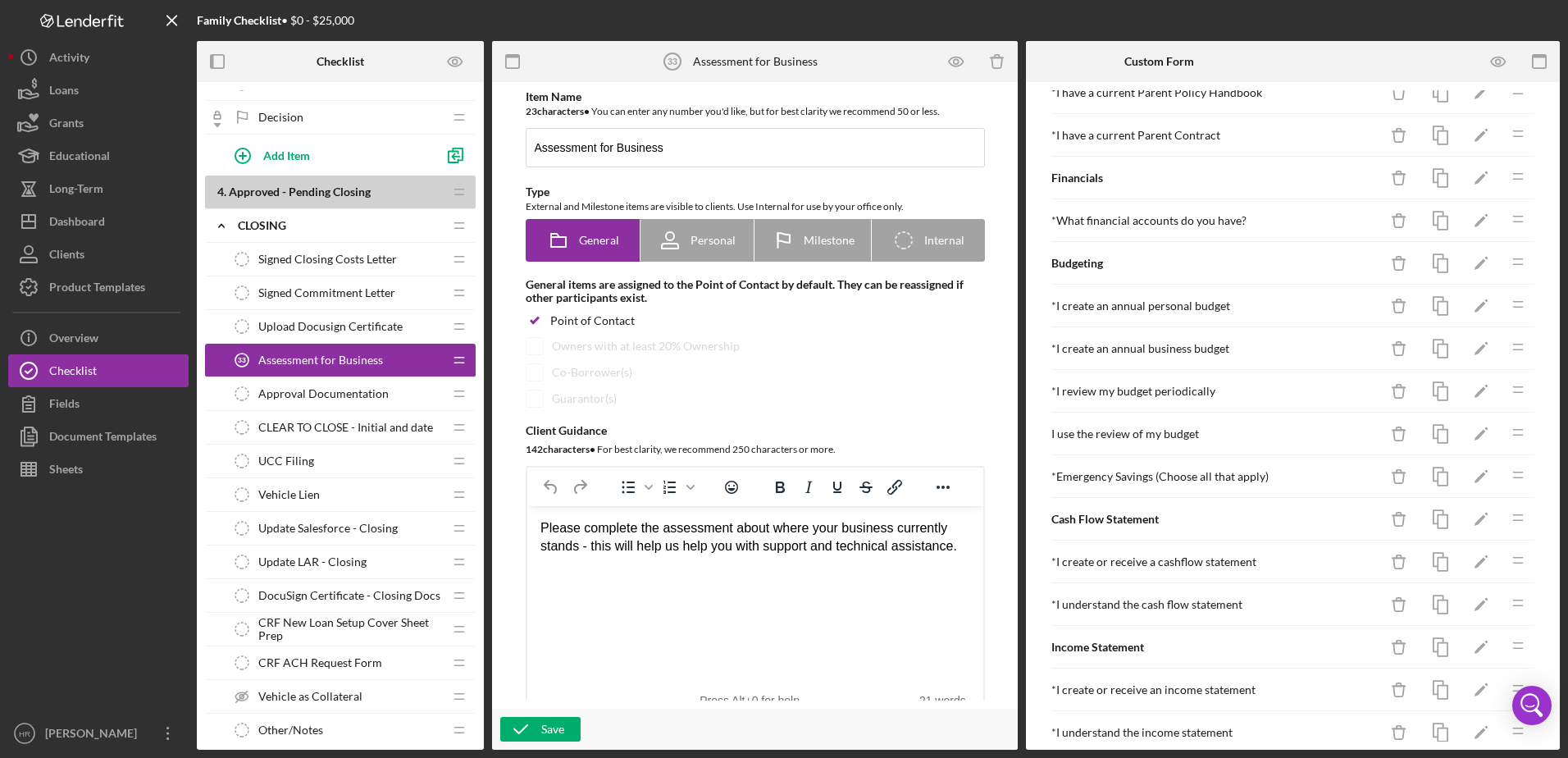
scroll to position [1230, 0]
click at [1462, 427] on icon "Icon/Edit" at bounding box center [1481, 434] width 37 height 37
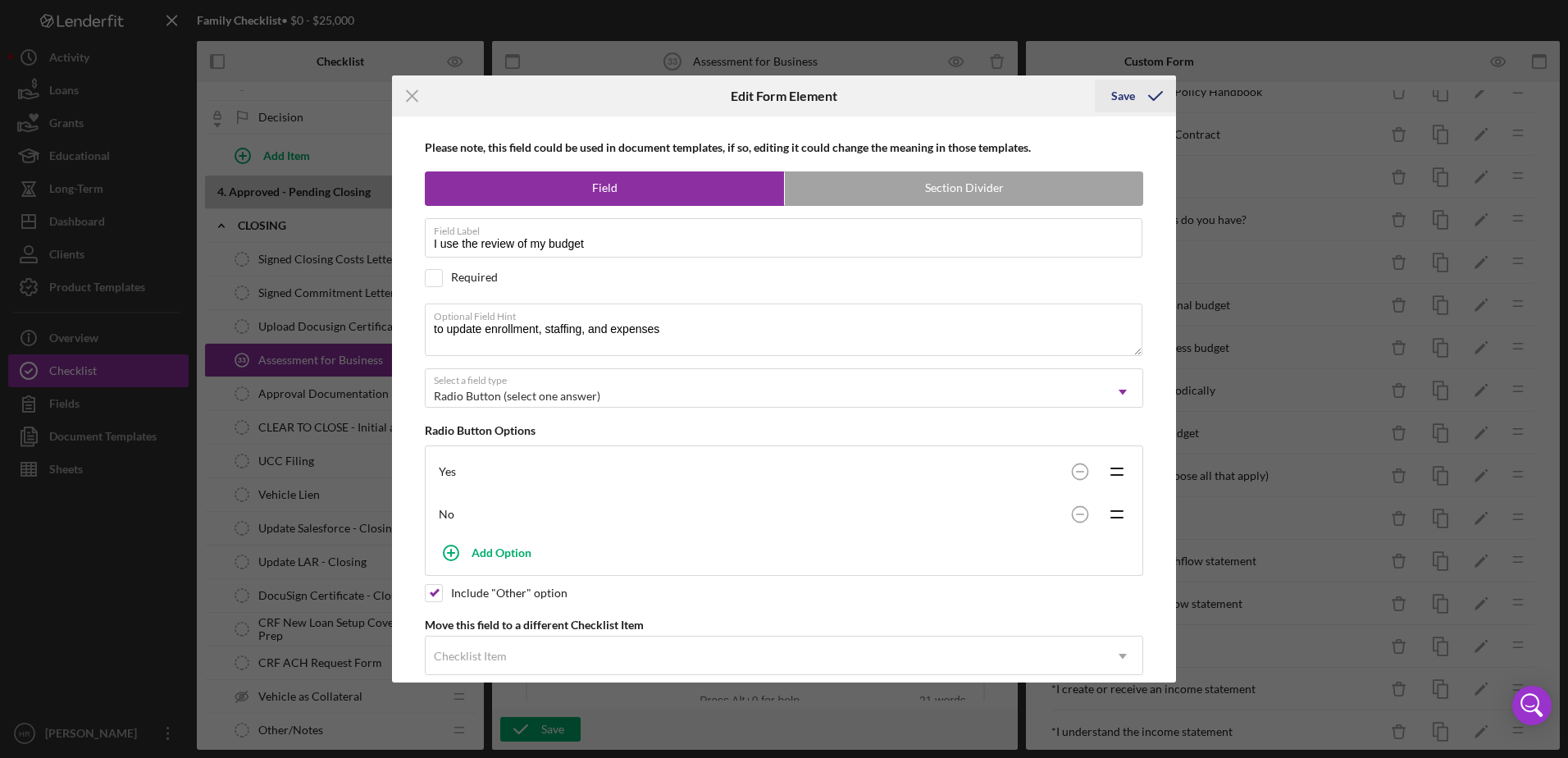
click at [1119, 92] on div "Save" at bounding box center [1122, 95] width 24 height 33
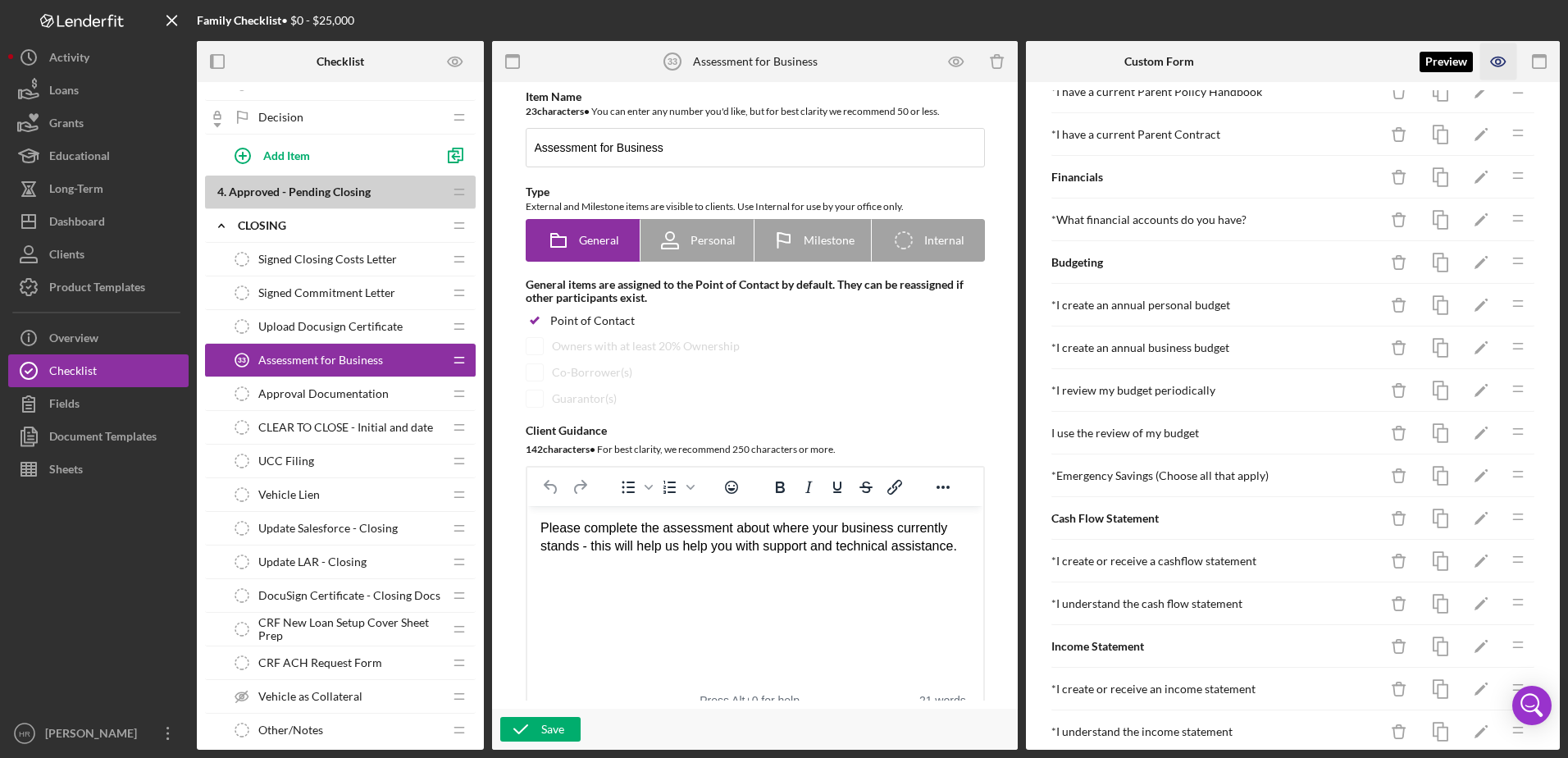
click at [1497, 57] on icon "button" at bounding box center [1498, 62] width 14 height 9
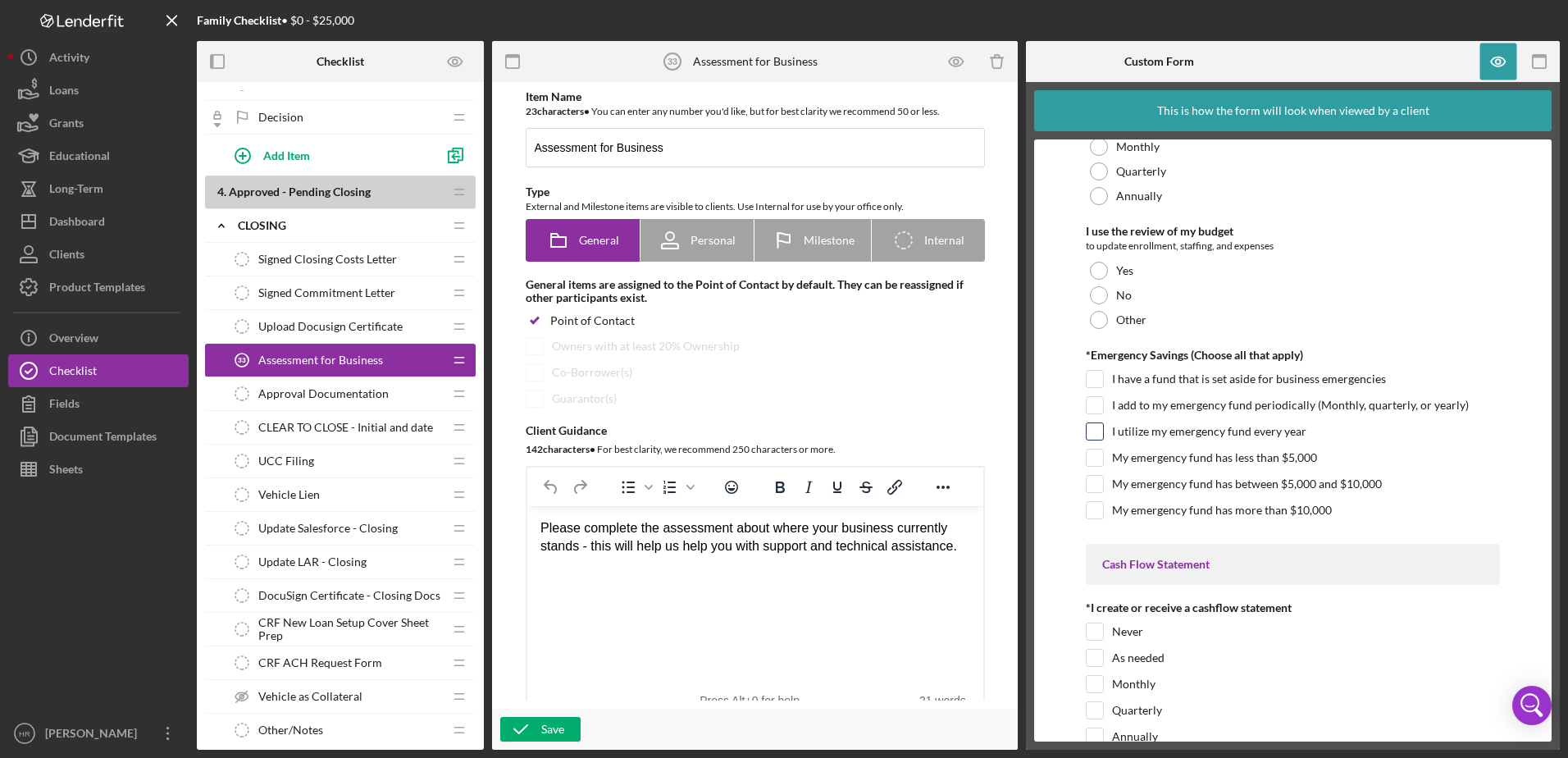
scroll to position [4184, 0]
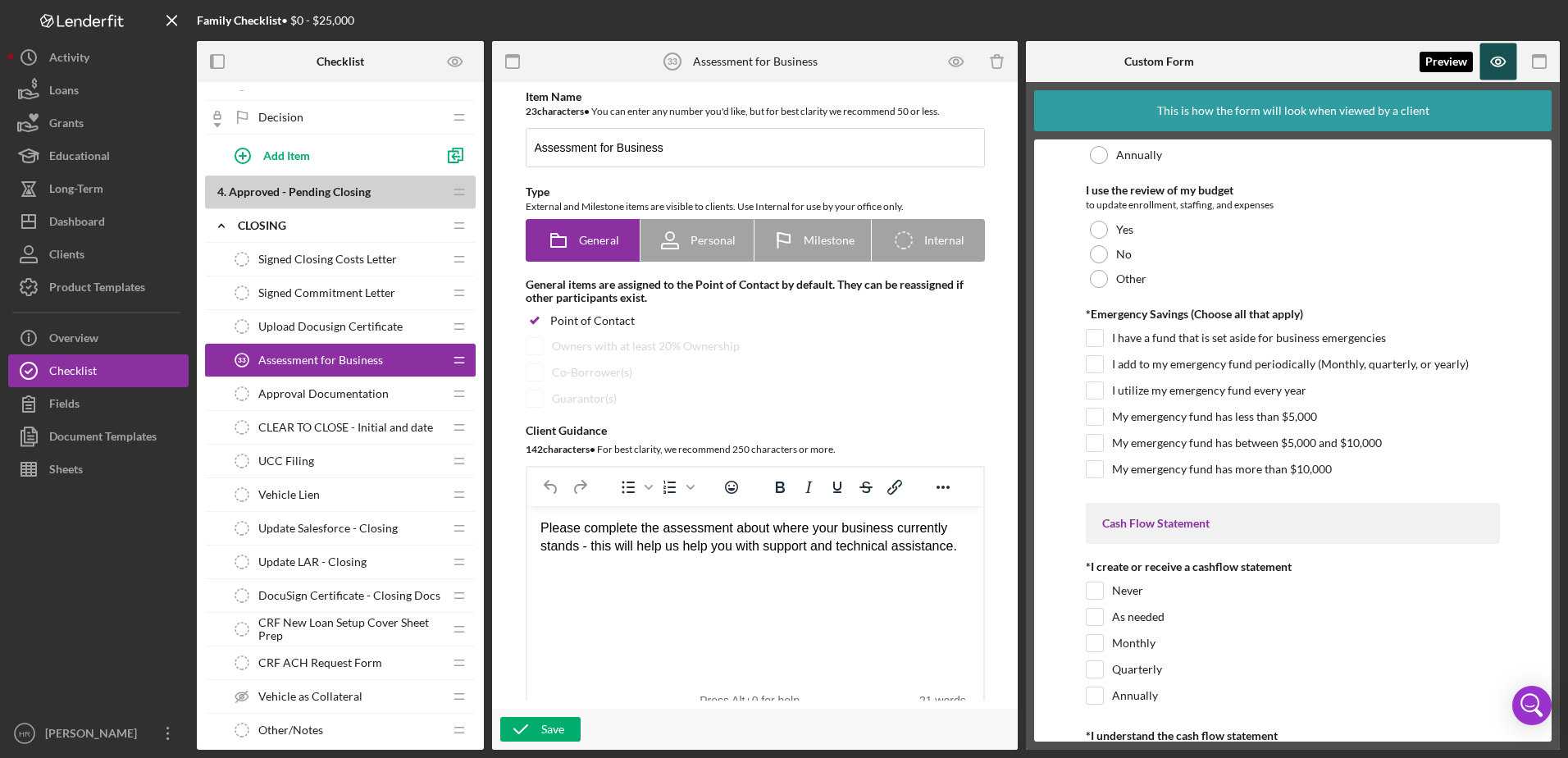
click at [1488, 61] on icon "button" at bounding box center [1498, 62] width 37 height 37
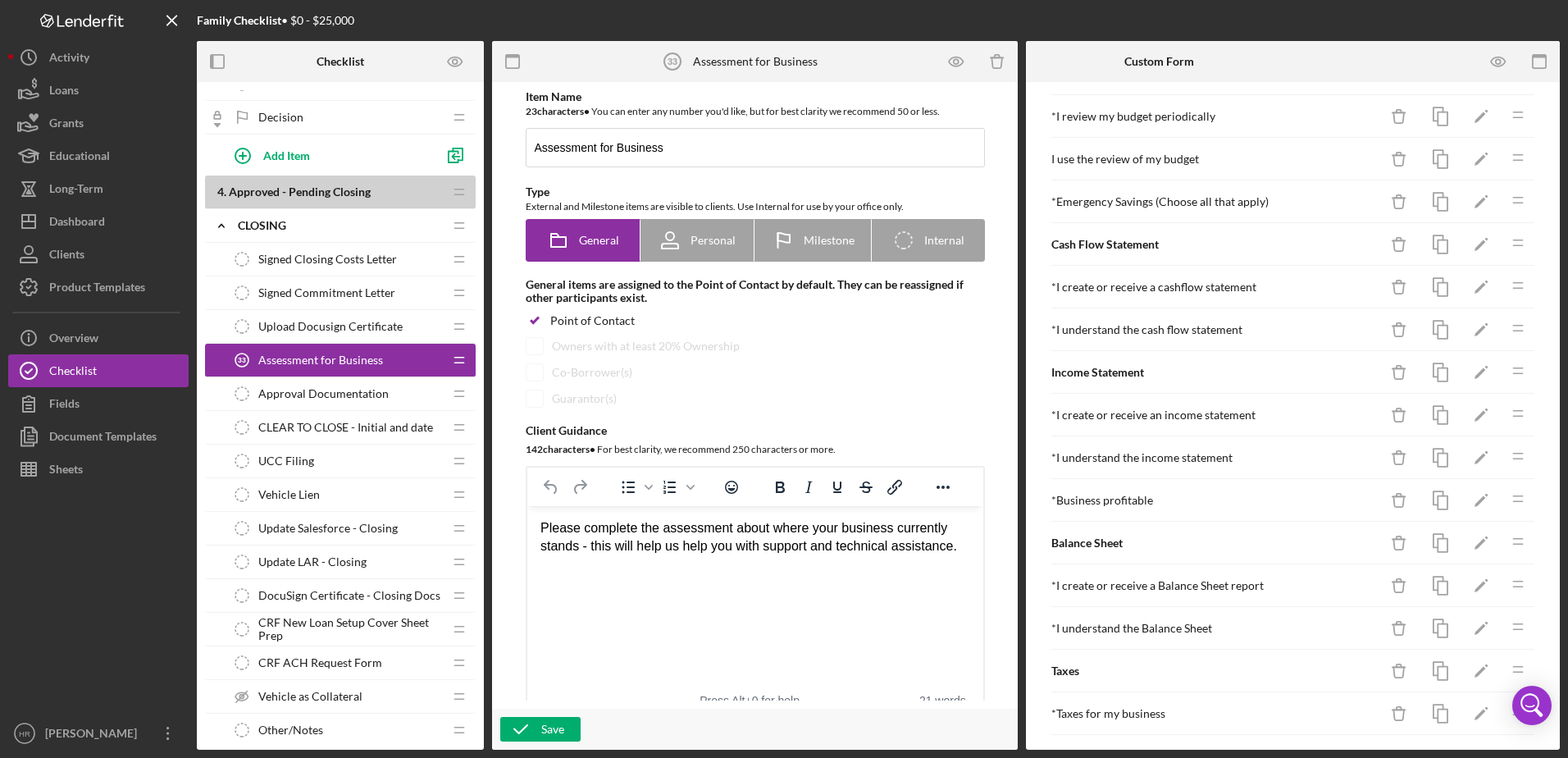
scroll to position [1387, 0]
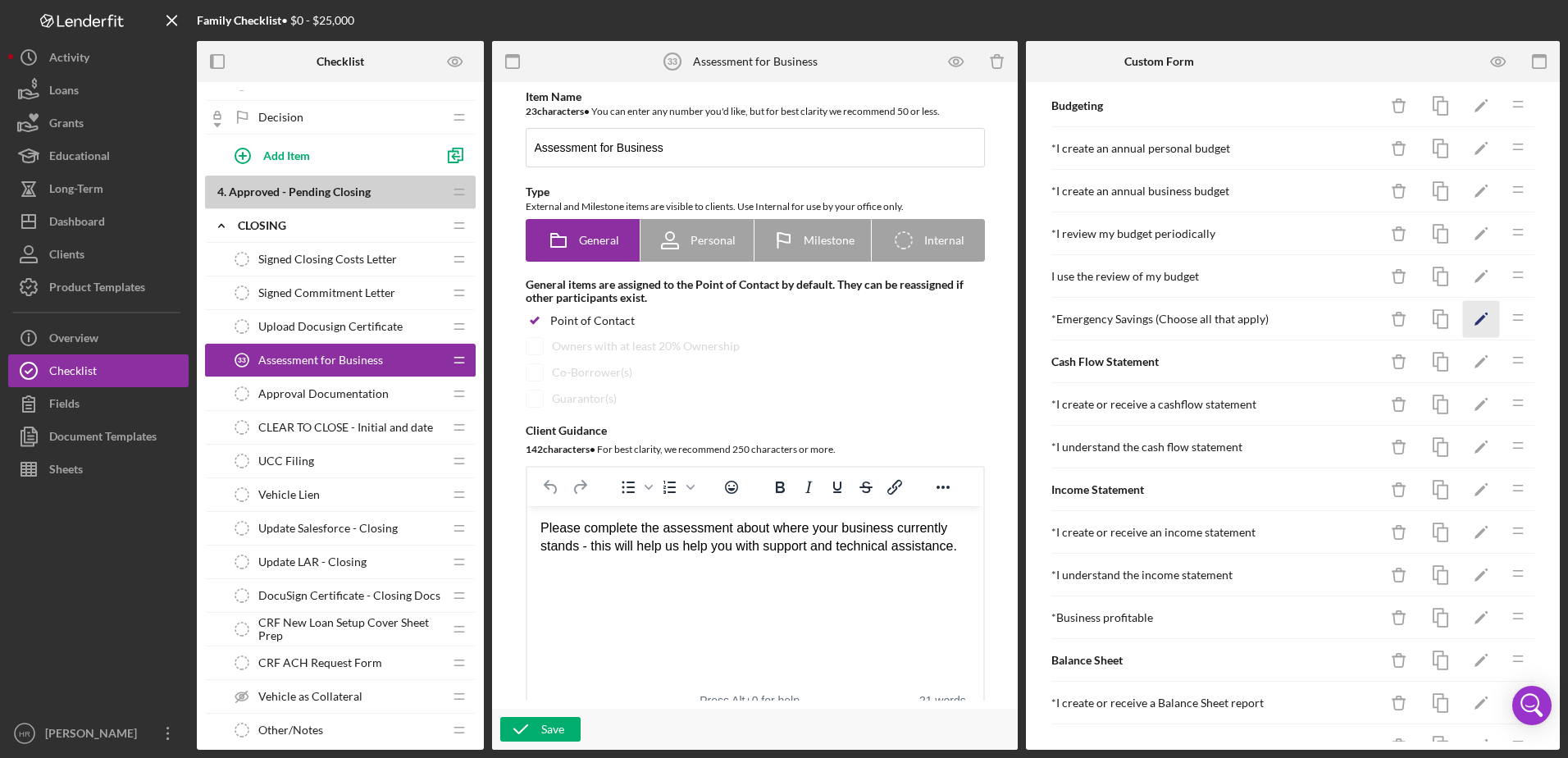
click at [1462, 319] on icon "Icon/Edit" at bounding box center [1481, 320] width 37 height 37
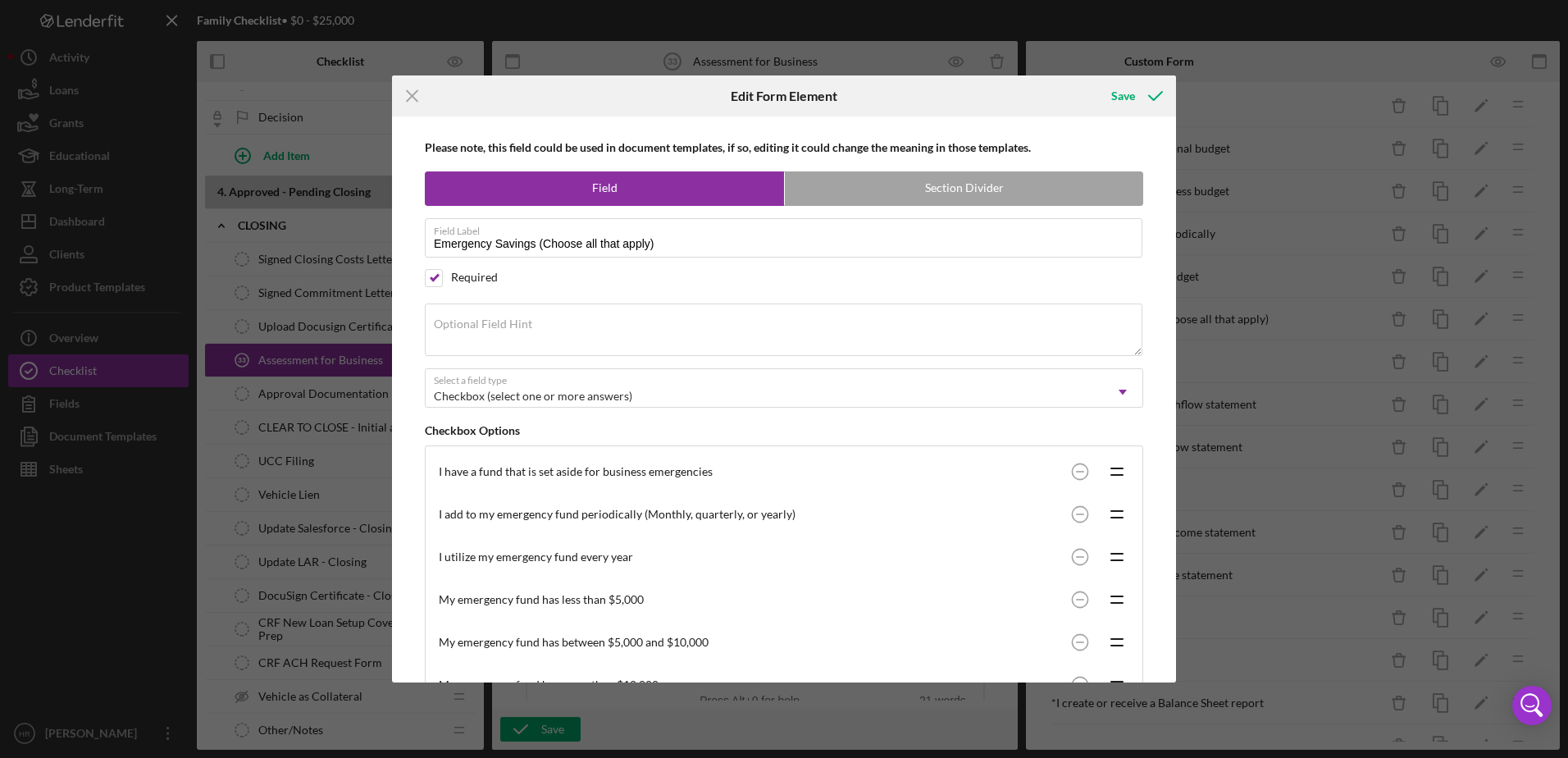
scroll to position [82, 0]
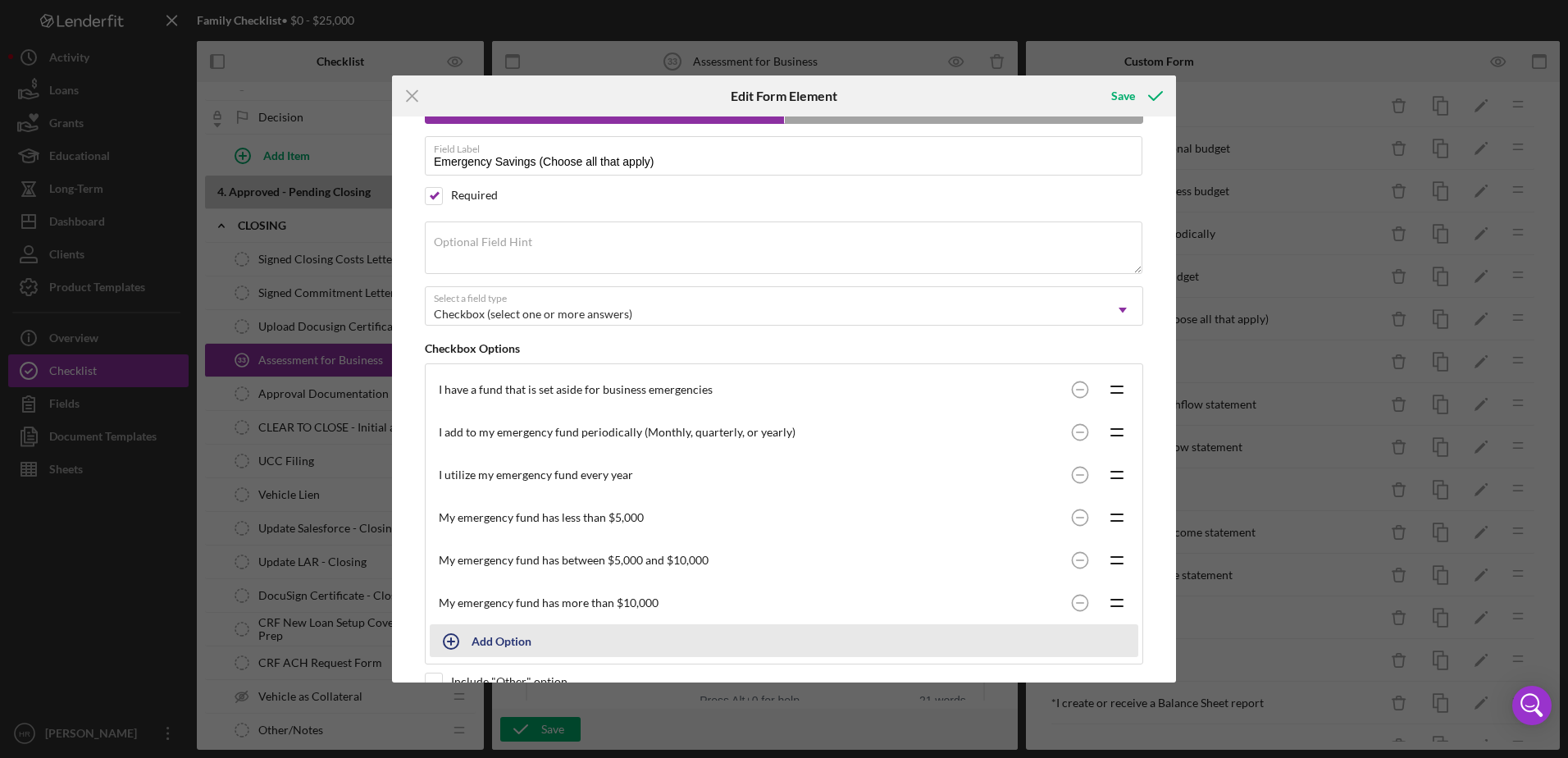
click at [507, 643] on div "Add Option" at bounding box center [501, 640] width 60 height 31
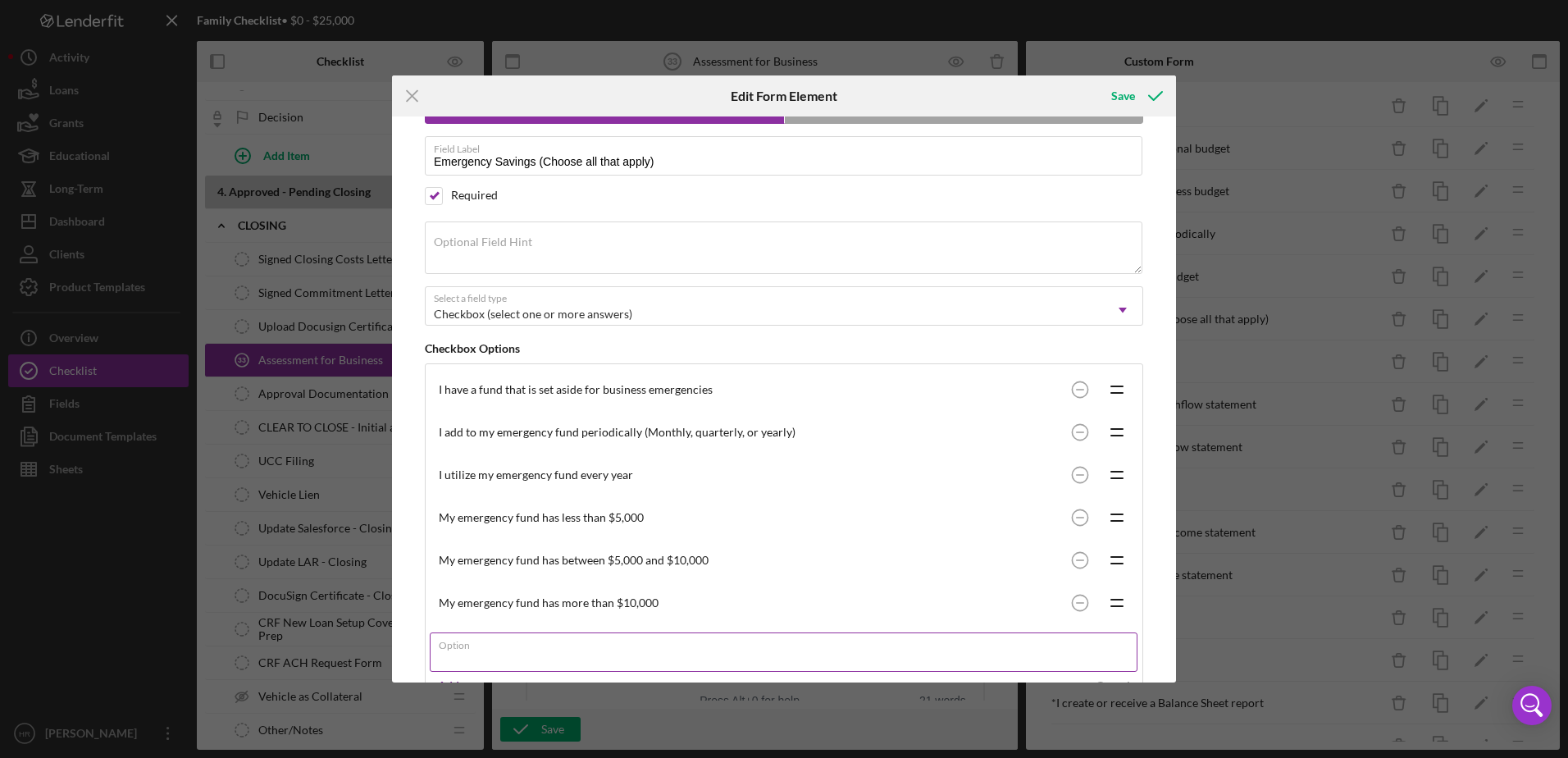
click at [496, 658] on input "Option" at bounding box center [783, 652] width 707 height 40
click at [640, 659] on input "Option" at bounding box center [783, 652] width 707 height 40
click at [1113, 515] on line at bounding box center [1116, 515] width 11 height 0
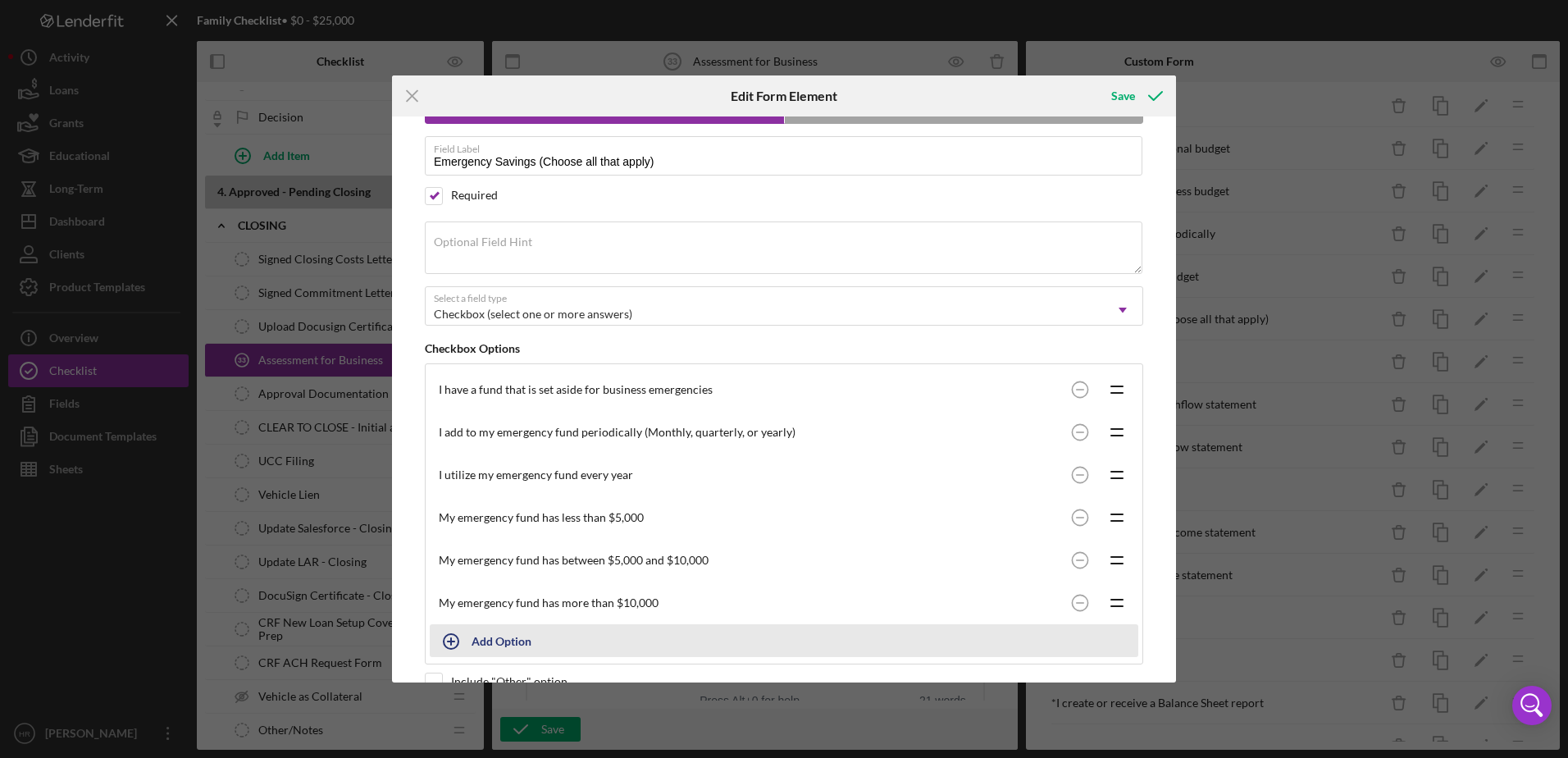
click at [487, 638] on div "Add Option" at bounding box center [501, 640] width 60 height 31
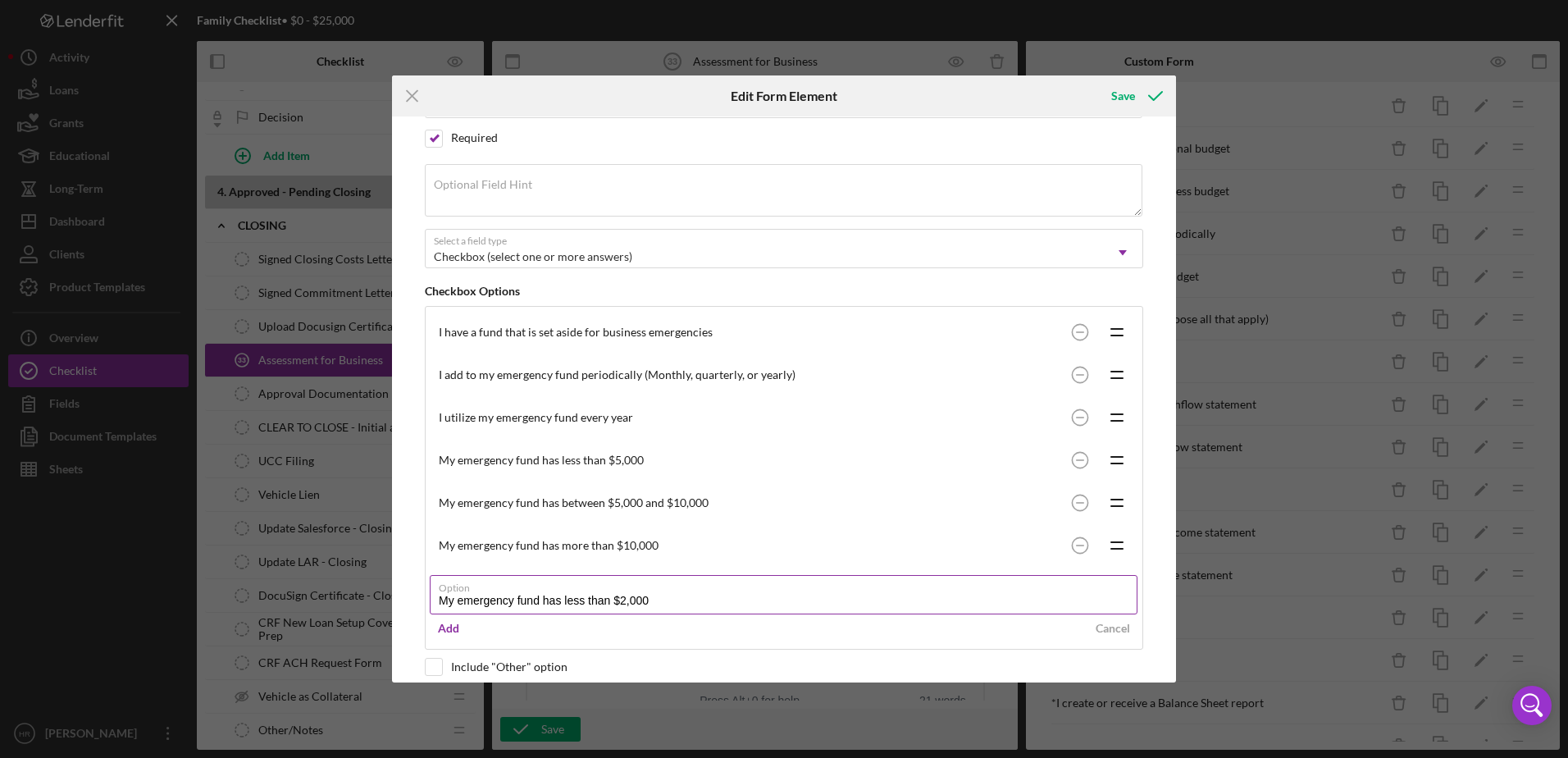
scroll to position [164, 0]
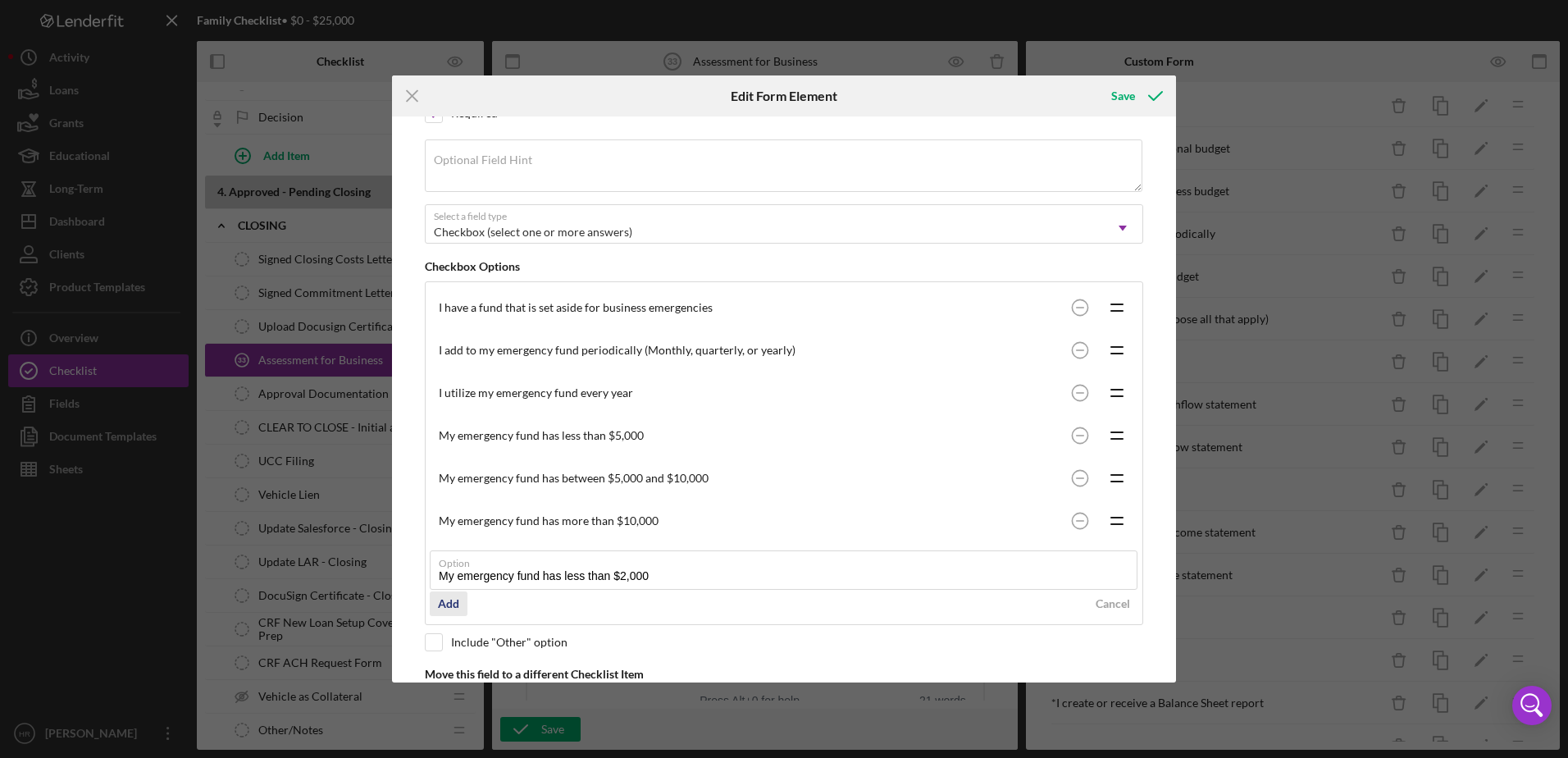
type input "My emergency fund has less than $2,000"
click at [448, 604] on div "Add" at bounding box center [448, 604] width 21 height 25
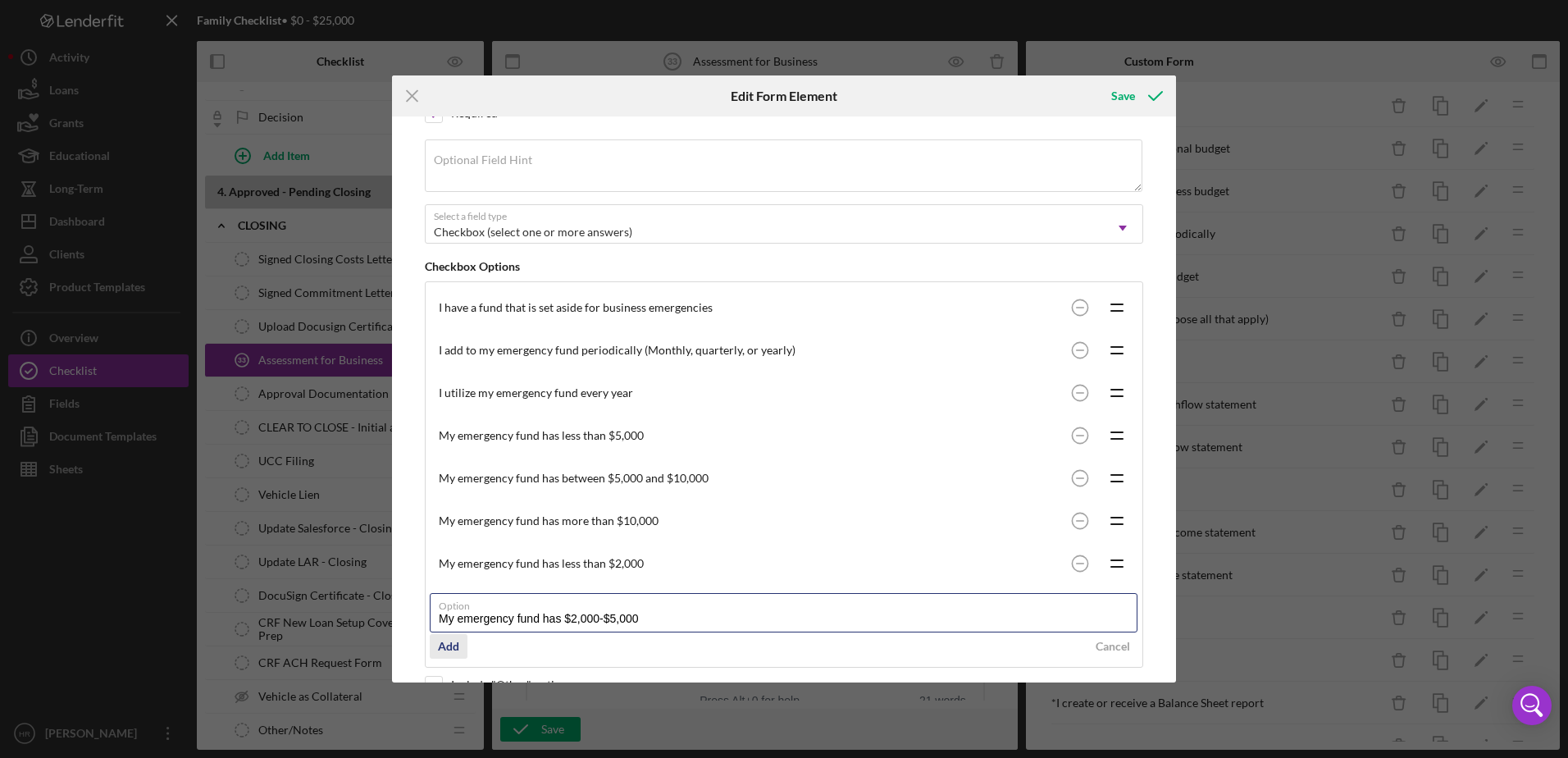
type input "My emergency fund has $2,000-$5,000"
click at [455, 635] on div "Add" at bounding box center [448, 646] width 21 height 25
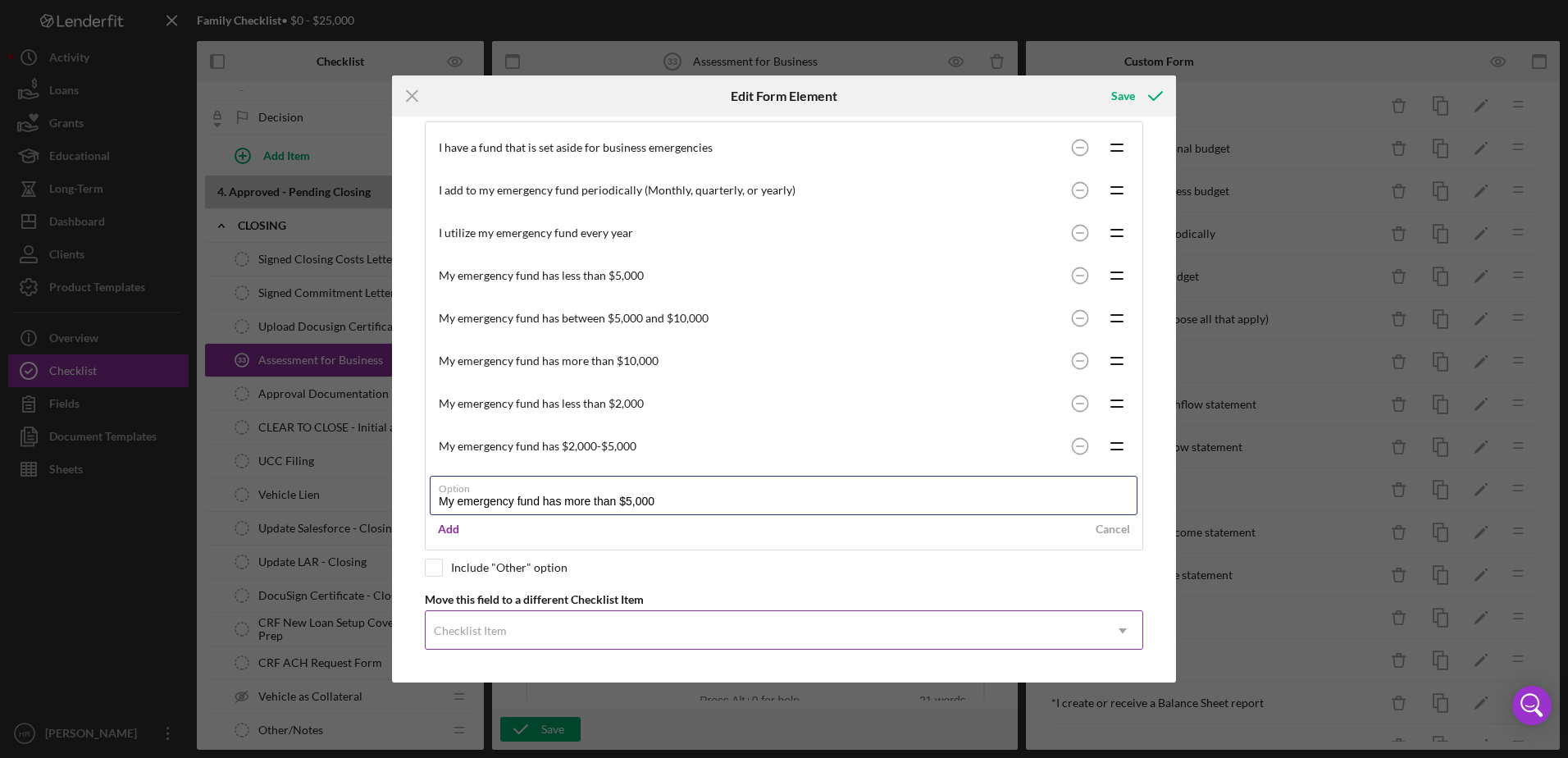
scroll to position [326, 0]
type input "My emergency fund has more than $5,000"
click at [448, 531] on div "Add" at bounding box center [448, 528] width 21 height 25
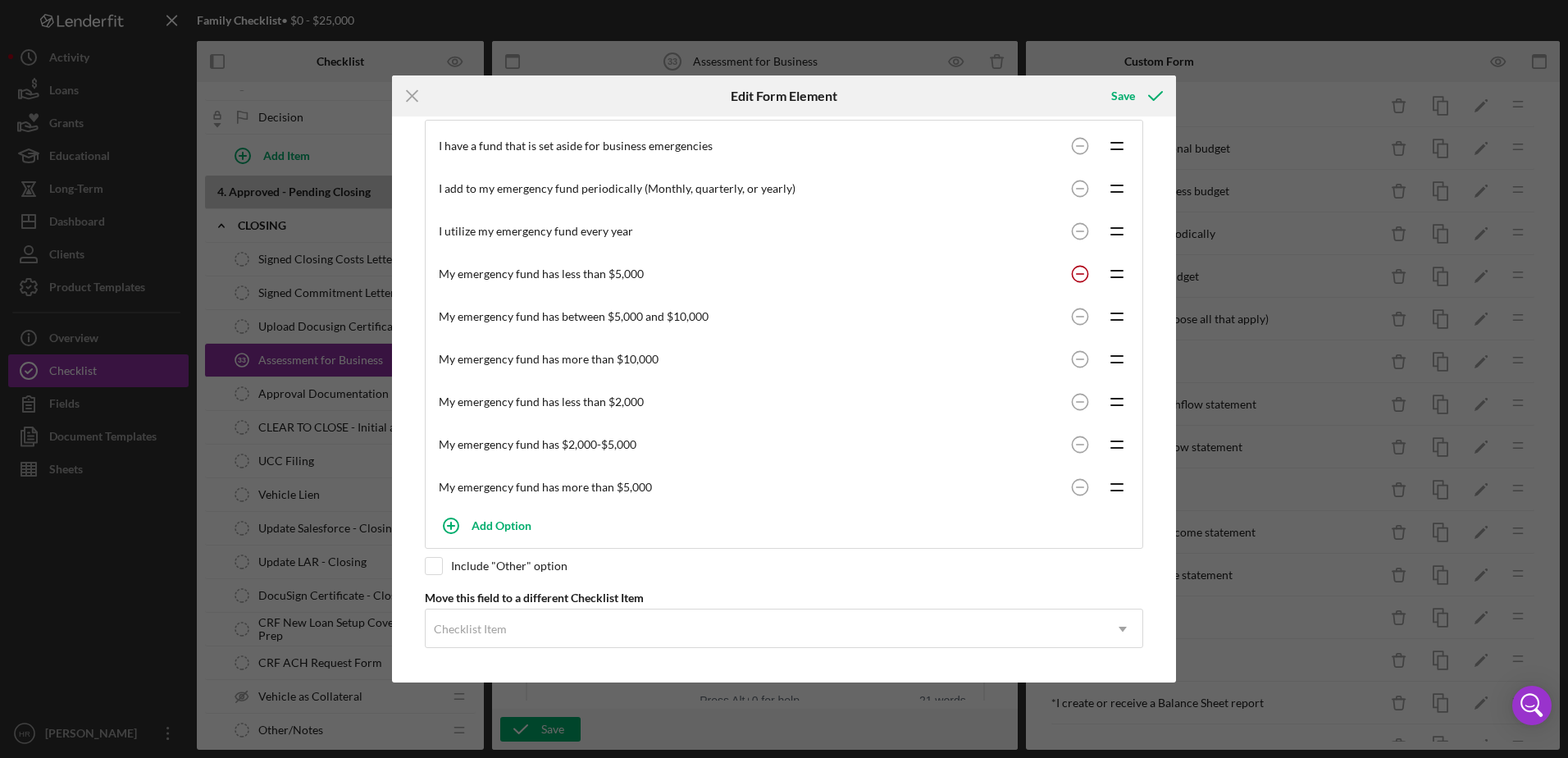
click at [1071, 272] on circle at bounding box center [1079, 274] width 16 height 16
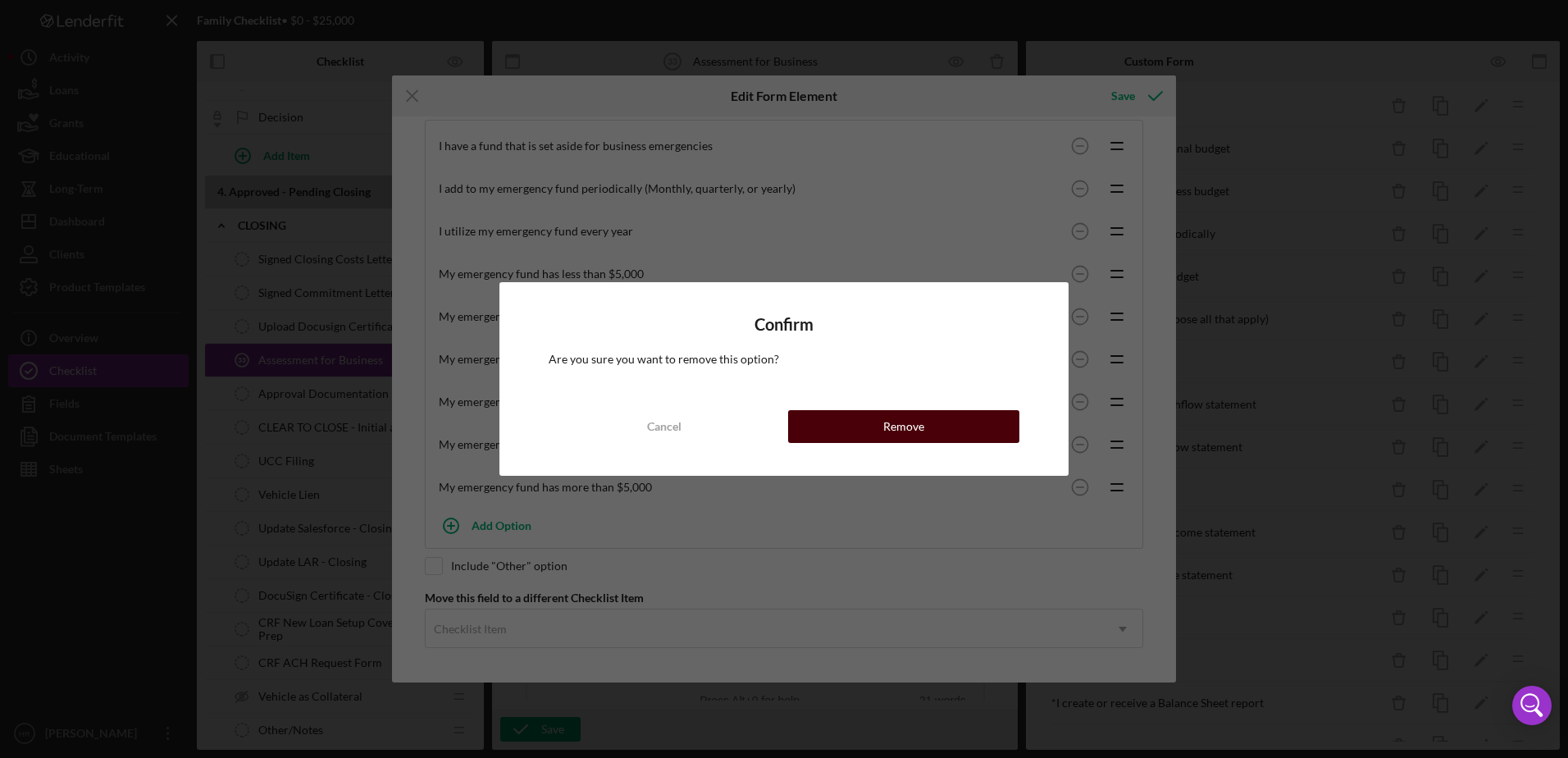
click at [923, 423] on button "Remove" at bounding box center [903, 426] width 231 height 33
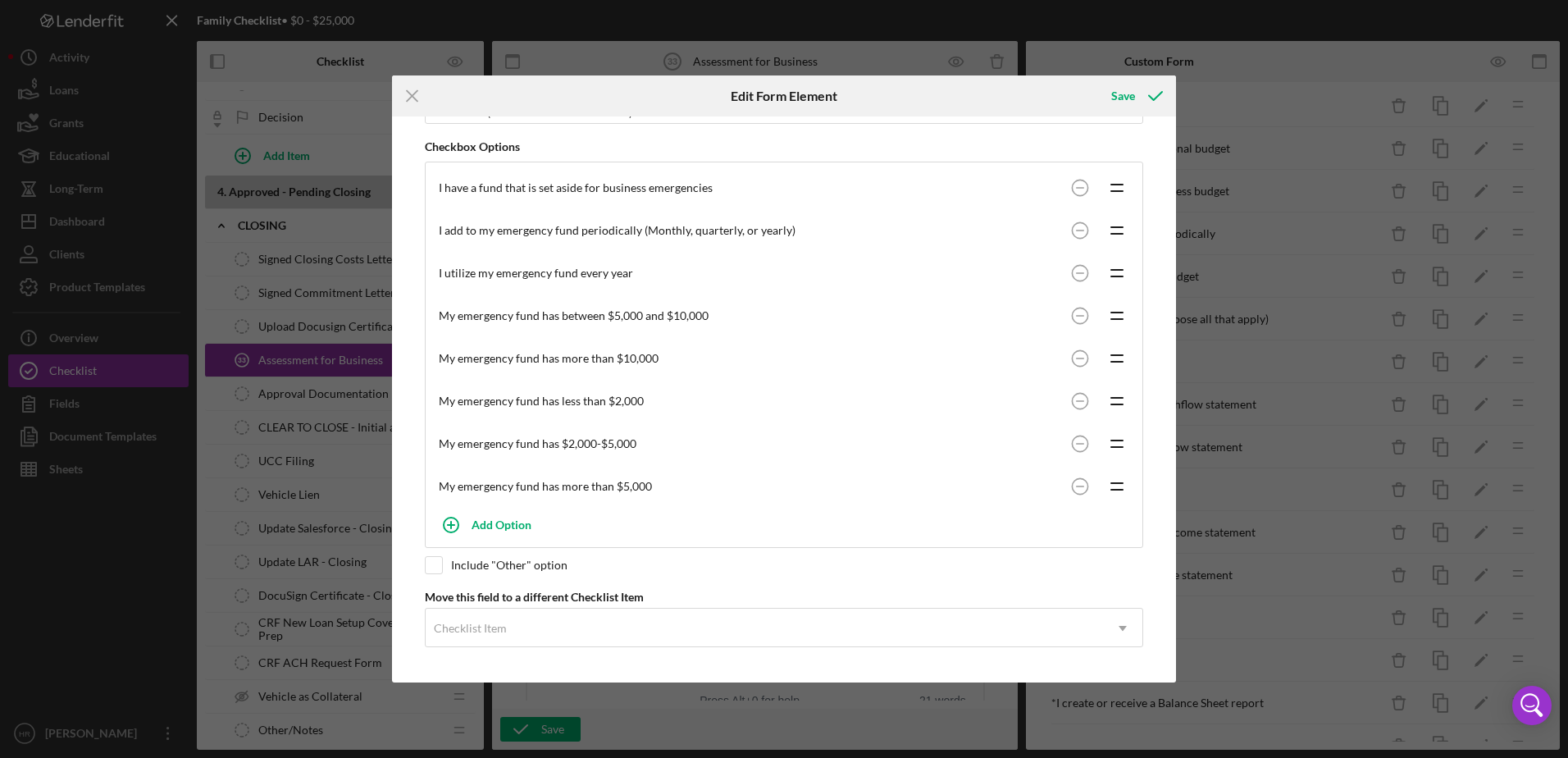
scroll to position [284, 0]
click at [1084, 317] on circle at bounding box center [1079, 316] width 16 height 16
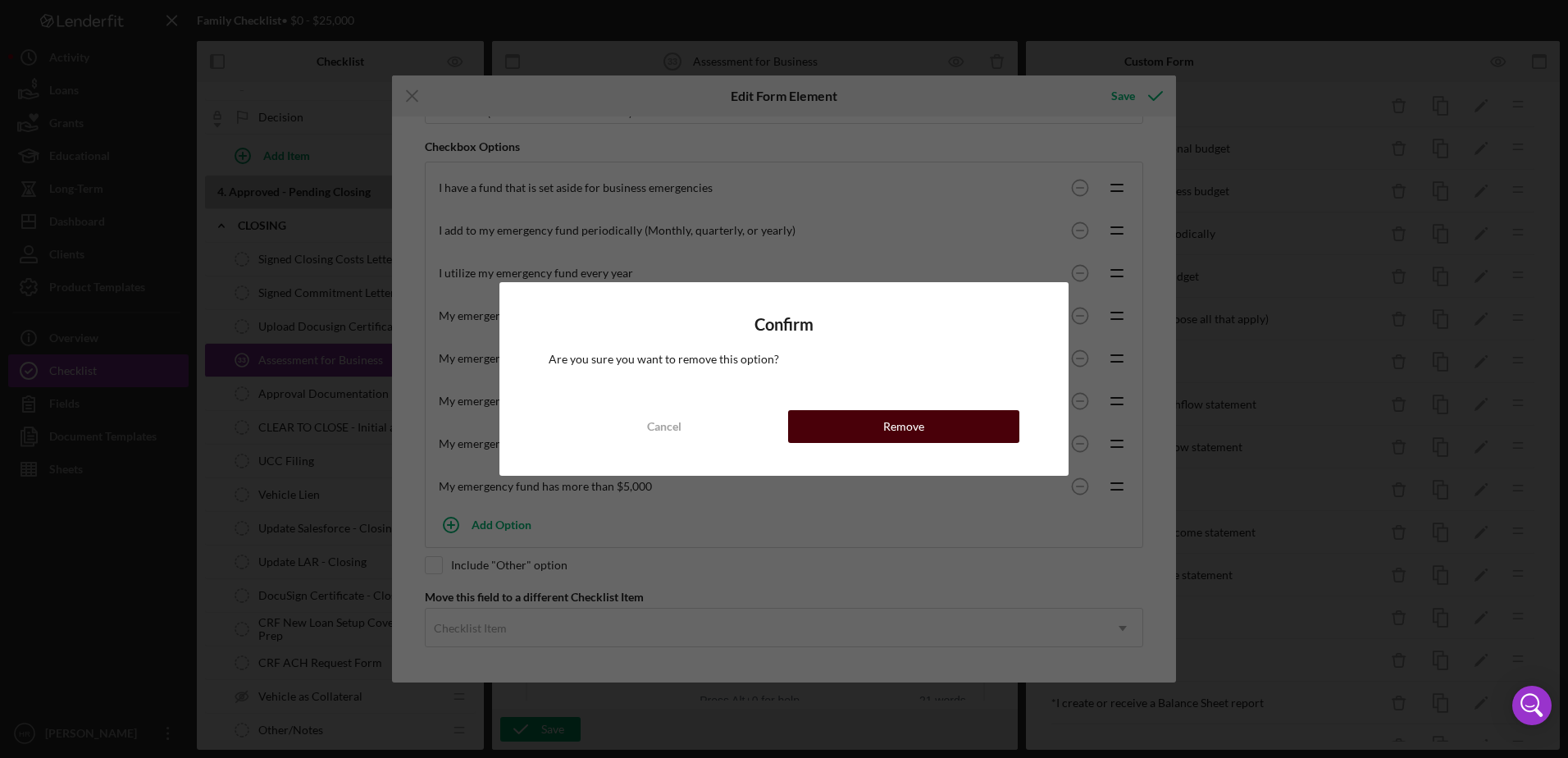
click at [923, 419] on button "Remove" at bounding box center [903, 426] width 231 height 33
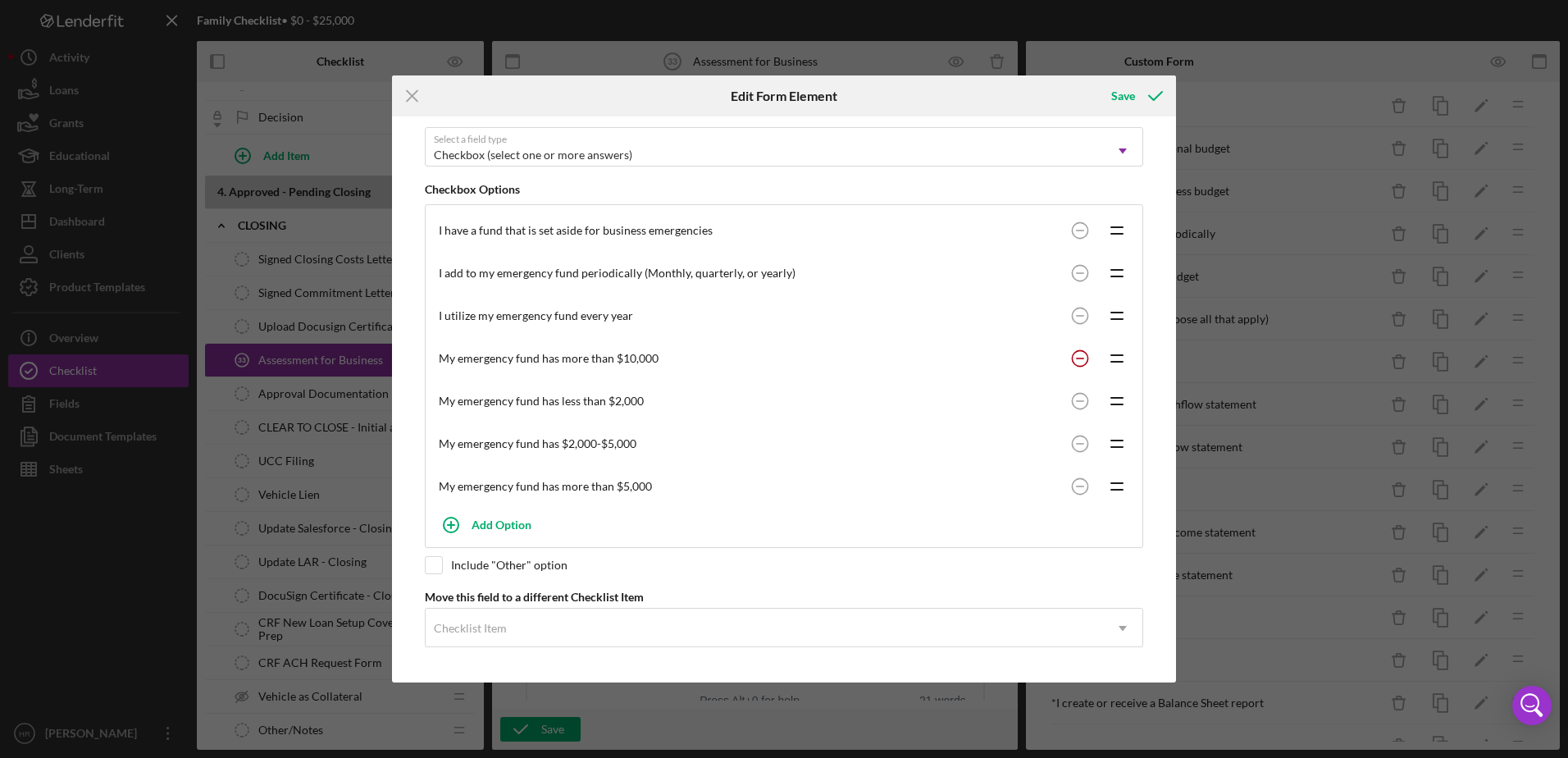
click at [1076, 355] on circle at bounding box center [1079, 358] width 16 height 16
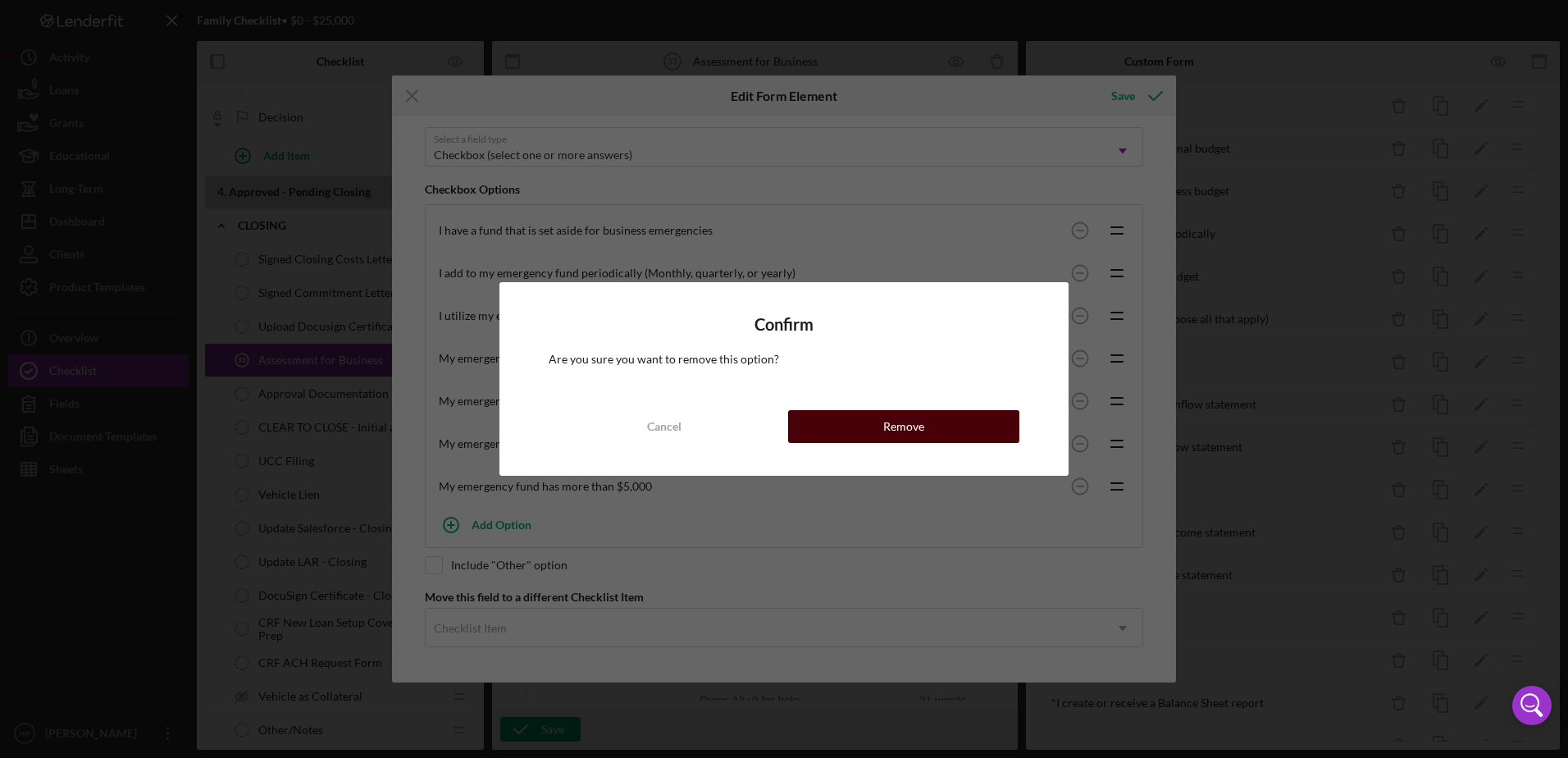
click at [944, 420] on button "Remove" at bounding box center [903, 426] width 231 height 33
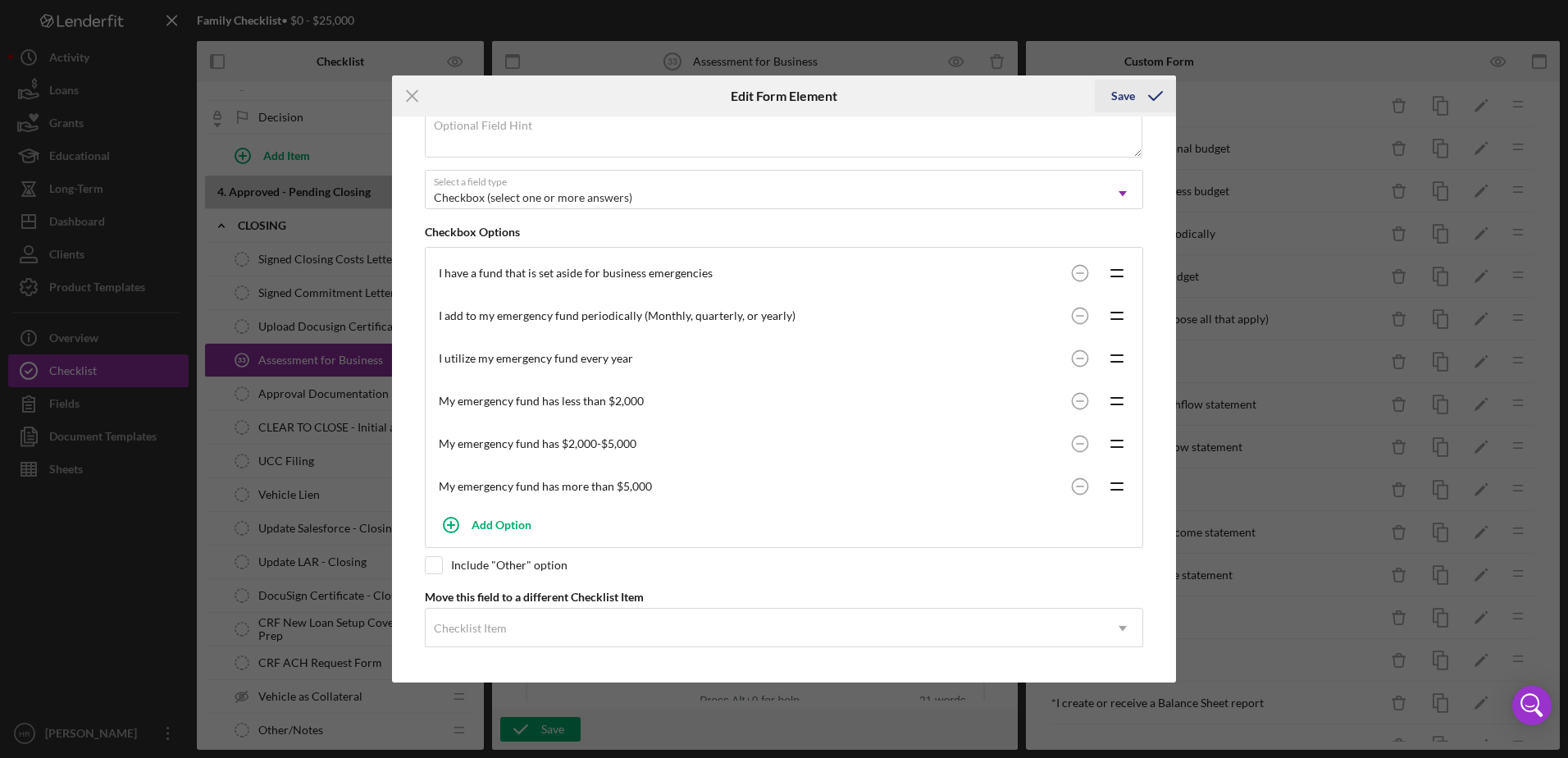
click at [1124, 99] on div "Save" at bounding box center [1122, 95] width 24 height 33
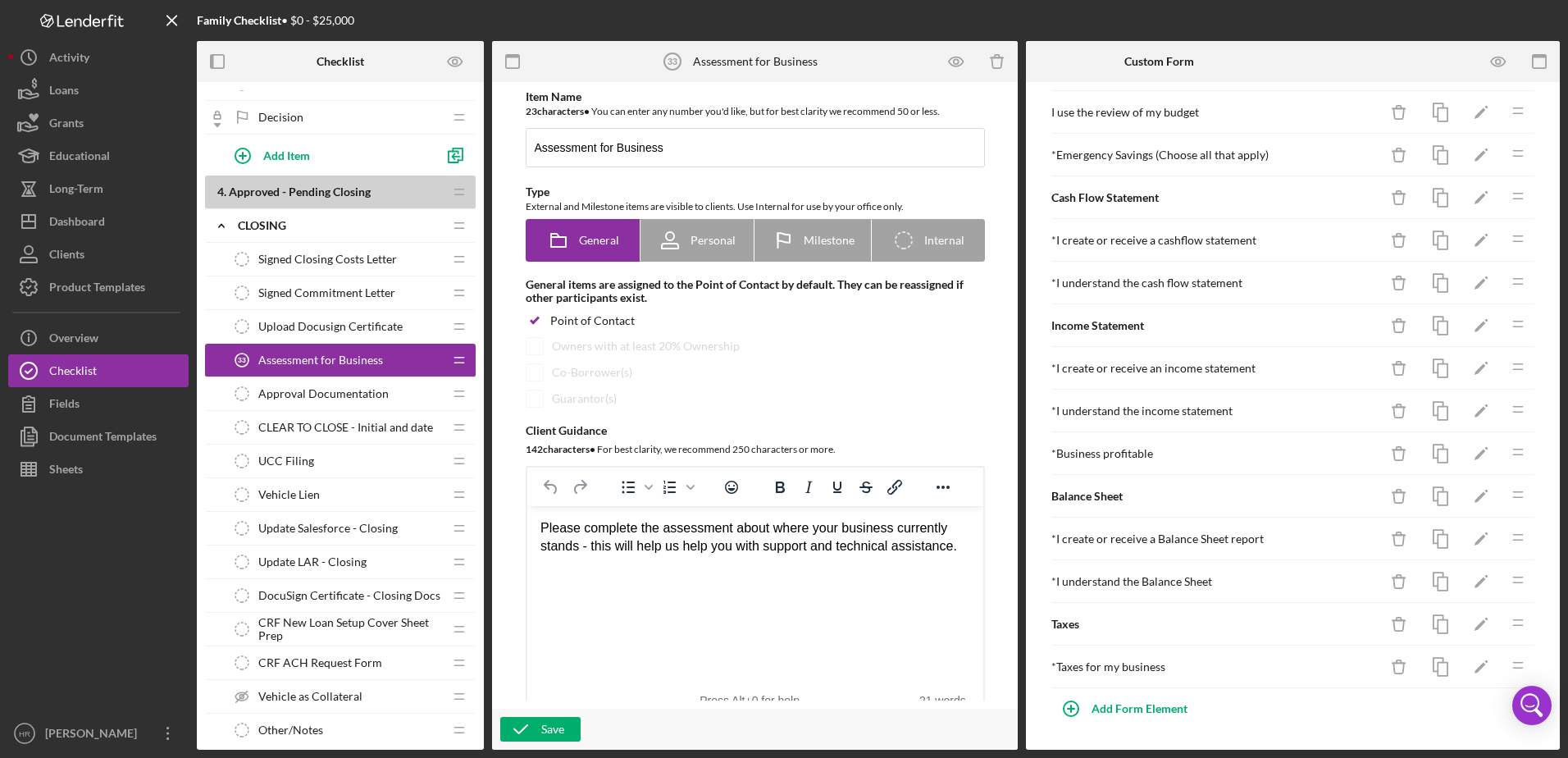
scroll to position [1469, 0]
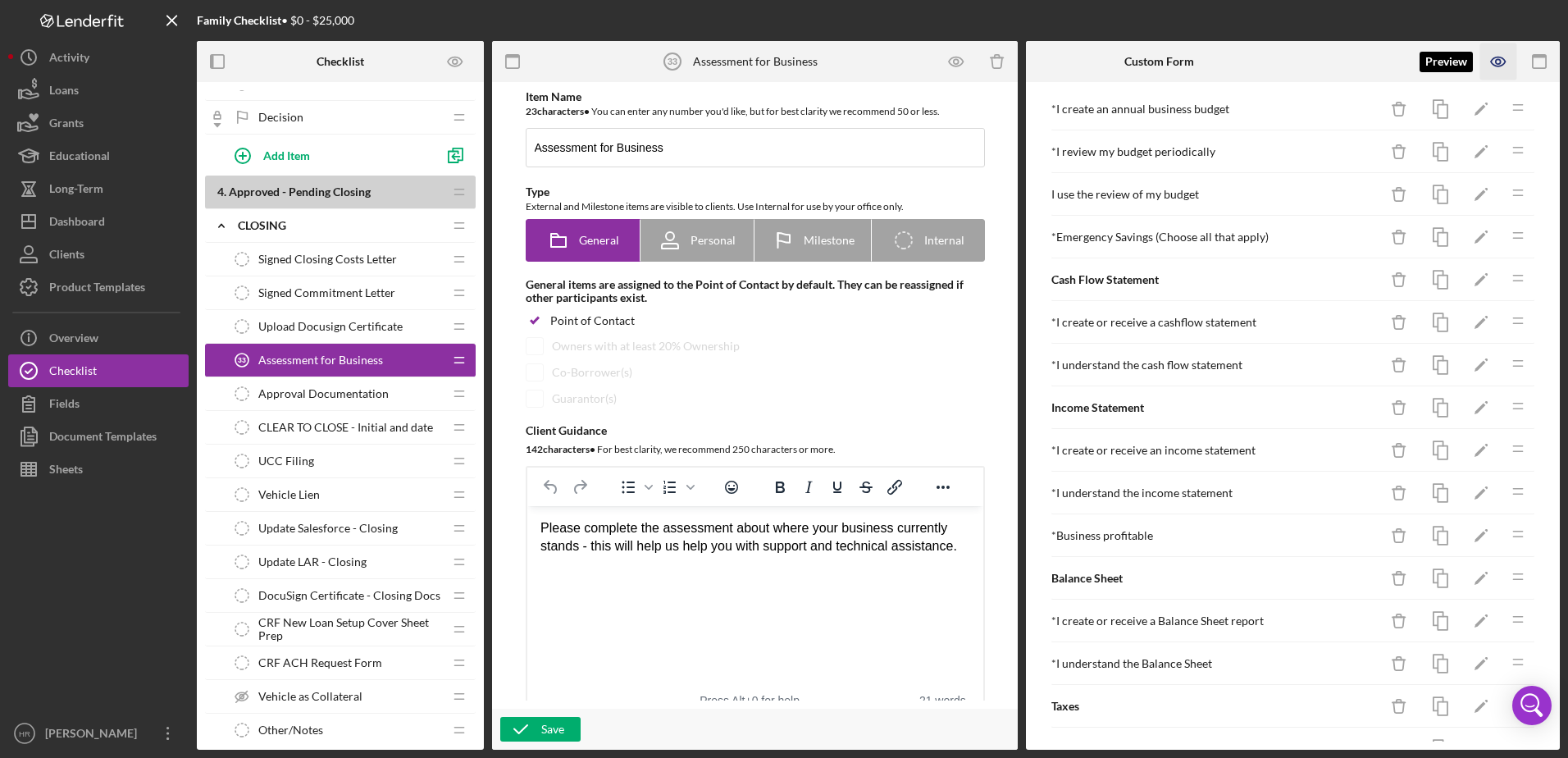
click at [1492, 65] on icon "button" at bounding box center [1498, 62] width 37 height 37
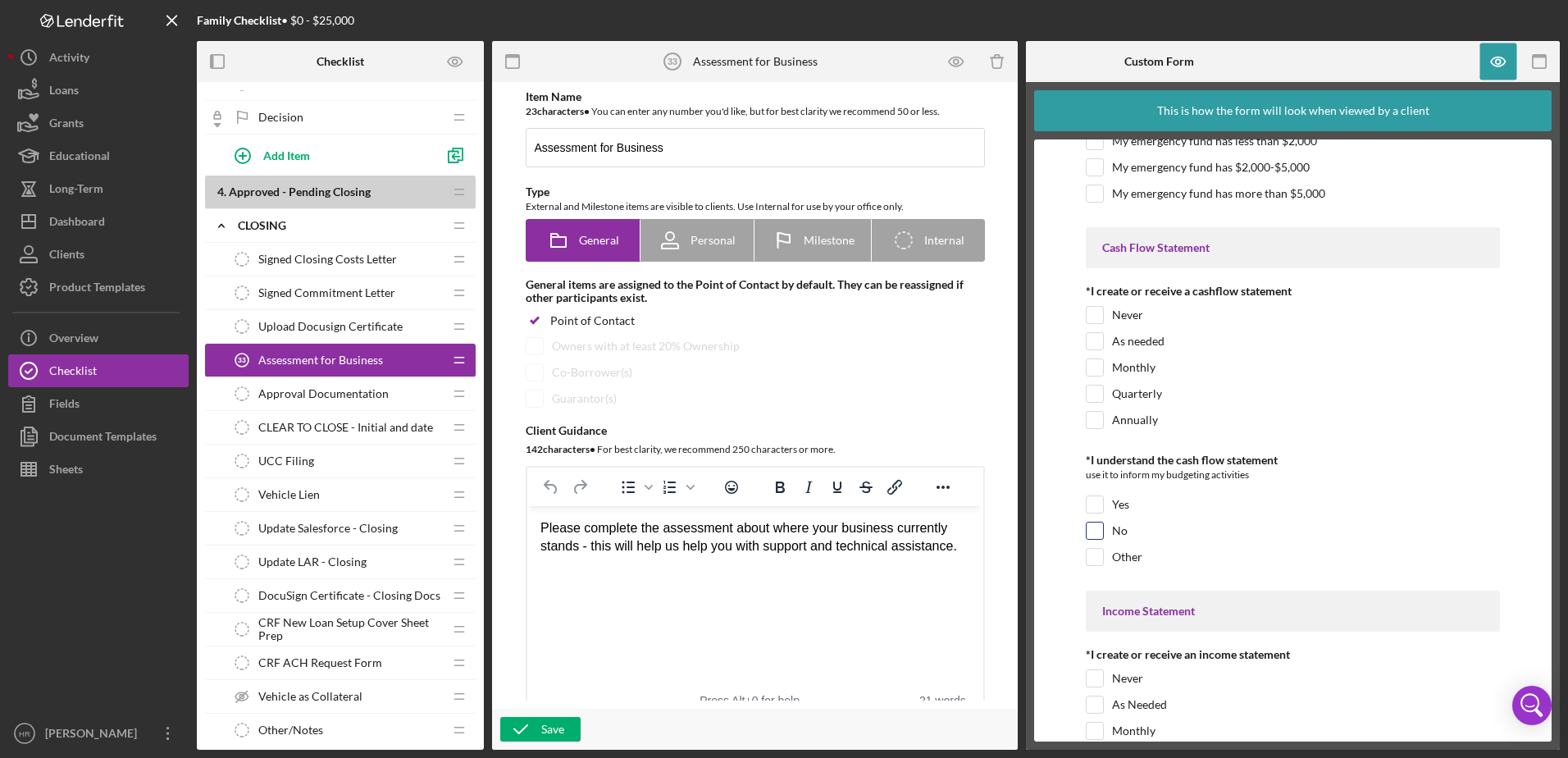
scroll to position [4512, 0]
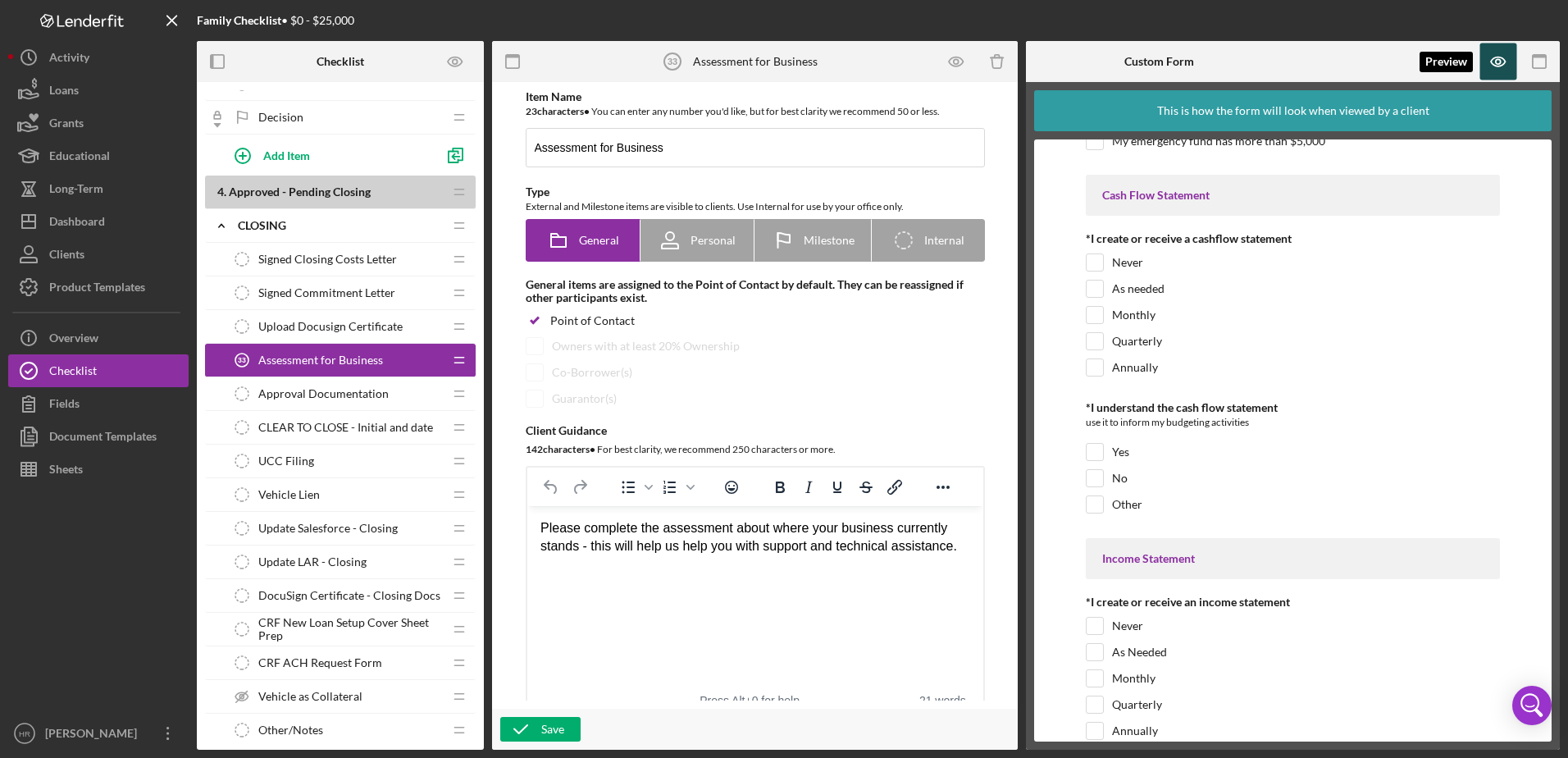
click at [1497, 49] on icon "button" at bounding box center [1498, 62] width 37 height 37
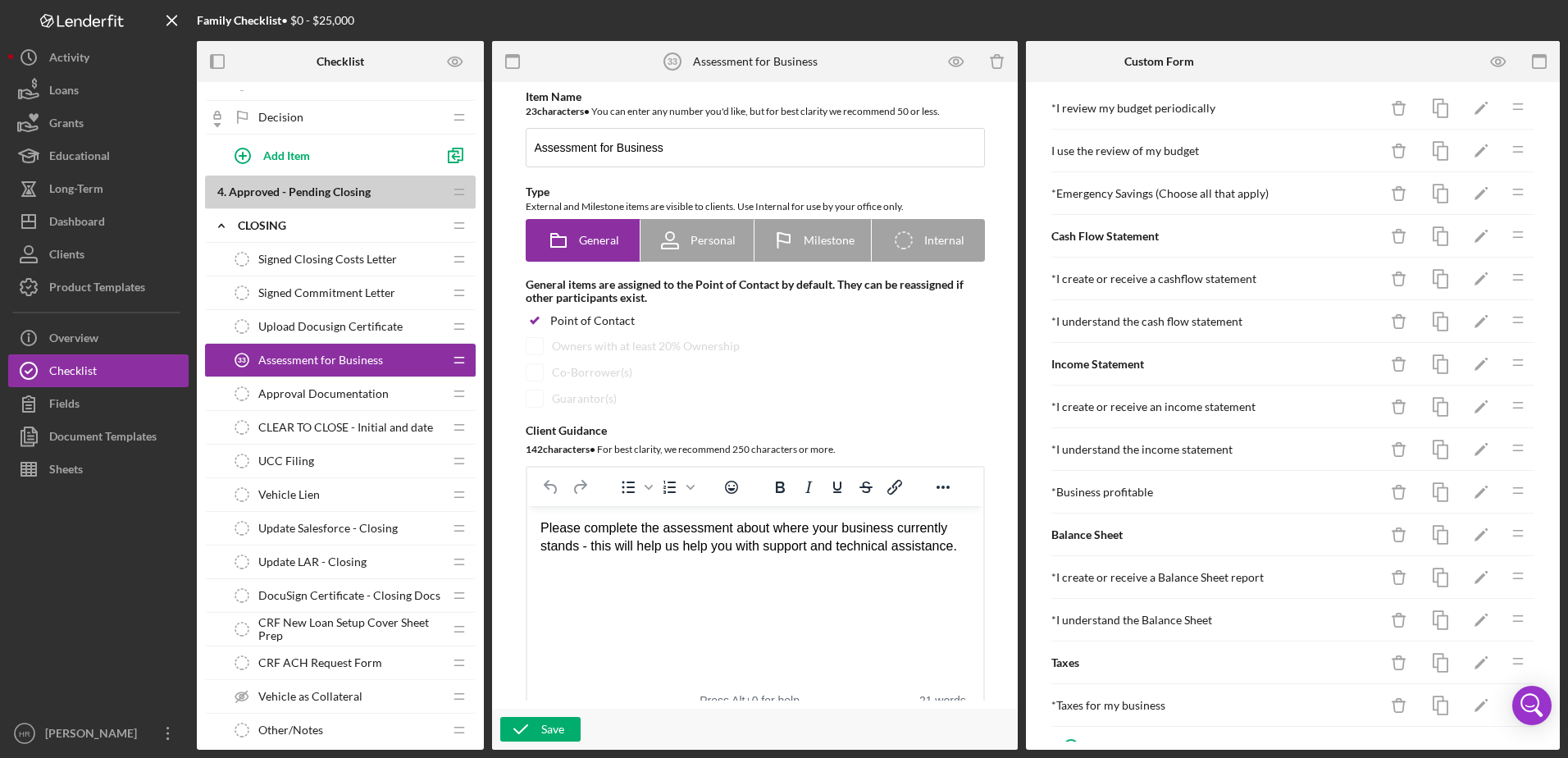
scroll to position [1551, 0]
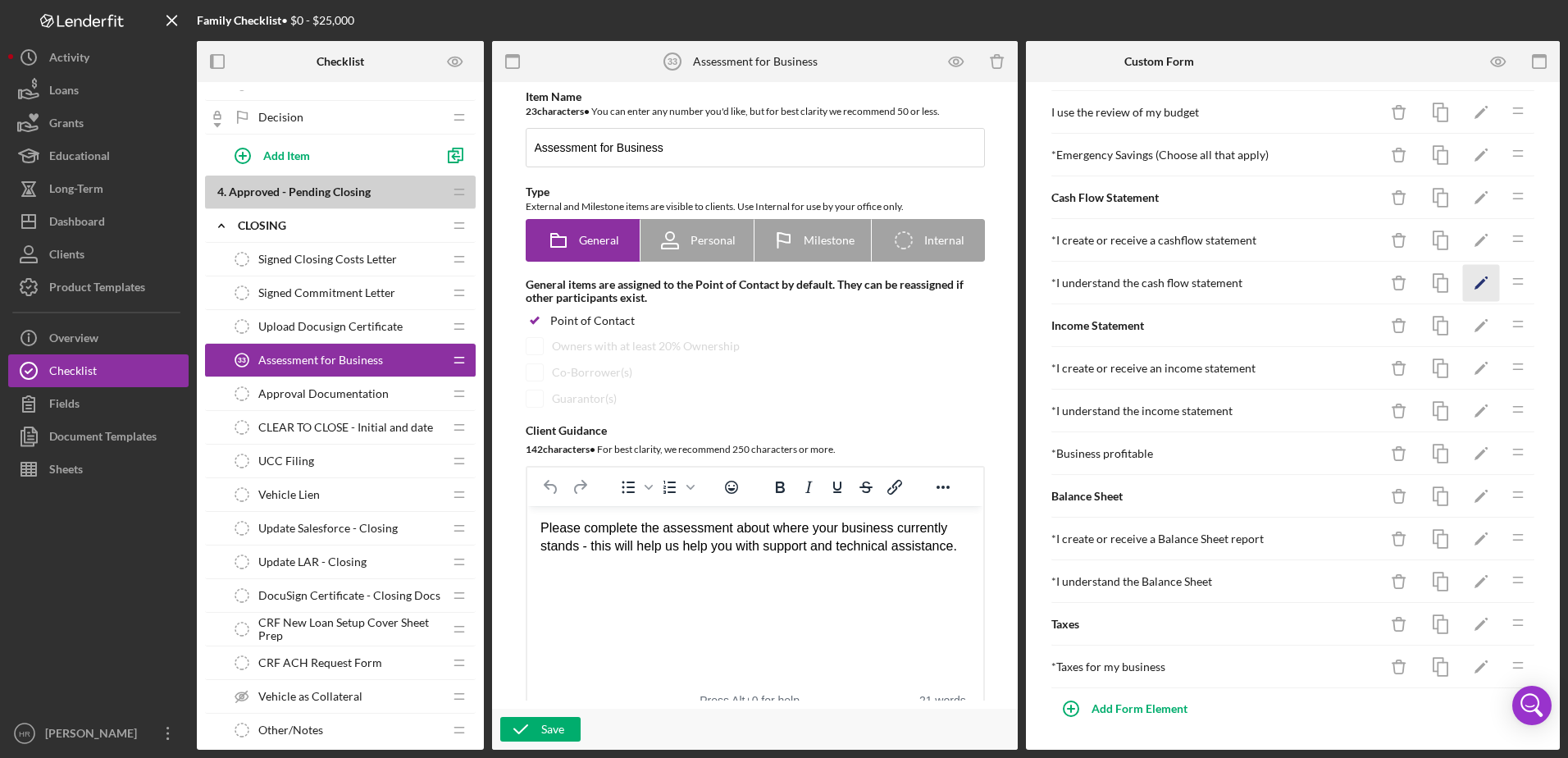
click at [1474, 280] on polygon "button" at bounding box center [1479, 284] width 11 height 11
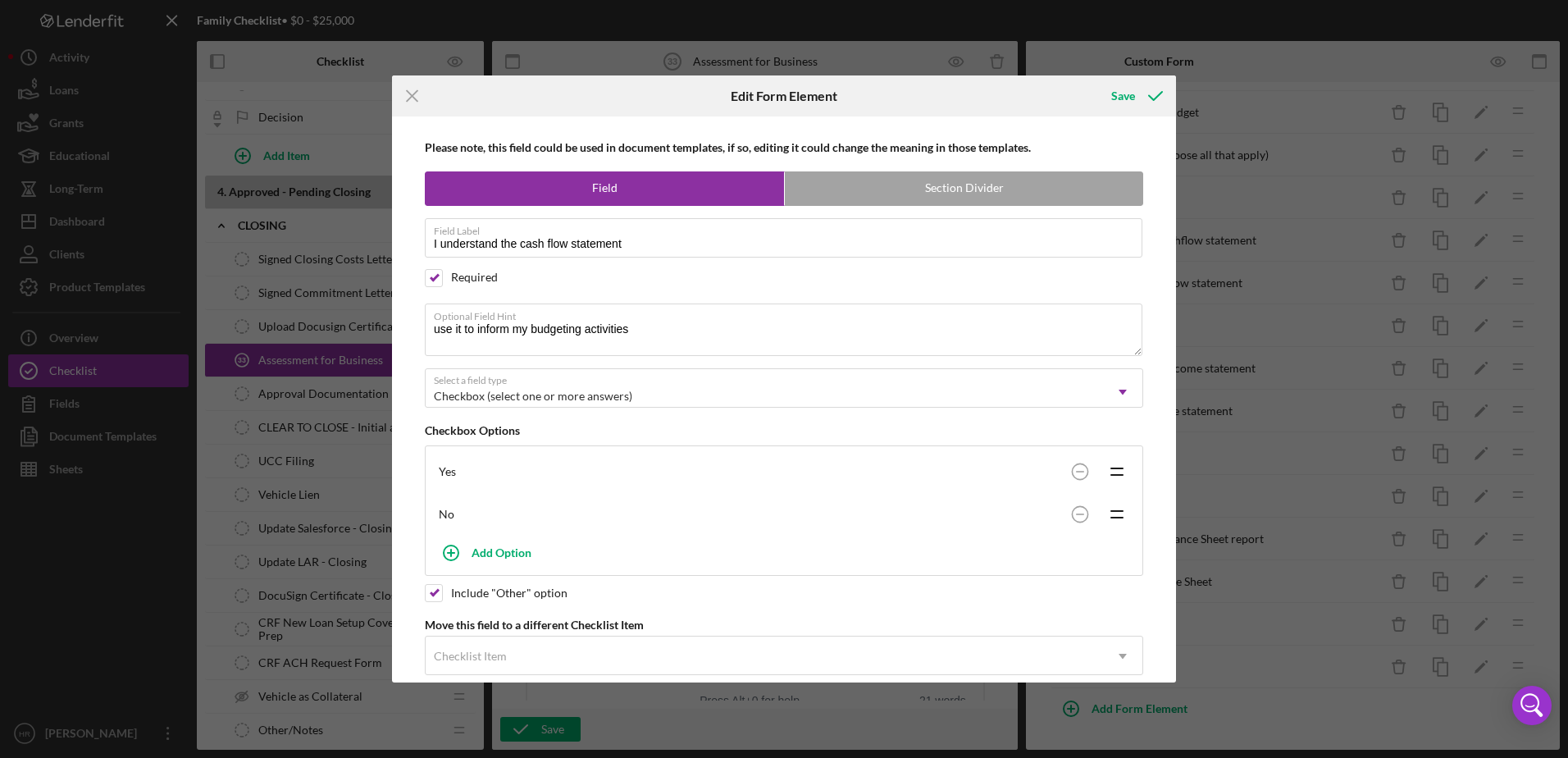
click at [444, 276] on div "Required" at bounding box center [783, 278] width 718 height 18
click at [437, 276] on input "checkbox" at bounding box center [433, 278] width 17 height 17
click at [432, 277] on input "checkbox" at bounding box center [433, 278] width 17 height 17
checkbox input "false"
click at [1136, 100] on icon "submit" at bounding box center [1155, 96] width 41 height 41
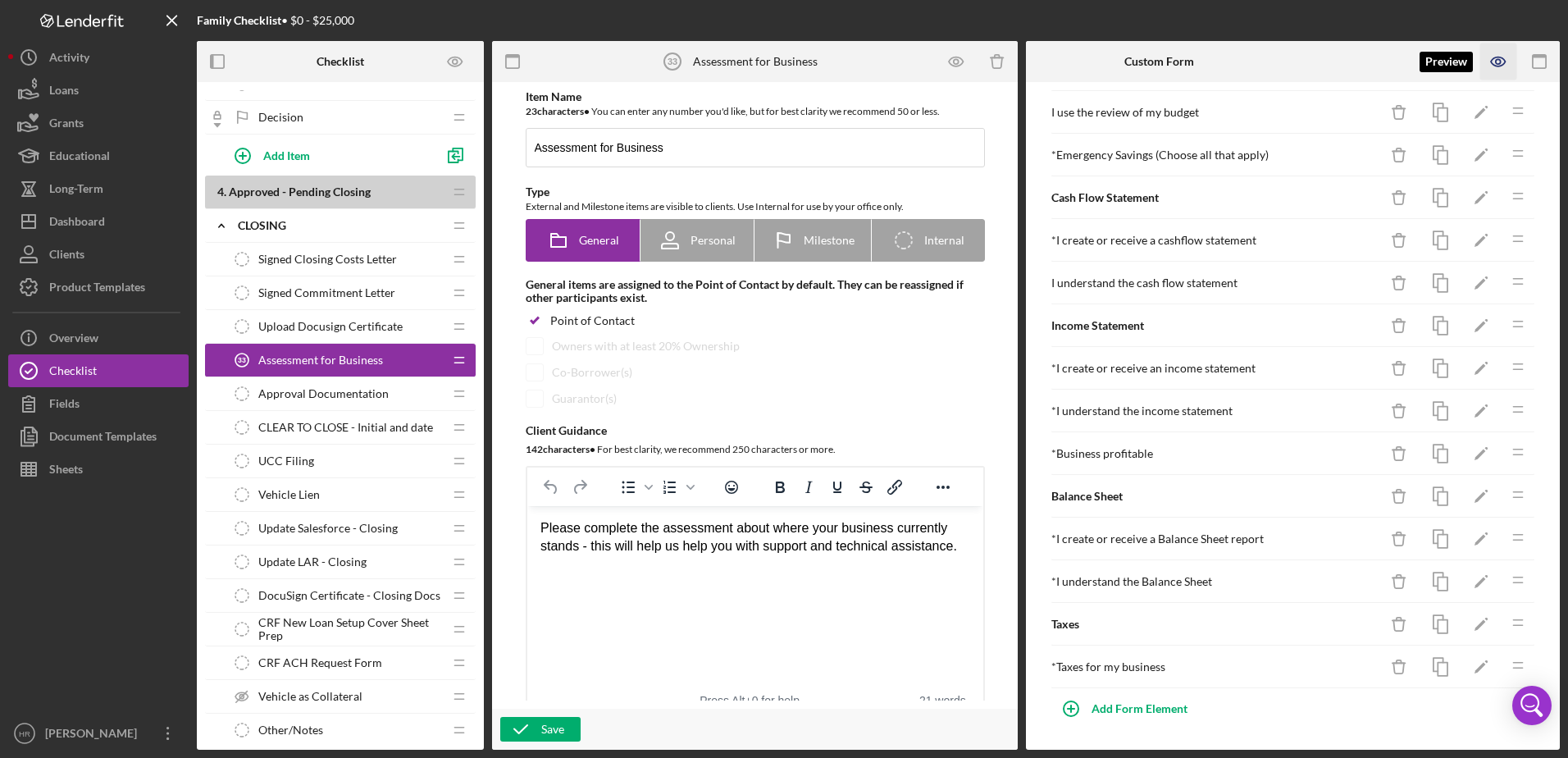
click at [1498, 54] on icon "button" at bounding box center [1498, 62] width 37 height 37
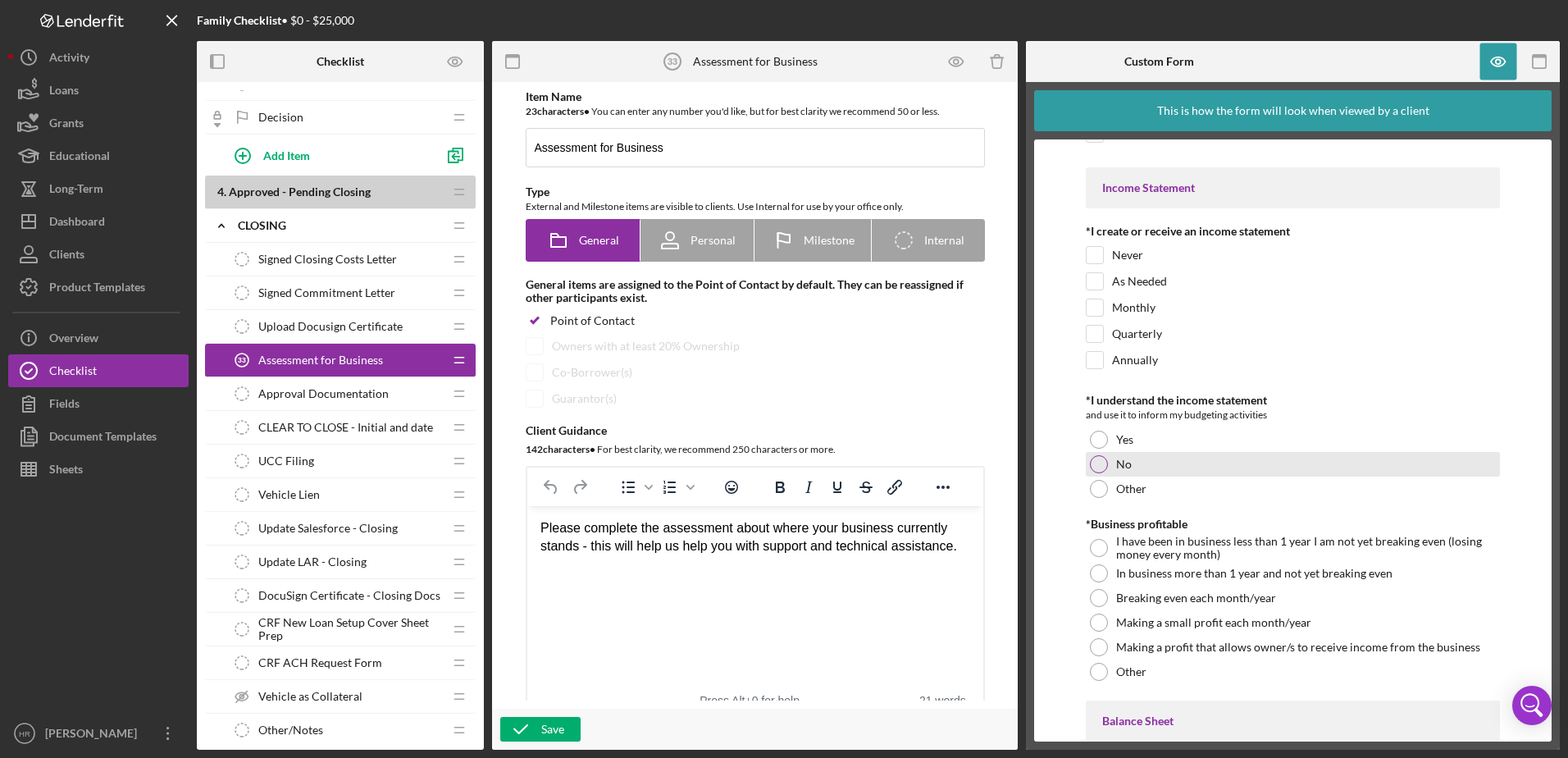
scroll to position [4922, 0]
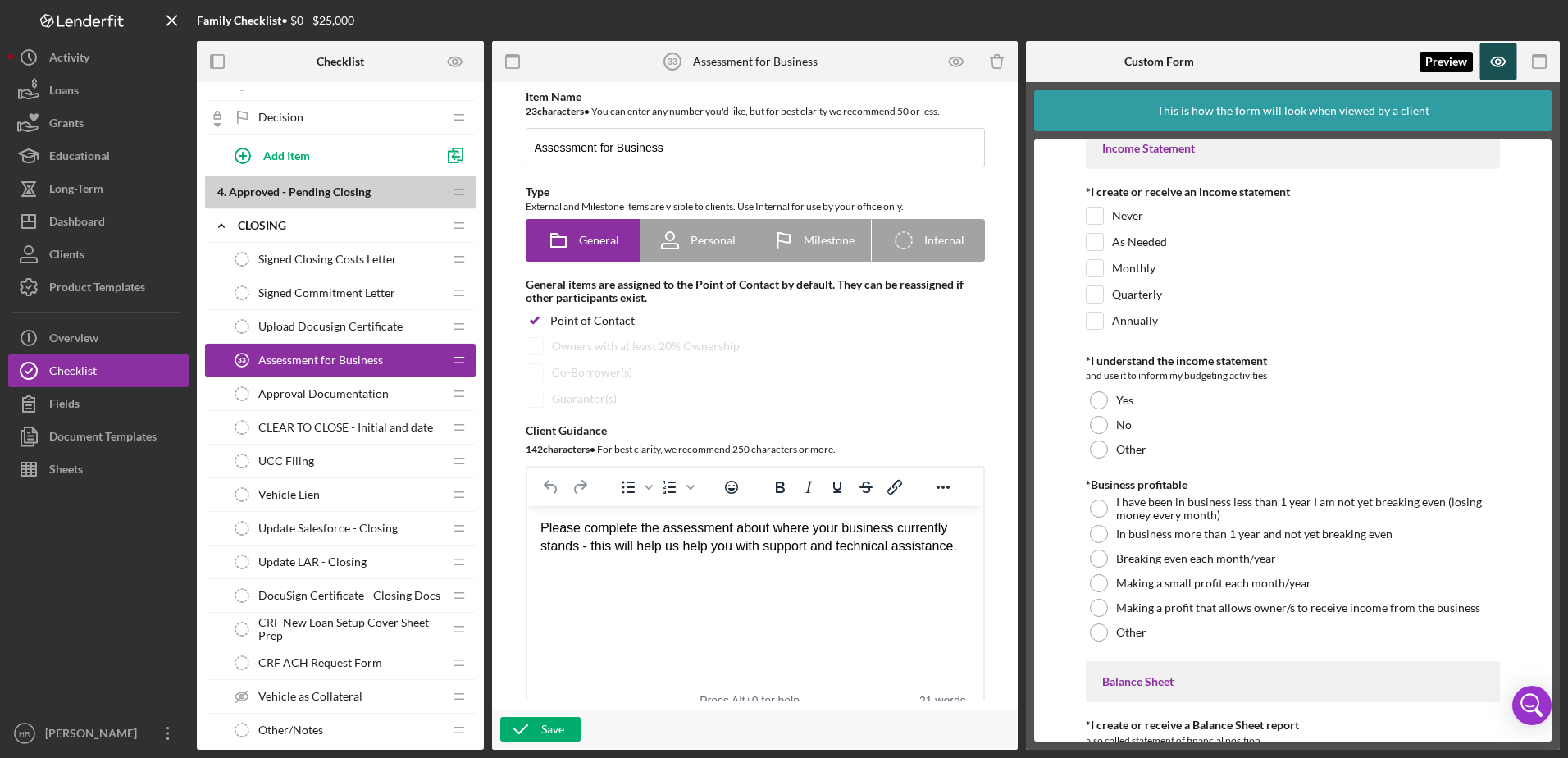
click at [1501, 61] on icon "button" at bounding box center [1498, 62] width 37 height 37
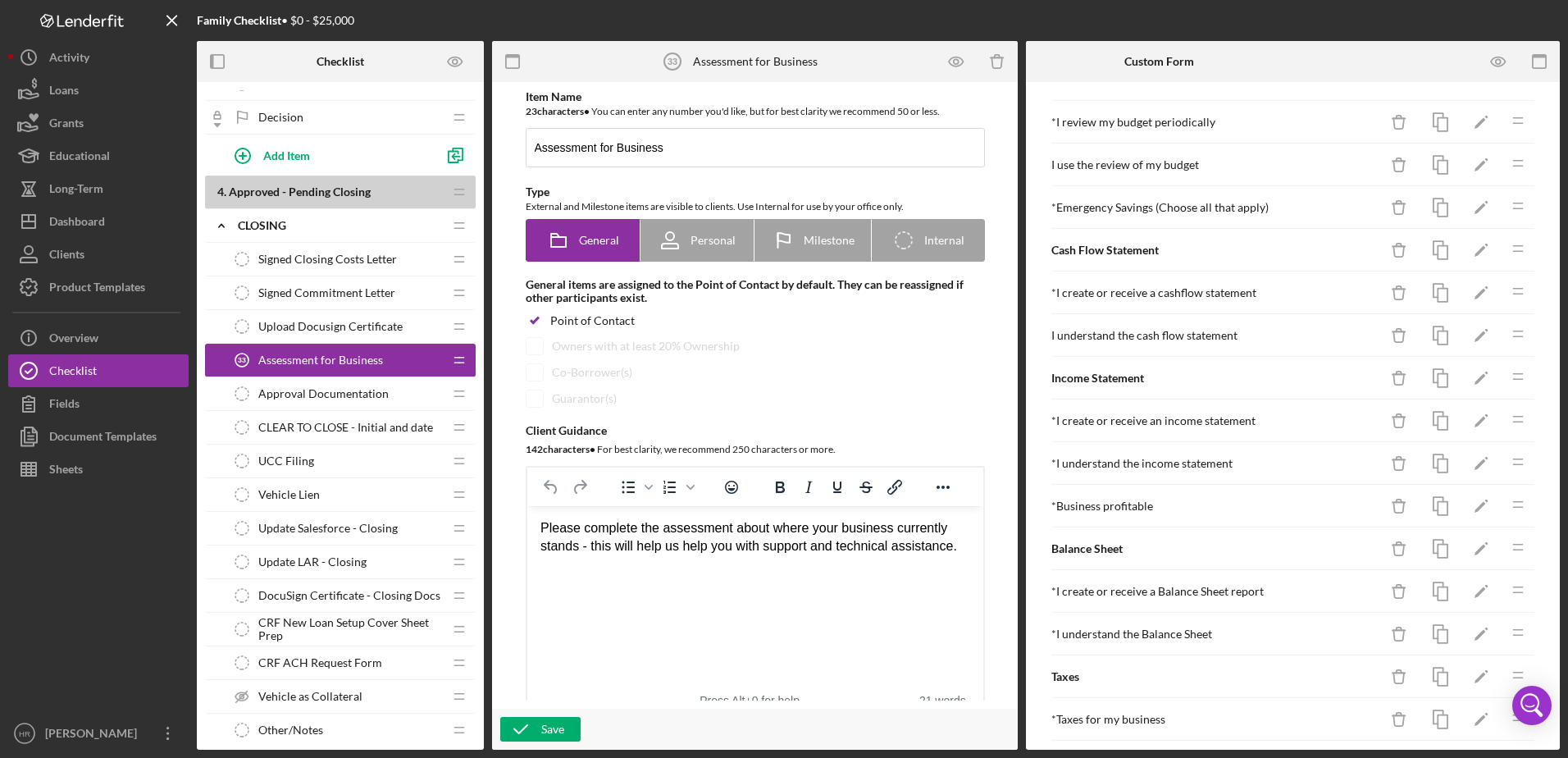
scroll to position [1551, 0]
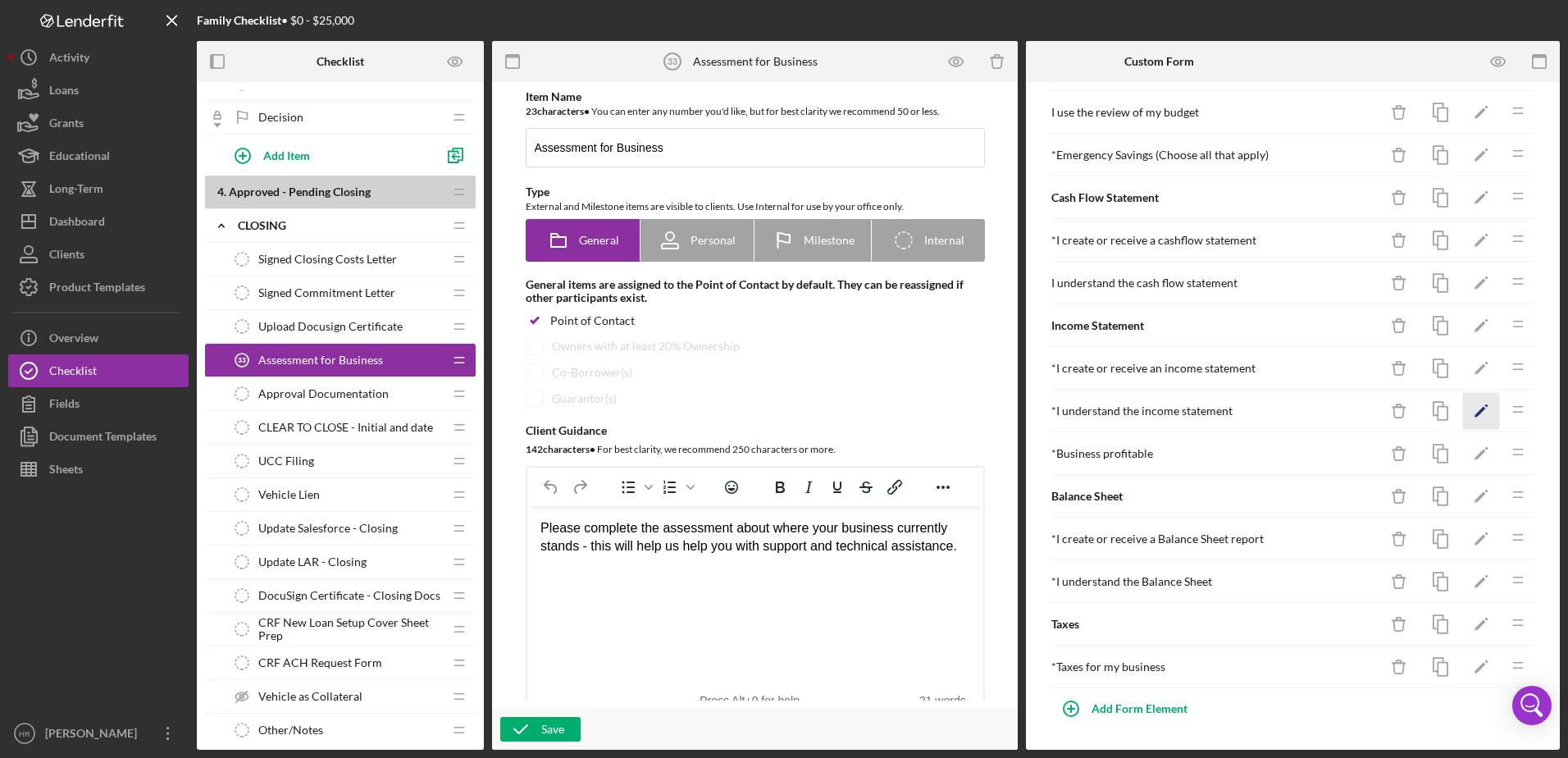
click at [1468, 404] on icon "Icon/Edit" at bounding box center [1481, 412] width 37 height 37
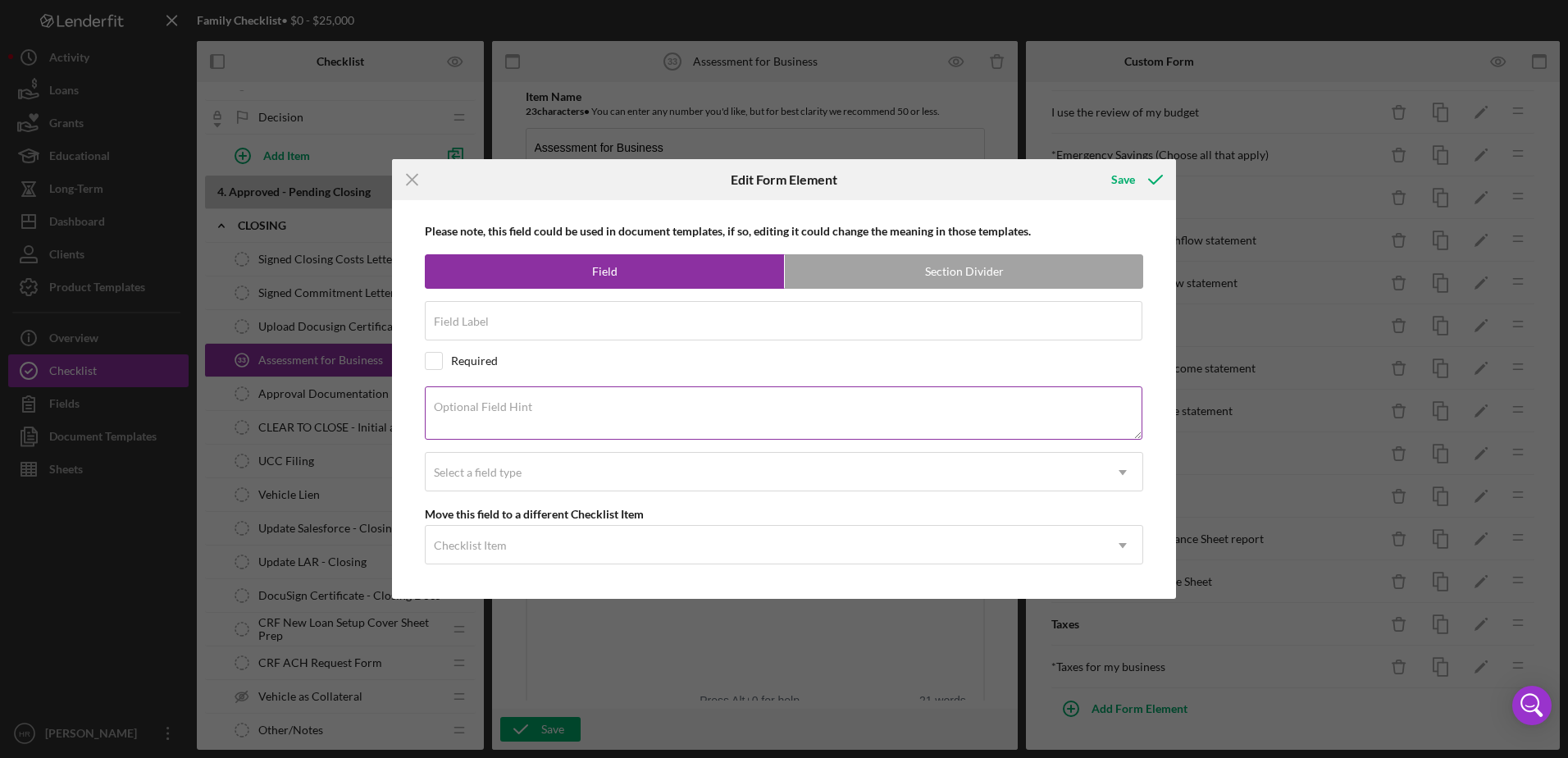
type input "I understand the income statement"
checkbox input "true"
type textarea "and use it to inform my budgeting activities"
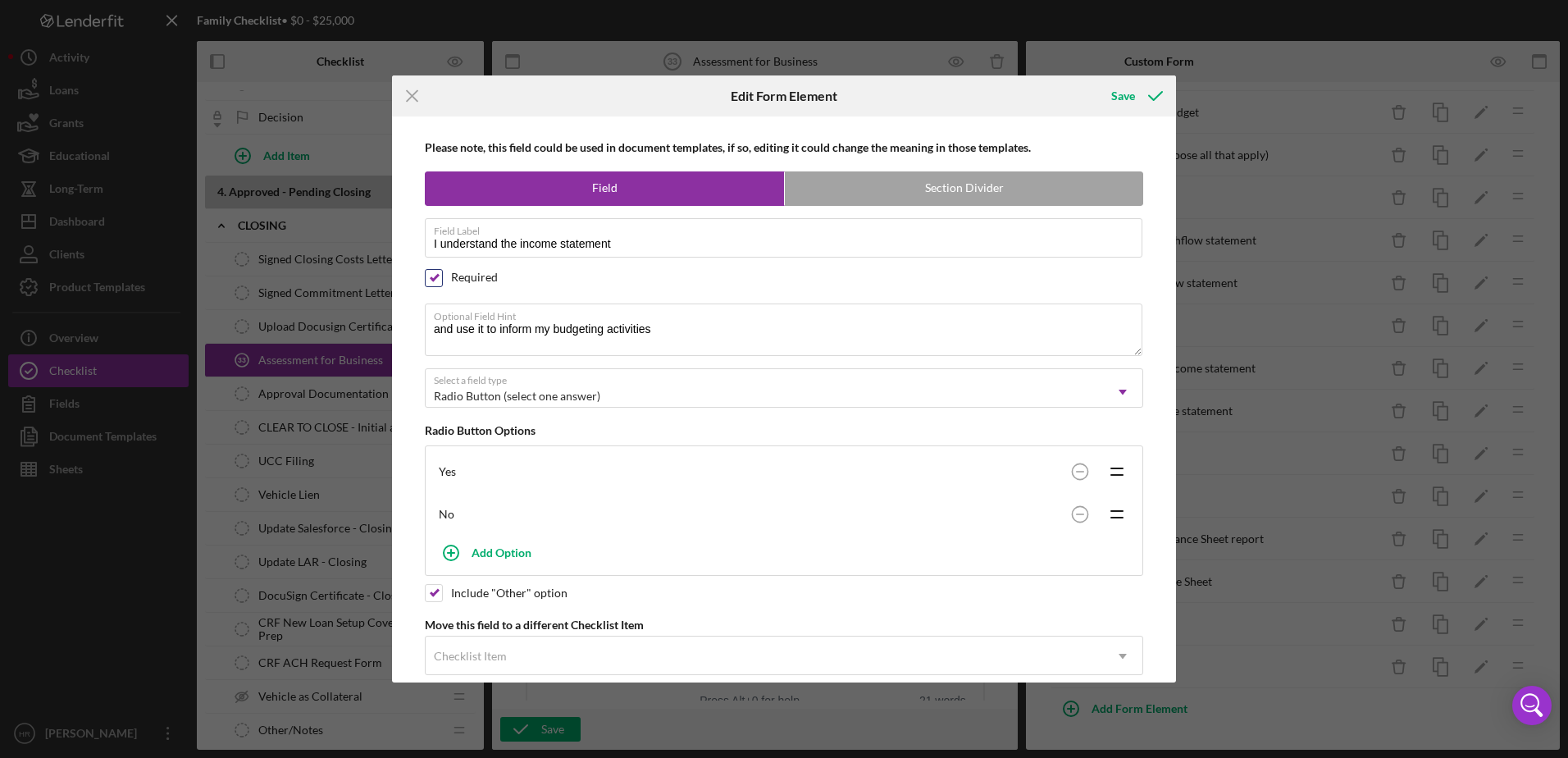
click at [433, 273] on input "checkbox" at bounding box center [433, 278] width 17 height 17
checkbox input "false"
click at [1137, 100] on icon "submit" at bounding box center [1155, 96] width 41 height 41
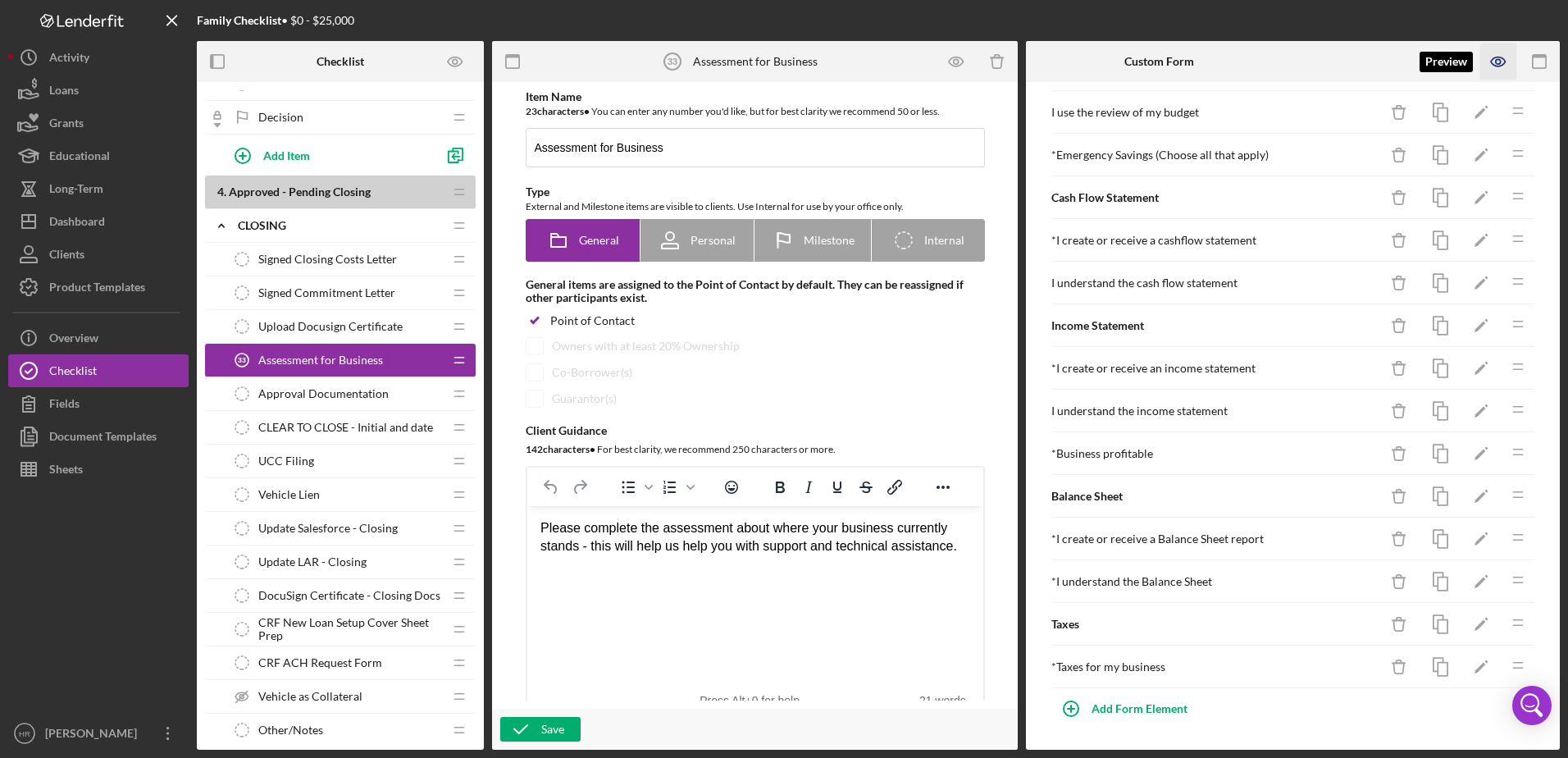
click at [1498, 62] on icon "button" at bounding box center [1498, 62] width 37 height 37
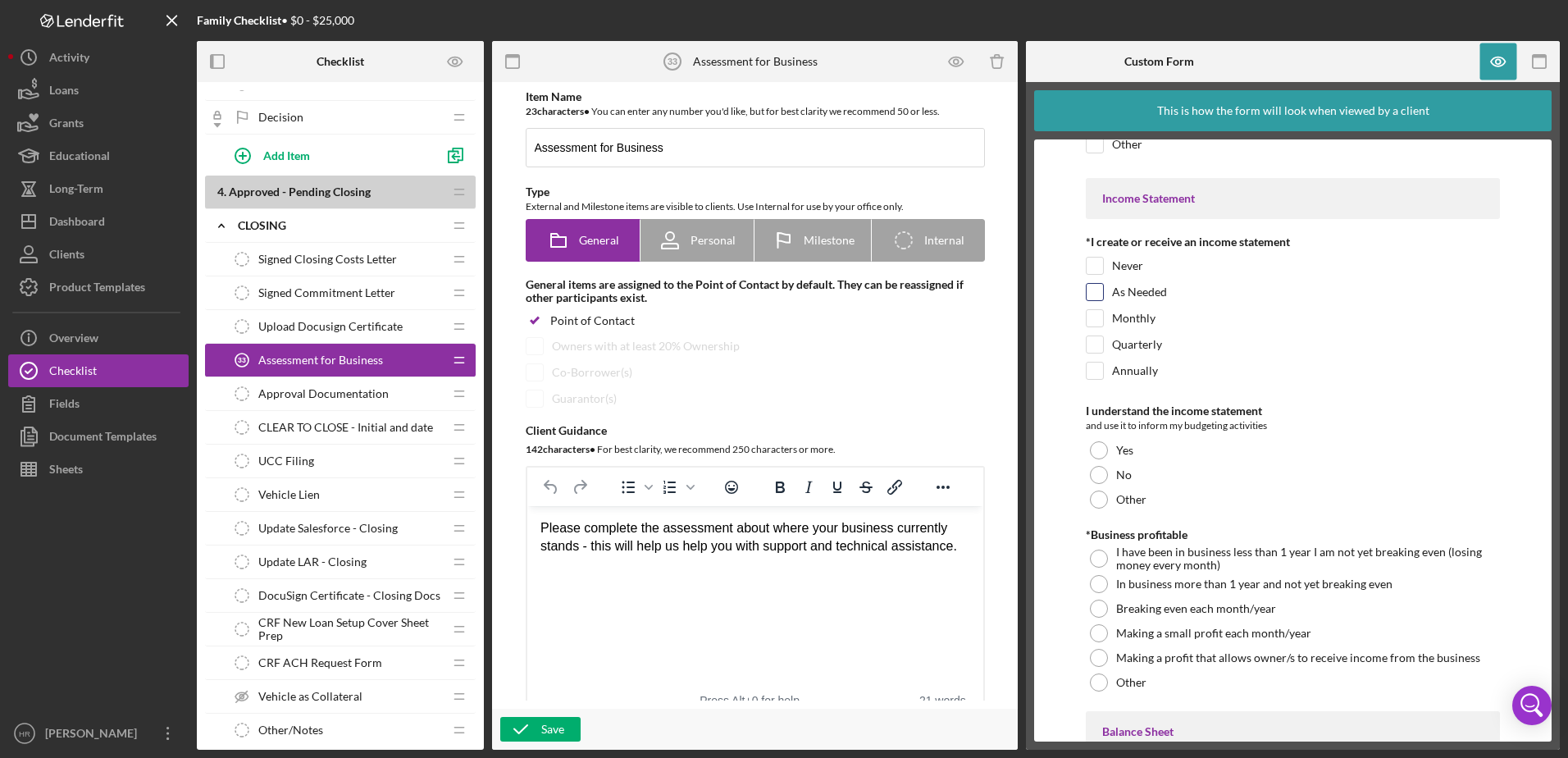
scroll to position [4822, 0]
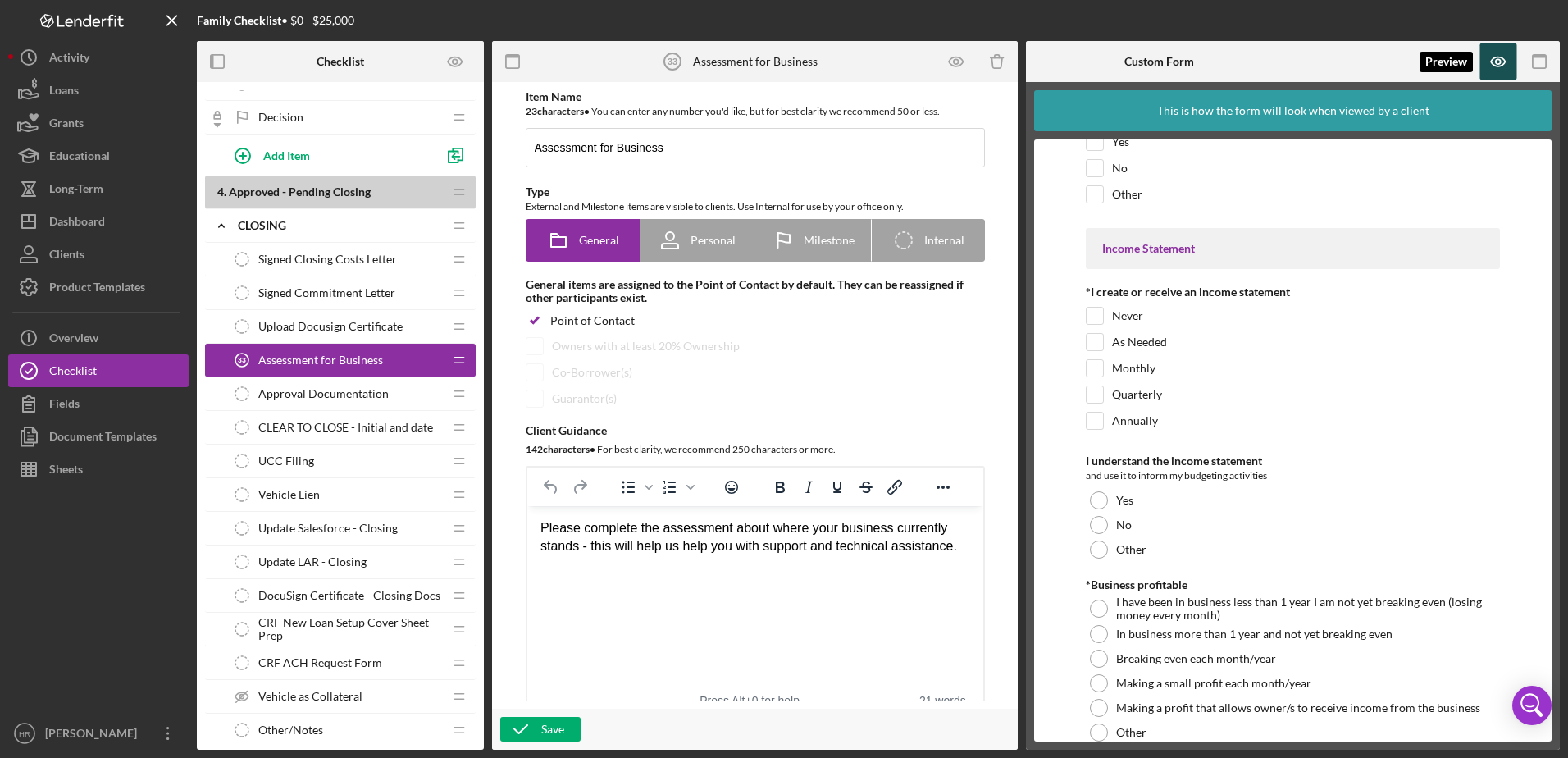
click at [1488, 56] on icon "button" at bounding box center [1498, 62] width 37 height 37
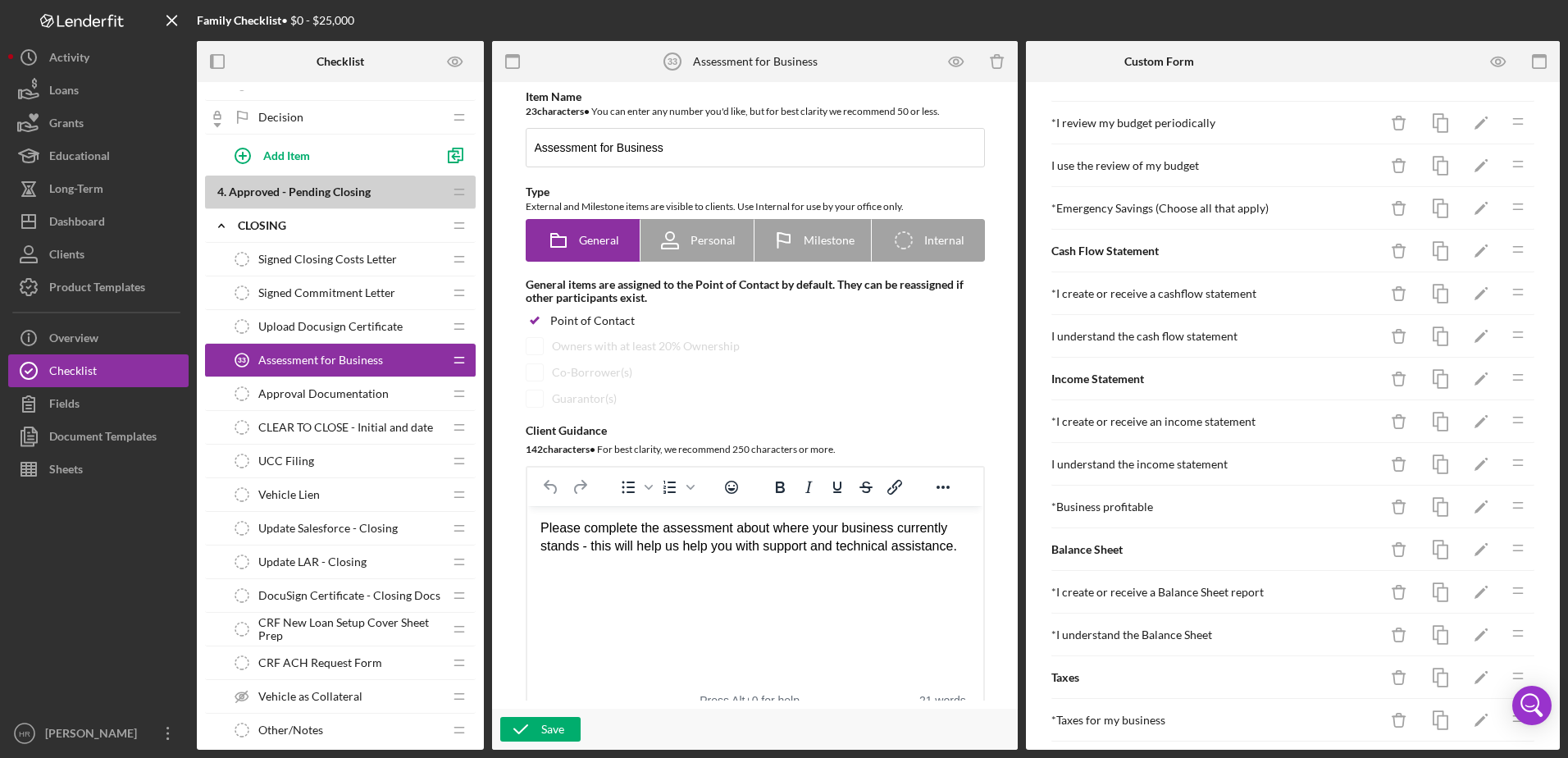
scroll to position [1469, 0]
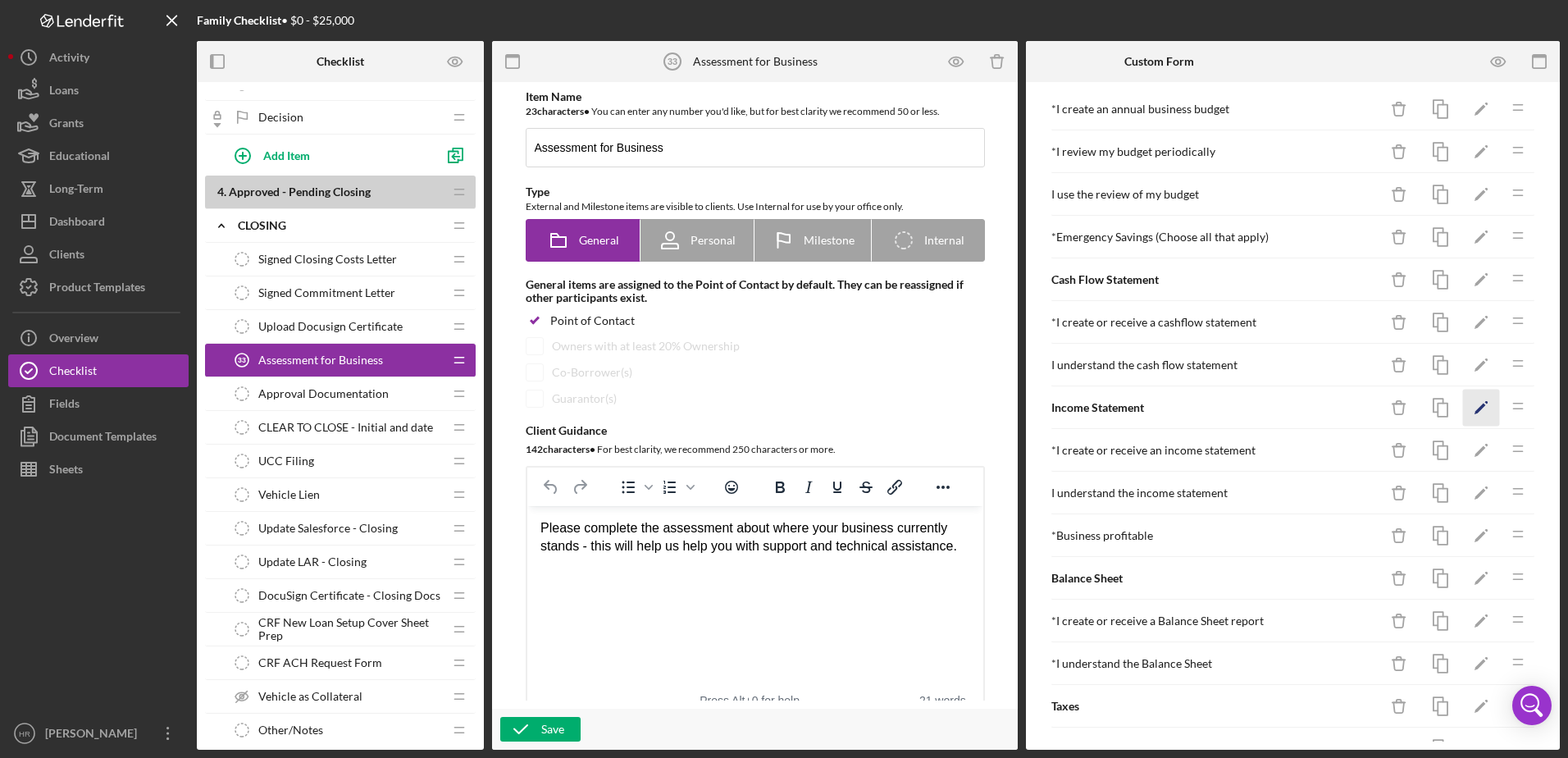
click at [1465, 404] on icon "Icon/Edit" at bounding box center [1481, 408] width 37 height 37
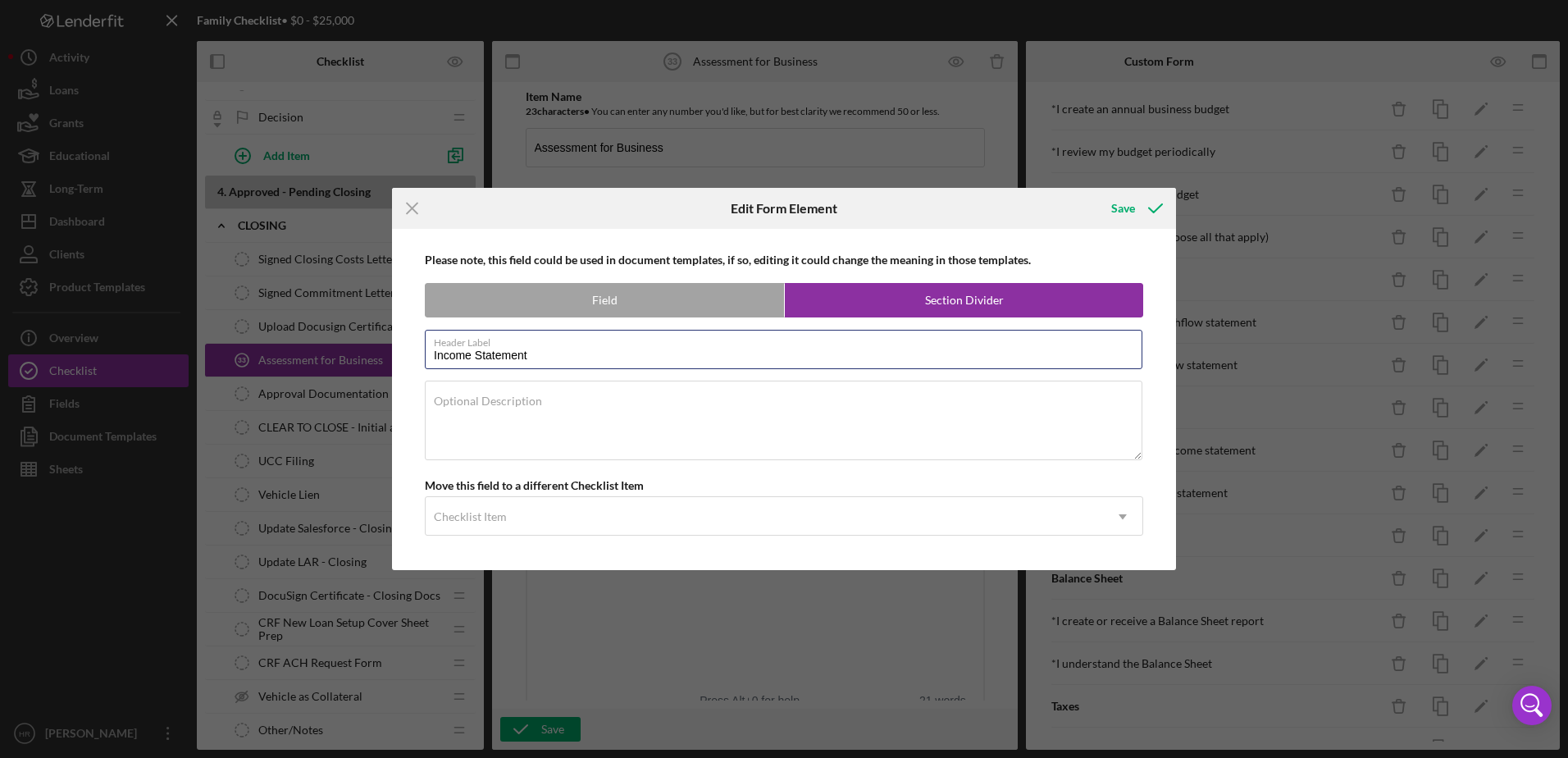
drag, startPoint x: 577, startPoint y: 349, endPoint x: 271, endPoint y: 343, distance: 306.1
click at [271, 360] on div "Icon/Menu Close Edit Form Element Save Please note, this field could be used in…" at bounding box center [784, 379] width 1568 height 758
type input "Profit and Loss reports"
click at [1127, 203] on div "Save" at bounding box center [1122, 208] width 24 height 33
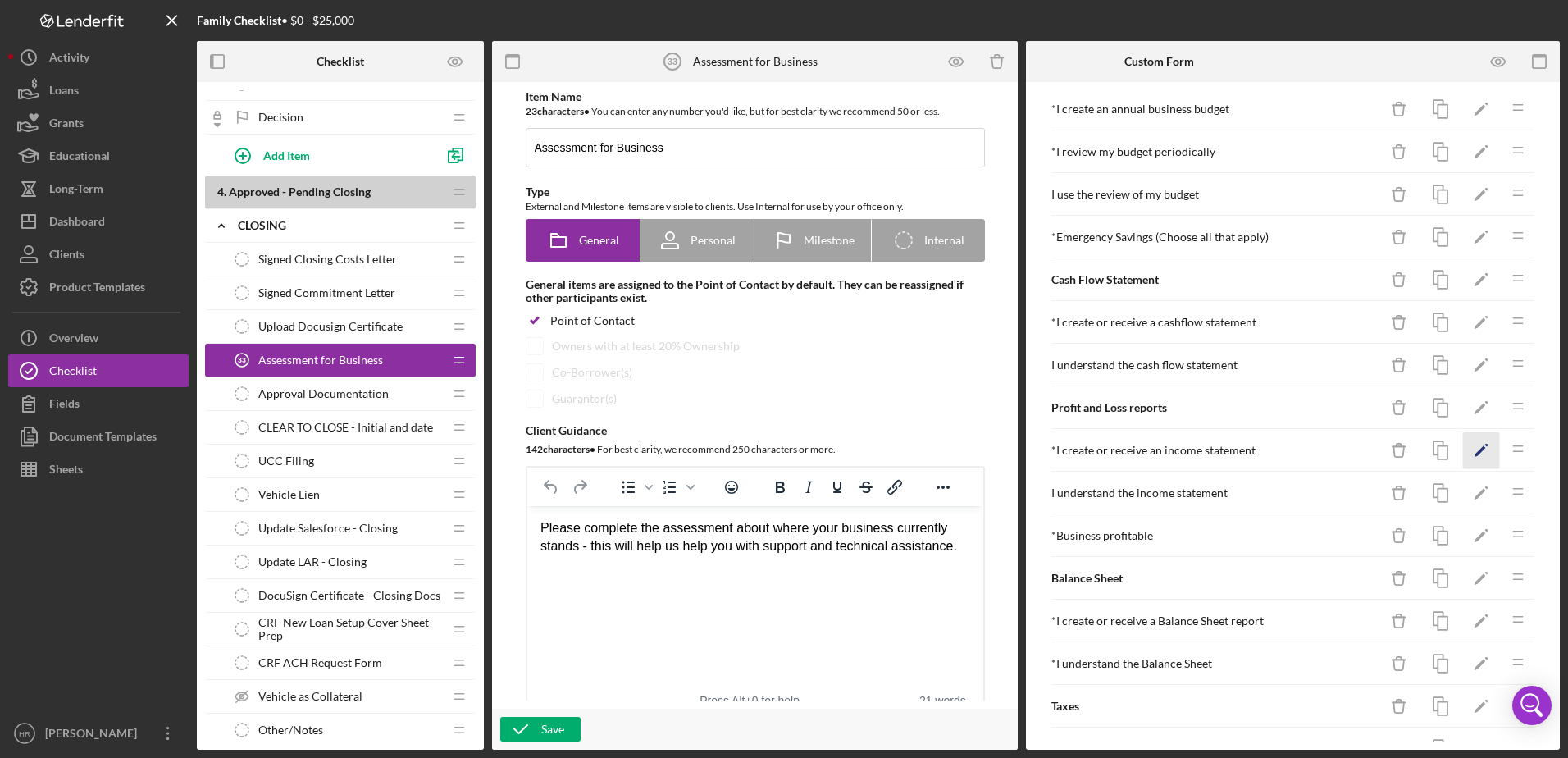
click at [1462, 442] on icon "Icon/Edit" at bounding box center [1481, 450] width 37 height 37
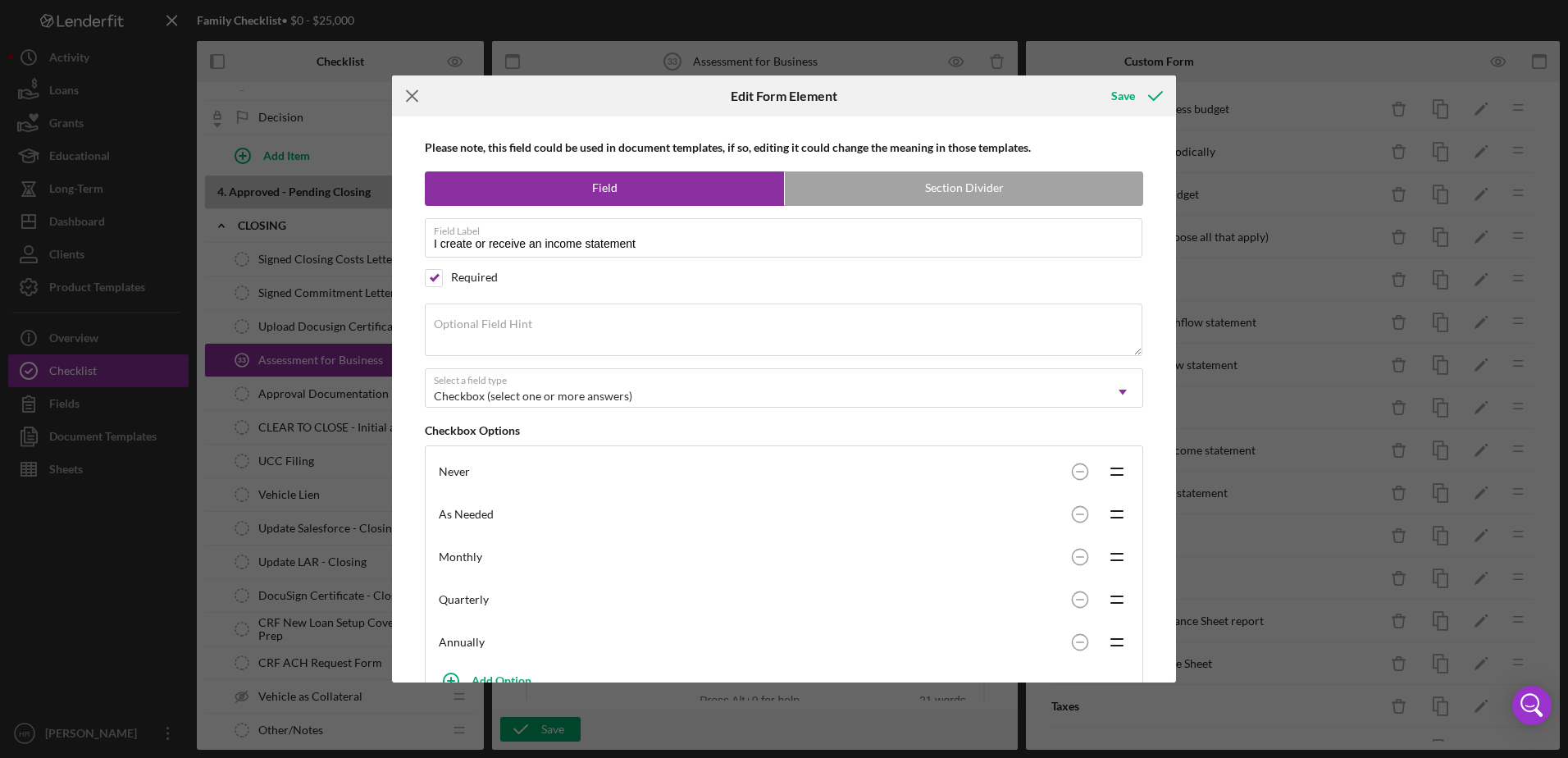
click at [404, 102] on icon "Icon/Menu Close" at bounding box center [412, 96] width 41 height 41
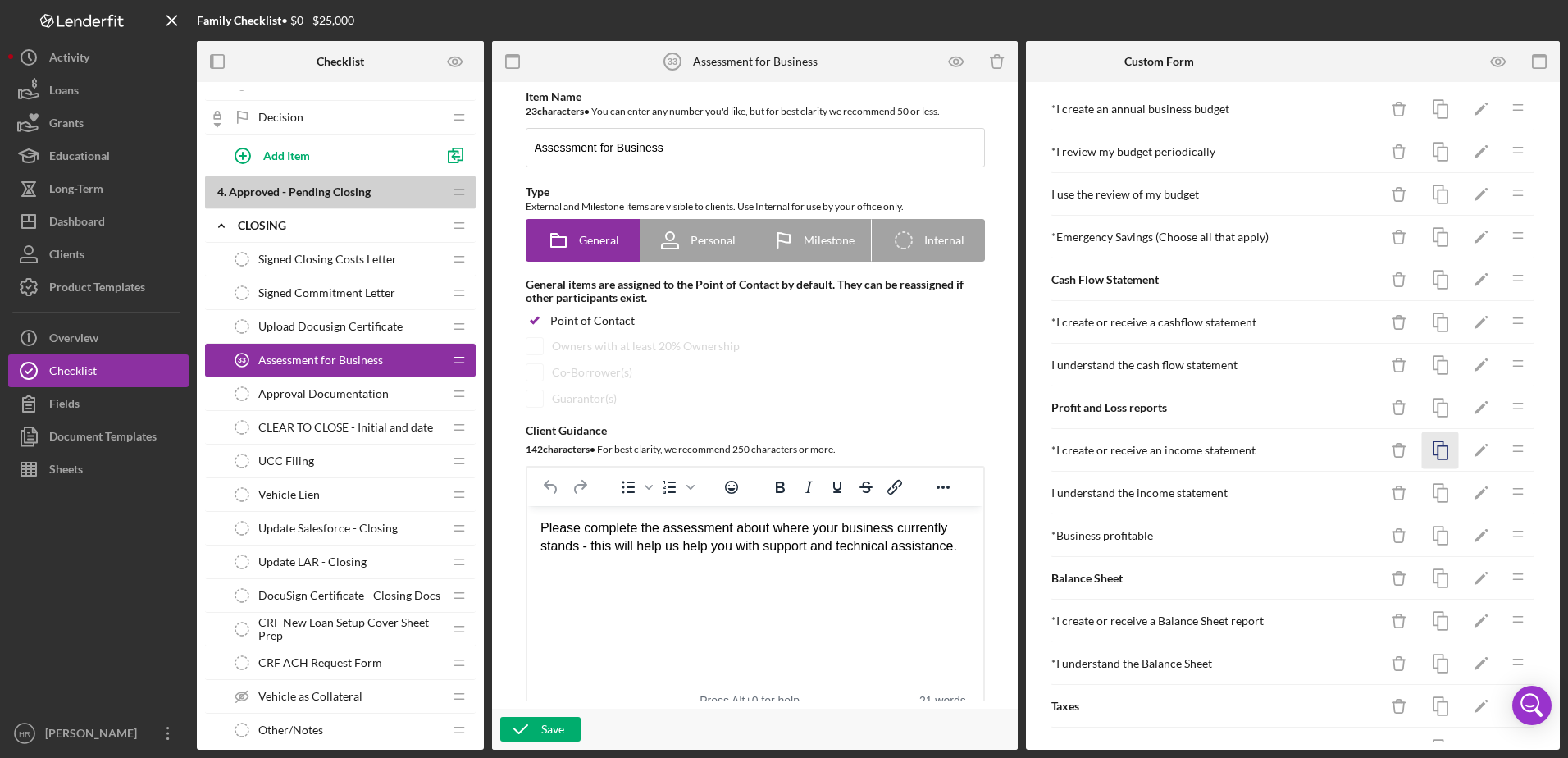
click at [1438, 459] on rect "button" at bounding box center [1442, 452] width 10 height 13
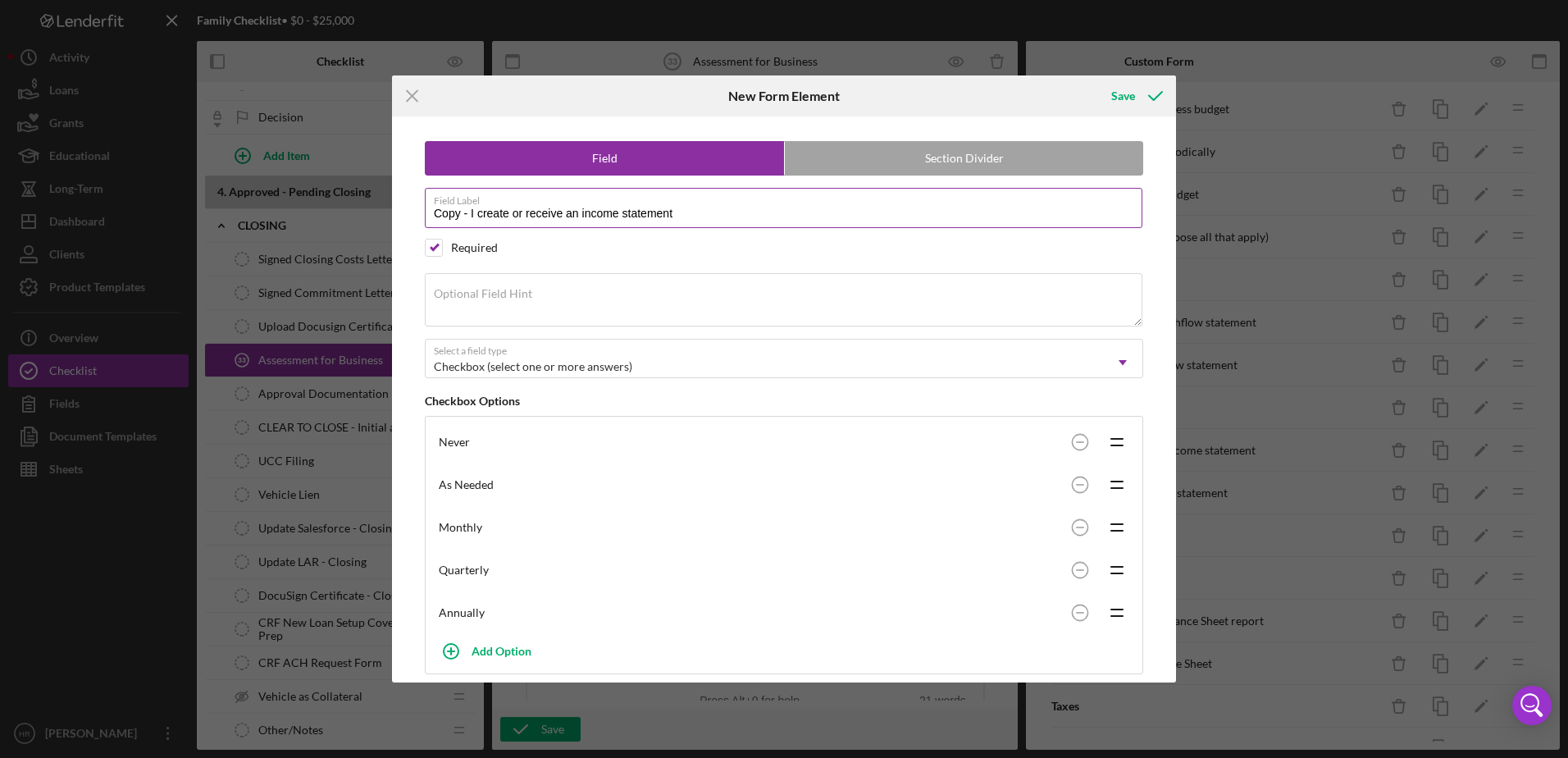
click at [471, 219] on input "Copy - I create or receive an income statement" at bounding box center [783, 207] width 717 height 40
click at [691, 217] on input "I create or receive an income statement" at bounding box center [783, 207] width 717 height 40
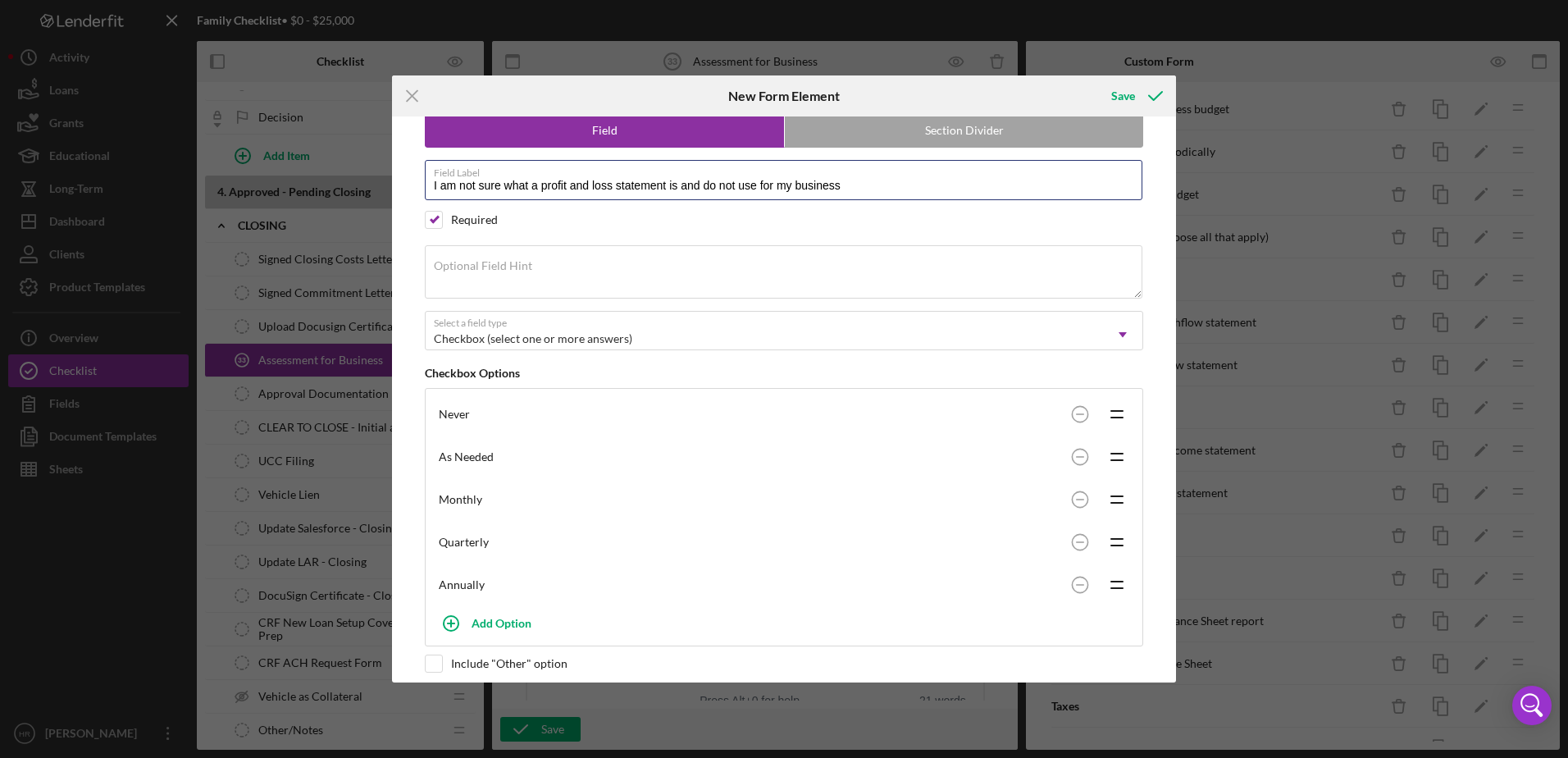
scroll to position [42, 0]
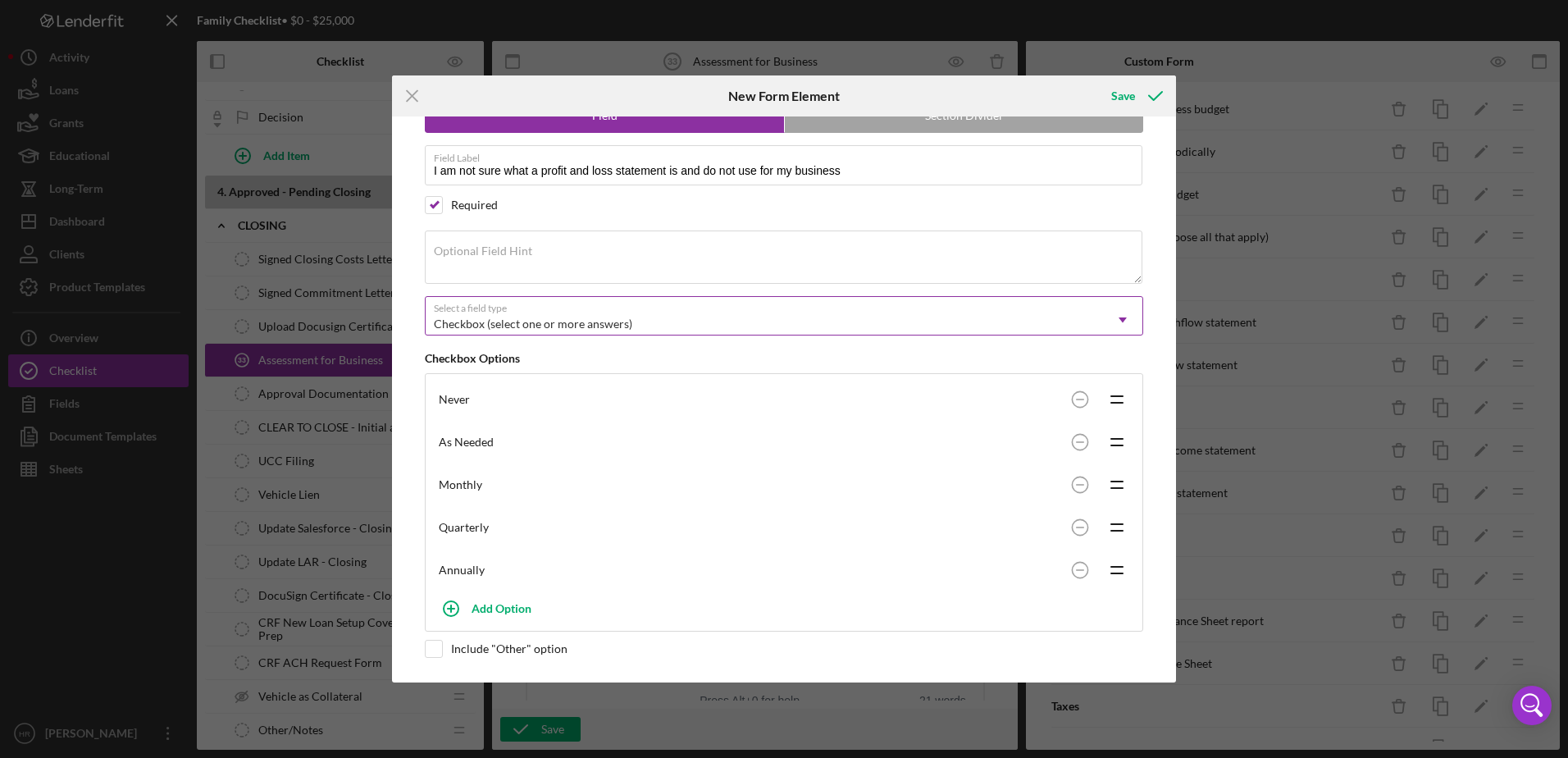
click at [457, 320] on div "Checkbox (select one or more answers)" at bounding box center [764, 323] width 677 height 38
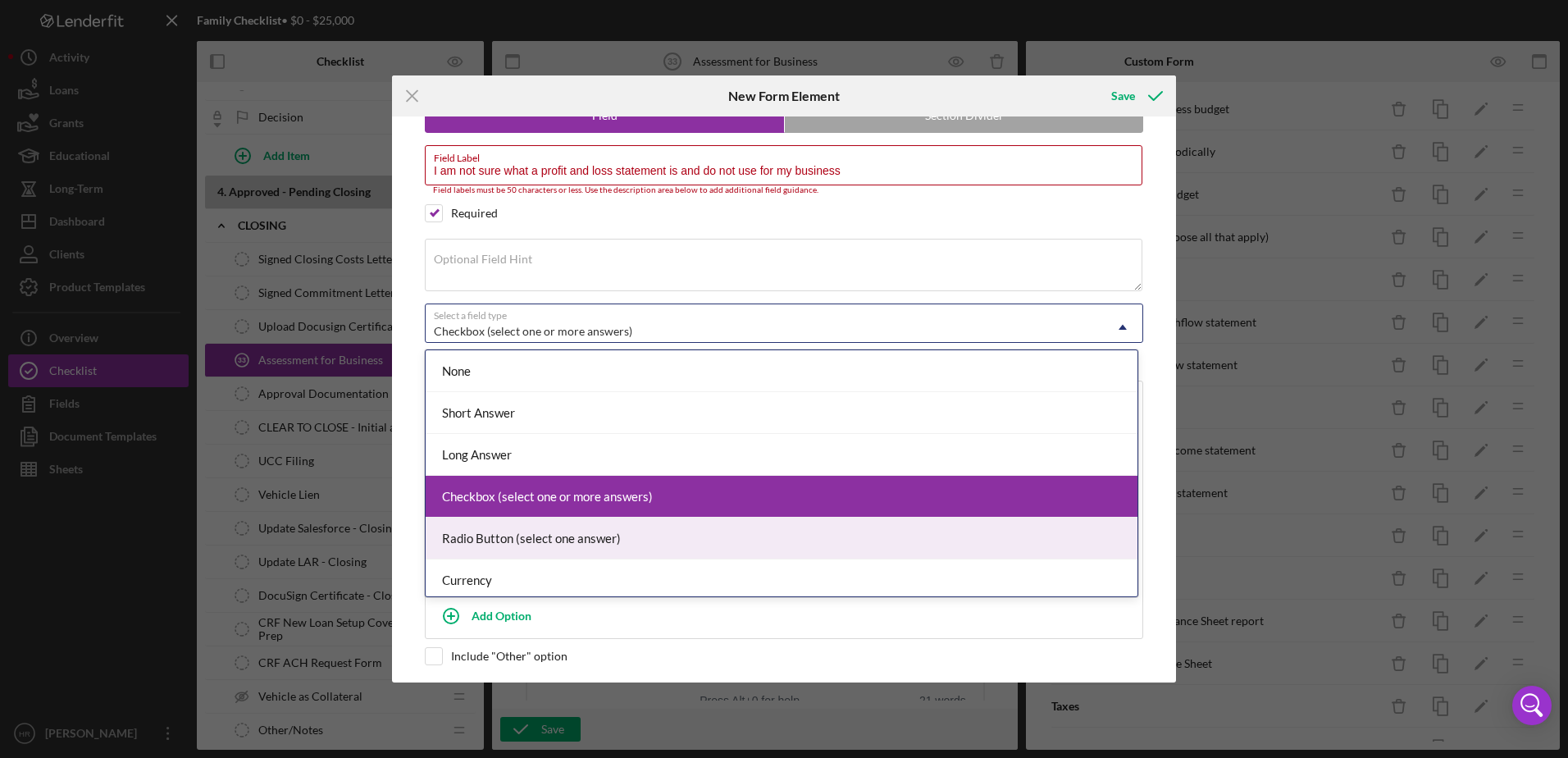
click at [503, 542] on div "Radio Button (select one answer)" at bounding box center [781, 538] width 712 height 41
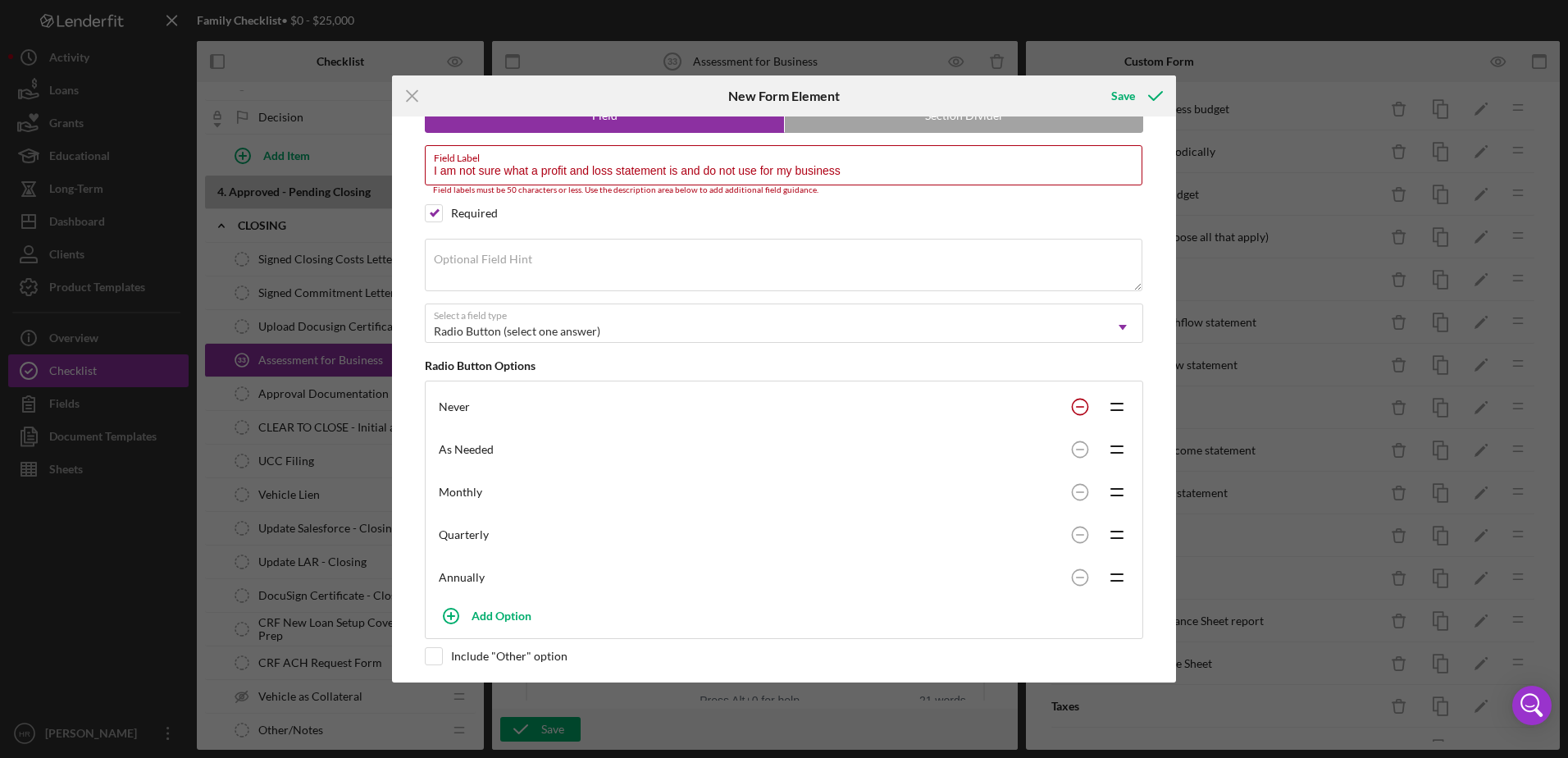
click at [1081, 406] on circle at bounding box center [1079, 407] width 16 height 16
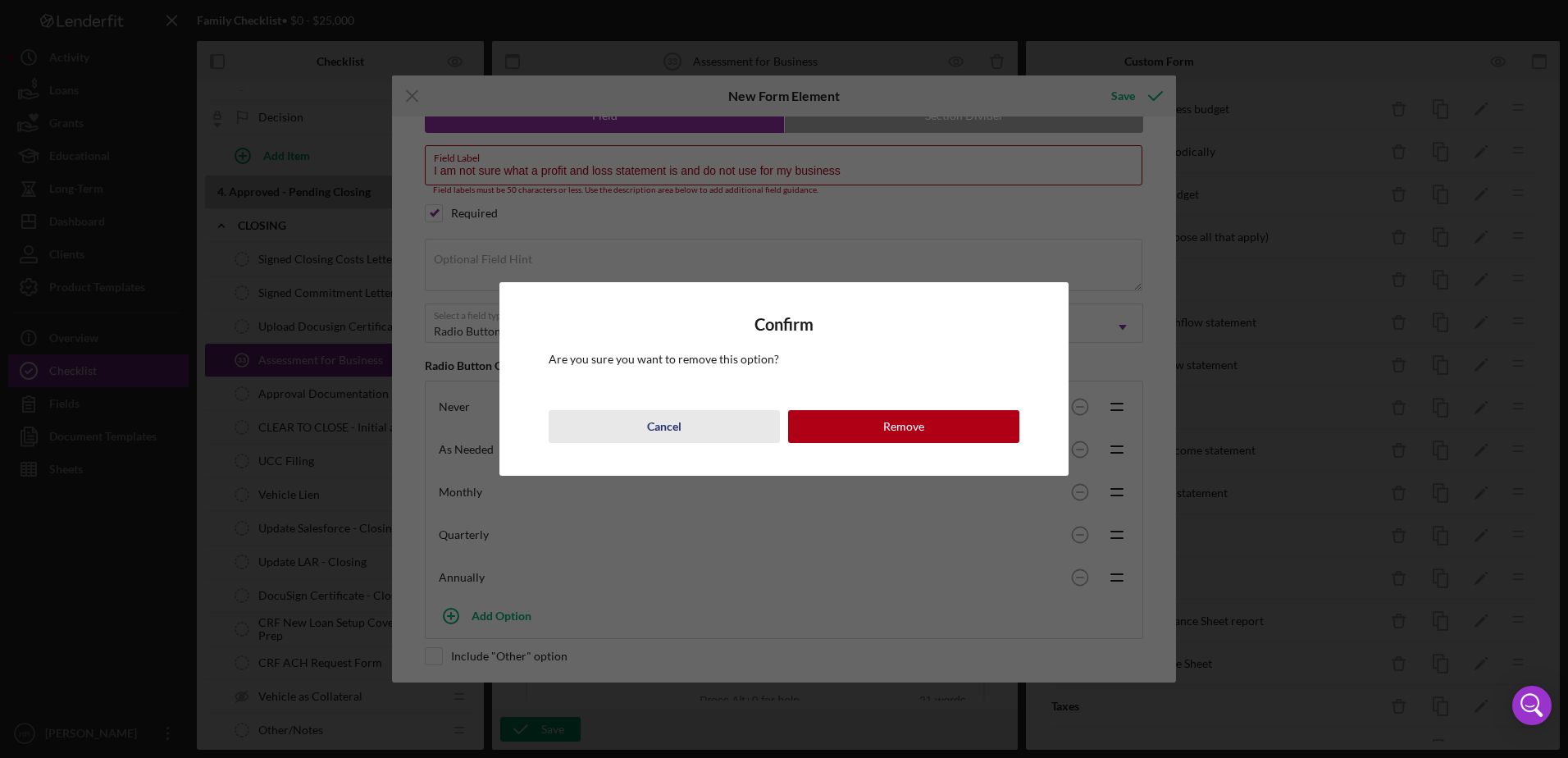
click at [658, 433] on div "Cancel" at bounding box center [663, 426] width 34 height 33
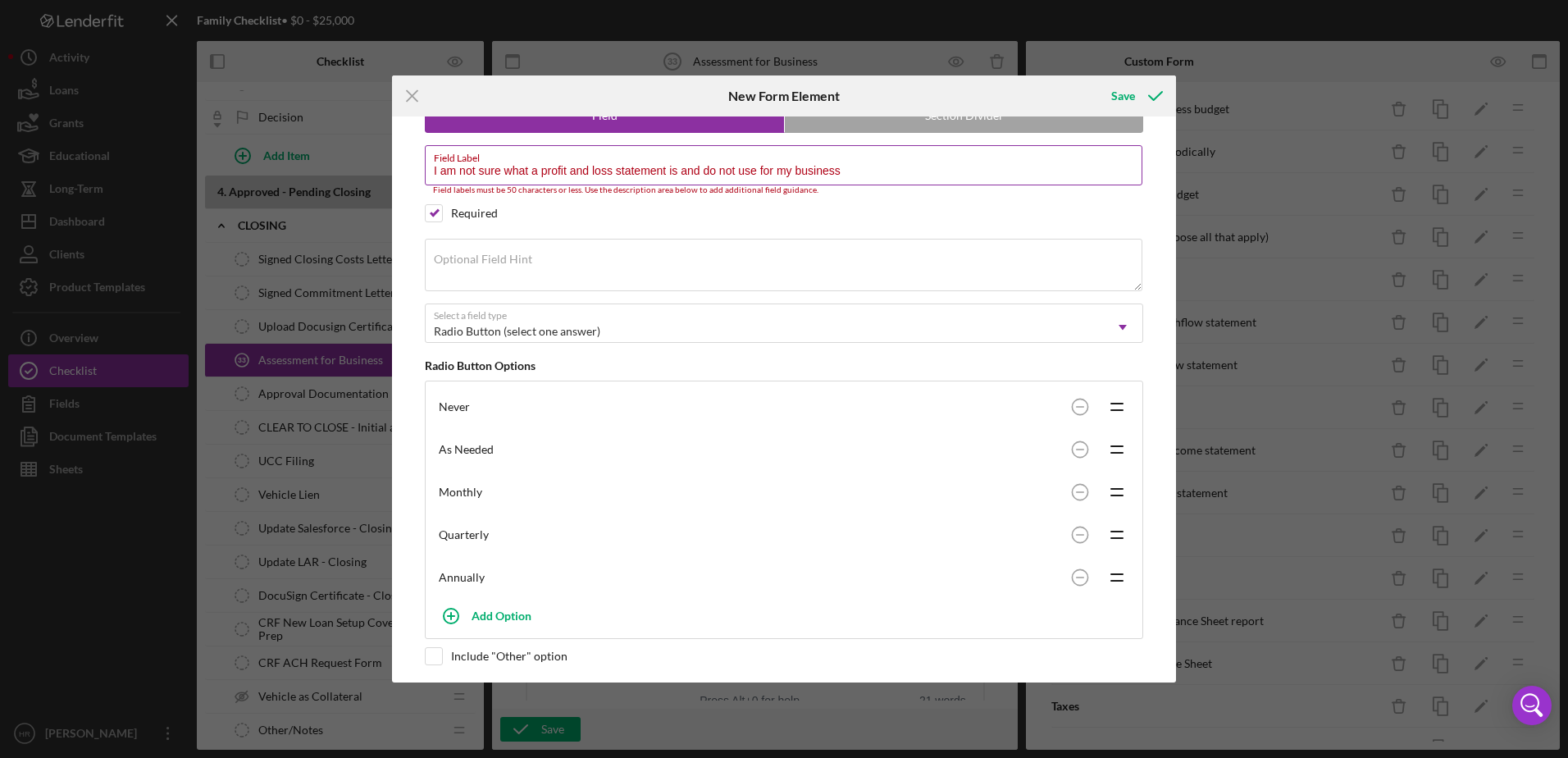
click at [858, 176] on input "I am not sure what a profit and loss statement is and do not use for my business" at bounding box center [783, 165] width 717 height 40
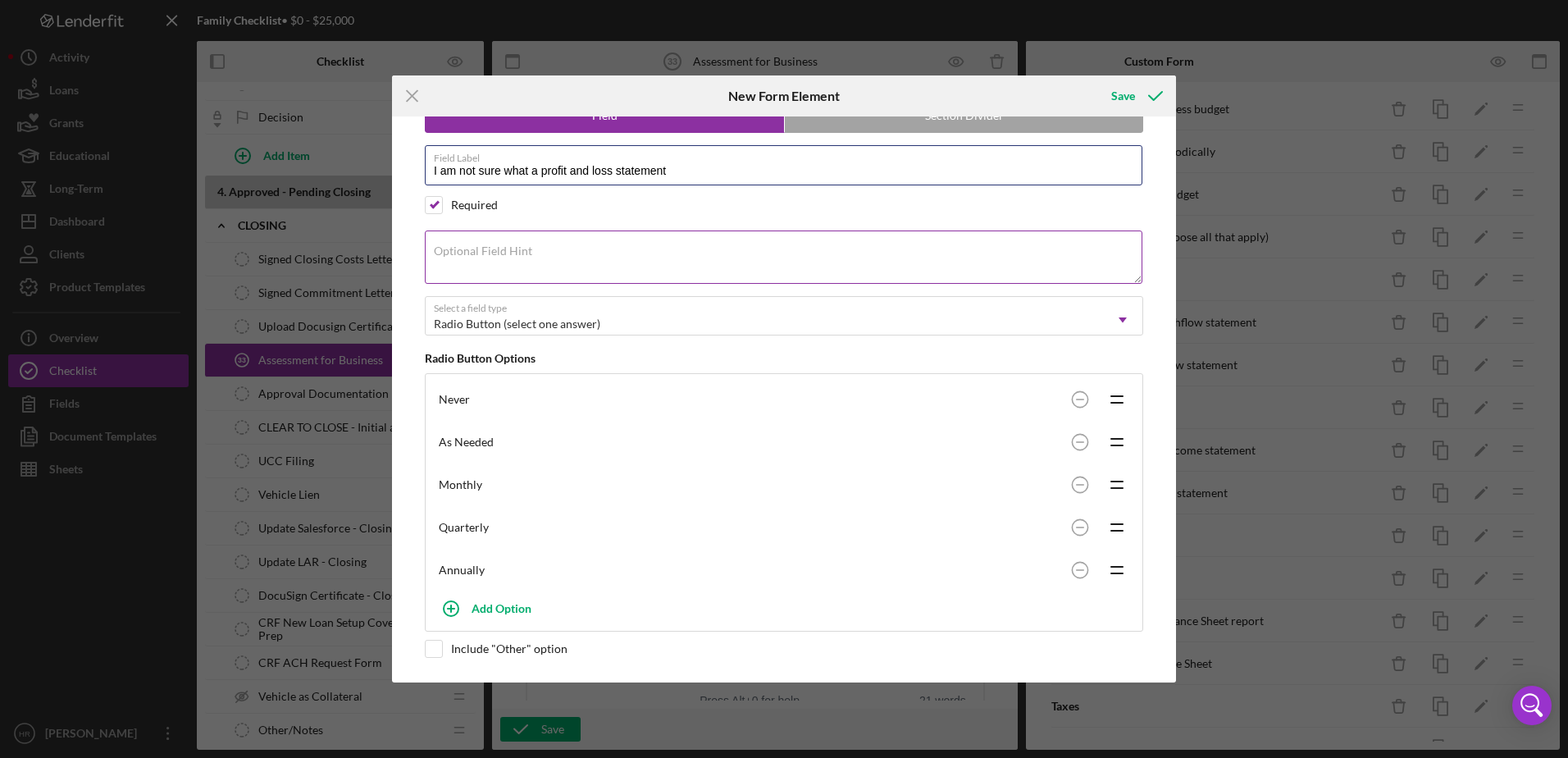
type input "I am not sure what a profit and loss statement"
click at [645, 250] on textarea "Optional Field Hint" at bounding box center [783, 257] width 717 height 53
click at [578, 258] on textarea "I do not use for my business" at bounding box center [783, 257] width 717 height 53
type textarea "I do not use for my business"
click at [1071, 398] on circle at bounding box center [1079, 399] width 16 height 16
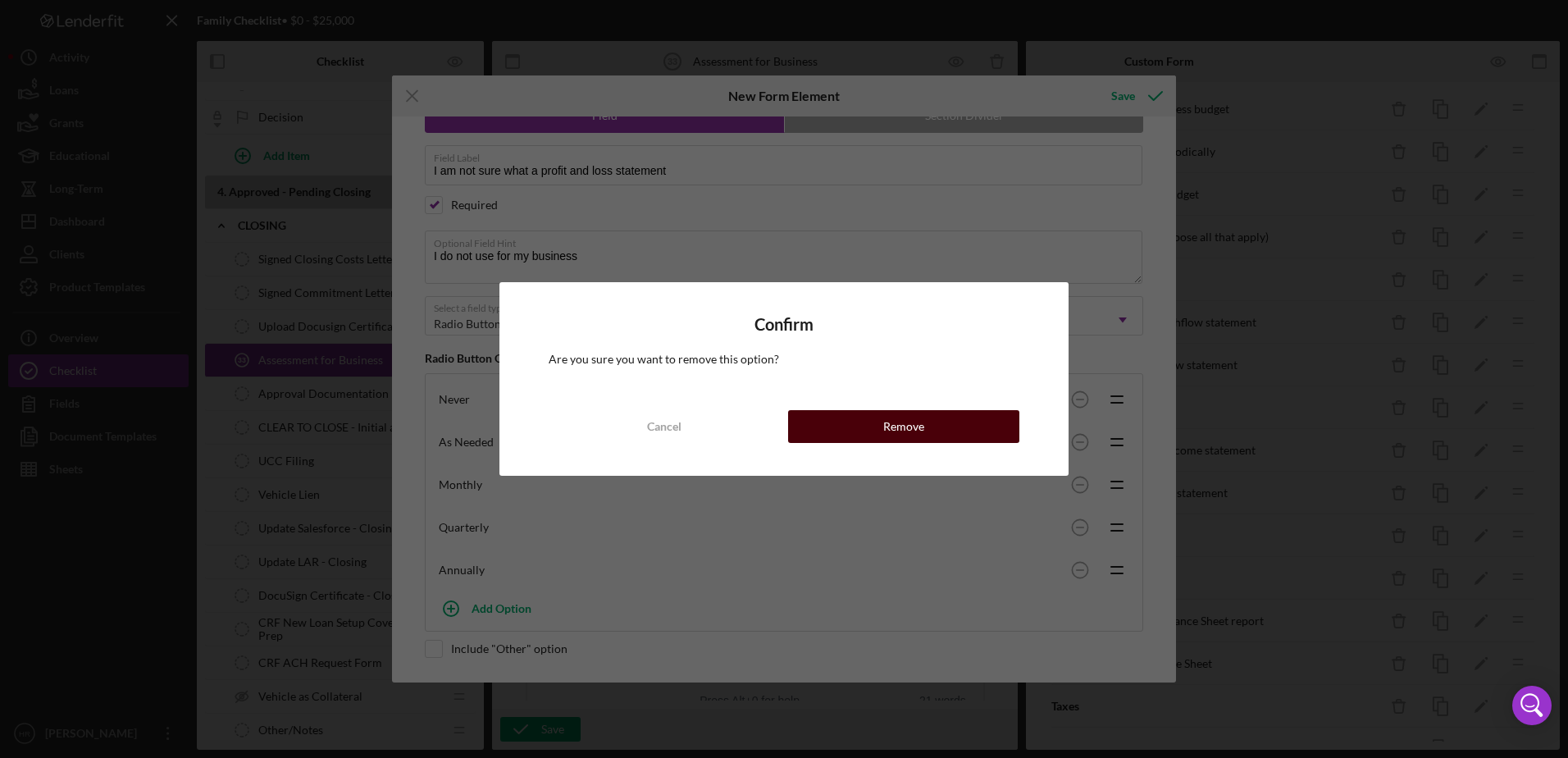
click at [965, 431] on button "Remove" at bounding box center [903, 426] width 231 height 33
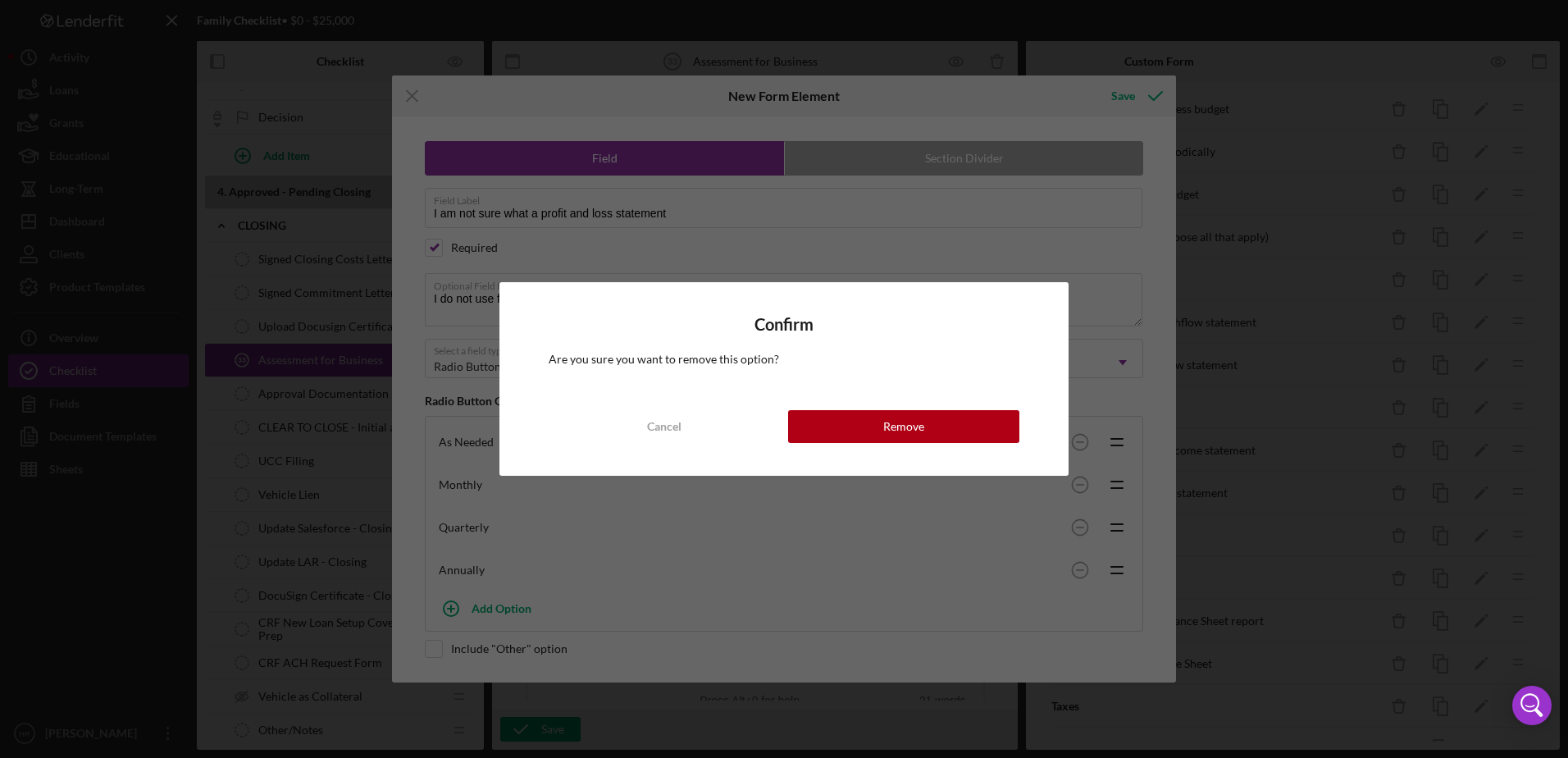
scroll to position [0, 0]
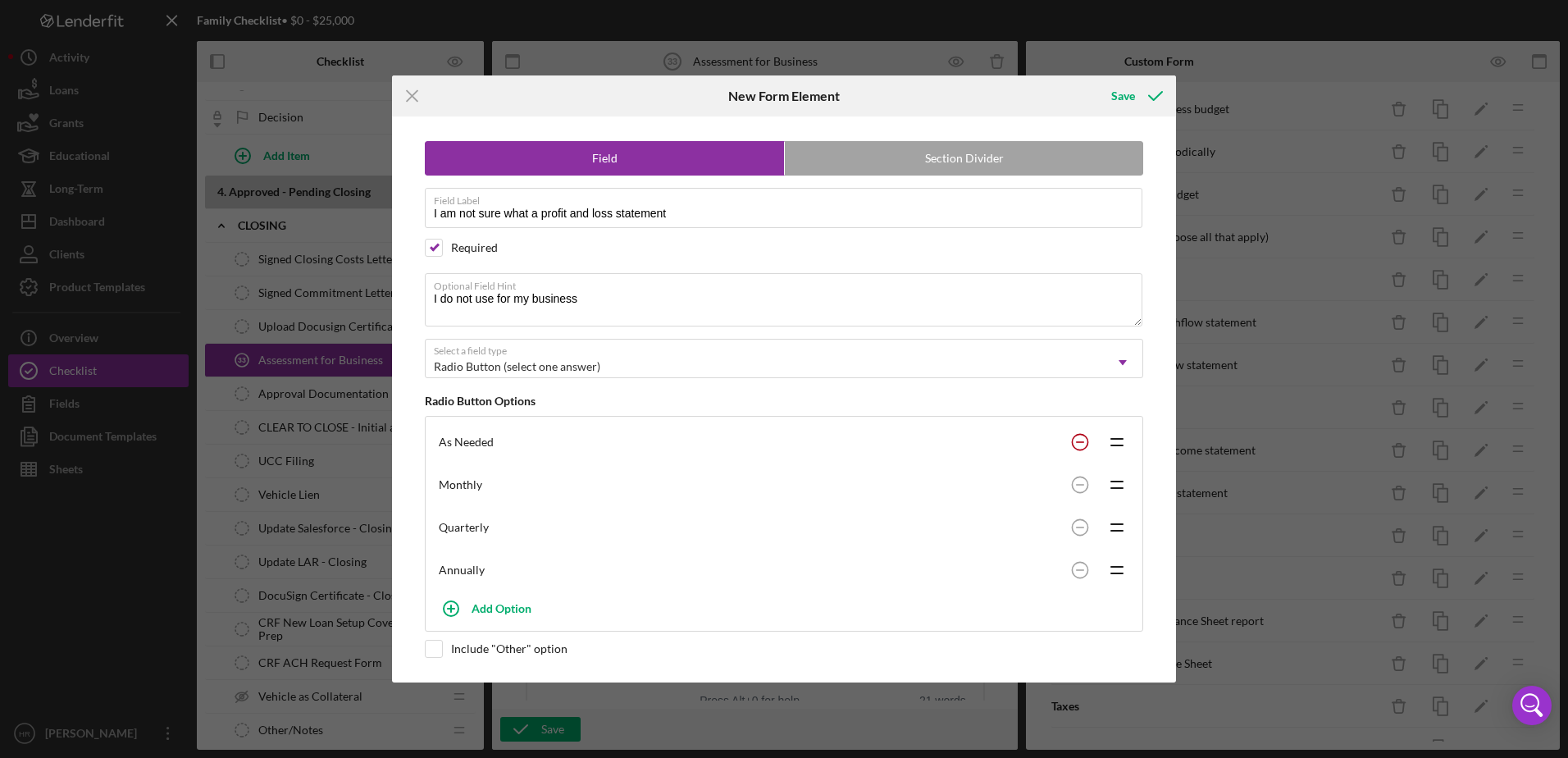
click at [1081, 435] on circle at bounding box center [1079, 442] width 16 height 16
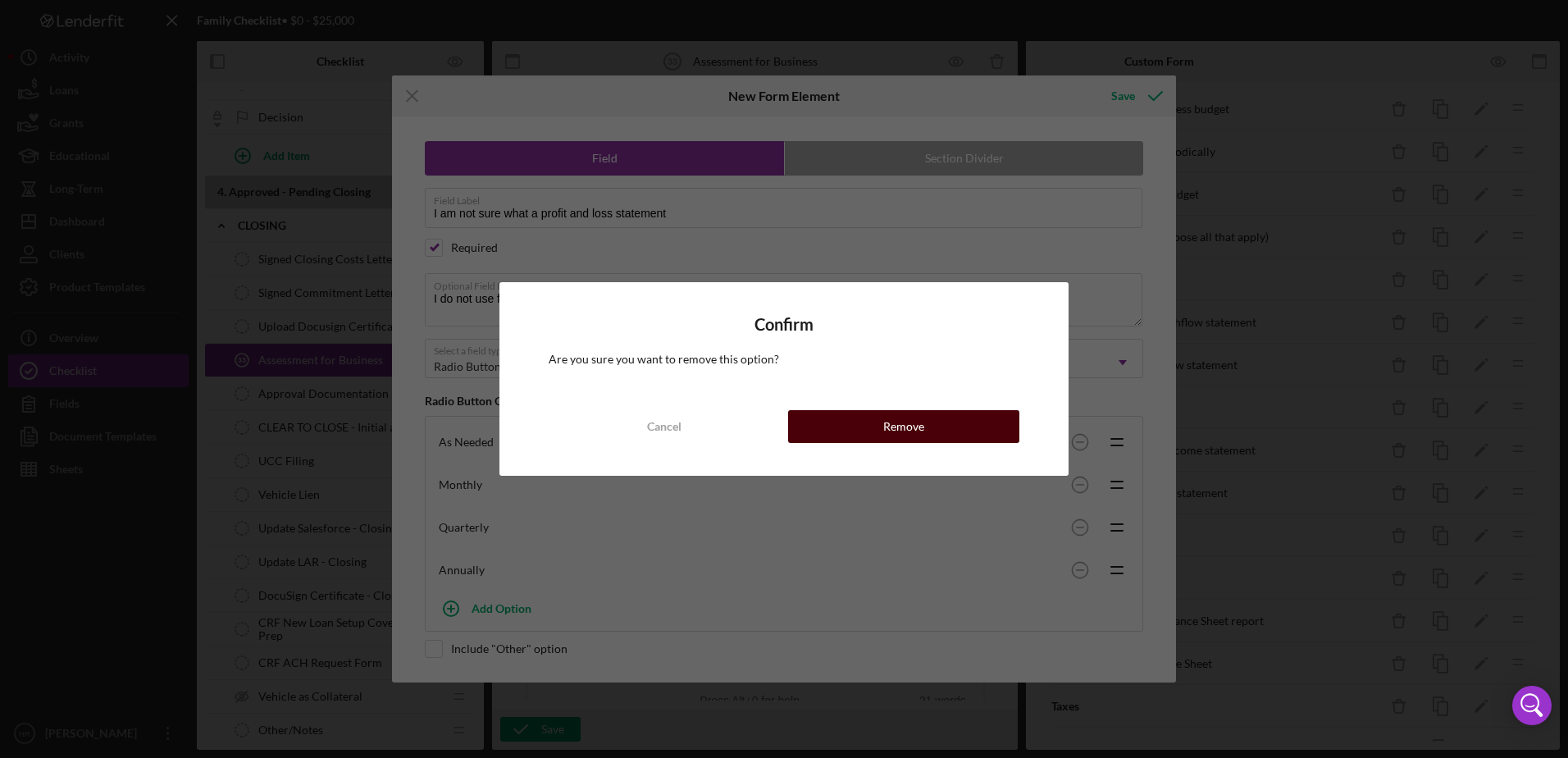
click at [962, 422] on button "Remove" at bounding box center [903, 426] width 231 height 33
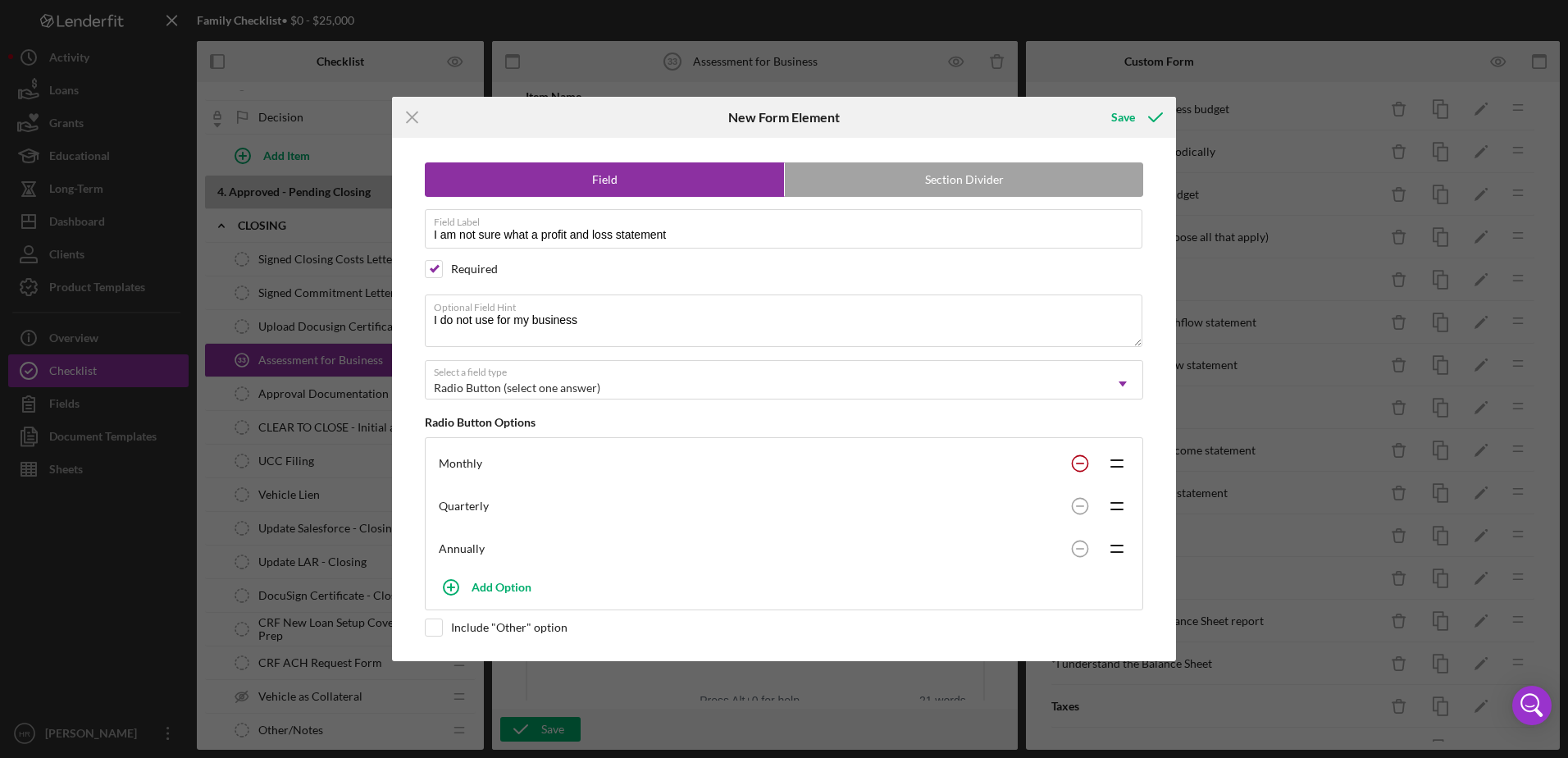
click at [1088, 458] on icon at bounding box center [1079, 463] width 33 height 33
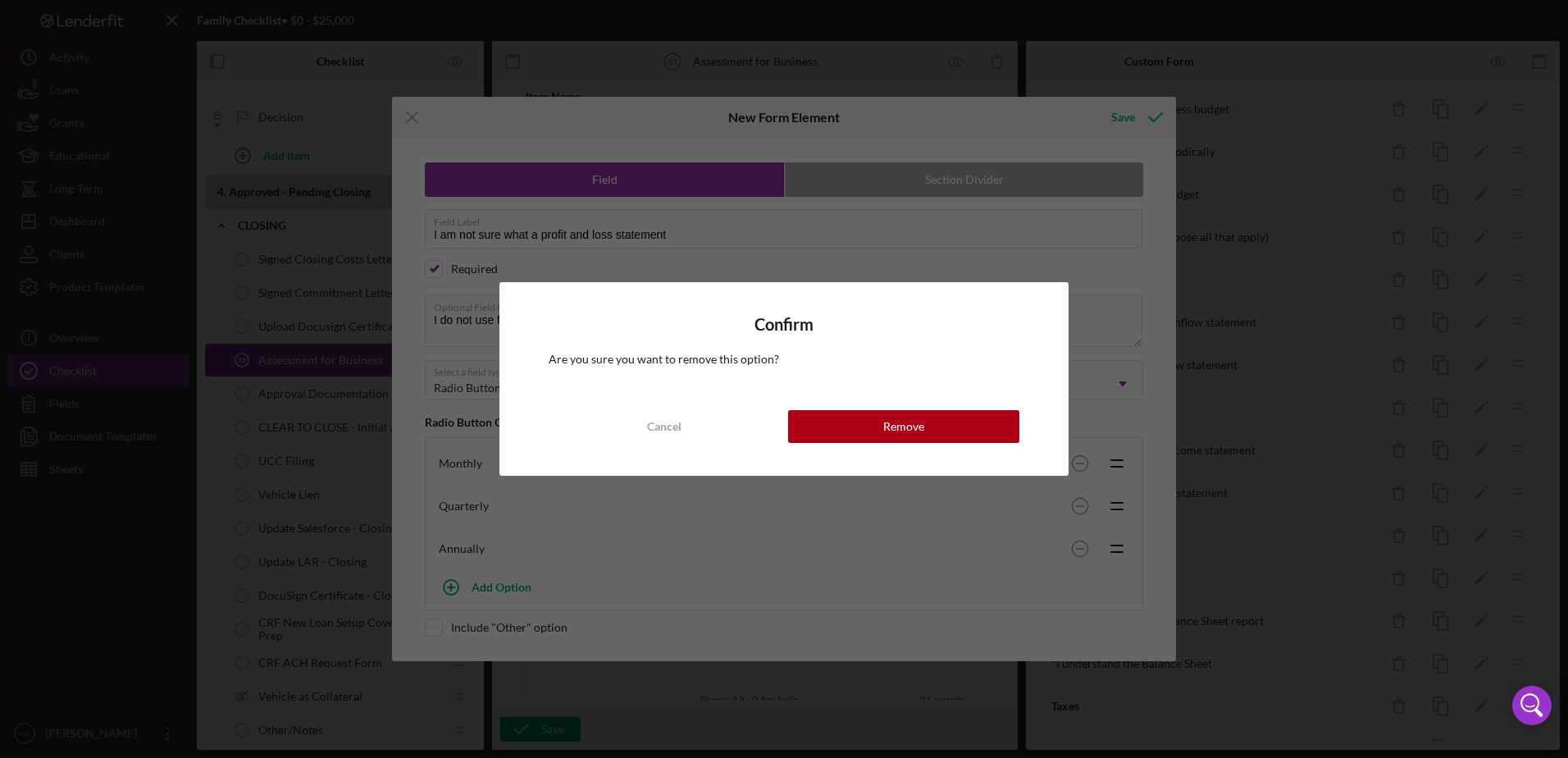
drag, startPoint x: 958, startPoint y: 412, endPoint x: 1037, endPoint y: 443, distance: 84.9
click at [958, 412] on button "Remove" at bounding box center [903, 426] width 231 height 33
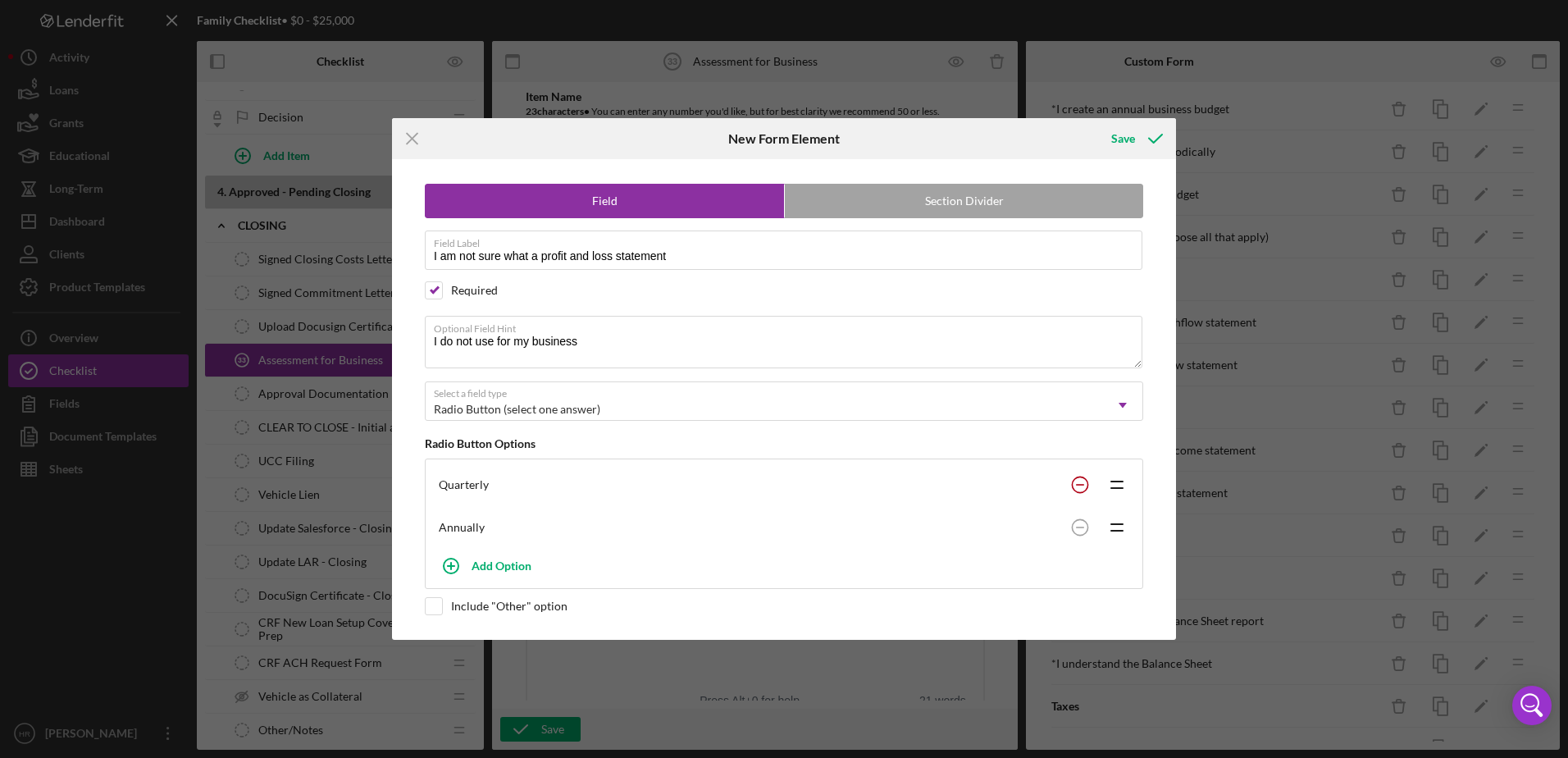
click at [1071, 480] on icon at bounding box center [1079, 484] width 33 height 33
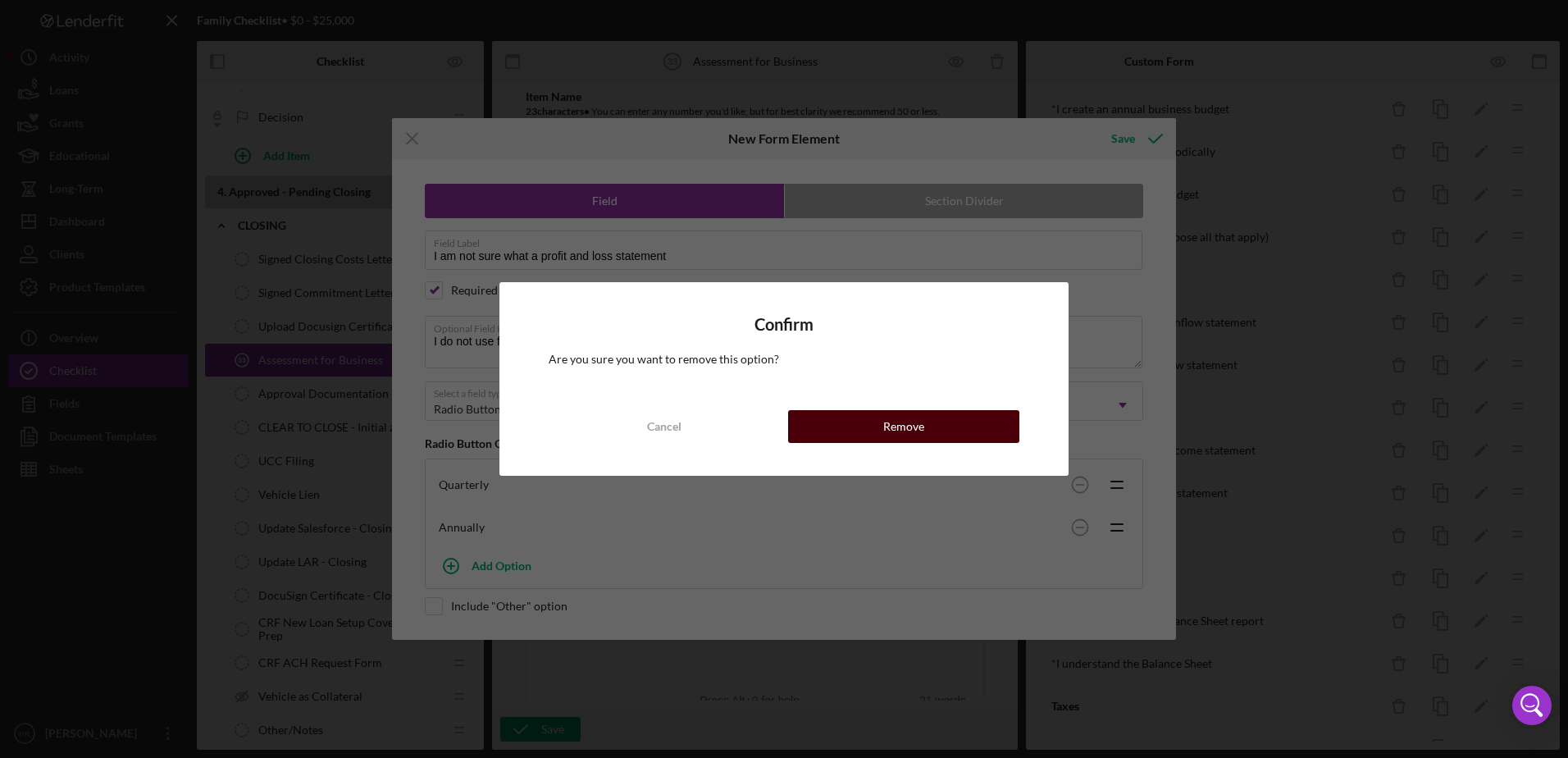
click at [965, 432] on button "Remove" at bounding box center [903, 426] width 231 height 33
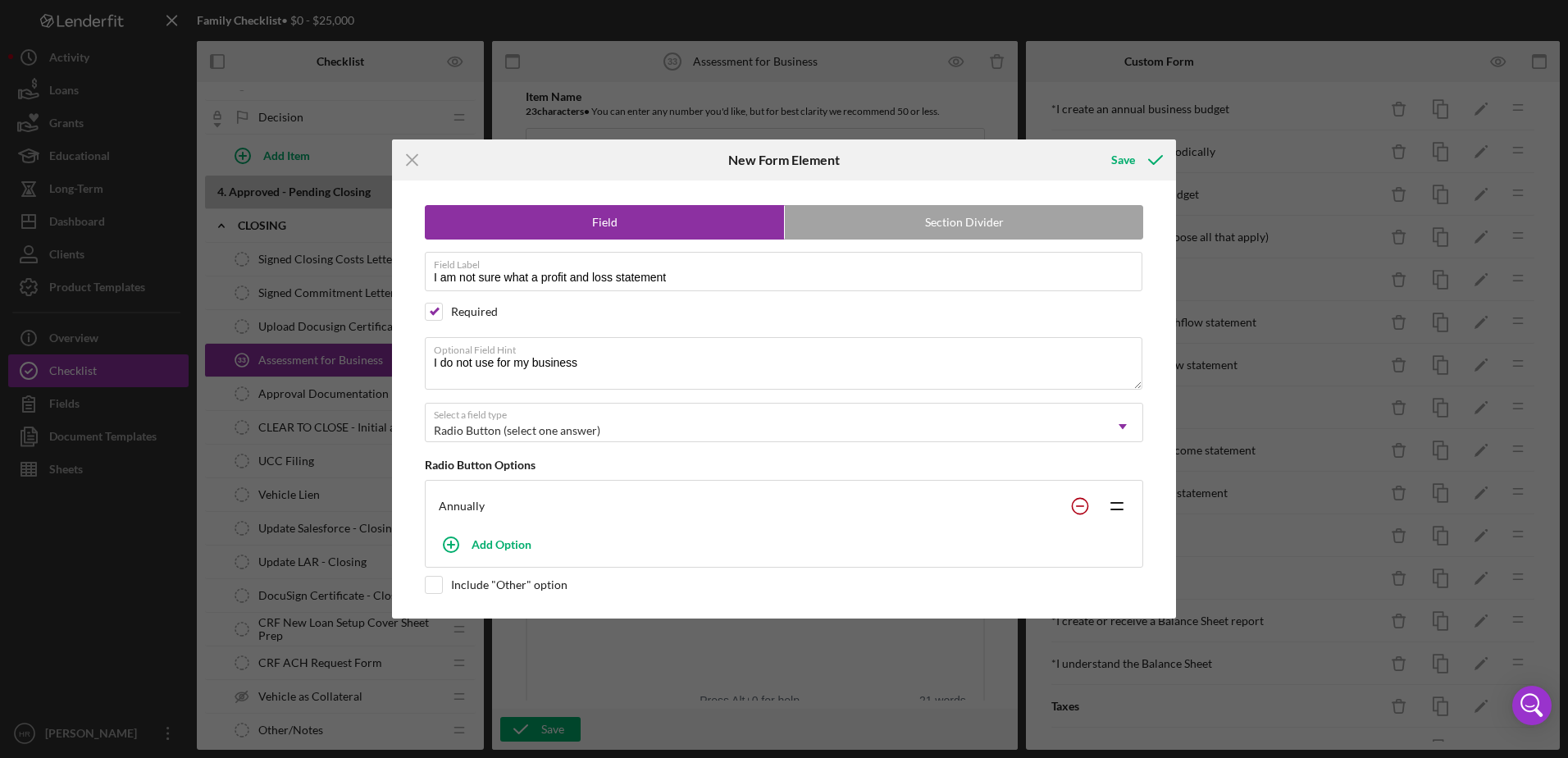
click at [1075, 510] on circle at bounding box center [1079, 506] width 16 height 16
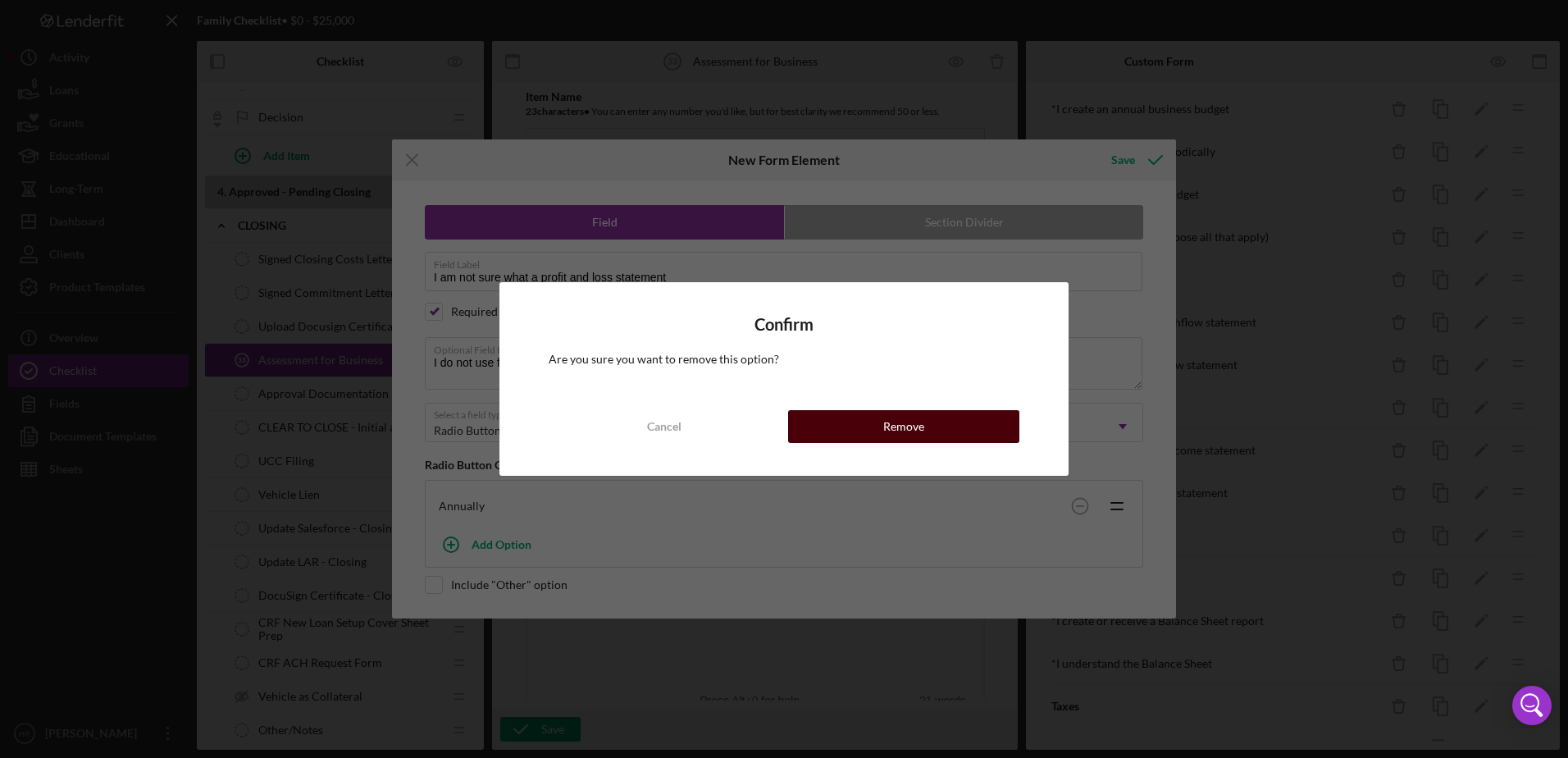
click at [928, 420] on button "Remove" at bounding box center [903, 426] width 231 height 33
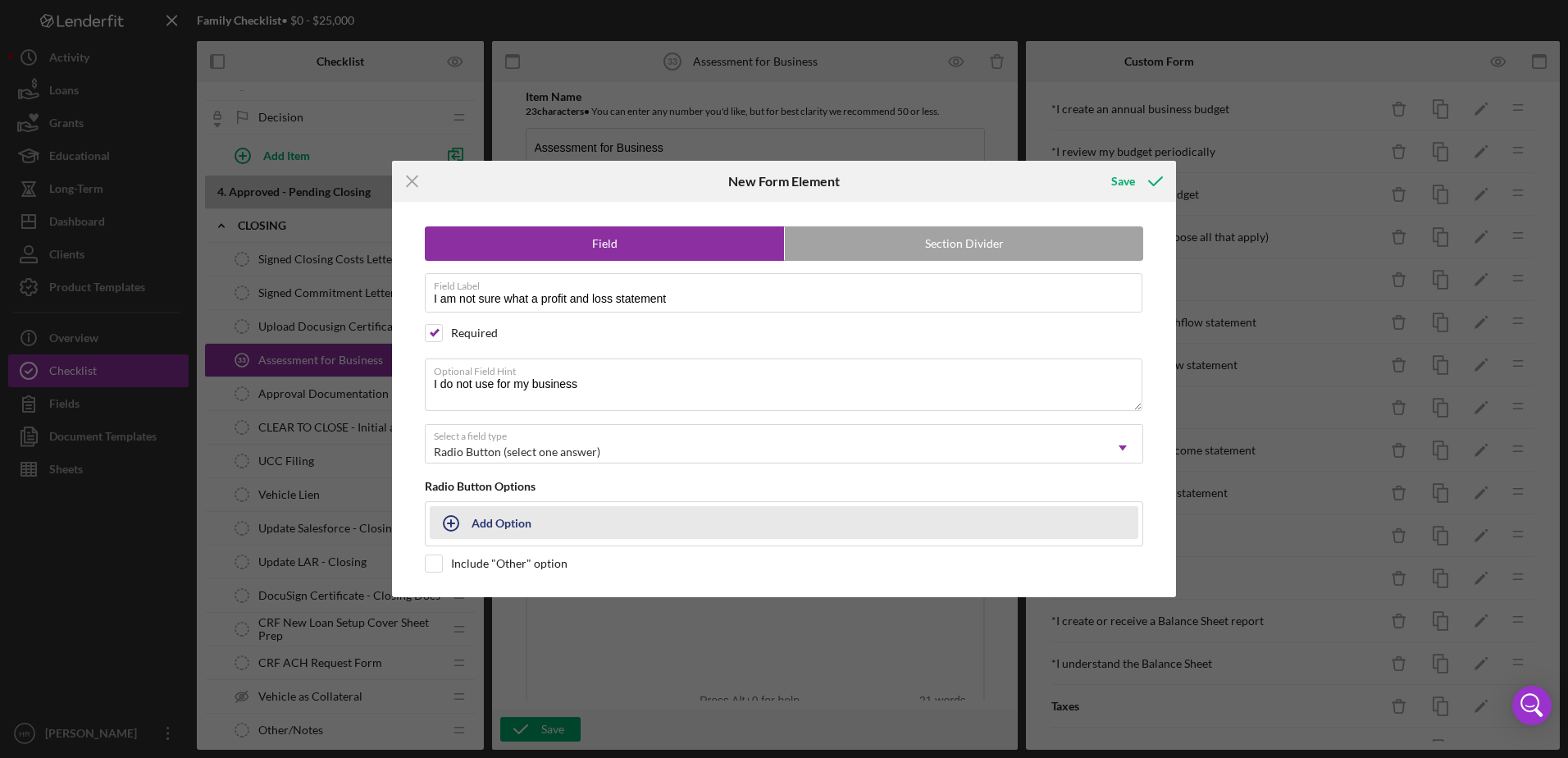
click at [492, 525] on div "Add Option" at bounding box center [501, 522] width 60 height 31
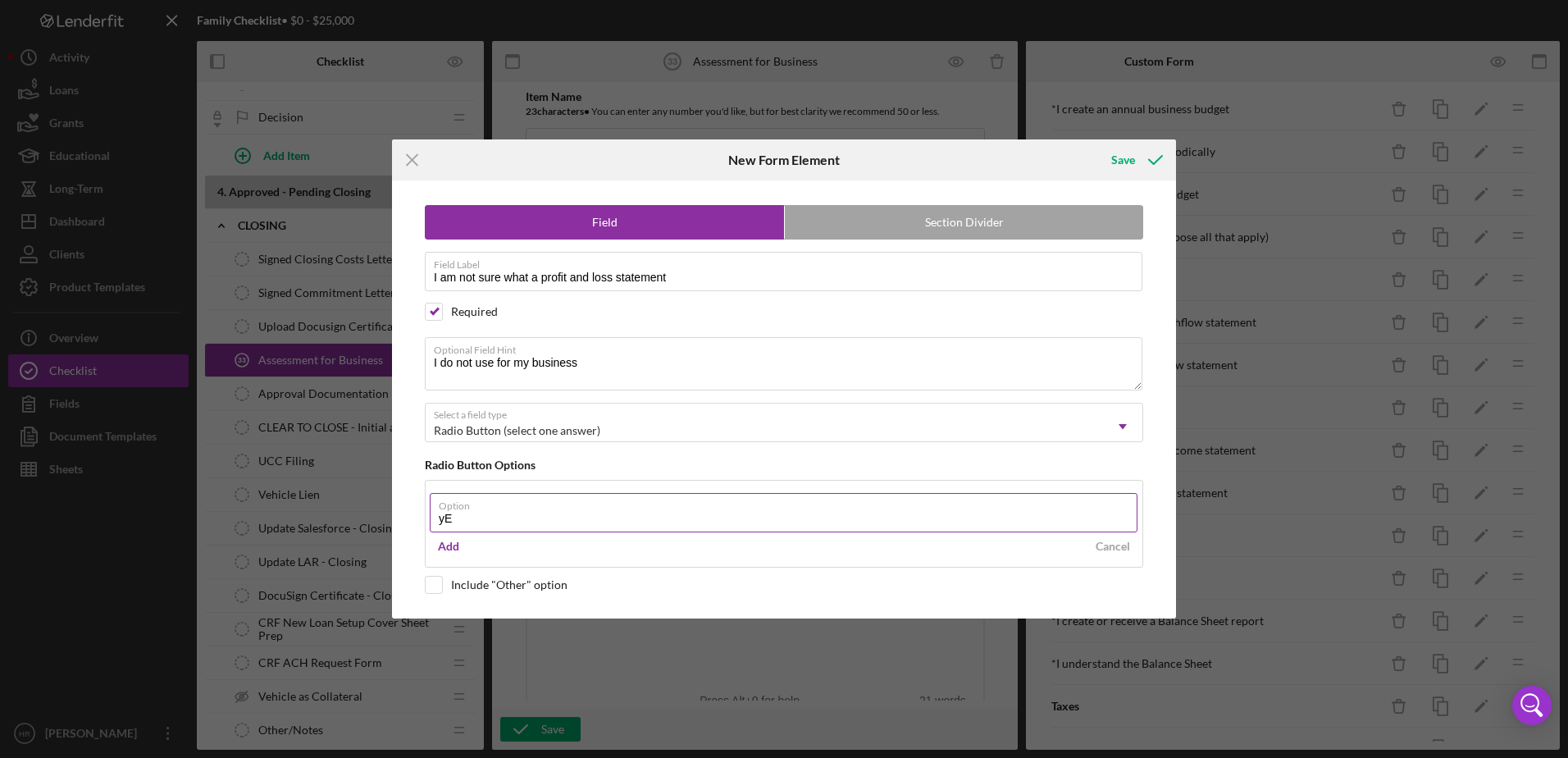
type input "y"
type input "Yes"
click at [440, 549] on div "Add" at bounding box center [448, 546] width 21 height 25
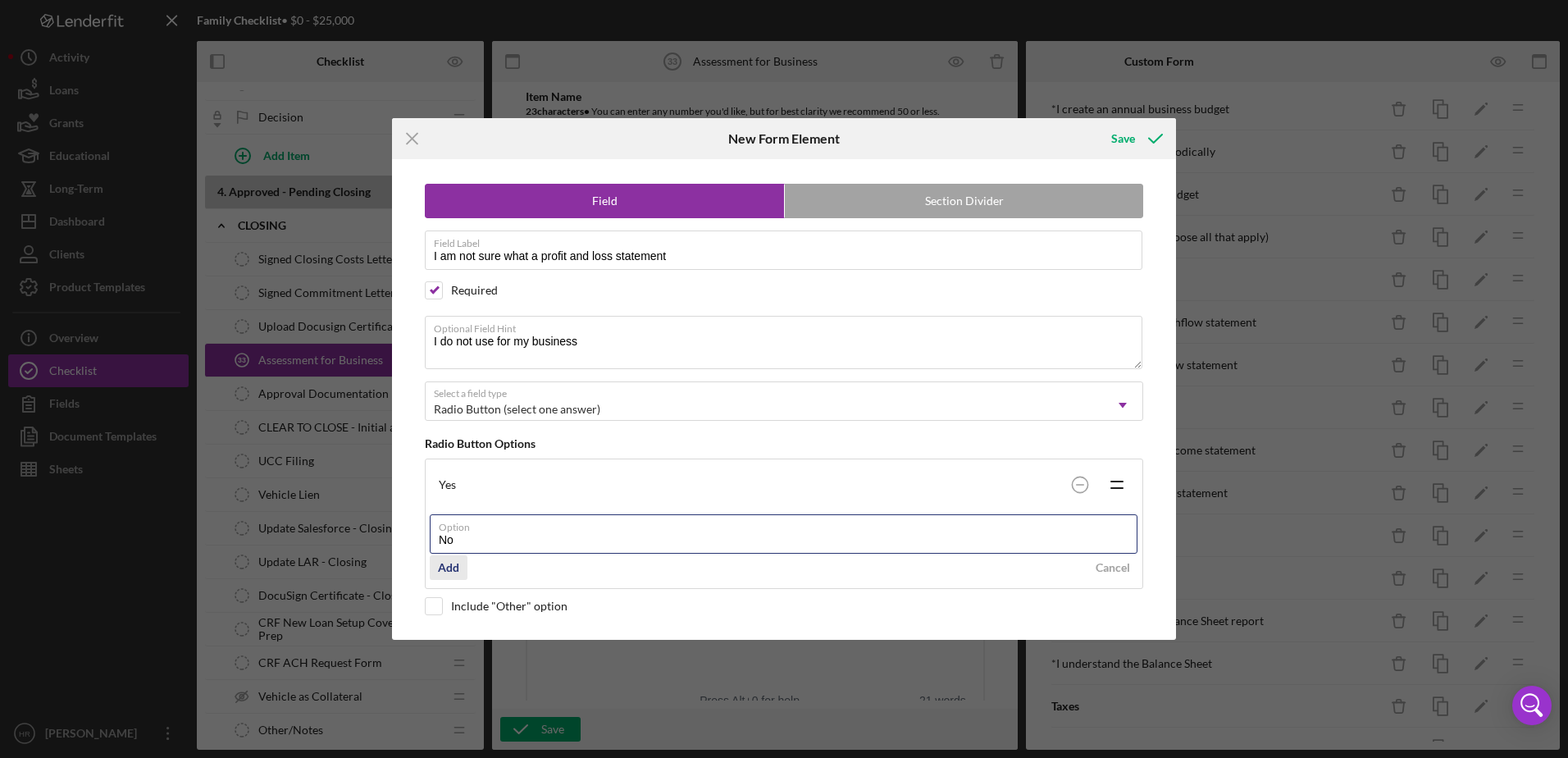
type input "No"
click at [448, 568] on div "Add" at bounding box center [448, 568] width 21 height 25
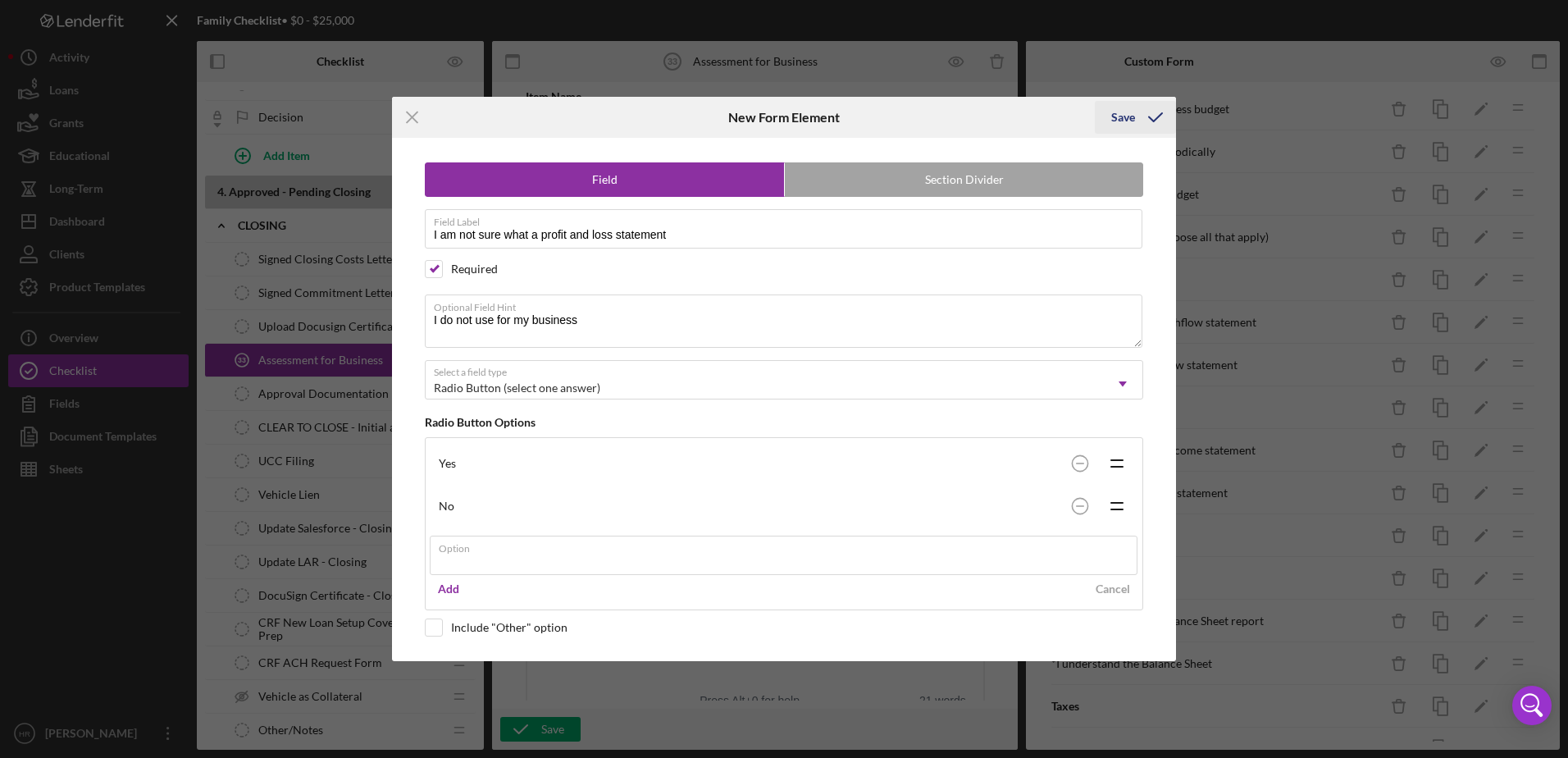
click at [1115, 113] on div "Icon/Menu Close New Form Element Save Field Section Divider Field Label I am no…" at bounding box center [784, 379] width 1568 height 758
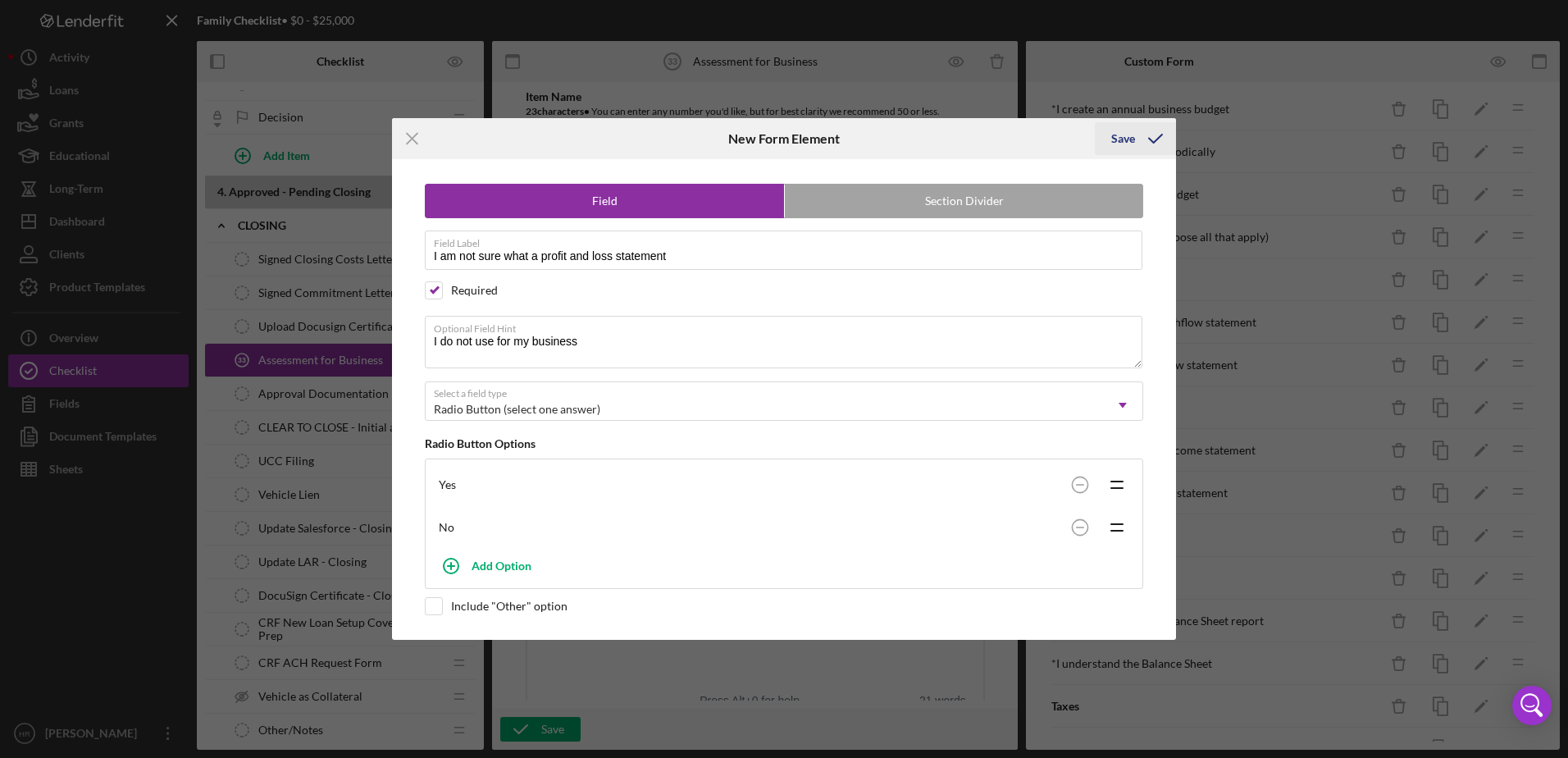
click at [1119, 137] on div "Save" at bounding box center [1122, 138] width 24 height 33
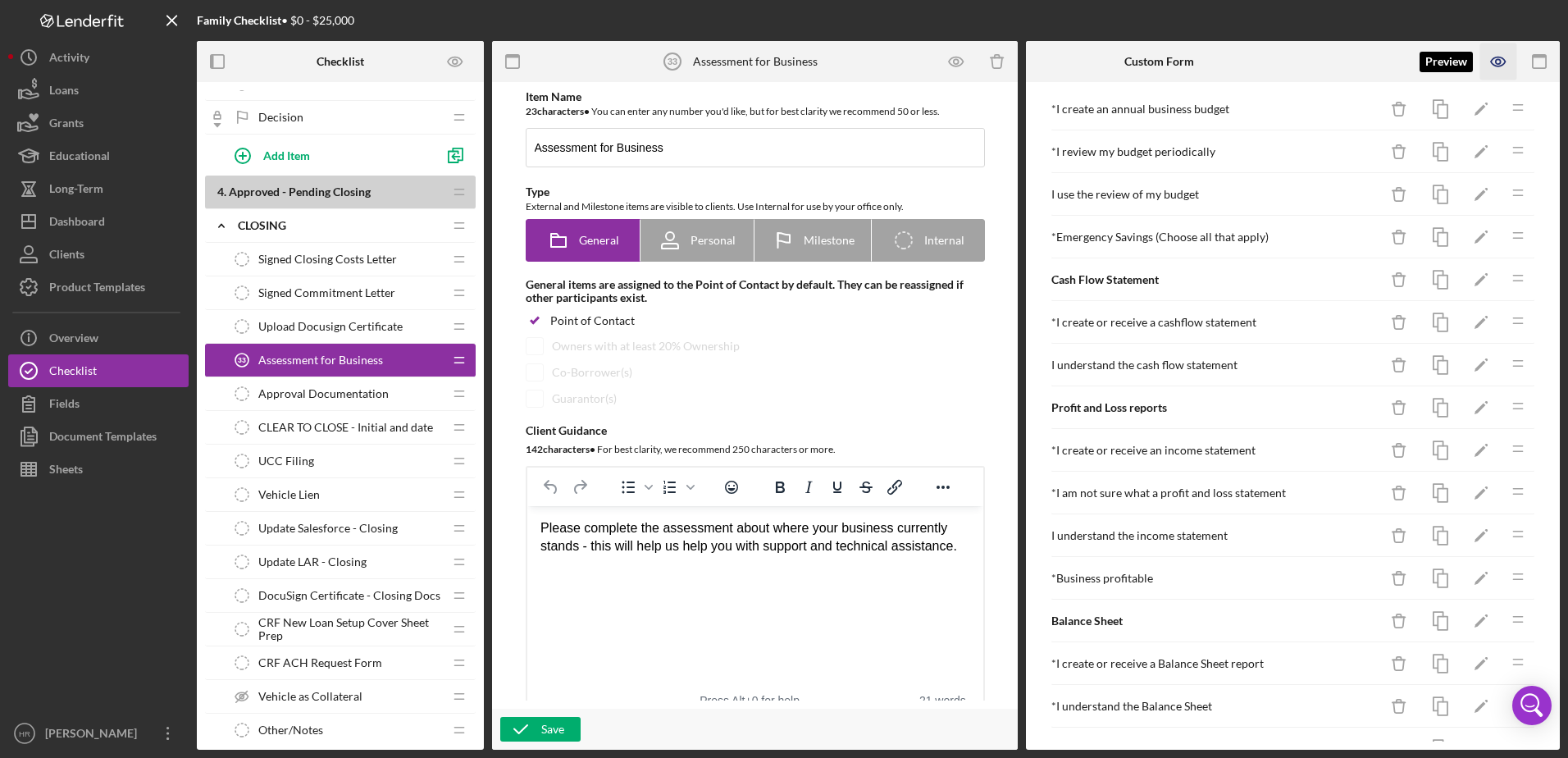
click at [1489, 69] on icon "button" at bounding box center [1498, 62] width 37 height 37
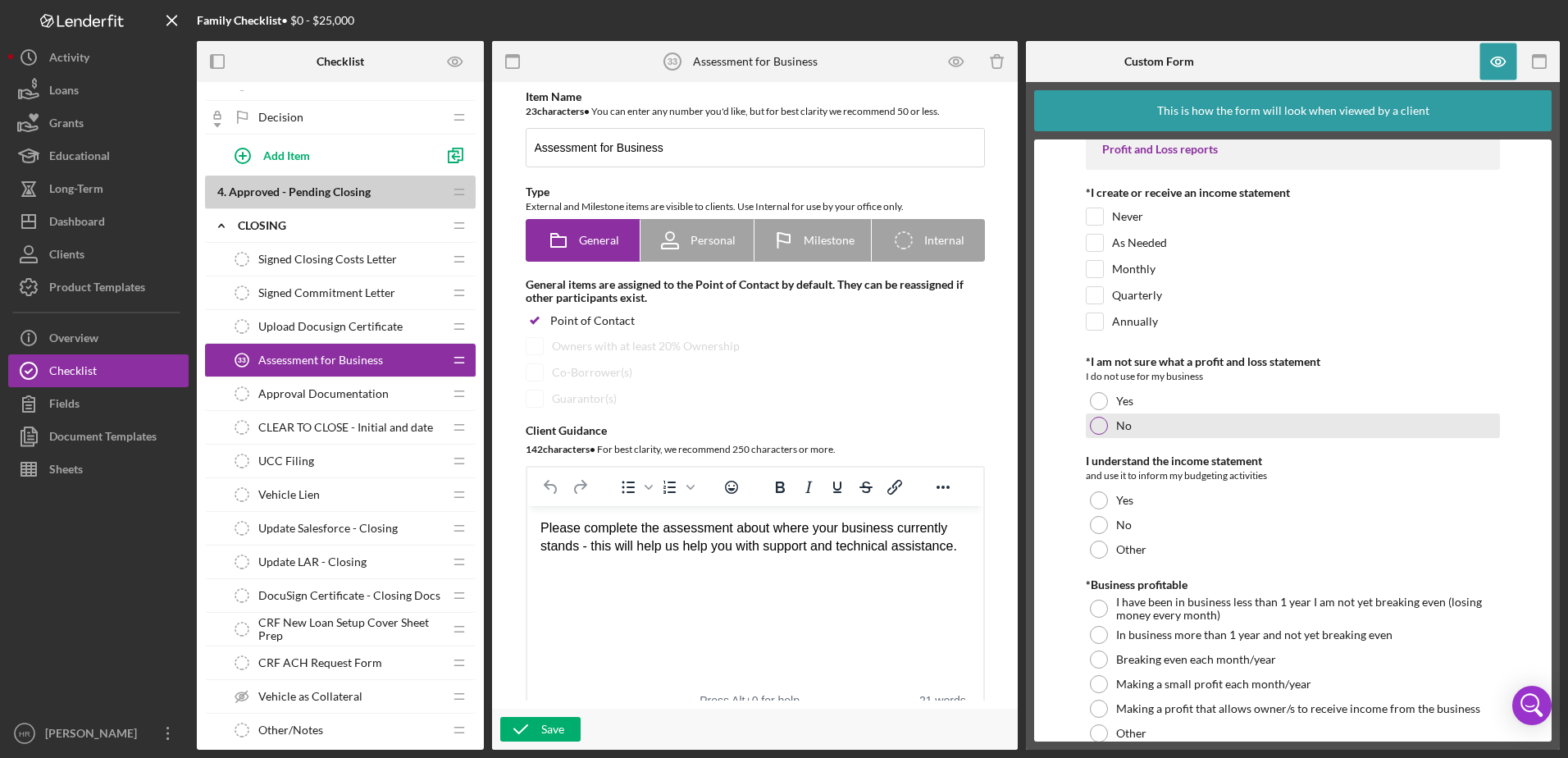
scroll to position [4839, 0]
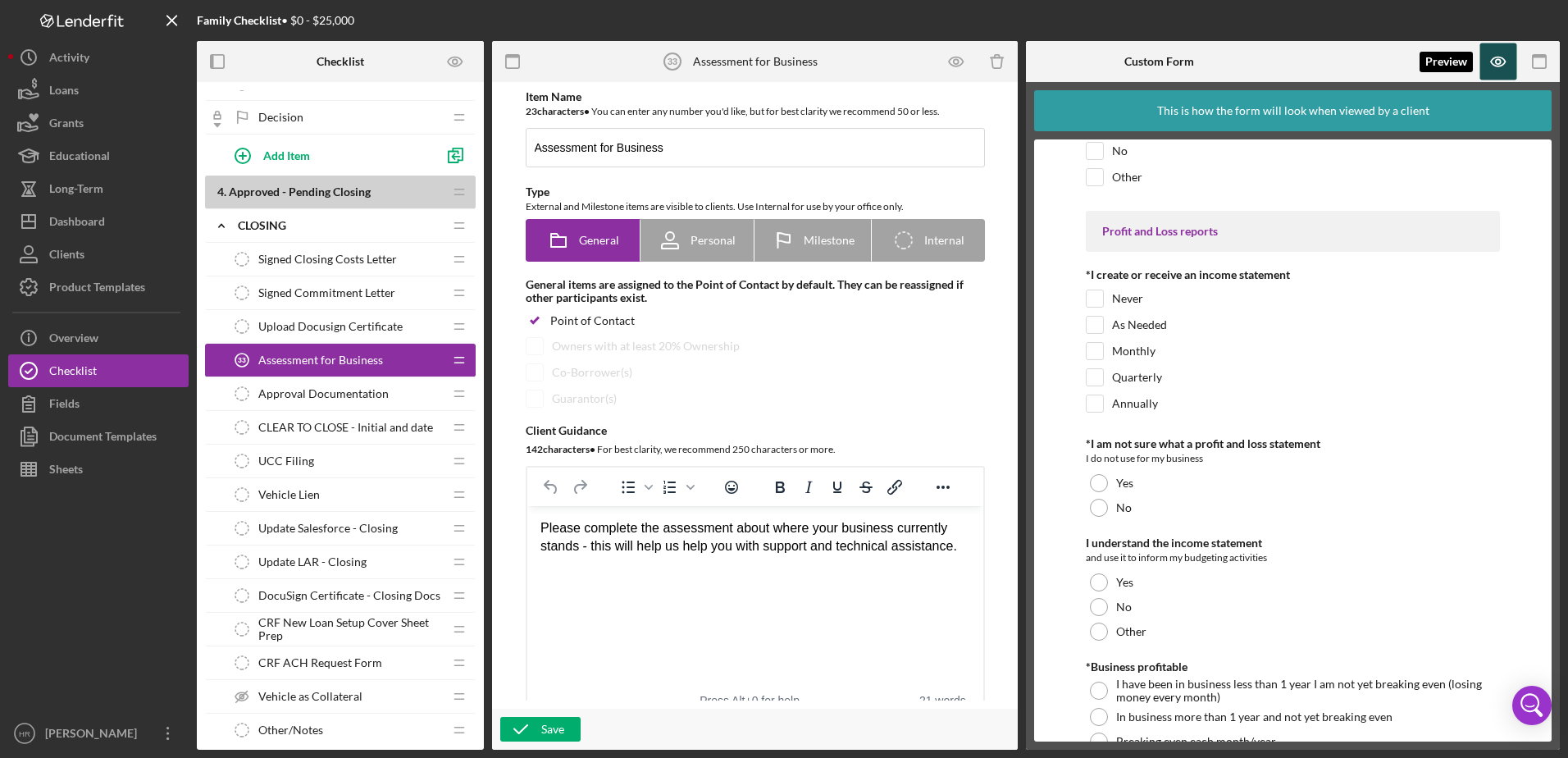
click at [1498, 62] on icon "button" at bounding box center [1498, 62] width 37 height 37
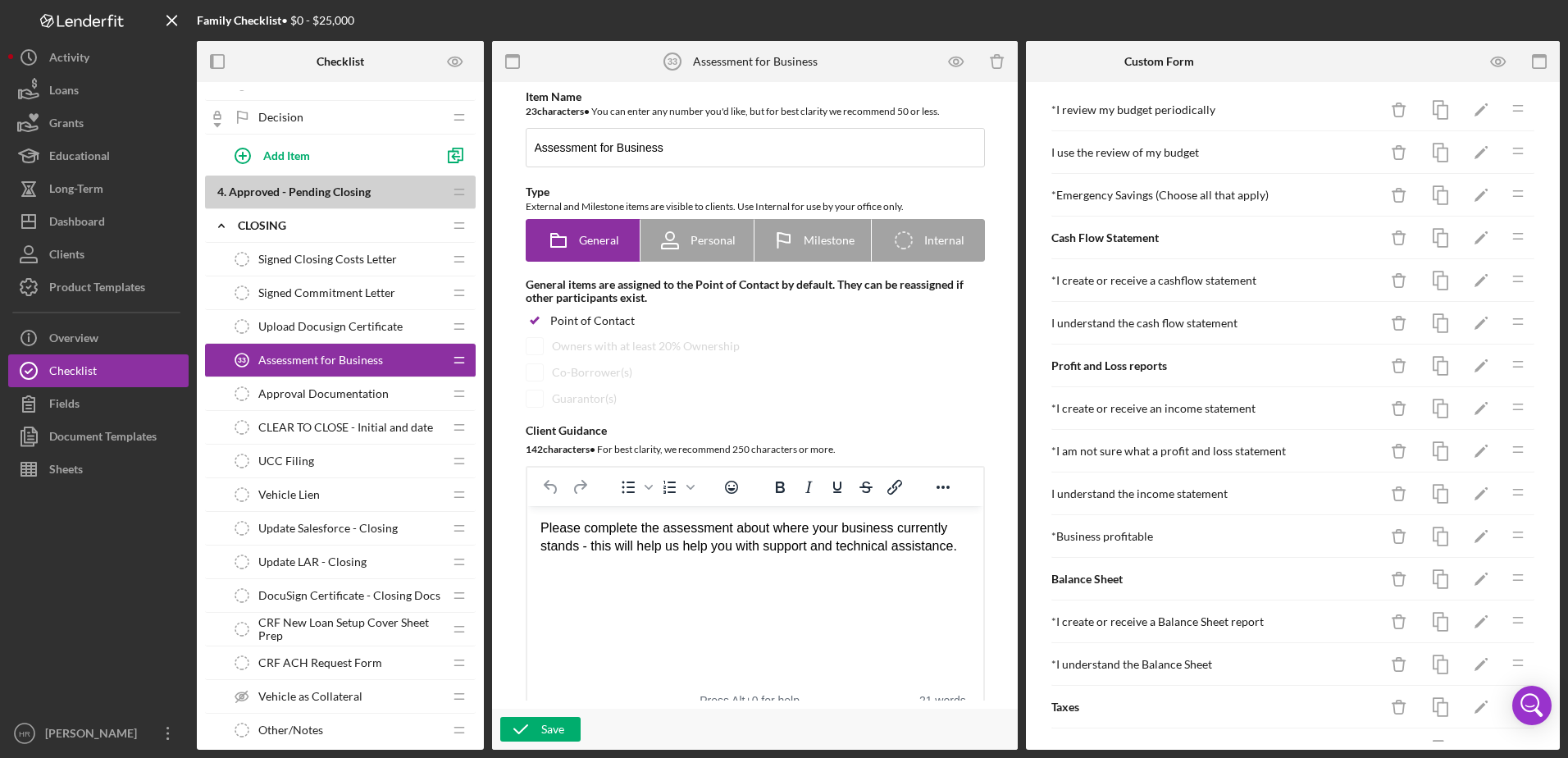
scroll to position [1512, 0]
click at [1507, 455] on icon "Icon/Drag" at bounding box center [1517, 448] width 33 height 33
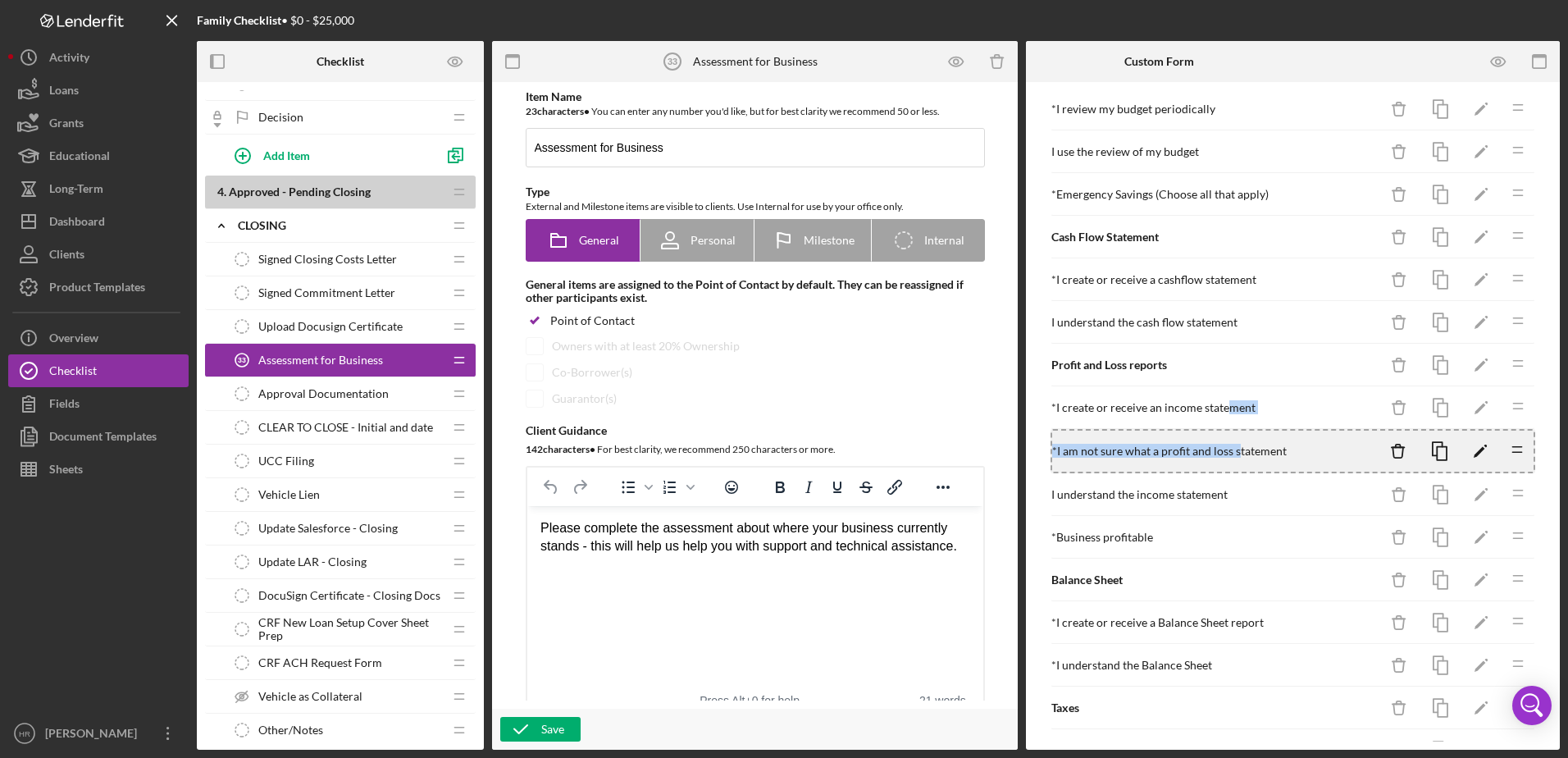
drag, startPoint x: 1236, startPoint y: 449, endPoint x: 1226, endPoint y: 420, distance: 30.7
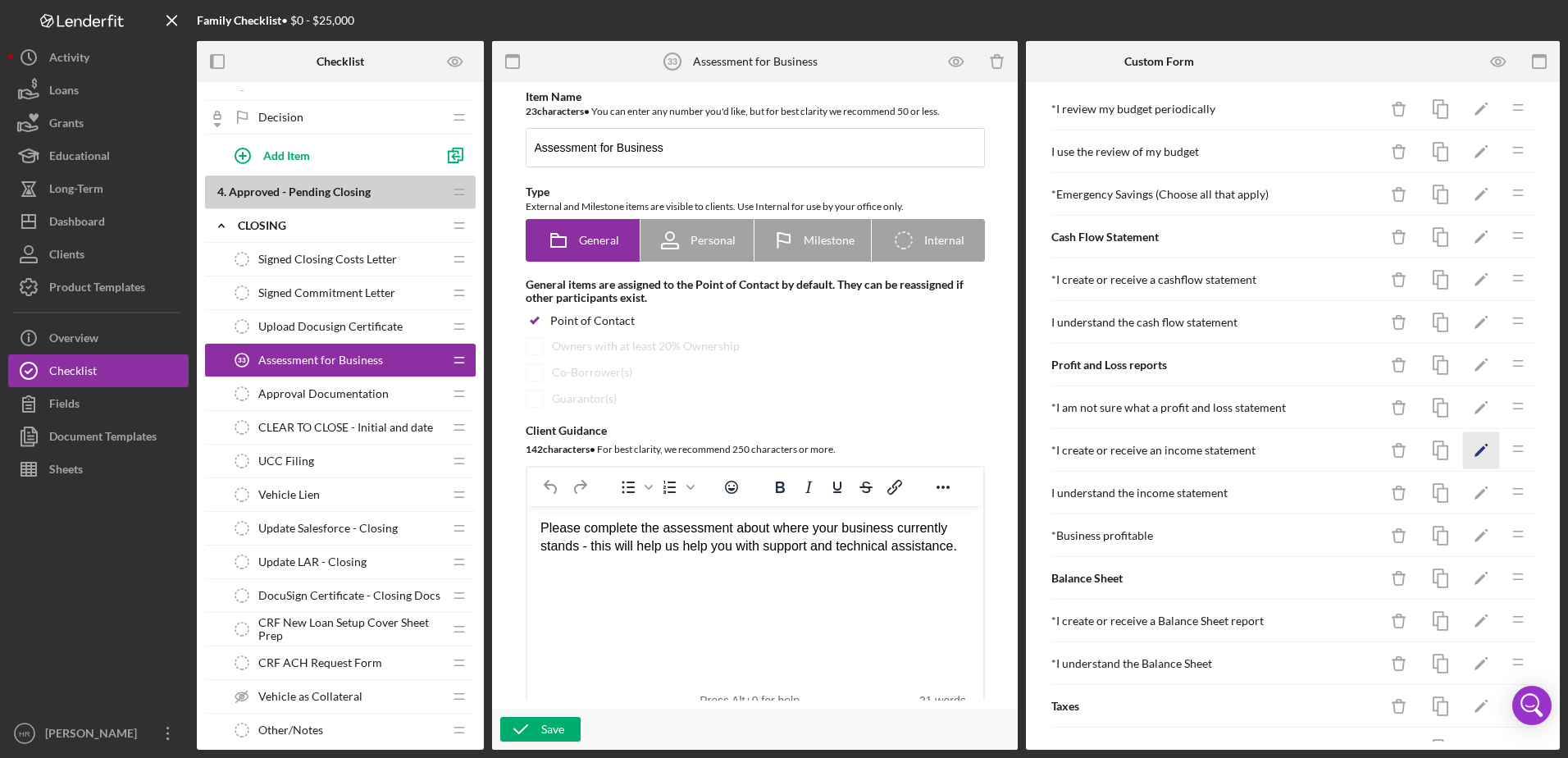
click at [1474, 448] on polygon "button" at bounding box center [1479, 451] width 11 height 11
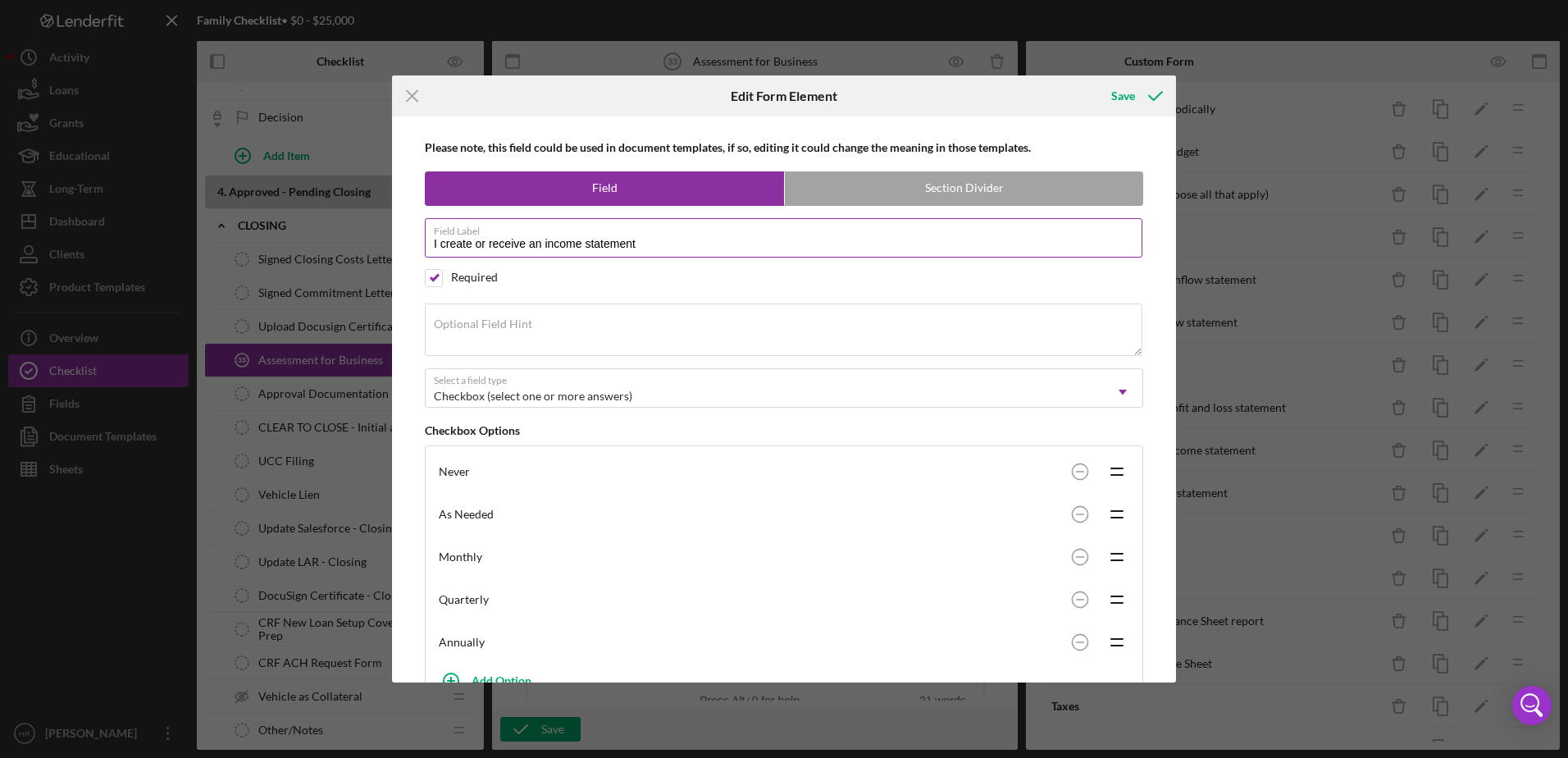
click at [695, 247] on input "I create or receive an income statement" at bounding box center [783, 238] width 717 height 40
type input "I create or receive a profit and loss statement"
click at [1117, 98] on div "Save" at bounding box center [1122, 95] width 24 height 33
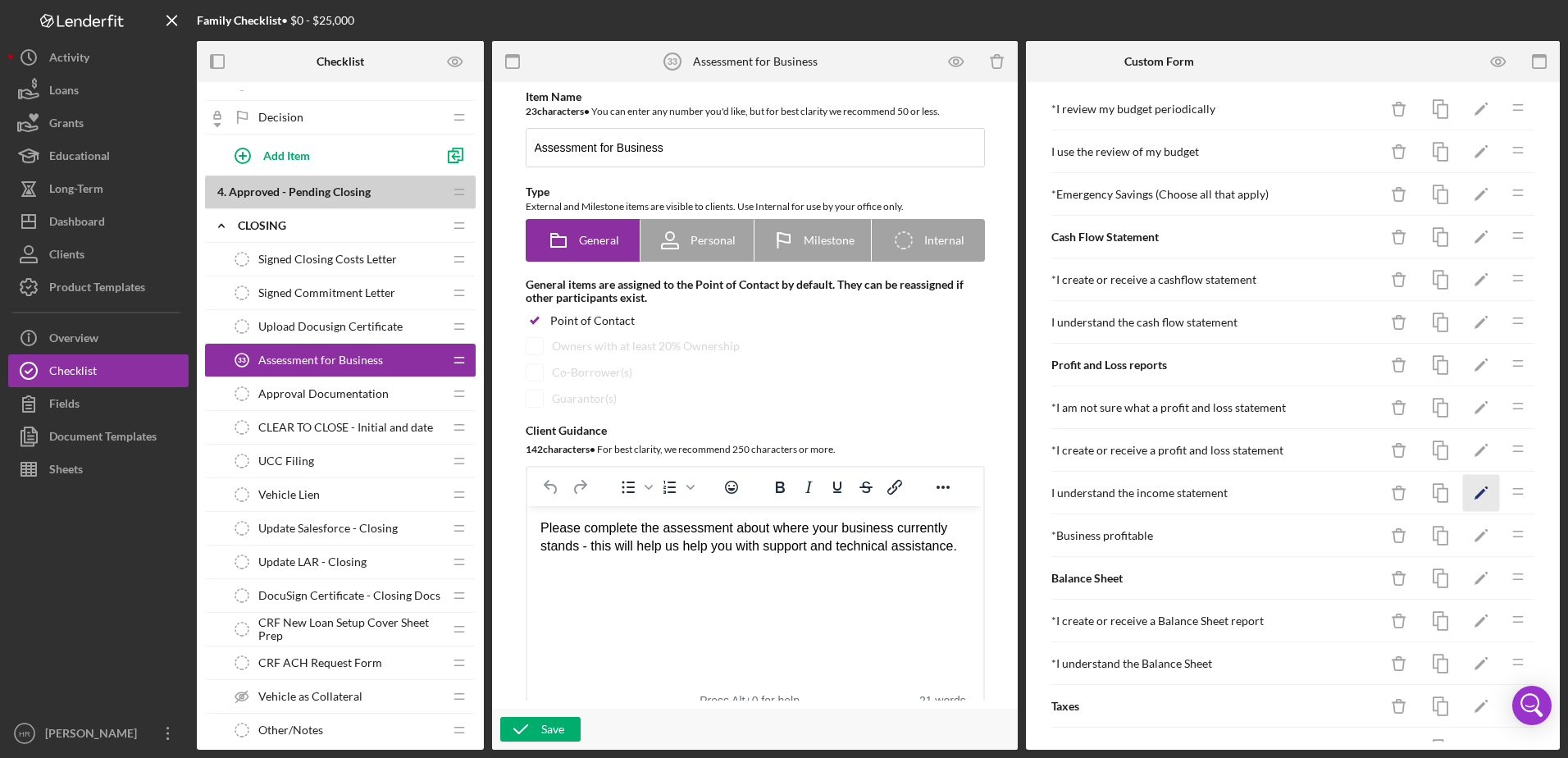
click at [1462, 496] on icon "Icon/Edit" at bounding box center [1481, 494] width 37 height 37
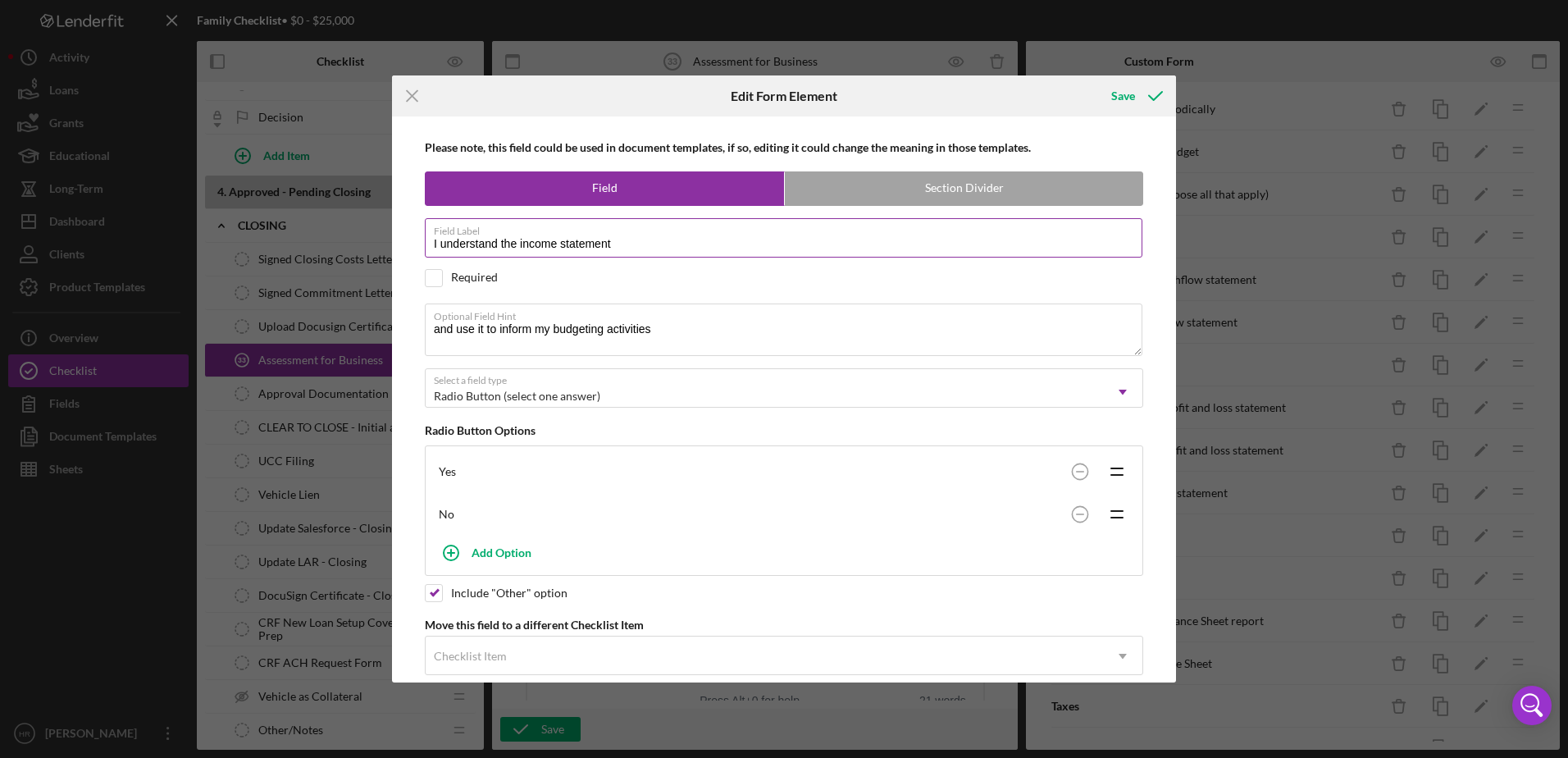
click at [655, 246] on input "I understand the income statement" at bounding box center [783, 238] width 717 height 40
type input "I understand a profit and loss statement"
click at [1128, 92] on div "Save" at bounding box center [1122, 95] width 24 height 33
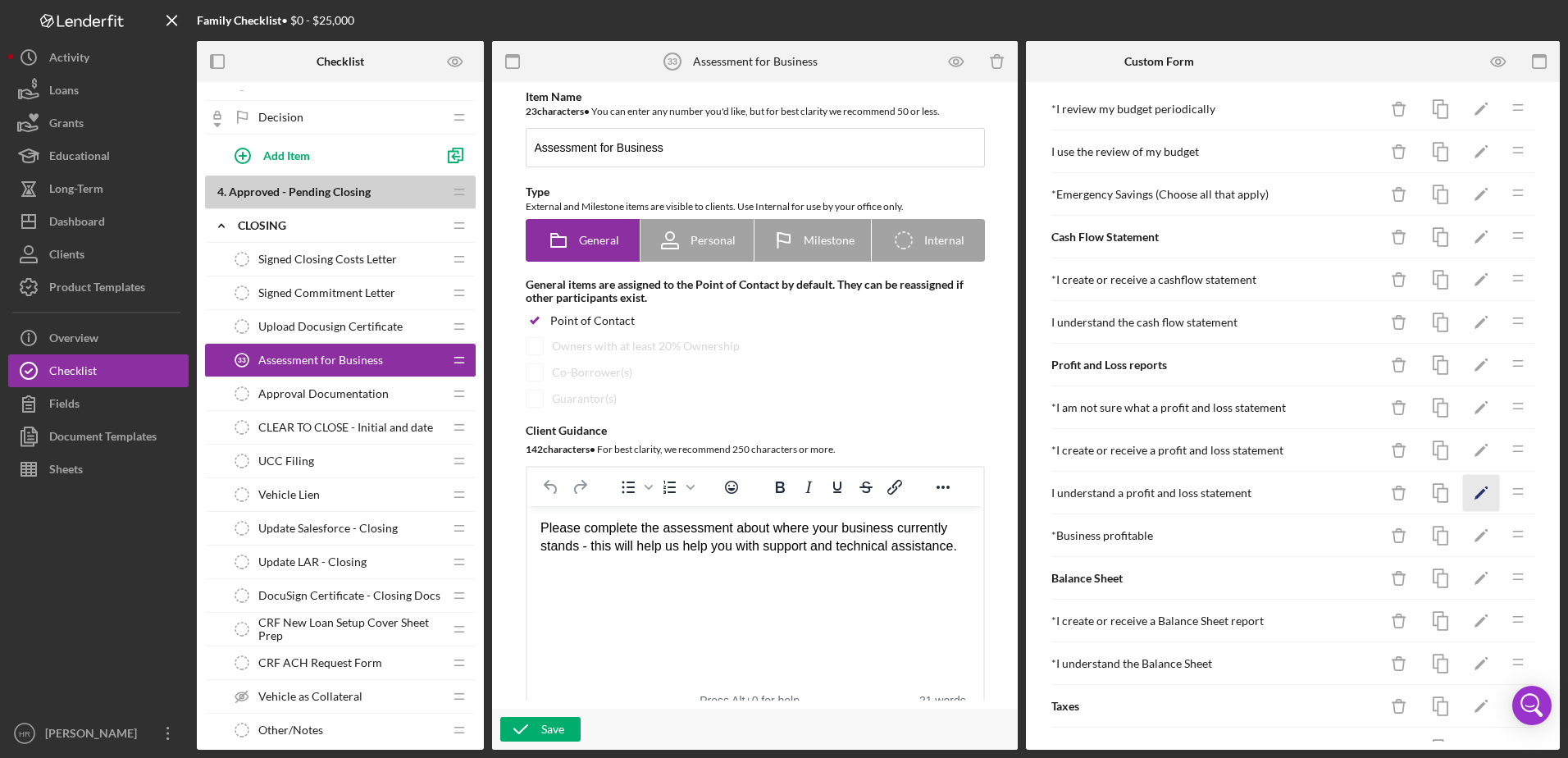
click at [1462, 490] on icon "Icon/Edit" at bounding box center [1481, 494] width 37 height 37
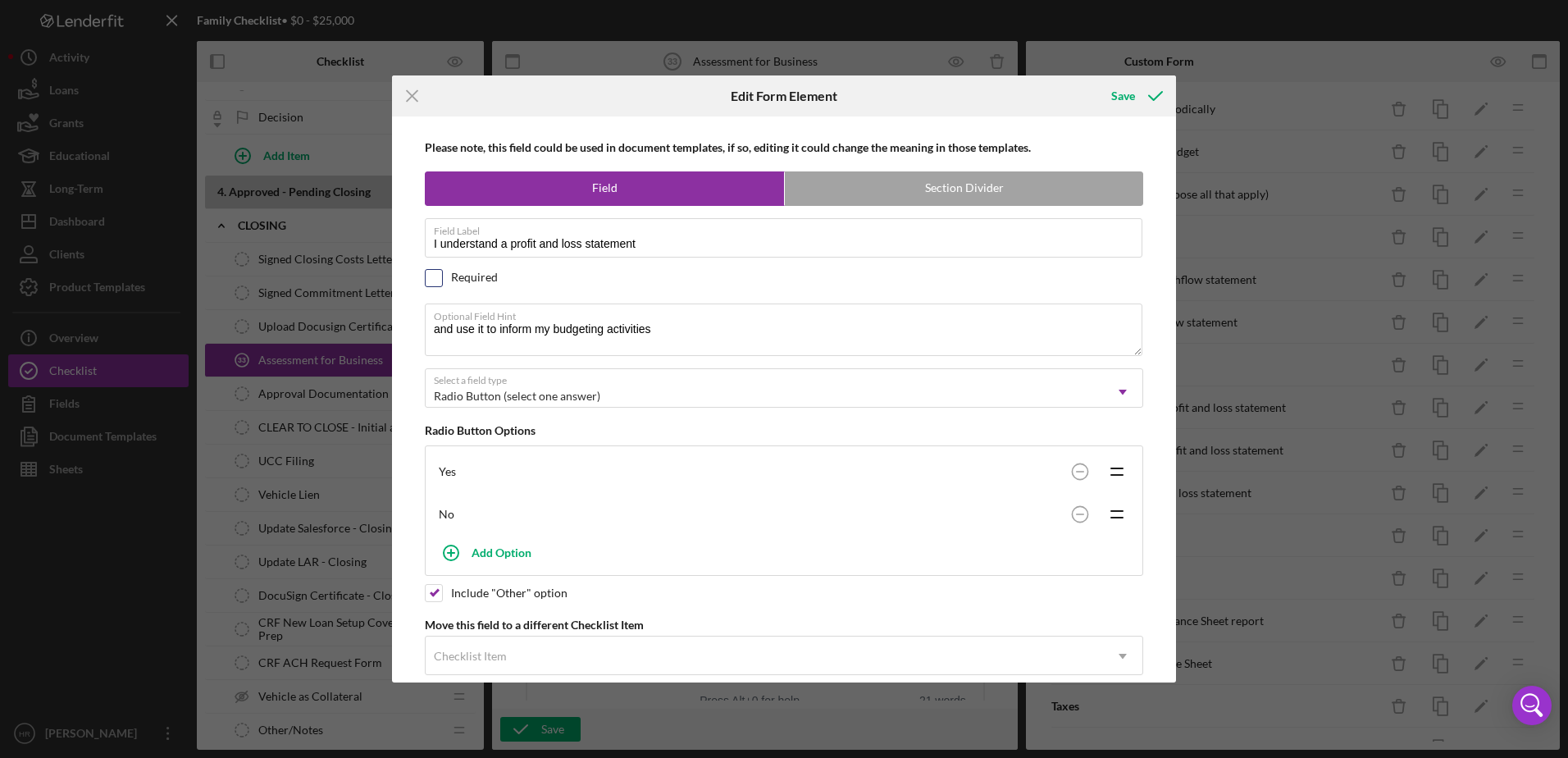
click at [432, 285] on input "checkbox" at bounding box center [433, 278] width 17 height 17
checkbox input "true"
click at [1114, 93] on div "Save" at bounding box center [1122, 95] width 24 height 33
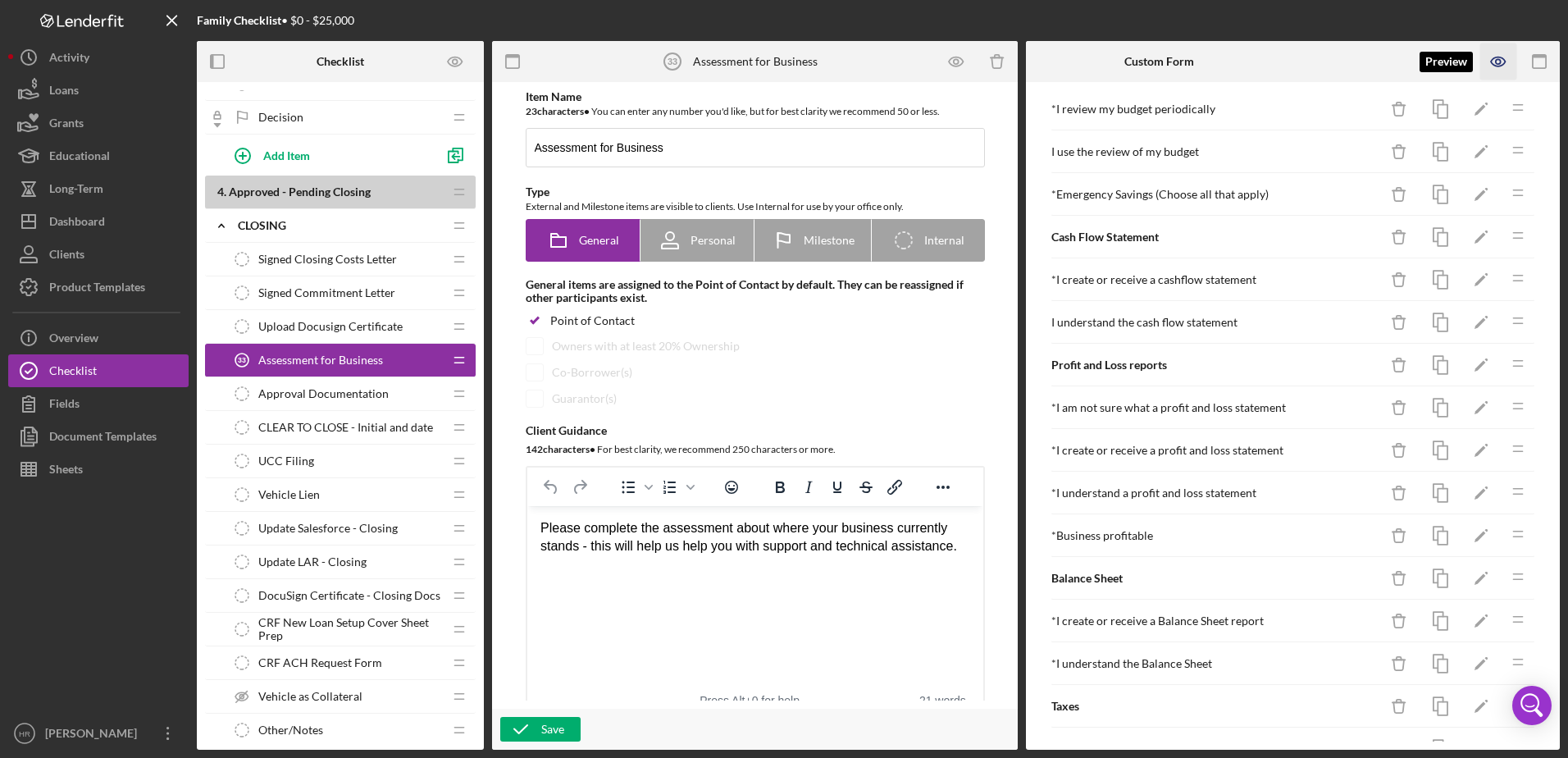
click at [1490, 56] on icon "button" at bounding box center [1498, 62] width 37 height 37
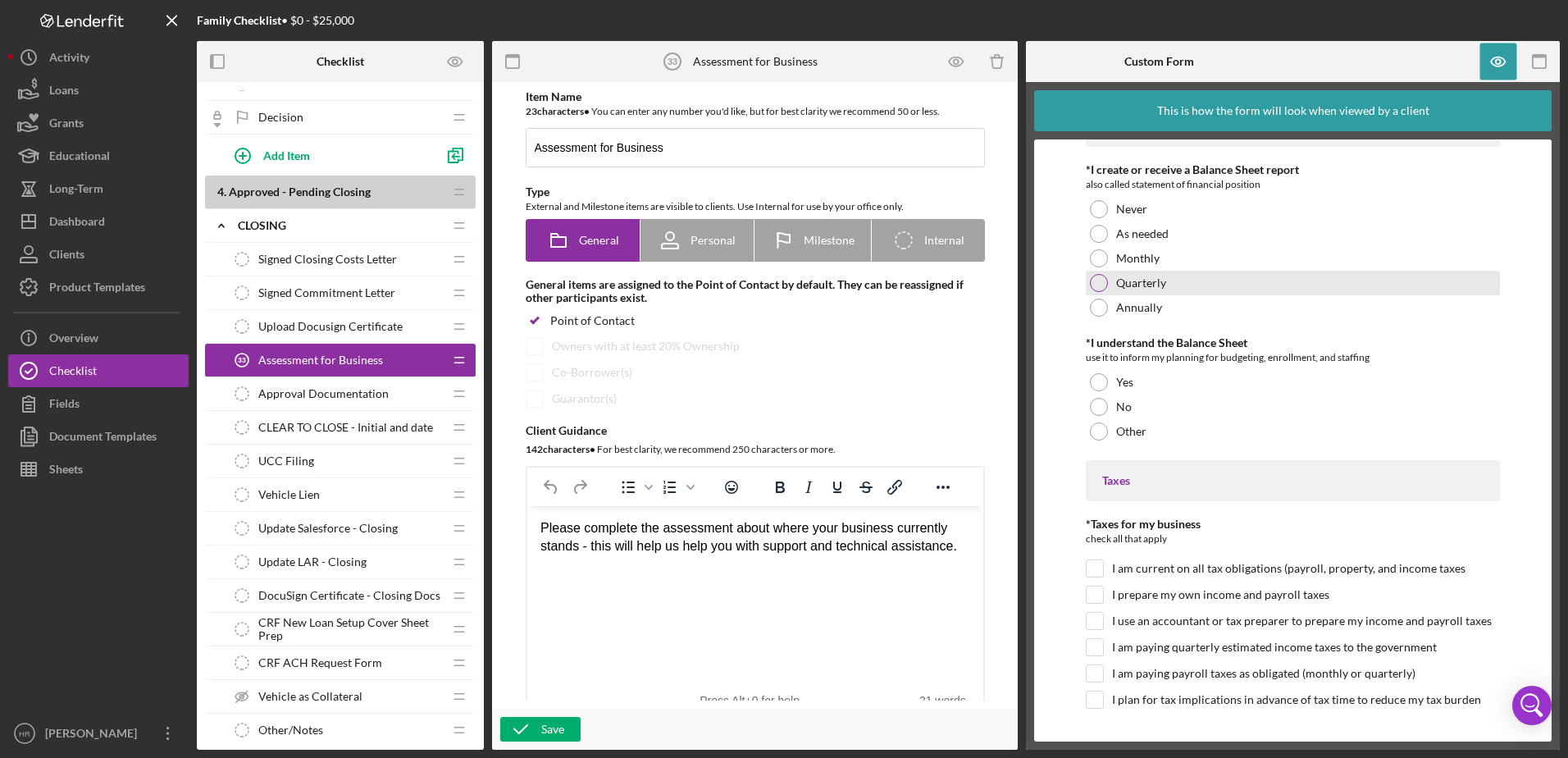
scroll to position [5496, 0]
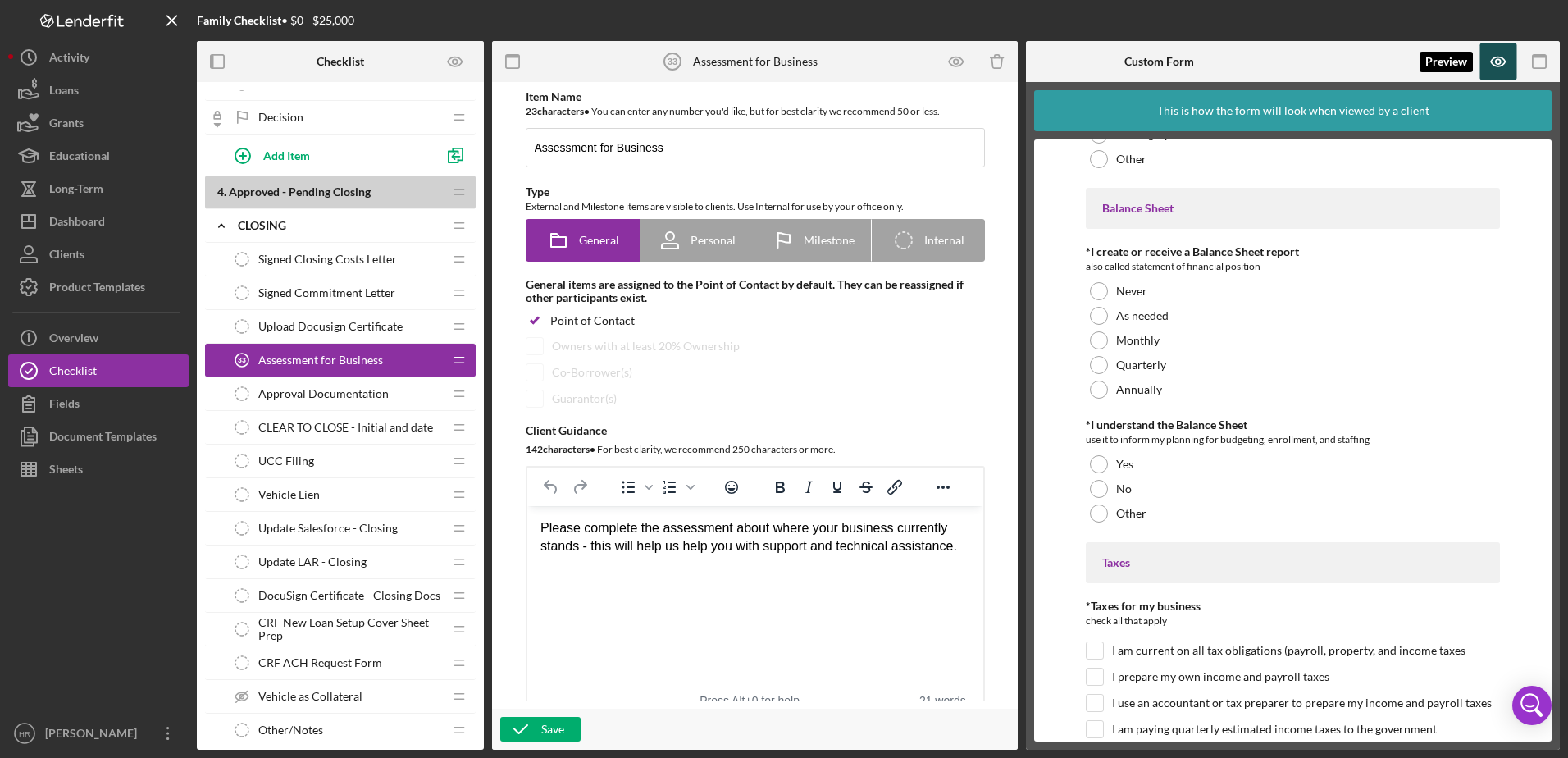
click at [1498, 67] on icon "button" at bounding box center [1498, 62] width 37 height 37
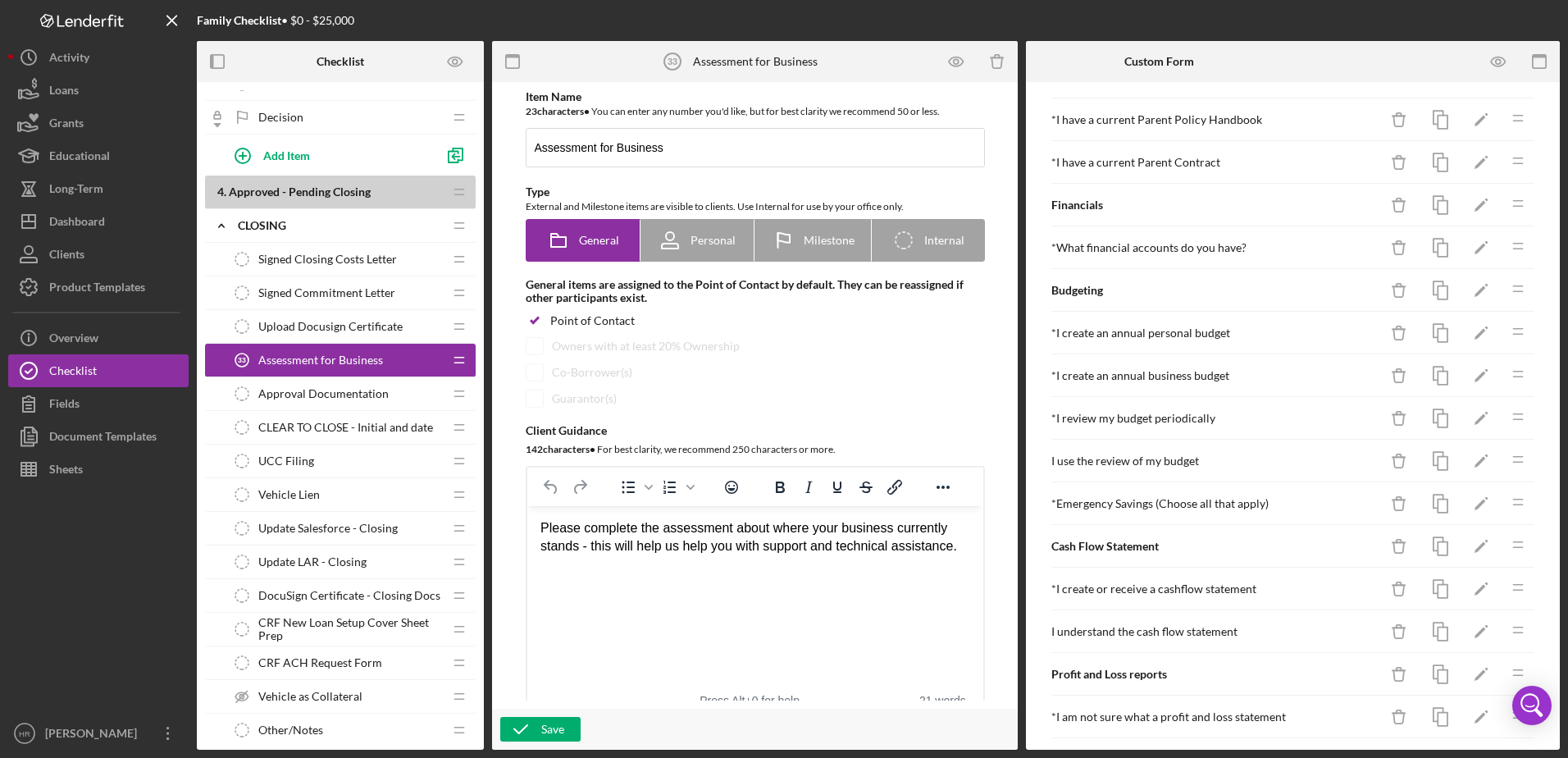
scroll to position [1594, 0]
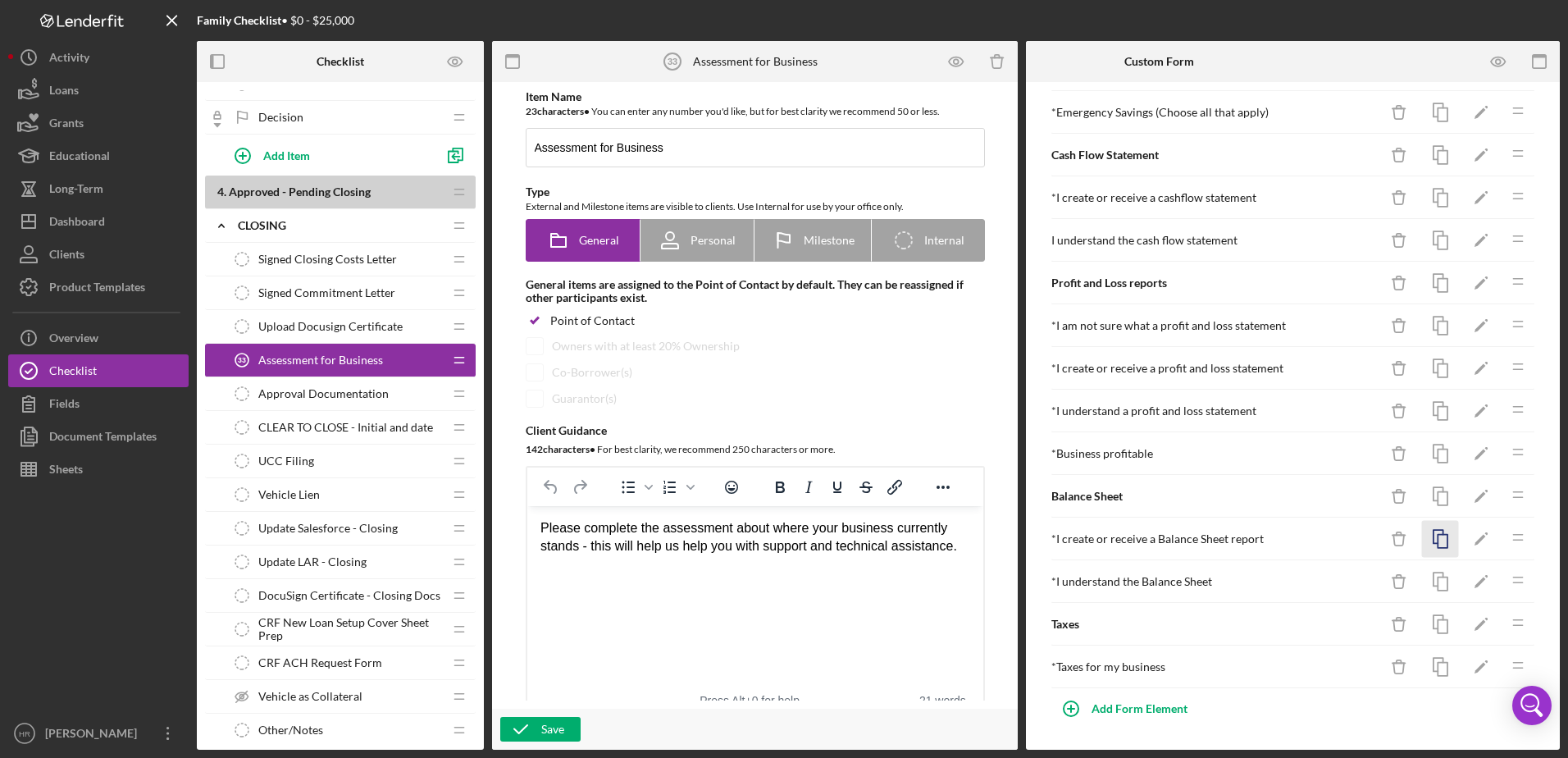
click at [1431, 539] on icon "button" at bounding box center [1440, 539] width 37 height 37
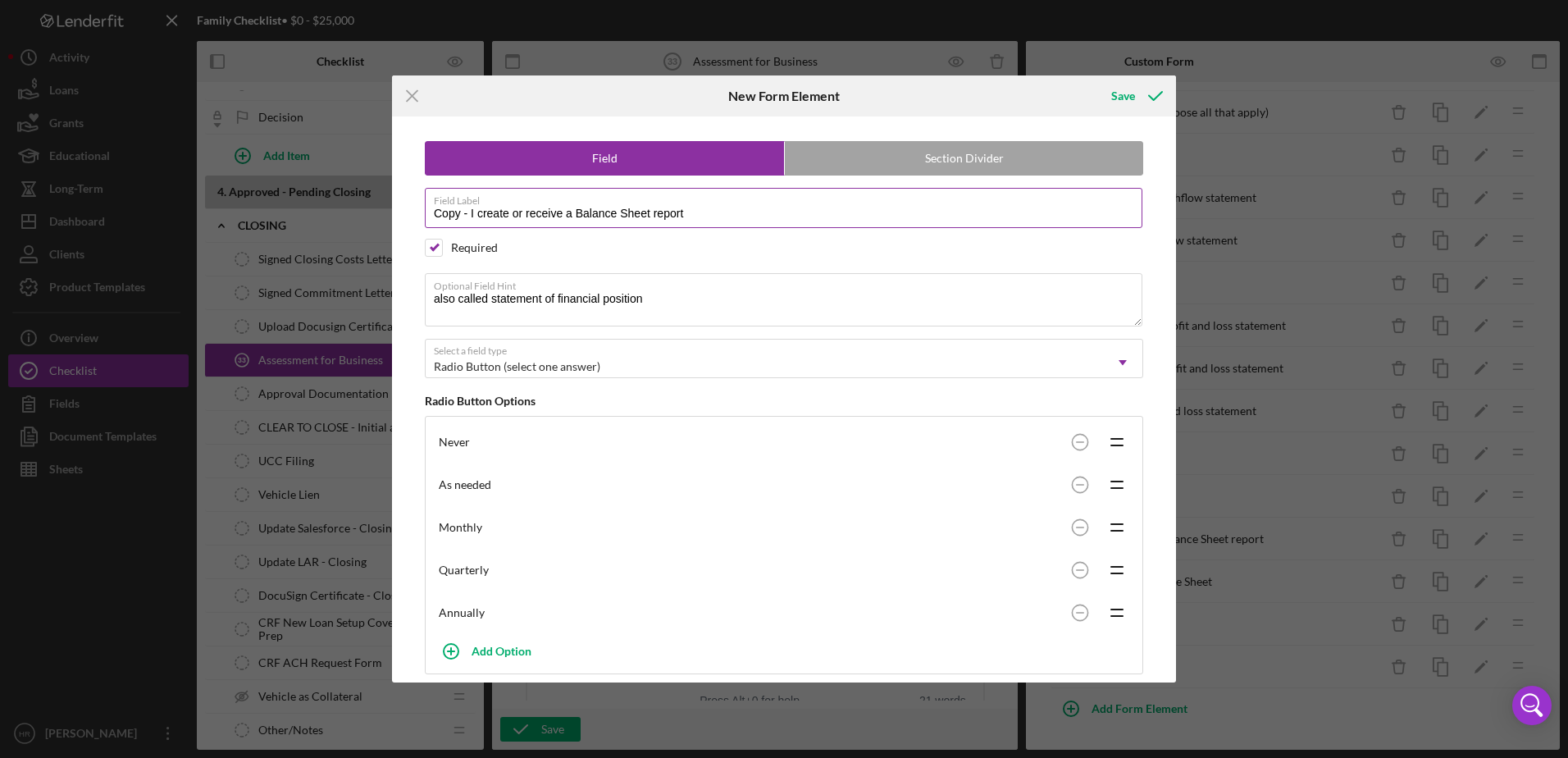
drag, startPoint x: 470, startPoint y: 212, endPoint x: 691, endPoint y: 219, distance: 221.1
click at [473, 213] on input "Copy - I create or receive a Balance Sheet report" at bounding box center [783, 207] width 717 height 40
click at [666, 207] on label "Field Label" at bounding box center [788, 197] width 708 height 18
click at [666, 207] on input "I create or receive a Balance Sheet report" at bounding box center [783, 207] width 717 height 40
type input "I am not sure what a balance sheet it"
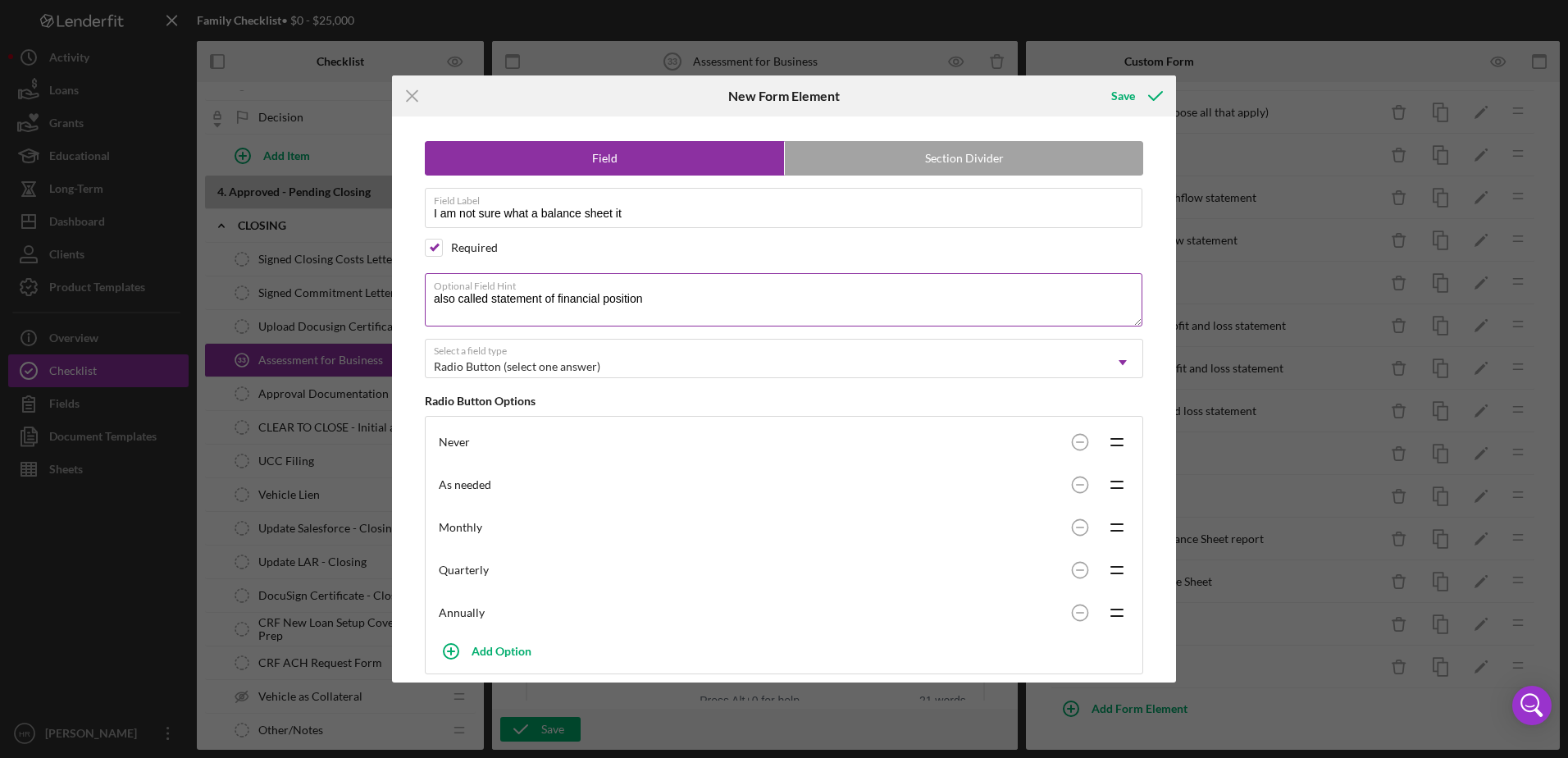
click at [661, 301] on textarea "also called statement of financial position" at bounding box center [783, 300] width 717 height 53
type textarea "a"
type textarea "and I do not use one for my business"
click at [655, 212] on input "I am not sure what a balance sheet it" at bounding box center [783, 207] width 717 height 40
type input "I am not sure what a balance sheet is"
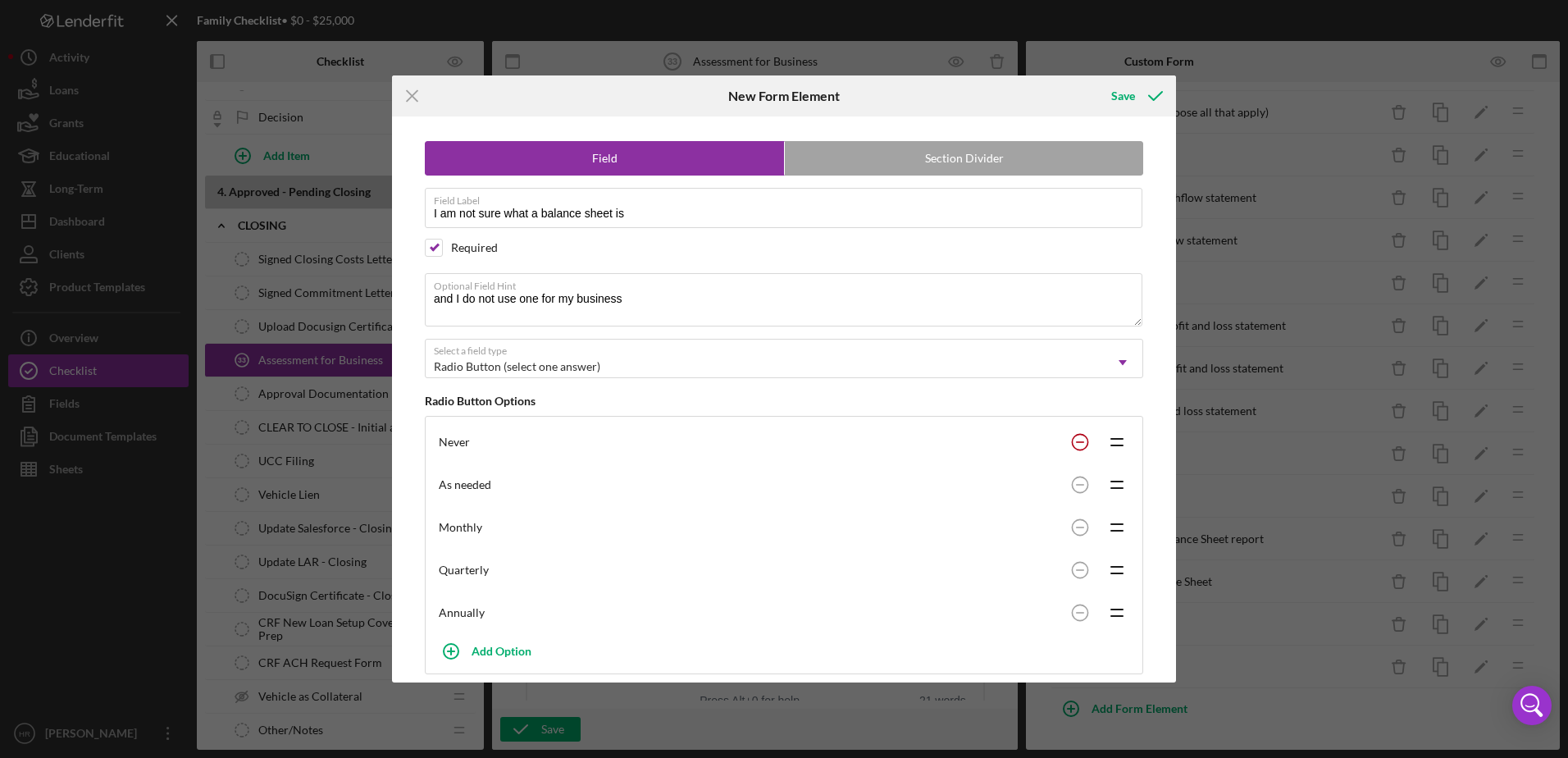
click at [1076, 439] on circle at bounding box center [1079, 442] width 16 height 16
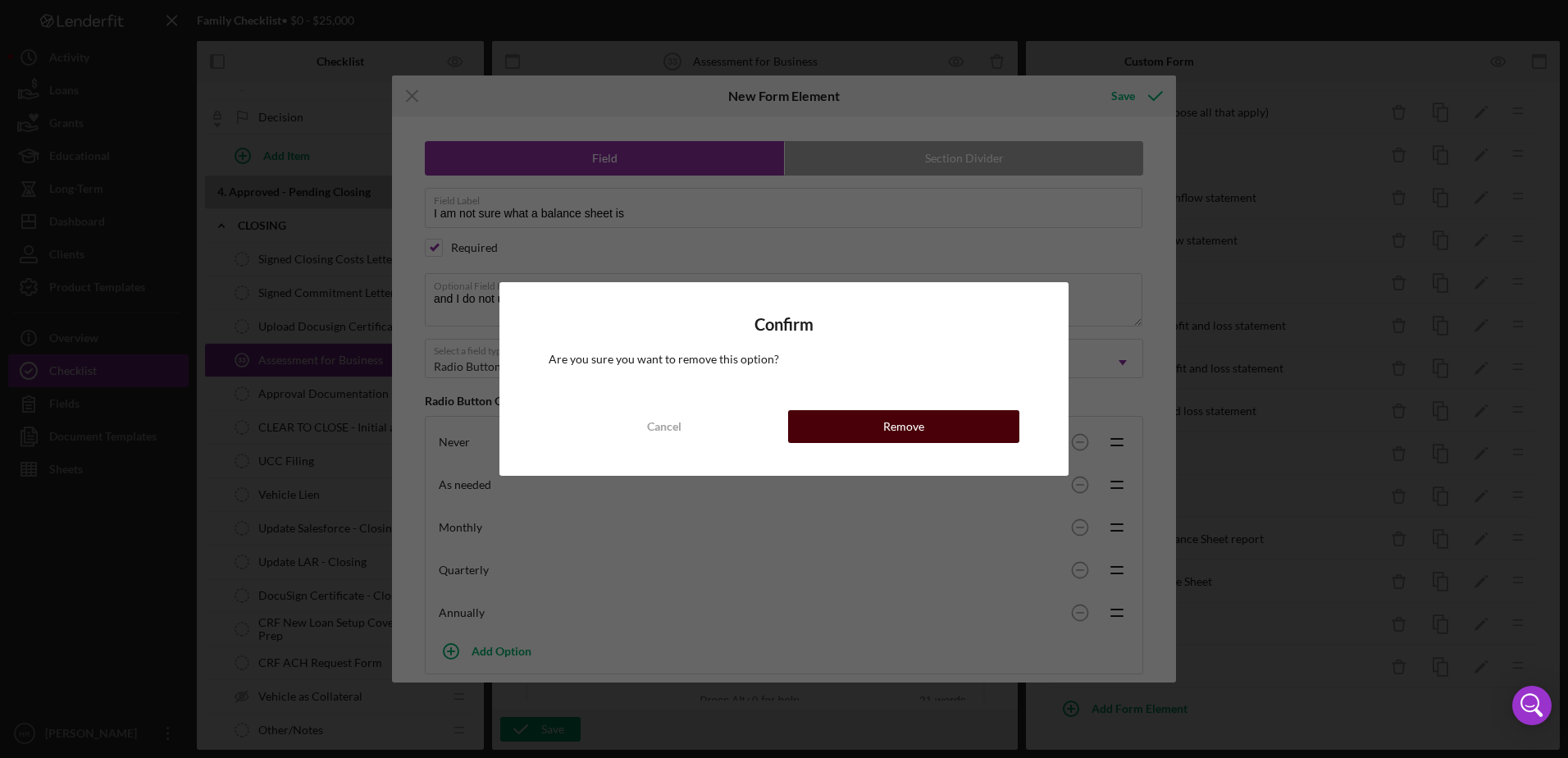
drag, startPoint x: 993, startPoint y: 410, endPoint x: 1051, endPoint y: 435, distance: 63.2
click at [993, 411] on button "Remove" at bounding box center [903, 426] width 231 height 33
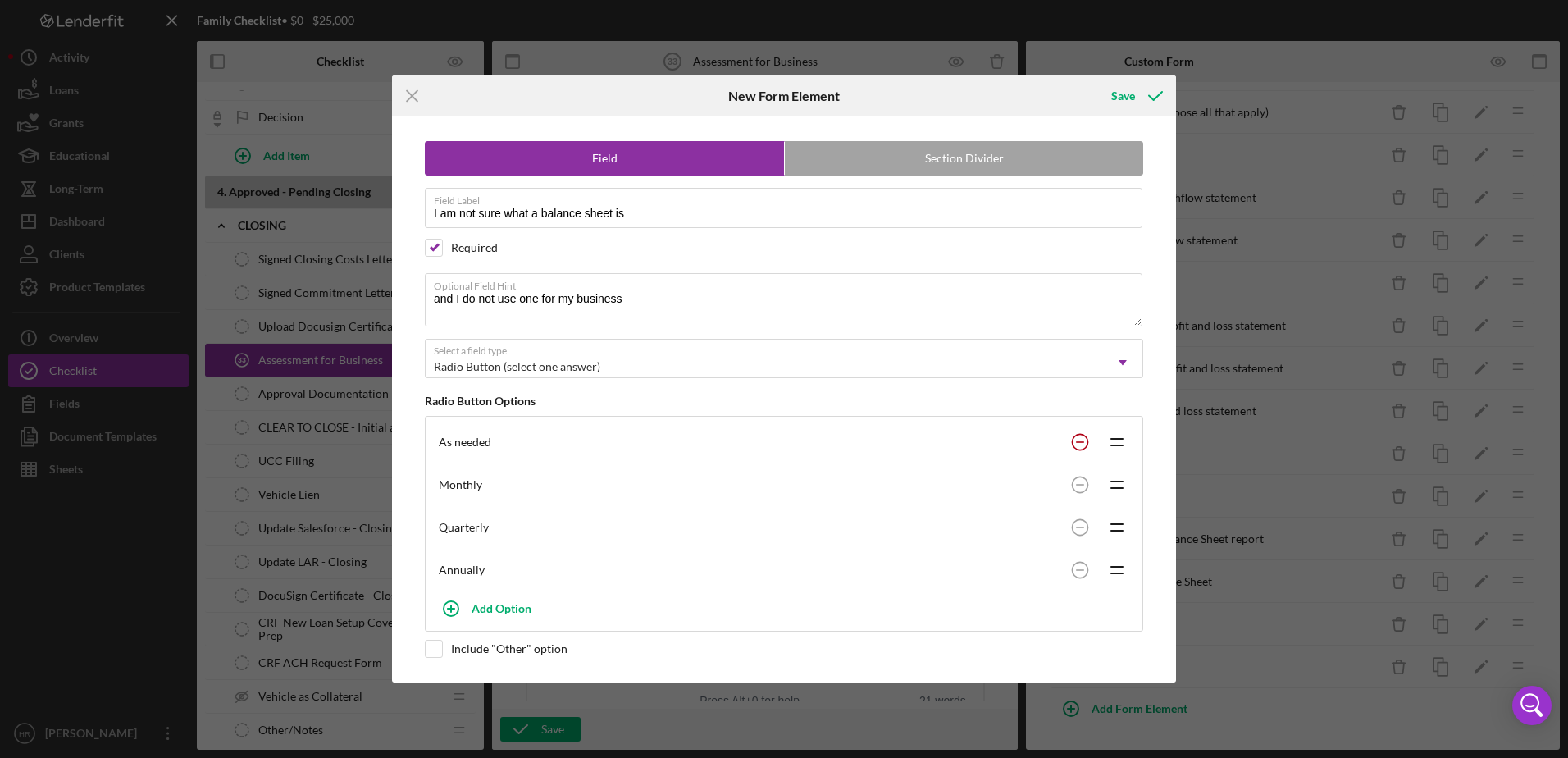
click at [1074, 442] on circle at bounding box center [1079, 442] width 16 height 16
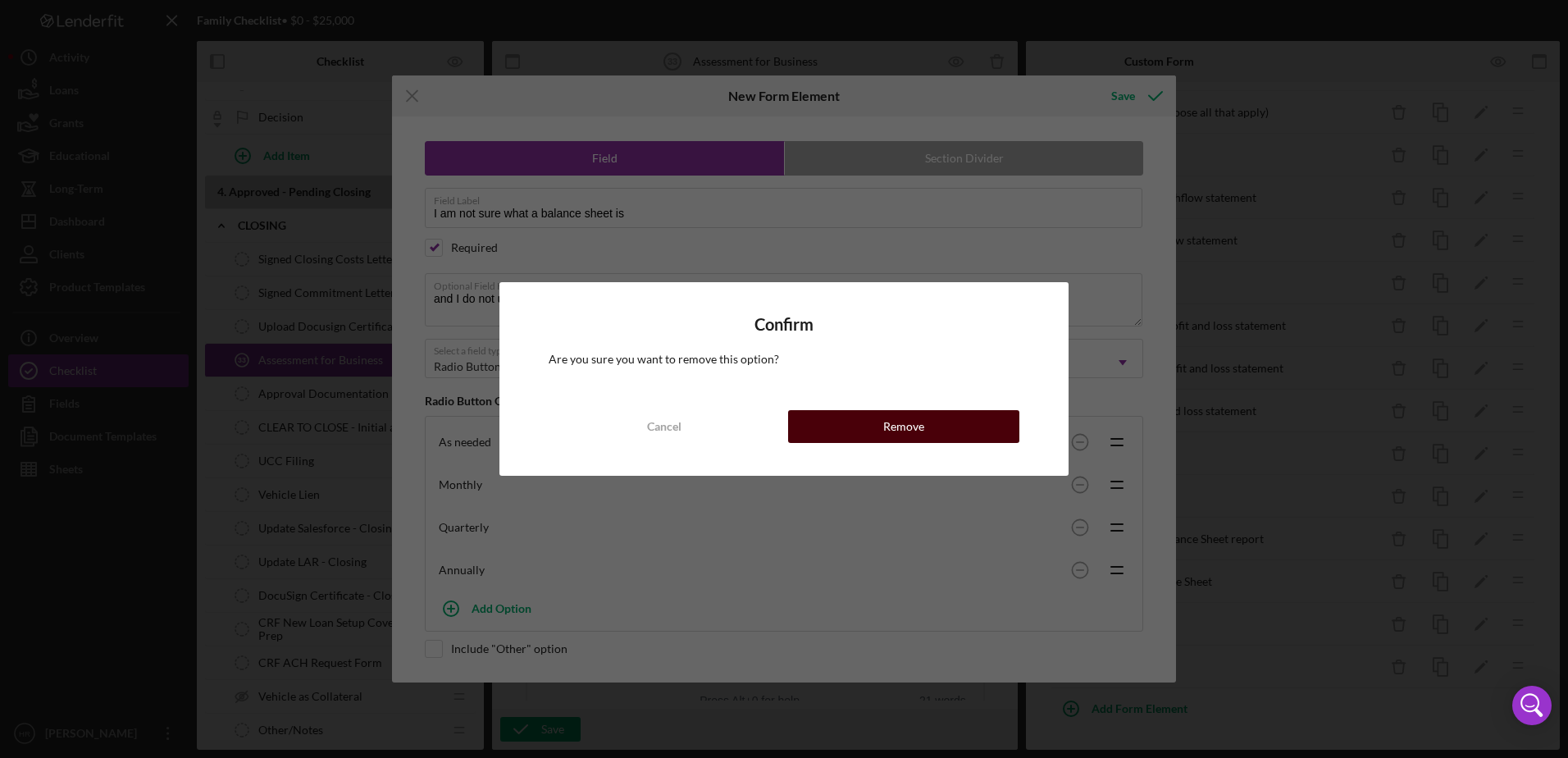
click at [939, 414] on button "Remove" at bounding box center [903, 426] width 231 height 33
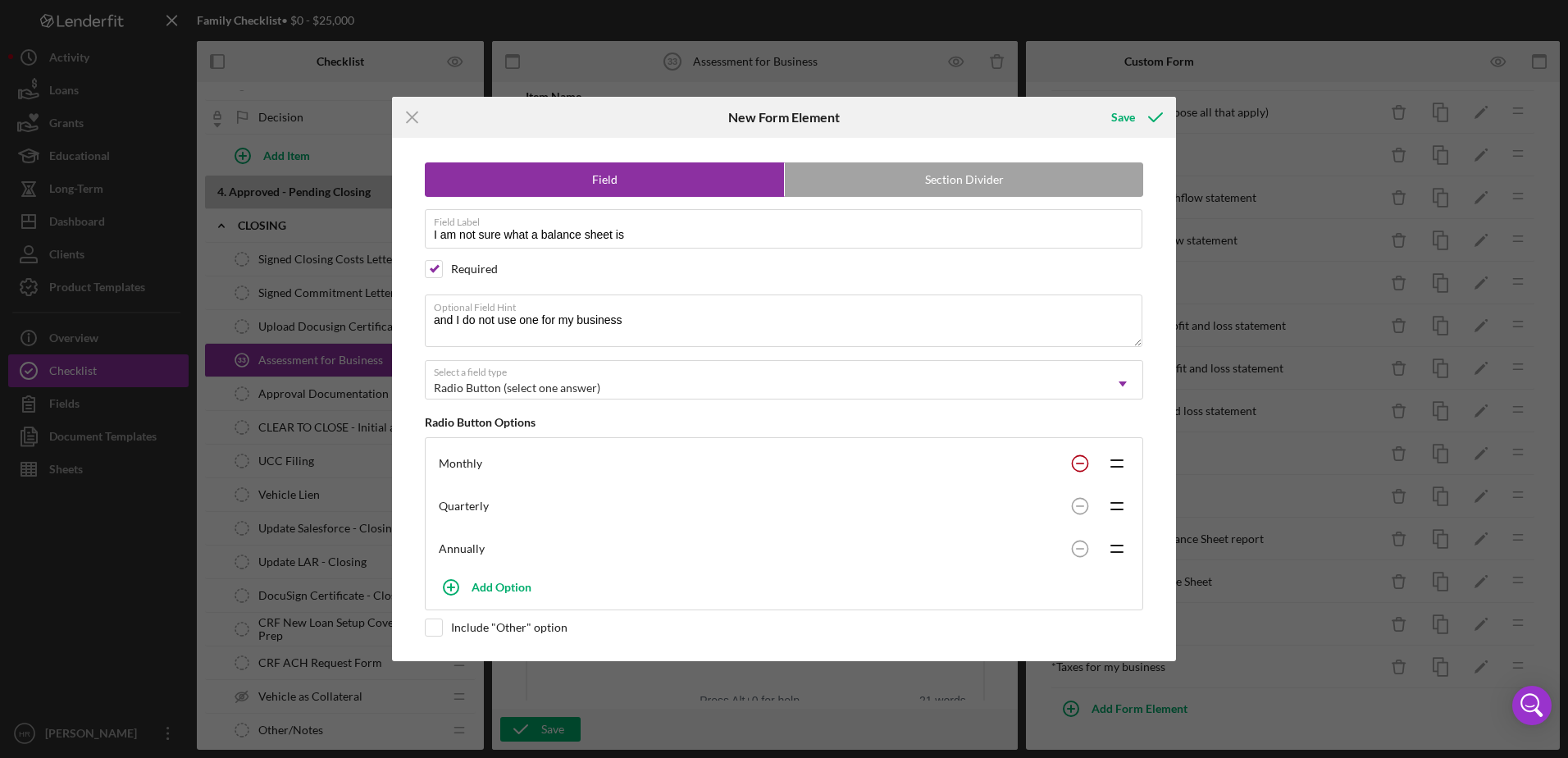
click at [1068, 463] on icon at bounding box center [1079, 463] width 33 height 33
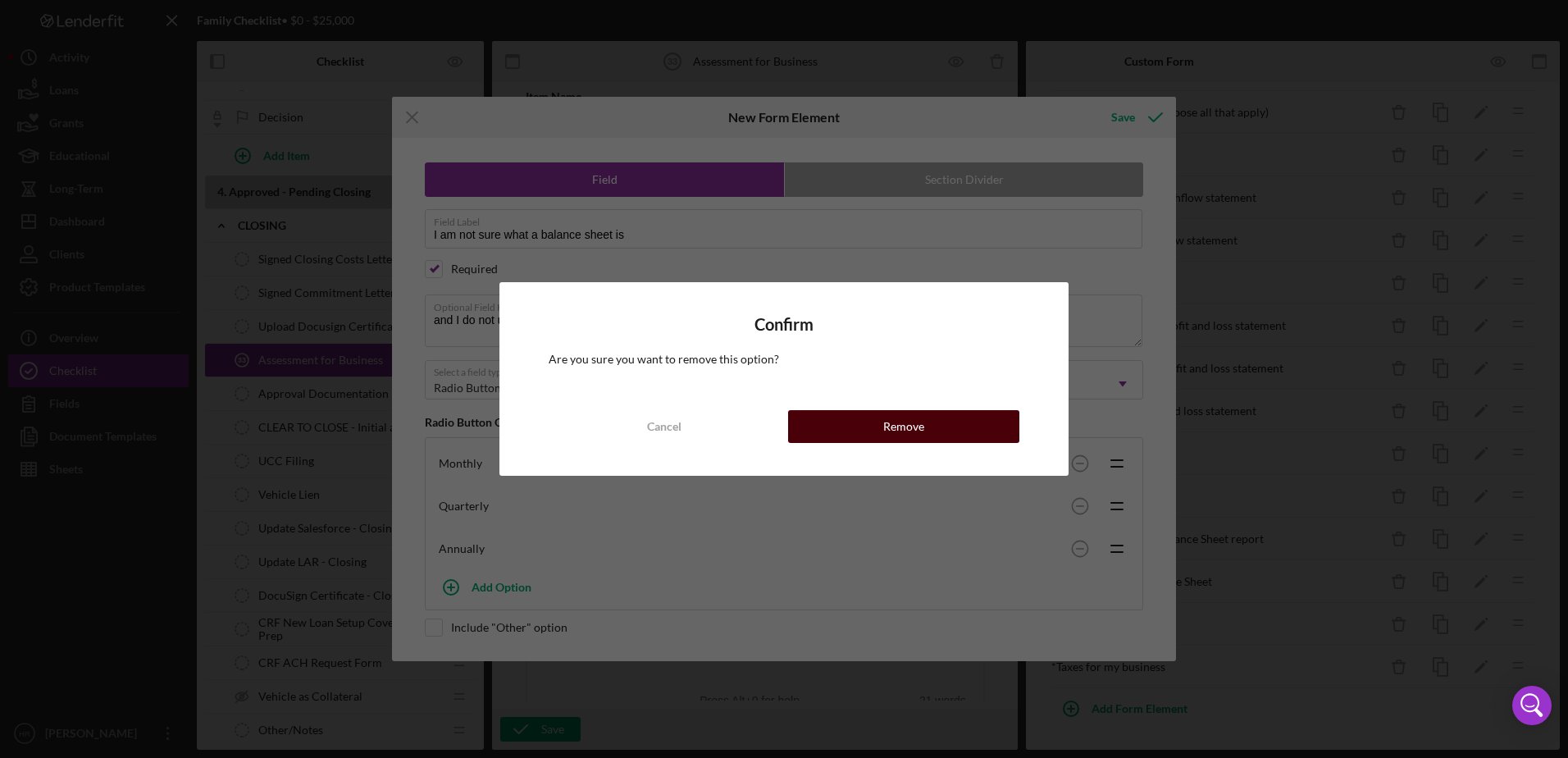
click at [987, 422] on button "Remove" at bounding box center [903, 426] width 231 height 33
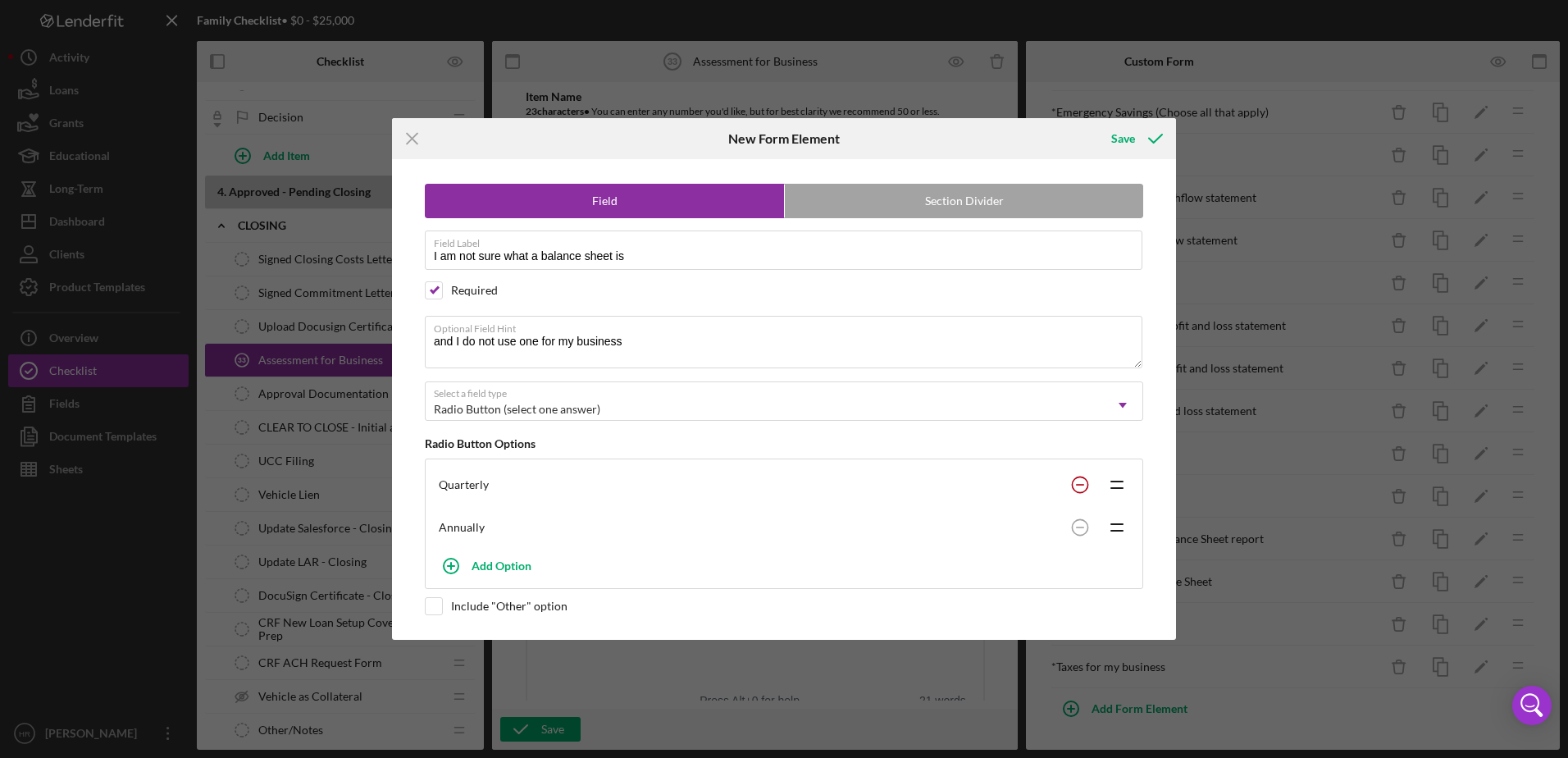
click at [1074, 487] on circle at bounding box center [1079, 485] width 16 height 16
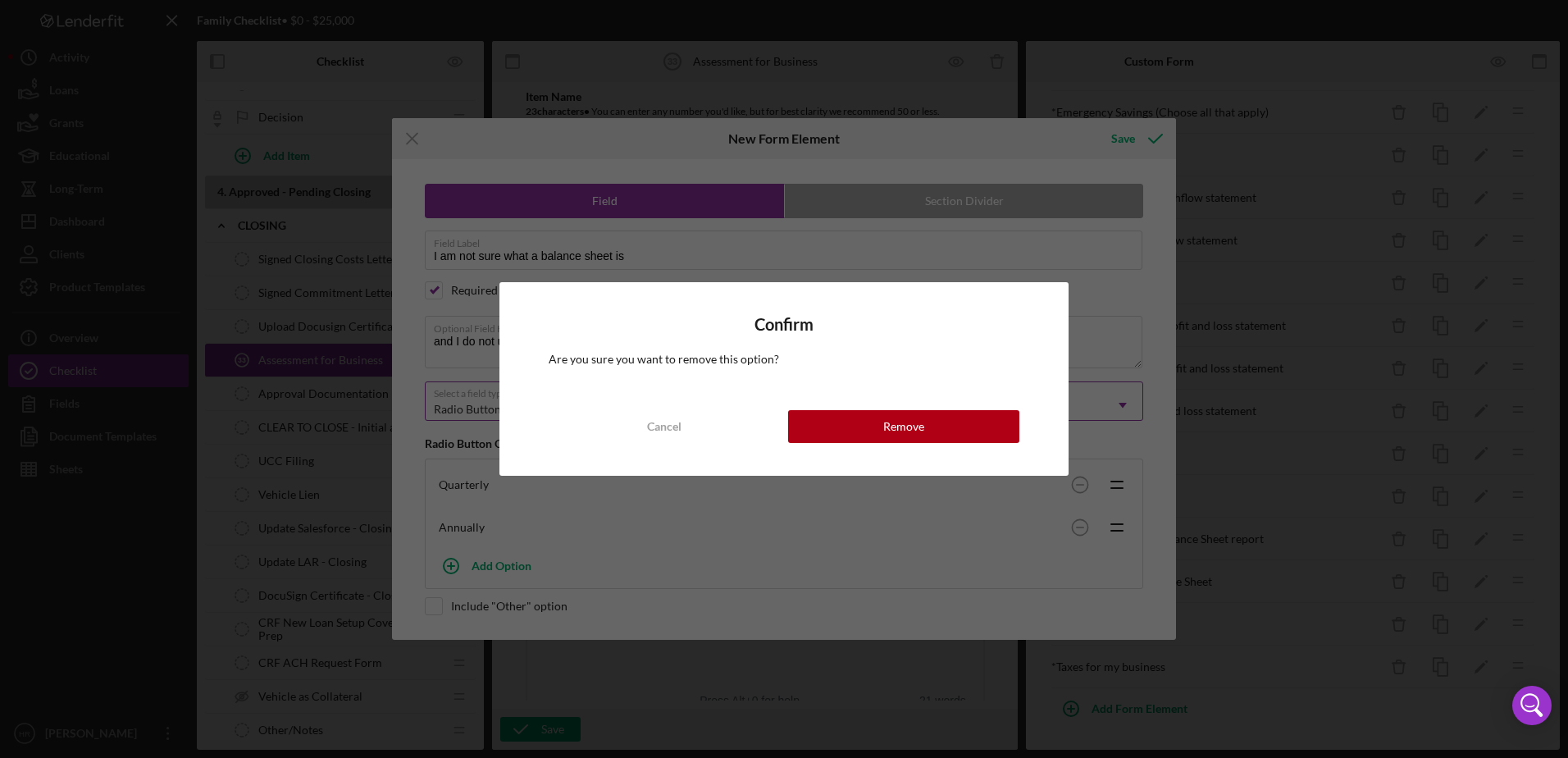
click at [869, 422] on button "Remove" at bounding box center [903, 426] width 231 height 33
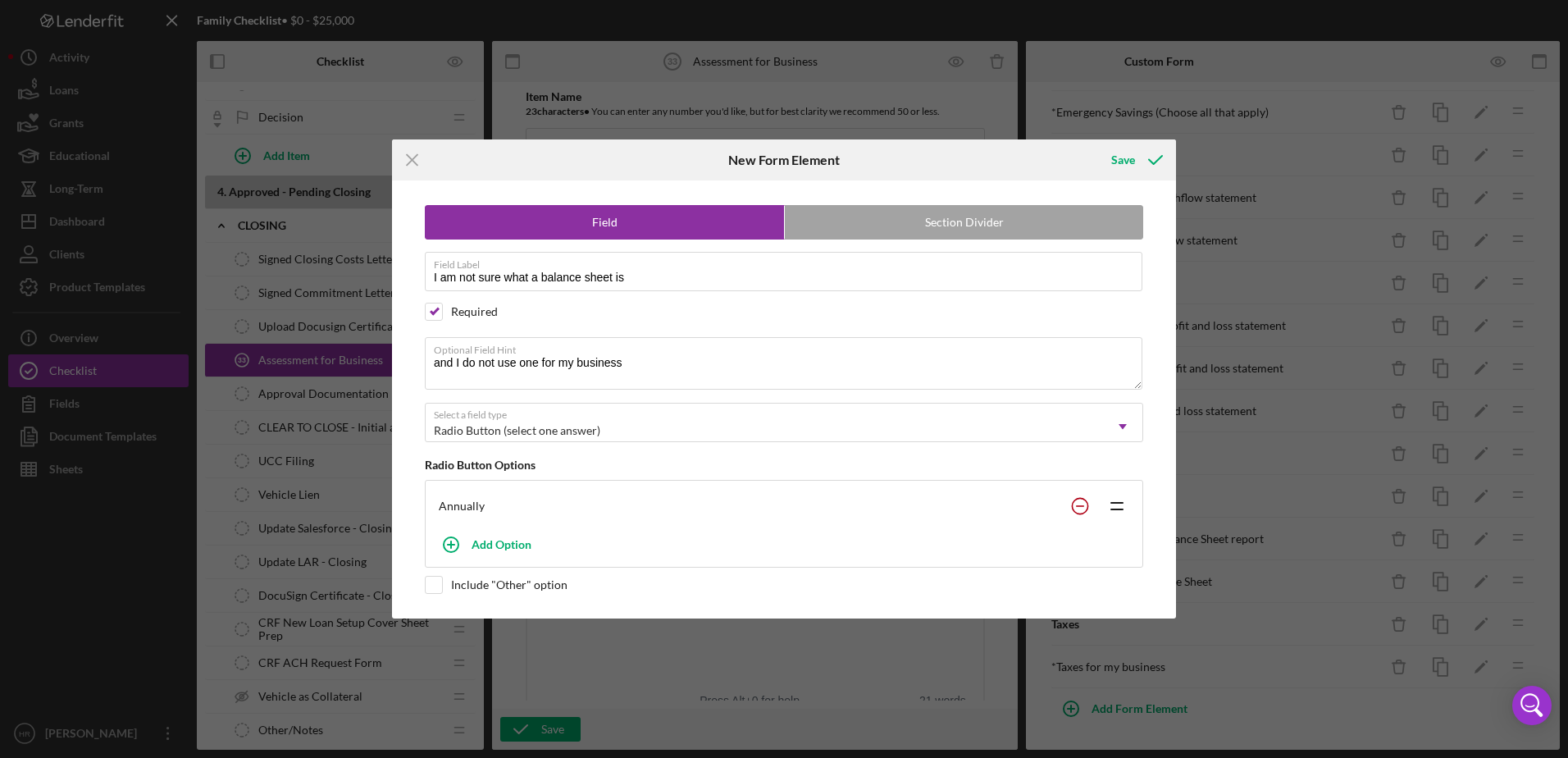
click at [1077, 506] on rect at bounding box center [1079, 506] width 8 height 2
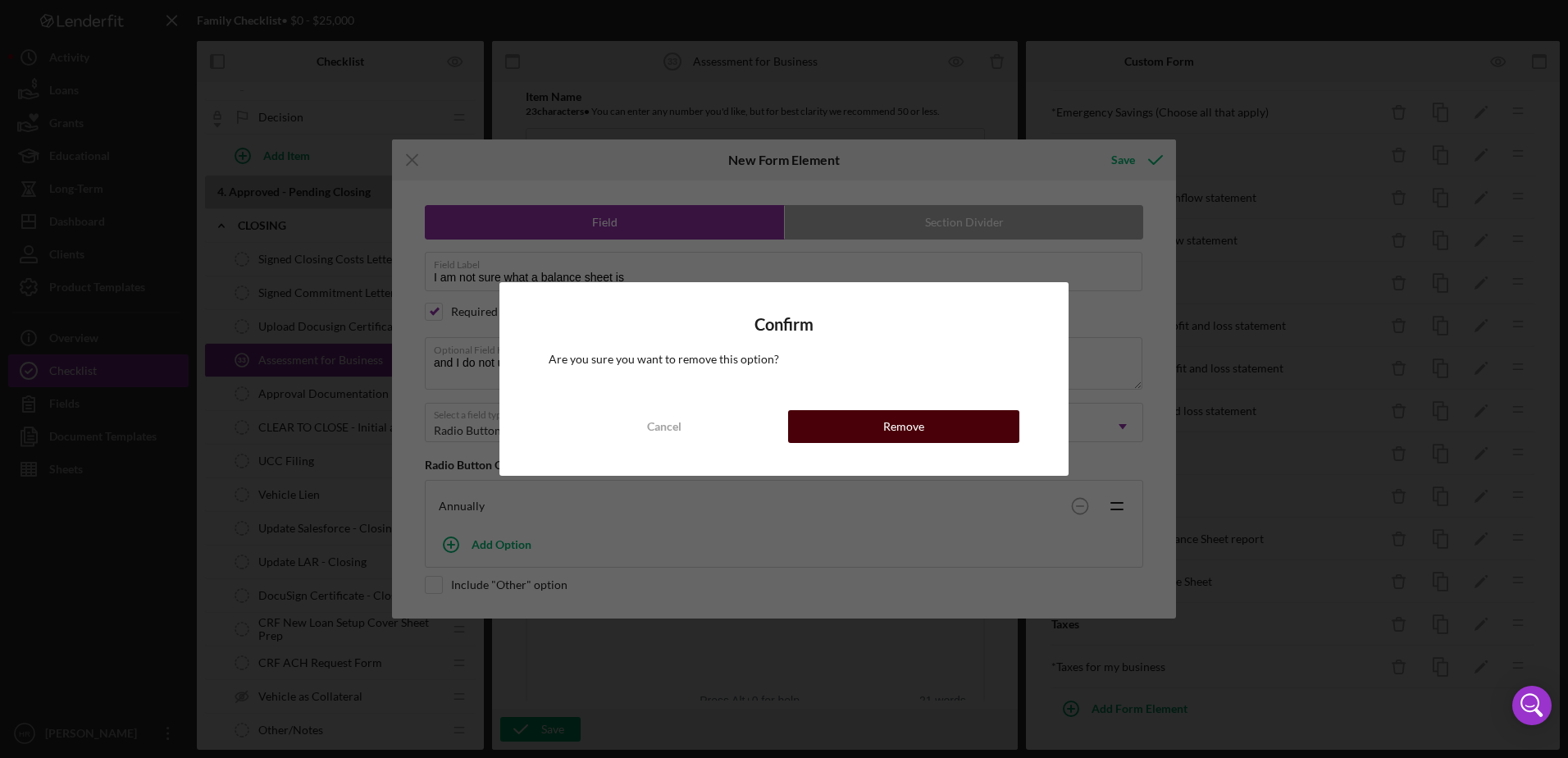
click at [963, 417] on button "Remove" at bounding box center [903, 426] width 231 height 33
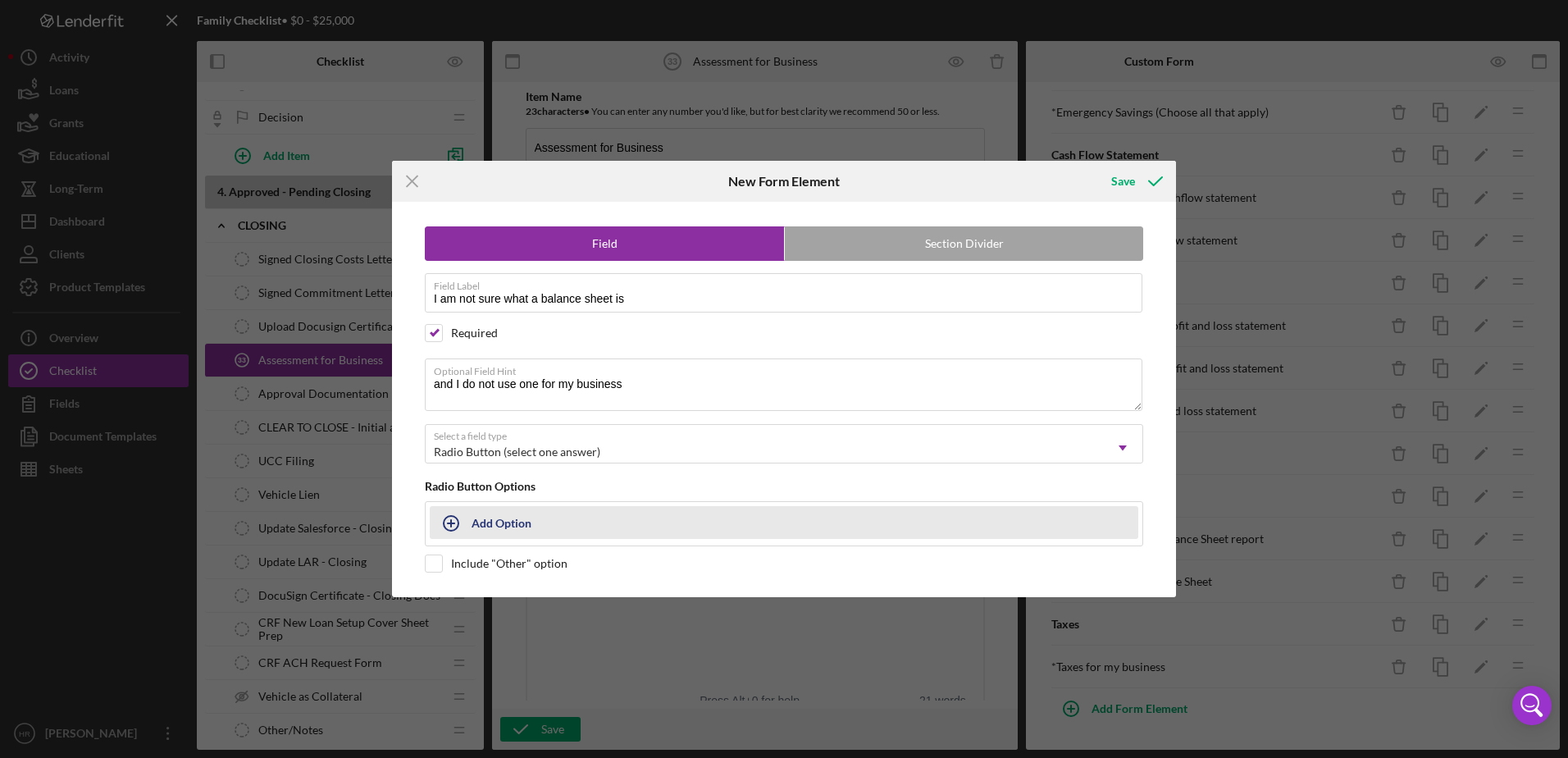
click at [496, 524] on div "Add Option" at bounding box center [501, 522] width 60 height 31
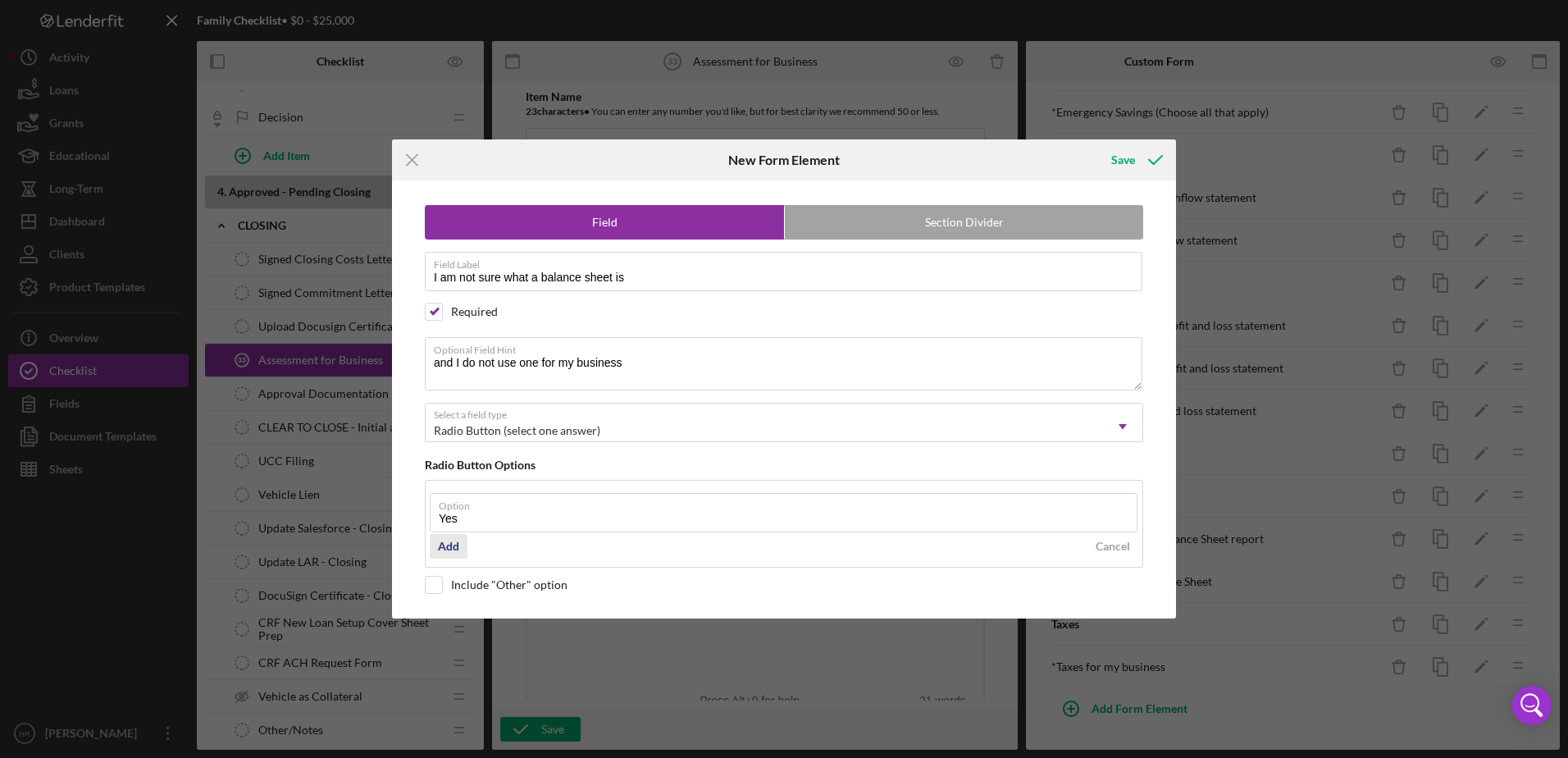
type input "Yes"
click at [445, 546] on div "Add" at bounding box center [448, 546] width 21 height 25
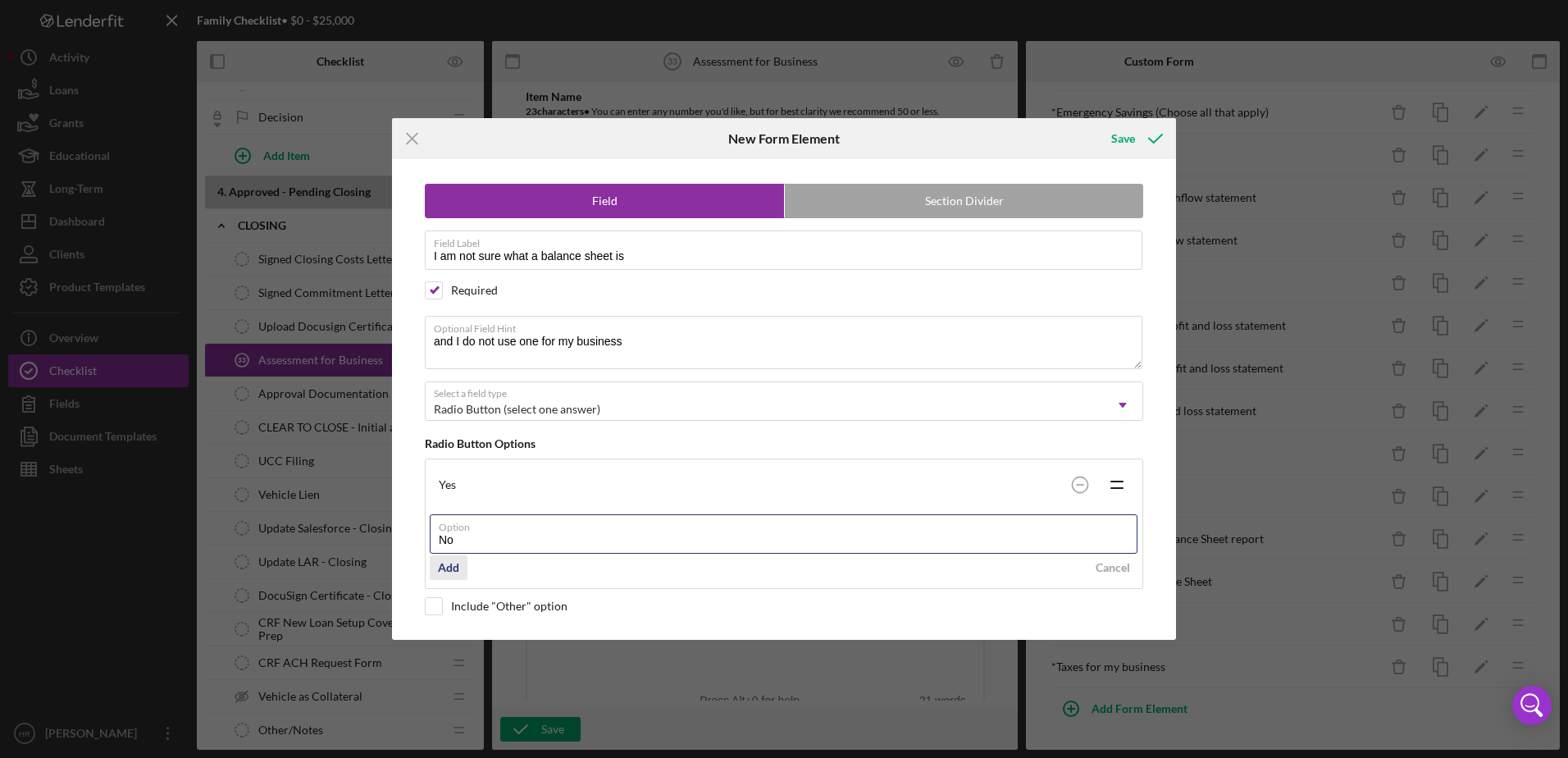
type input "No"
click at [447, 566] on div "Add" at bounding box center [448, 568] width 21 height 25
click at [1127, 118] on div "Save" at bounding box center [1135, 138] width 81 height 41
click at [1121, 139] on div "Save" at bounding box center [1122, 138] width 24 height 33
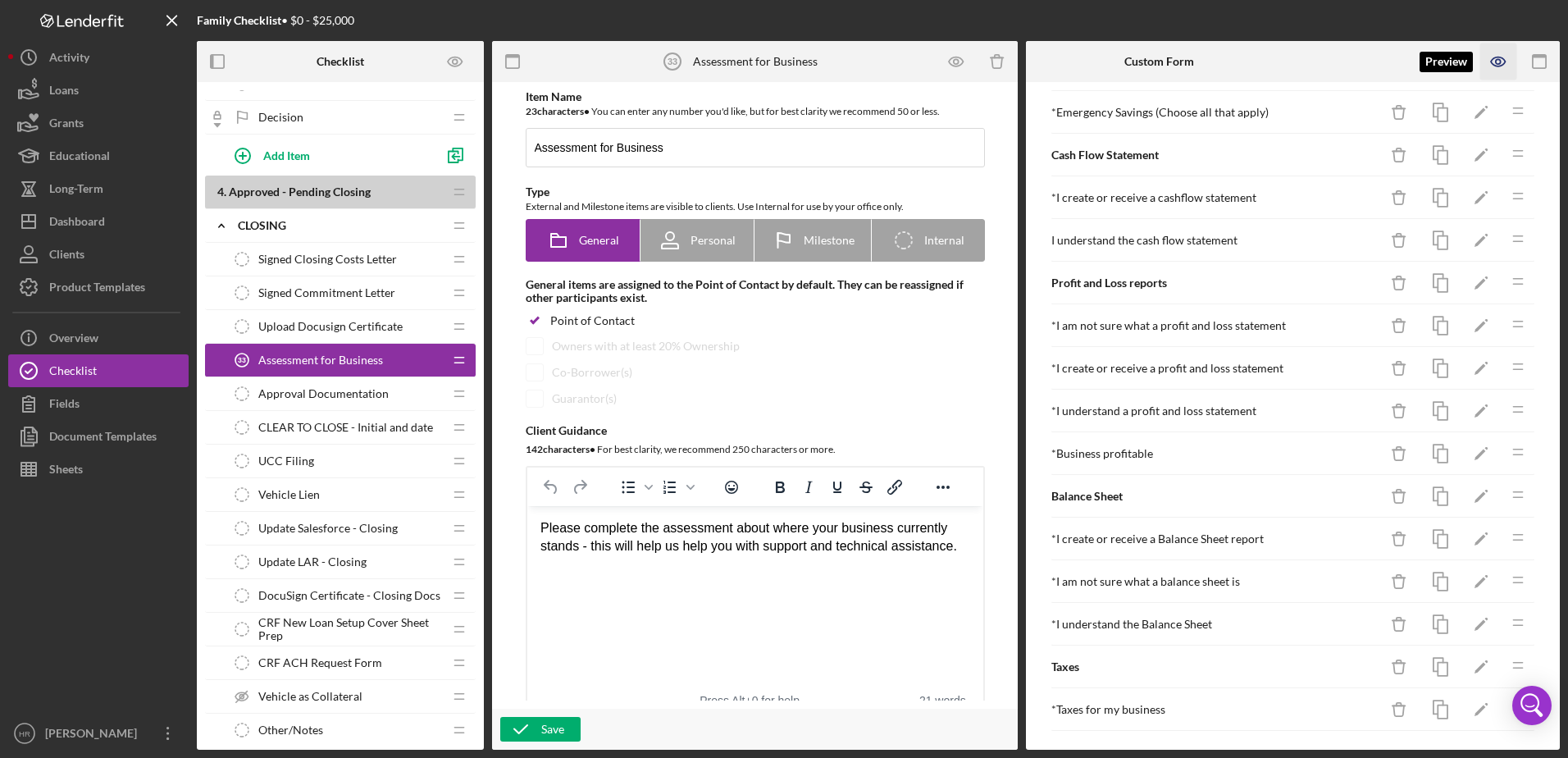
click at [1499, 59] on icon "button" at bounding box center [1498, 62] width 37 height 37
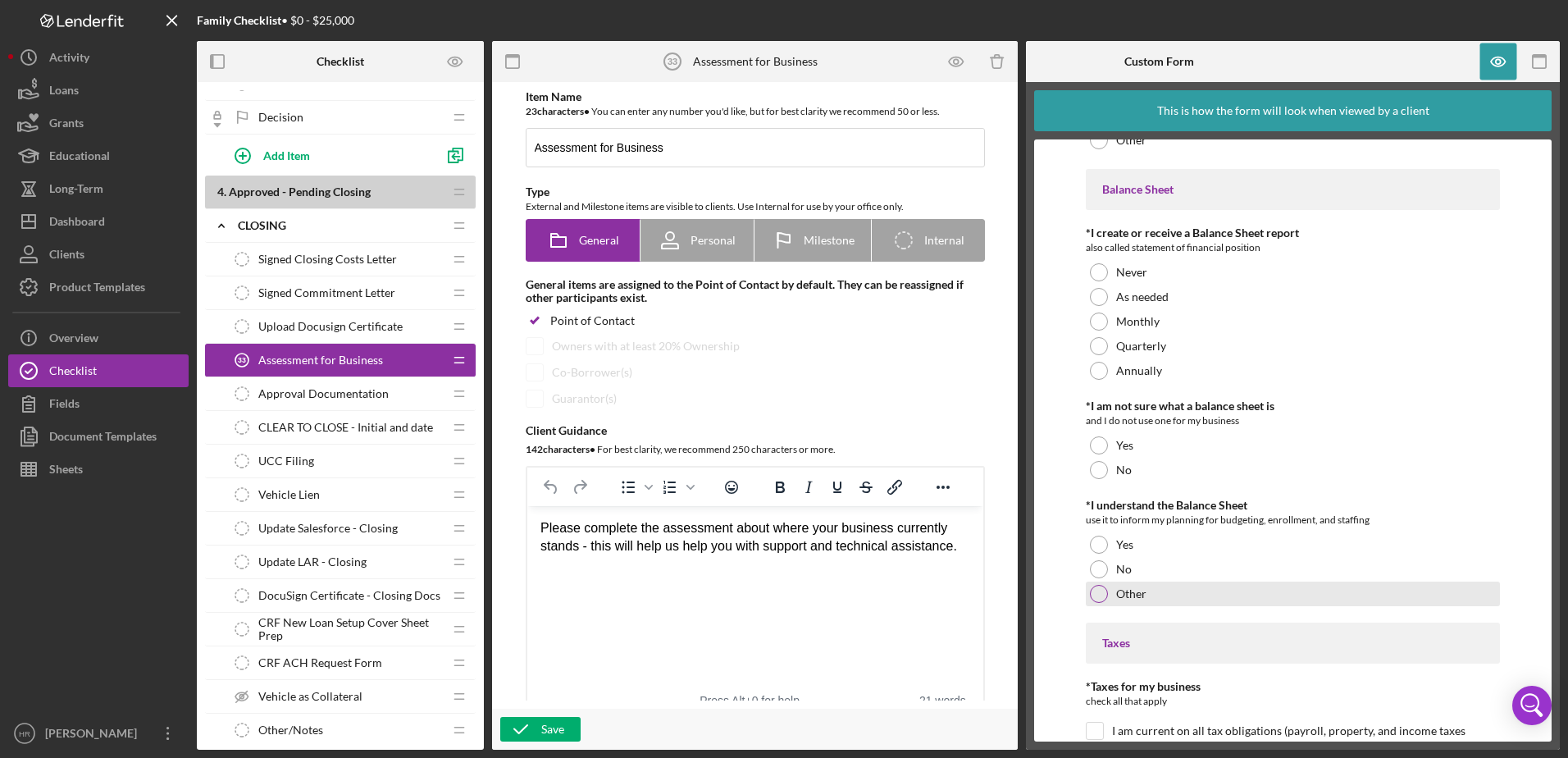
scroll to position [5513, 0]
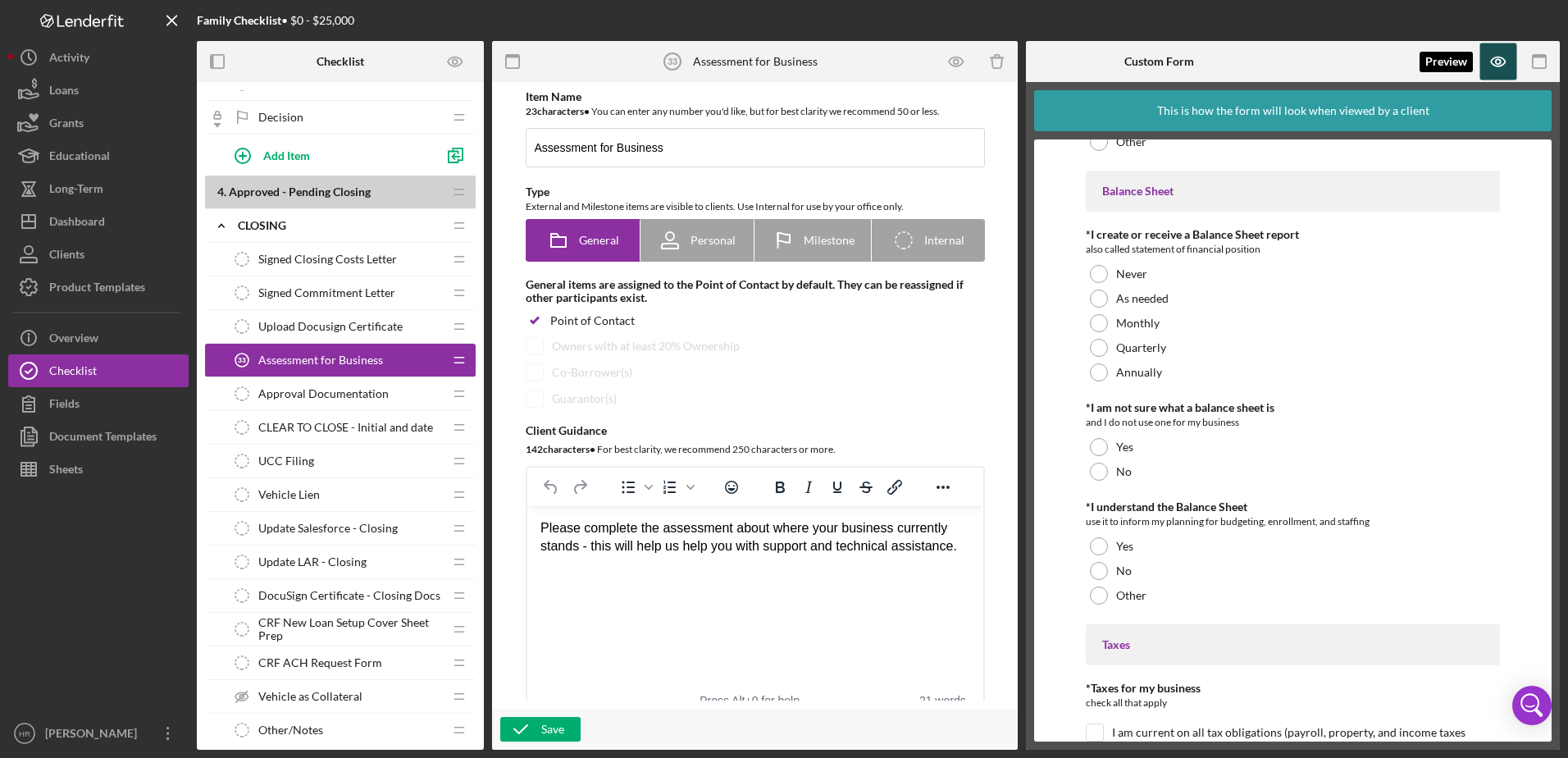
click at [1498, 56] on icon "button" at bounding box center [1498, 62] width 37 height 37
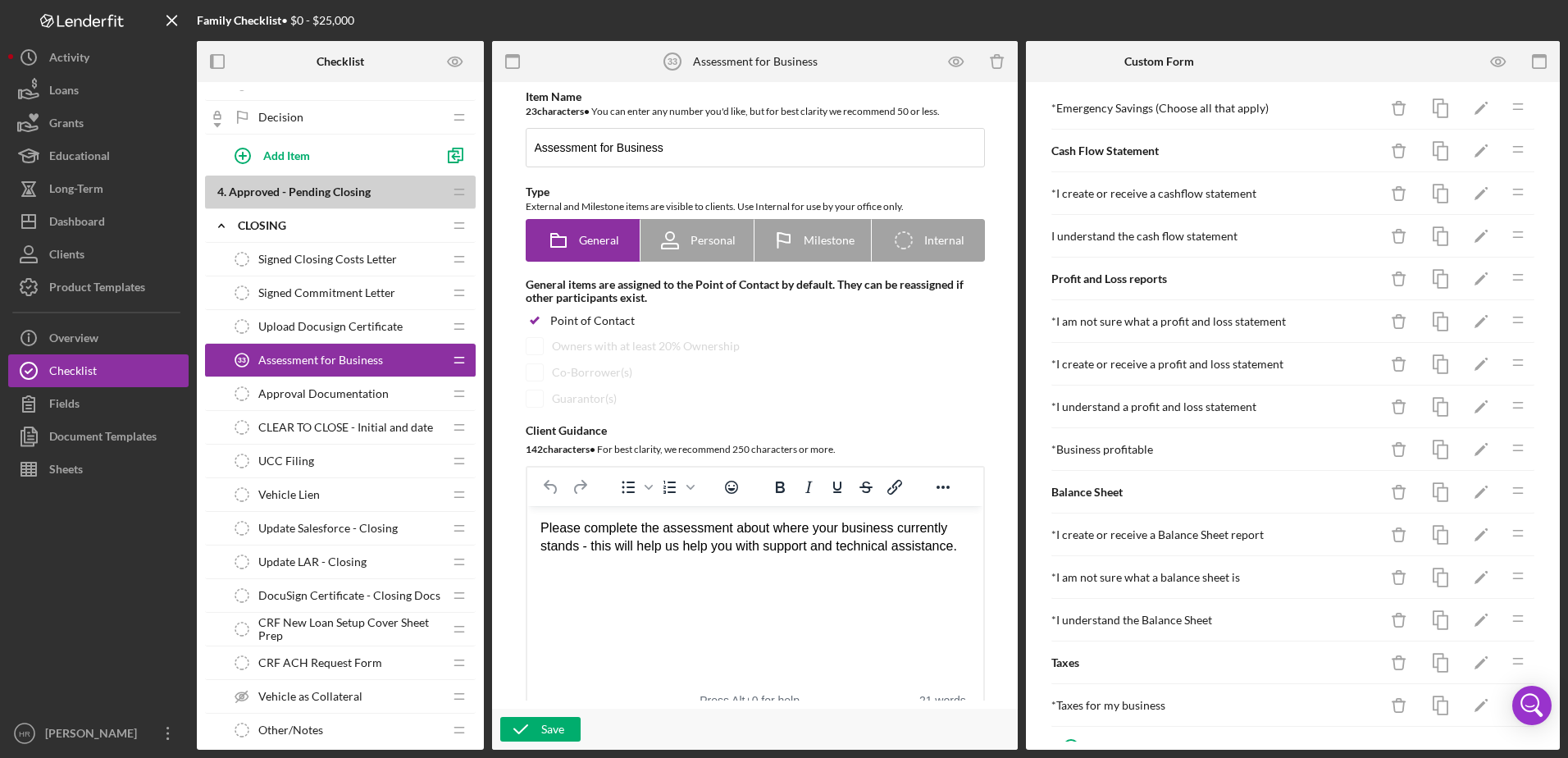
scroll to position [1637, 0]
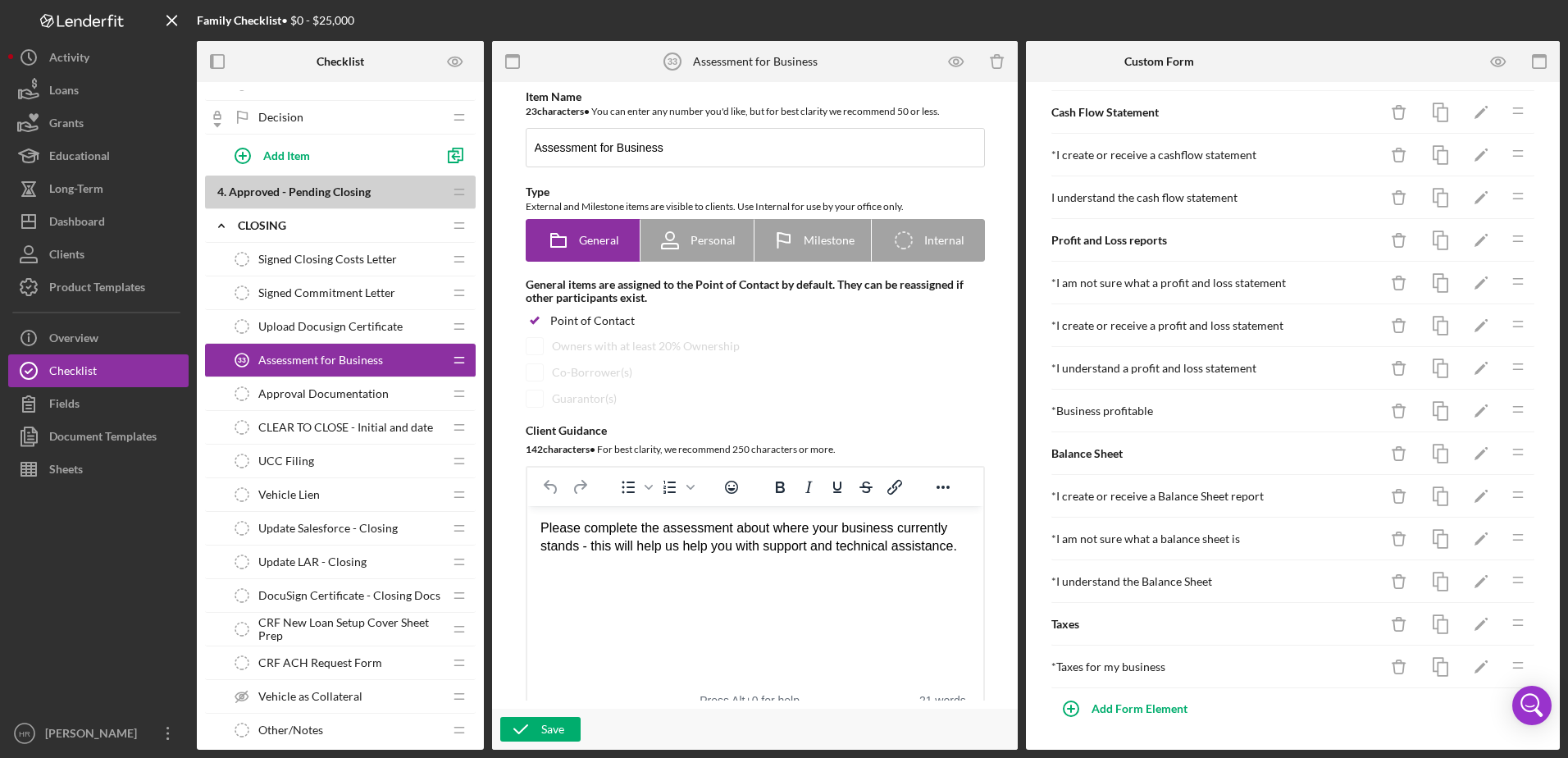
click at [1513, 540] on line at bounding box center [1517, 540] width 9 height 0
click at [1498, 59] on icon "button" at bounding box center [1498, 62] width 5 height 5
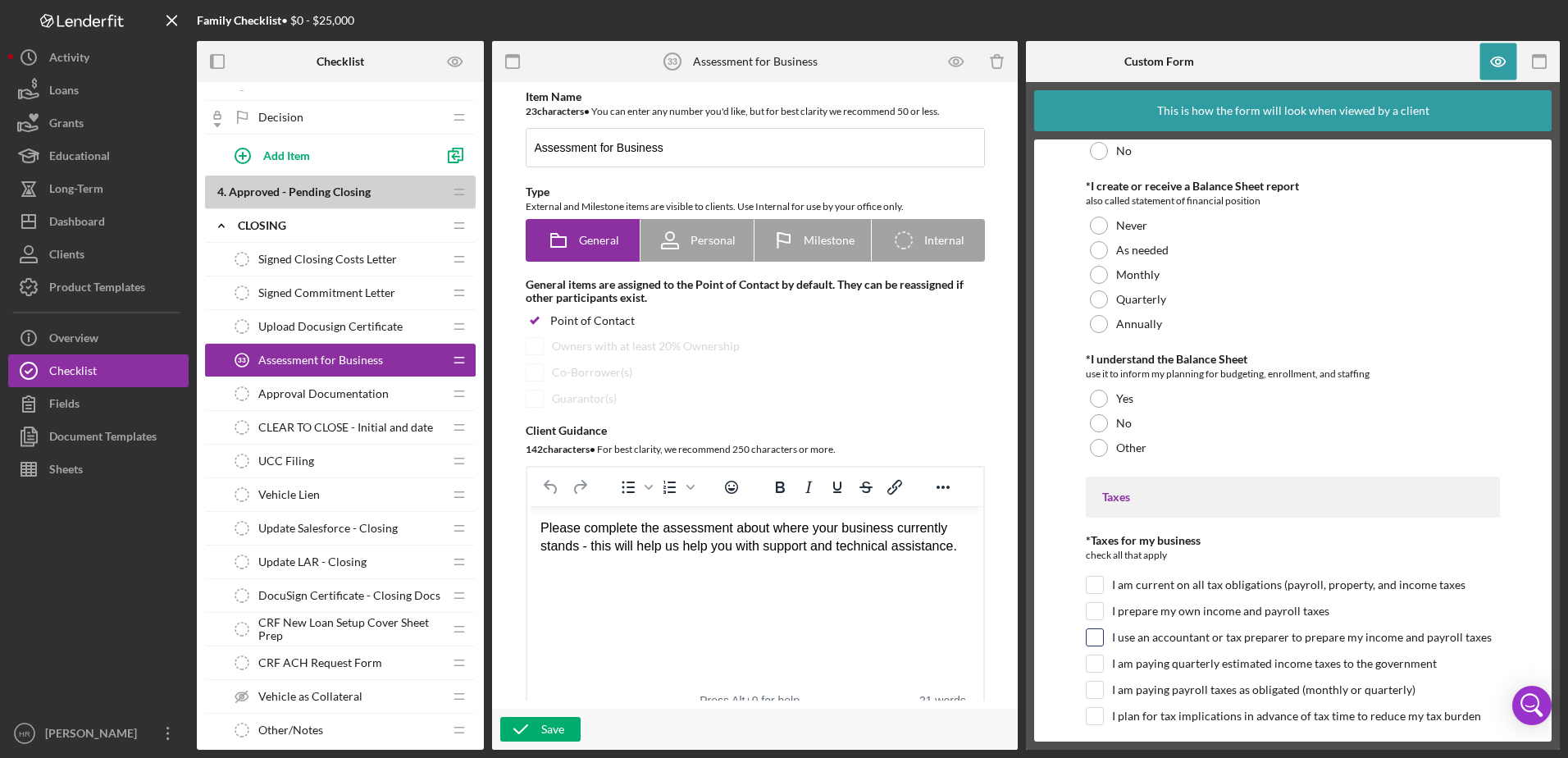
scroll to position [5677, 0]
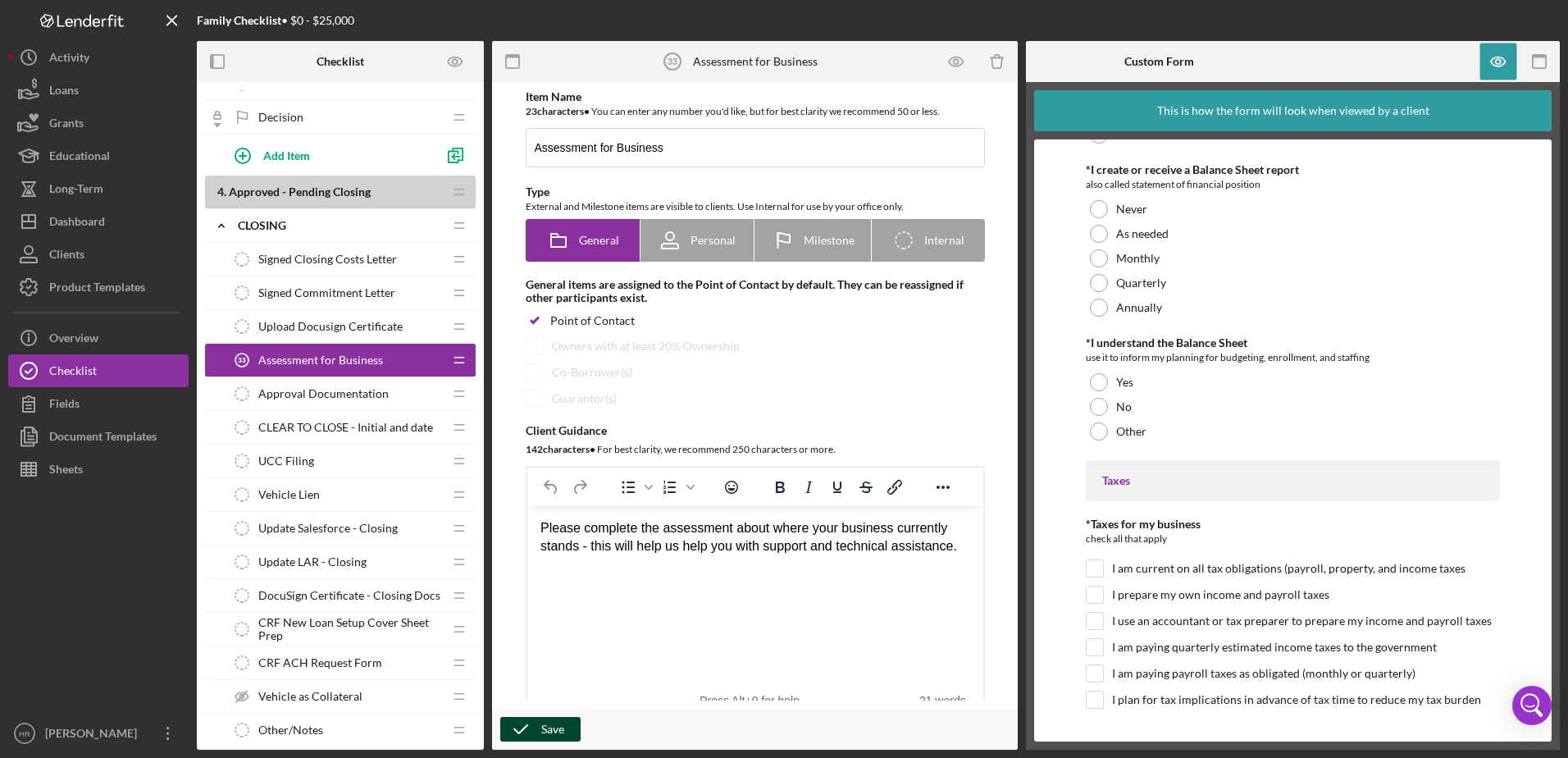
click at [562, 734] on div "Save" at bounding box center [552, 729] width 23 height 25
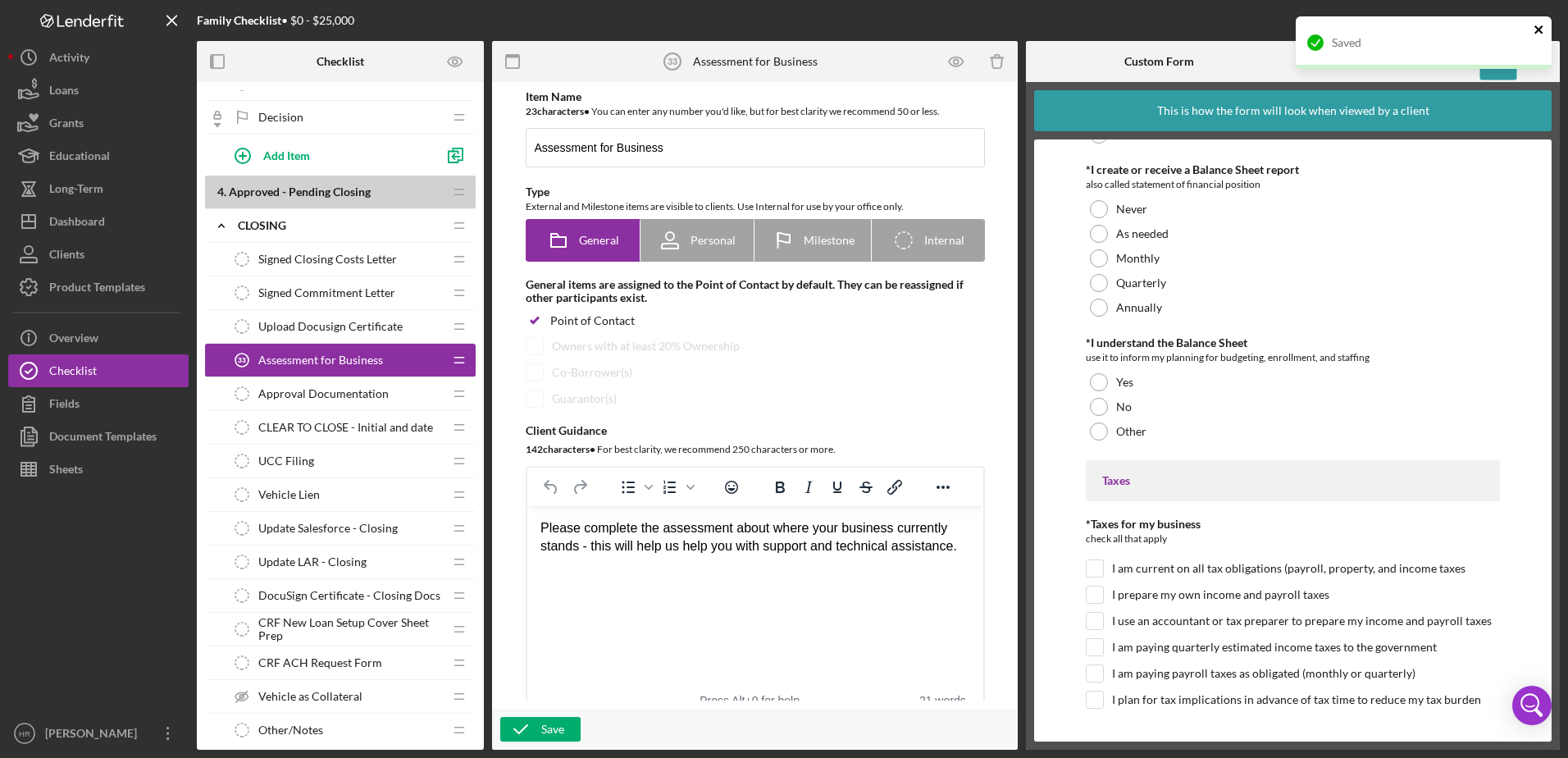
click at [1538, 30] on icon "close" at bounding box center [1537, 29] width 8 height 8
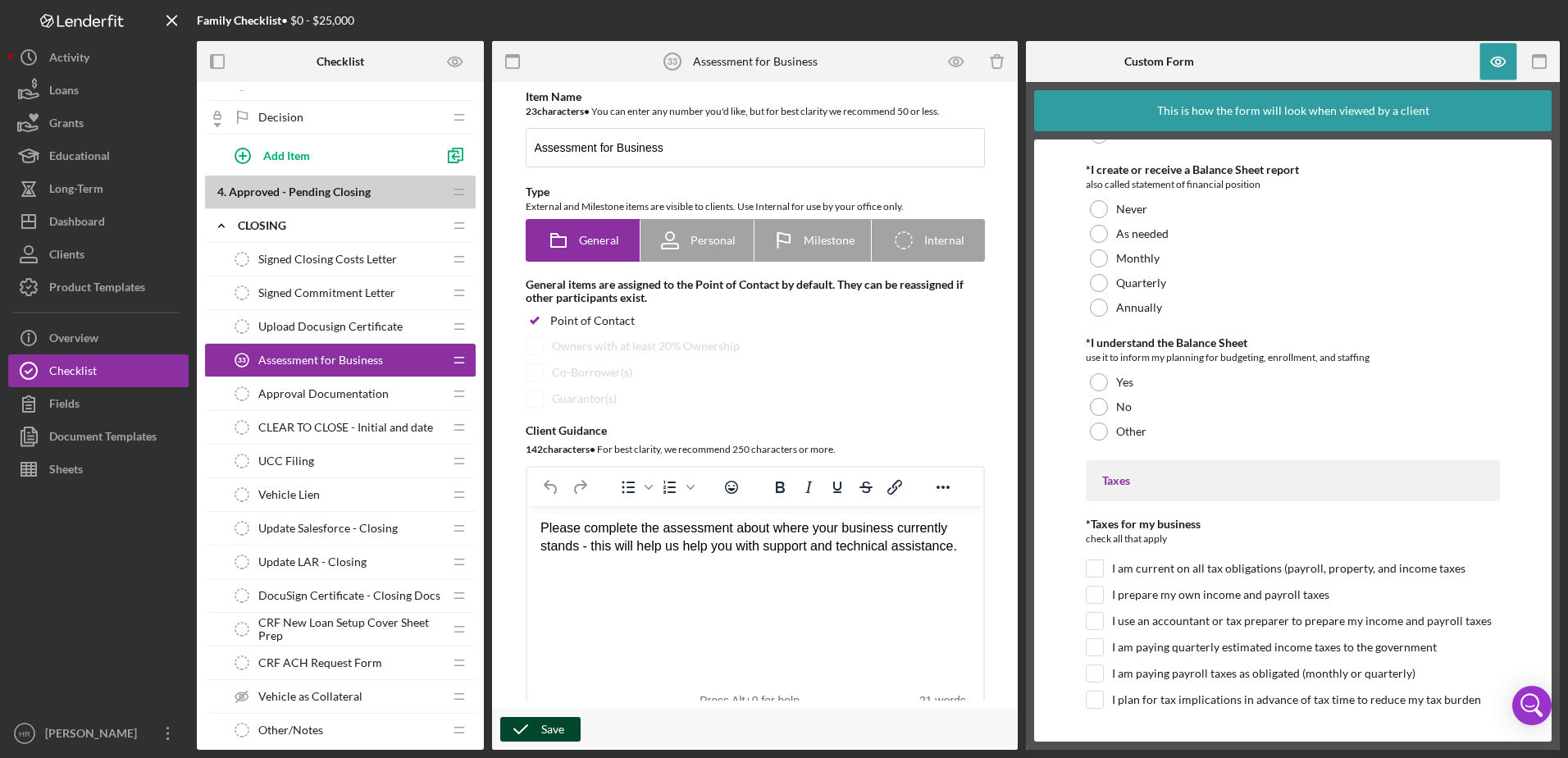
click at [571, 725] on button "Save" at bounding box center [540, 729] width 80 height 25
click at [81, 375] on div "Checklist" at bounding box center [73, 373] width 48 height 37
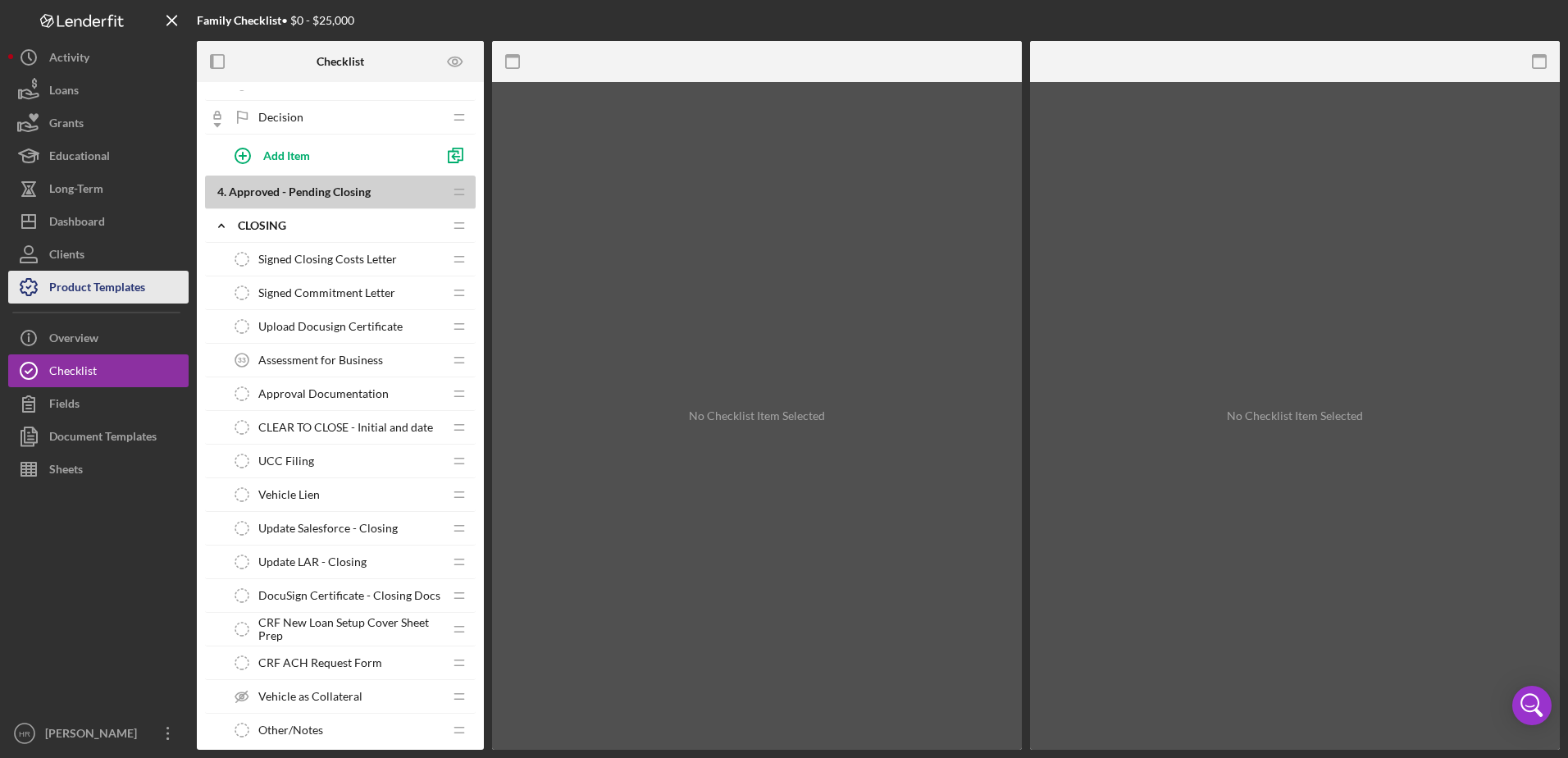
click at [115, 291] on div "Product Templates" at bounding box center [97, 289] width 96 height 37
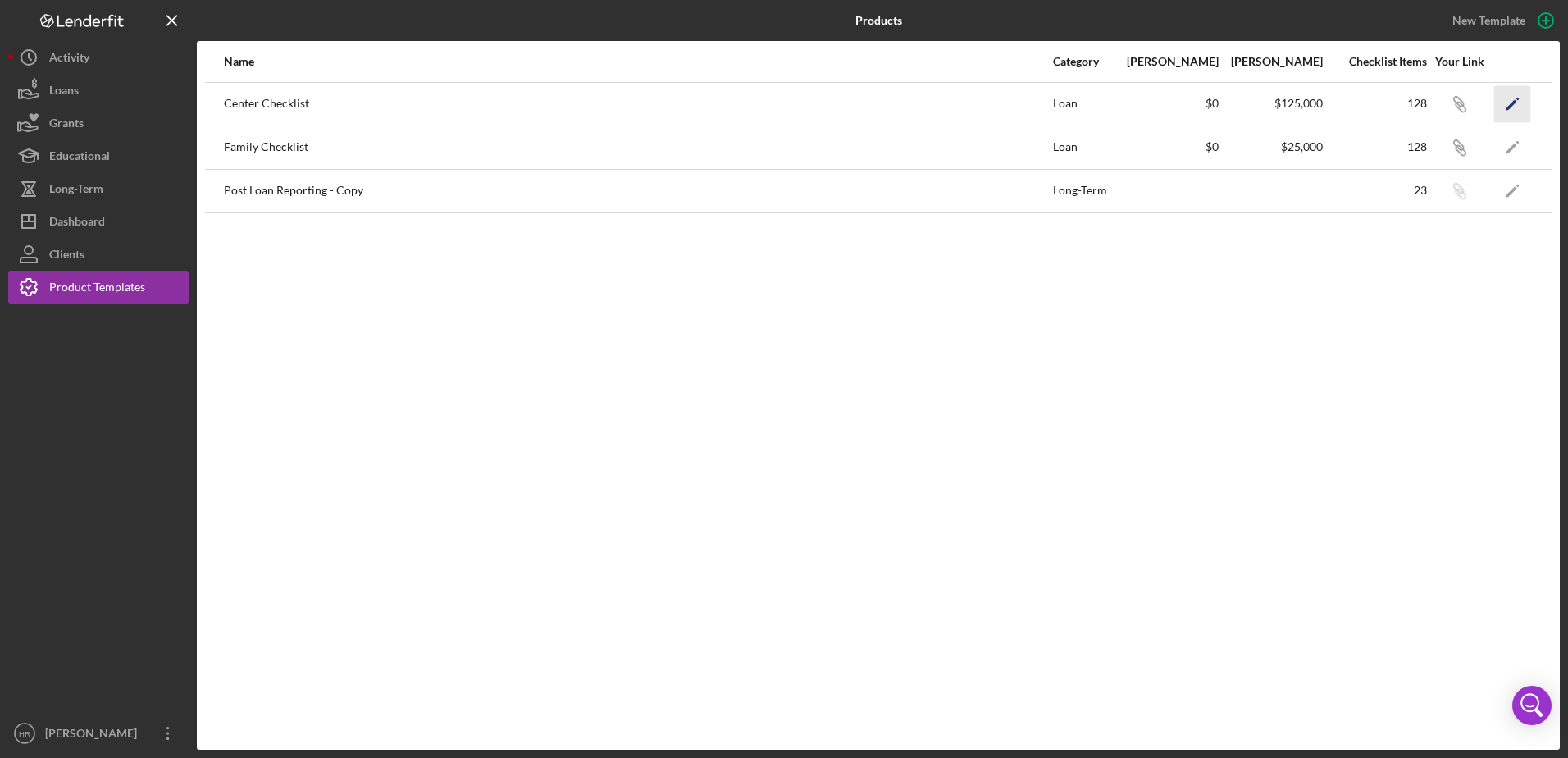
click at [1513, 108] on icon "Icon/Edit" at bounding box center [1513, 104] width 37 height 37
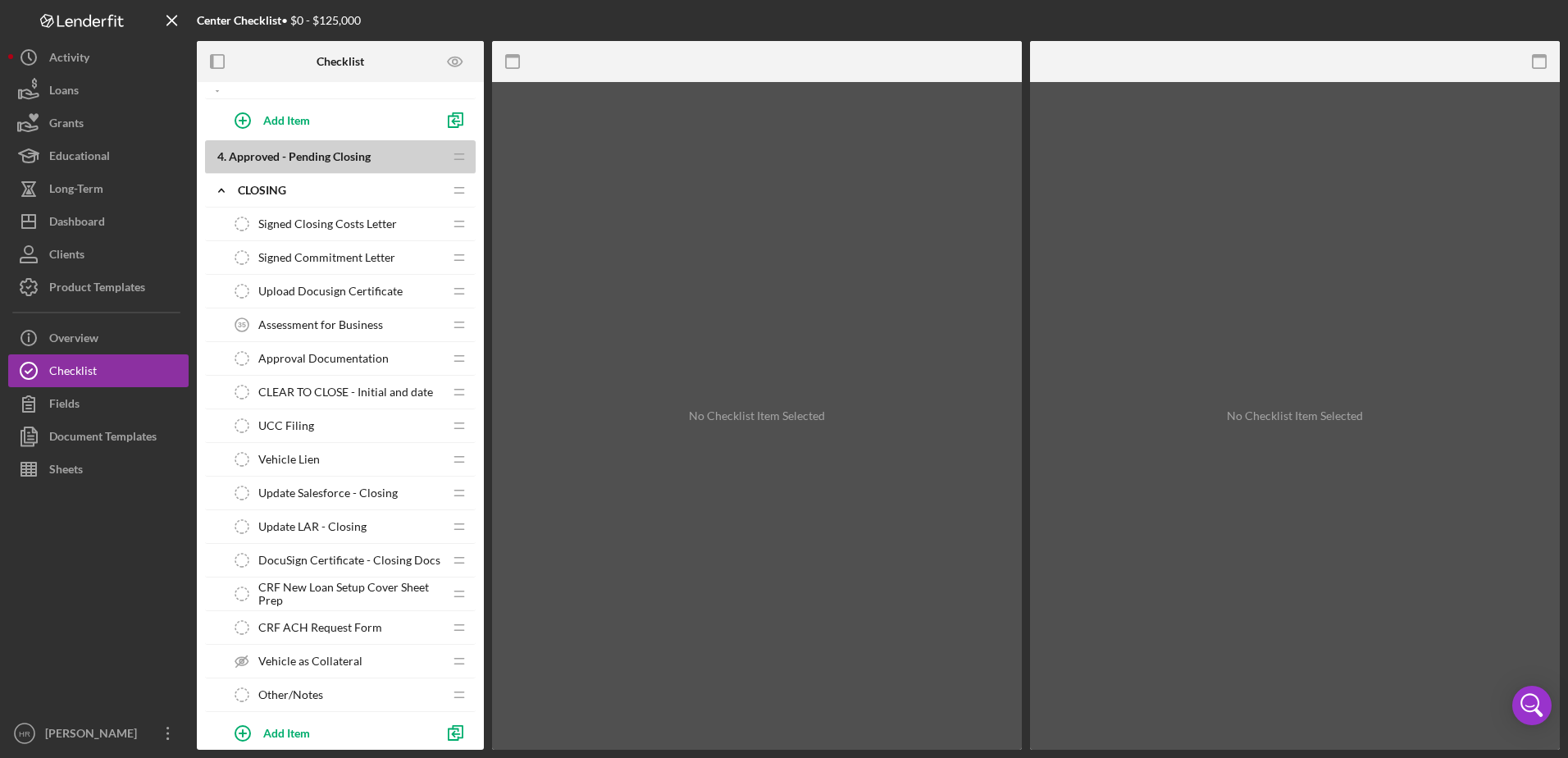
scroll to position [3195, 0]
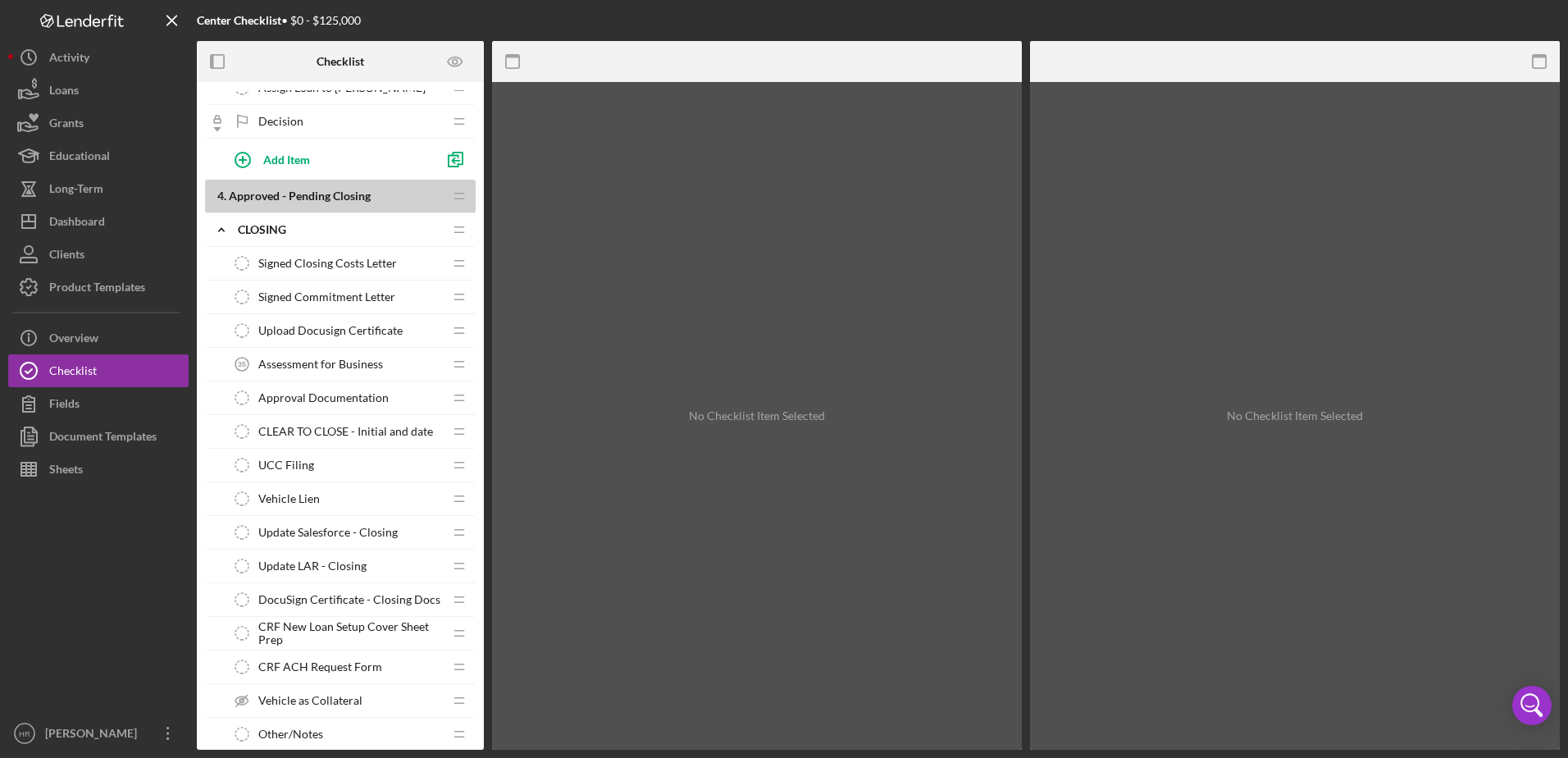
click at [302, 358] on span "Assessment for Business" at bounding box center [320, 364] width 124 height 13
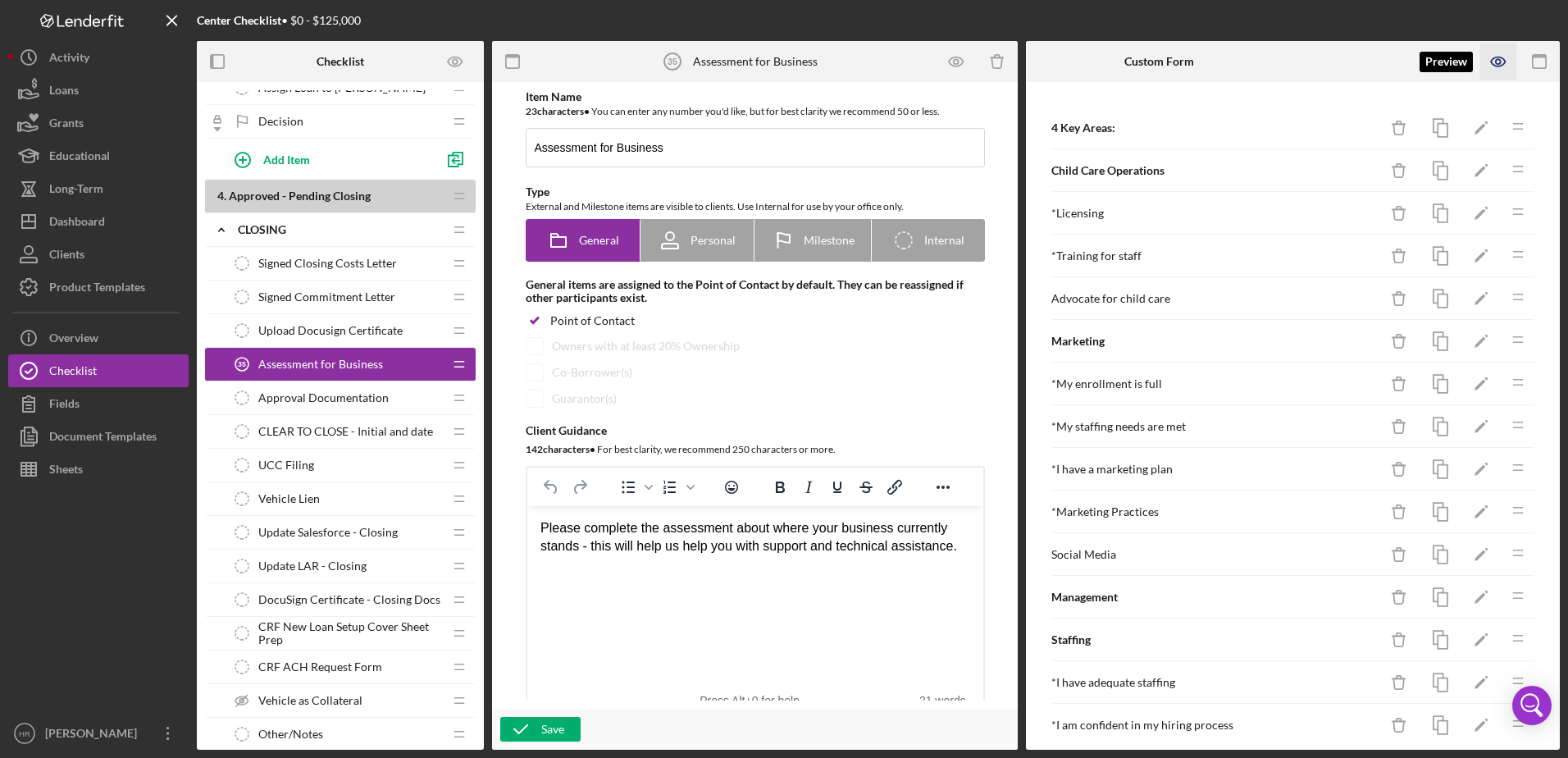
click at [1501, 61] on icon "button" at bounding box center [1498, 62] width 37 height 37
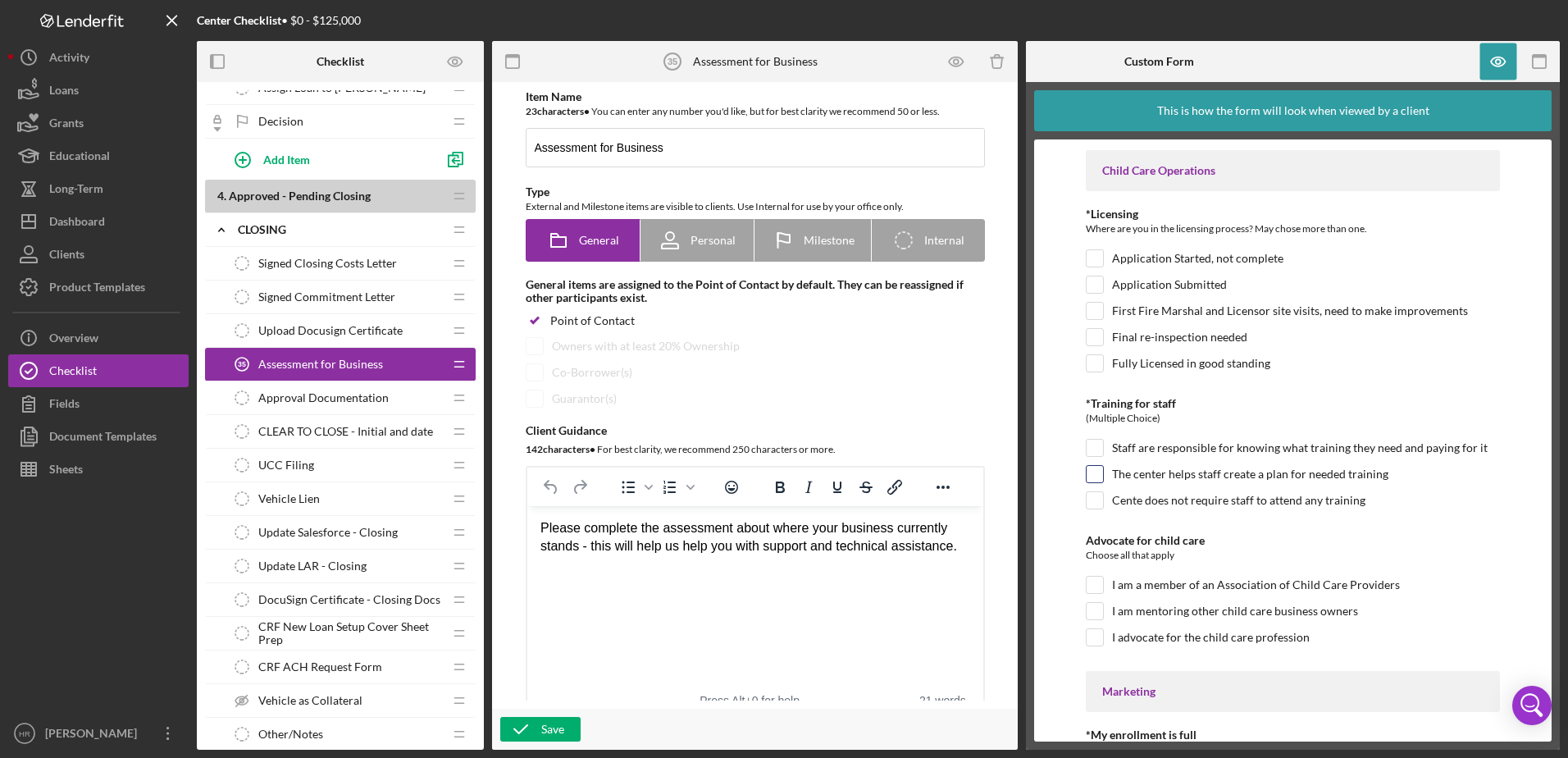
scroll to position [82, 0]
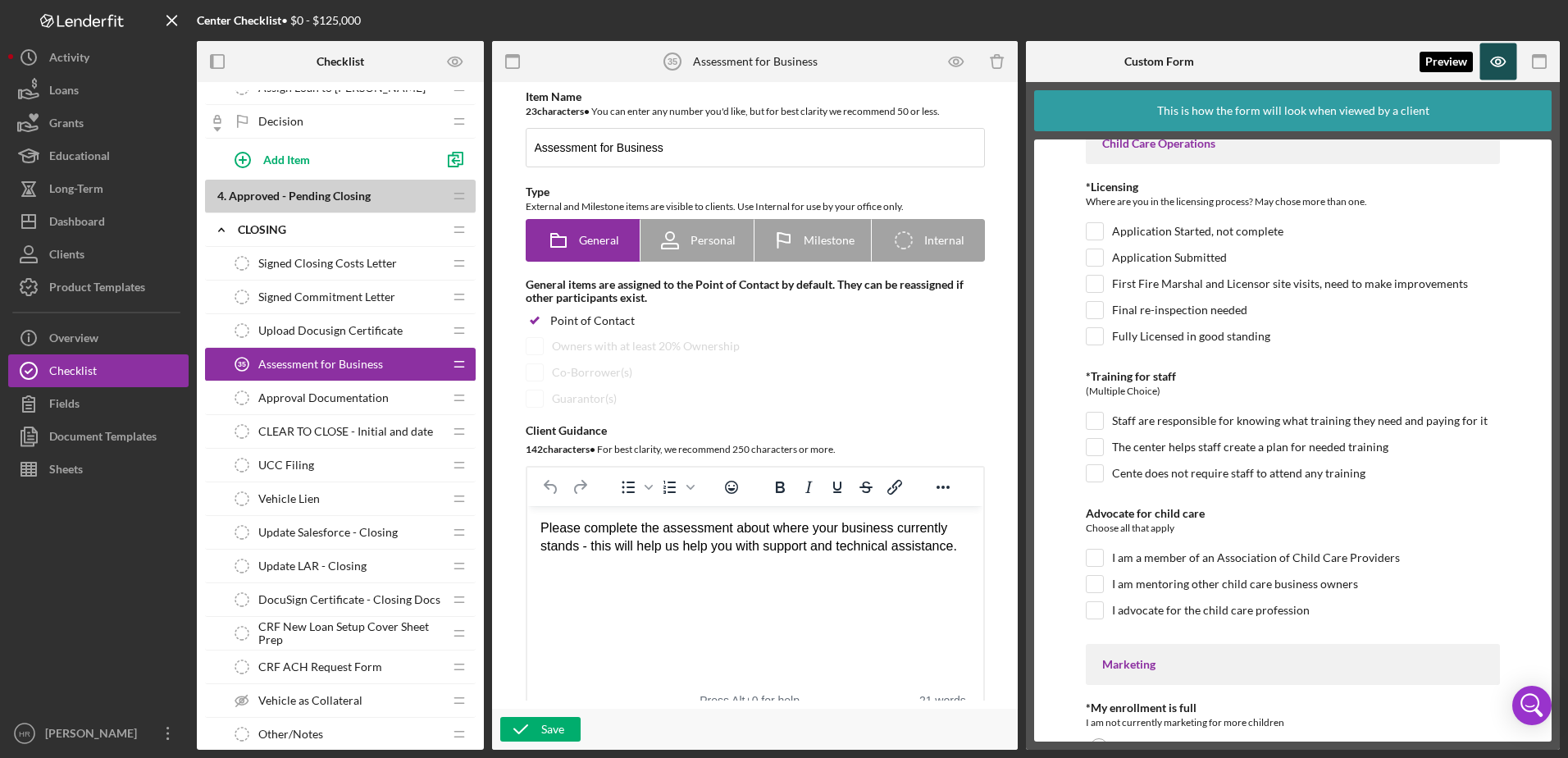
click at [1495, 63] on icon "button" at bounding box center [1498, 62] width 37 height 37
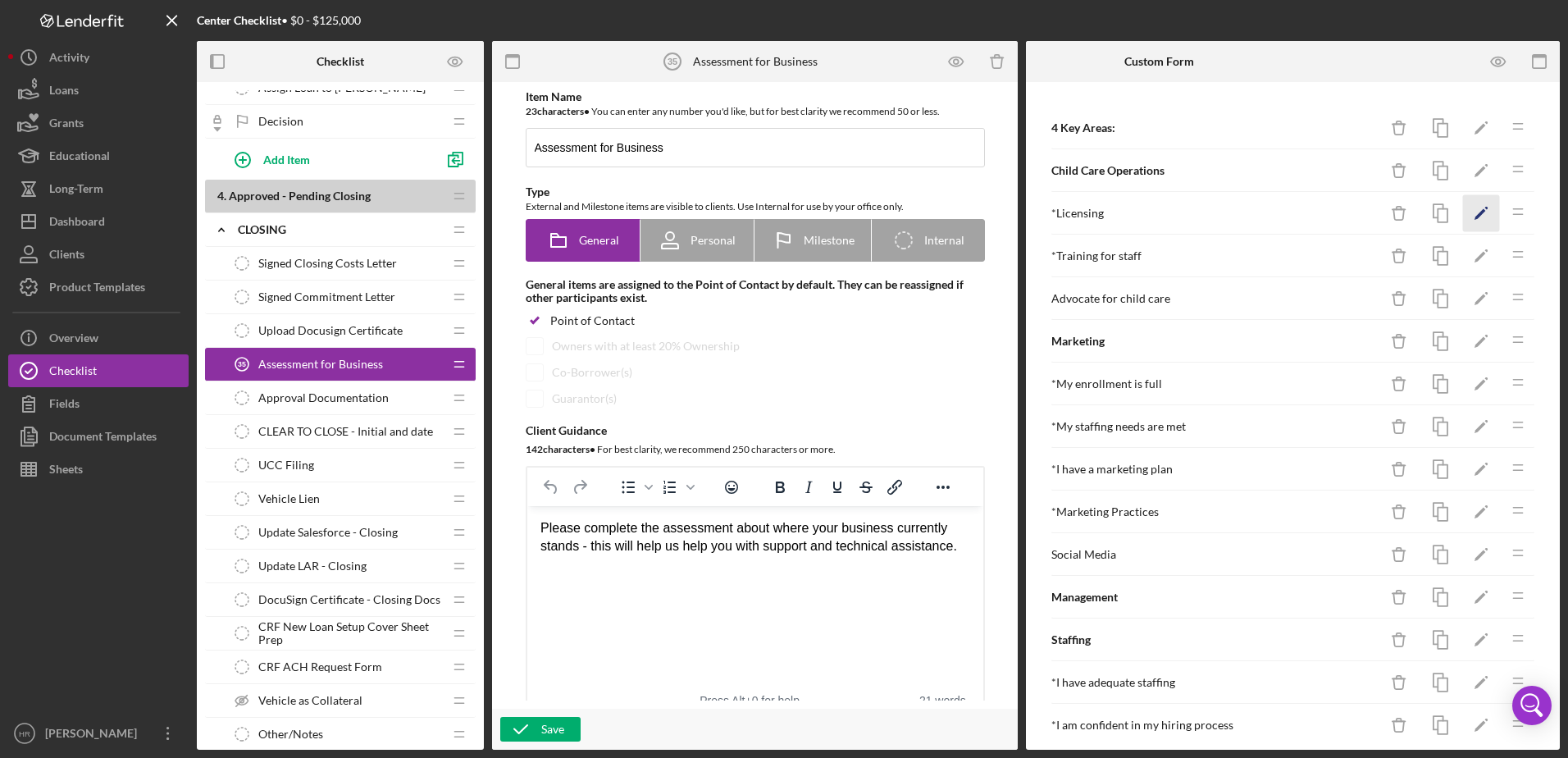
click at [1475, 212] on icon "Icon/Edit" at bounding box center [1481, 214] width 37 height 37
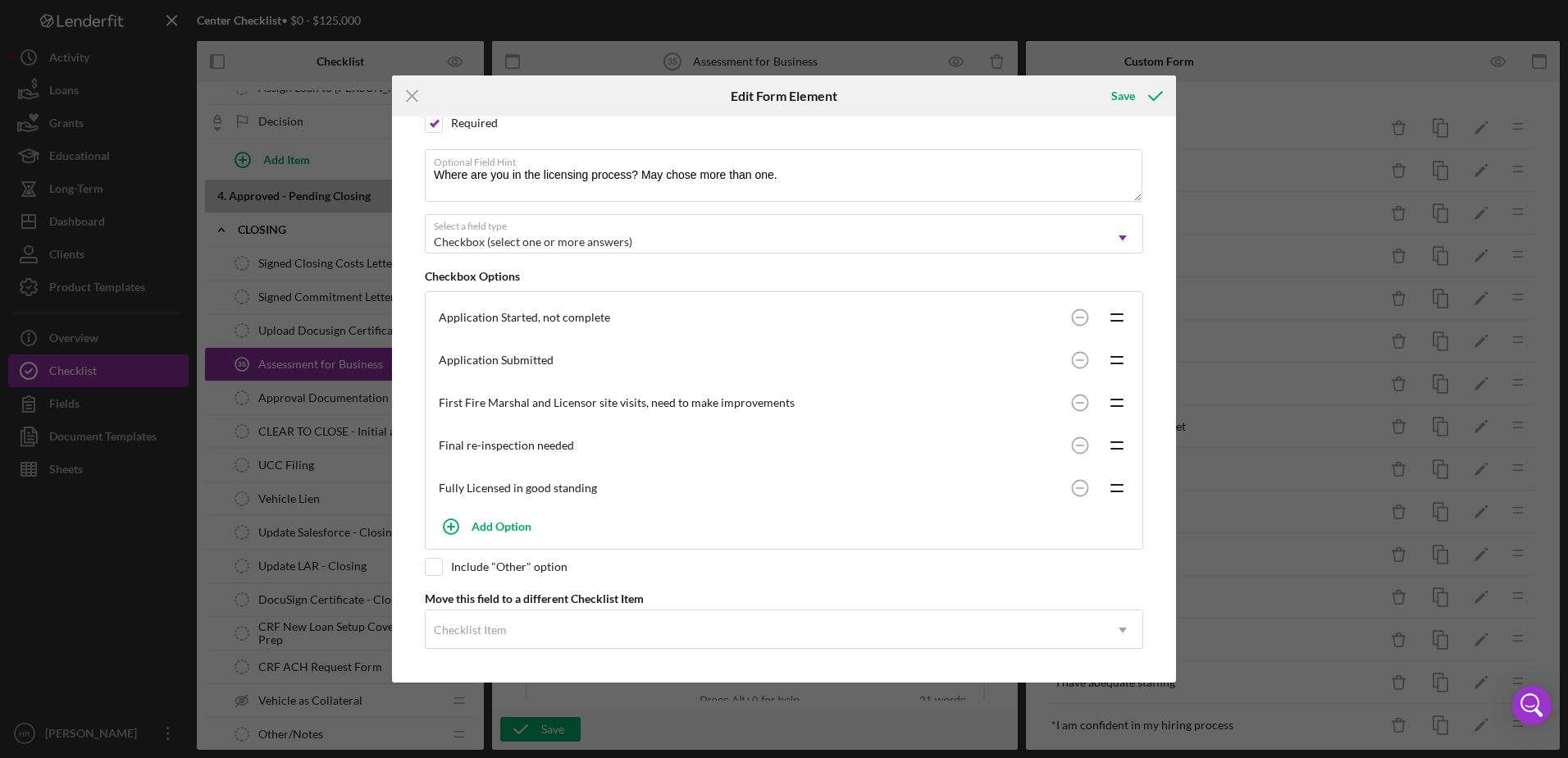
scroll to position [155, 0]
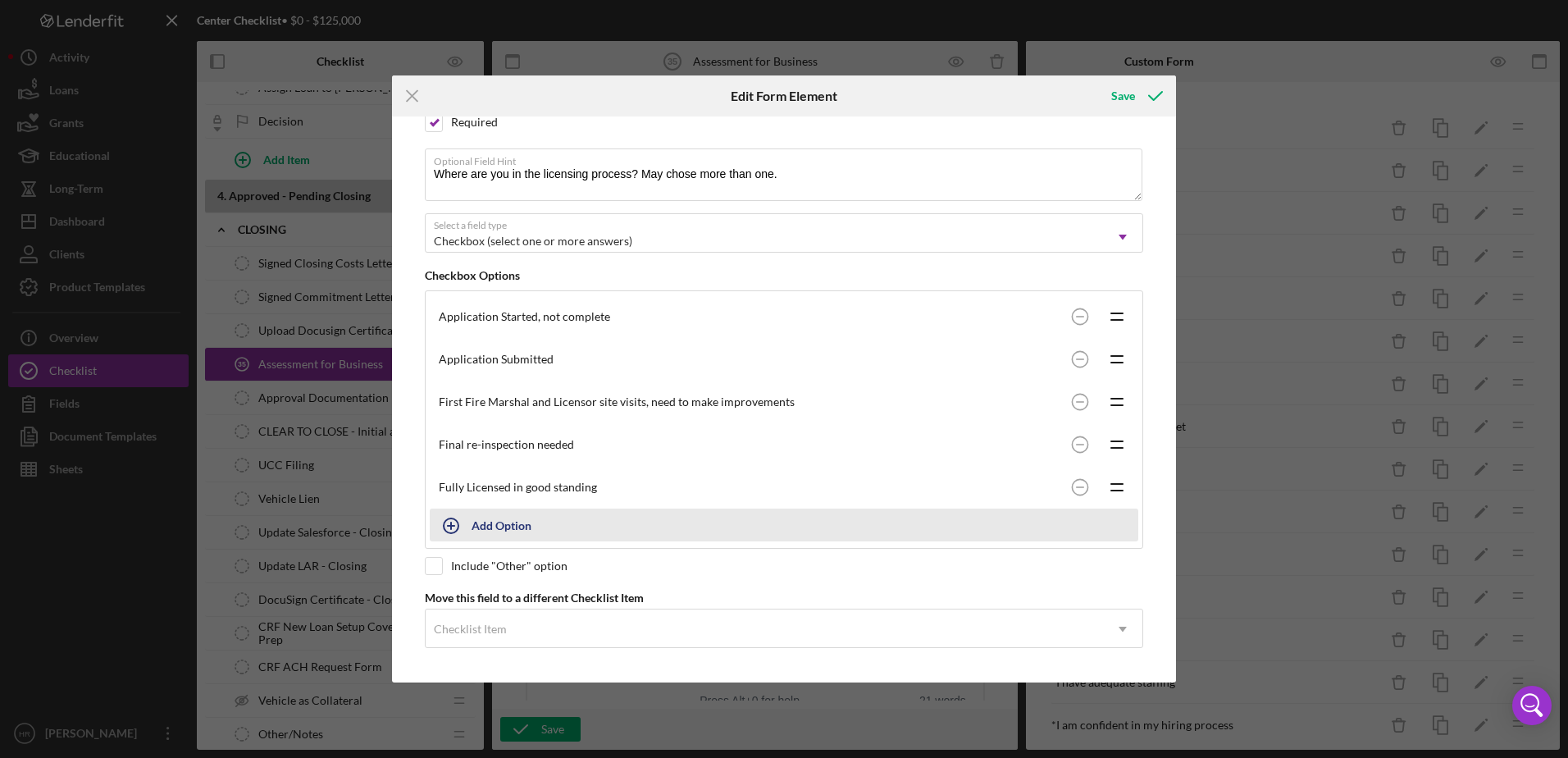
click at [520, 529] on div "Add Option" at bounding box center [501, 524] width 60 height 31
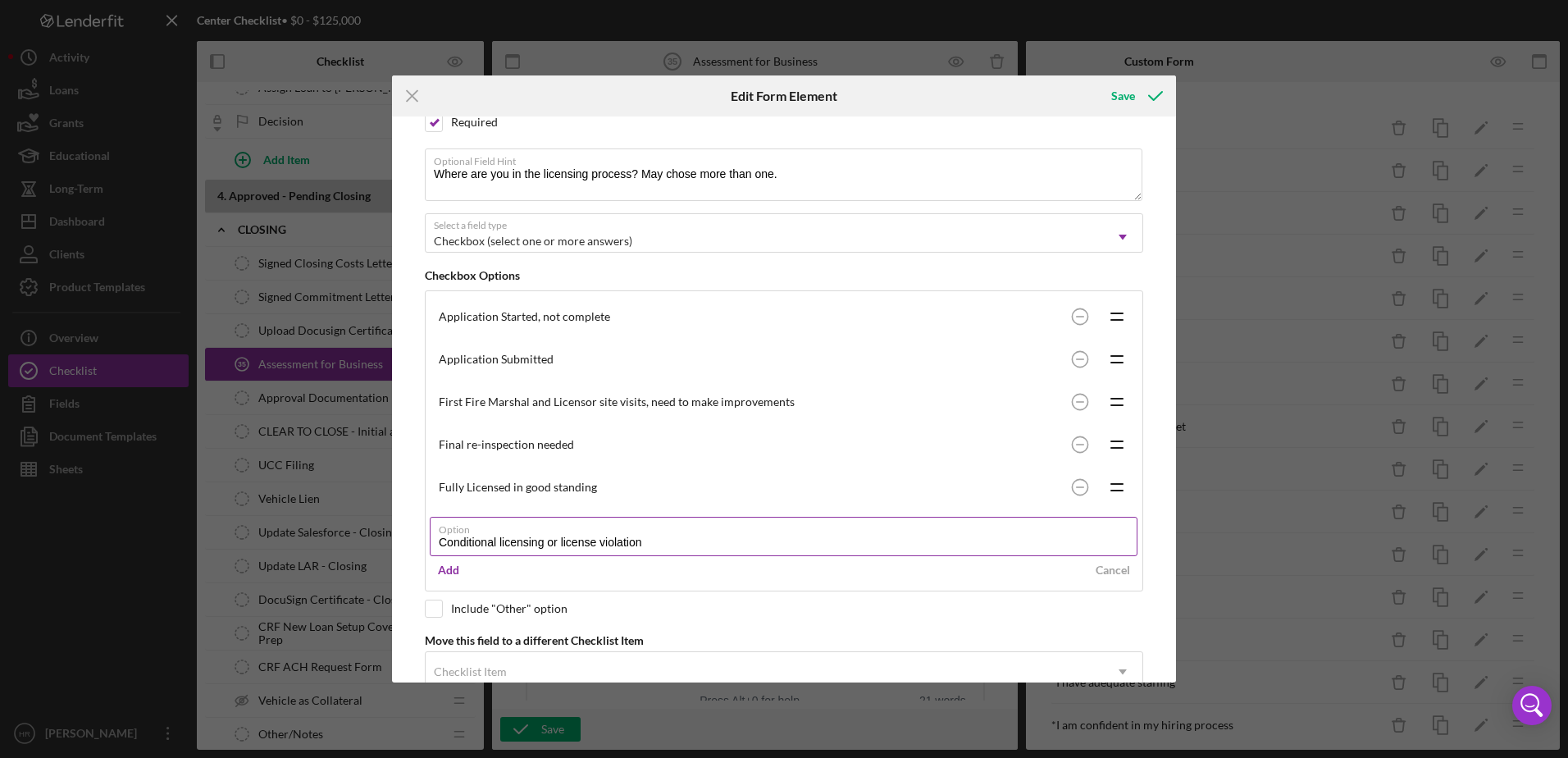
click at [544, 539] on input "Conditional licensing or license violation" at bounding box center [783, 536] width 707 height 40
click at [635, 542] on input "Conditional license or license violation" at bounding box center [783, 536] width 707 height 40
type input "Conditional license or license violation"
click at [450, 575] on div "Add" at bounding box center [448, 570] width 21 height 25
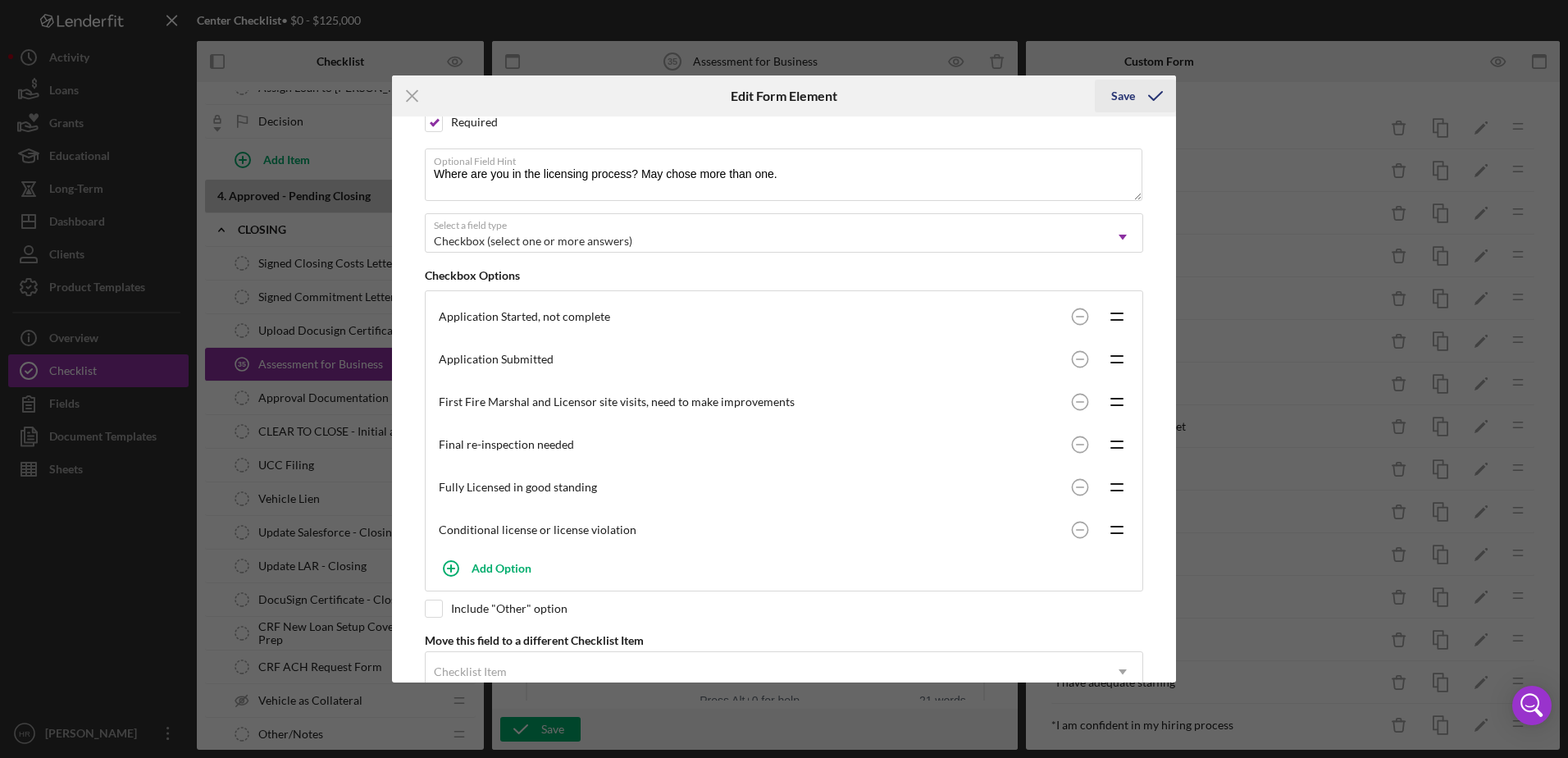
click at [1122, 93] on div "Save" at bounding box center [1122, 95] width 24 height 33
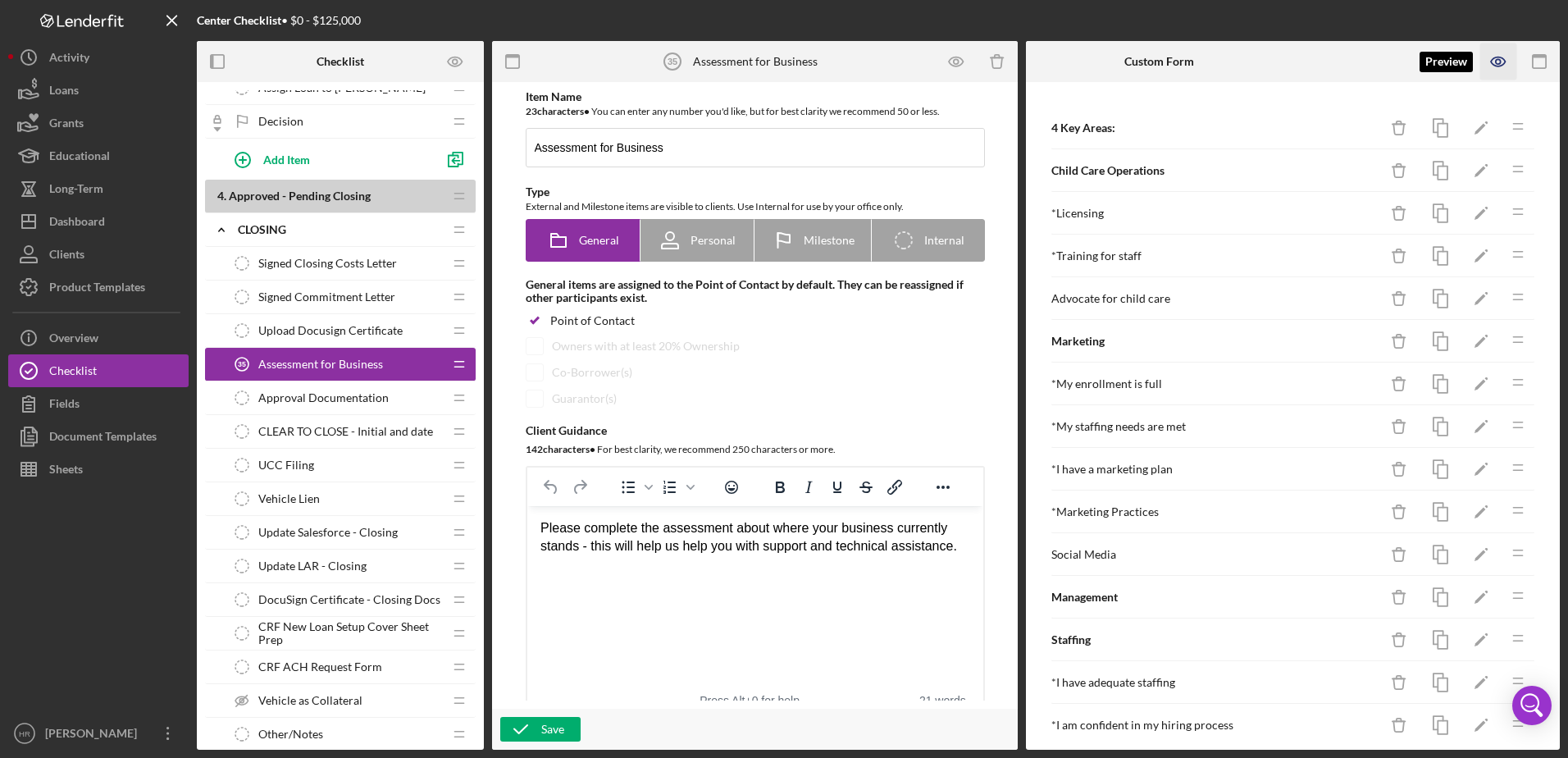
click at [1499, 61] on icon "button" at bounding box center [1498, 62] width 5 height 5
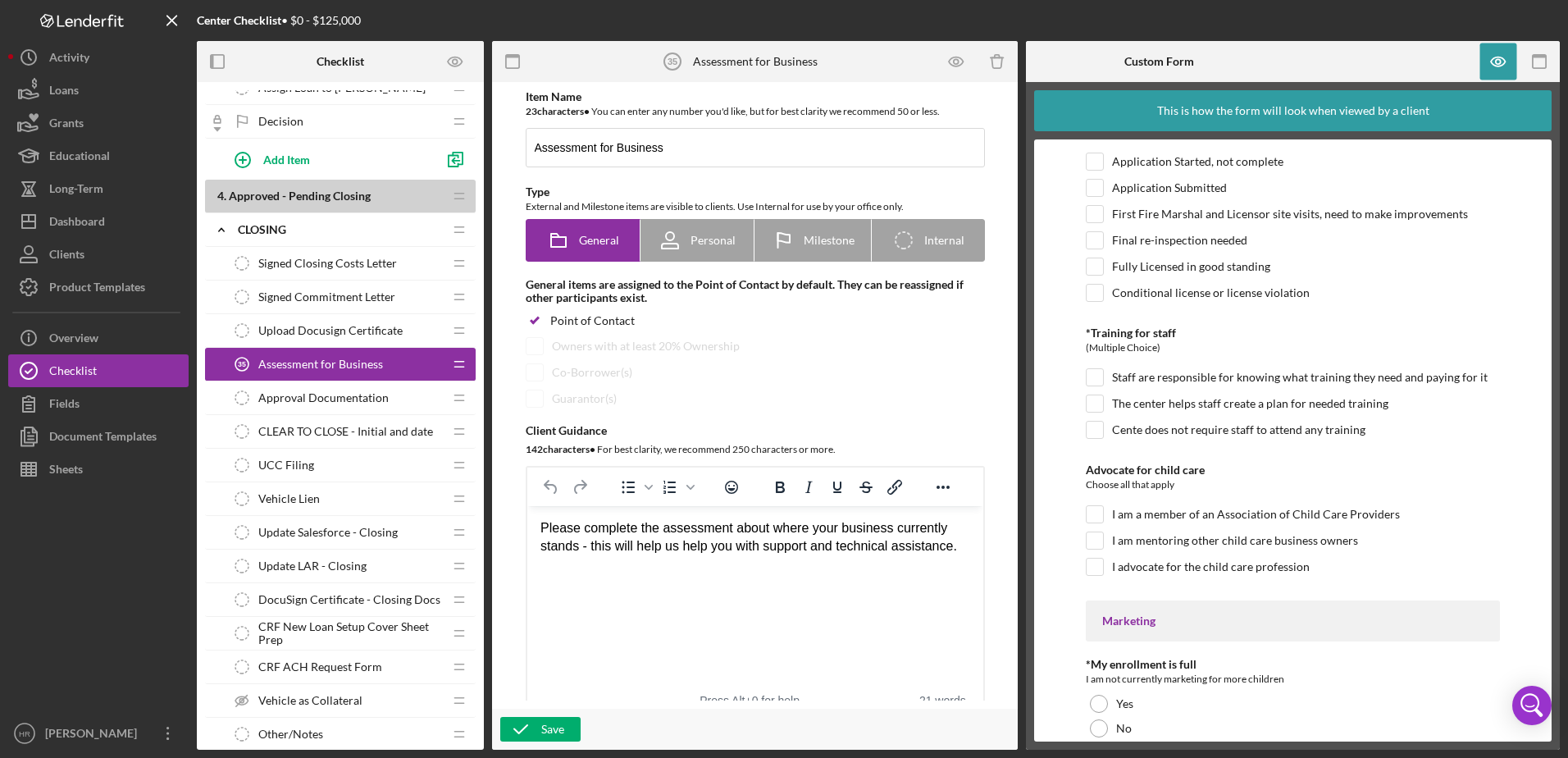
scroll to position [164, 0]
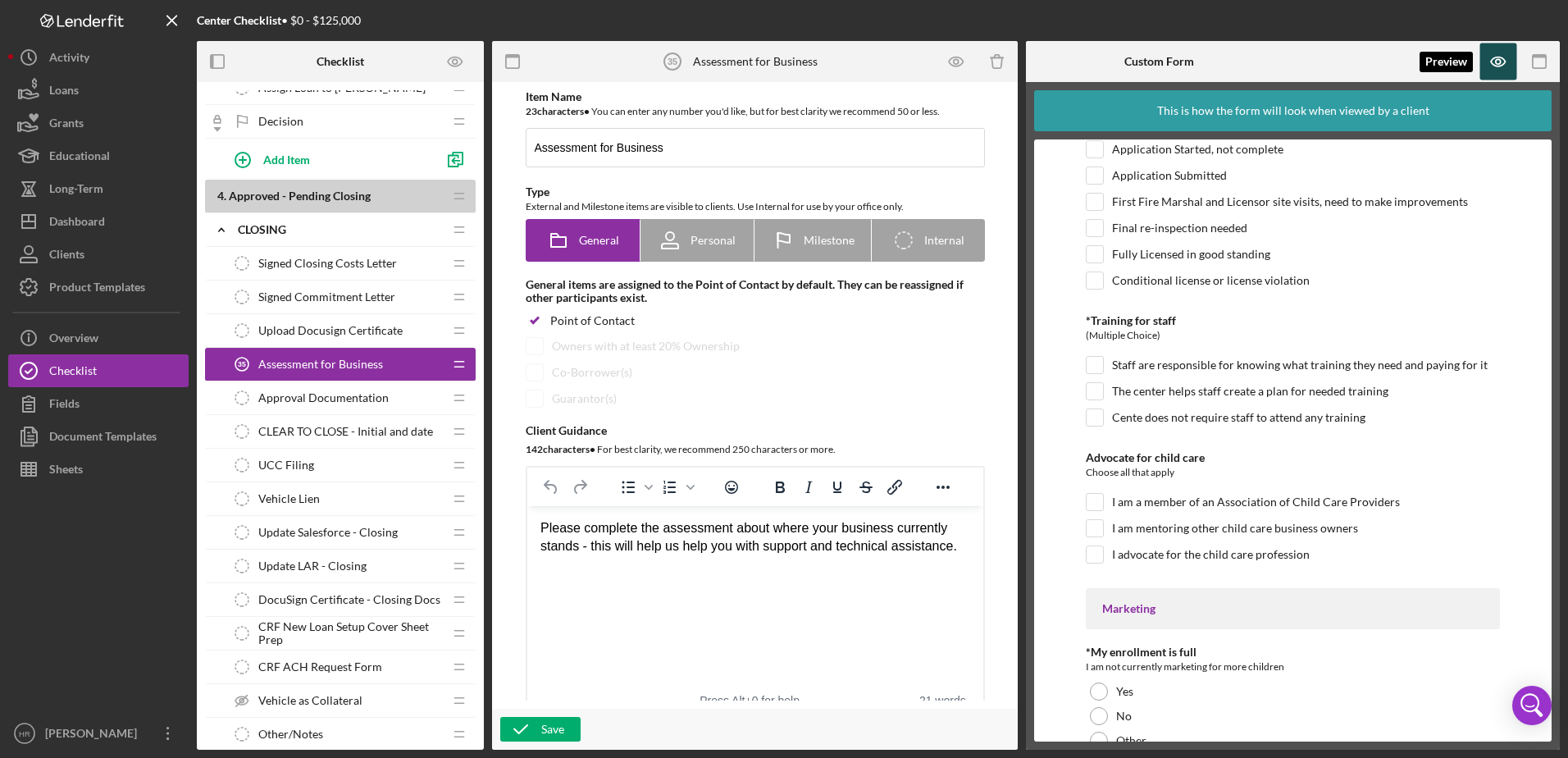
click at [1500, 64] on icon "button" at bounding box center [1498, 62] width 37 height 37
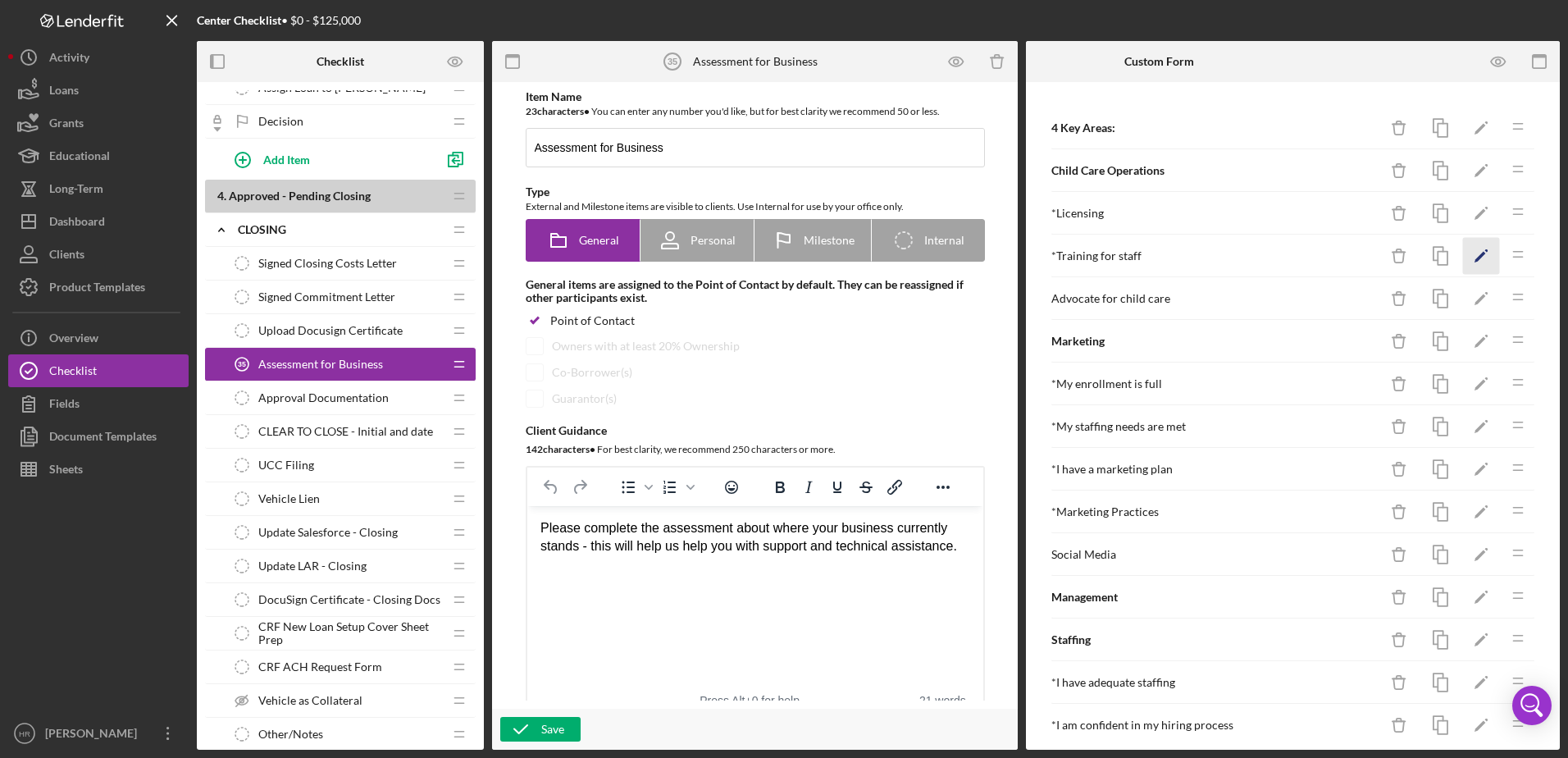
click at [1463, 250] on icon "Icon/Edit" at bounding box center [1481, 256] width 37 height 37
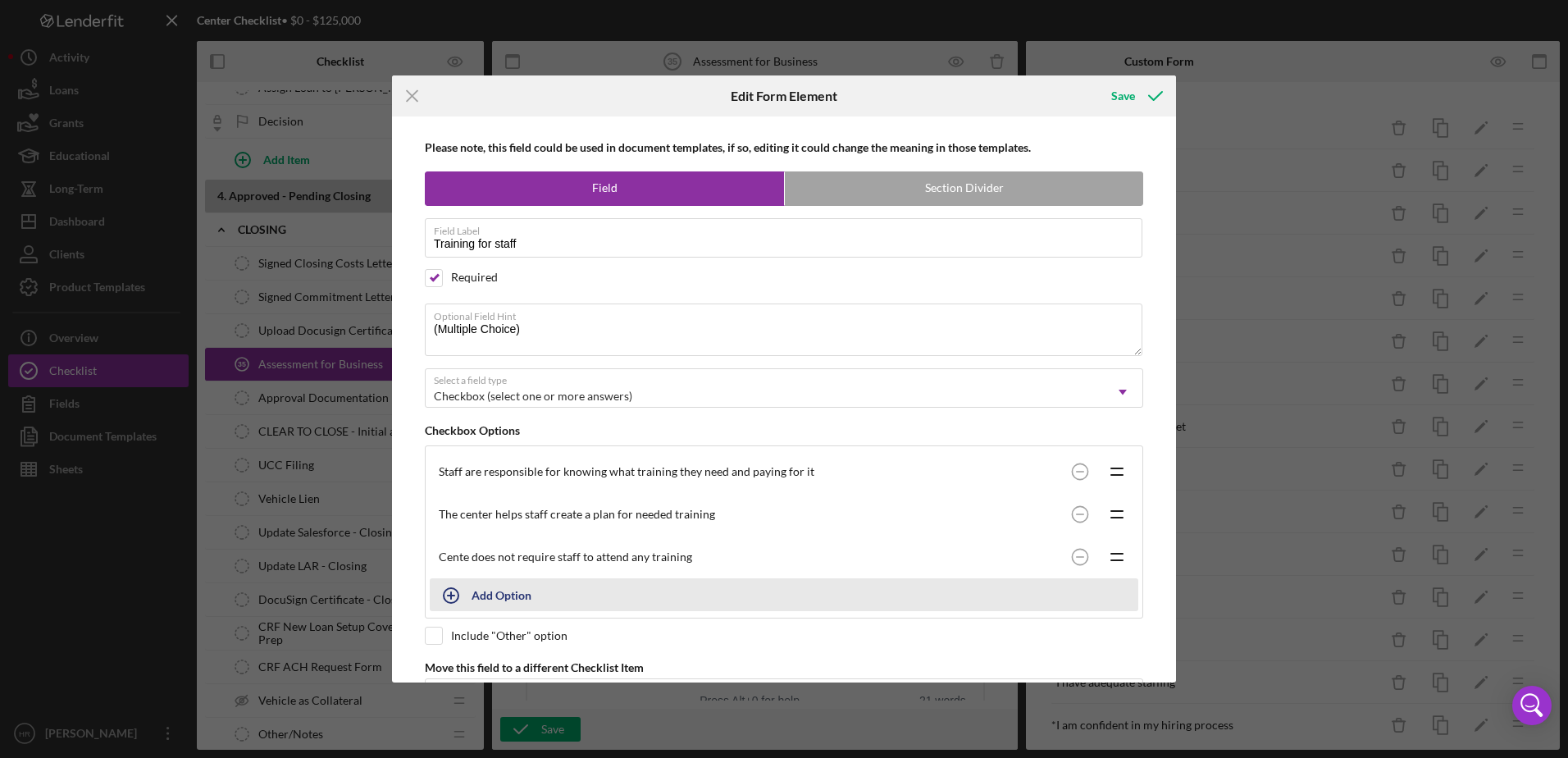
click at [488, 588] on div "Add Option" at bounding box center [501, 594] width 60 height 31
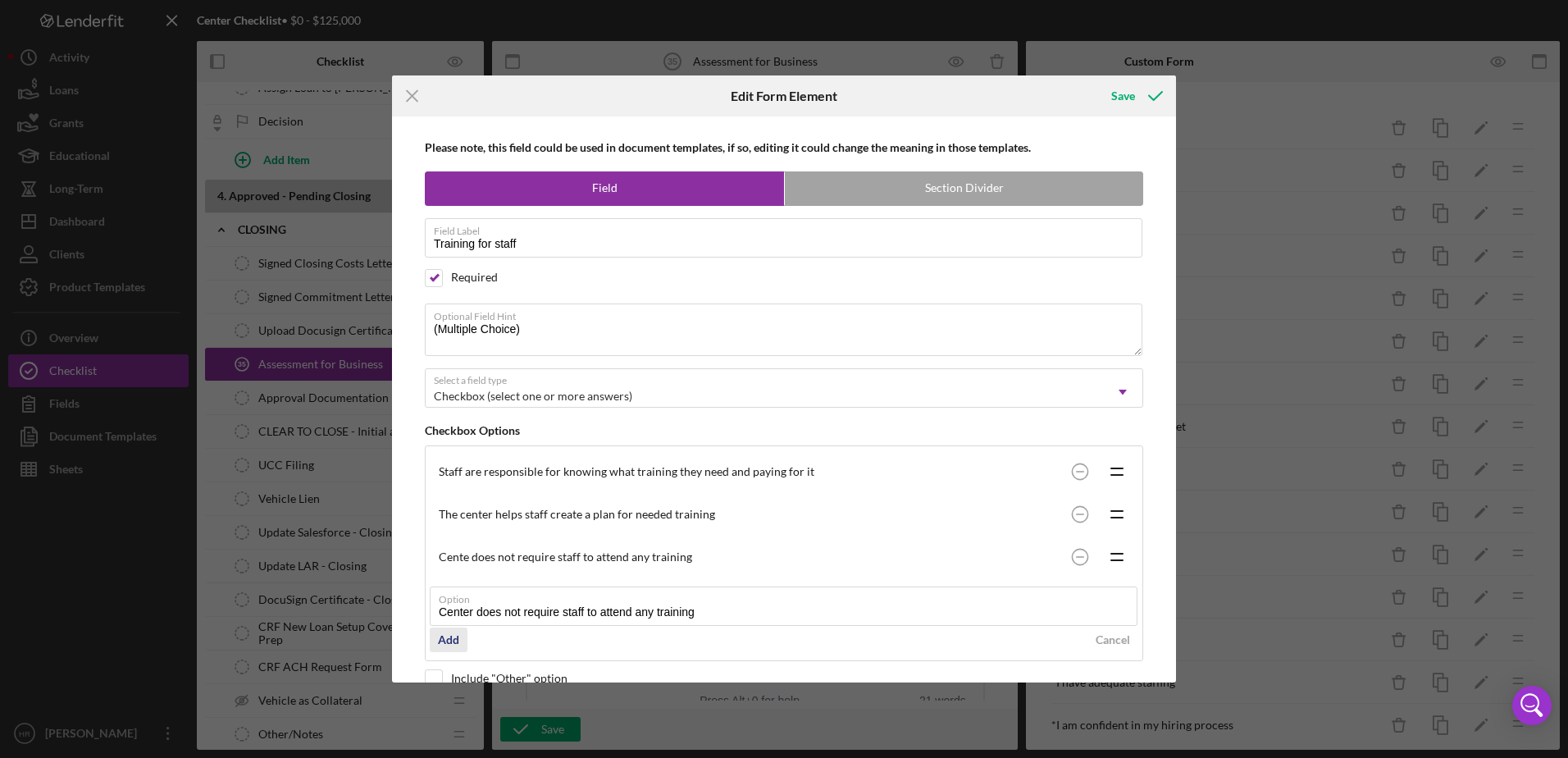
type input "Center does not require staff to attend any training"
click at [443, 642] on div "Add" at bounding box center [448, 640] width 21 height 25
click at [1076, 556] on circle at bounding box center [1079, 557] width 16 height 16
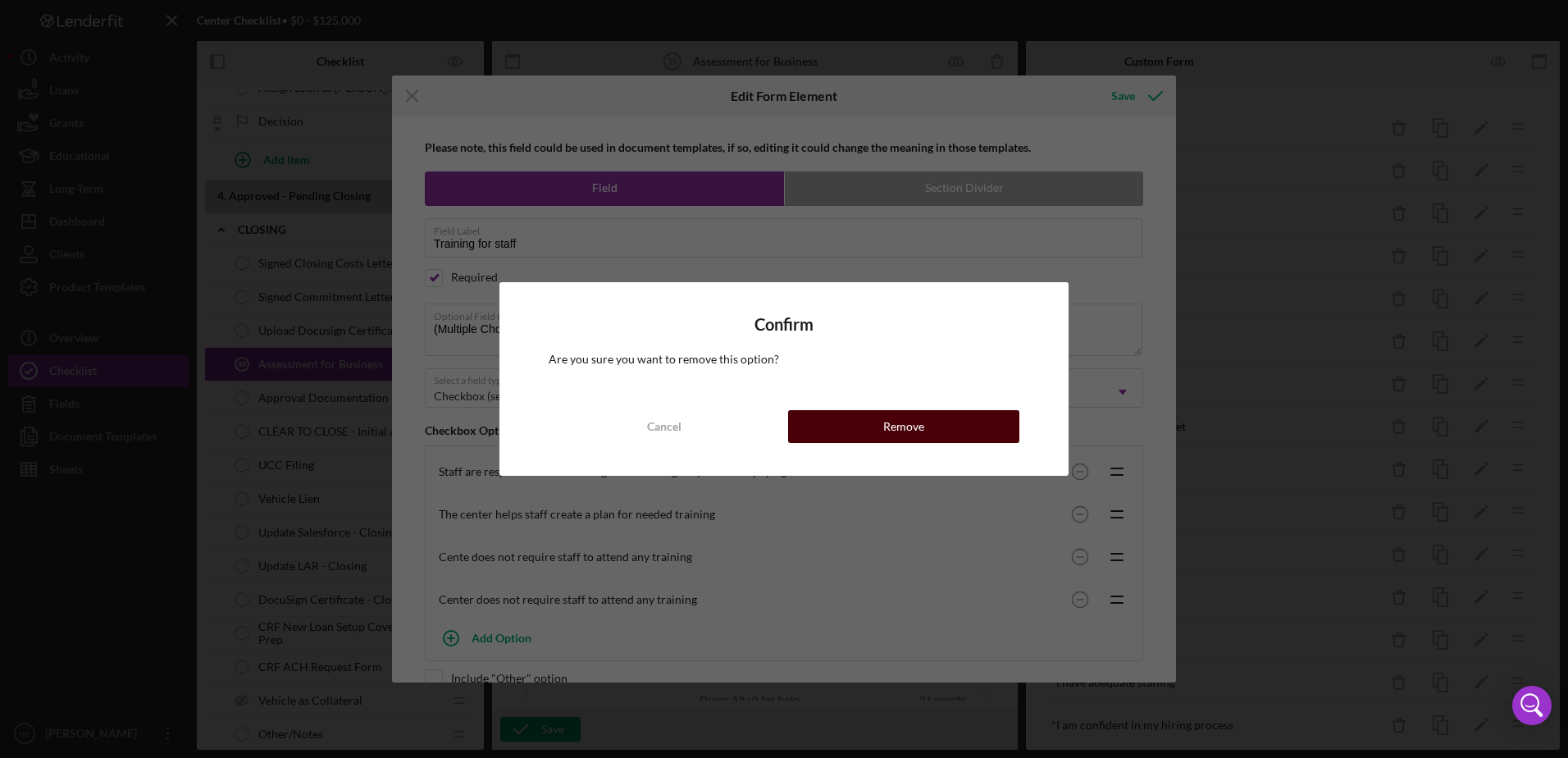
click at [965, 415] on button "Remove" at bounding box center [903, 426] width 231 height 33
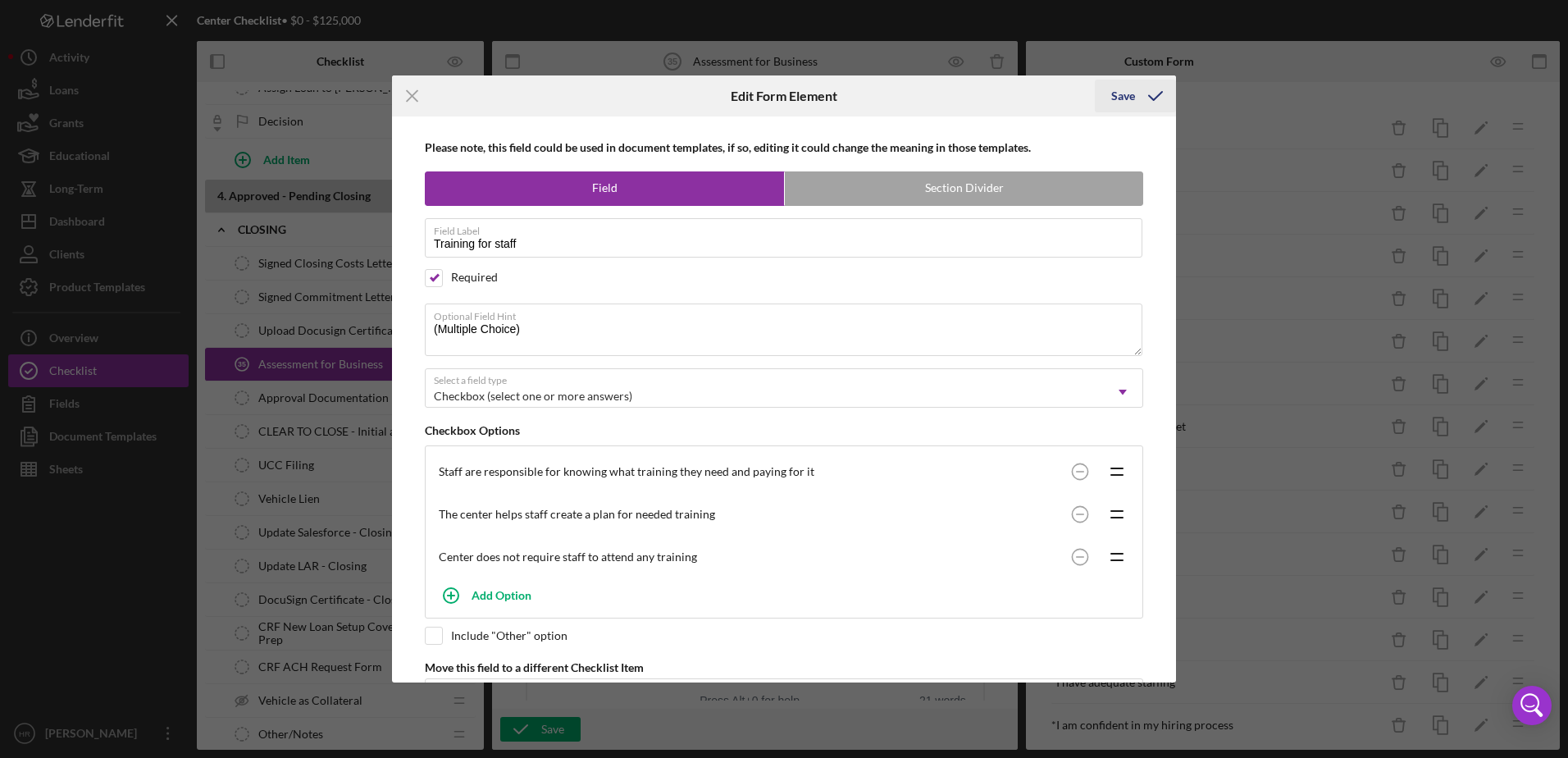
click at [1137, 99] on icon "submit" at bounding box center [1155, 96] width 41 height 41
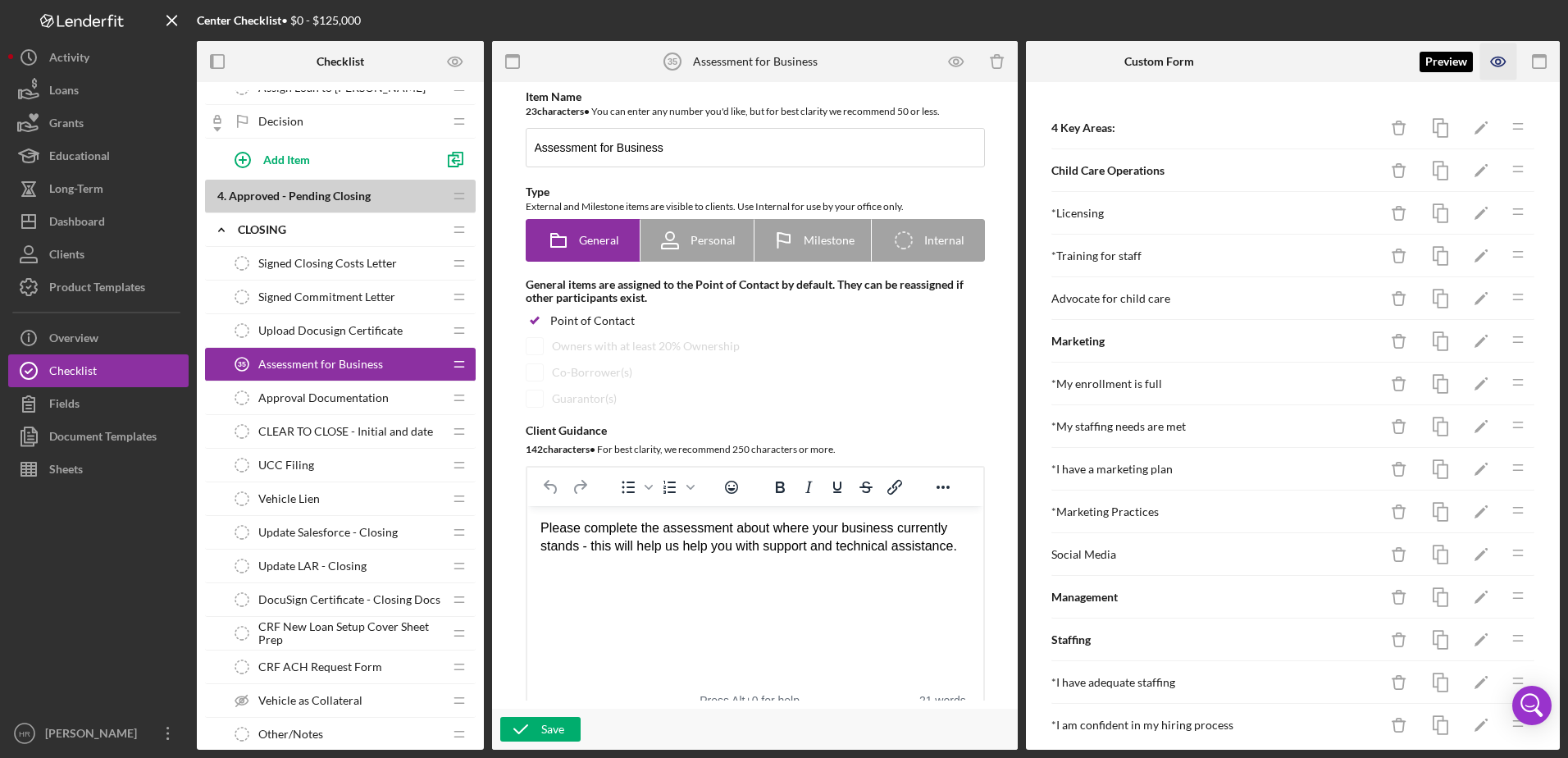
click at [1501, 69] on icon "button" at bounding box center [1498, 62] width 37 height 37
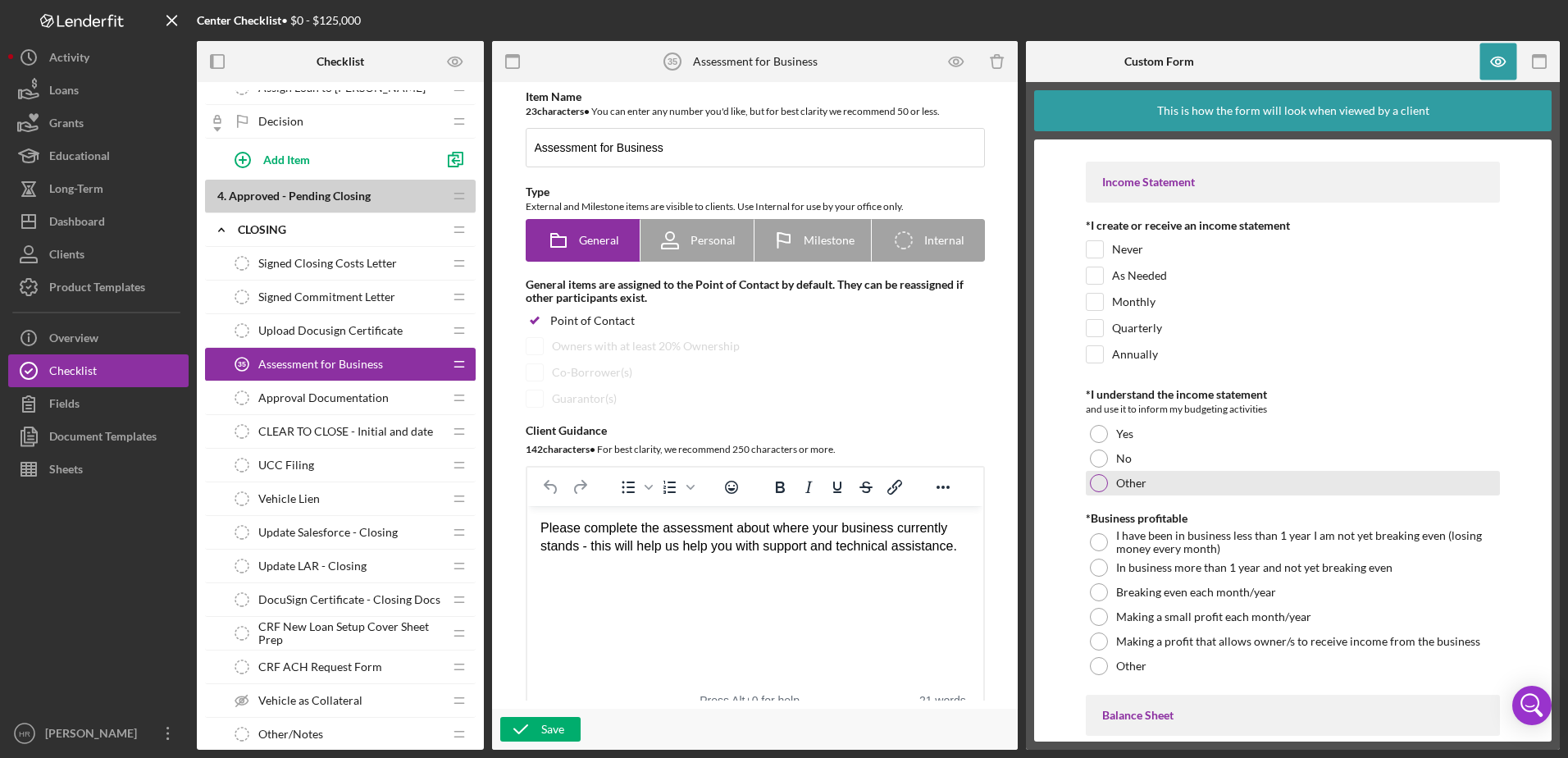
scroll to position [4594, 0]
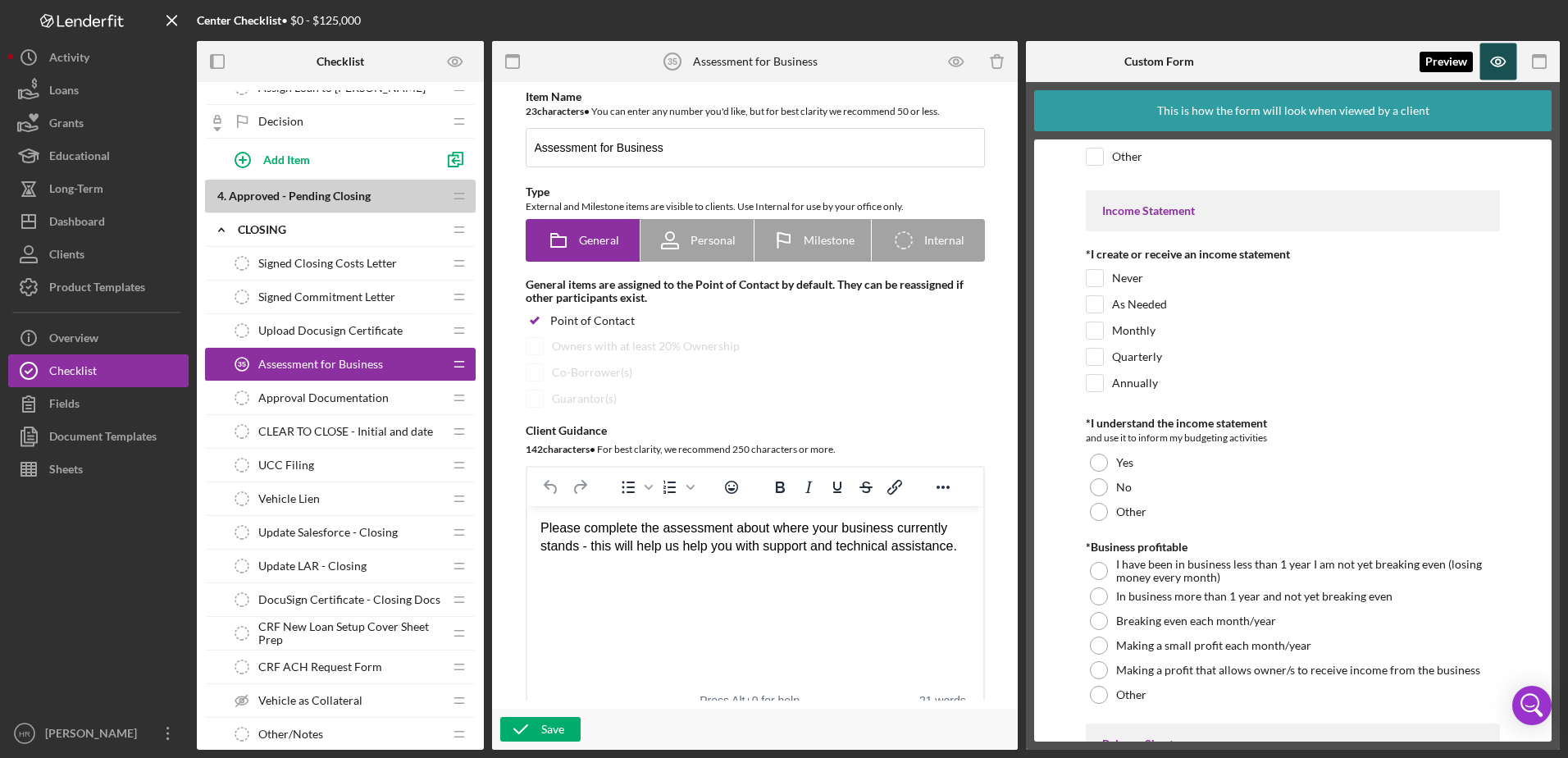
click at [1508, 54] on icon "button" at bounding box center [1498, 62] width 37 height 37
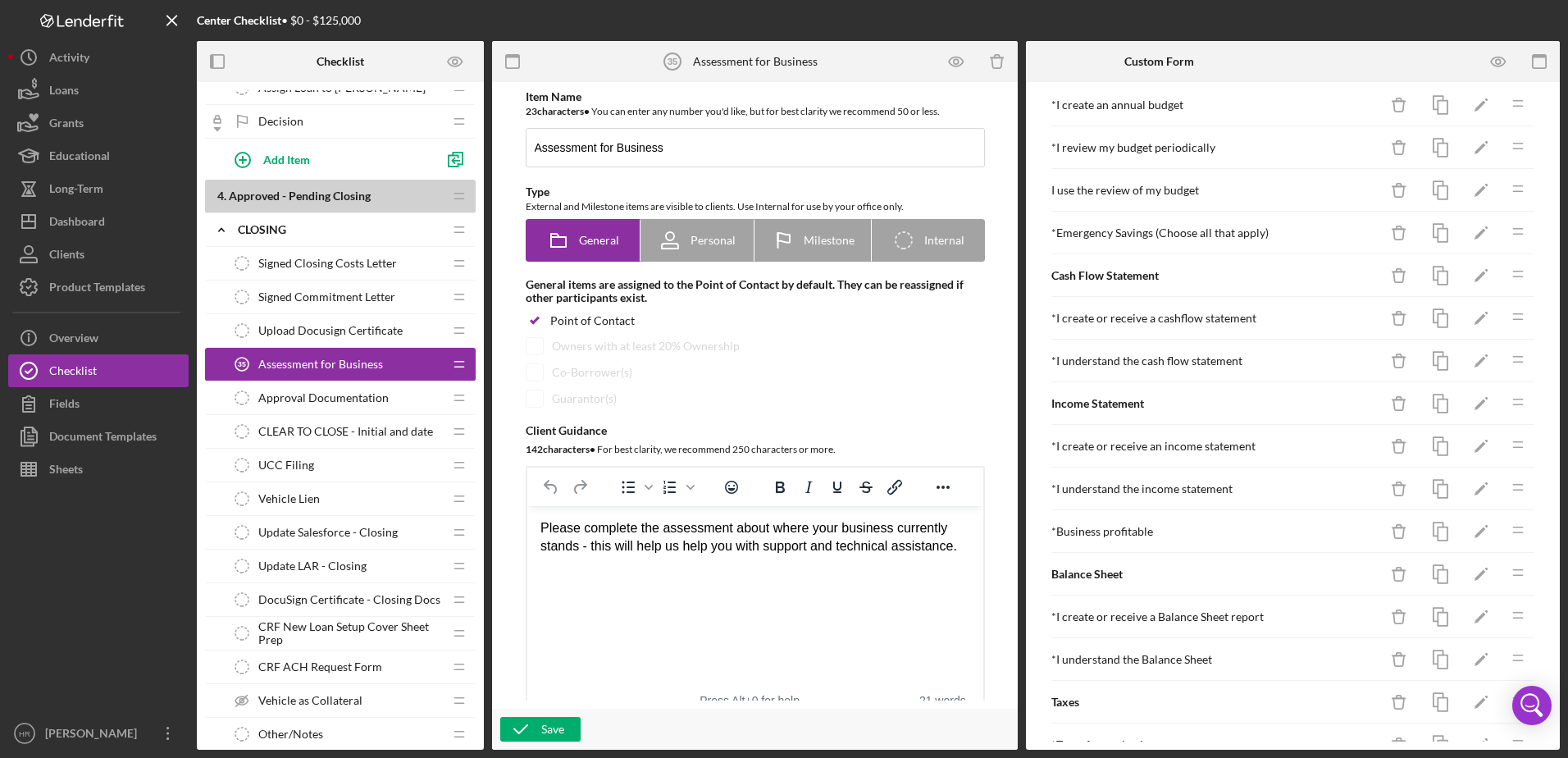
scroll to position [1394, 0]
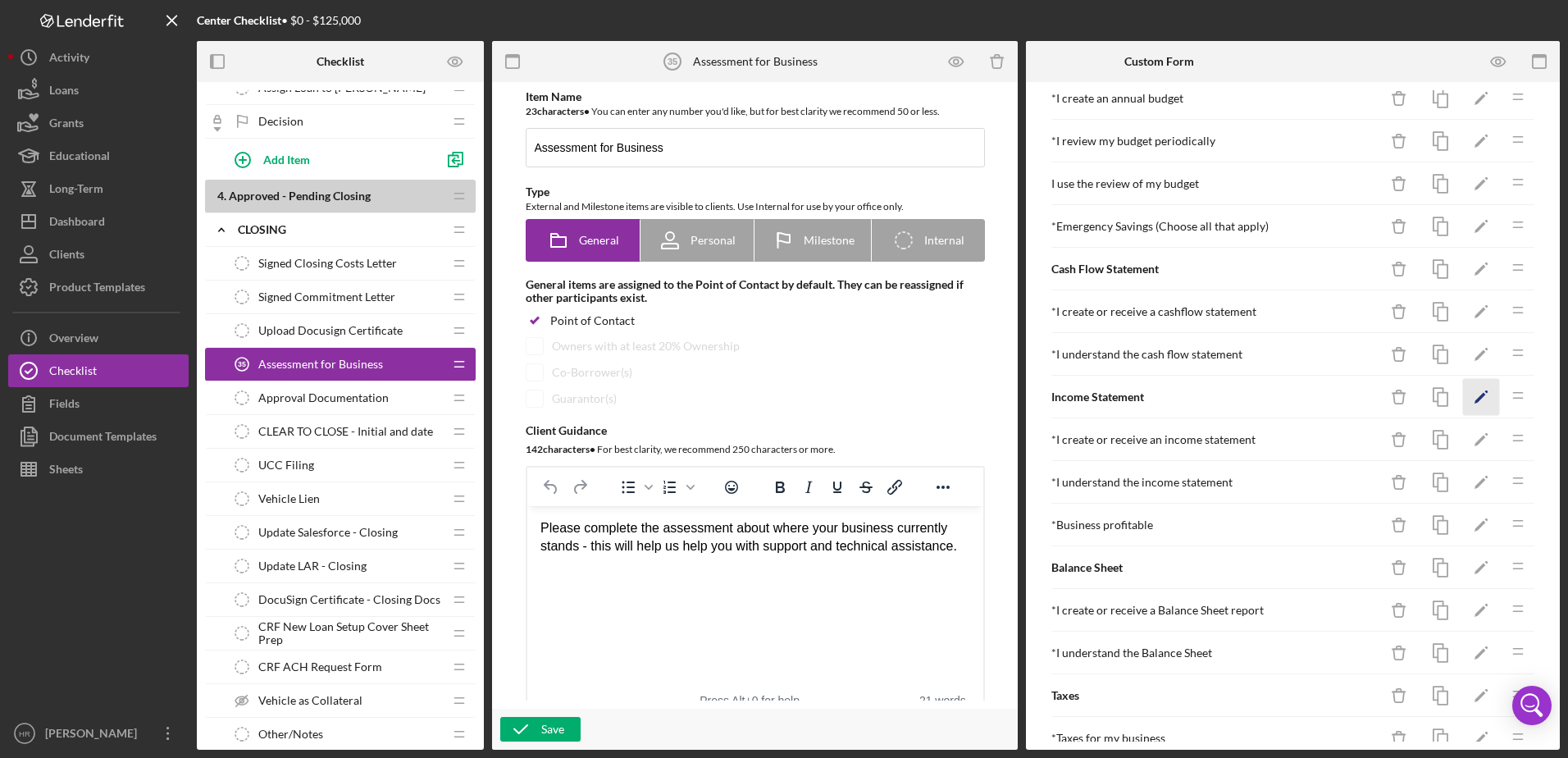
click at [1462, 402] on icon "Icon/Edit" at bounding box center [1481, 398] width 37 height 37
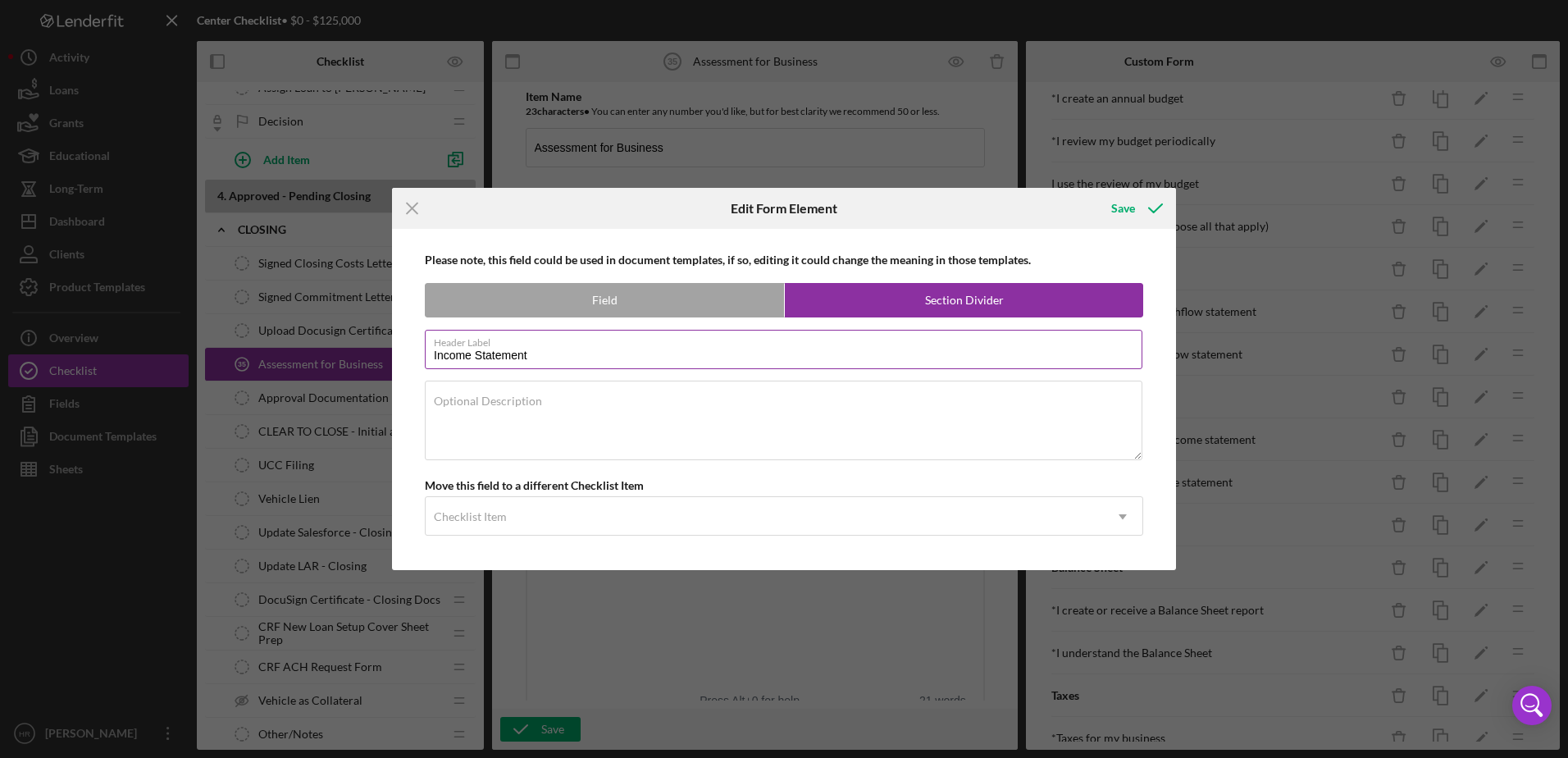
click at [524, 357] on input "Income Statement" at bounding box center [783, 349] width 717 height 40
drag, startPoint x: 538, startPoint y: 358, endPoint x: 308, endPoint y: 357, distance: 230.0
click at [309, 358] on div "Icon/Menu Close Edit Form Element Save Please note, this field could be used in…" at bounding box center [784, 379] width 1568 height 758
type input "Profit and Loss reports"
click at [1110, 202] on button "Save" at bounding box center [1135, 208] width 81 height 33
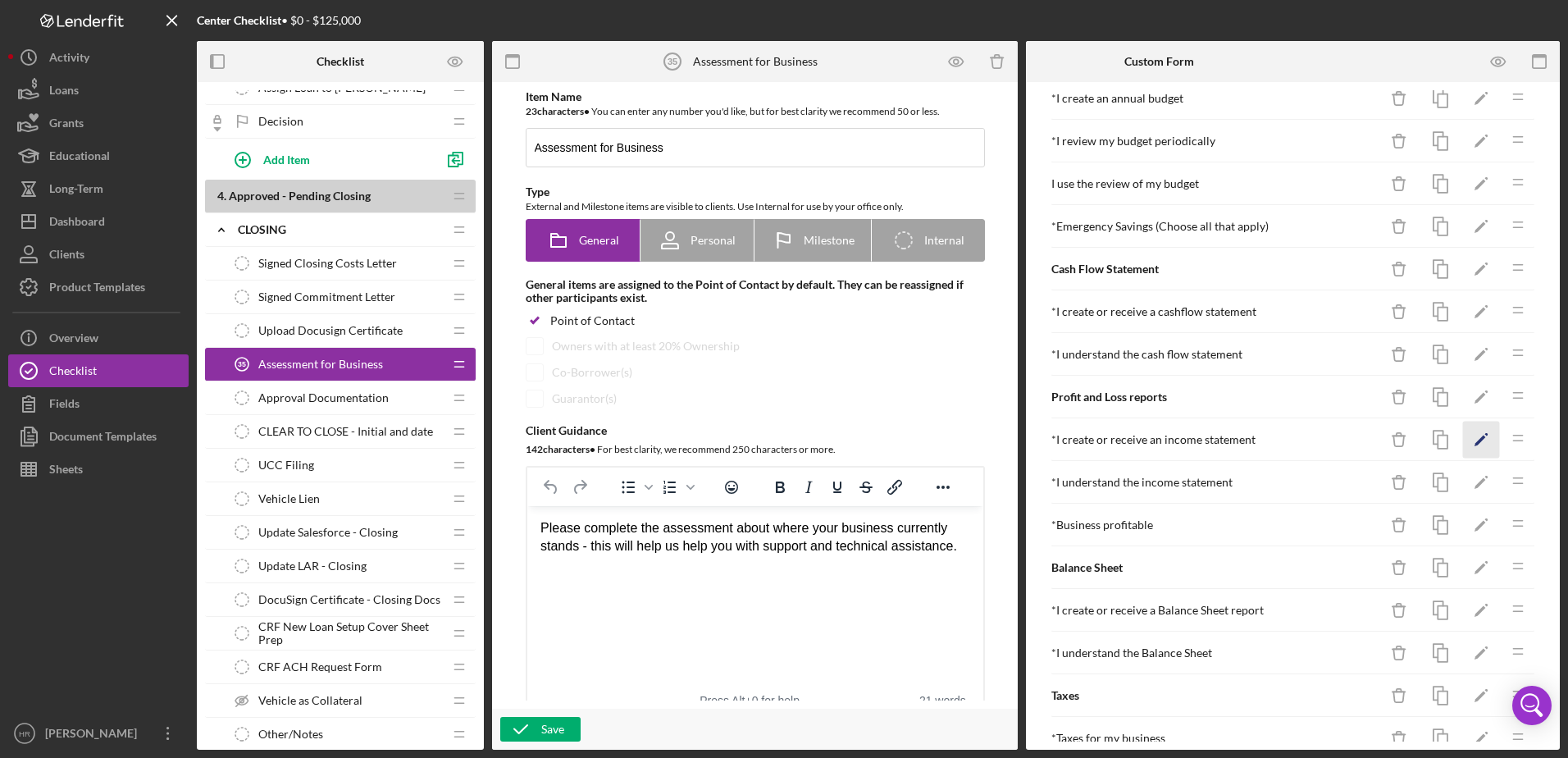
click at [1462, 439] on icon "Icon/Edit" at bounding box center [1481, 440] width 37 height 37
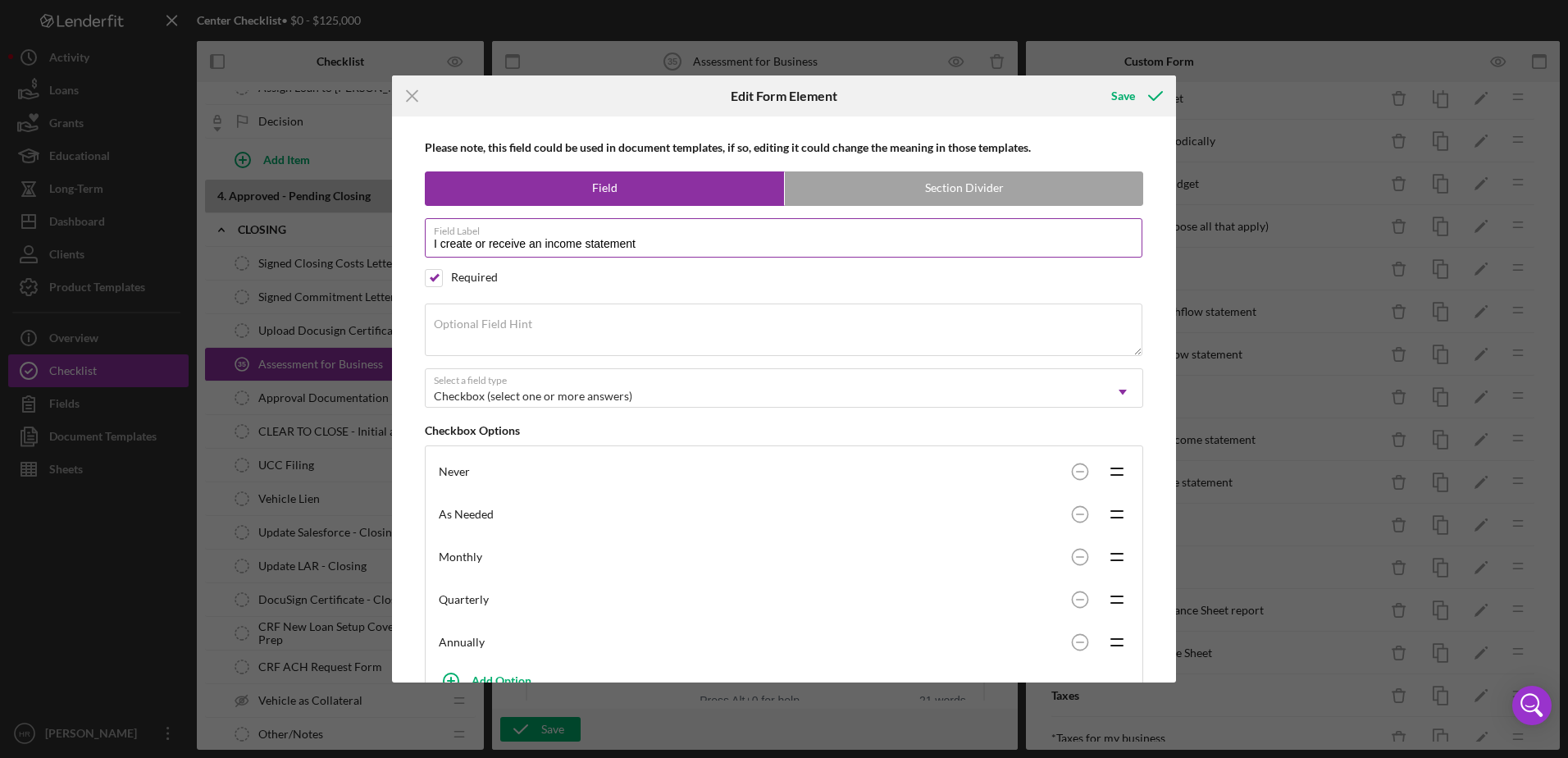
click at [657, 245] on input "I create or receive an income statement" at bounding box center [783, 238] width 717 height 40
type input "I create or receive a profit and loss report"
click at [1126, 86] on div "Save" at bounding box center [1122, 95] width 24 height 33
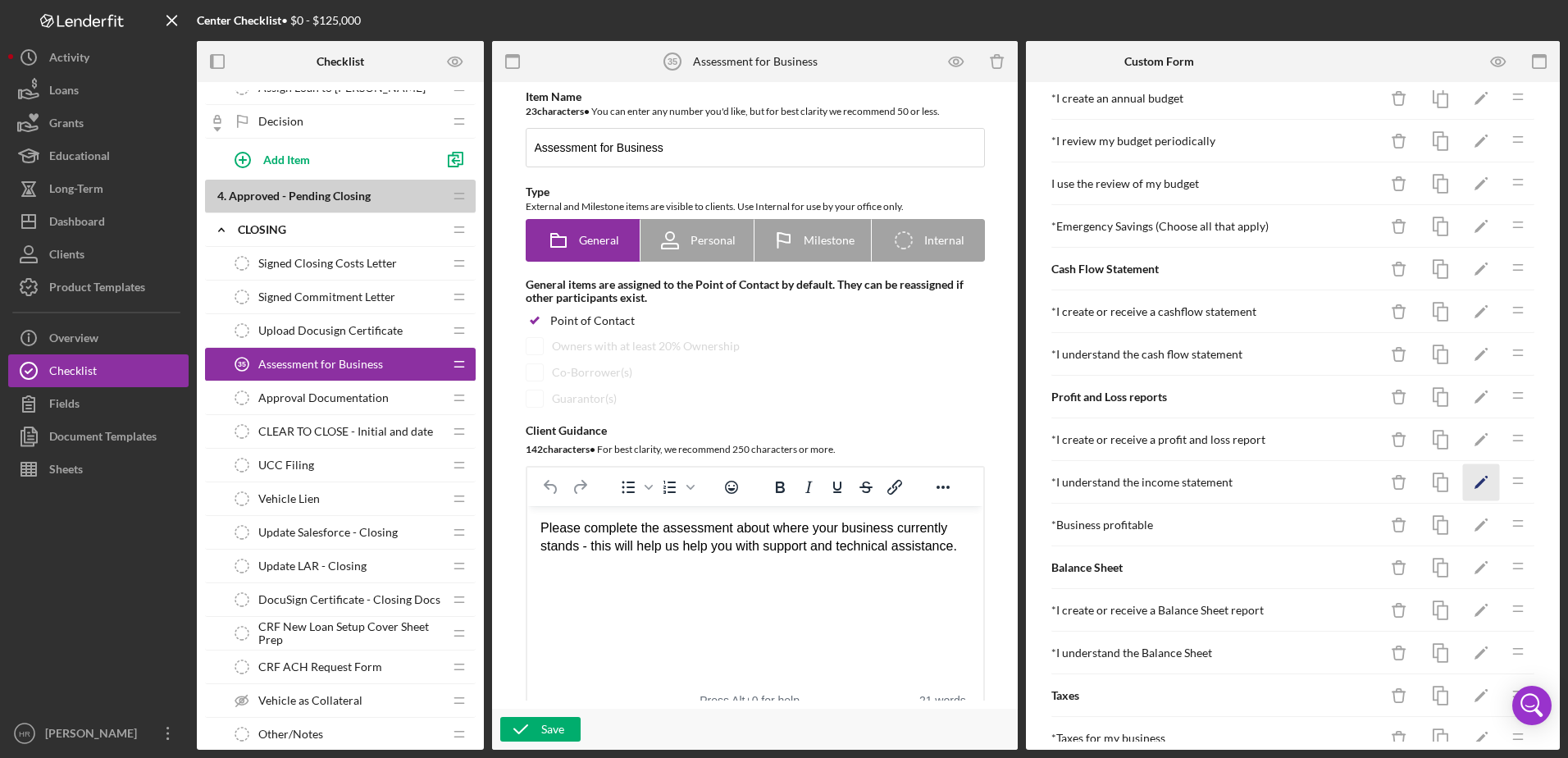
click at [1471, 487] on icon "Icon/Edit" at bounding box center [1481, 483] width 37 height 37
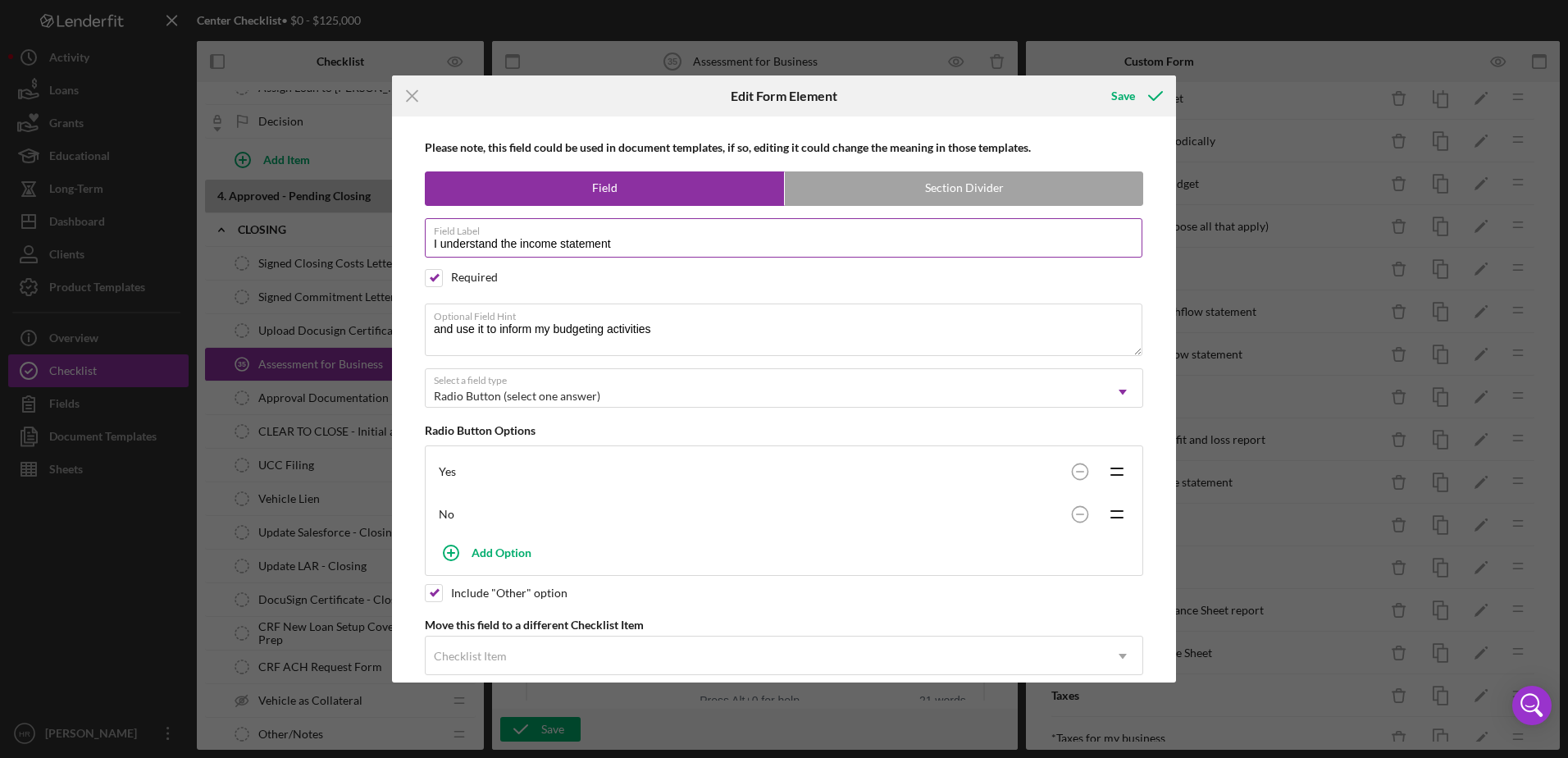
click at [639, 241] on input "I understand the income statement" at bounding box center [783, 238] width 717 height 40
type input "I understand the profit and loss report"
click at [1129, 95] on div "Save" at bounding box center [1122, 95] width 24 height 33
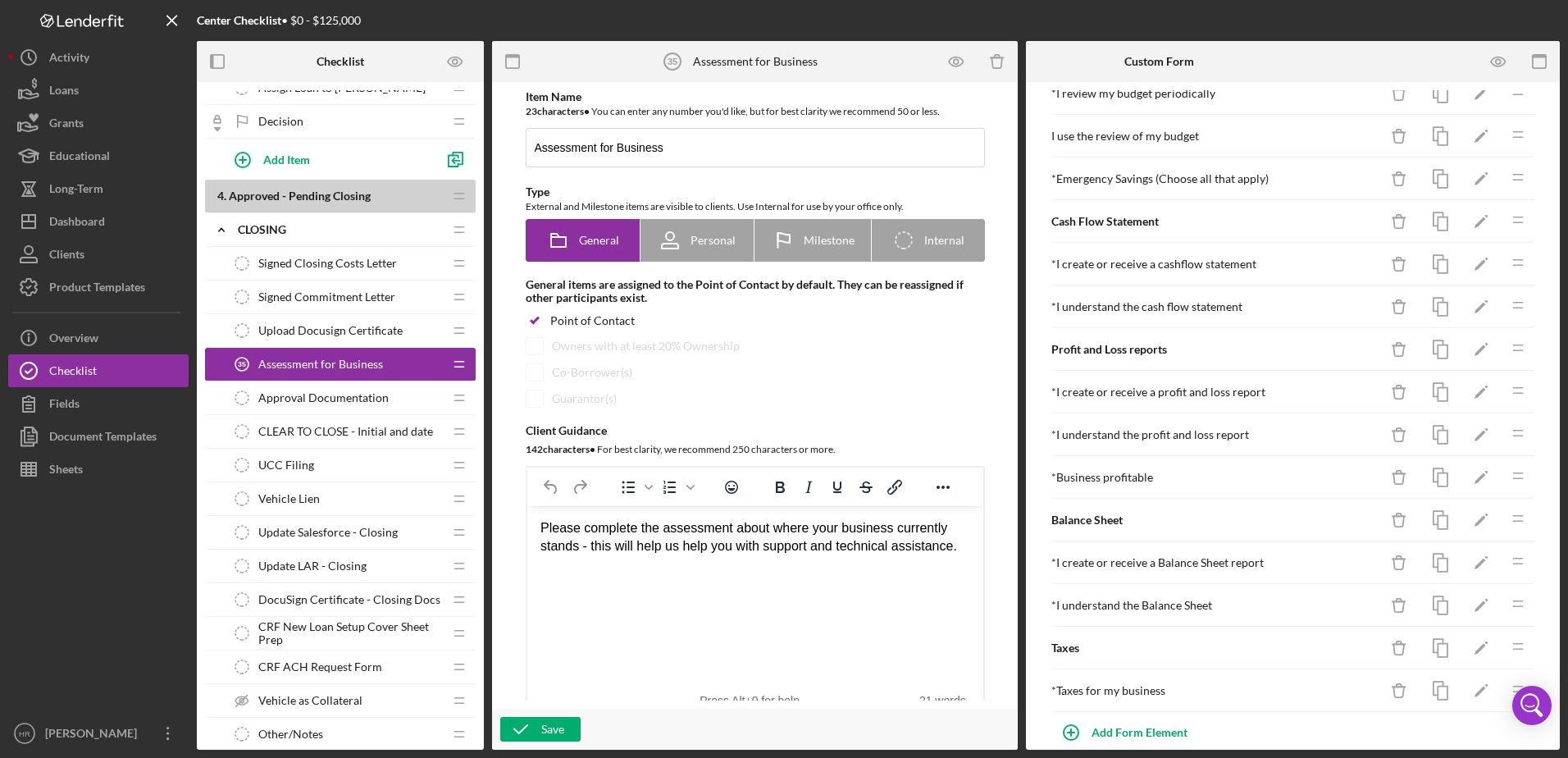
scroll to position [1466, 0]
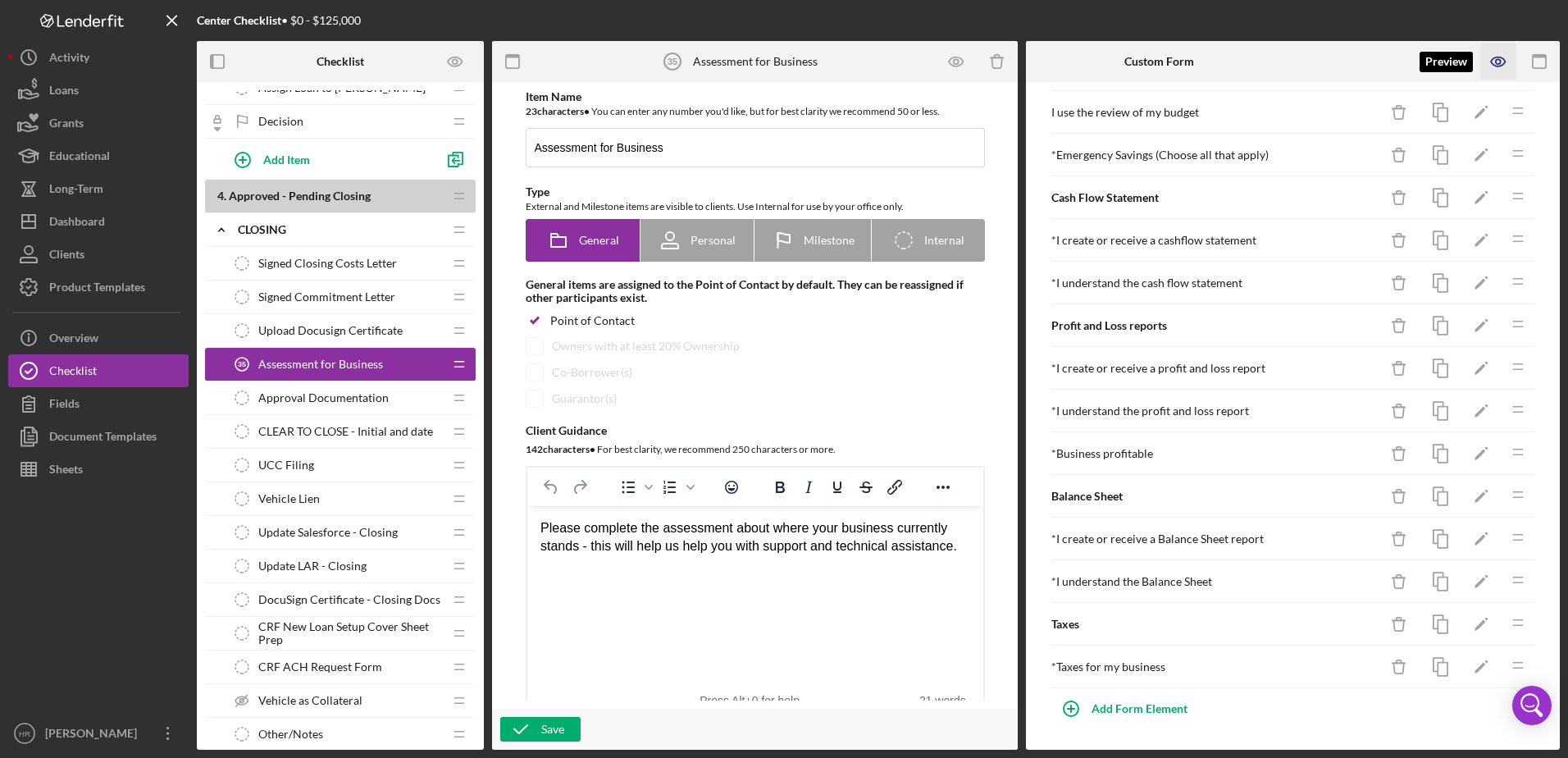
click at [1498, 58] on icon "button" at bounding box center [1498, 62] width 37 height 37
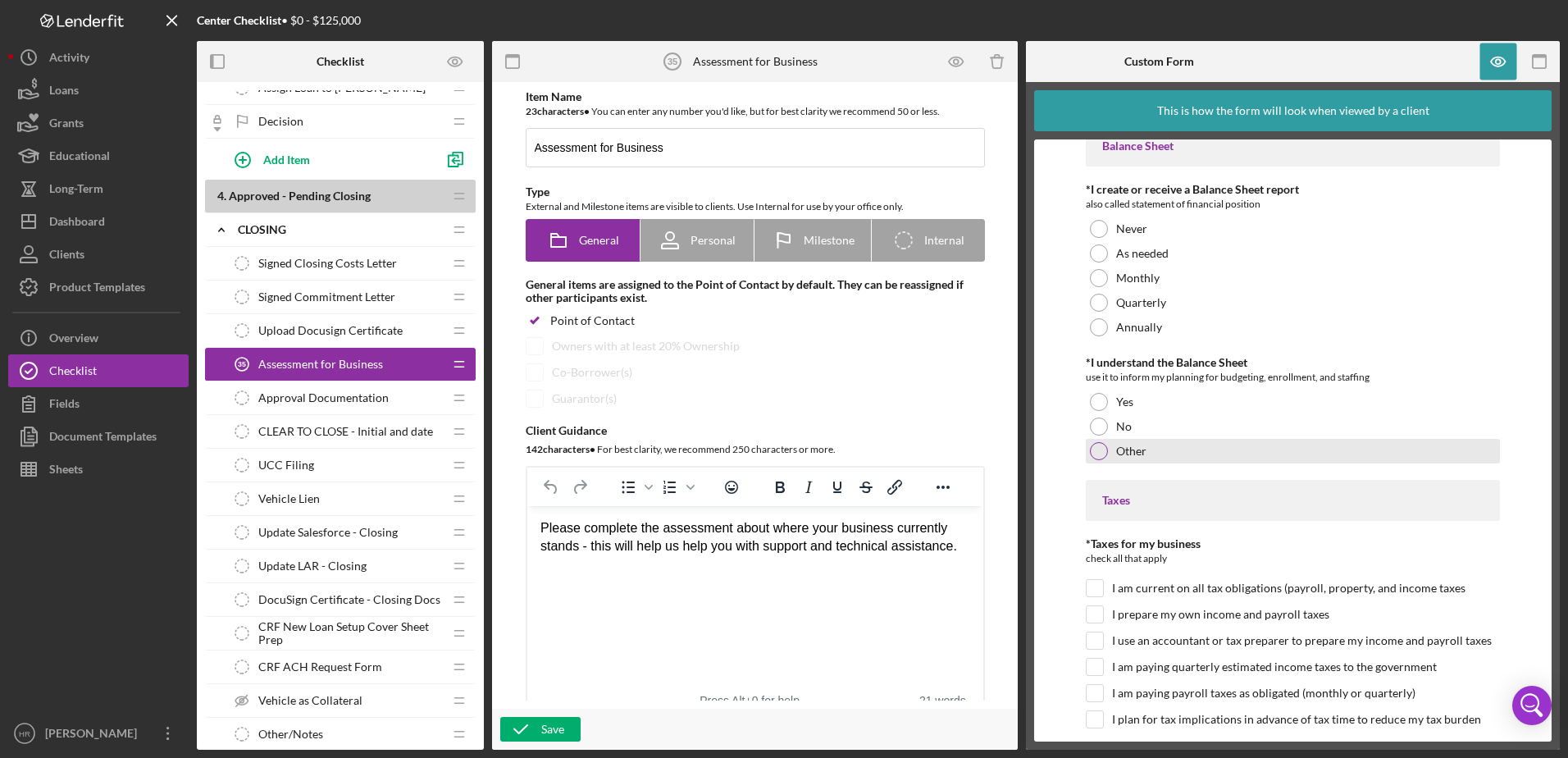
scroll to position [5212, 0]
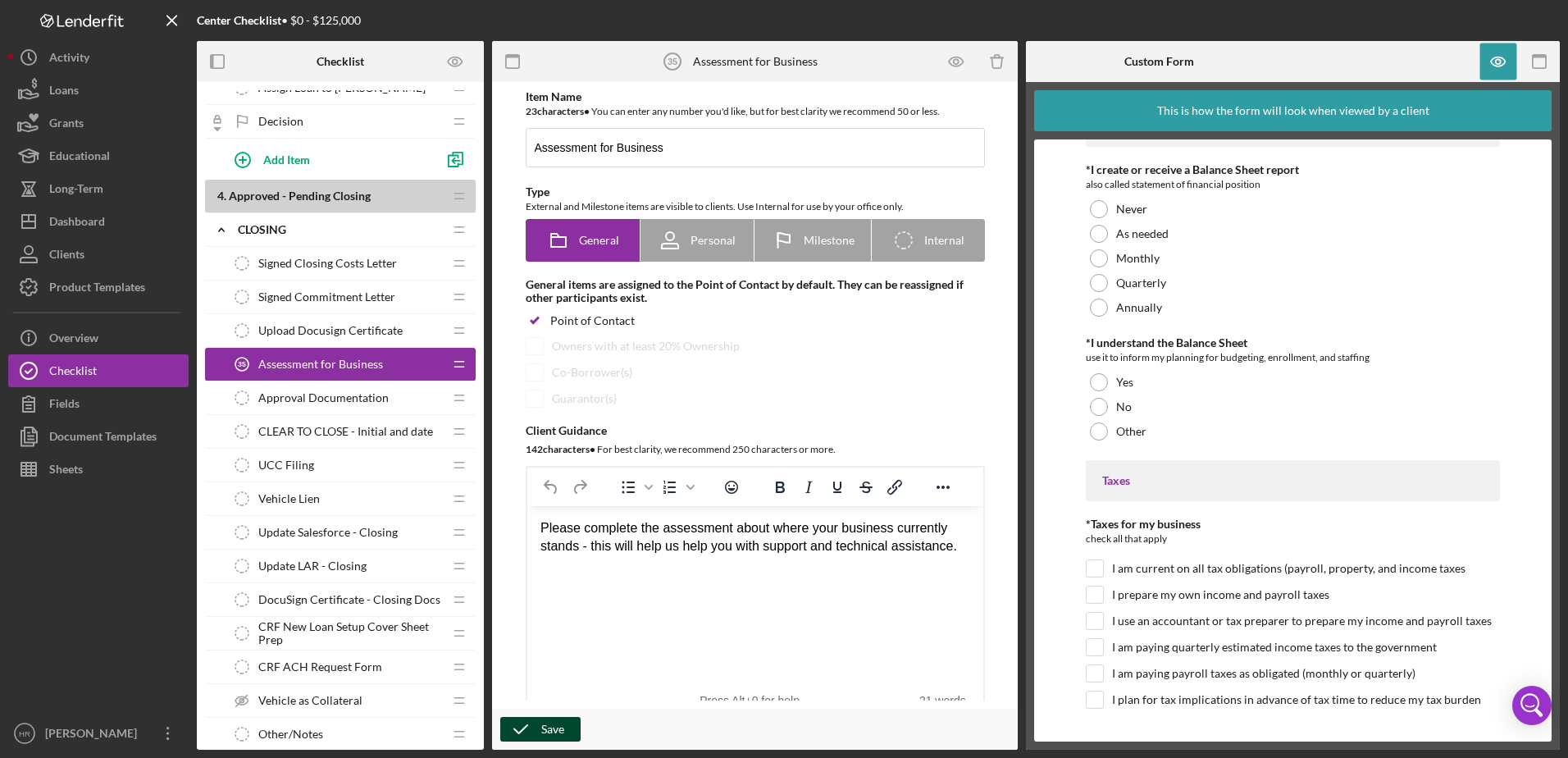
click at [565, 725] on button "Save" at bounding box center [540, 729] width 80 height 25
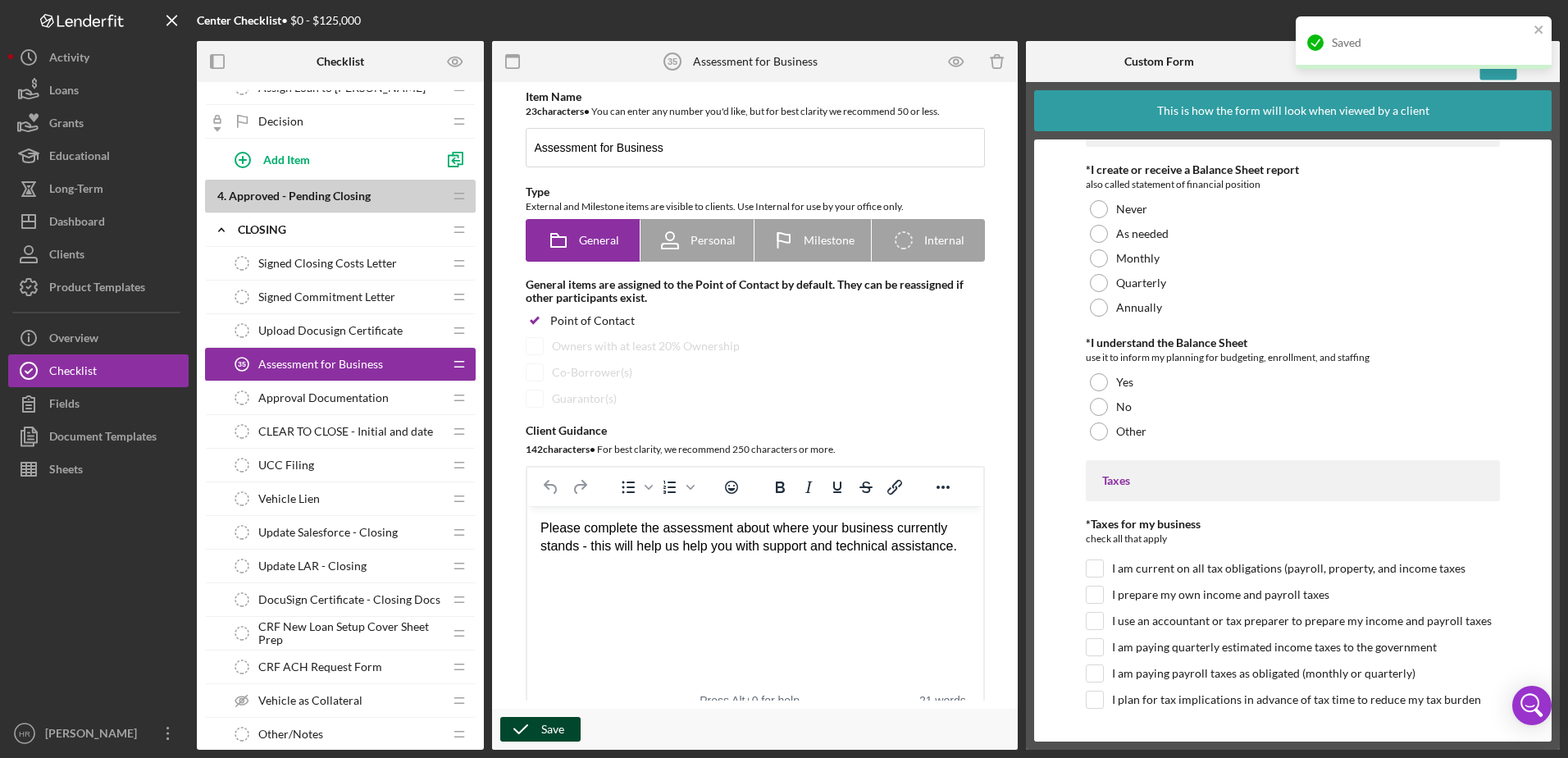
click at [560, 732] on div "Save" at bounding box center [552, 729] width 23 height 25
click at [1537, 33] on icon "close" at bounding box center [1538, 29] width 11 height 13
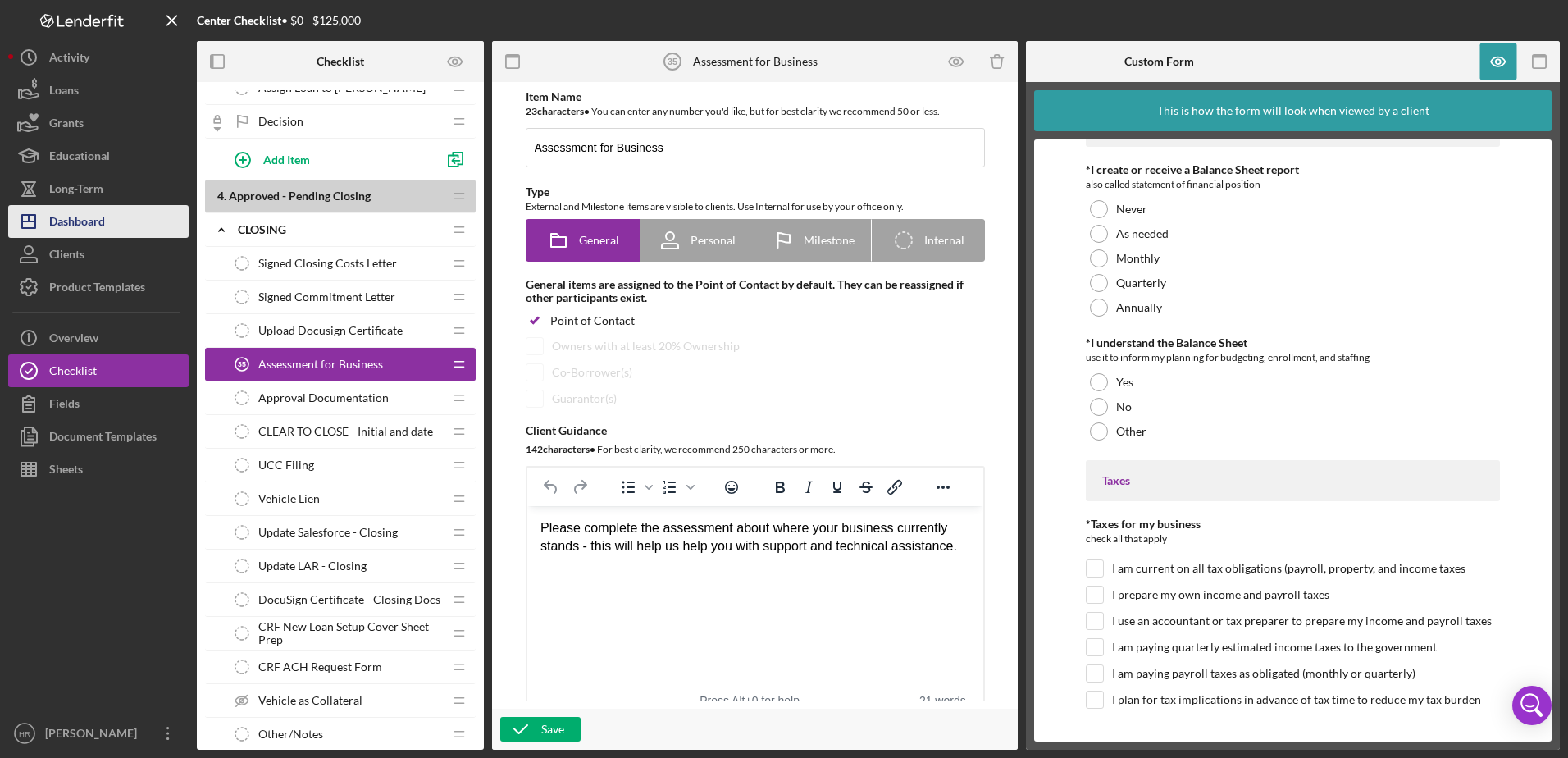
click at [91, 227] on div "Dashboard" at bounding box center [77, 224] width 55 height 37
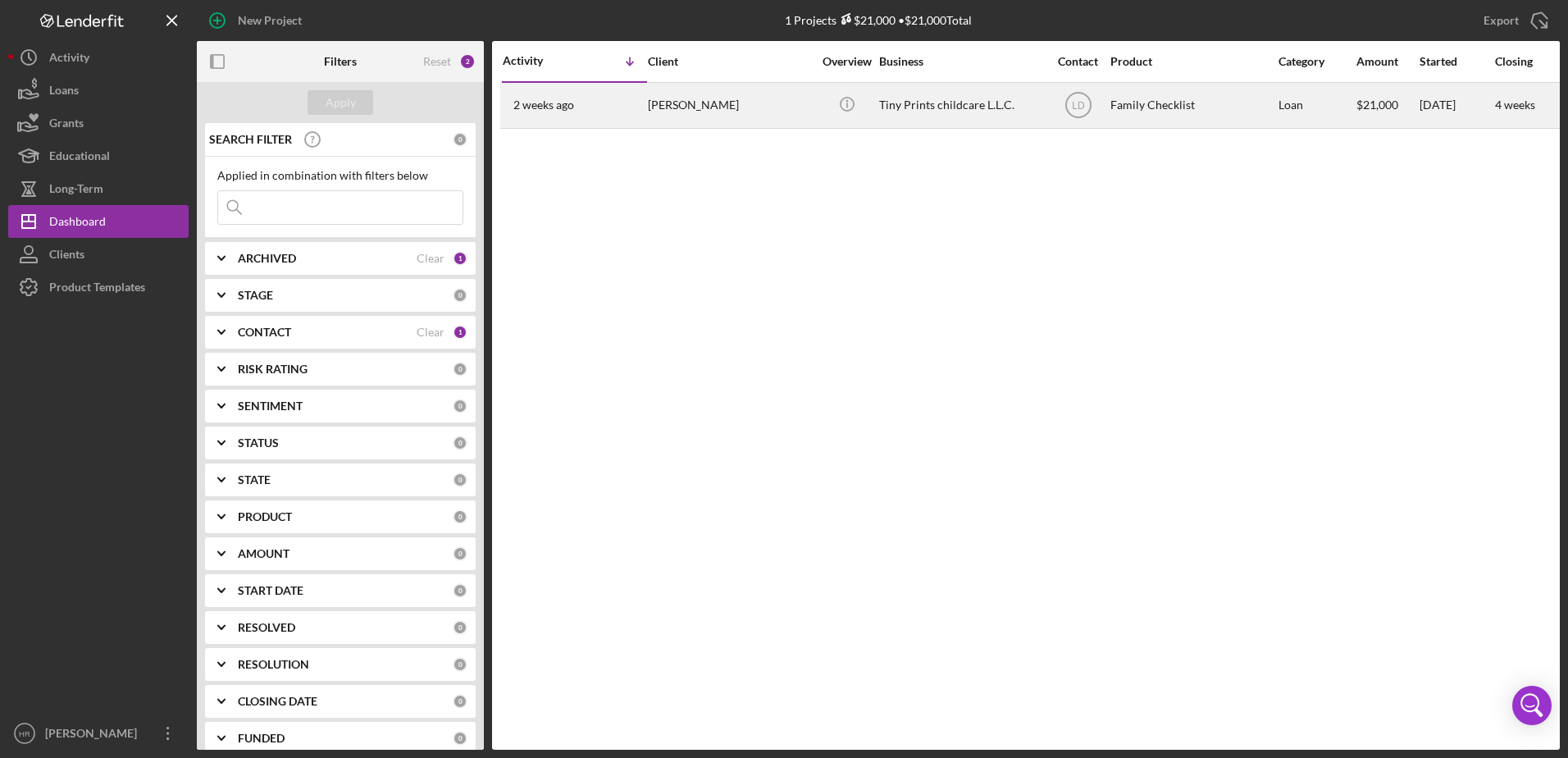
click at [972, 108] on div "Tiny Prints childcare L.L.C." at bounding box center [961, 105] width 164 height 43
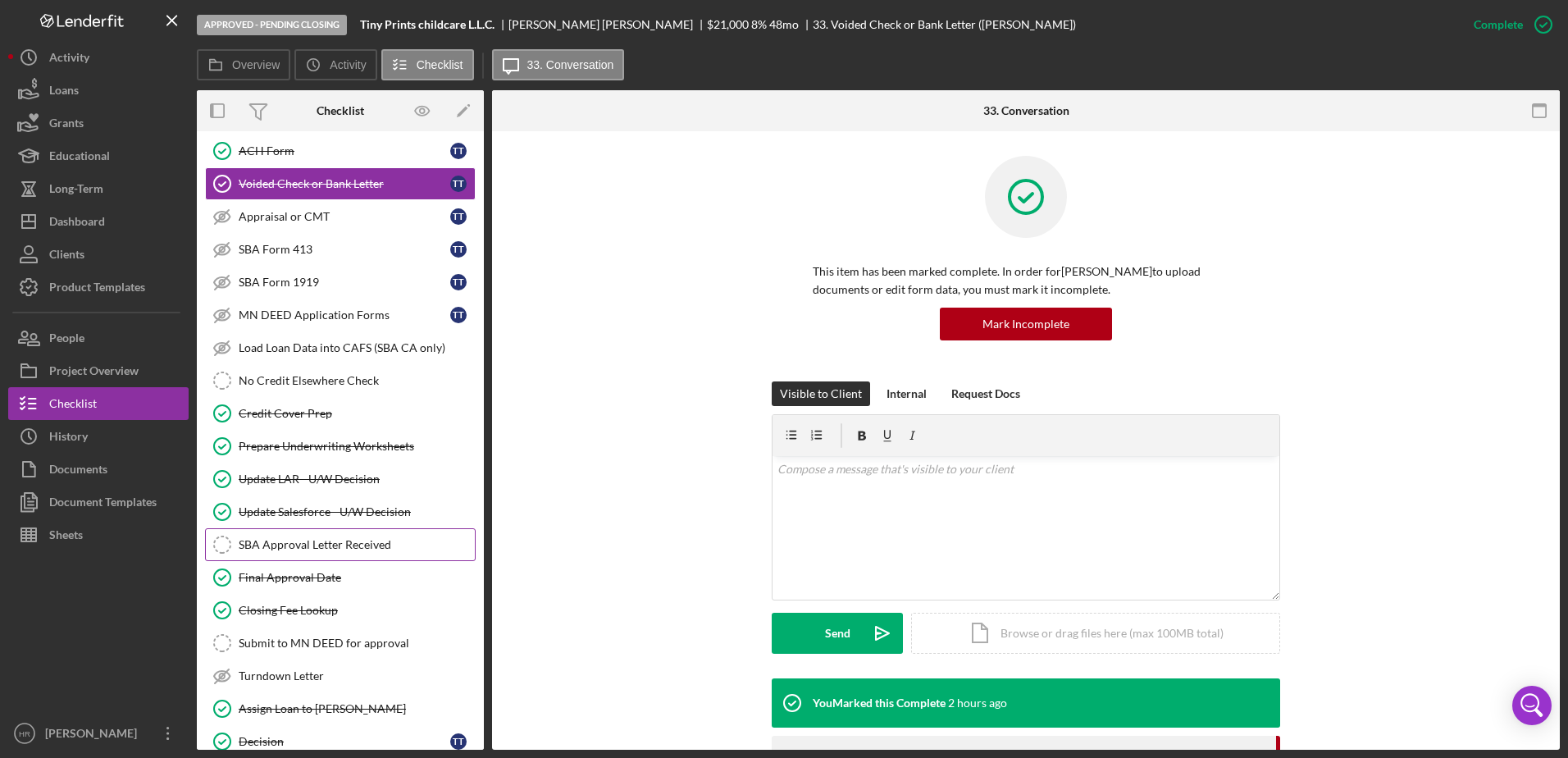
scroll to position [280, 0]
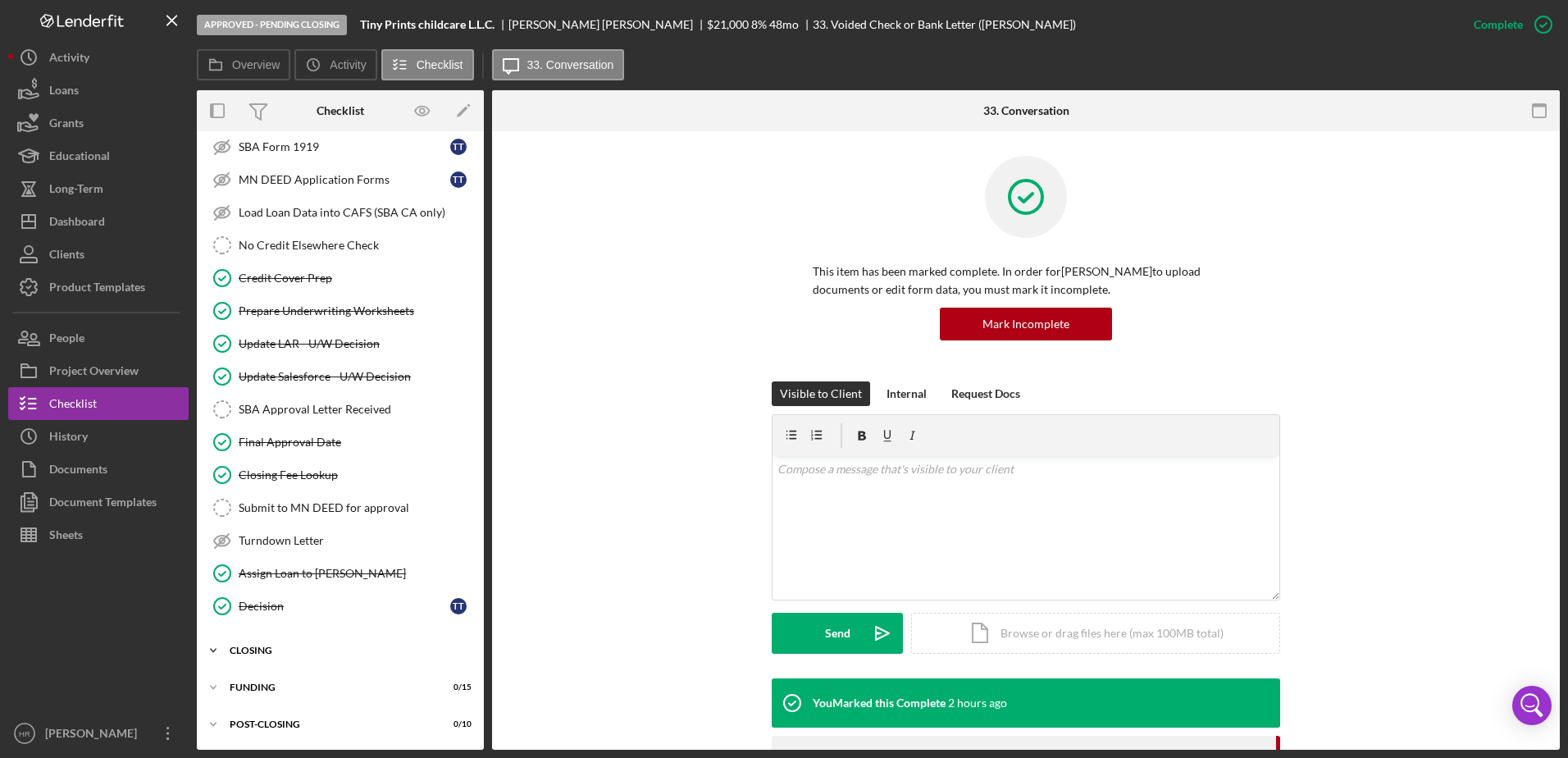
click at [278, 645] on div "CLOSING" at bounding box center [346, 650] width 233 height 10
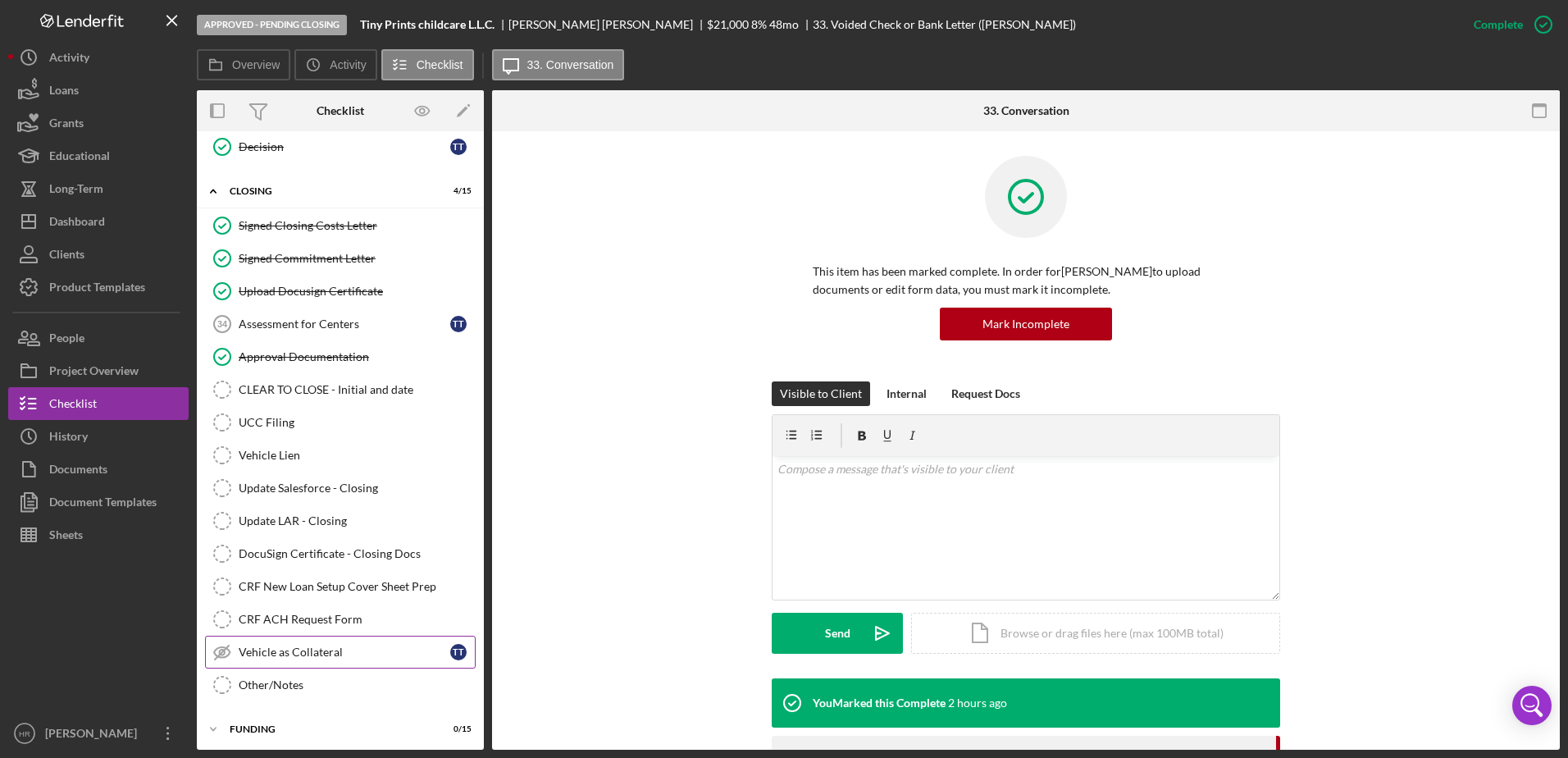
scroll to position [782, 0]
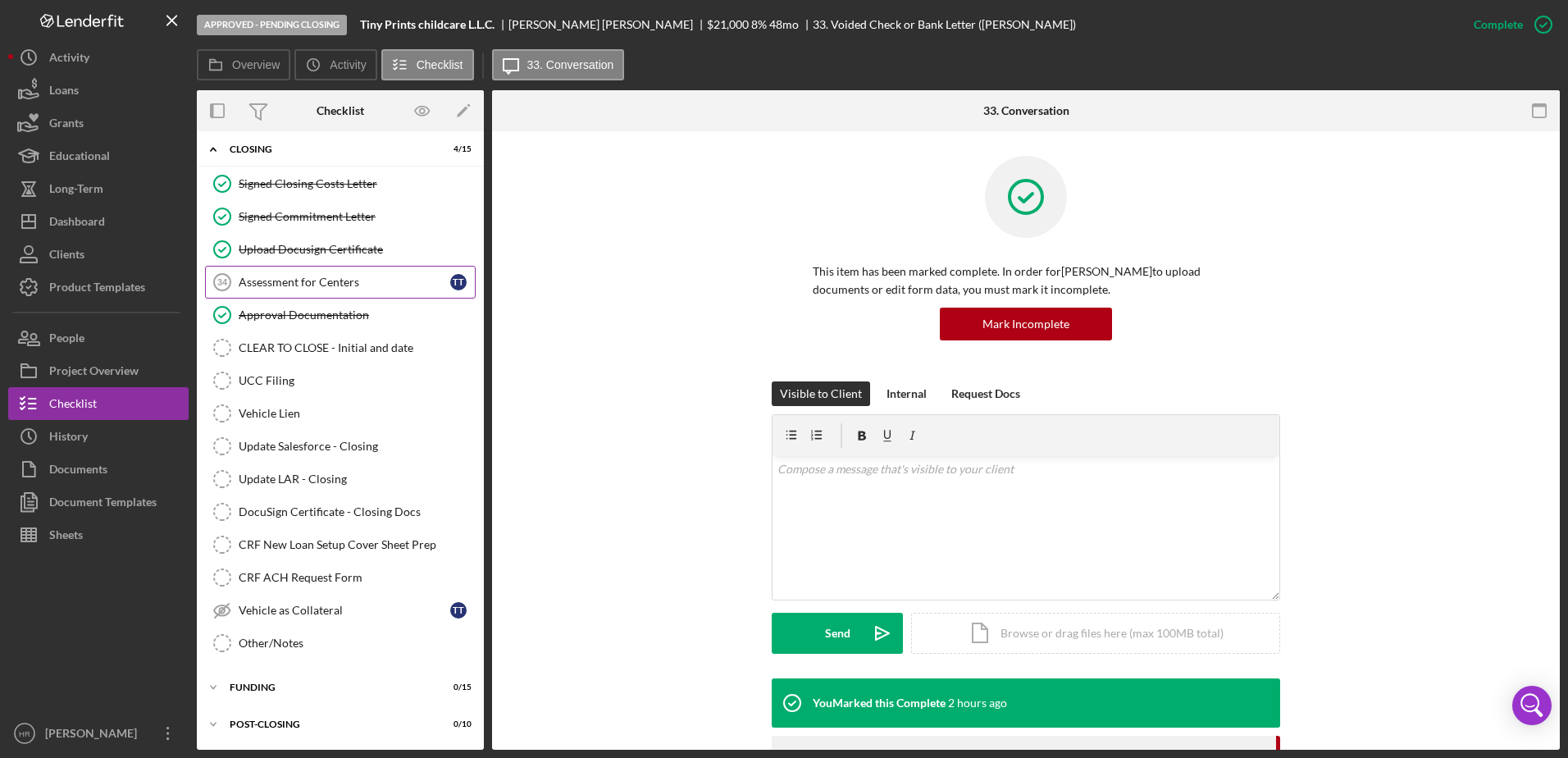
click at [285, 274] on link "Assessment for Centers 34 Assessment for Centers T T" at bounding box center [340, 282] width 270 height 33
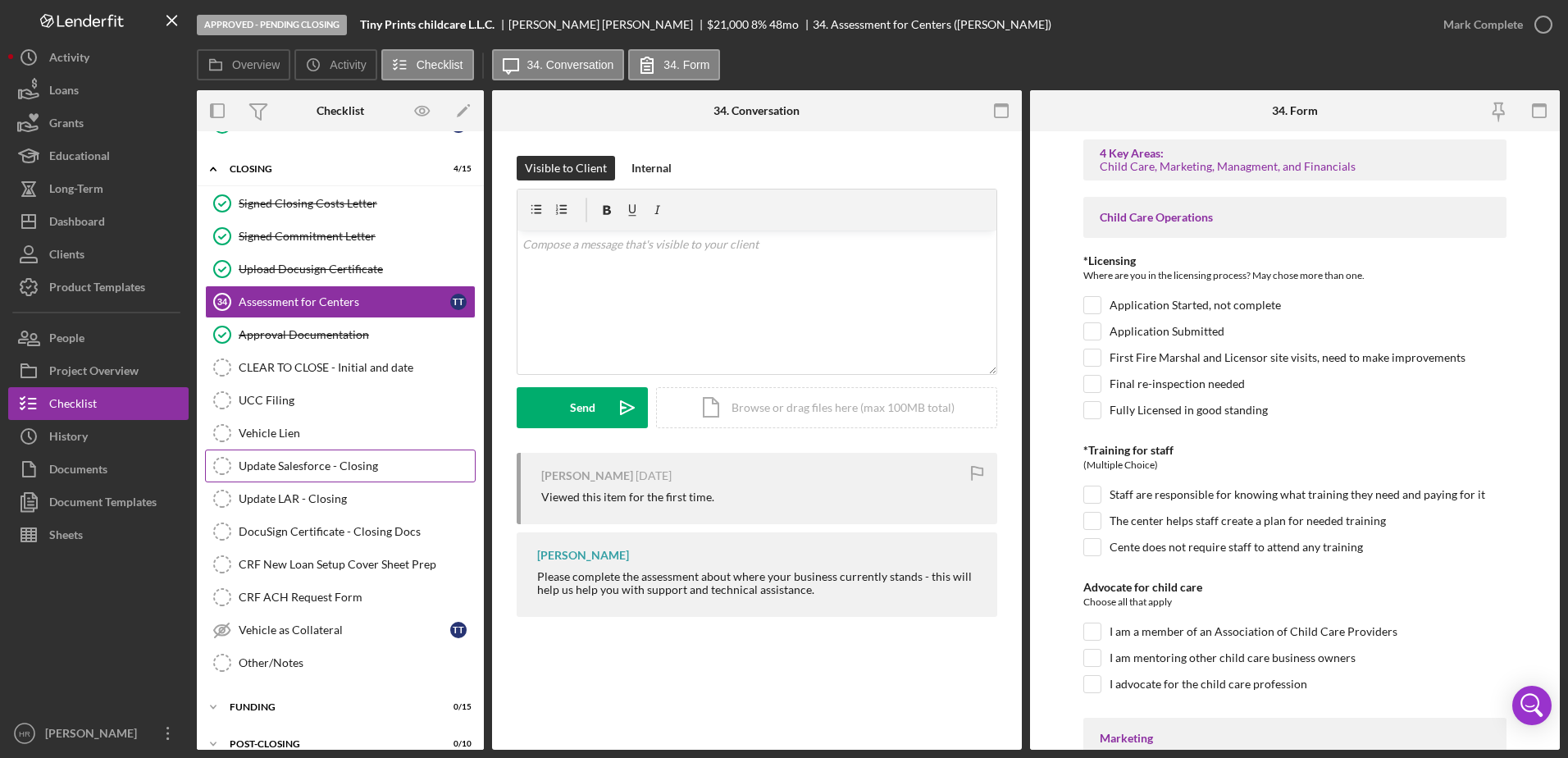
scroll to position [782, 0]
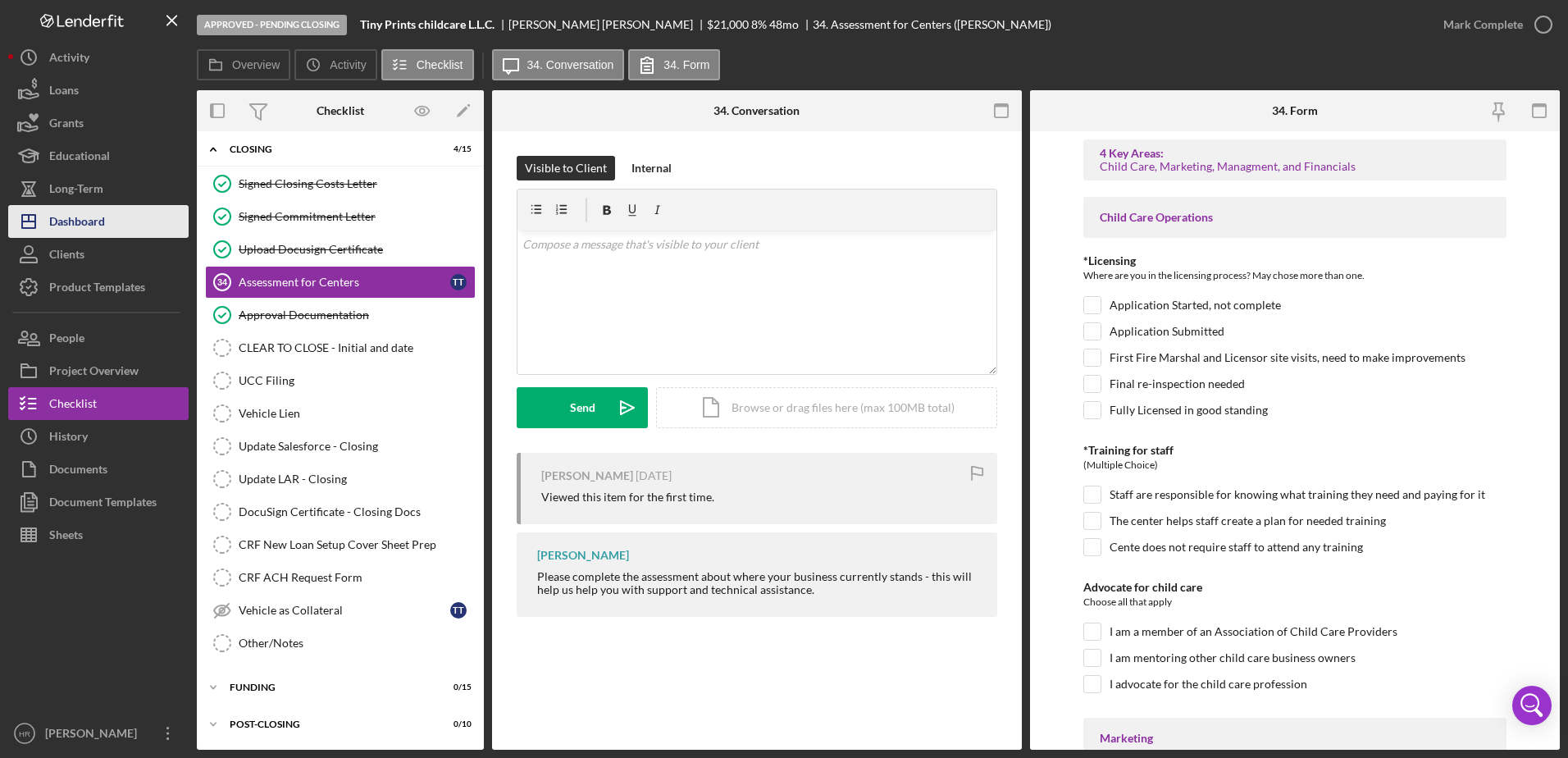
click at [98, 214] on div "Dashboard" at bounding box center [77, 224] width 55 height 37
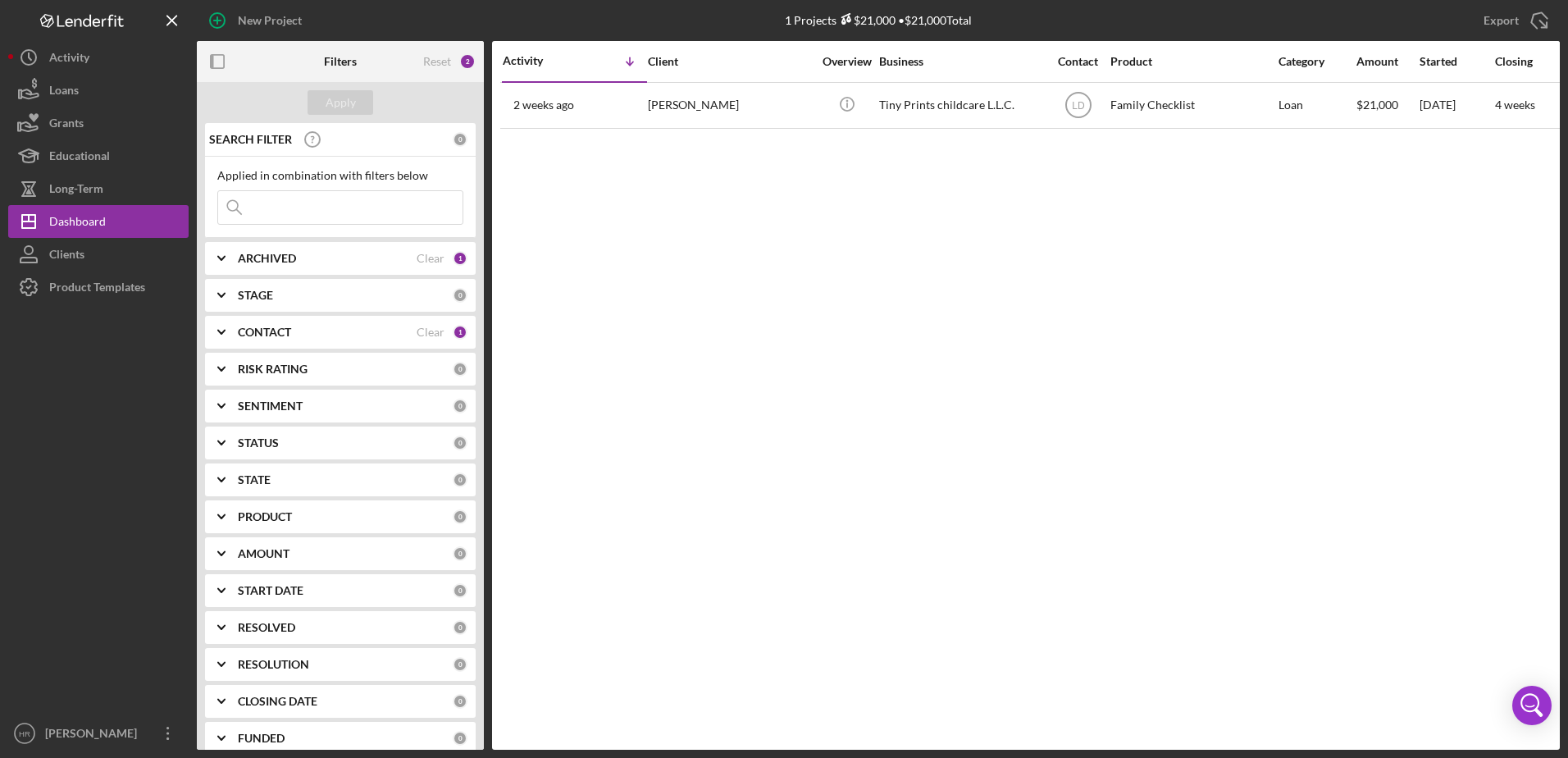
click at [279, 339] on div "CONTACT Clear 1" at bounding box center [352, 332] width 230 height 15
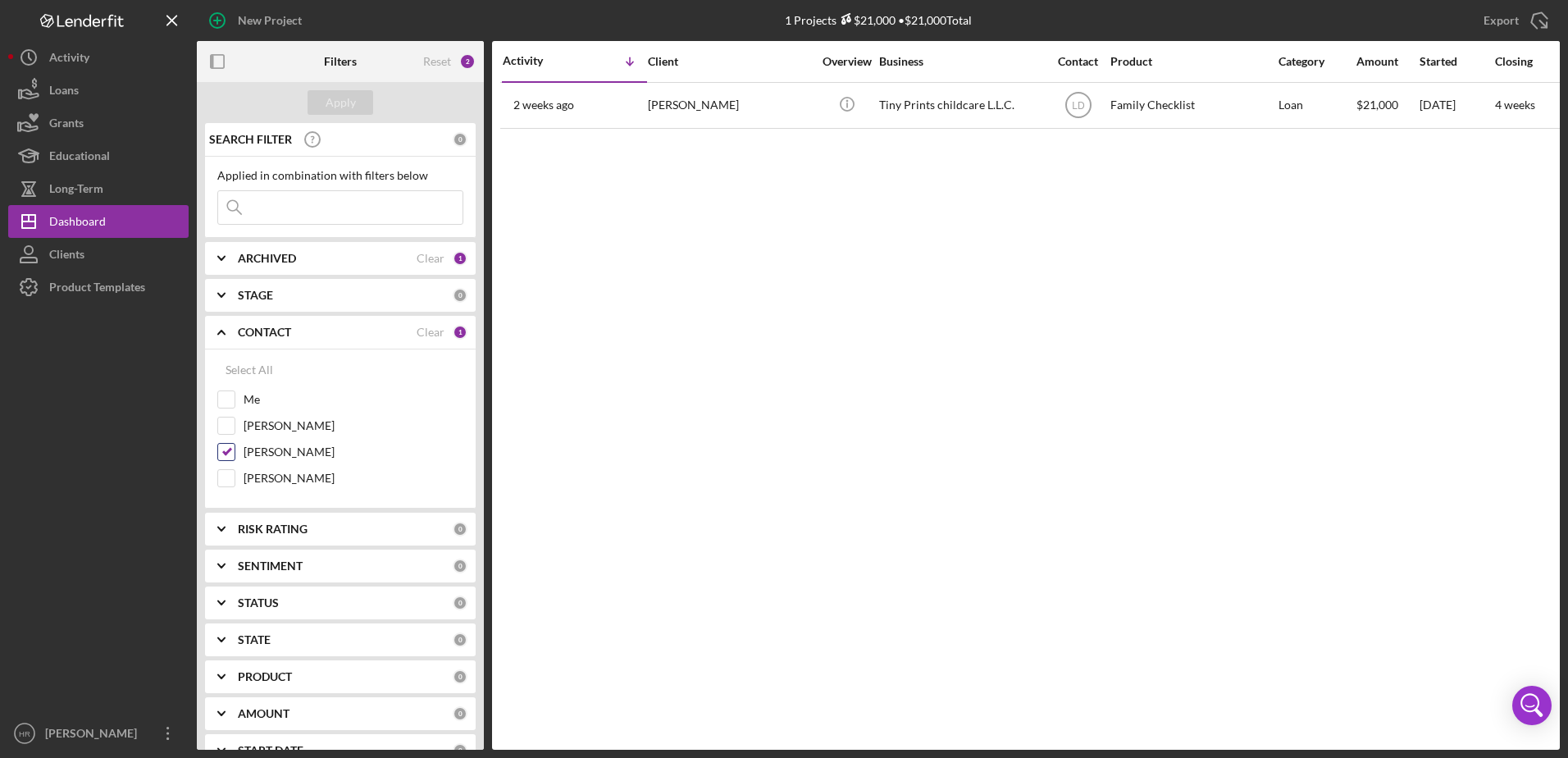
click at [259, 451] on label "[PERSON_NAME]" at bounding box center [352, 452] width 219 height 17
click at [234, 451] on input "[PERSON_NAME]" at bounding box center [226, 452] width 17 height 17
checkbox input "false"
click at [260, 478] on label "[PERSON_NAME]" at bounding box center [352, 478] width 219 height 17
click at [234, 478] on input "[PERSON_NAME]" at bounding box center [226, 478] width 17 height 17
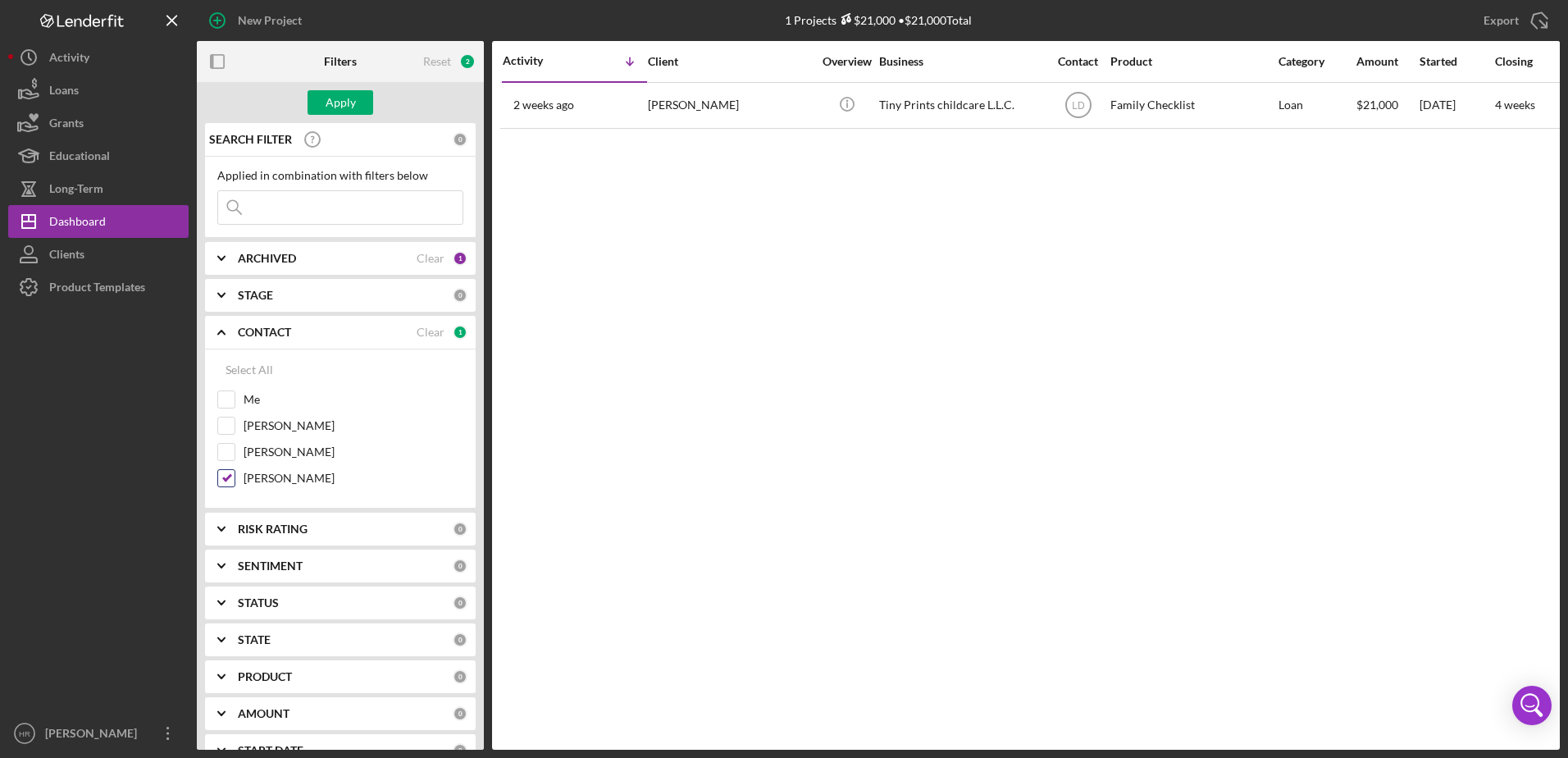
click at [269, 482] on label "[PERSON_NAME]" at bounding box center [352, 478] width 219 height 17
click at [234, 482] on input "[PERSON_NAME]" at bounding box center [226, 478] width 17 height 17
checkbox input "false"
click at [248, 403] on label "Me" at bounding box center [352, 399] width 219 height 17
click at [234, 403] on input "Me" at bounding box center [226, 399] width 17 height 17
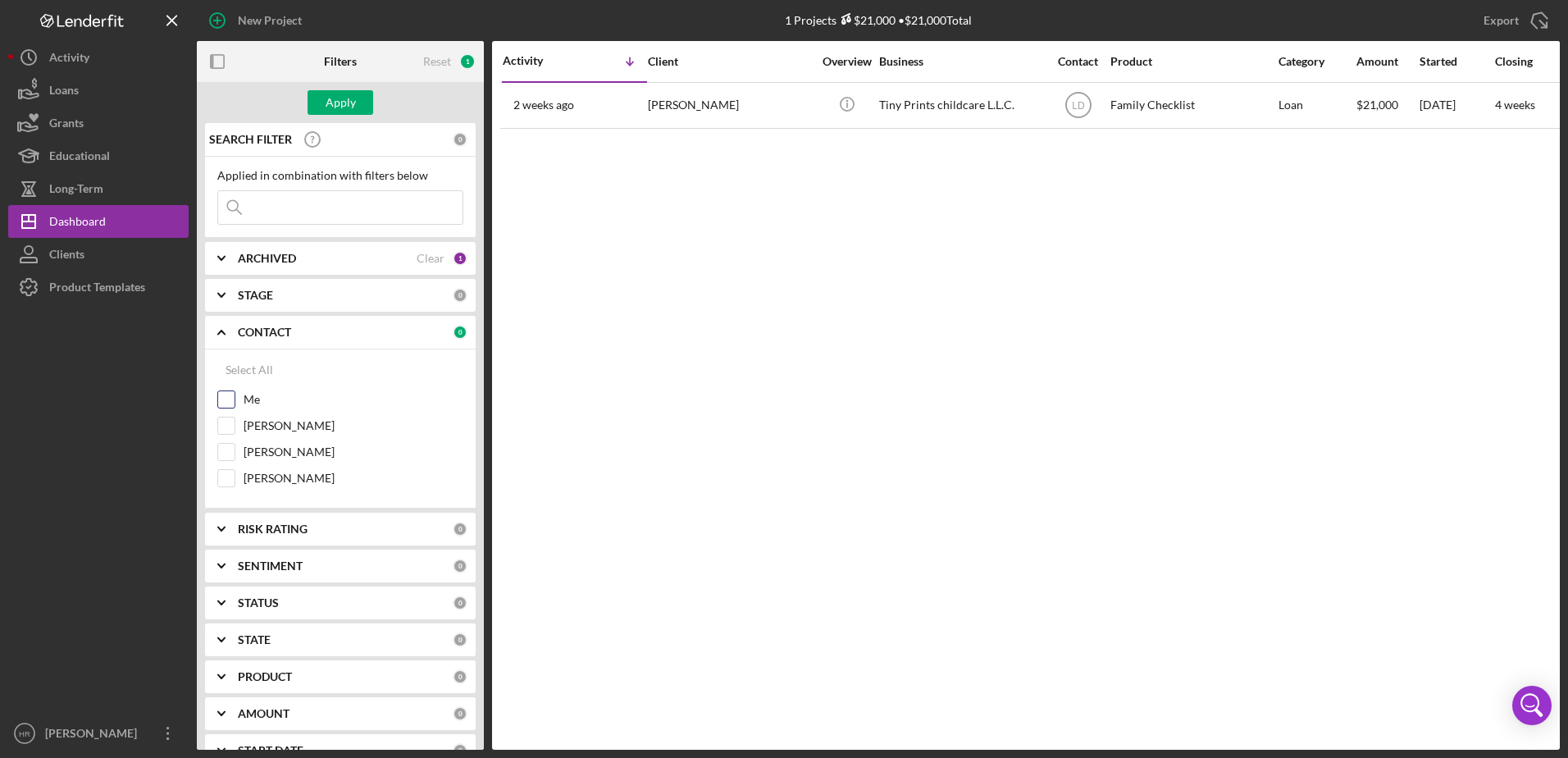
checkbox input "true"
click at [349, 113] on div "Apply" at bounding box center [341, 102] width 30 height 25
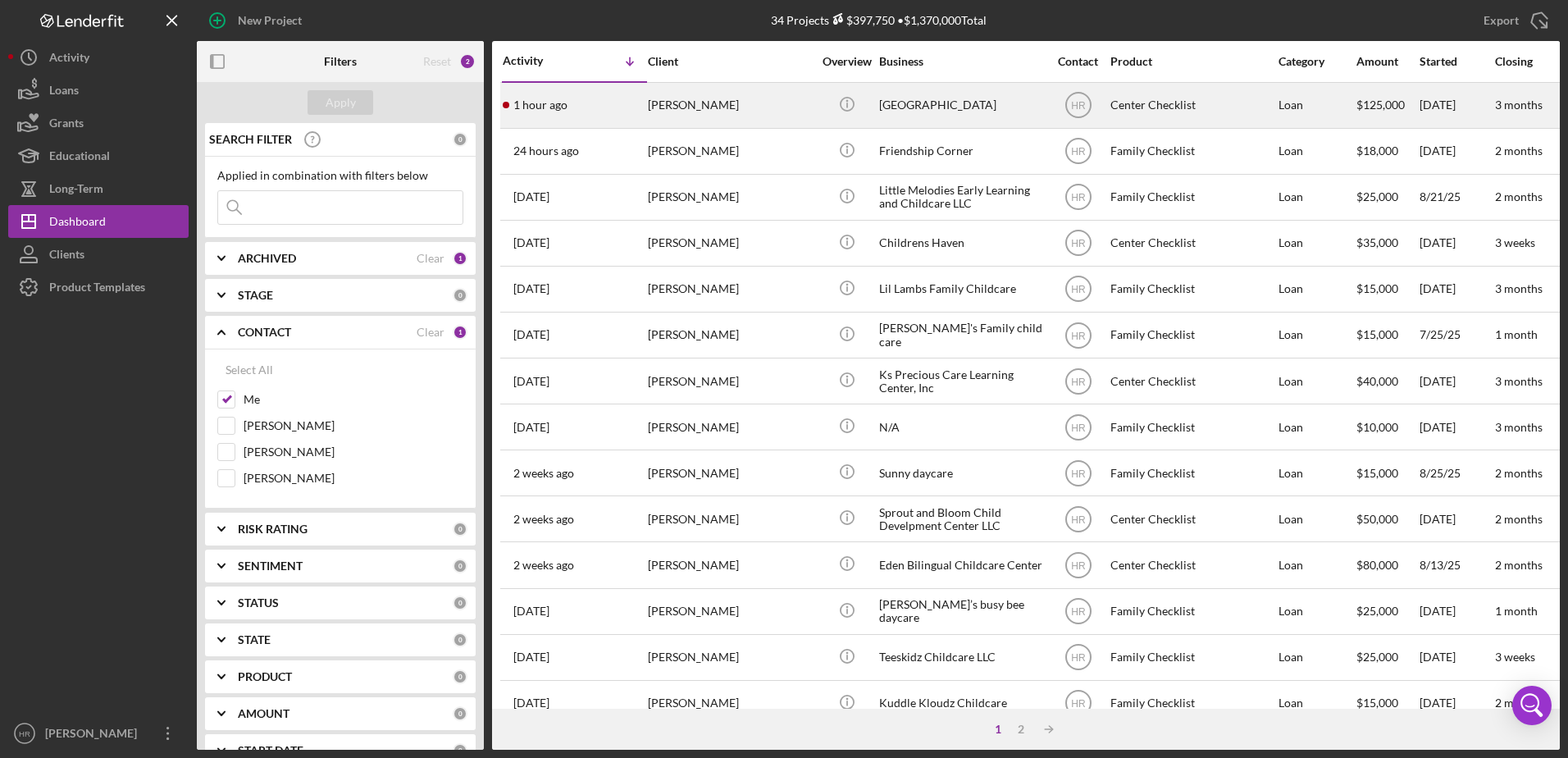
click at [938, 95] on div "[GEOGRAPHIC_DATA]" at bounding box center [961, 105] width 164 height 43
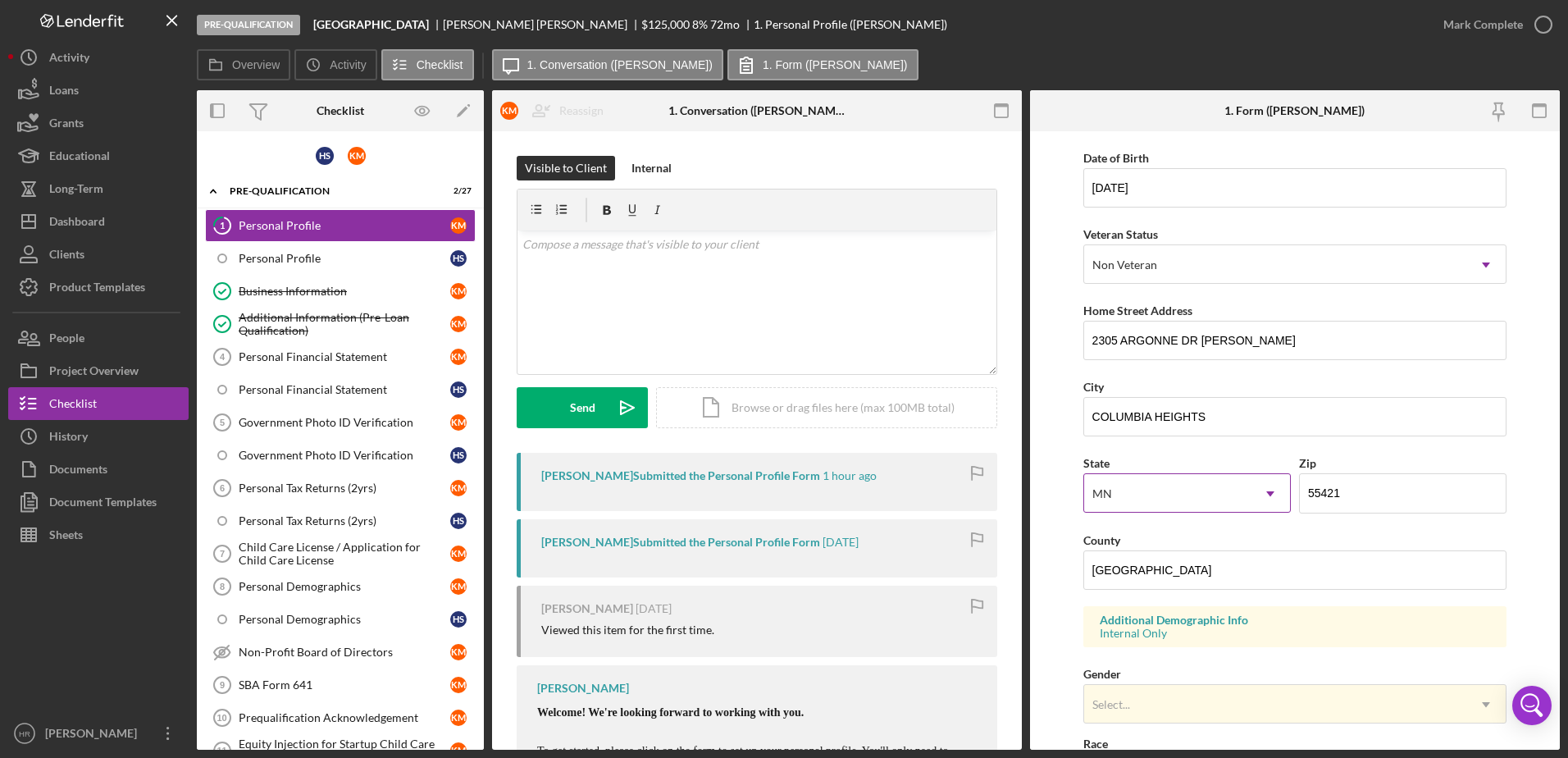
scroll to position [328, 0]
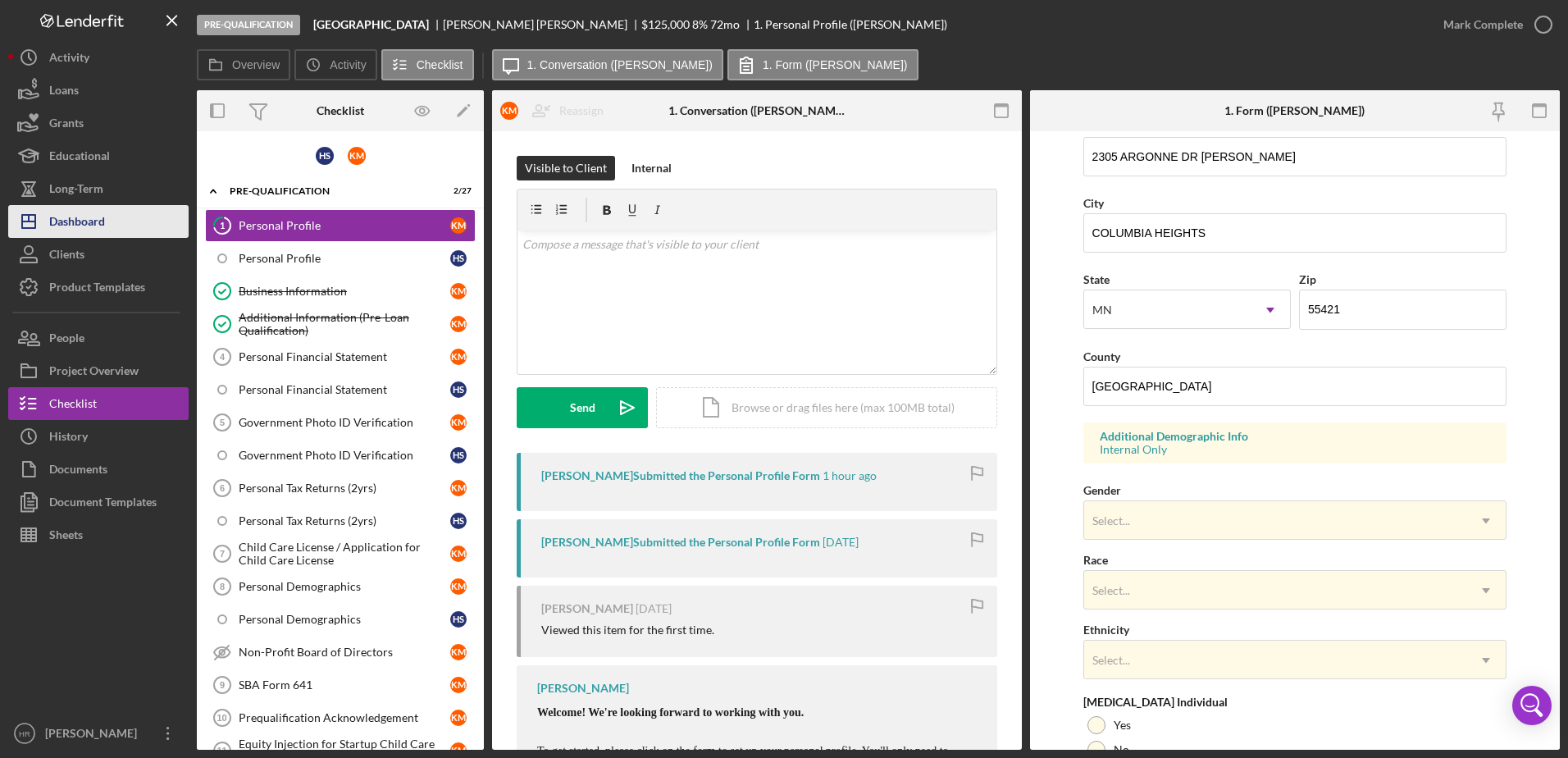
click at [78, 235] on div "Dashboard" at bounding box center [77, 224] width 55 height 37
